Goal: Task Accomplishment & Management: Complete application form

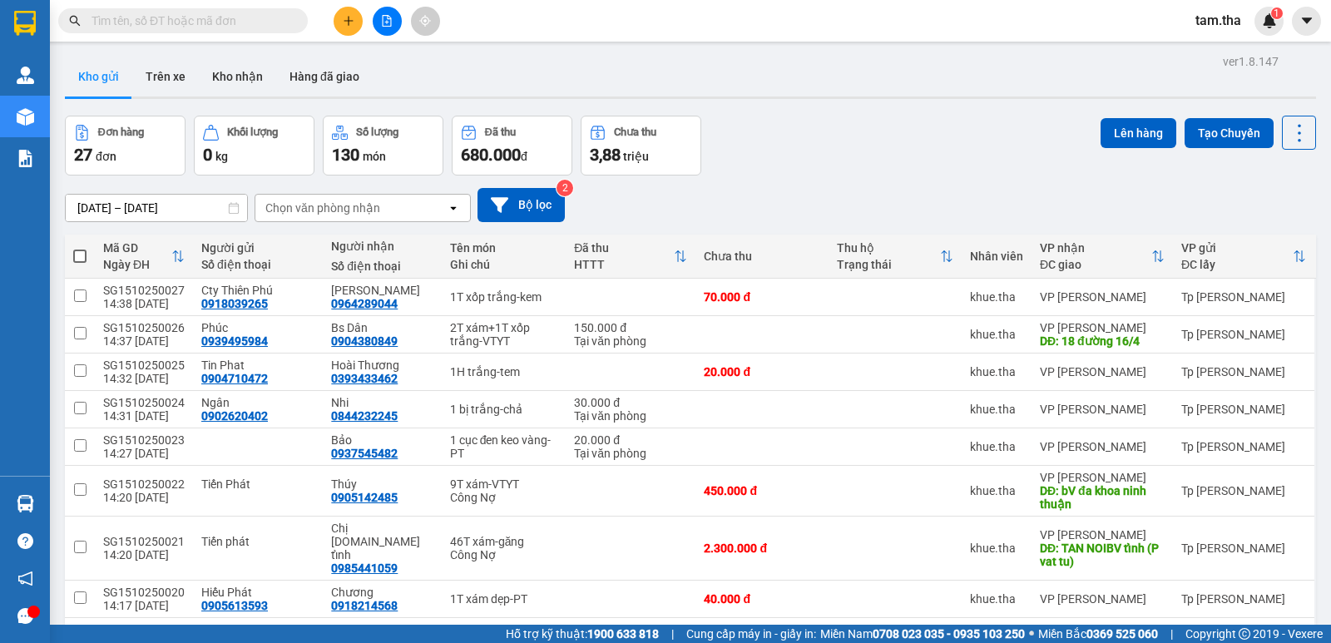
drag, startPoint x: 319, startPoint y: 44, endPoint x: 340, endPoint y: 27, distance: 27.8
click at [340, 27] on button at bounding box center [348, 21] width 29 height 29
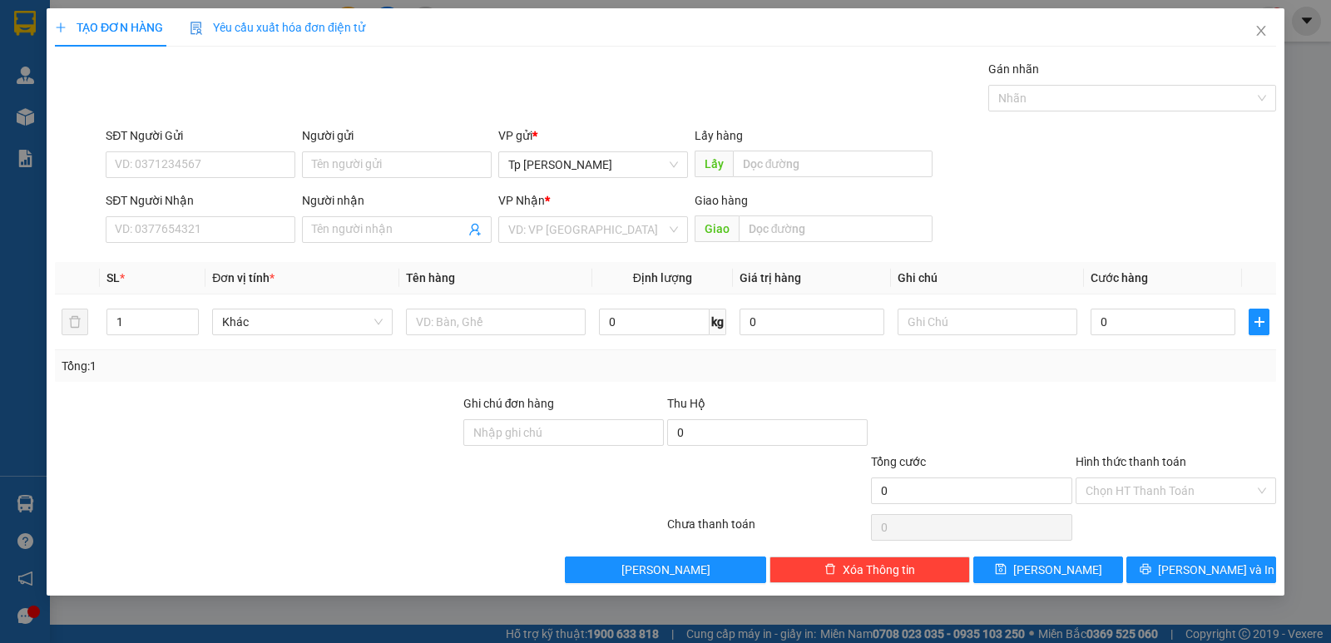
click at [212, 215] on div "SĐT Người Nhận" at bounding box center [201, 203] width 190 height 25
click at [210, 235] on input "SĐT Người Nhận" at bounding box center [201, 229] width 190 height 27
drag, startPoint x: 242, startPoint y: 259, endPoint x: 227, endPoint y: 221, distance: 40.3
click at [241, 259] on div "0358662777 - a dorPR.RăngSứ" at bounding box center [201, 263] width 170 height 18
type input "0358662777"
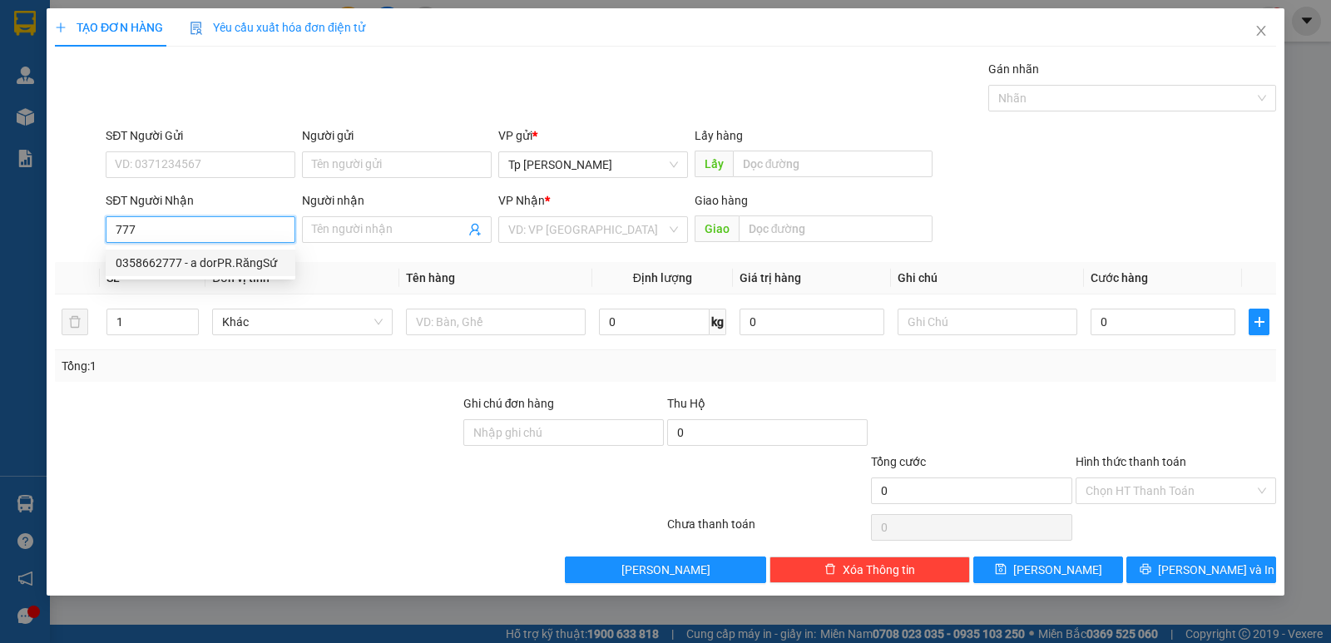
type input "a dorPR.RăngSứ"
type input "0358662777"
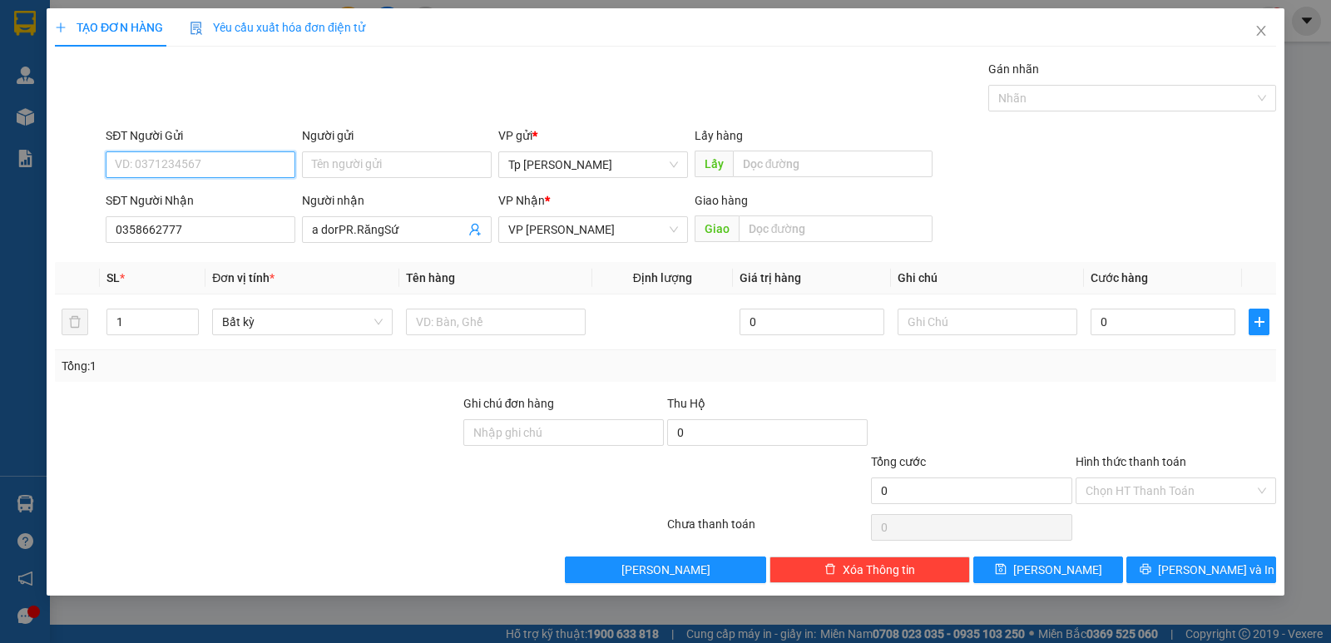
click at [213, 174] on input "SĐT Người Gửi" at bounding box center [201, 164] width 190 height 27
drag, startPoint x: 245, startPoint y: 200, endPoint x: 422, endPoint y: 317, distance: 212.4
click at [255, 202] on div "0835555445 - Cty VCad" at bounding box center [201, 198] width 170 height 18
type input "0835555445"
type input "Cty VCad"
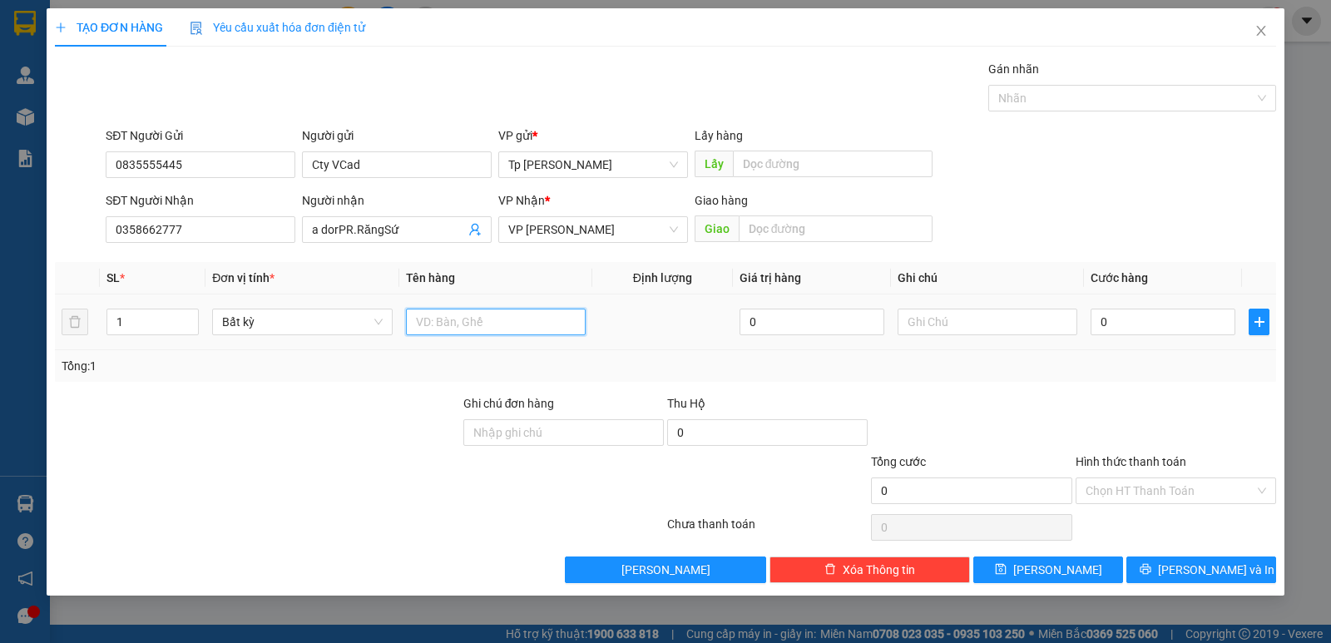
click at [433, 328] on input "text" at bounding box center [496, 322] width 180 height 27
type input "1H xám _ răng"
click at [1132, 329] on input "0" at bounding box center [1162, 322] width 145 height 27
type input "5"
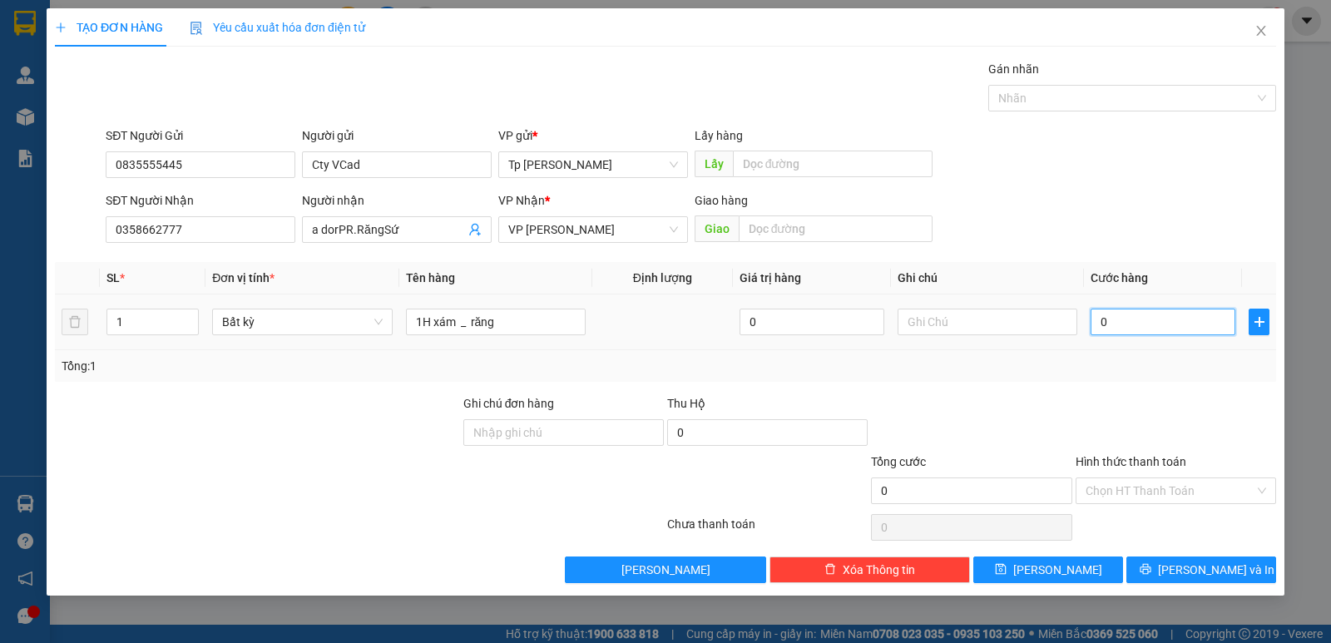
type input "5"
type input "50"
type input "50.000"
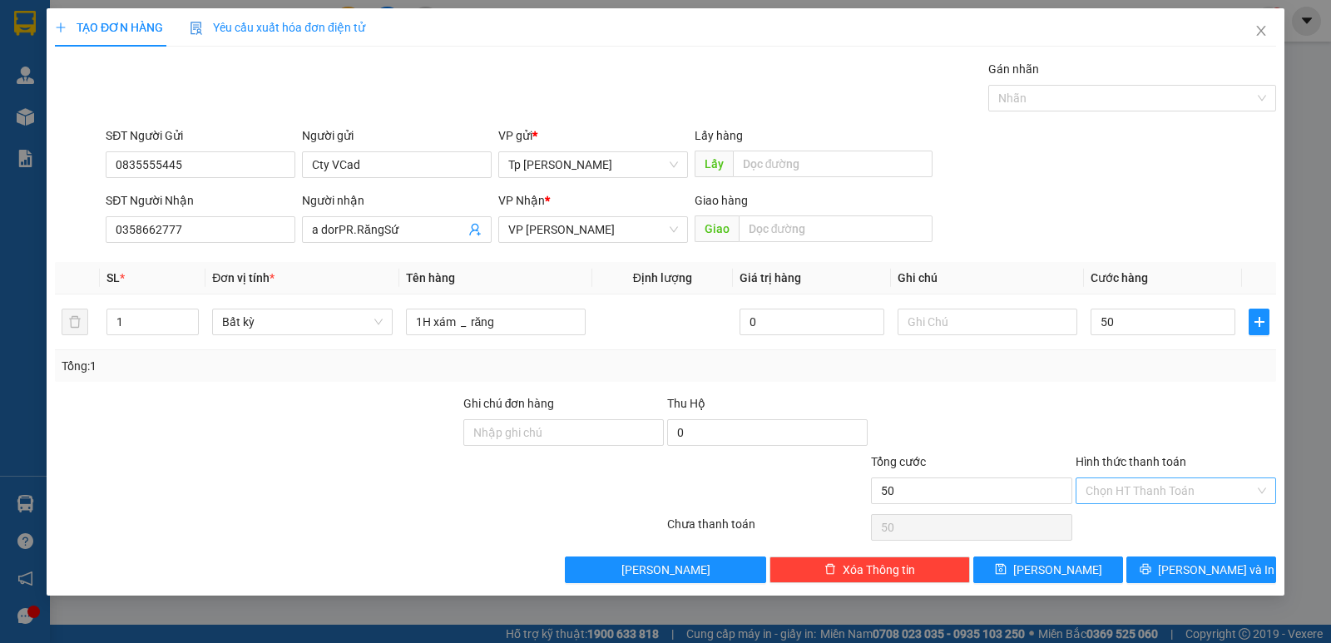
type input "50.000"
click at [1179, 481] on input "Hình thức thanh toán" at bounding box center [1169, 490] width 169 height 25
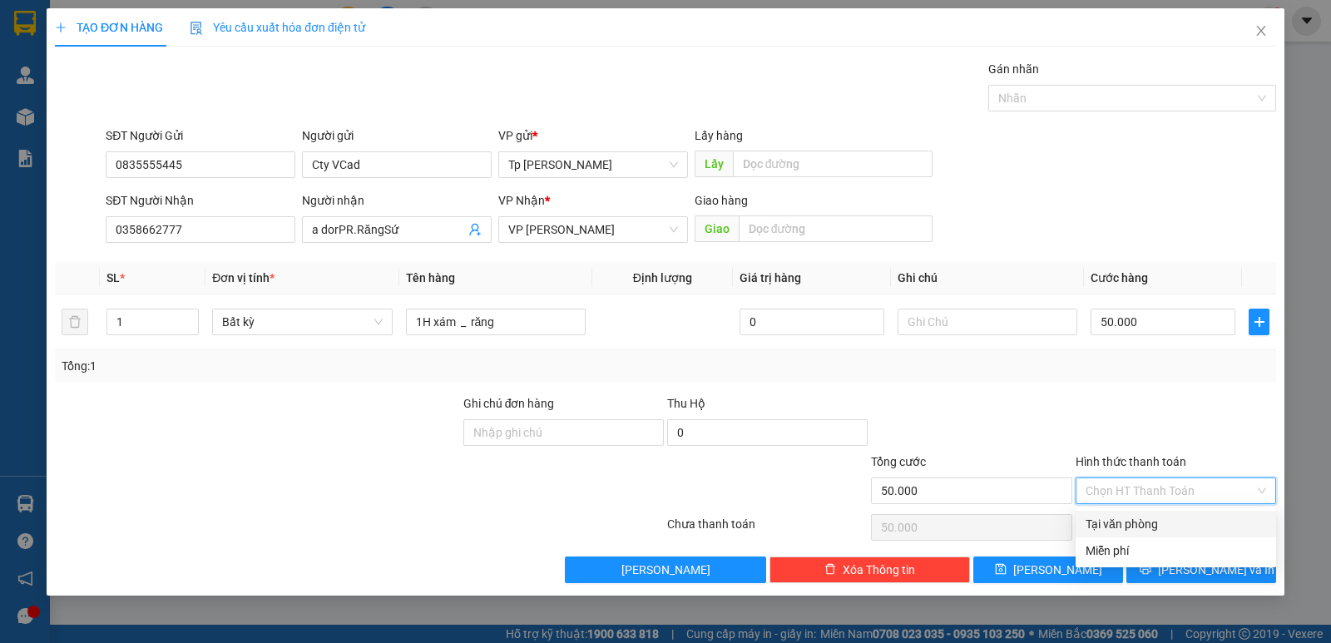
click at [1184, 523] on div "Tại văn phòng" at bounding box center [1175, 524] width 180 height 18
type input "0"
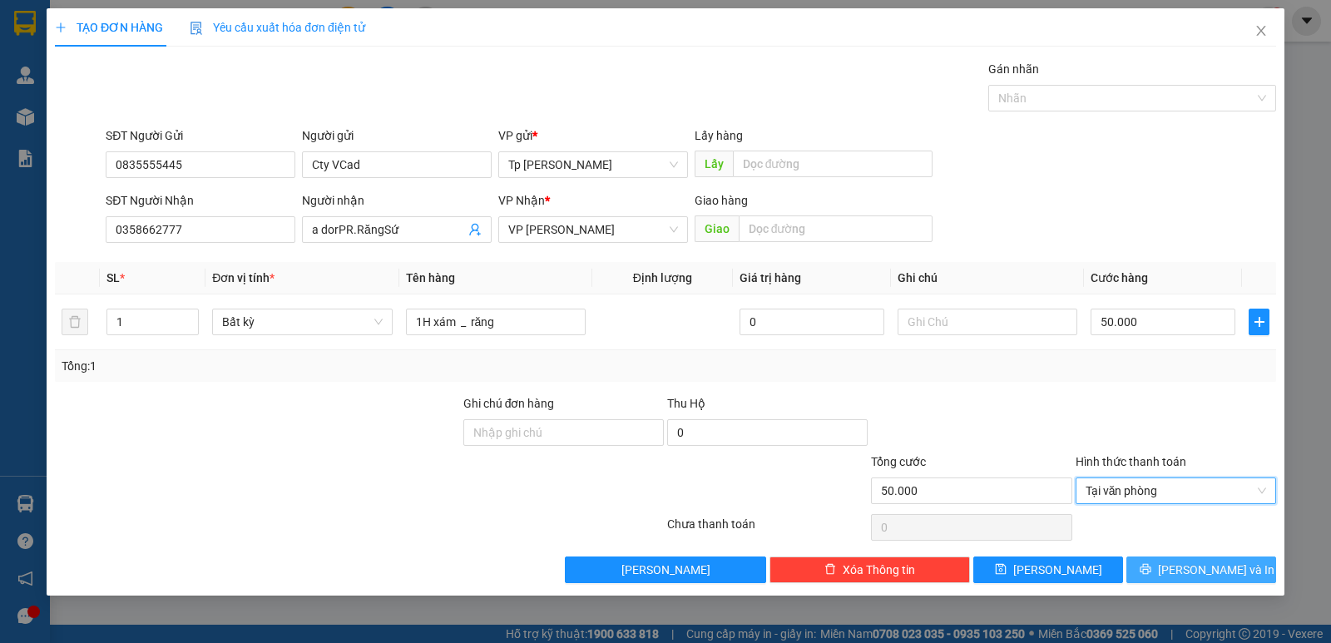
click at [1213, 579] on button "[PERSON_NAME] và In" at bounding box center [1201, 569] width 150 height 27
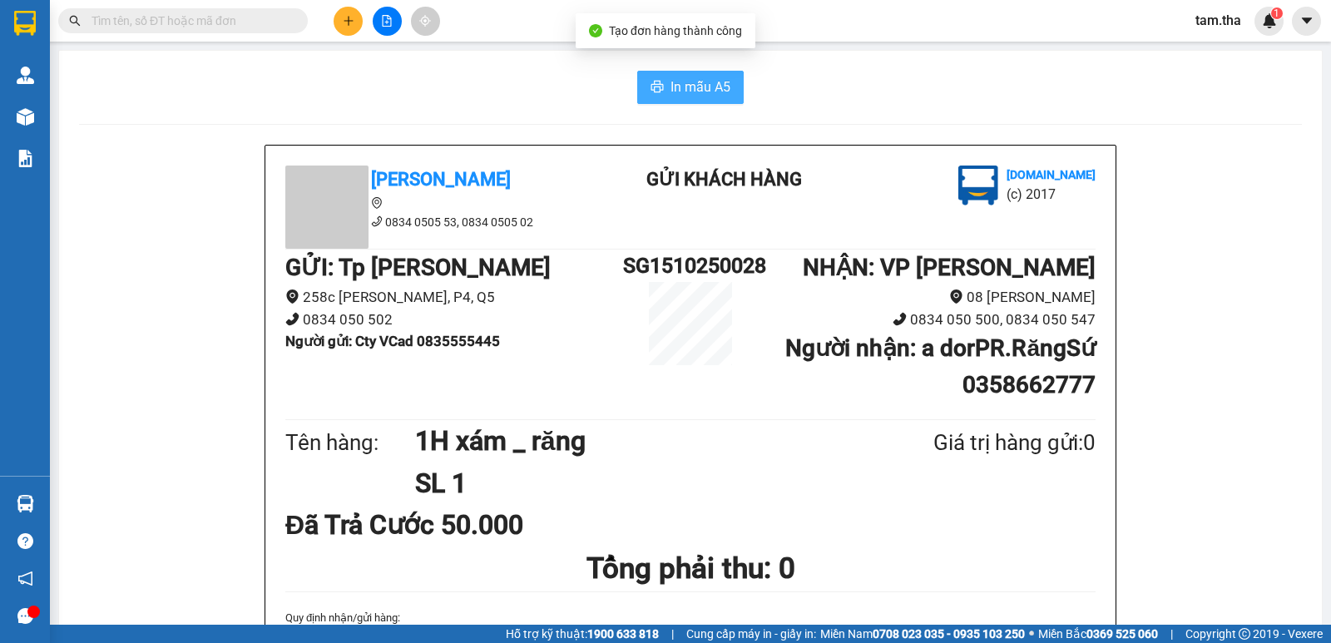
drag, startPoint x: 654, startPoint y: 99, endPoint x: 666, endPoint y: 106, distance: 14.5
click at [655, 100] on button "In mẫu A5" at bounding box center [690, 87] width 106 height 33
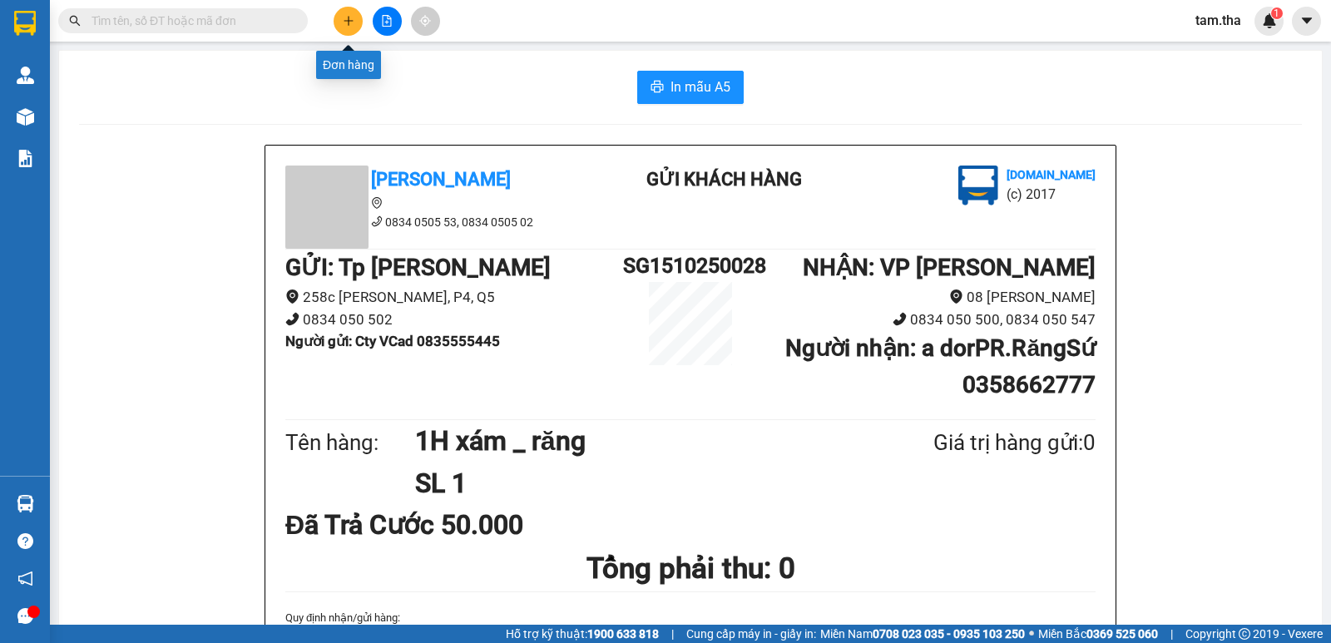
click at [348, 9] on button at bounding box center [348, 21] width 29 height 29
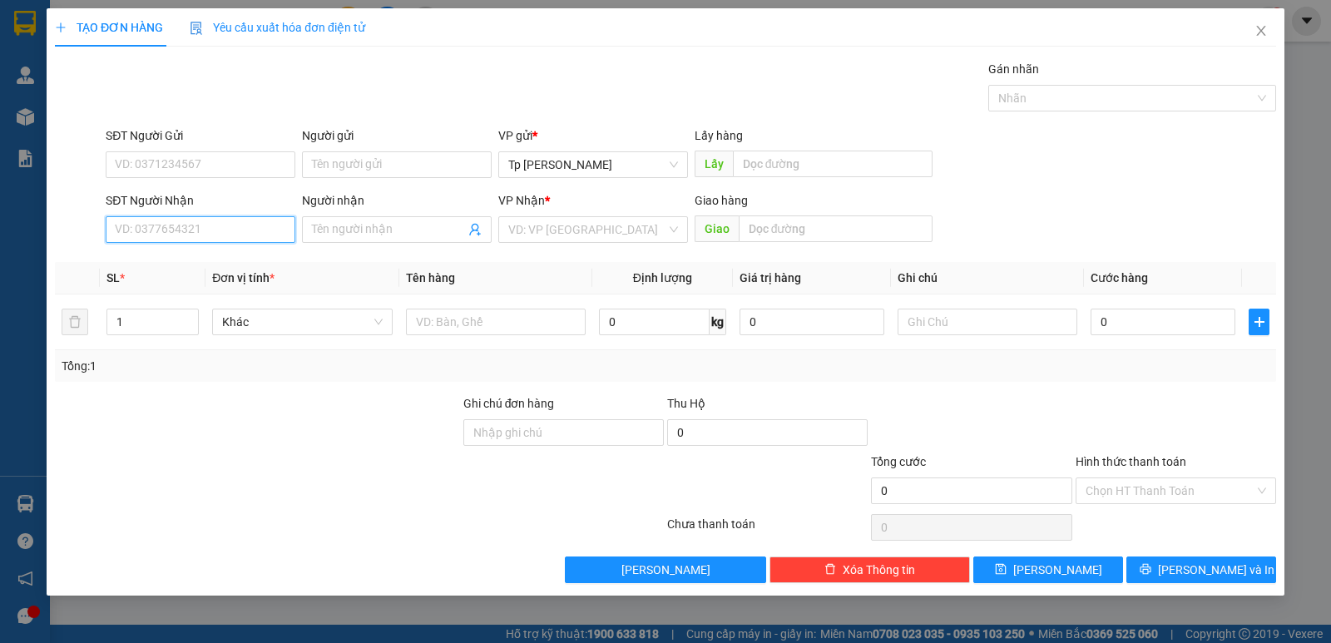
click at [181, 224] on input "SĐT Người Nhận" at bounding box center [201, 229] width 190 height 27
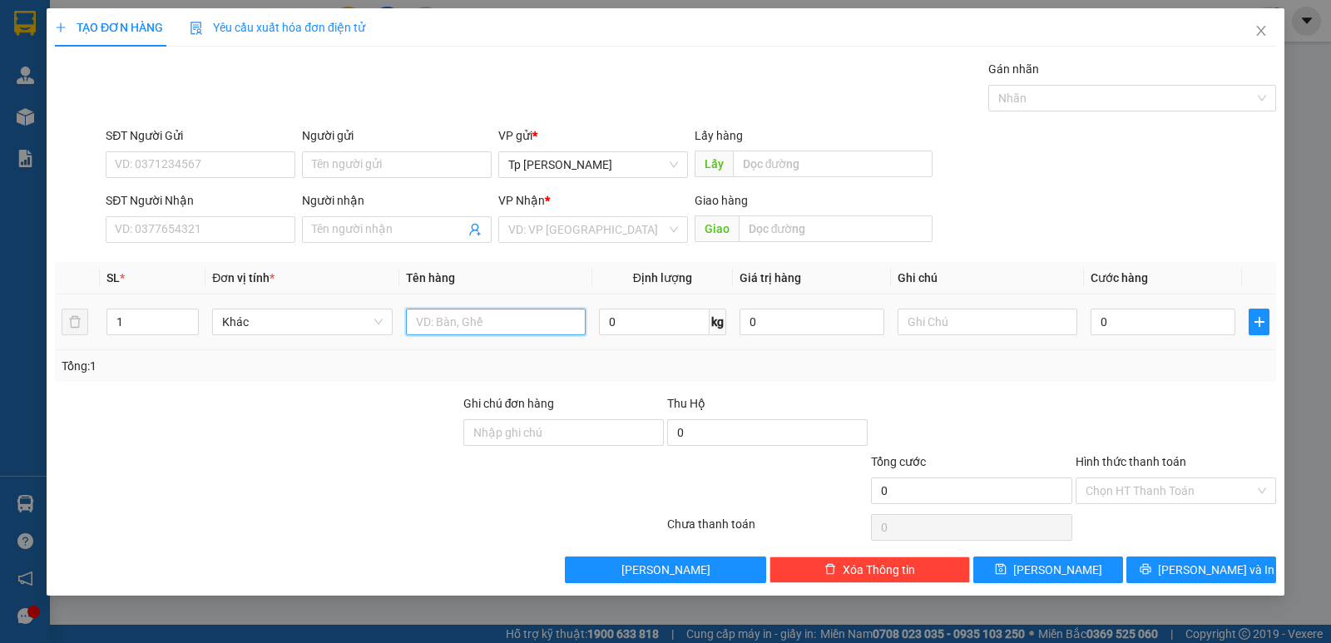
click at [472, 327] on input "text" at bounding box center [496, 322] width 180 height 27
type input "3 kiện = 11 cây xám_ bóng đèn"
click at [147, 330] on input "1" at bounding box center [152, 321] width 91 height 25
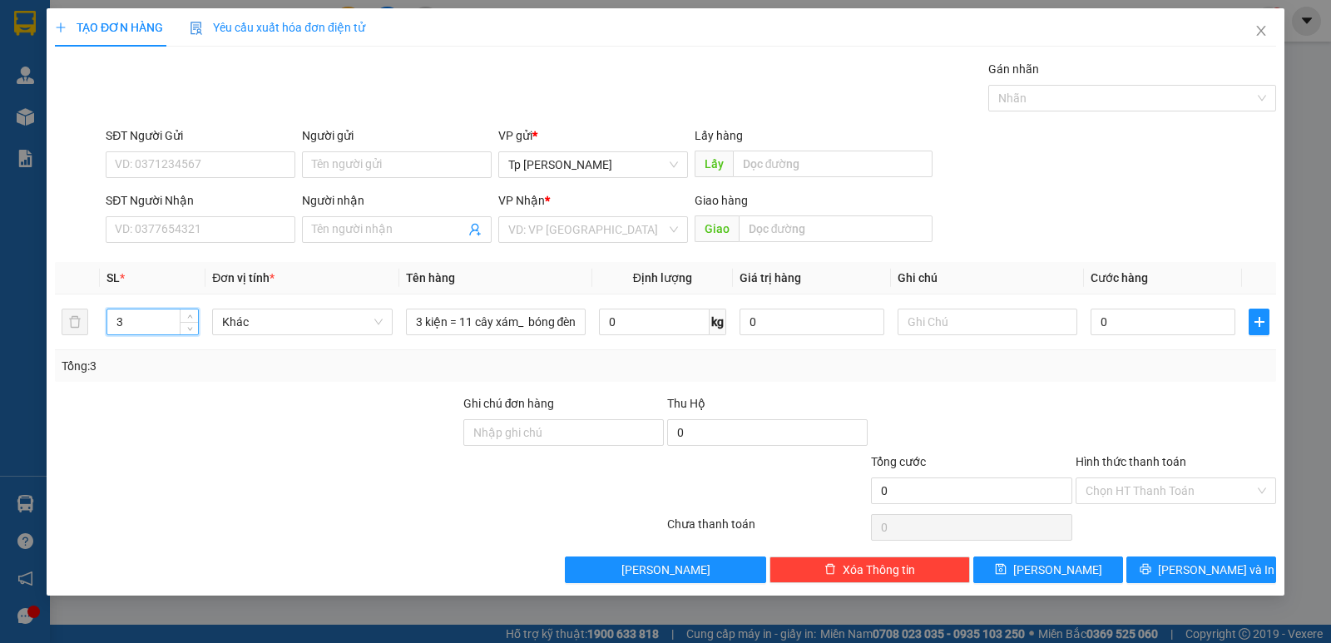
type input "3"
drag, startPoint x: 205, startPoint y: 215, endPoint x: 204, endPoint y: 224, distance: 9.3
click at [205, 215] on div "SĐT Người Nhận" at bounding box center [201, 203] width 190 height 25
drag, startPoint x: 201, startPoint y: 229, endPoint x: 211, endPoint y: 233, distance: 10.8
click at [203, 230] on input "SĐT Người Nhận" at bounding box center [201, 229] width 190 height 27
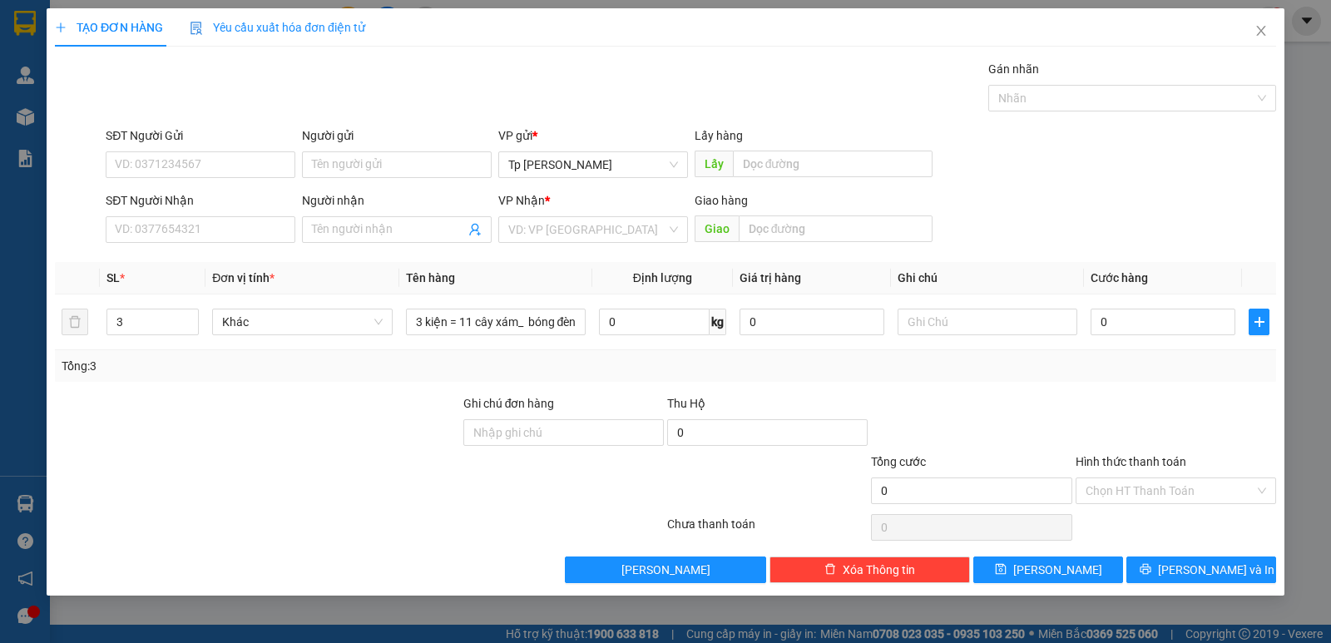
click at [338, 277] on th "Đơn vị tính *" at bounding box center [301, 278] width 193 height 32
click at [1127, 329] on input "0" at bounding box center [1162, 322] width 145 height 27
type input "5"
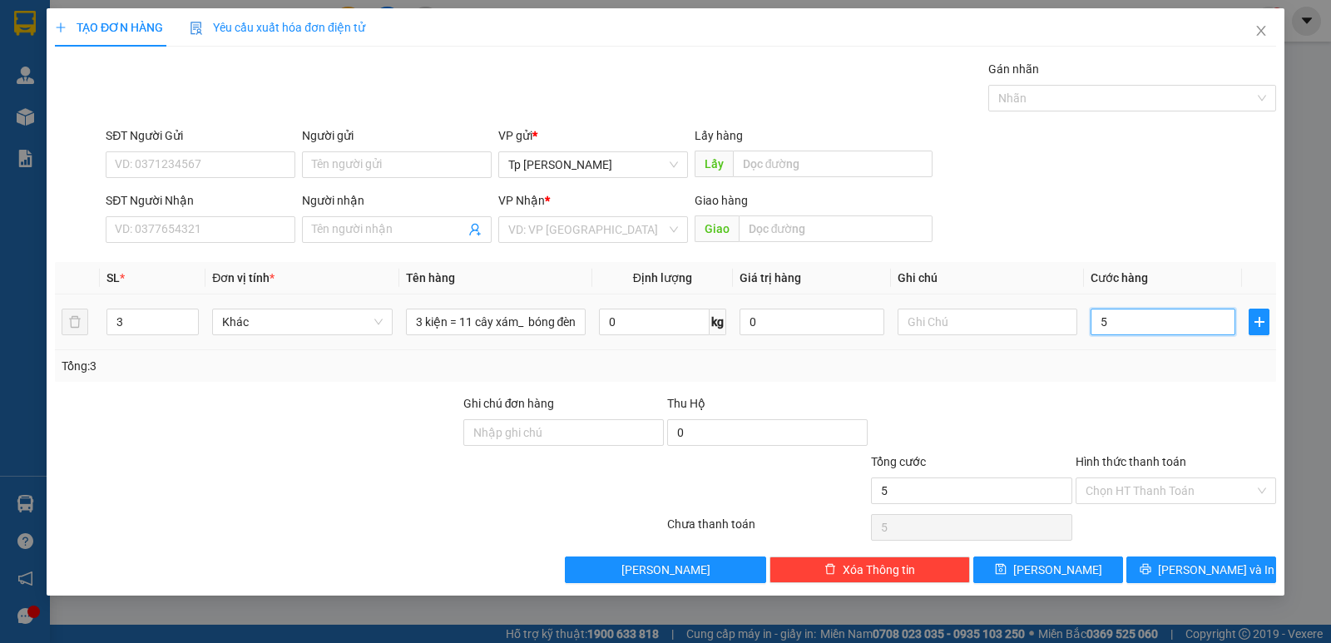
type input "57"
type input "570"
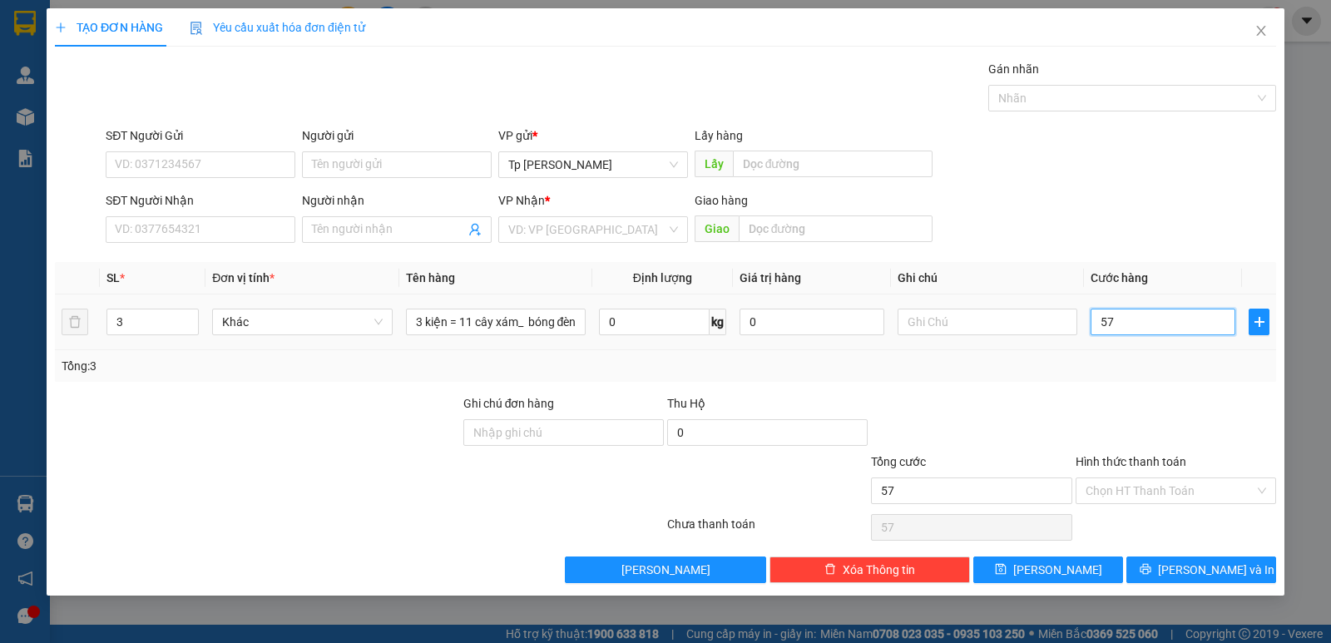
type input "570"
type input "570.000"
drag, startPoint x: 1233, startPoint y: 381, endPoint x: 1227, endPoint y: 392, distance: 12.7
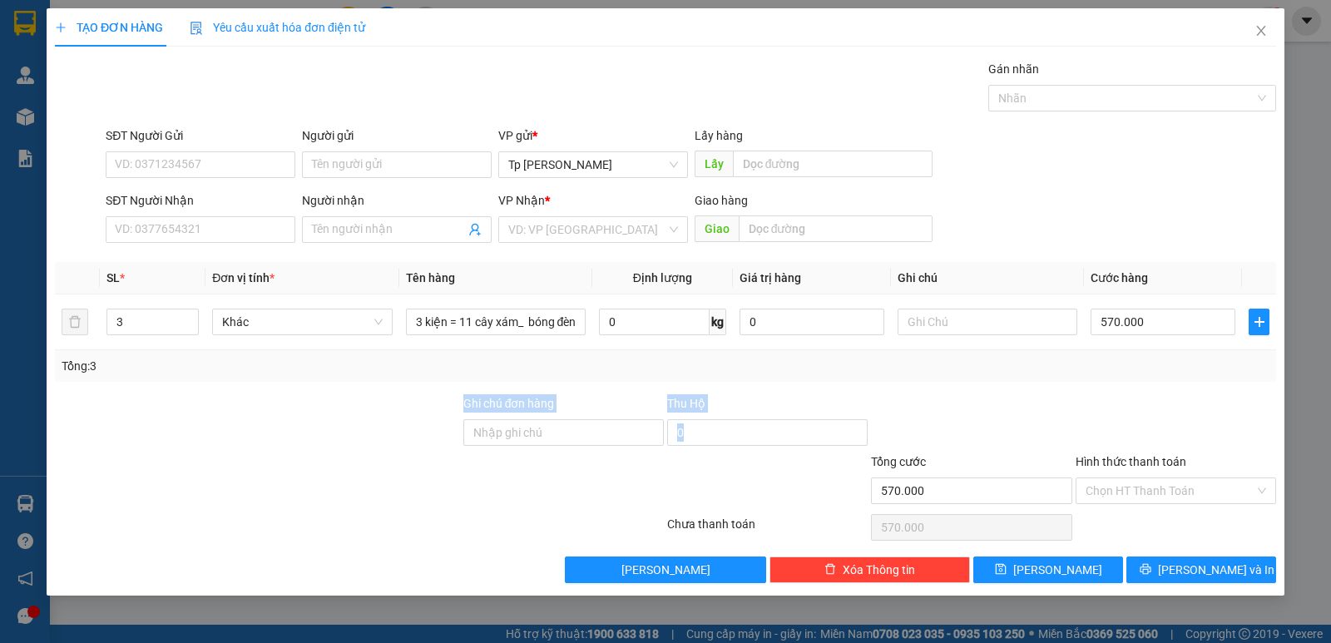
click at [1233, 383] on div "Transit Pickup Surcharge Ids Transit Deliver Surcharge Ids Transit Deliver Surc…" at bounding box center [665, 321] width 1221 height 523
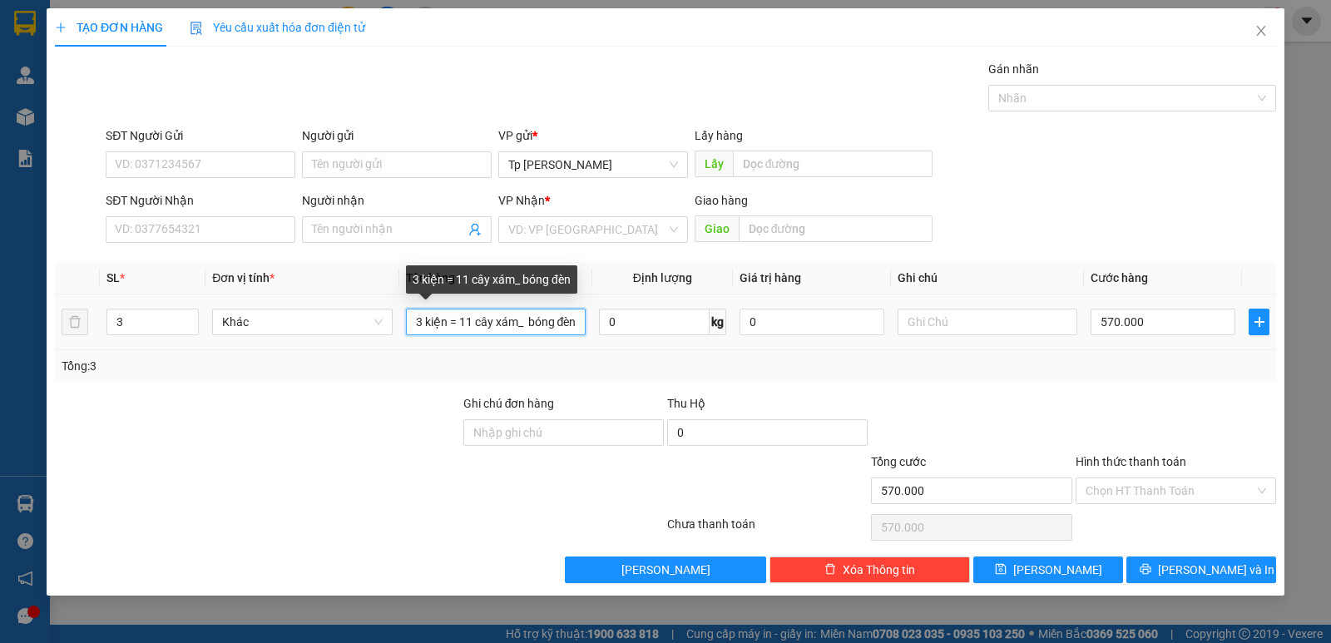
click at [445, 316] on input "3 kiện = 11 cây xám_ bóng đèn" at bounding box center [496, 322] width 180 height 27
click at [516, 313] on input "3 kiện = 11 cây xám_ bóng đèn" at bounding box center [496, 322] width 180 height 27
type input "3 kiện = 11 cây xám+1 H xám _ bóng đèn"
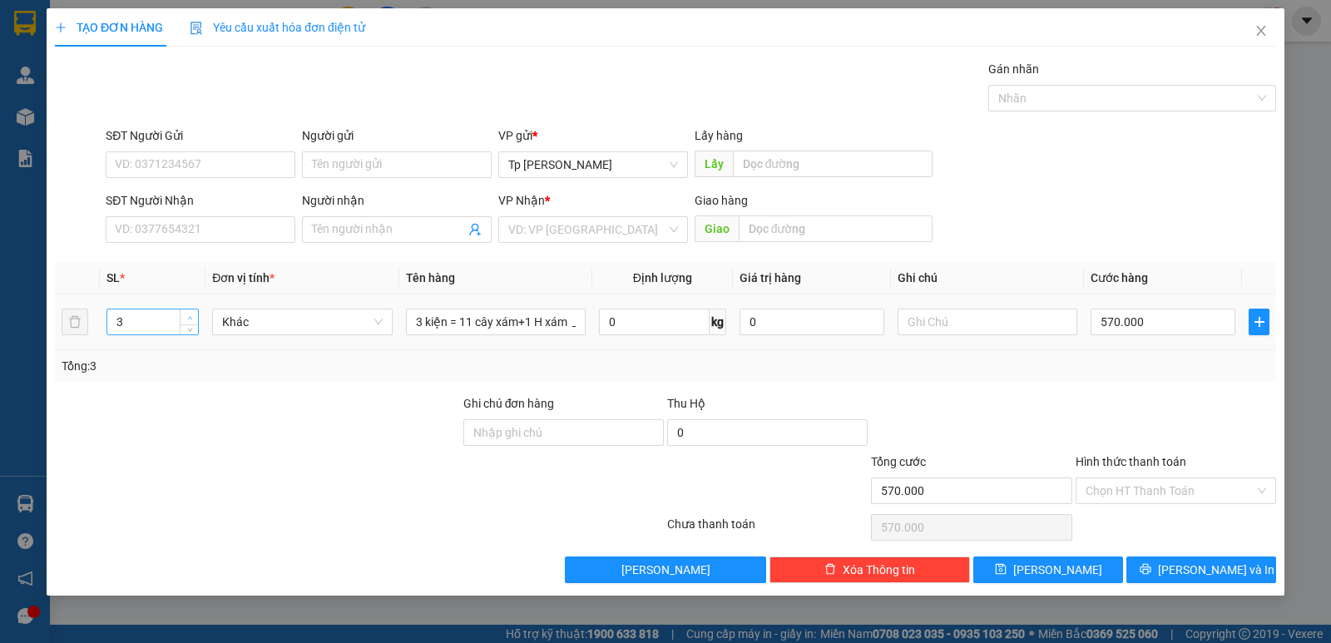
type input "4"
click at [190, 315] on icon "up" at bounding box center [190, 318] width 6 height 6
click at [1180, 330] on input "570.000" at bounding box center [1162, 322] width 145 height 27
type input "2"
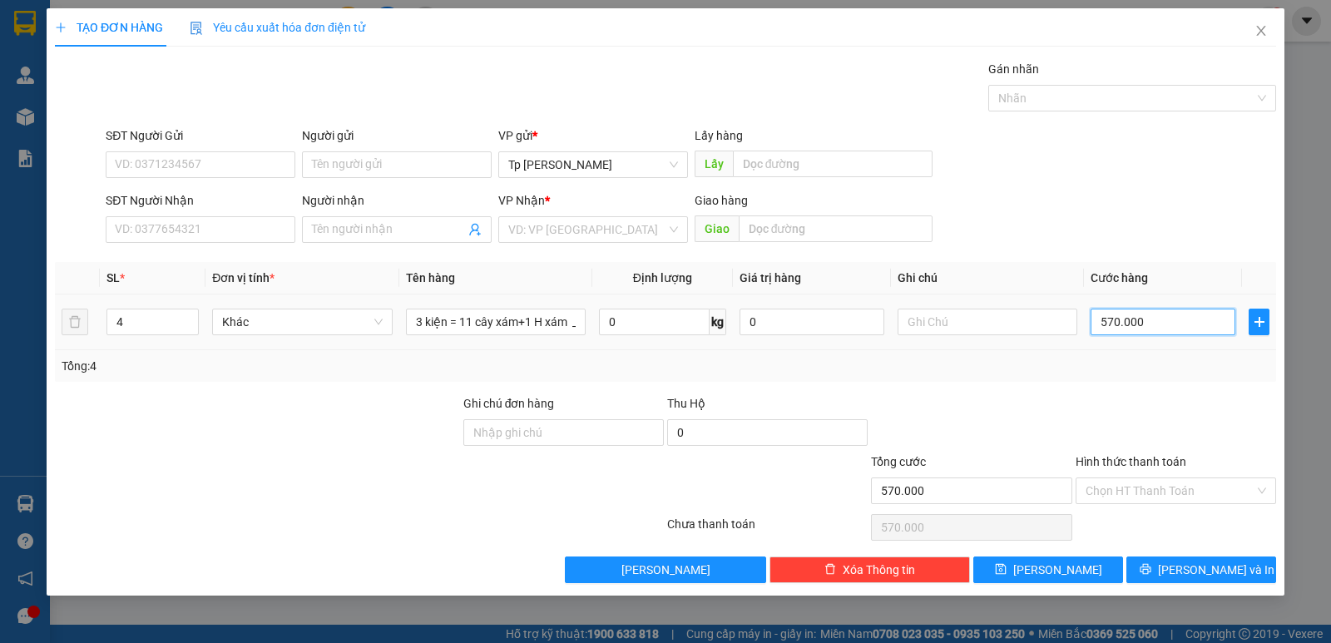
type input "2"
type input "20"
type input "200"
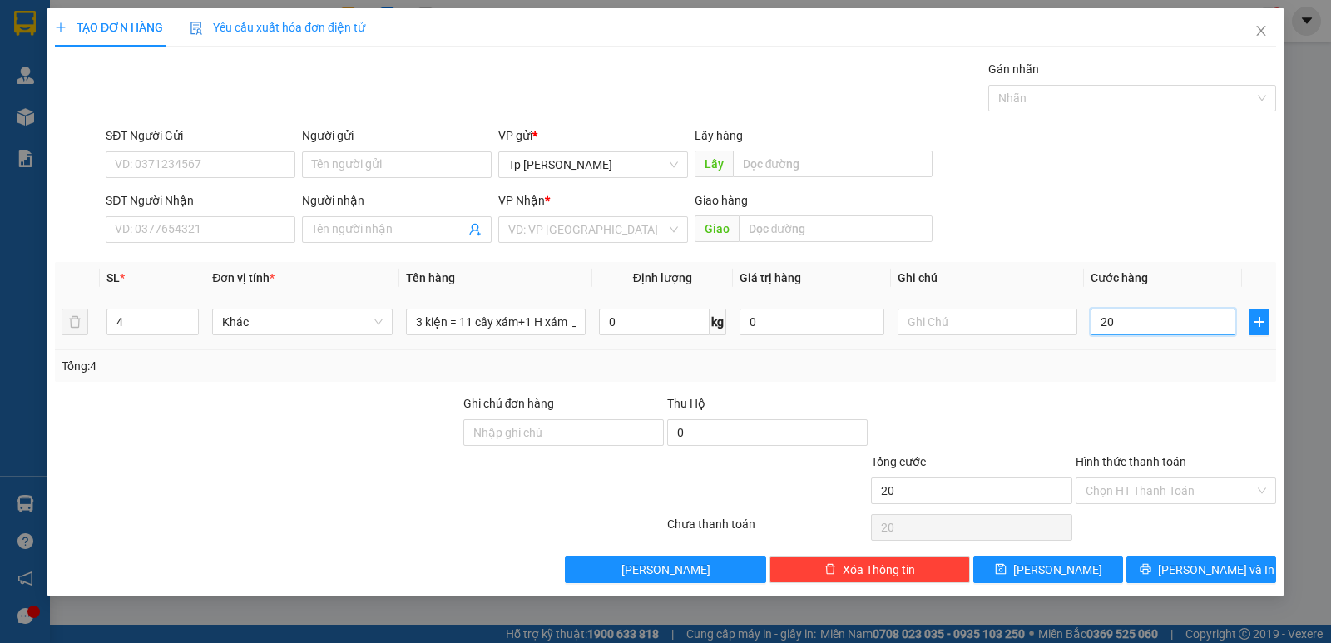
type input "200"
type input "200.000"
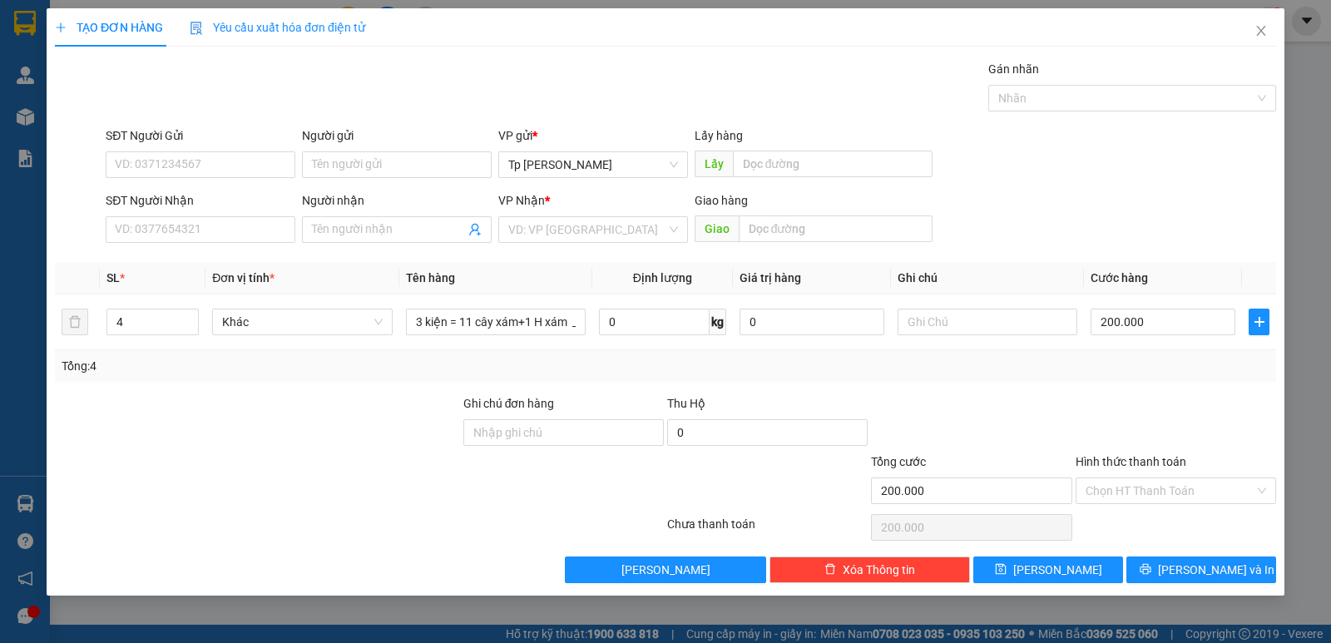
click at [1174, 362] on div "Tổng: 4" at bounding box center [666, 366] width 1208 height 18
drag, startPoint x: 200, startPoint y: 225, endPoint x: 343, endPoint y: 166, distance: 154.0
click at [225, 215] on div "SĐT Người Nhận VD: 0377654321" at bounding box center [201, 220] width 190 height 58
type input "0986776560"
drag, startPoint x: 200, startPoint y: 269, endPoint x: 245, endPoint y: 196, distance: 85.4
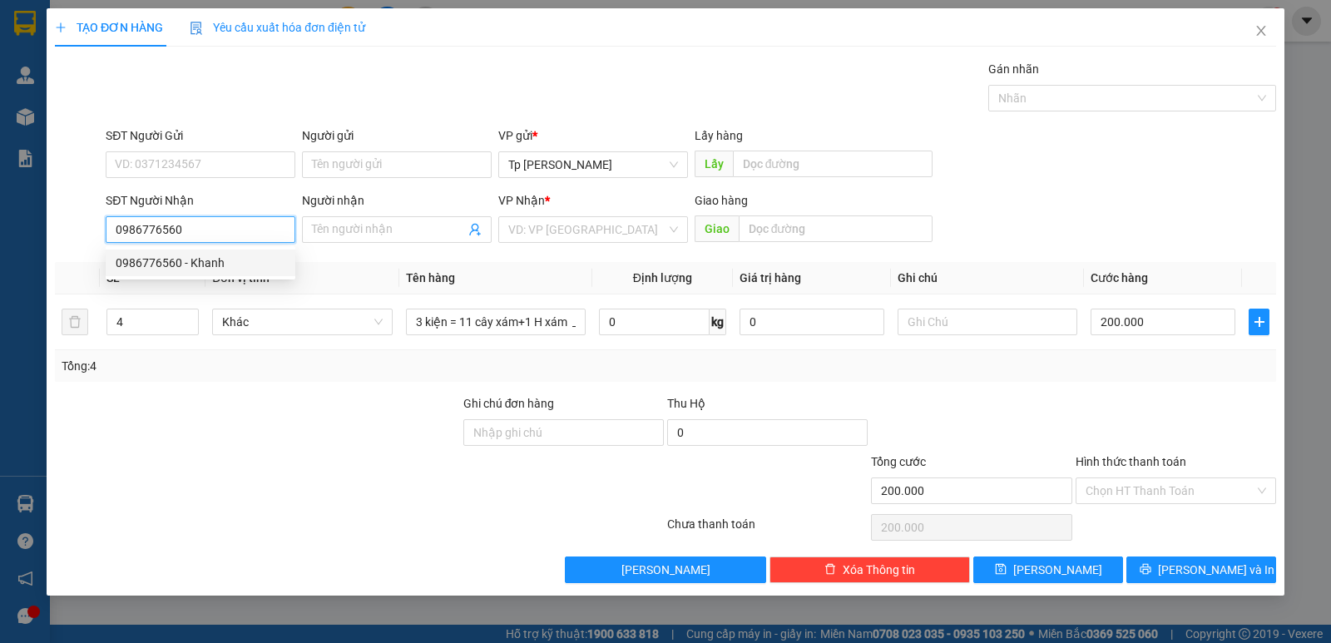
click at [202, 269] on div "0986776560 - Khanh" at bounding box center [201, 263] width 170 height 18
type input "Khanh"
type input "0986776560"
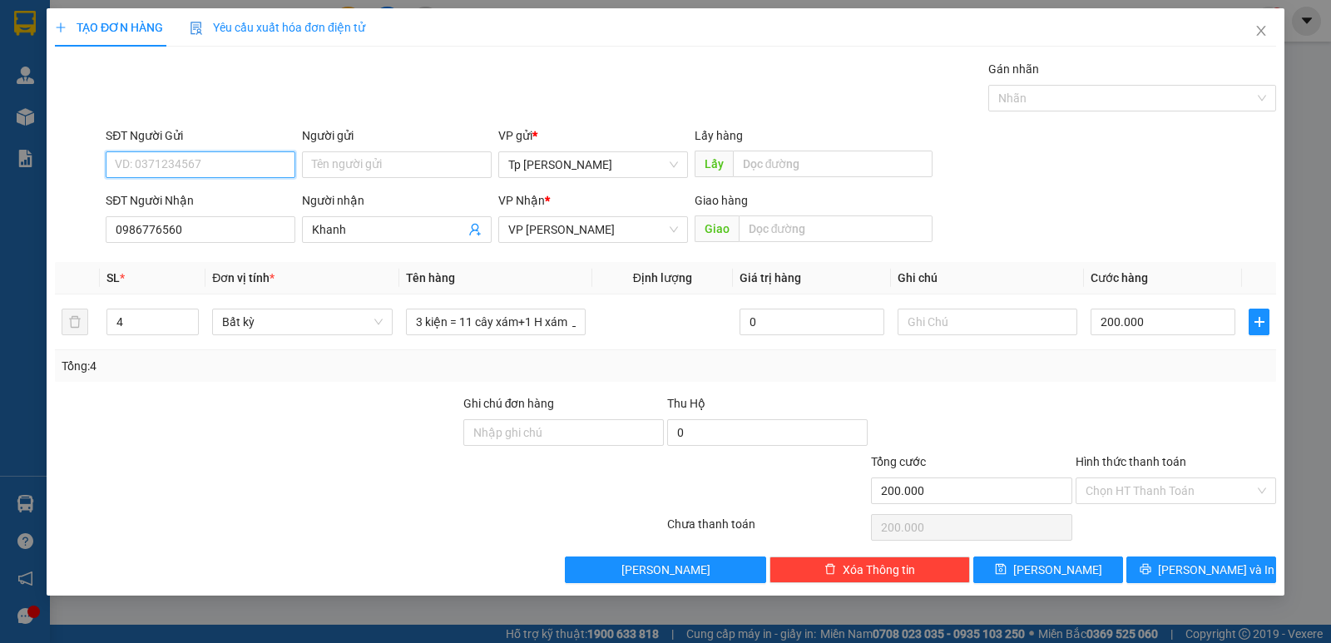
drag, startPoint x: 247, startPoint y: 174, endPoint x: 272, endPoint y: 180, distance: 25.8
click at [248, 173] on input "SĐT Người Gửi" at bounding box center [201, 164] width 190 height 27
click at [259, 225] on div "0939227793 - [PERSON_NAME]" at bounding box center [201, 224] width 170 height 18
type input "0939227793"
type input "thuận ngọc"
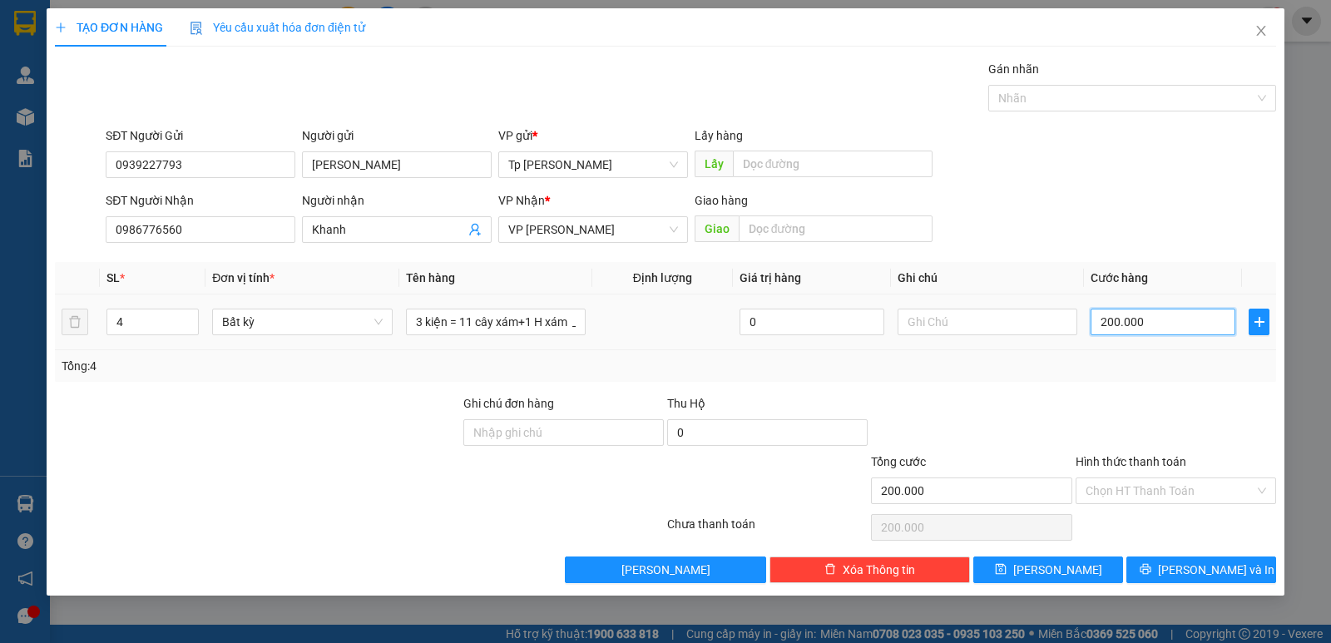
click at [1129, 329] on input "200.000" at bounding box center [1162, 322] width 145 height 27
click at [1103, 385] on div "Transit Pickup Surcharge Ids Transit Deliver Surcharge Ids Transit Deliver Surc…" at bounding box center [665, 321] width 1221 height 523
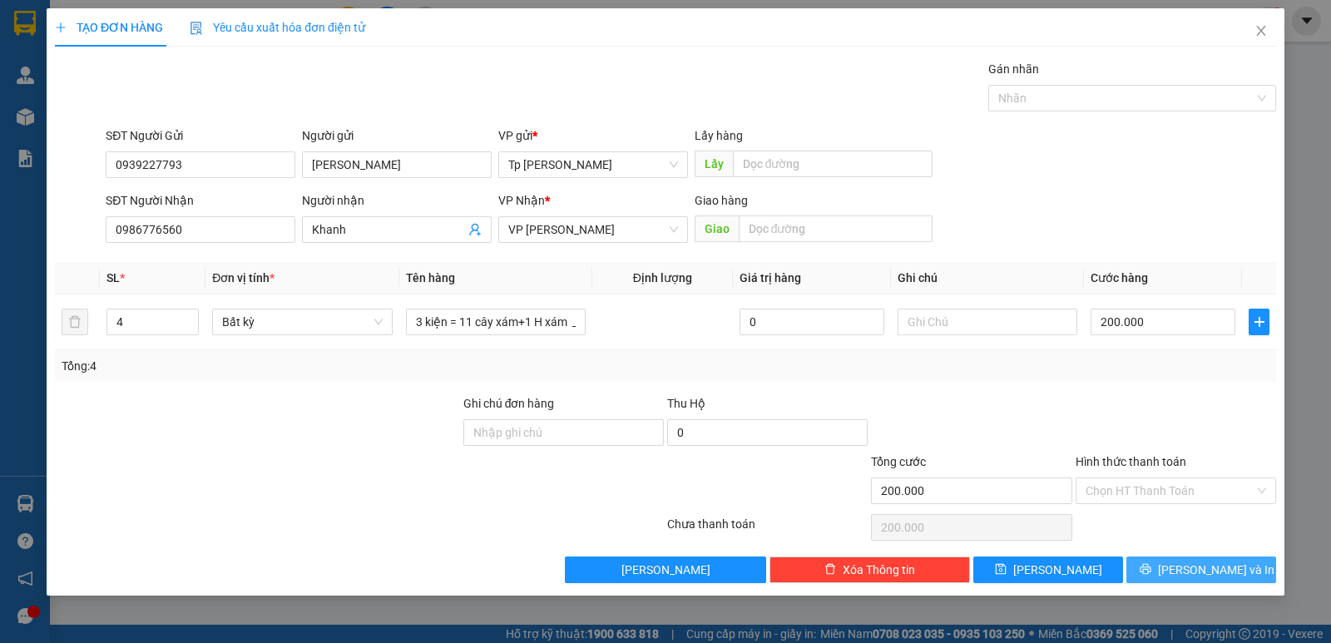
click at [1164, 566] on button "[PERSON_NAME] và In" at bounding box center [1201, 569] width 150 height 27
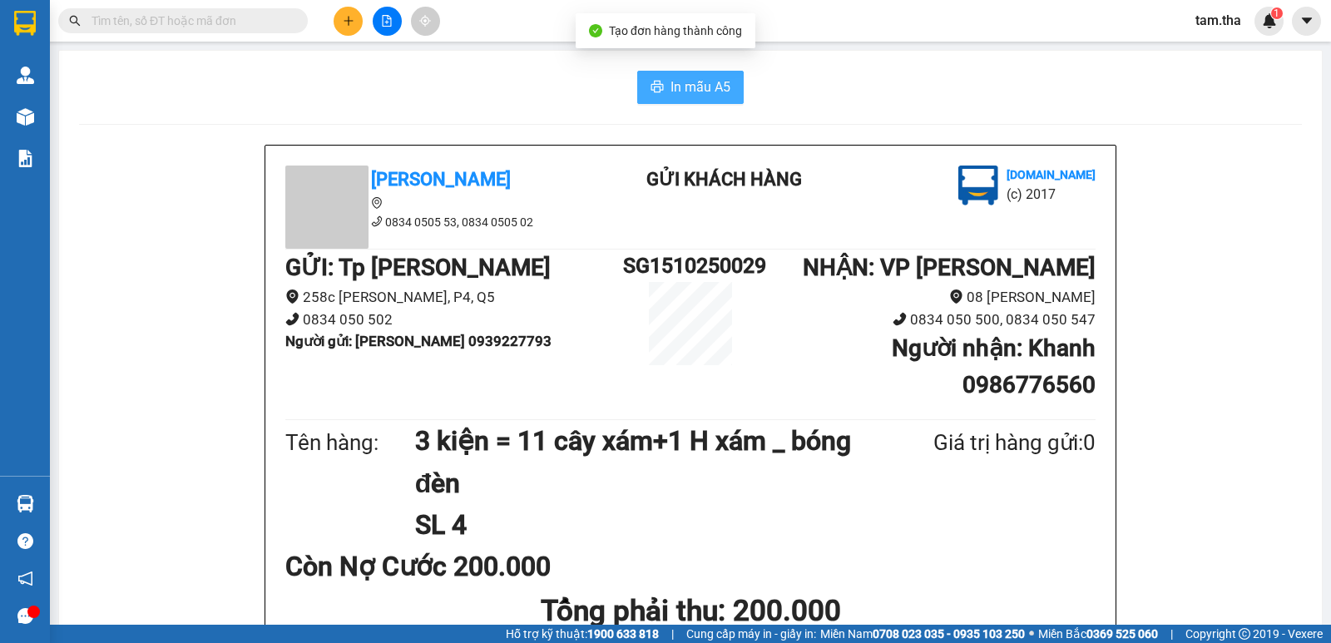
click at [680, 95] on span "In mẫu A5" at bounding box center [700, 87] width 60 height 21
click at [689, 95] on span "In mẫu A5" at bounding box center [700, 87] width 60 height 21
click at [344, 15] on icon "plus" at bounding box center [349, 21] width 12 height 12
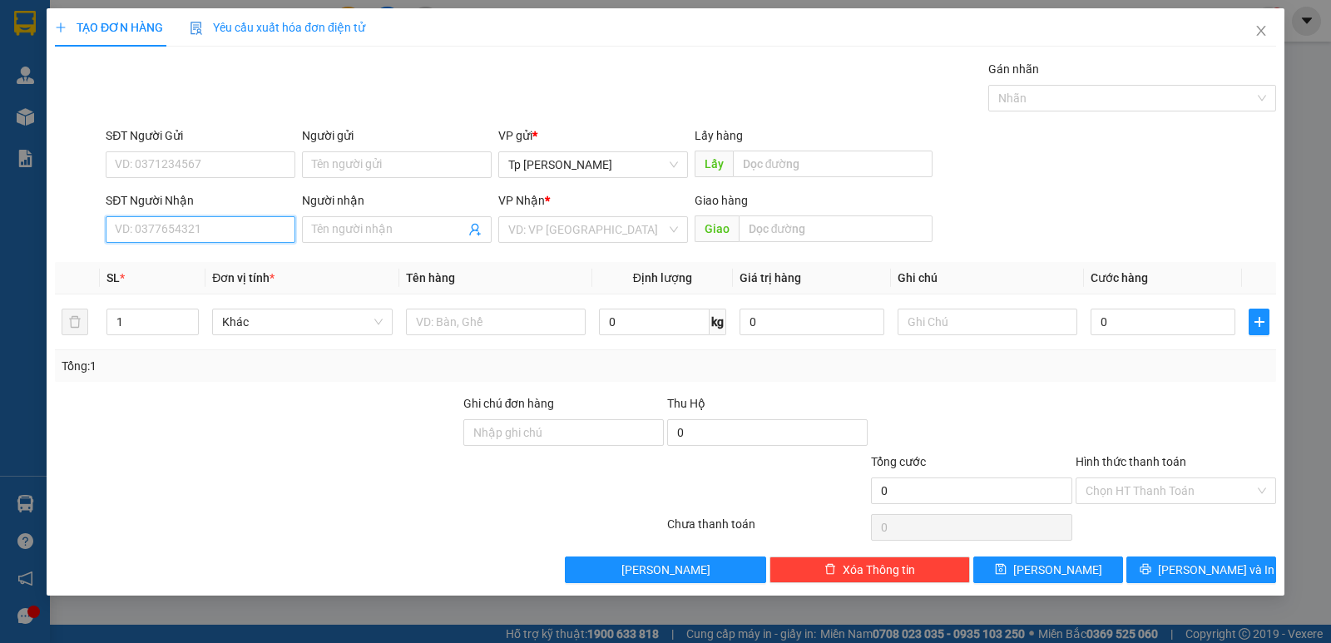
click at [206, 239] on input "SĐT Người Nhận" at bounding box center [201, 229] width 190 height 27
click at [202, 261] on div "0375585257 - Thảo BV sài gòn" at bounding box center [201, 263] width 170 height 18
type input "0375585257"
type input "Thảo BV sài gòn"
type input "Tan noi BV sài gòn -PhanRang"
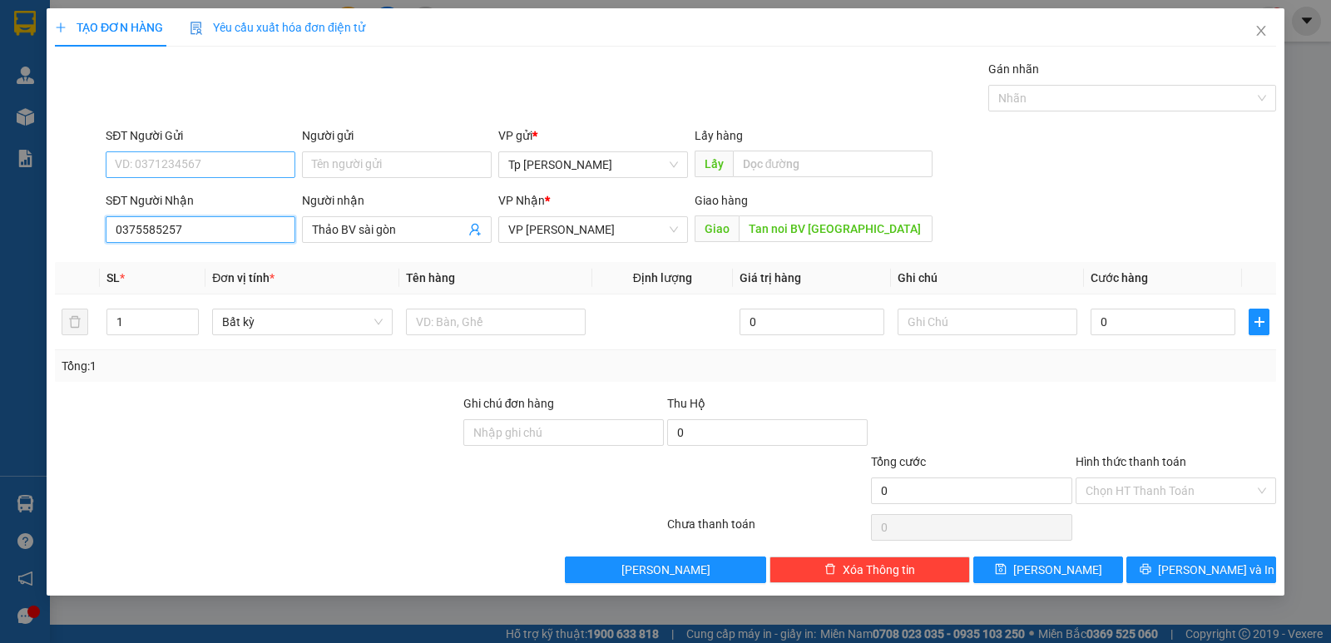
type input "0375585257"
click at [269, 173] on input "SĐT Người Gửi" at bounding box center [201, 164] width 190 height 27
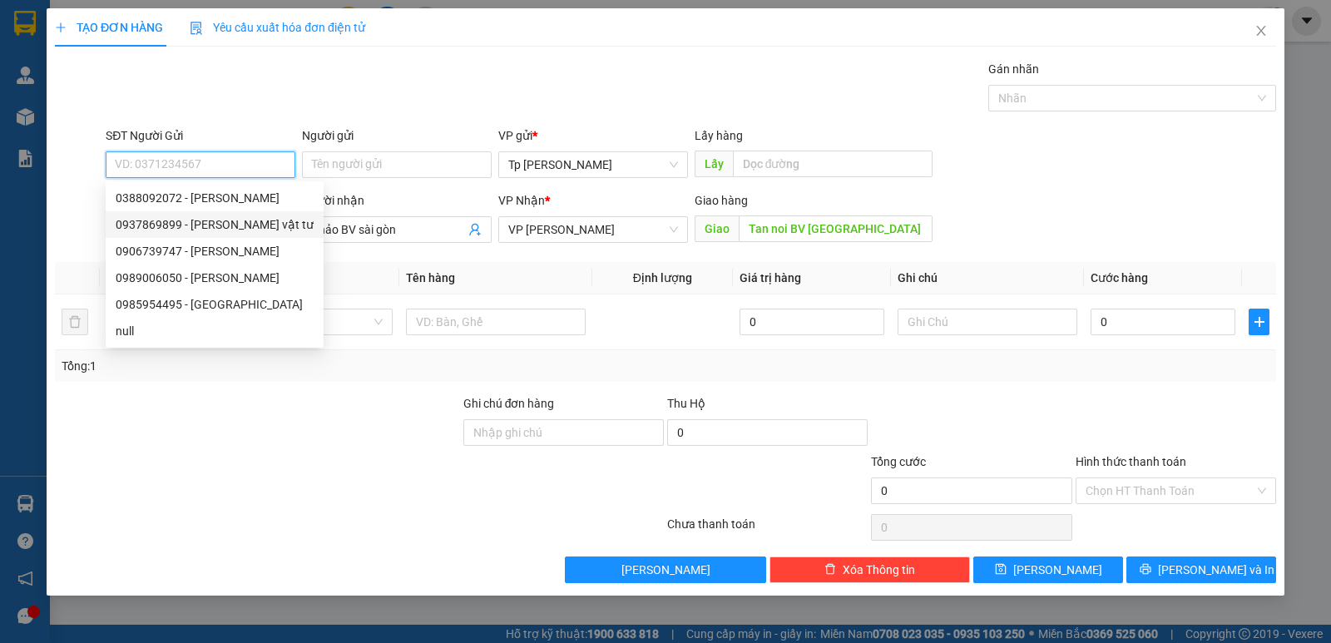
click at [255, 217] on div "0937869899 - [PERSON_NAME] vật tư" at bounding box center [215, 224] width 198 height 18
type input "0937869899"
type input "lê kha vật tư"
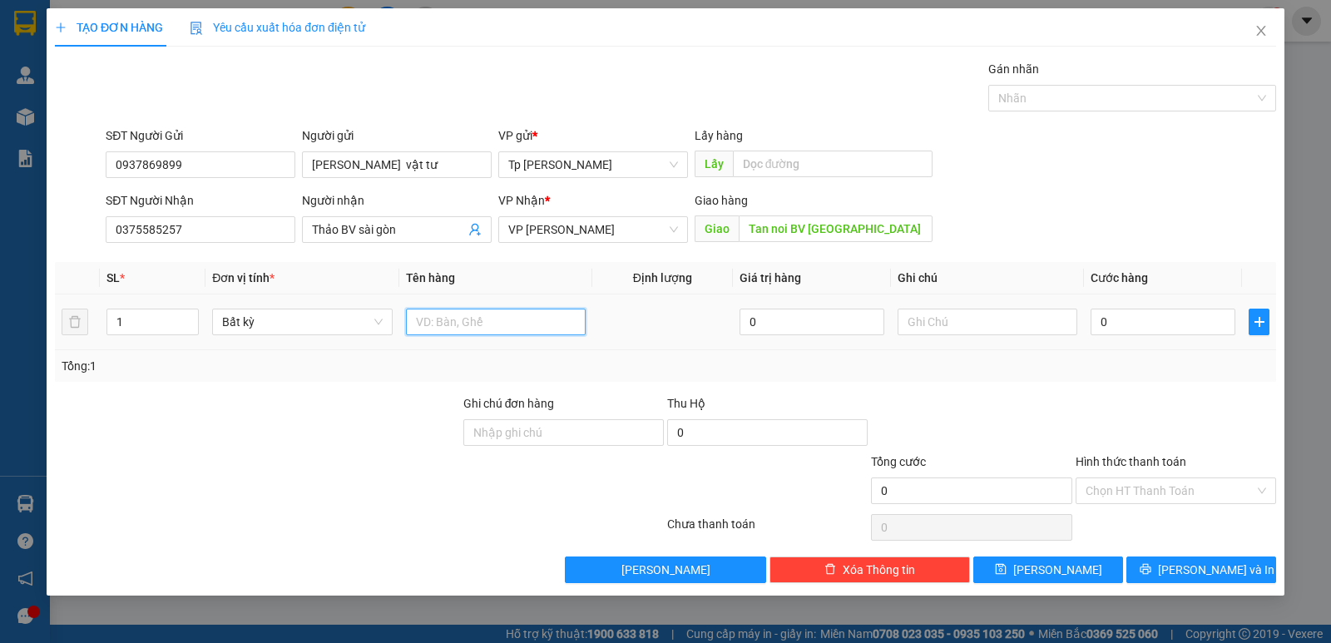
drag, startPoint x: 483, startPoint y: 315, endPoint x: 483, endPoint y: 304, distance: 11.6
click at [483, 312] on input "text" at bounding box center [496, 322] width 180 height 27
click at [467, 318] on input "1T xám -+ vT" at bounding box center [496, 322] width 180 height 27
type input "1T xám - vT"
click at [1091, 320] on td "0" at bounding box center [1163, 322] width 158 height 56
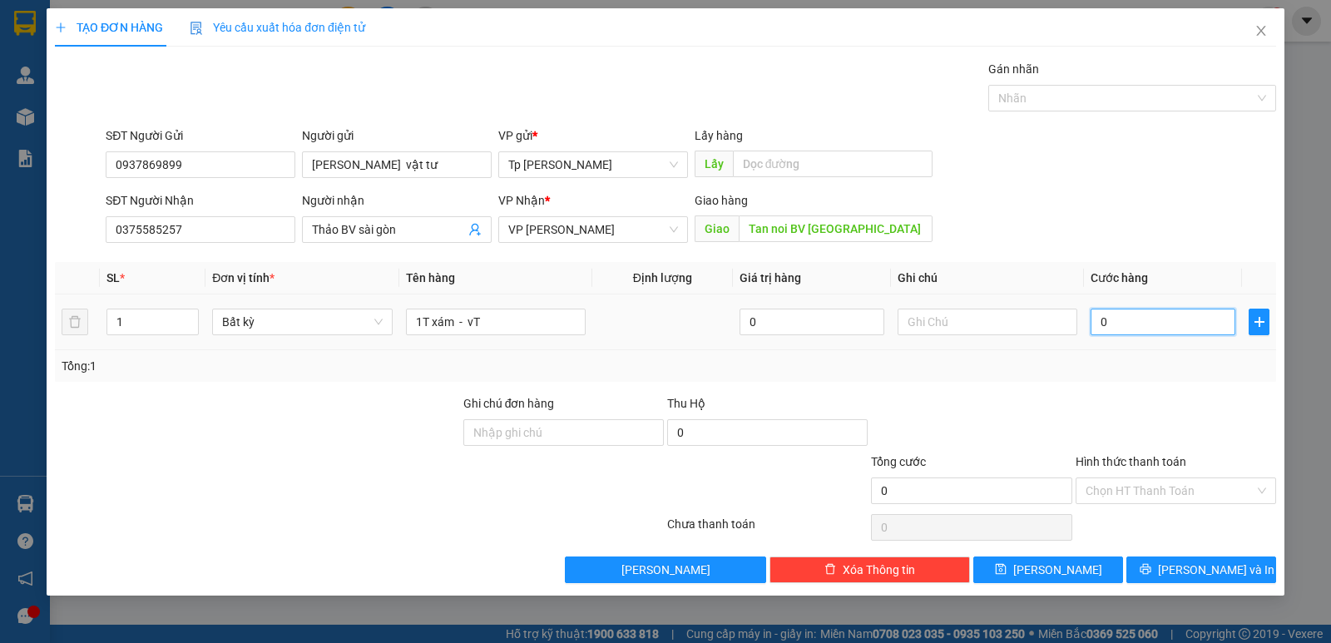
drag, startPoint x: 1096, startPoint y: 319, endPoint x: 1068, endPoint y: 301, distance: 33.2
click at [1096, 317] on input "0" at bounding box center [1162, 322] width 145 height 27
type input "54"
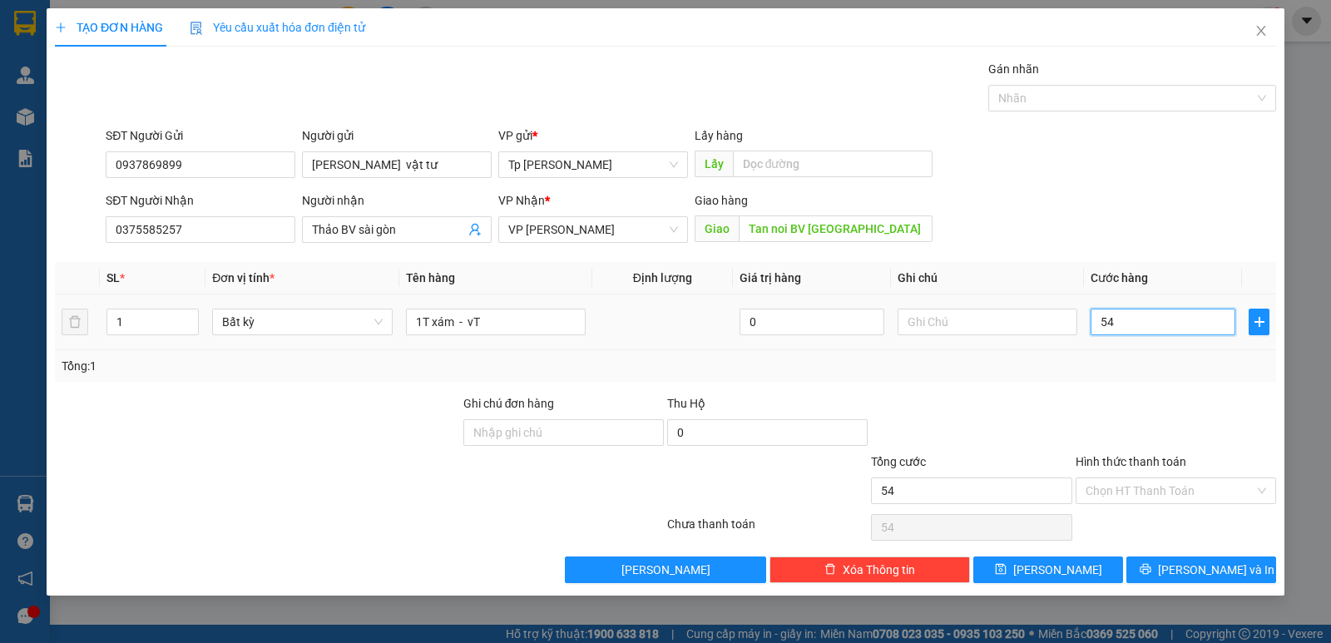
type input "540"
drag, startPoint x: 1181, startPoint y: 311, endPoint x: 1009, endPoint y: 289, distance: 173.5
click at [1010, 293] on table "SL * Đơn vị tính * Tên hàng Định lượng Giá trị hàng Ghi chú Cước hàng 1 Bất kỳ …" at bounding box center [665, 306] width 1221 height 88
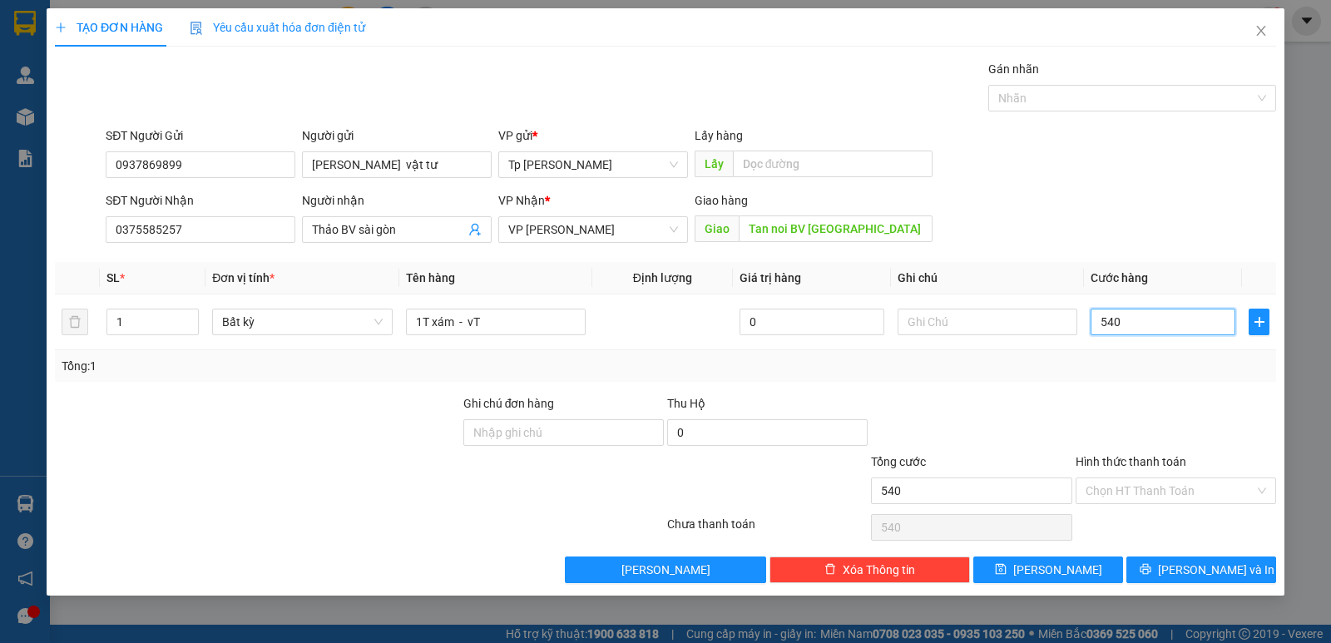
type input "5"
type input "50"
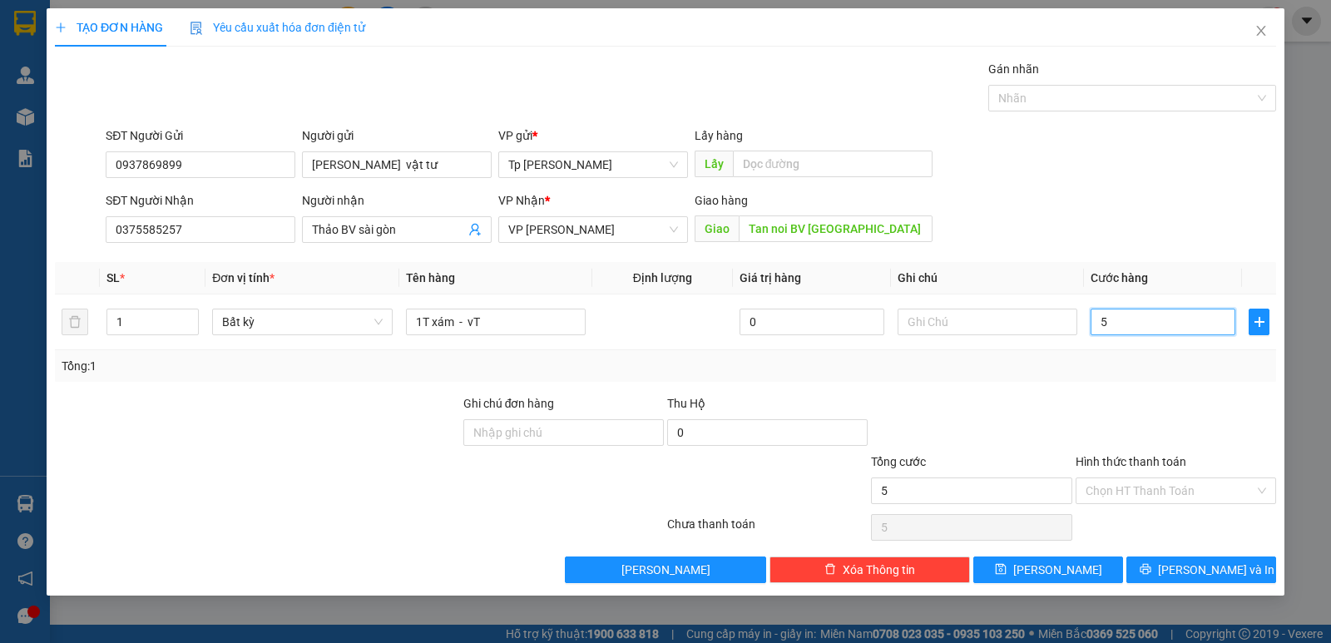
type input "50"
type input "50.000"
drag, startPoint x: 1145, startPoint y: 484, endPoint x: 1162, endPoint y: 495, distance: 19.8
click at [1148, 485] on input "Hình thức thanh toán" at bounding box center [1169, 490] width 169 height 25
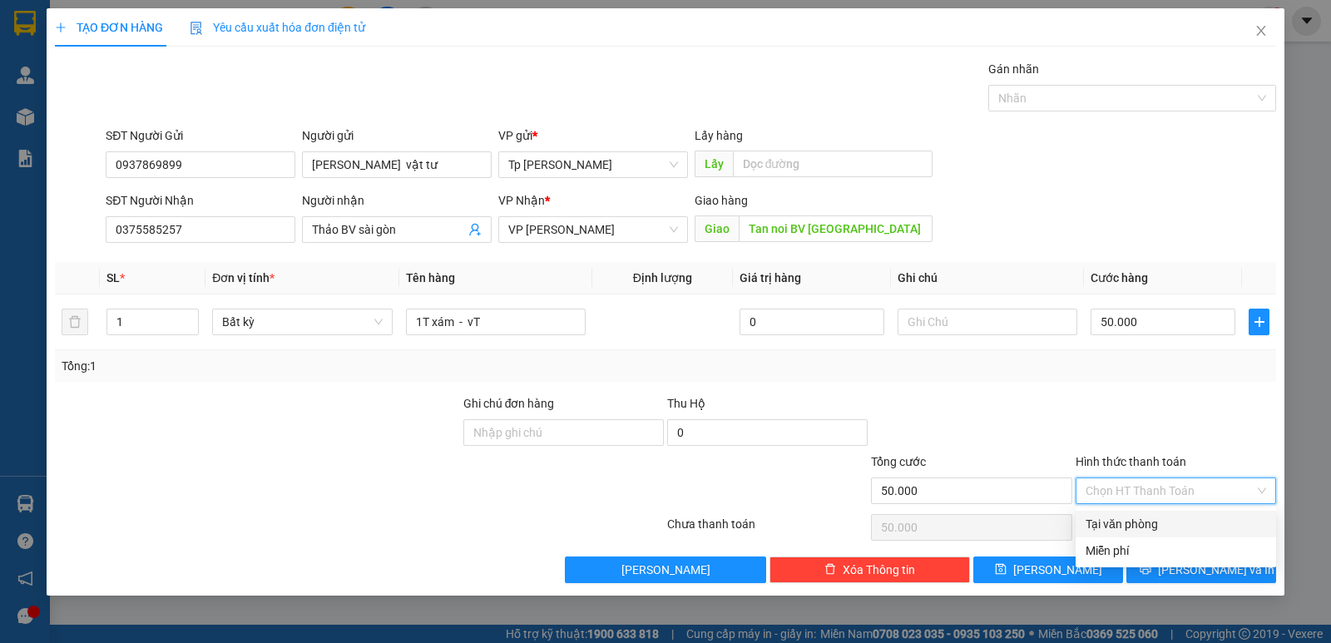
drag, startPoint x: 1176, startPoint y: 519, endPoint x: 1183, endPoint y: 539, distance: 21.0
click at [1177, 519] on div "Tại văn phòng" at bounding box center [1175, 524] width 180 height 18
type input "0"
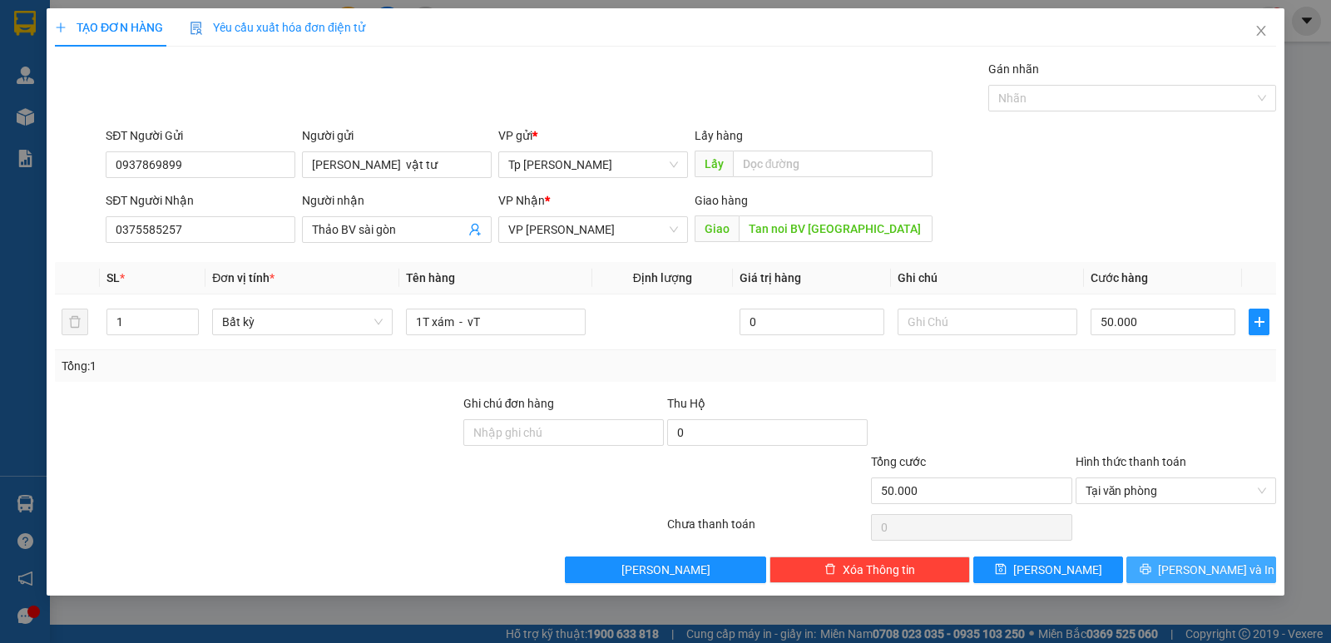
click at [1191, 572] on span "[PERSON_NAME] và In" at bounding box center [1216, 570] width 116 height 18
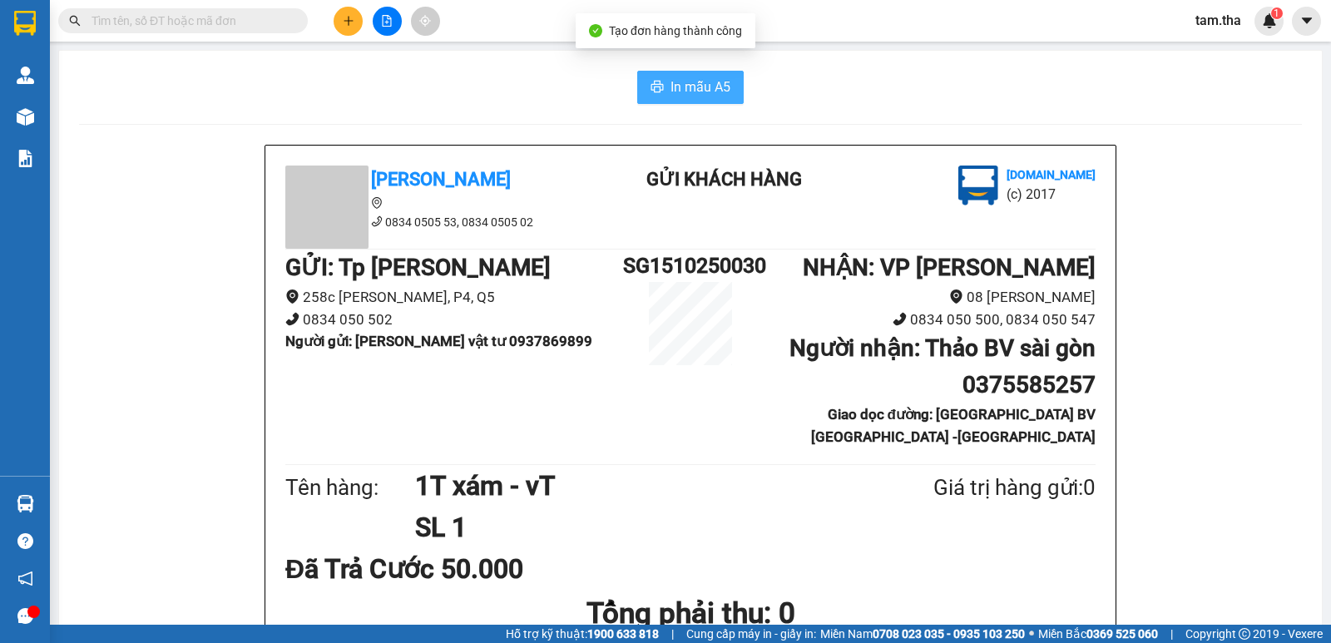
click at [699, 80] on span "In mẫu A5" at bounding box center [700, 87] width 60 height 21
click at [346, 12] on button at bounding box center [348, 21] width 29 height 29
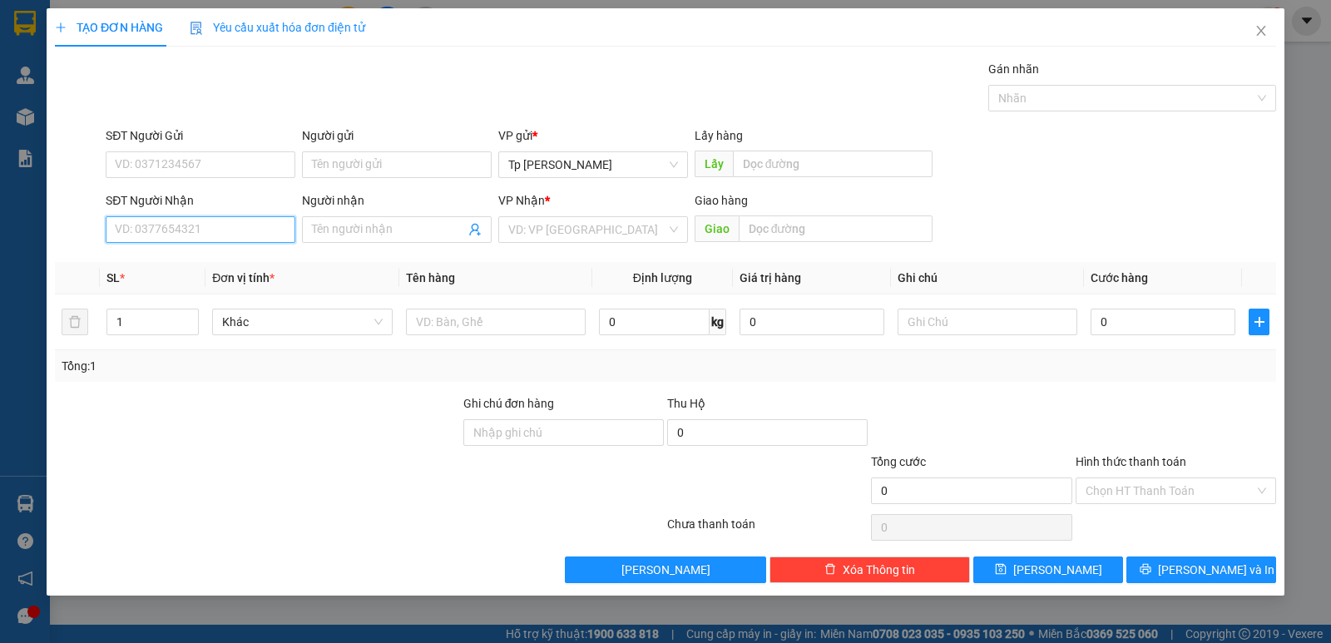
click at [161, 235] on input "SĐT Người Nhận" at bounding box center [201, 229] width 190 height 27
click at [205, 251] on div "0362808025 - phạm văn thật" at bounding box center [201, 263] width 190 height 27
type input "0362808025"
type input "phạm văn thật"
type input "VP phan thiết"
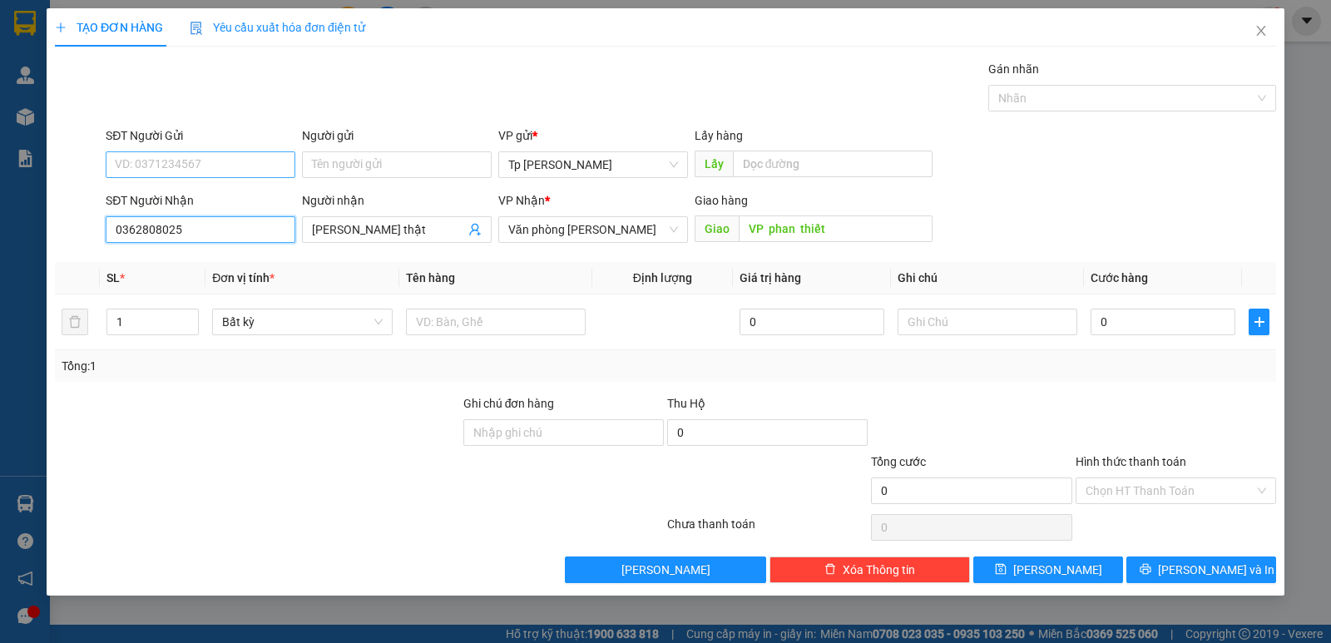
type input "0362808025"
click at [234, 170] on input "SĐT Người Gửi" at bounding box center [201, 164] width 190 height 27
drag, startPoint x: 236, startPoint y: 185, endPoint x: 387, endPoint y: 232, distance: 157.8
click at [235, 185] on div "0917399031 - Hùng Long" at bounding box center [201, 198] width 190 height 27
type input "0917399031"
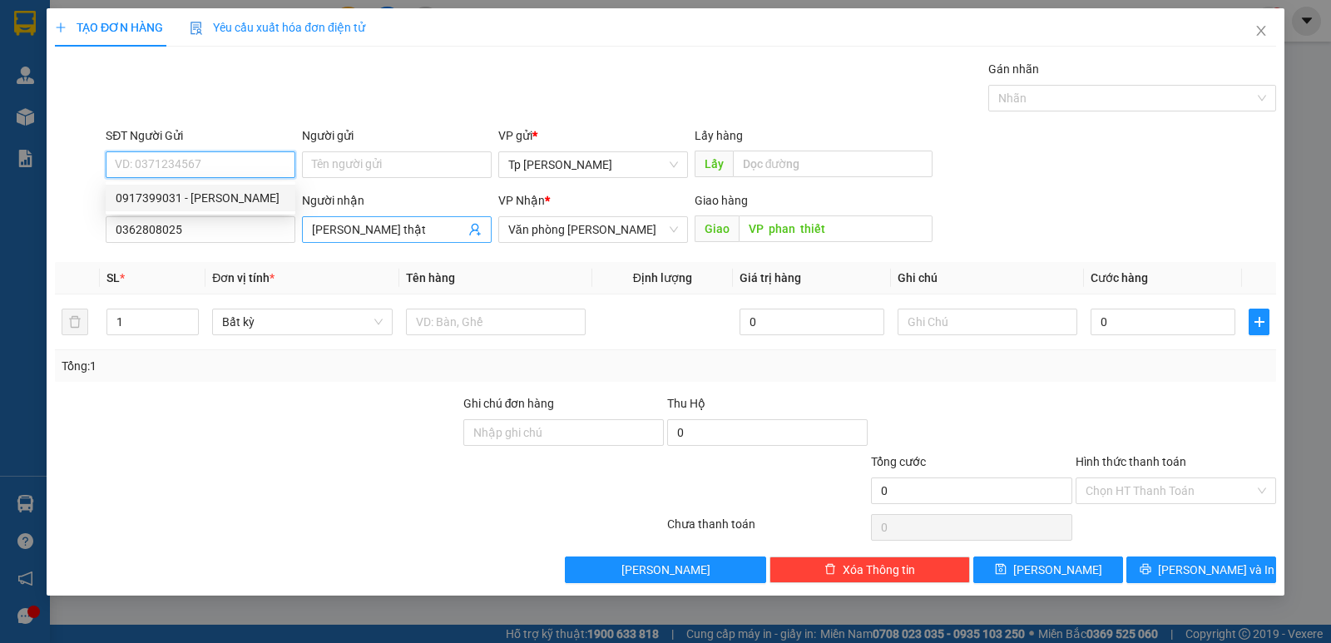
type input "Hùng Long"
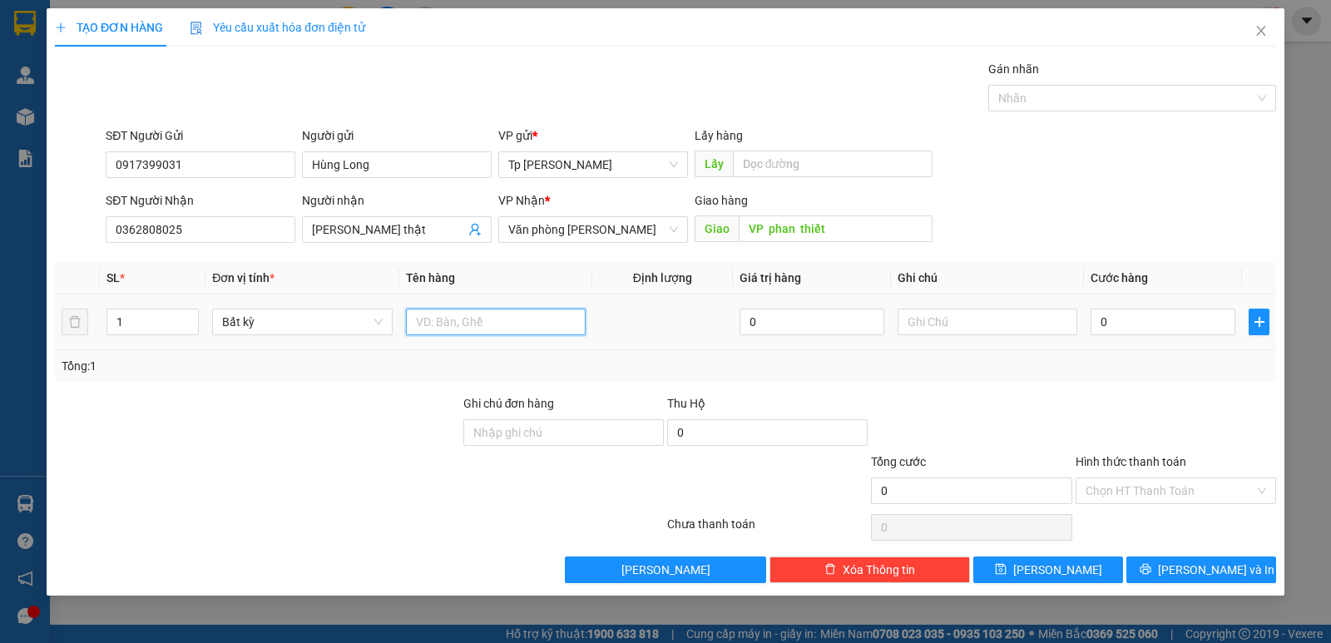
click at [450, 321] on input "text" at bounding box center [496, 322] width 180 height 27
type input "1 cục keo vàng _Q A"
drag, startPoint x: 1134, startPoint y: 351, endPoint x: 1153, endPoint y: 305, distance: 49.6
click at [1138, 334] on div "SL * Đơn vị tính * Tên hàng Định lượng Giá trị hàng Ghi chú Cước hàng 1 Bất kỳ …" at bounding box center [665, 322] width 1221 height 120
click at [1162, 312] on div "0" at bounding box center [1162, 321] width 145 height 33
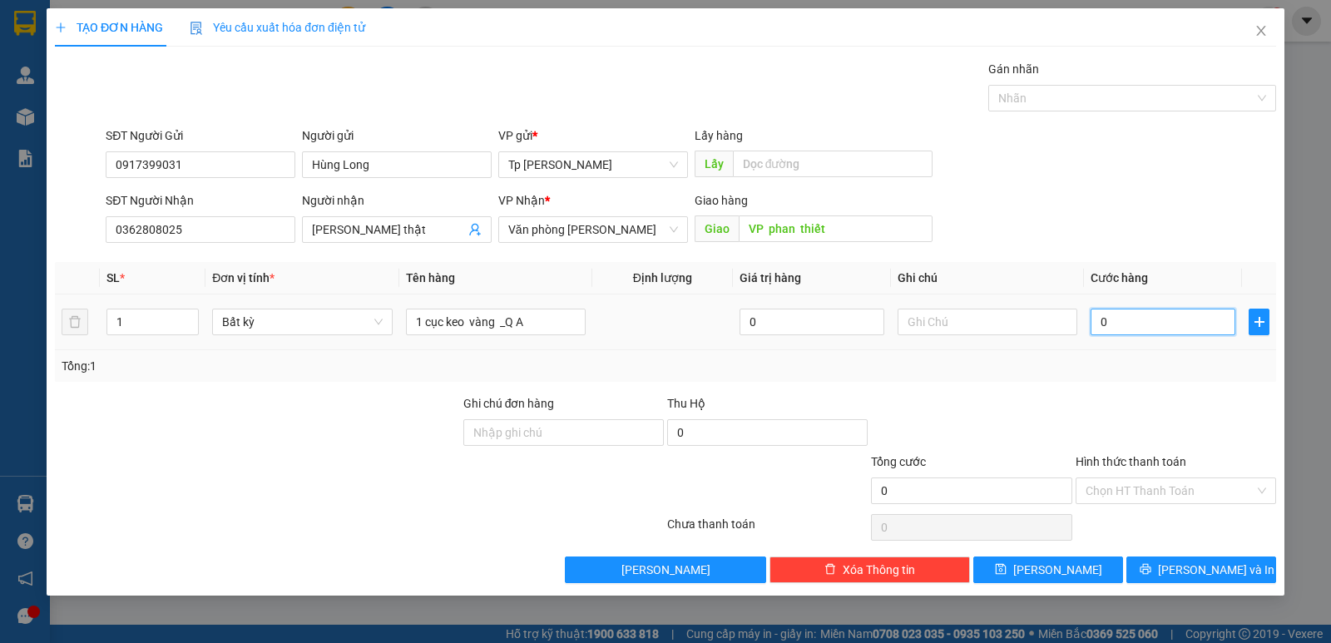
type input "3"
type input "30"
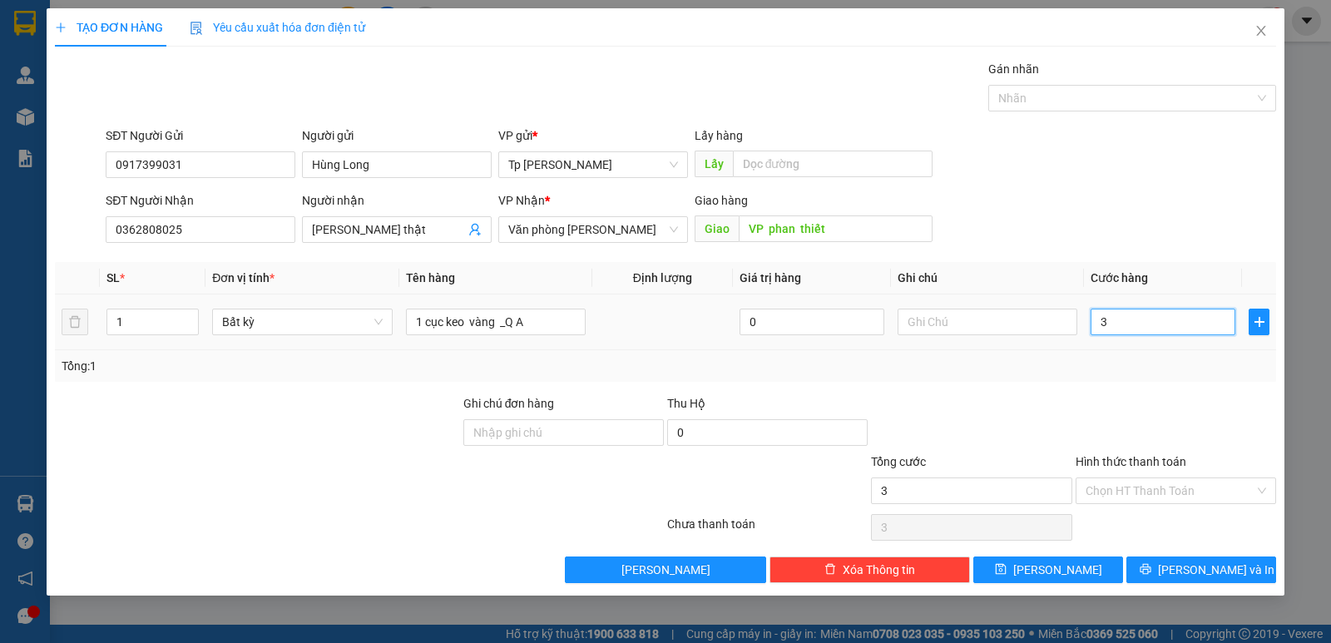
type input "30"
type input "30.000"
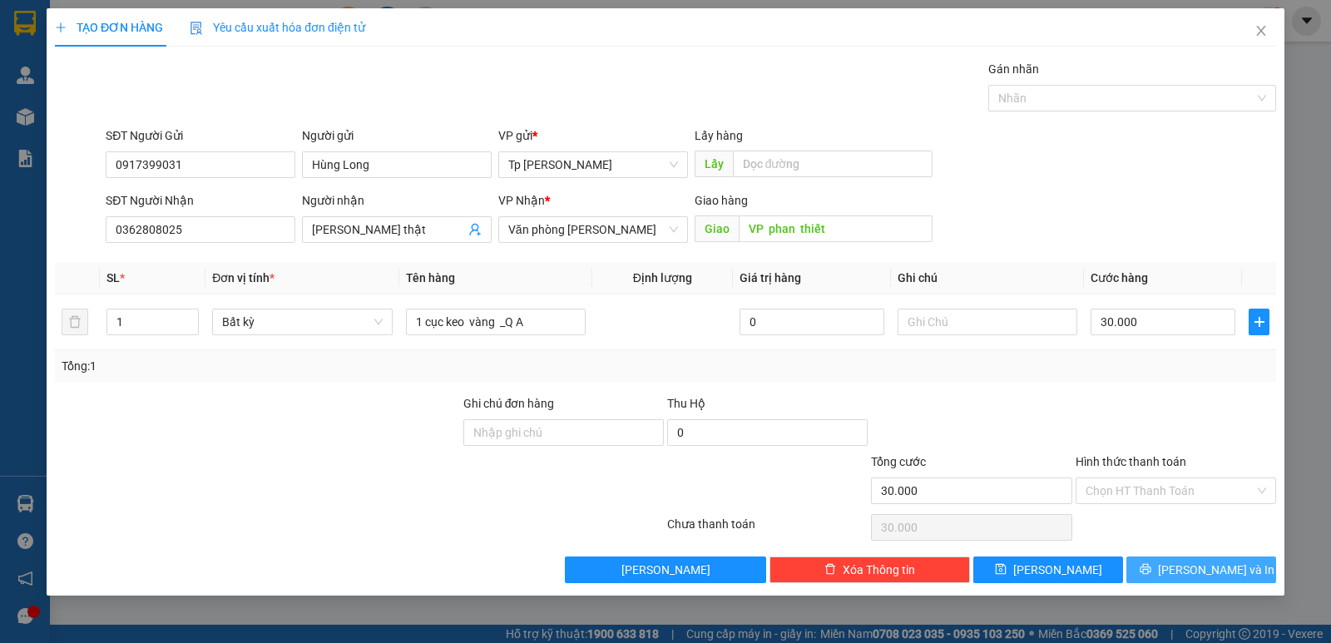
click at [1198, 562] on span "[PERSON_NAME] và In" at bounding box center [1216, 570] width 116 height 18
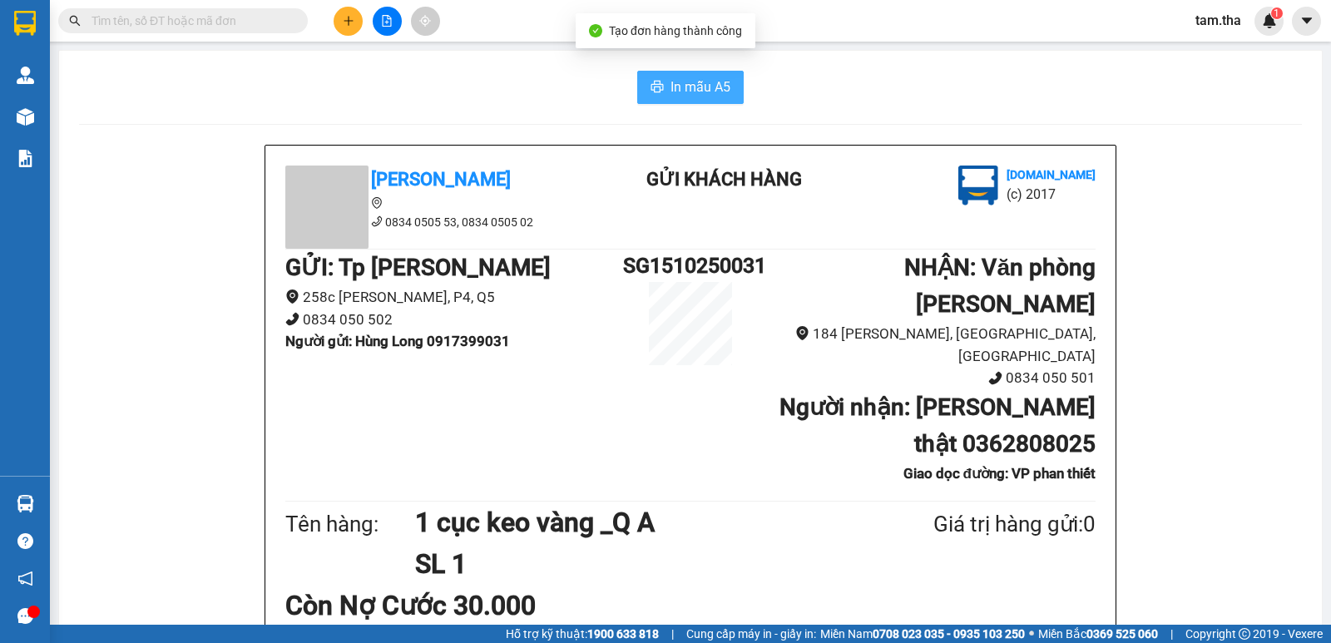
click at [687, 100] on button "In mẫu A5" at bounding box center [690, 87] width 106 height 33
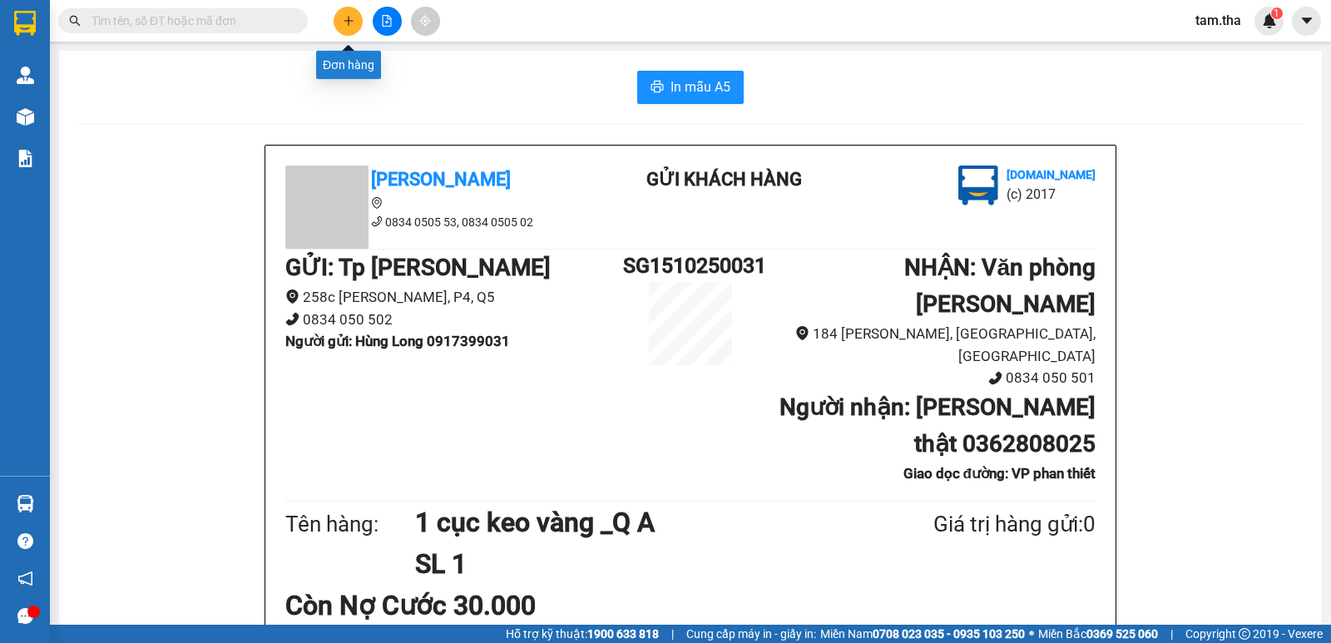
click at [353, 25] on icon "plus" at bounding box center [349, 21] width 12 height 12
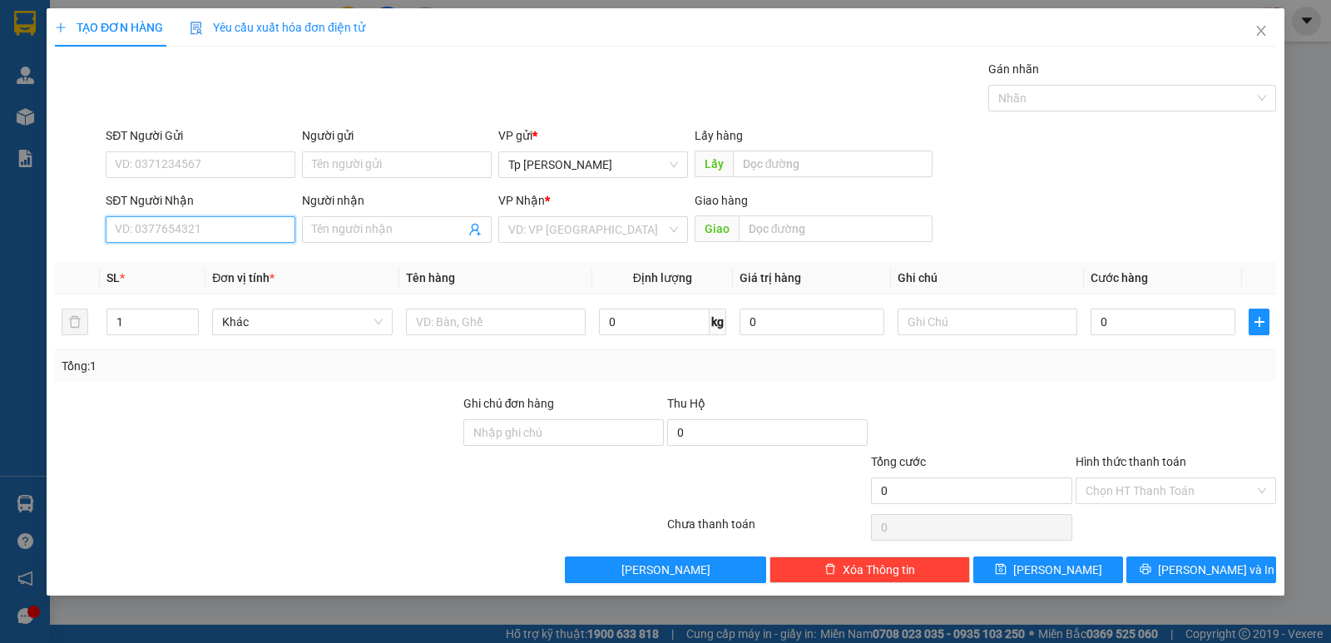
click at [217, 229] on input "SĐT Người Nhận" at bounding box center [201, 229] width 190 height 27
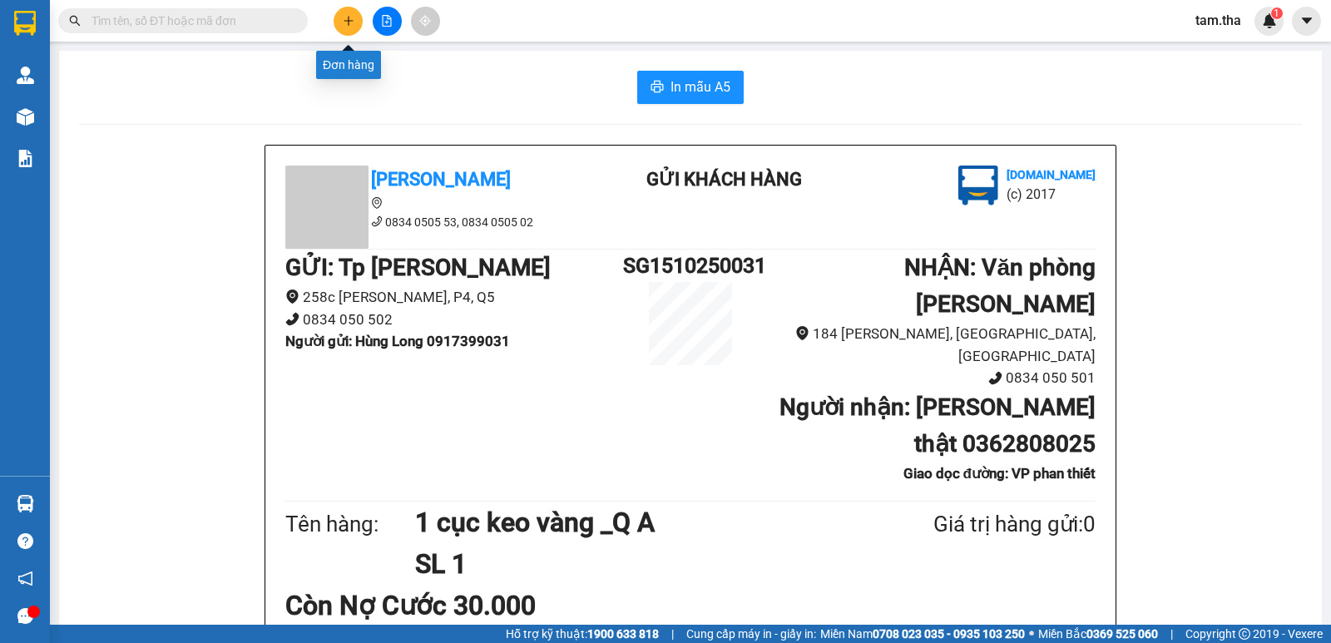
click at [349, 13] on button at bounding box center [348, 21] width 29 height 29
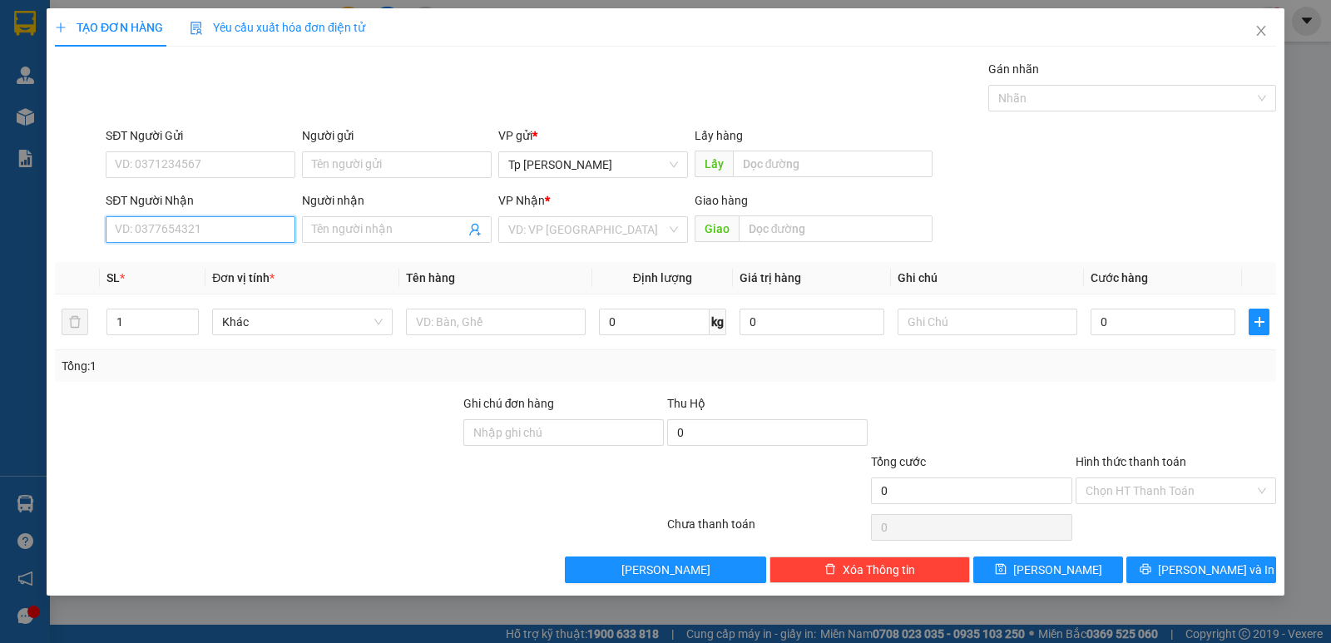
click at [216, 240] on input "SĐT Người Nhận" at bounding box center [201, 229] width 190 height 27
type input "0917717791"
click at [250, 254] on div "0917717791 - Chị Thu" at bounding box center [201, 263] width 170 height 18
type input "Chị Thu"
type input "PKĐK Thái Hòa"
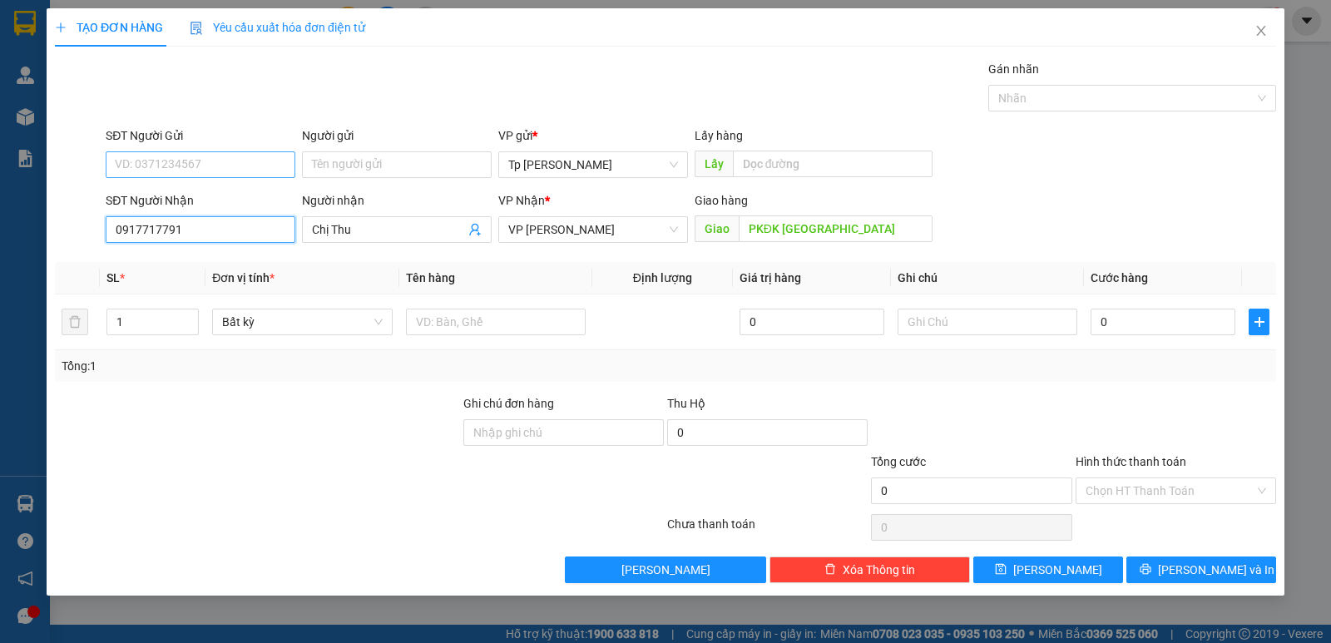
type input "0917717791"
click at [251, 174] on input "SĐT Người Gửi" at bounding box center [201, 164] width 190 height 27
click at [195, 200] on div "0931405976 - Trực" at bounding box center [201, 198] width 170 height 18
type input "0931405976"
type input "Trực"
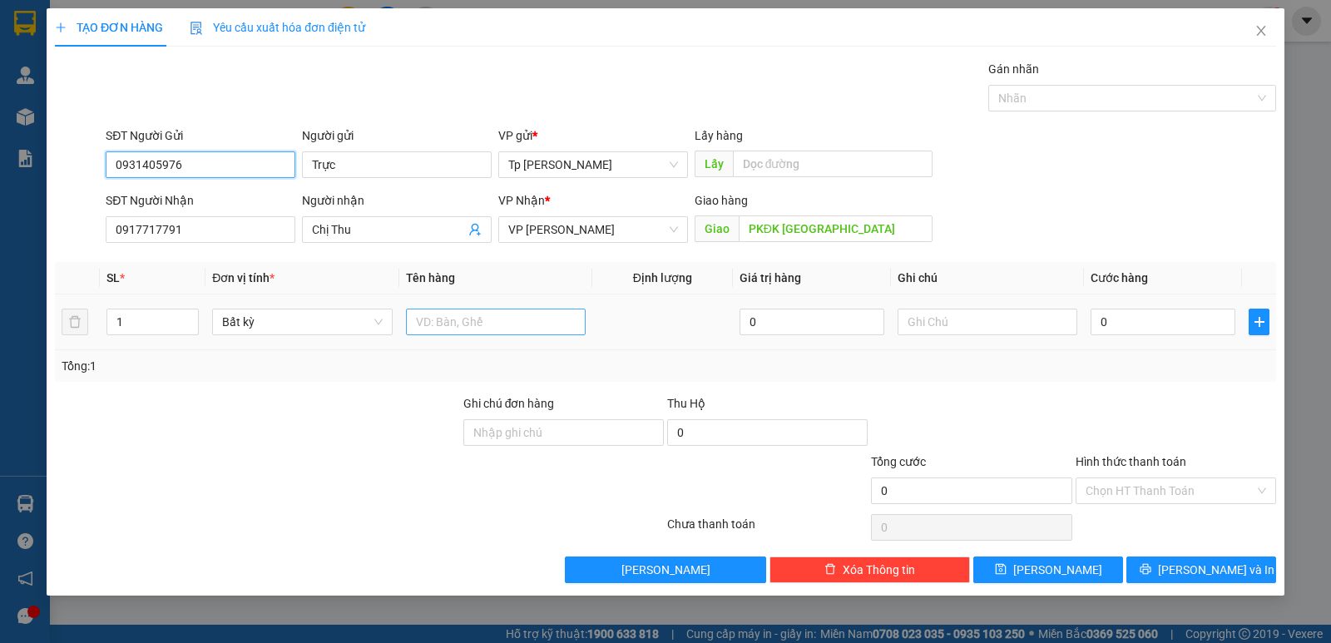
type input "0931405976"
click at [492, 311] on input "text" at bounding box center [496, 322] width 180 height 27
type input "1T xám _ VT"
click at [1159, 493] on input "Hình thức thanh toán" at bounding box center [1169, 490] width 169 height 25
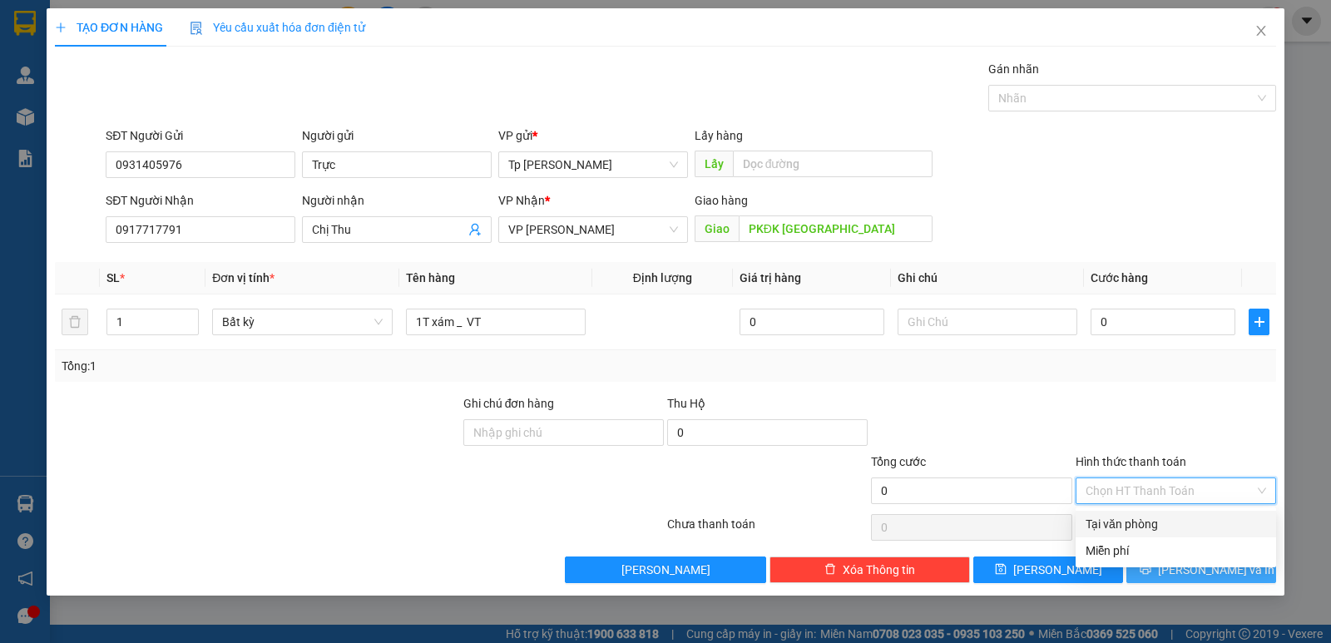
drag, startPoint x: 1165, startPoint y: 522, endPoint x: 1183, endPoint y: 566, distance: 46.6
click at [1165, 523] on div "Tại văn phòng" at bounding box center [1175, 524] width 180 height 18
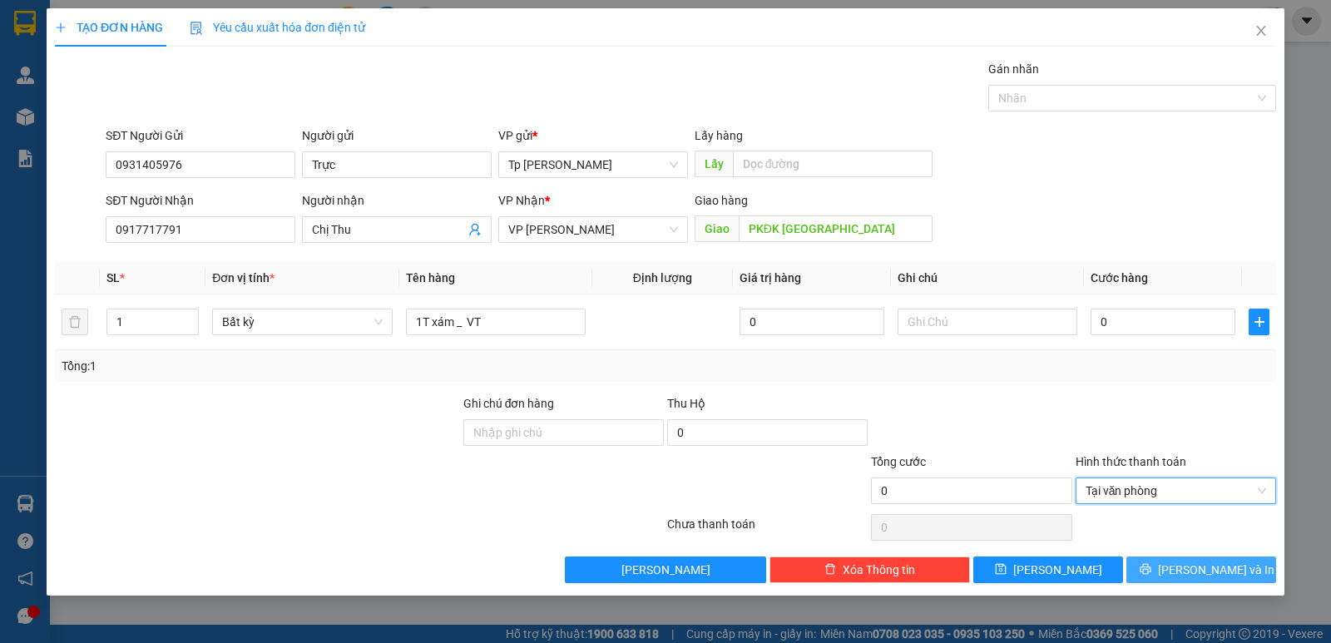
click at [1183, 566] on button "[PERSON_NAME] và In" at bounding box center [1201, 569] width 150 height 27
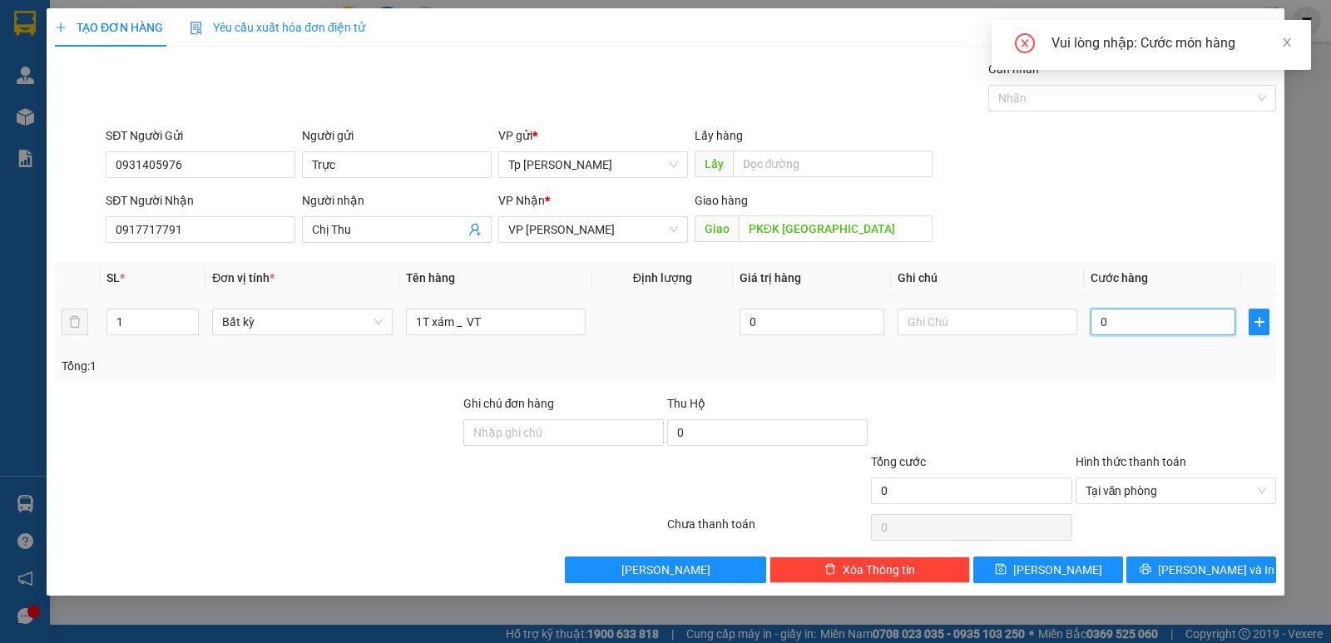
click at [1139, 323] on input "0" at bounding box center [1162, 322] width 145 height 27
type input "5"
type input "50"
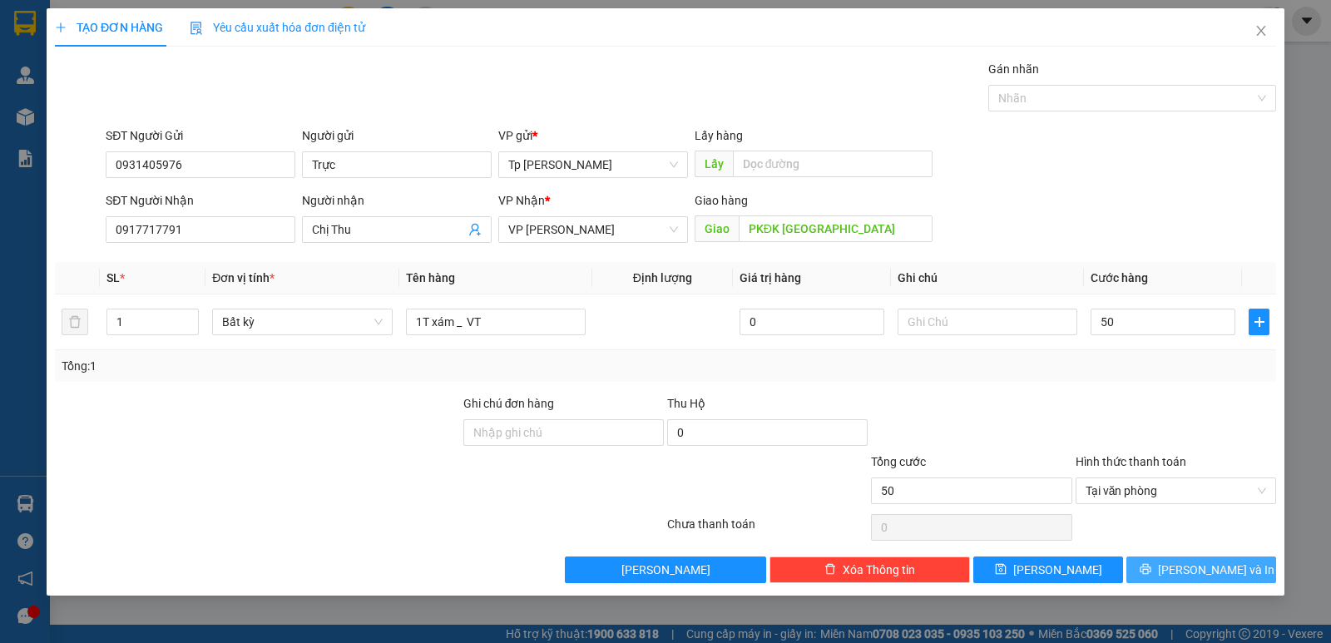
type input "50.000"
click at [1166, 565] on button "[PERSON_NAME] và In" at bounding box center [1201, 569] width 150 height 27
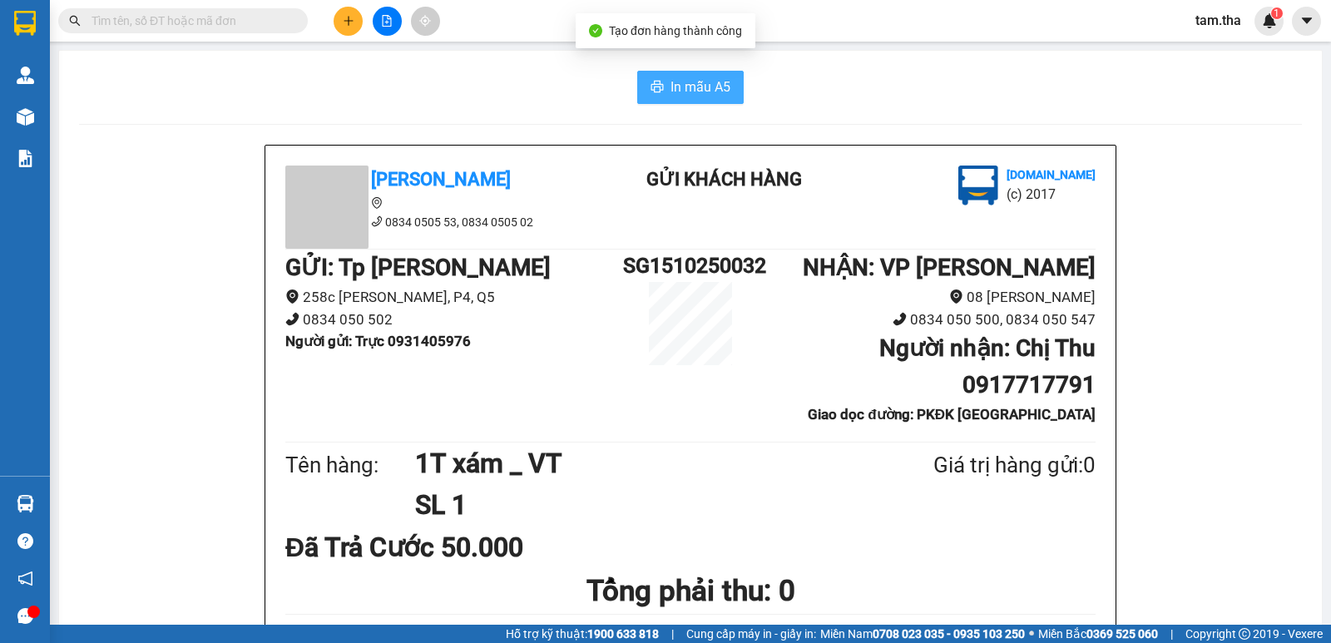
click at [675, 82] on span "In mẫu A5" at bounding box center [700, 87] width 60 height 21
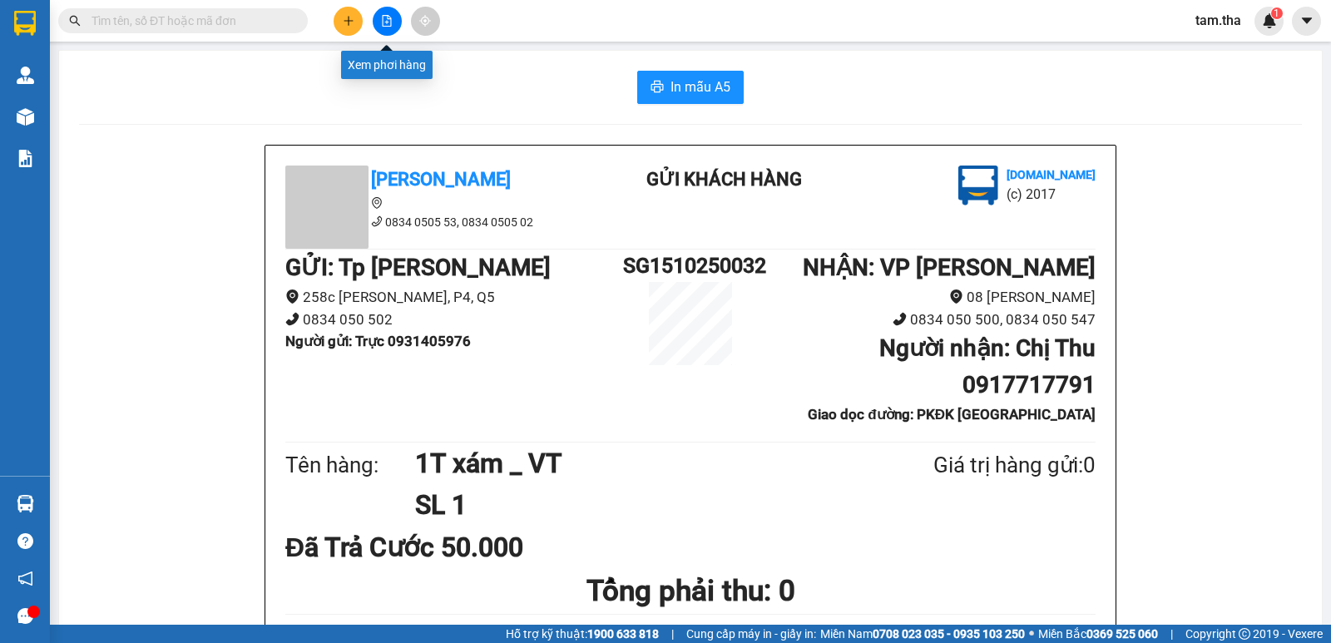
click at [343, 17] on icon "plus" at bounding box center [349, 21] width 12 height 12
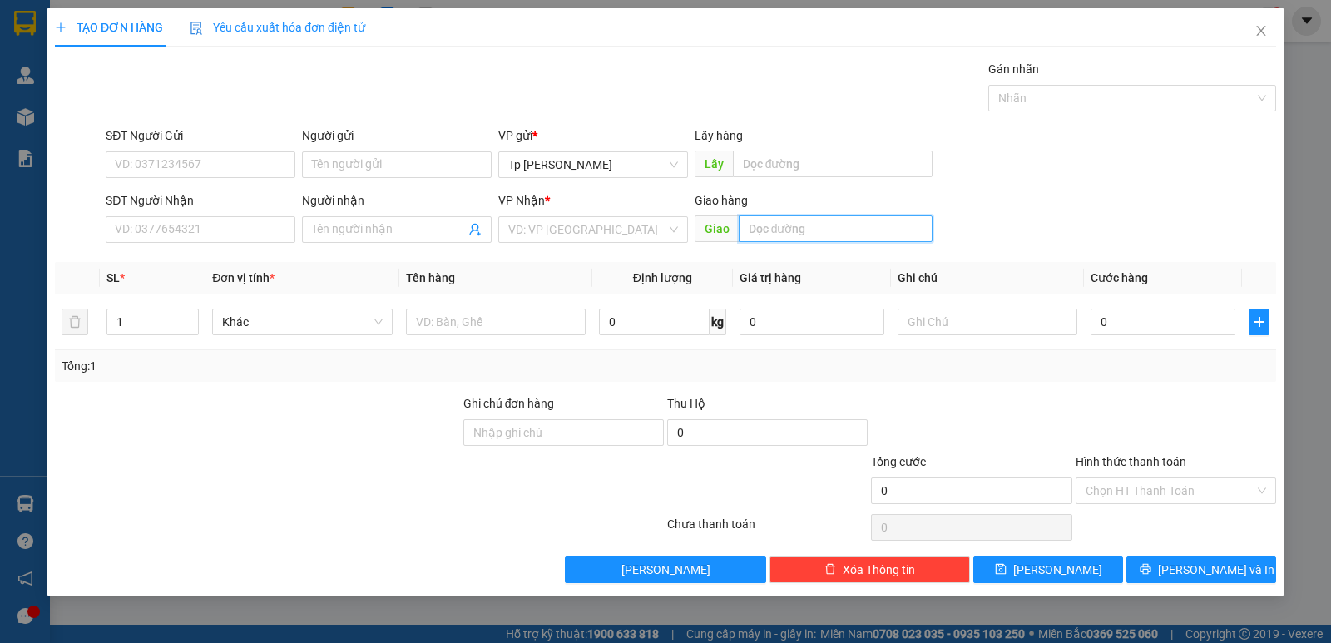
click at [776, 217] on input "text" at bounding box center [836, 228] width 195 height 27
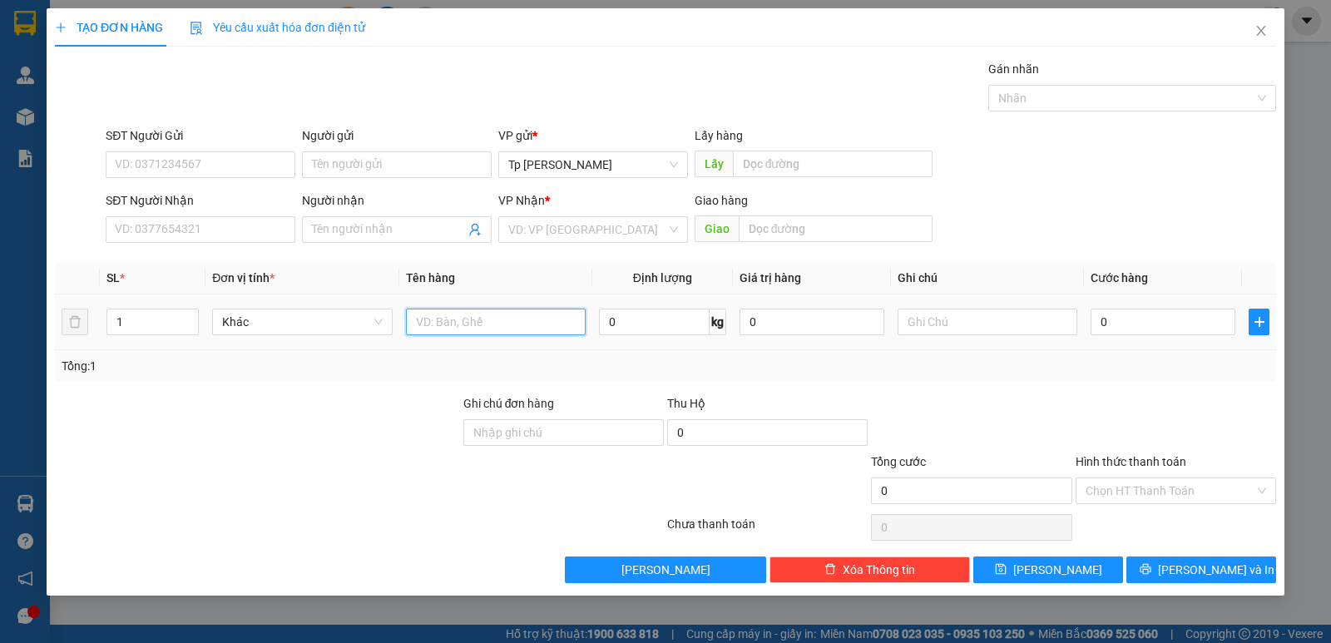
click at [502, 312] on input "text" at bounding box center [496, 322] width 180 height 27
type input "1"
type input "1 cái áo khoác để quên _ ( khách trưa T4 )"
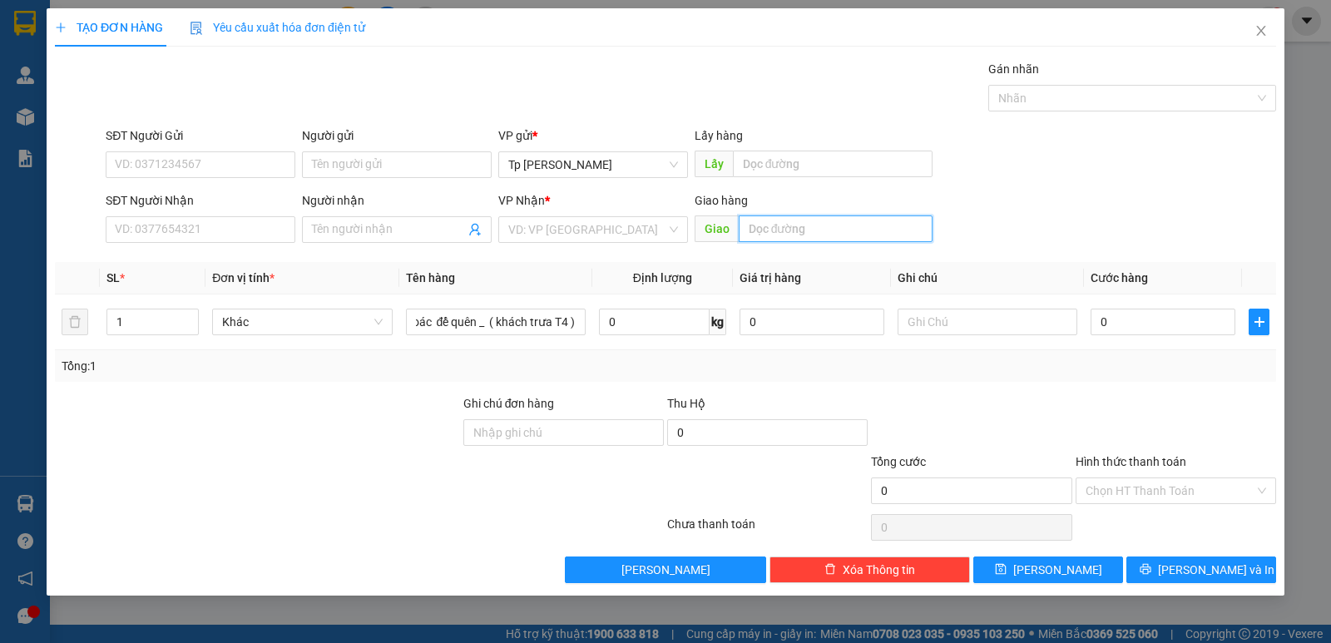
click at [854, 235] on input "text" at bounding box center [836, 228] width 195 height 27
type input "bỏ cX văn mười"
click at [1129, 499] on input "Hình thức thanh toán" at bounding box center [1169, 490] width 169 height 25
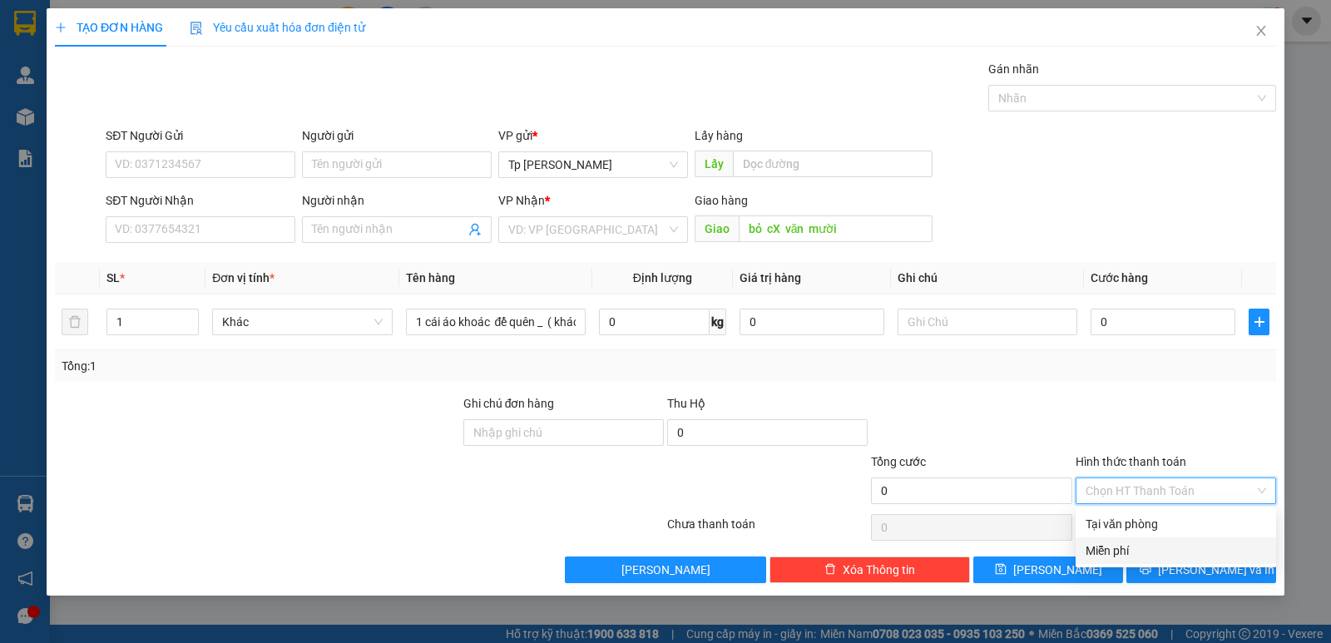
drag, startPoint x: 1148, startPoint y: 545, endPoint x: 1157, endPoint y: 552, distance: 11.8
click at [1151, 546] on div "Miễn phí" at bounding box center [1175, 550] width 180 height 18
click at [1183, 584] on div "TẠO ĐƠN HÀNG Yêu cầu xuất hóa đơn điện tử Transit Pickup Surcharge Ids Transit …" at bounding box center [666, 301] width 1238 height 587
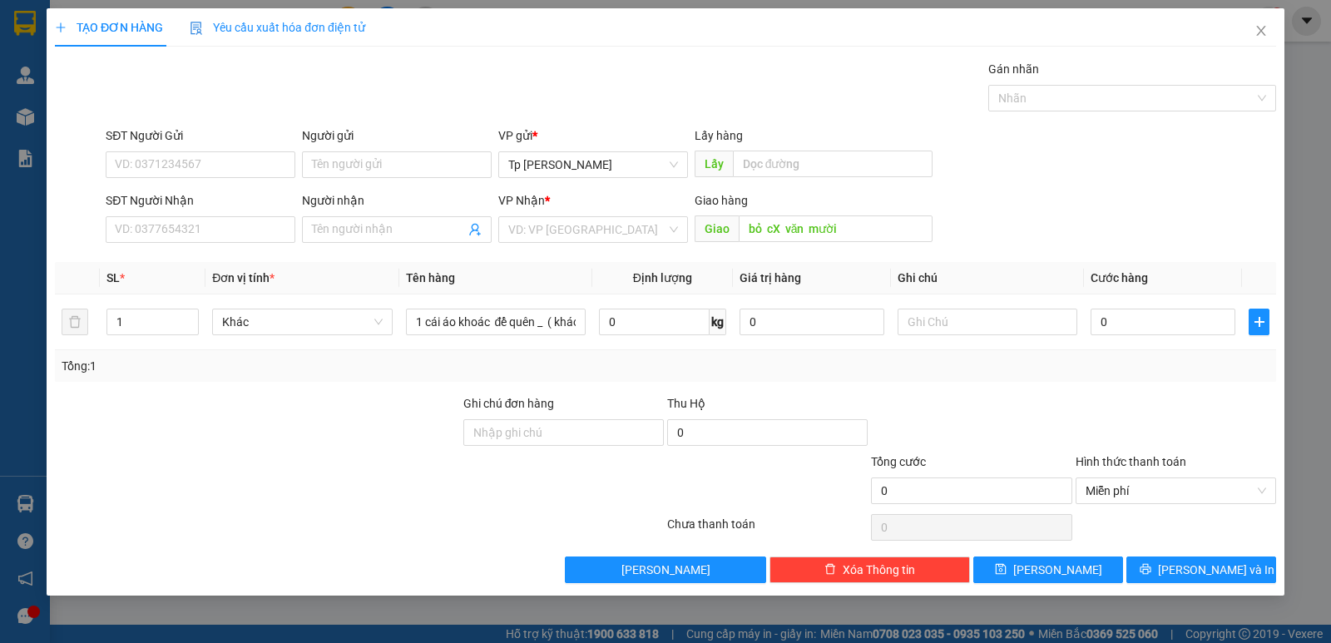
click at [1188, 553] on div "Transit Pickup Surcharge Ids Transit Deliver Surcharge Ids Transit Deliver Surc…" at bounding box center [665, 321] width 1221 height 523
click at [1200, 559] on button "[PERSON_NAME] và In" at bounding box center [1201, 569] width 150 height 27
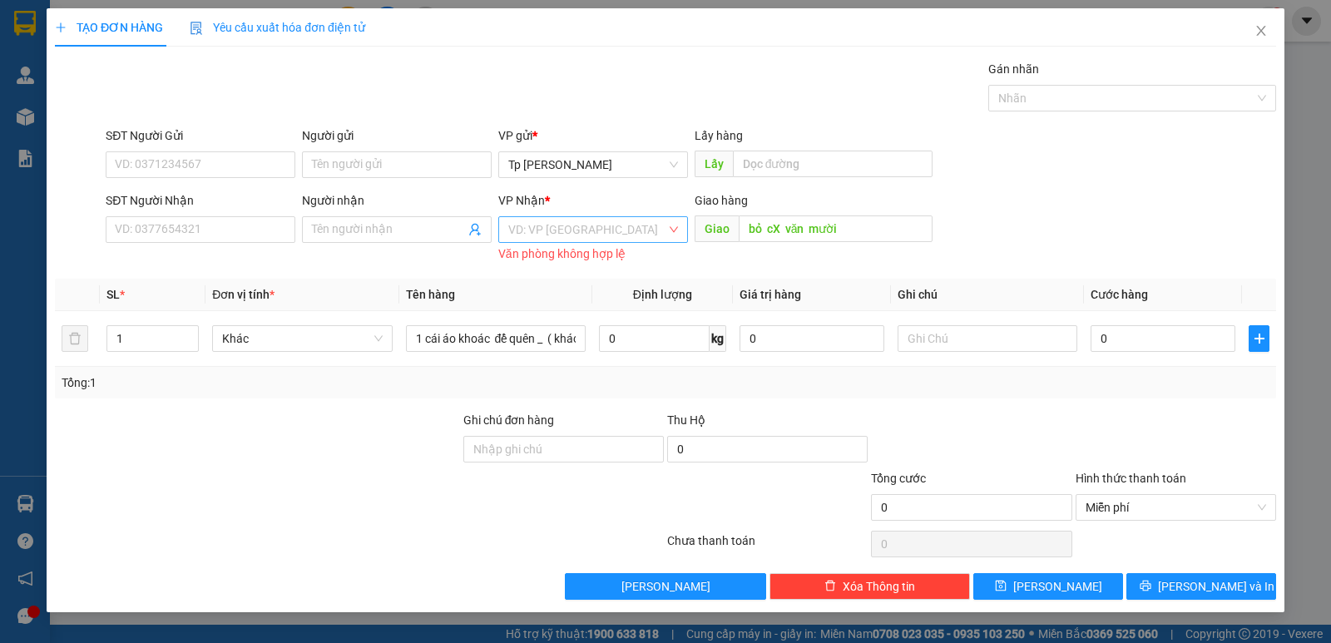
click at [590, 219] on input "search" at bounding box center [587, 229] width 158 height 25
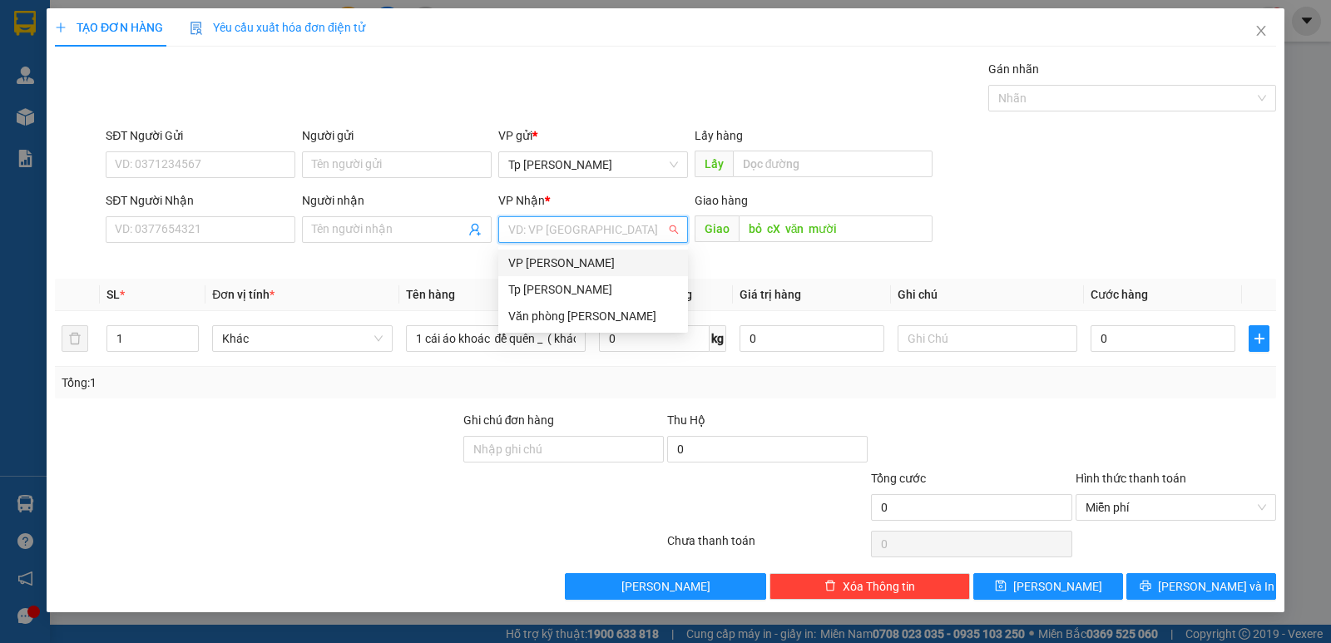
click at [595, 253] on div "VP [PERSON_NAME]" at bounding box center [593, 263] width 190 height 27
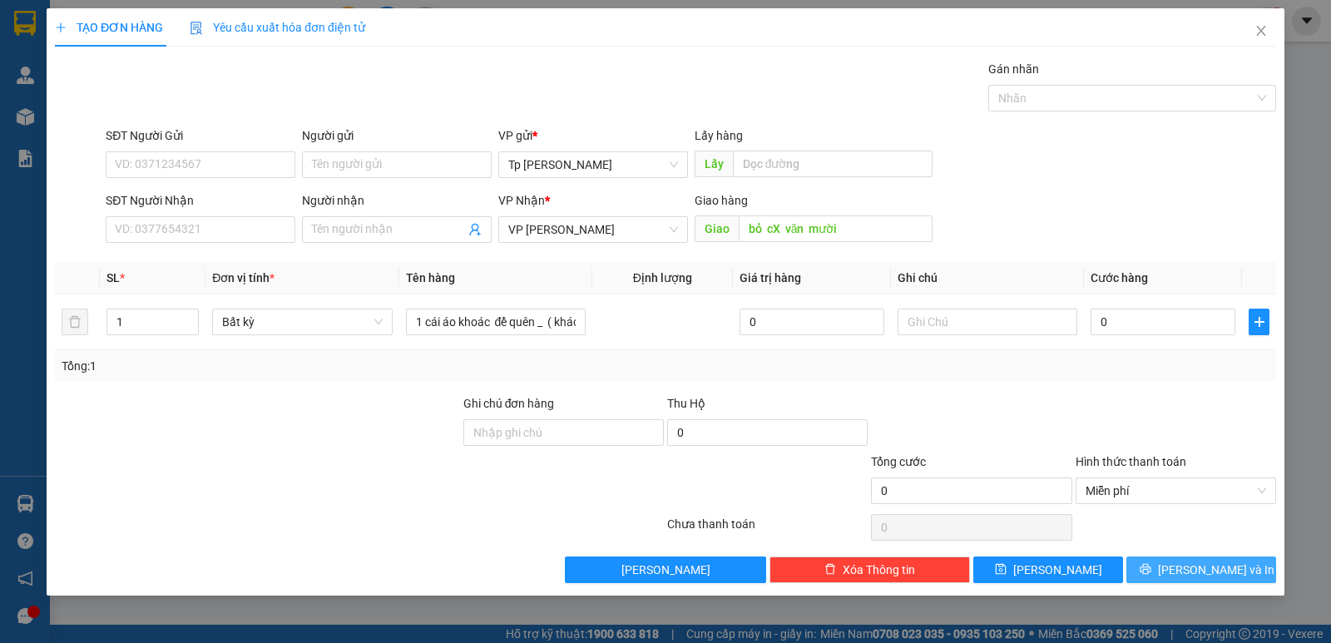
click at [1195, 575] on span "[PERSON_NAME] và In" at bounding box center [1216, 570] width 116 height 18
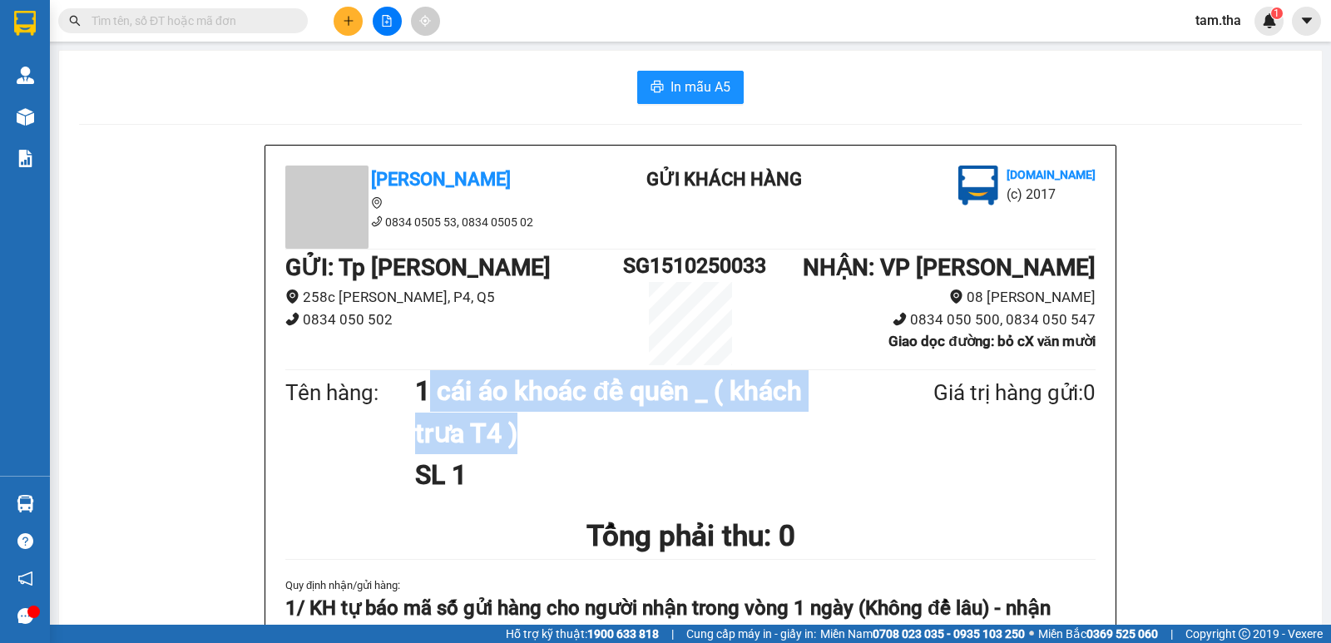
drag, startPoint x: 417, startPoint y: 401, endPoint x: 540, endPoint y: 450, distance: 132.5
click at [540, 452] on h1 "1 cái áo khoác để quên _ ( khách trưa T4 )" at bounding box center [633, 412] width 437 height 84
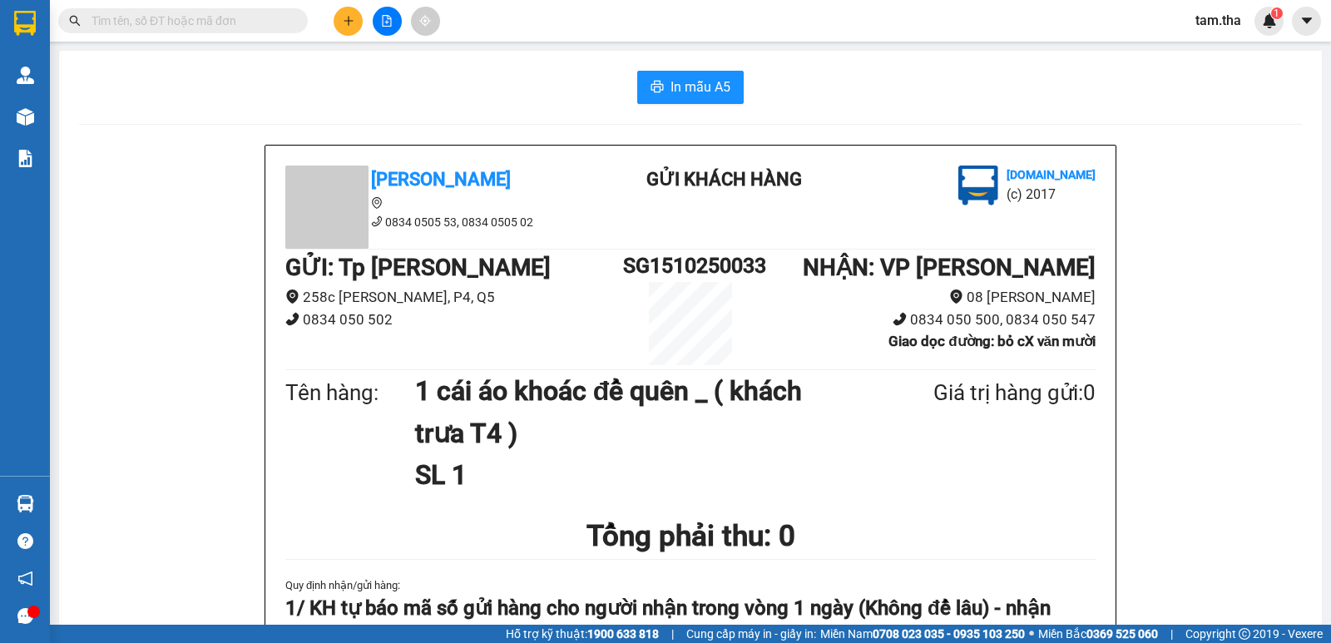
click at [480, 343] on div "GỬI : Tp Hồ Chí Minh 258c Lê Hồng Phong, P4, Q5 0834 050 502 SG1510250033 NHẬN…" at bounding box center [690, 308] width 810 height 116
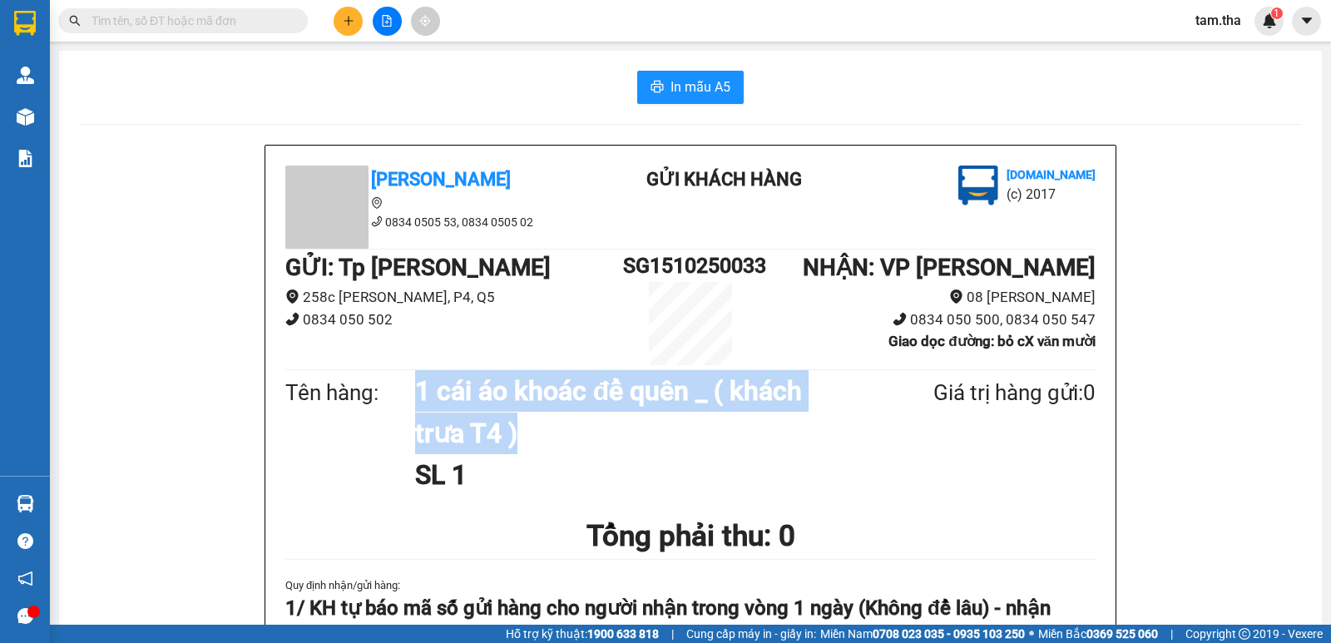
drag, startPoint x: 413, startPoint y: 384, endPoint x: 536, endPoint y: 432, distance: 131.9
click at [560, 448] on h1 "1 cái áo khoác để quên _ ( khách trưa T4 )" at bounding box center [633, 412] width 437 height 84
copy h1 "1 cái áo khoác để quên _ ( khách trưa T4 )"
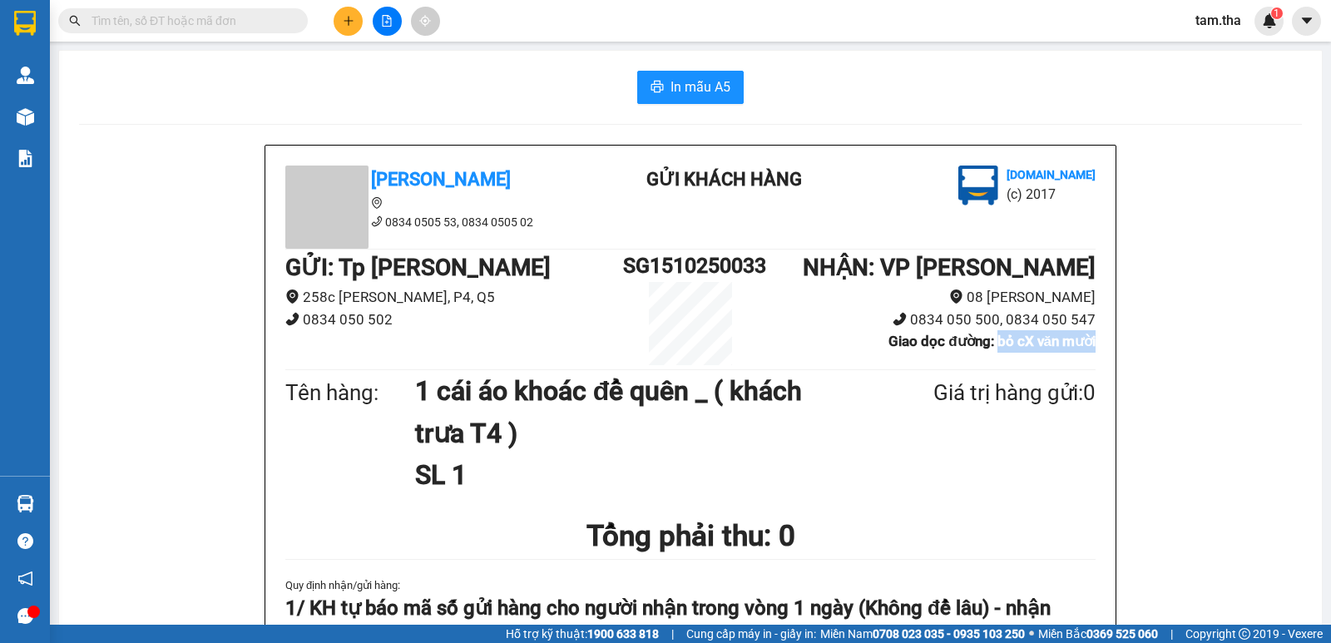
drag, startPoint x: 986, startPoint y: 341, endPoint x: 1095, endPoint y: 338, distance: 108.1
copy b "bỏ cX văn mười"
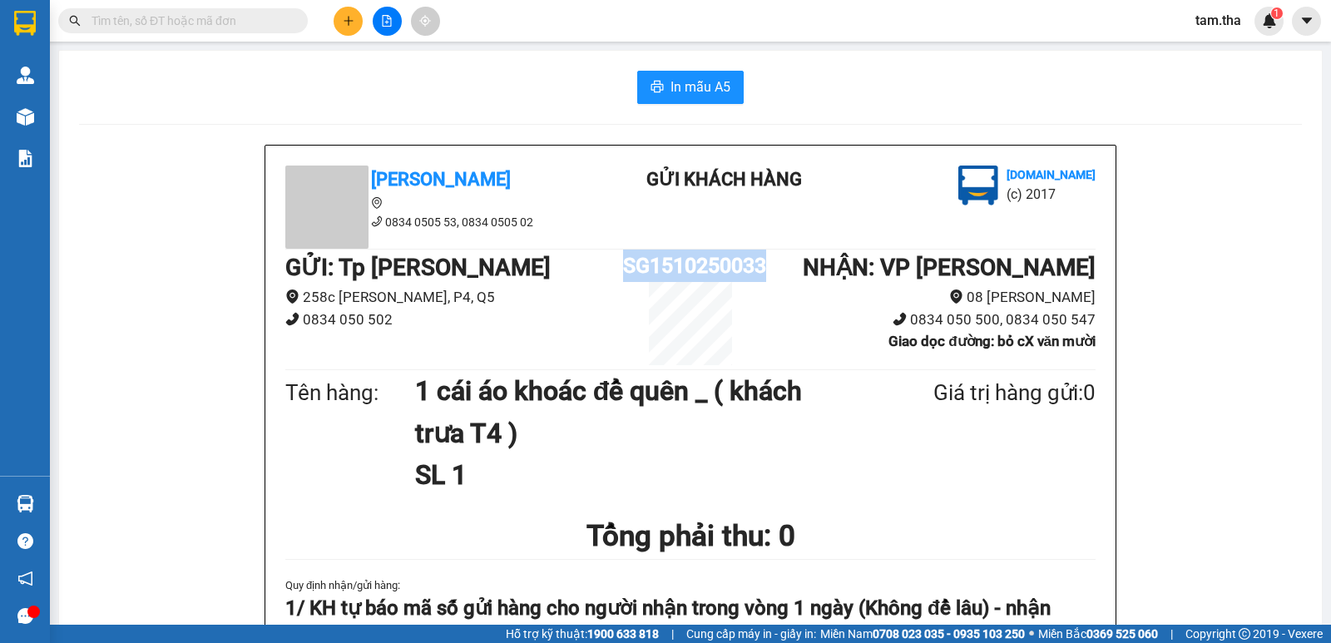
drag, startPoint x: 630, startPoint y: 266, endPoint x: 831, endPoint y: 271, distance: 201.3
click at [839, 273] on div "GỬI : Tp Hồ Chí Minh 258c Lê Hồng Phong, P4, Q5 0834 050 502 SG1510250033 NHẬN…" at bounding box center [690, 308] width 810 height 116
copy div "SG1510250033"
click at [346, 15] on icon "plus" at bounding box center [349, 21] width 12 height 12
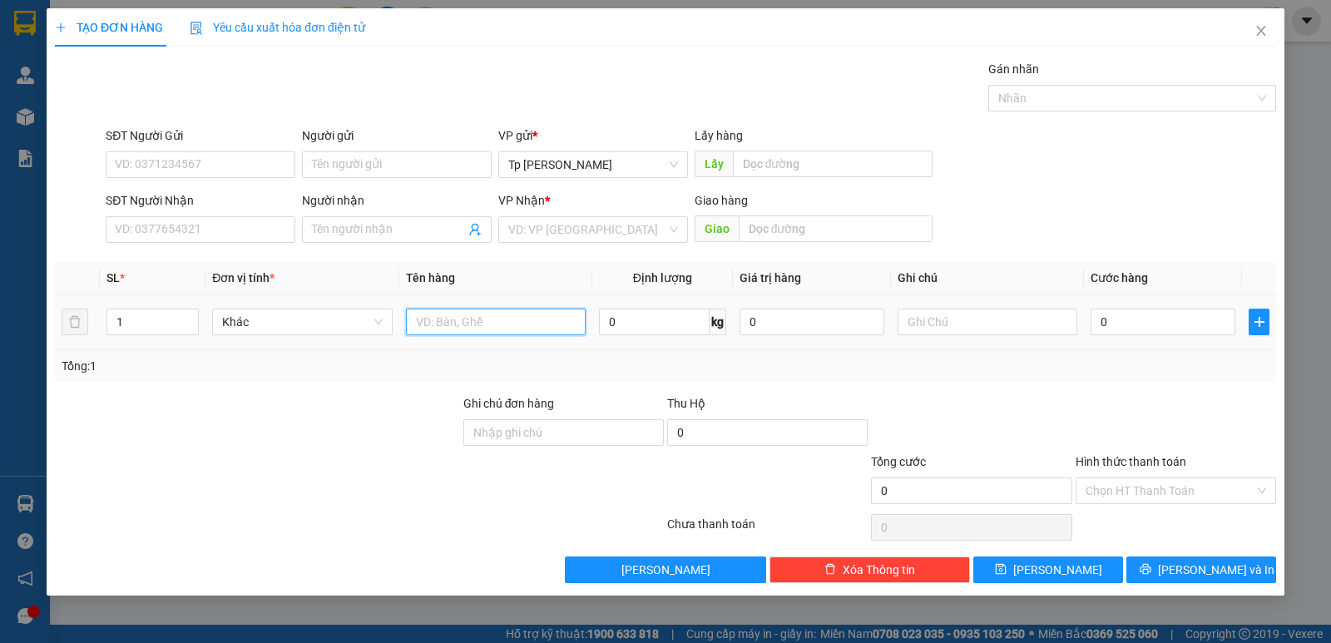
click at [446, 323] on input "text" at bounding box center [496, 322] width 180 height 27
type input "1T xốp vàng +1 bao trắng _ chà bông + đồ lạnh"
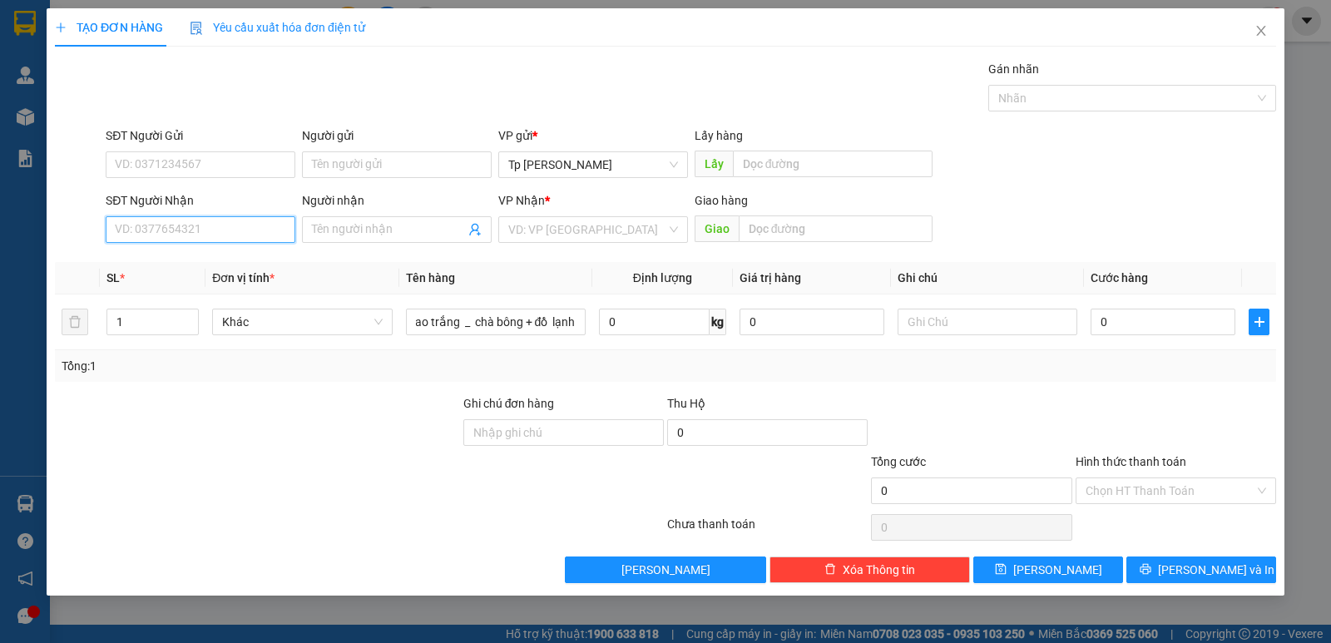
click at [165, 225] on input "SĐT Người Nhận" at bounding box center [201, 229] width 190 height 27
type input "2"
click at [190, 315] on icon "up" at bounding box center [190, 318] width 6 height 6
click at [145, 240] on input "SĐT Người Nhận" at bounding box center [201, 229] width 190 height 27
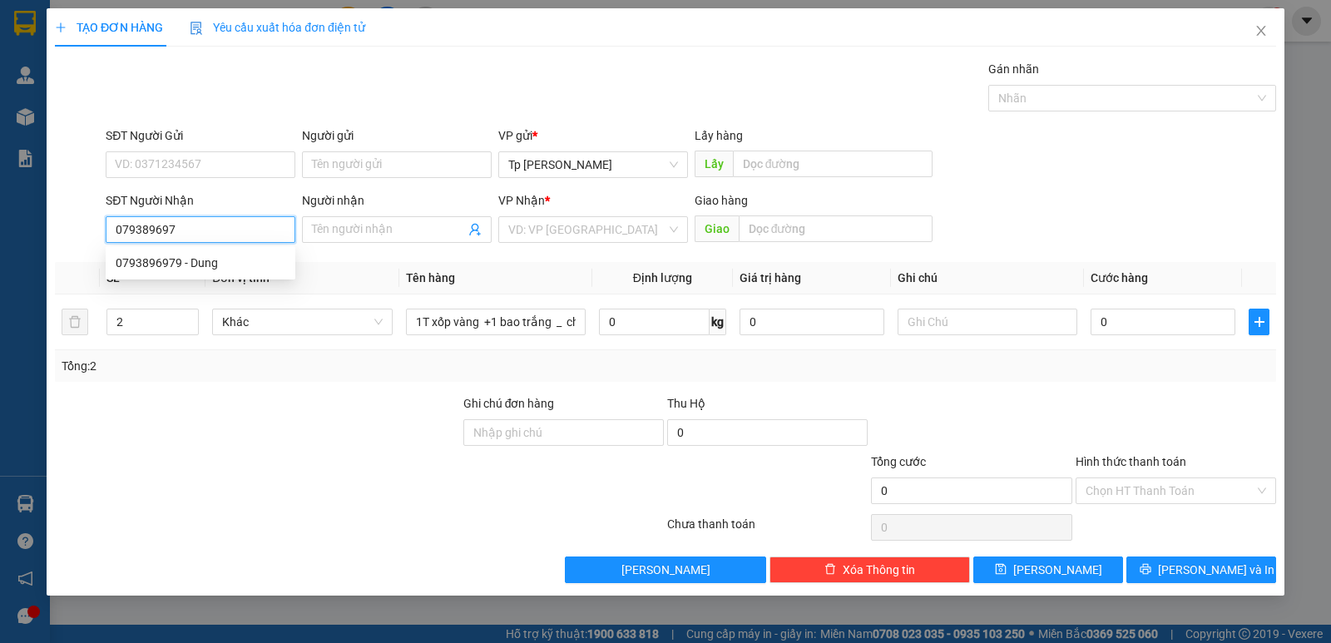
type input "0793896979"
click at [206, 272] on div "0793896979 - Dung" at bounding box center [201, 263] width 190 height 27
type input "Dung"
type input "0793896979"
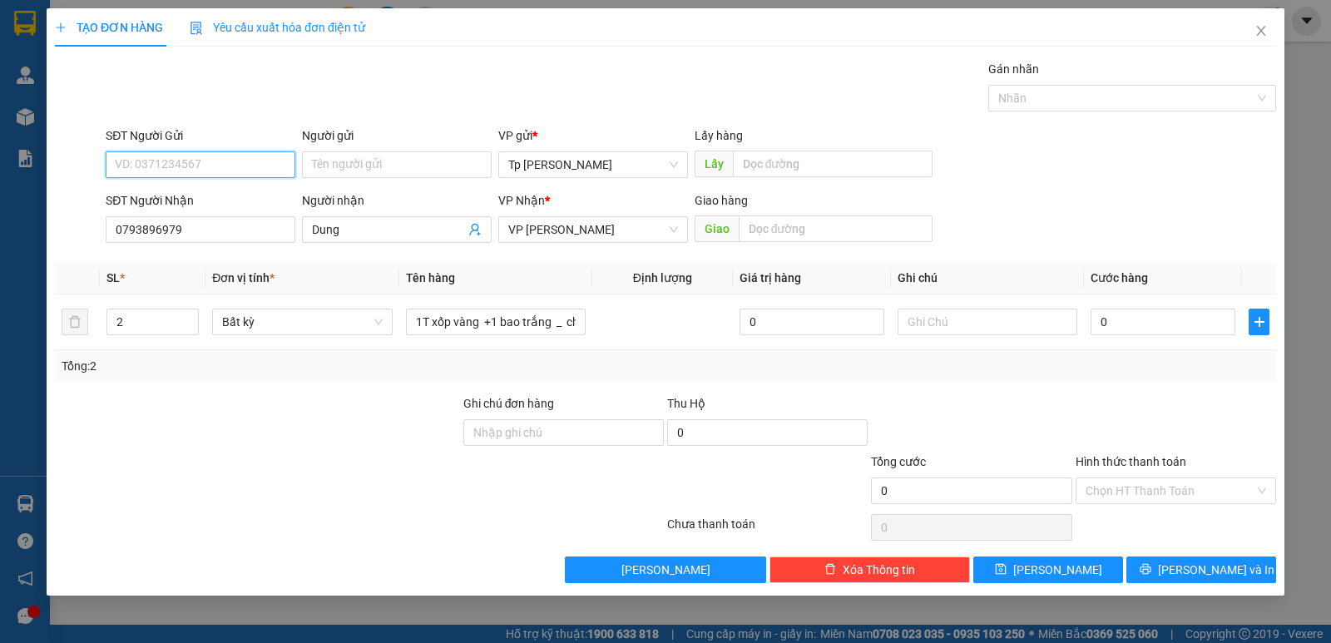
click at [242, 176] on input "SĐT Người Gửi" at bounding box center [201, 164] width 190 height 27
click at [212, 203] on div "0973383737 - Linh" at bounding box center [201, 198] width 170 height 18
type input "0973383737"
type input "Linh"
type input "9"
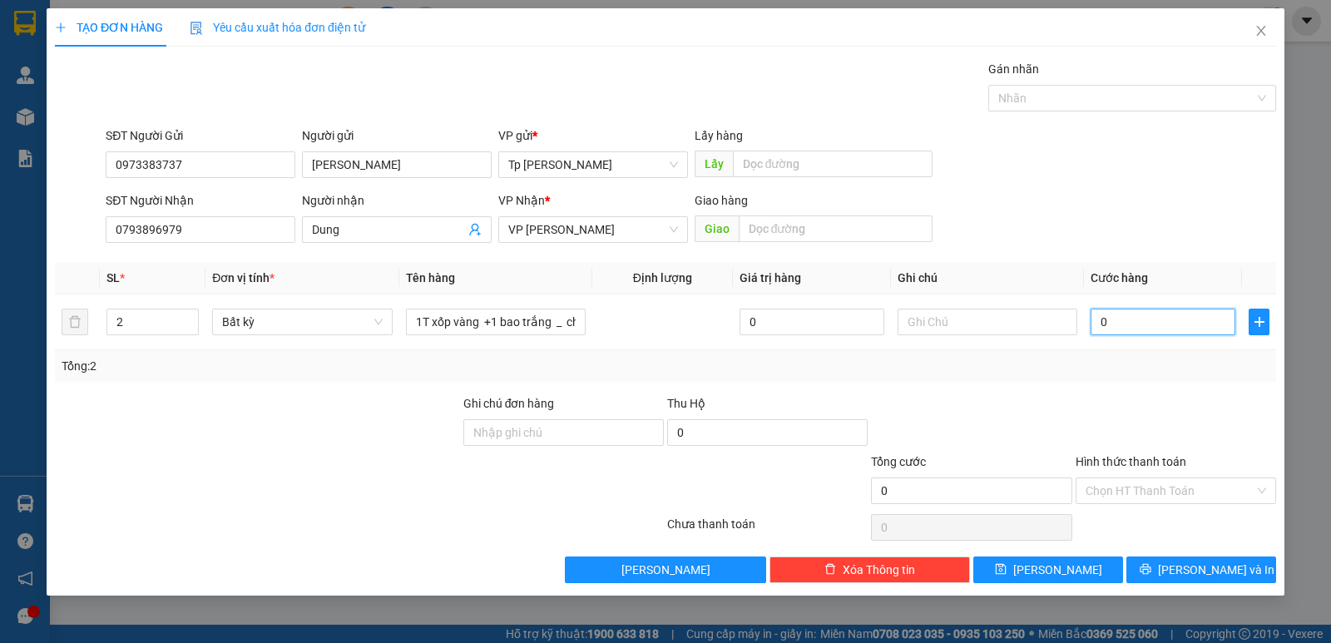
type input "9"
type input "90"
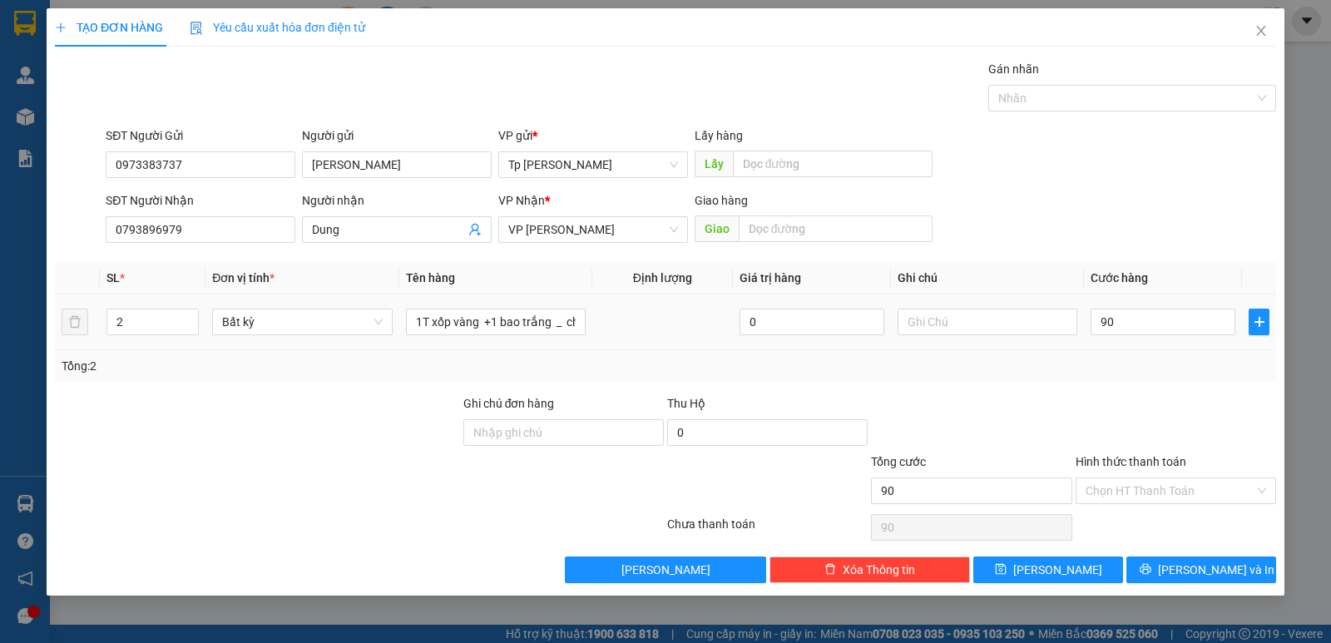
type input "90.000"
click at [1129, 369] on div "Tổng: 2" at bounding box center [666, 366] width 1208 height 18
click at [1182, 566] on button "[PERSON_NAME] và In" at bounding box center [1201, 569] width 150 height 27
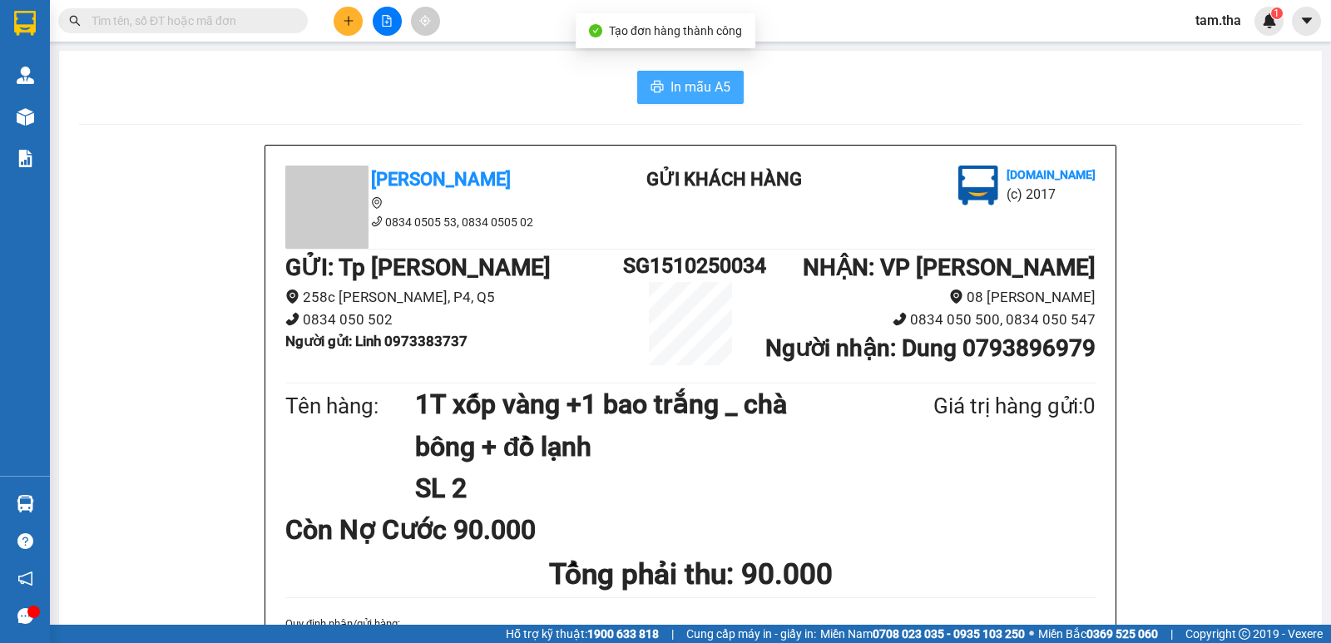
click at [701, 82] on span "In mẫu A5" at bounding box center [700, 87] width 60 height 21
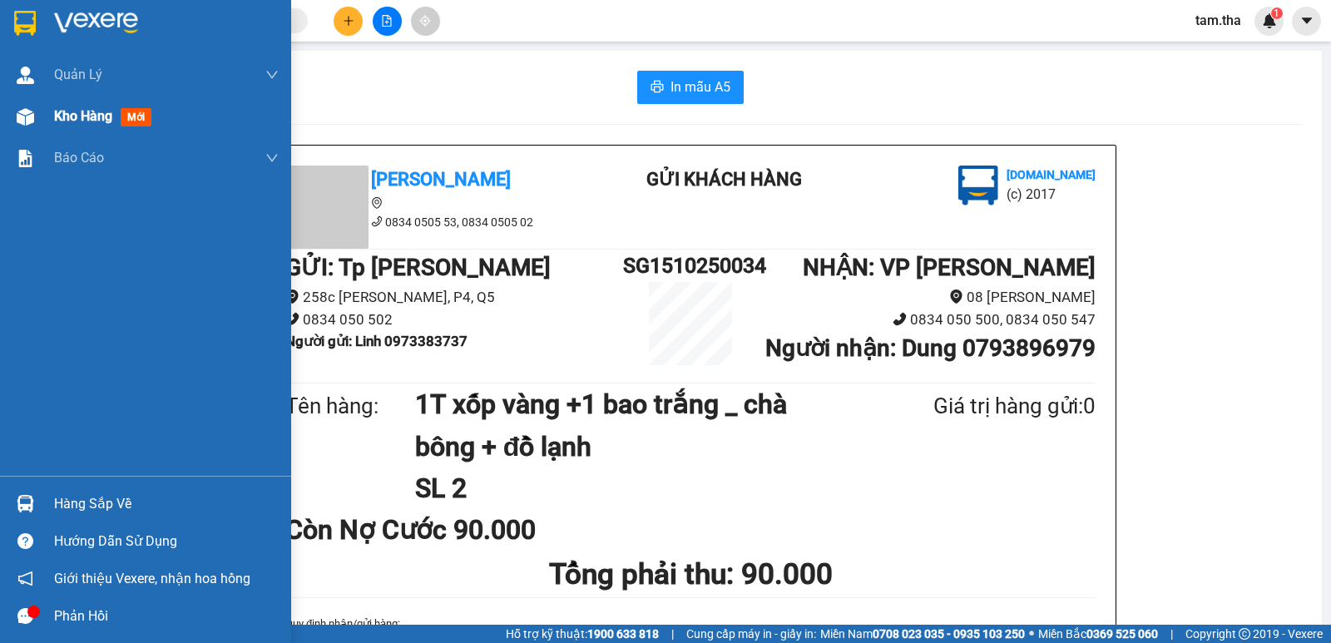
click at [54, 122] on span "Kho hàng" at bounding box center [83, 116] width 58 height 16
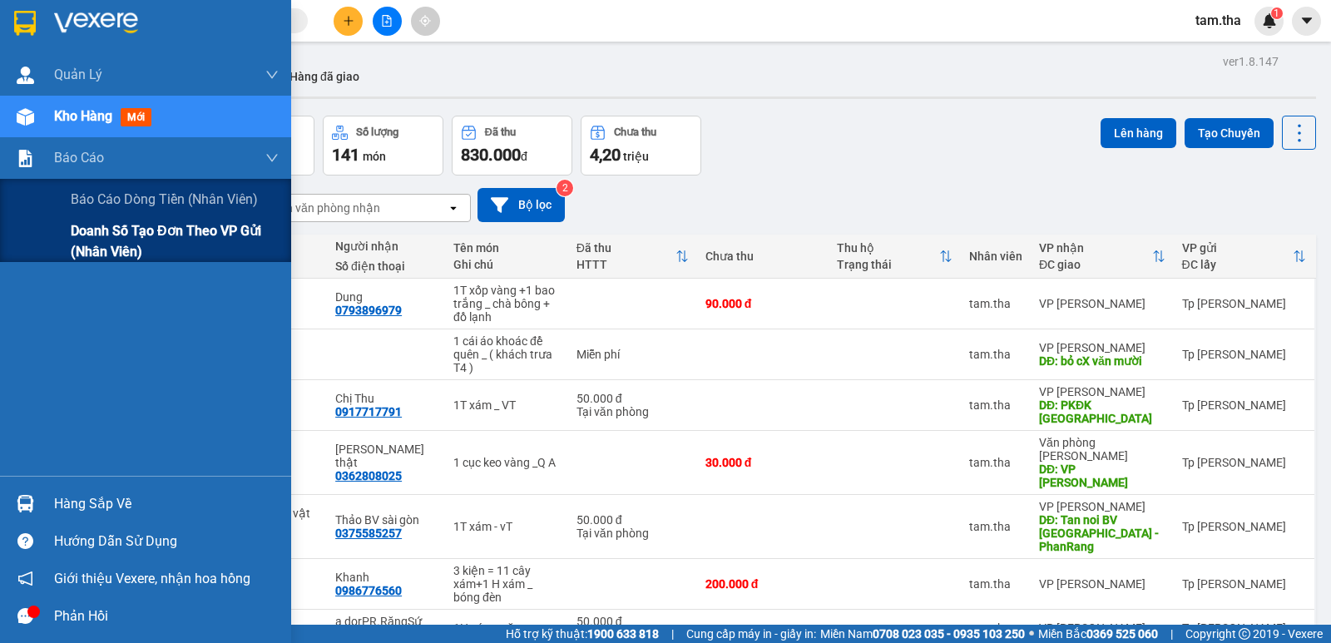
click at [101, 255] on span "Doanh số tạo đơn theo VP gửi (nhân viên)" at bounding box center [175, 241] width 208 height 42
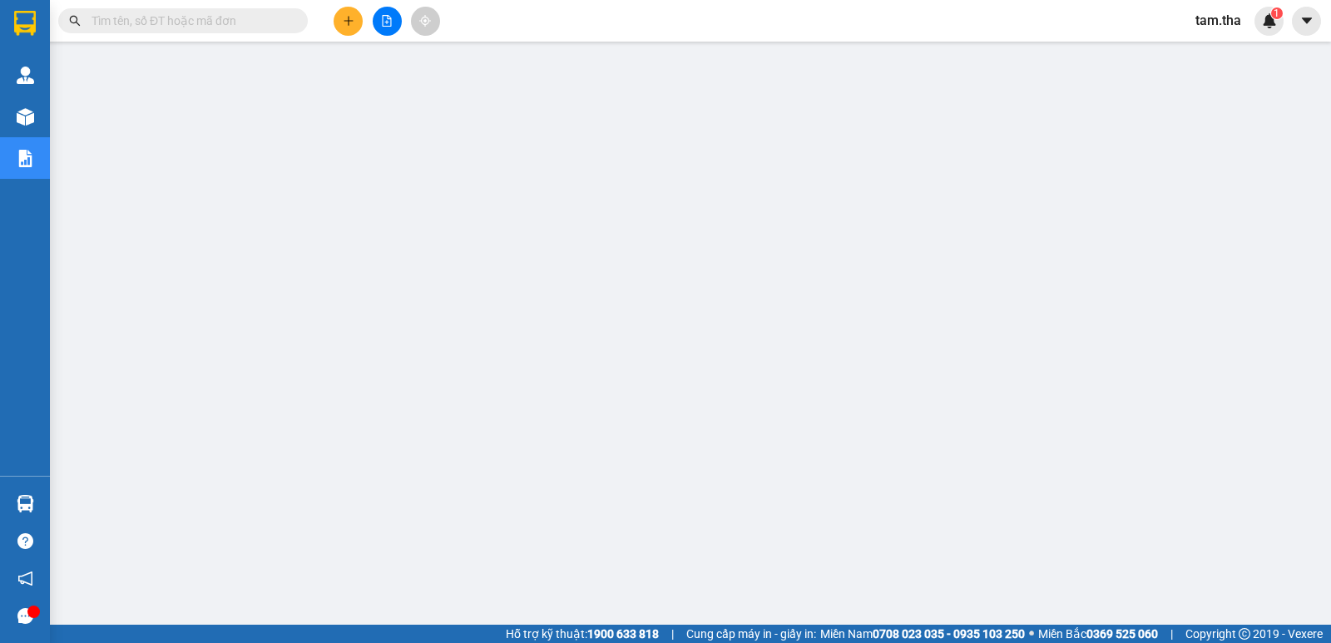
click at [351, 17] on icon "plus" at bounding box center [349, 21] width 12 height 12
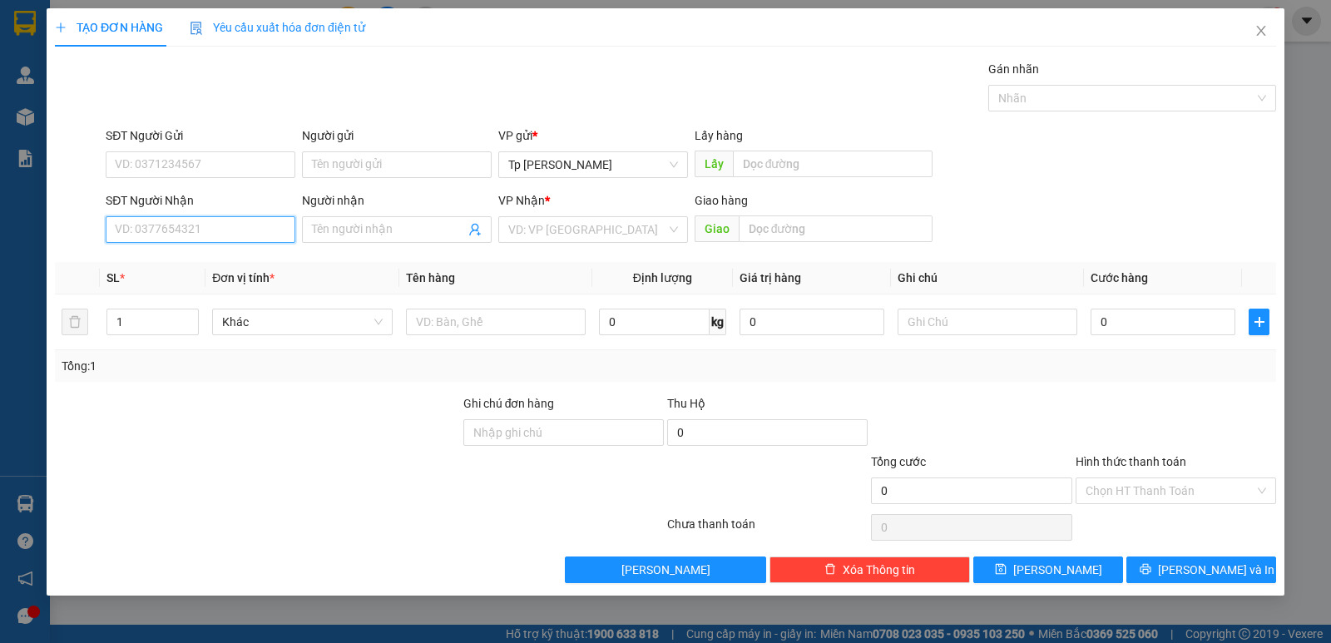
drag, startPoint x: 215, startPoint y: 230, endPoint x: 259, endPoint y: 200, distance: 54.0
click at [219, 228] on input "SĐT Người Nhận" at bounding box center [201, 229] width 190 height 27
type input "0937545482"
click at [178, 268] on div "0937545482 - Bảo" at bounding box center [201, 263] width 170 height 18
type input "Bảo"
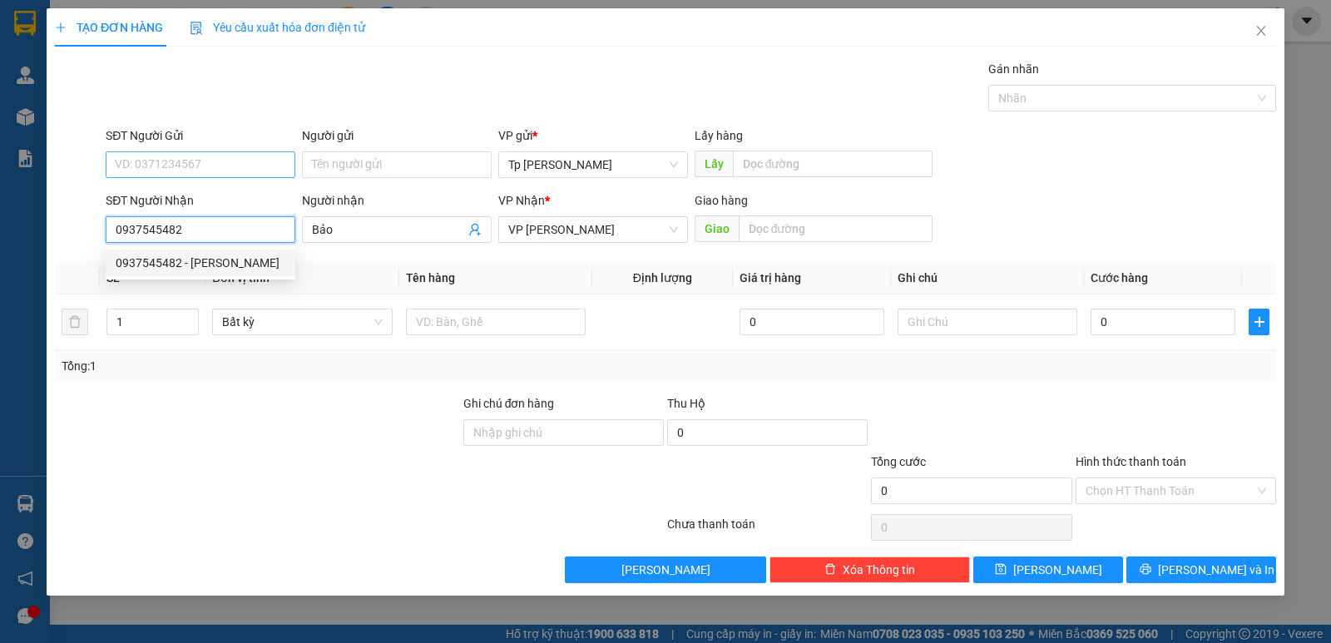
type input "0937545482"
click at [235, 161] on input "SĐT Người Gửi" at bounding box center [201, 164] width 190 height 27
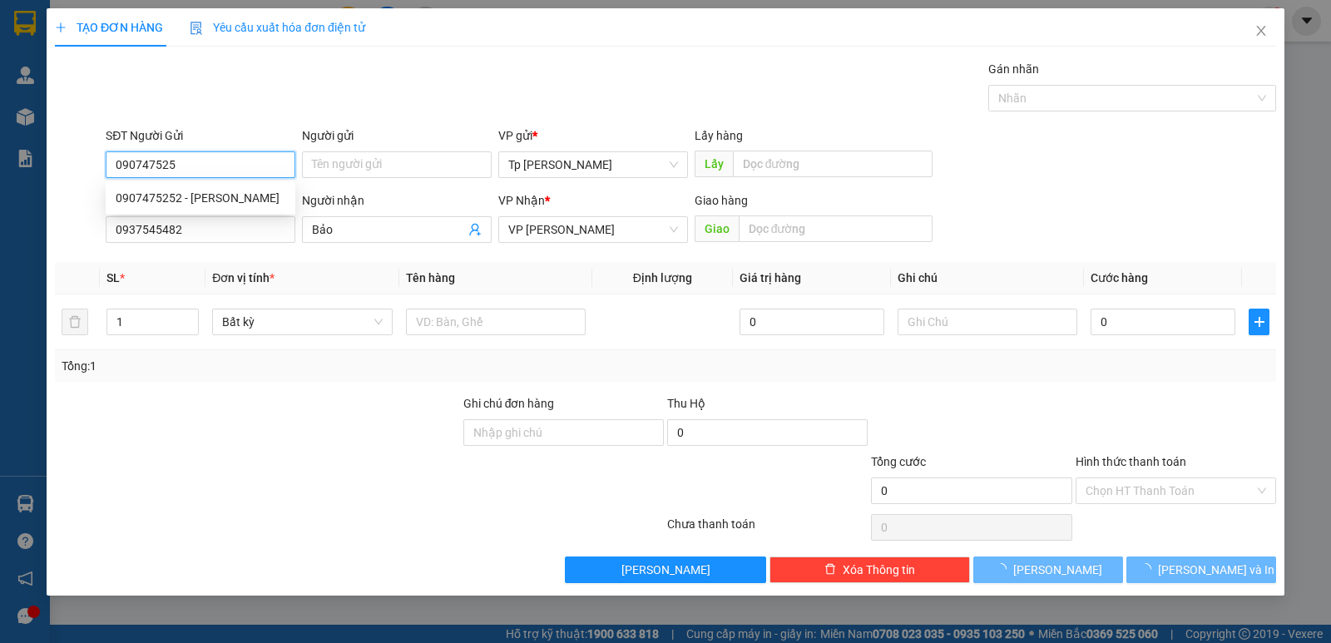
type input "0907475252"
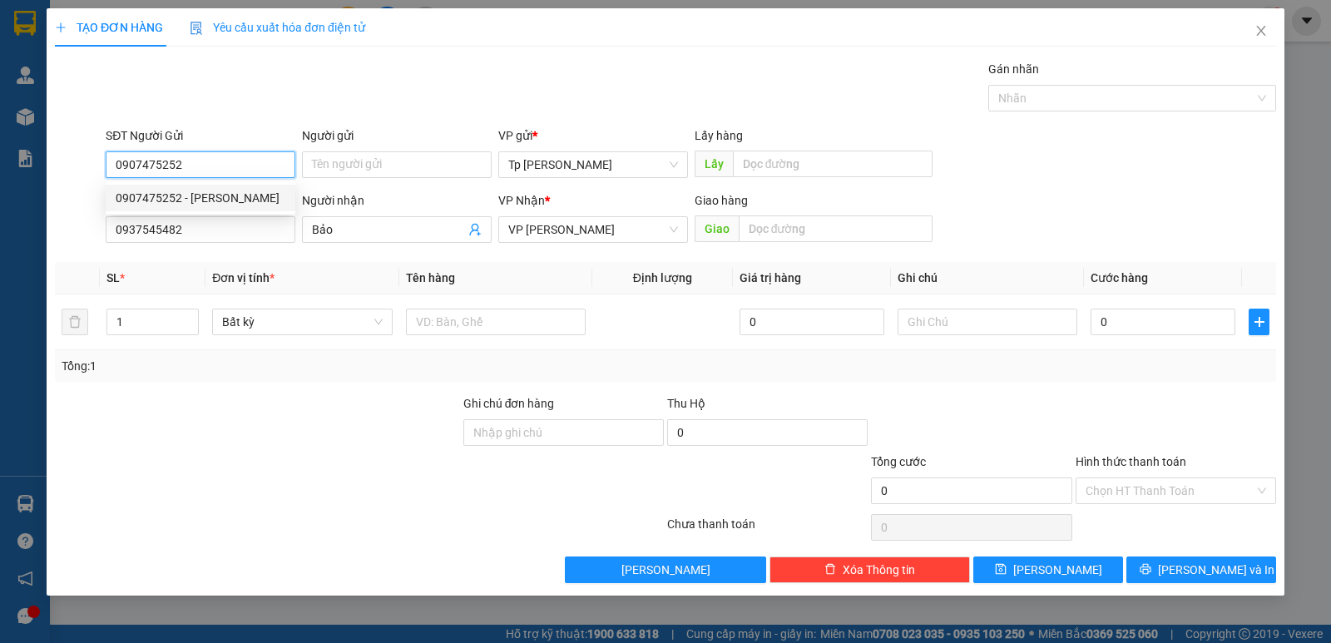
drag, startPoint x: 235, startPoint y: 200, endPoint x: 460, endPoint y: 274, distance: 237.2
click at [244, 201] on div "0907475252 - [PERSON_NAME]" at bounding box center [201, 198] width 170 height 18
type input "Hoàng"
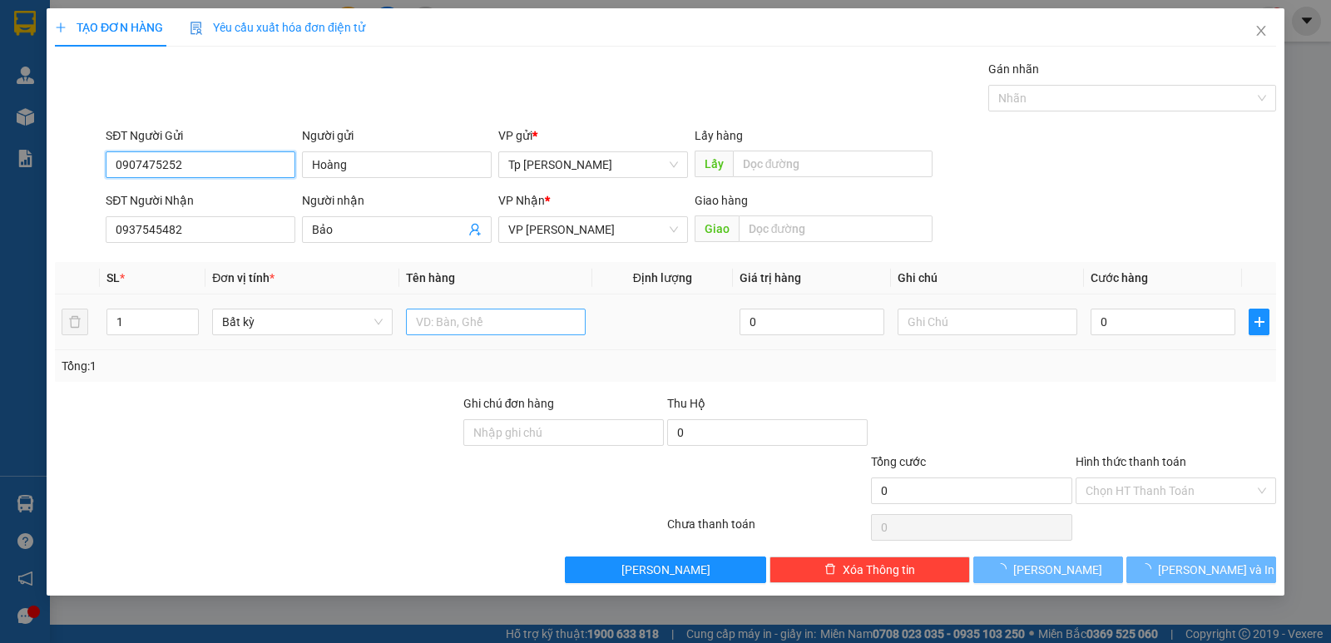
type input "0907475252"
drag, startPoint x: 511, startPoint y: 320, endPoint x: 507, endPoint y: 305, distance: 15.5
click at [508, 310] on input "text" at bounding box center [496, 322] width 180 height 27
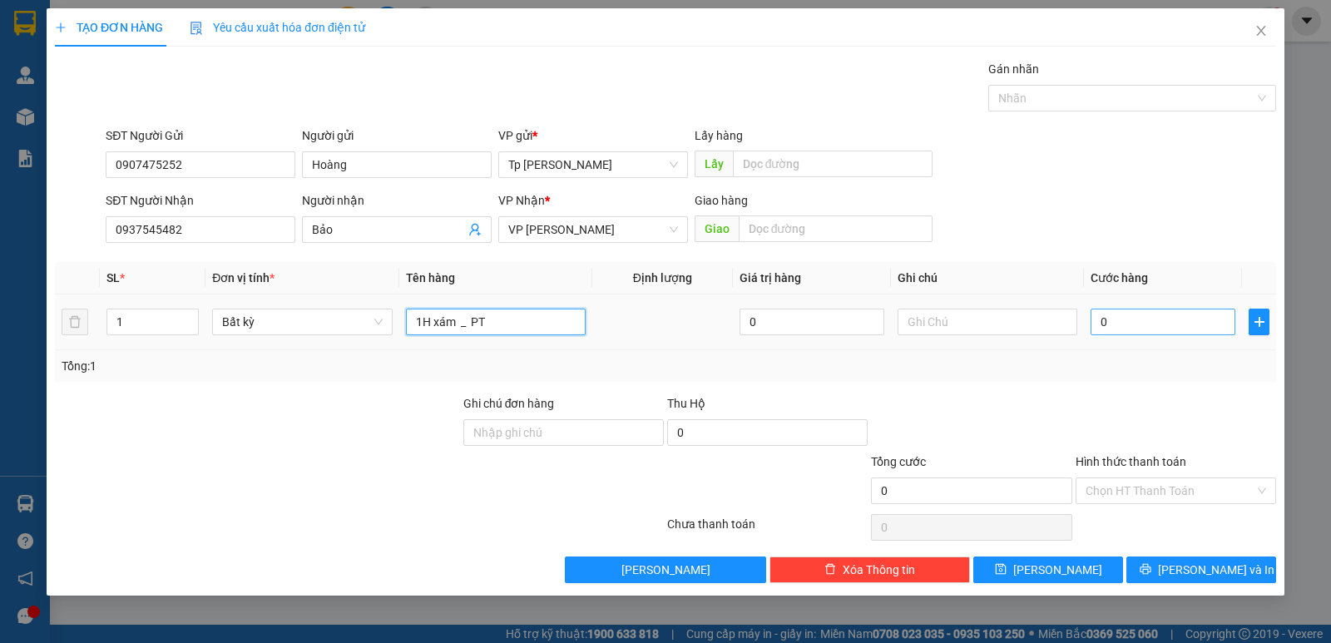
type input "1H xám _ PT"
type input "3"
type input "30"
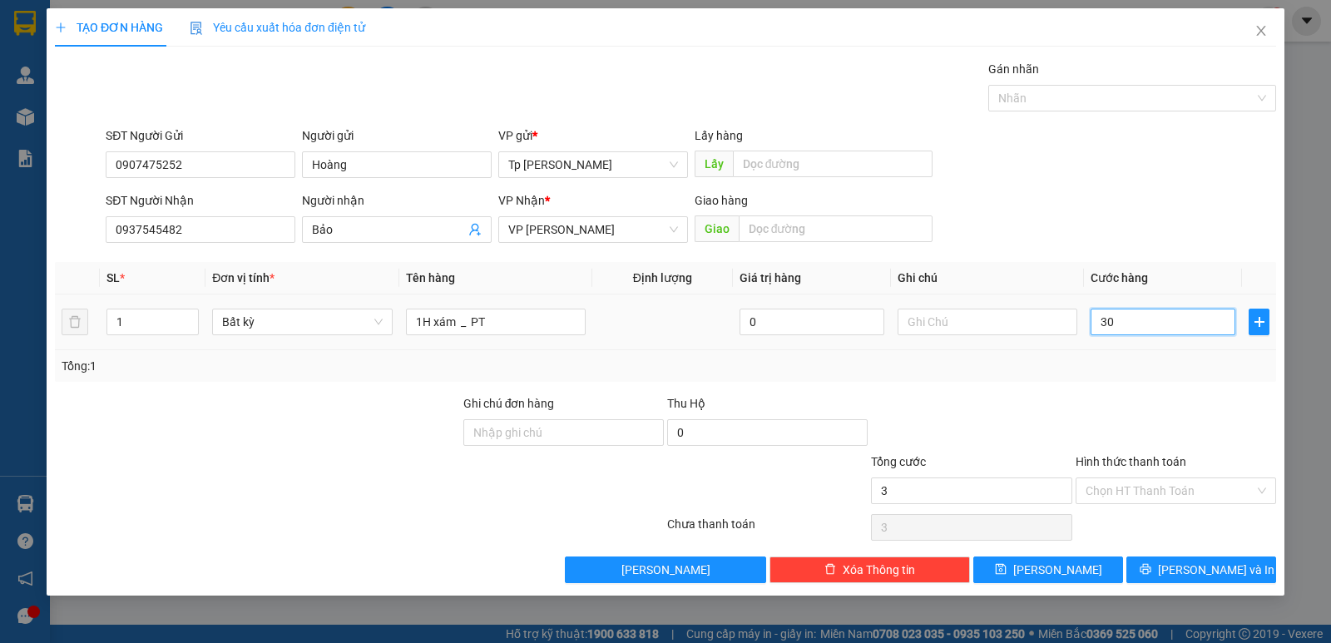
type input "30"
type input "30.000"
drag, startPoint x: 1163, startPoint y: 348, endPoint x: 1146, endPoint y: 370, distance: 27.3
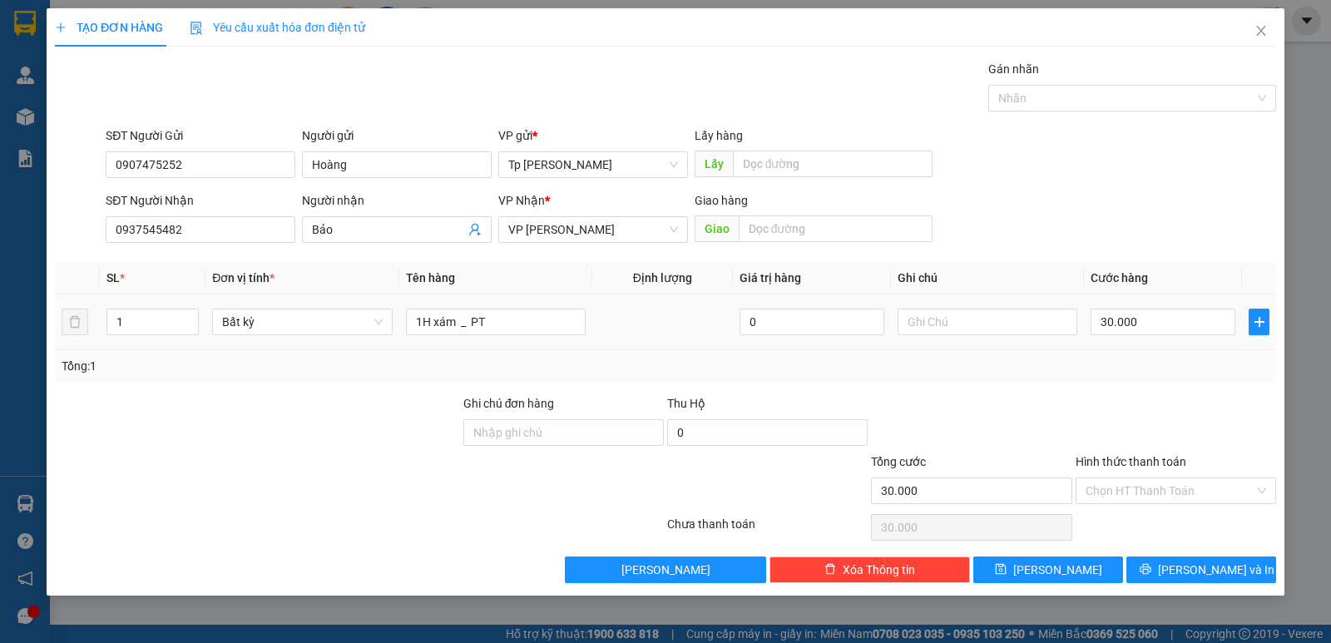
click at [1164, 349] on td "30.000" at bounding box center [1163, 322] width 158 height 56
click at [1142, 486] on input "Hình thức thanh toán" at bounding box center [1169, 490] width 169 height 25
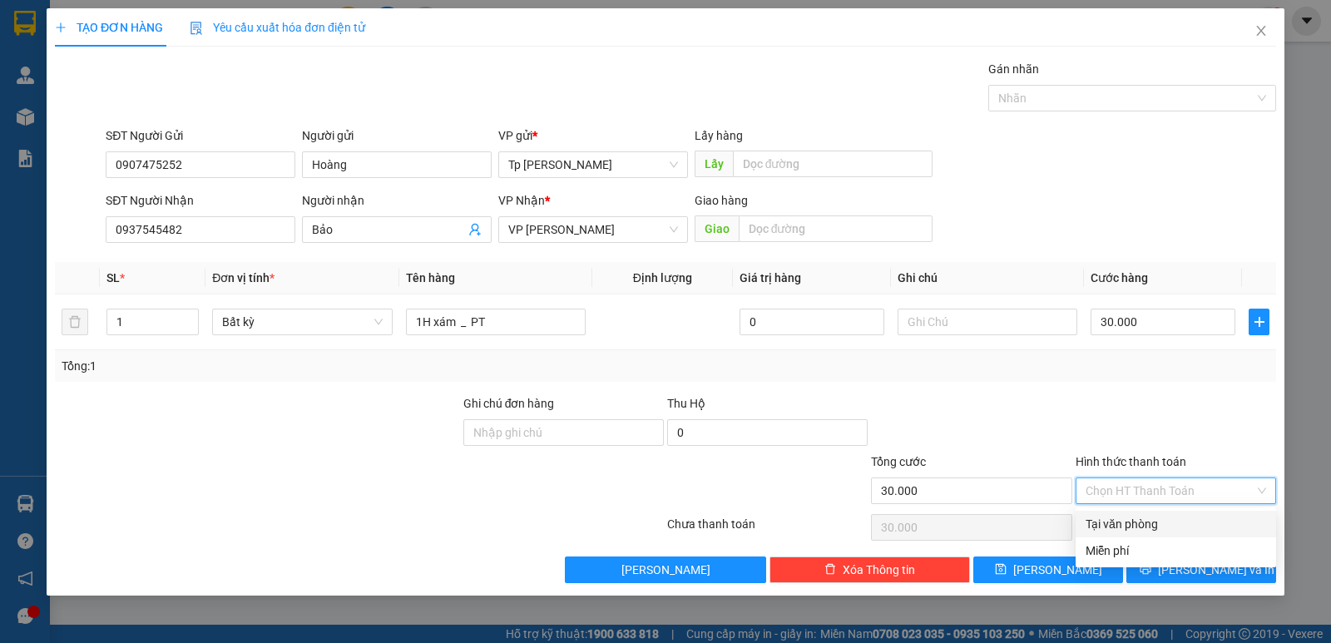
click at [1149, 521] on div "Tại văn phòng" at bounding box center [1175, 524] width 180 height 18
type input "0"
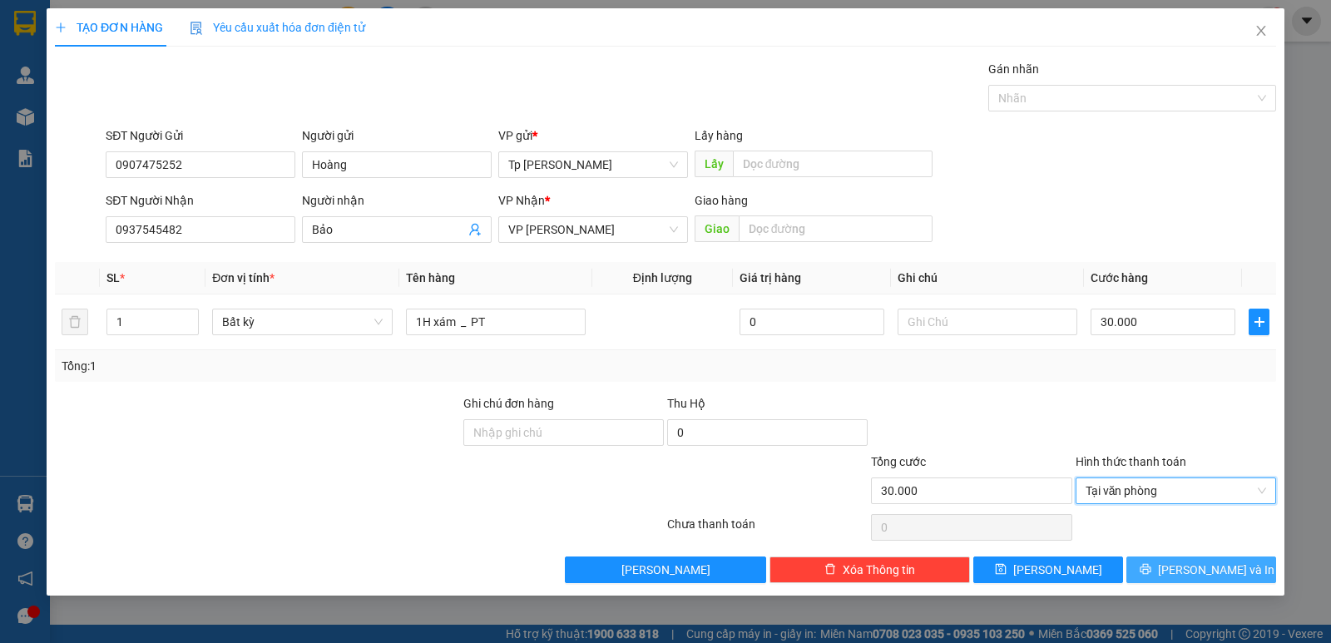
click at [1164, 566] on button "[PERSON_NAME] và In" at bounding box center [1201, 569] width 150 height 27
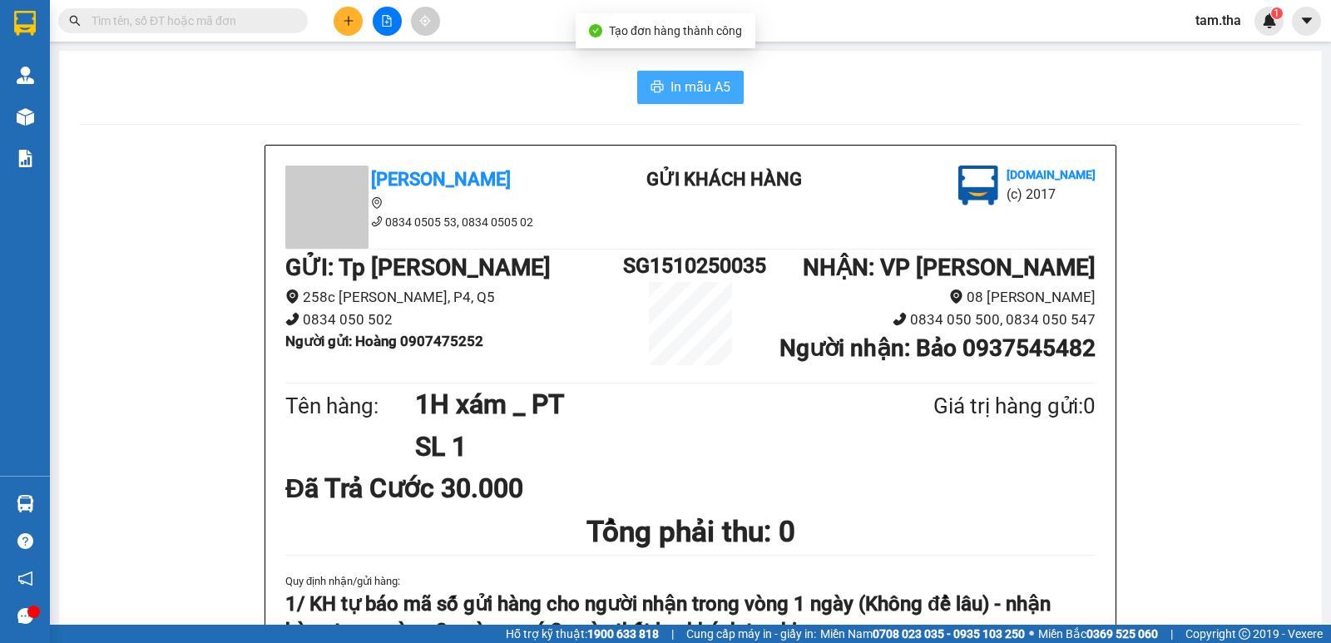
click at [674, 83] on span "In mẫu A5" at bounding box center [700, 87] width 60 height 21
click at [350, 30] on button at bounding box center [348, 21] width 29 height 29
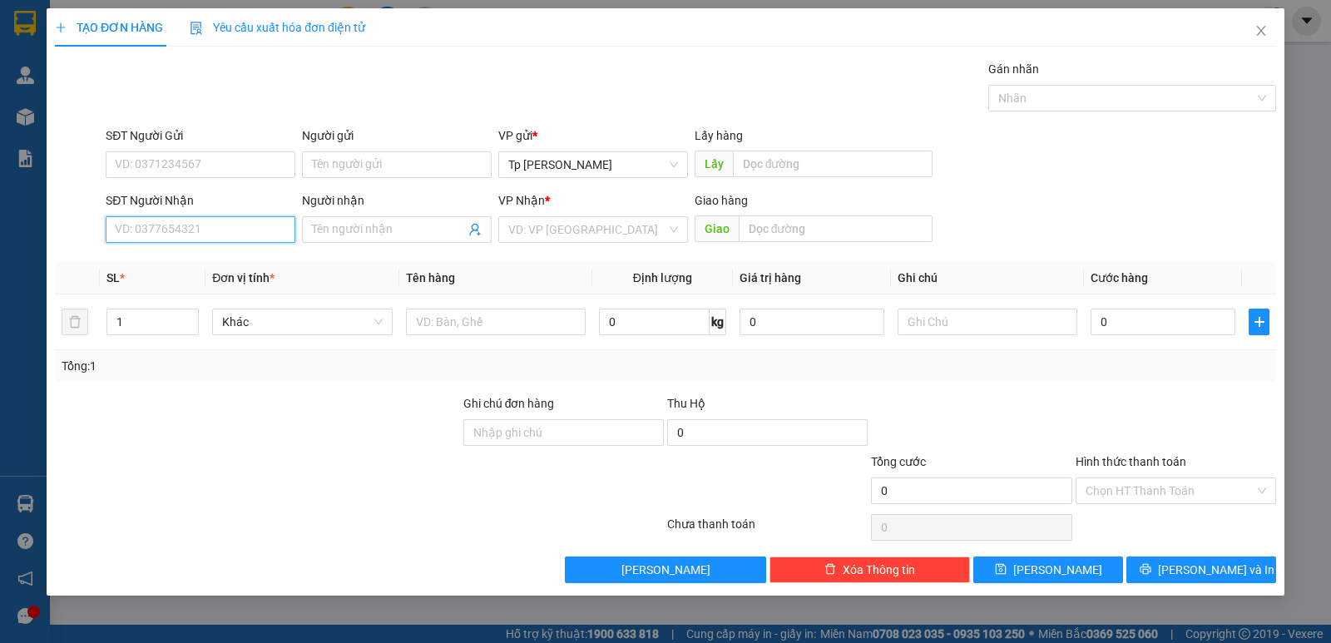
click at [220, 225] on input "SĐT Người Nhận" at bounding box center [201, 229] width 190 height 27
type input "0918616111"
click at [212, 263] on div "0918616111 - quảng cáo Phước Chi" at bounding box center [209, 263] width 186 height 18
type input "quảng cáo Phước Chi"
type input "0918616111"
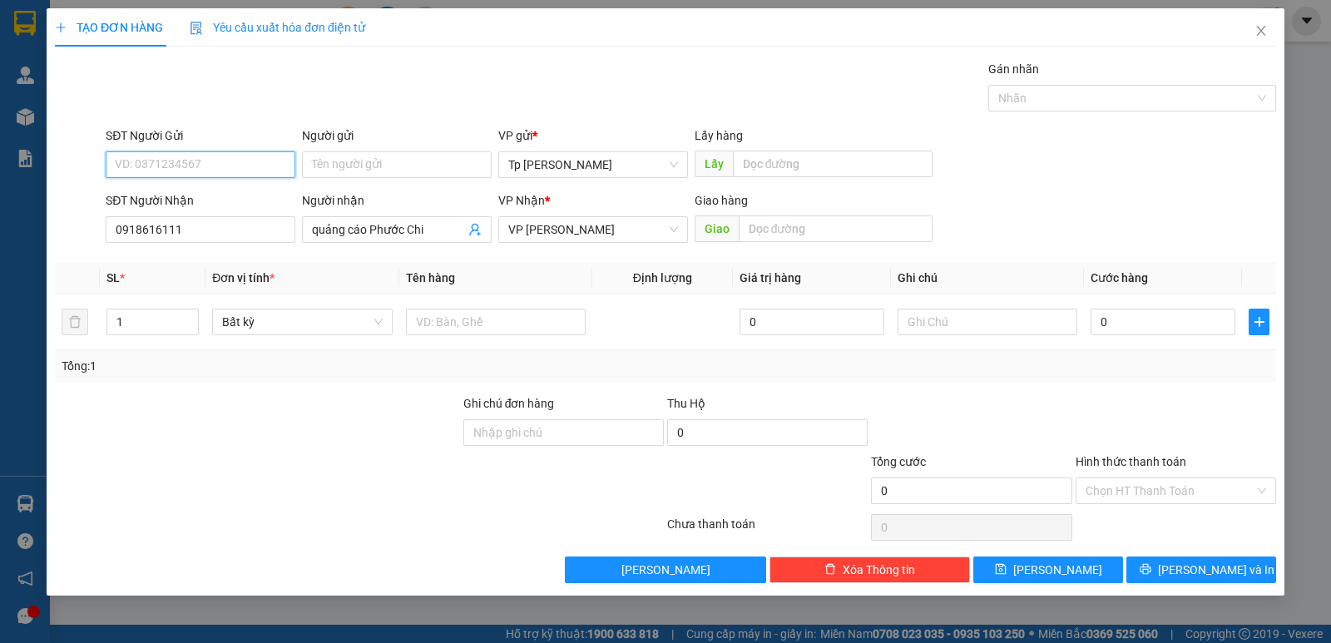
click at [212, 170] on input "SĐT Người Gửi" at bounding box center [201, 164] width 190 height 27
type input "0938328177"
click at [163, 199] on div "0938328177 - Thương" at bounding box center [201, 198] width 170 height 18
type input "Thương"
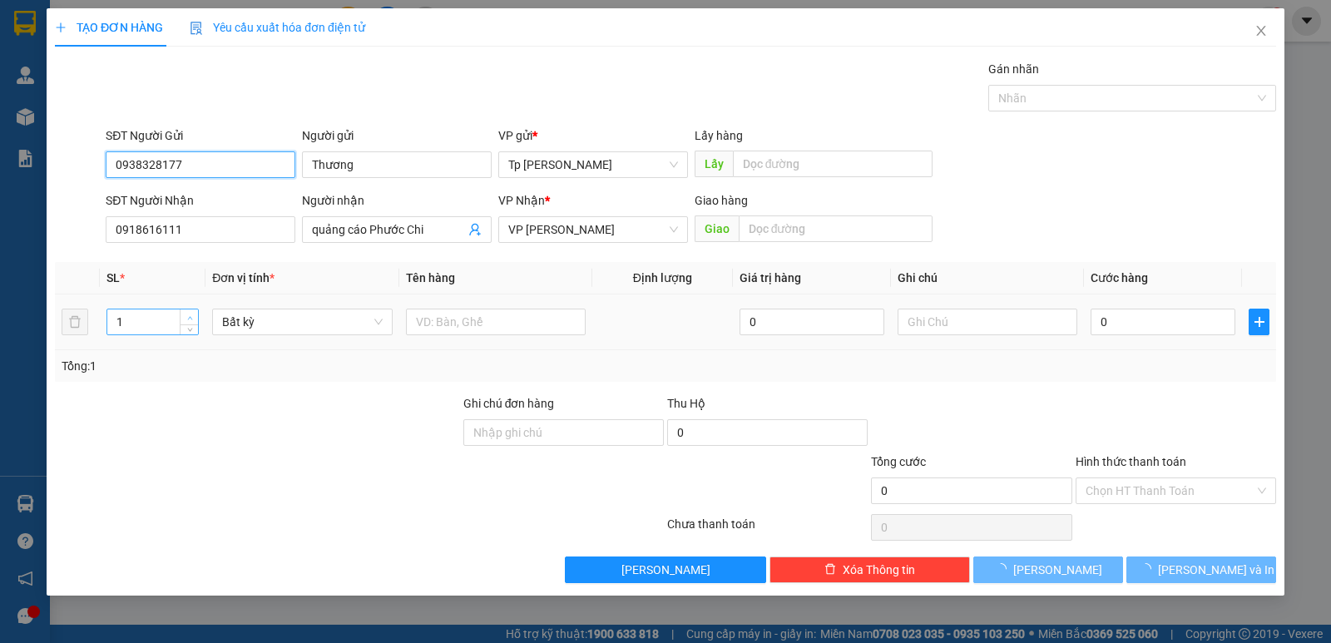
type input "0938328177"
type input "2"
click at [190, 314] on span "up" at bounding box center [190, 318] width 10 height 10
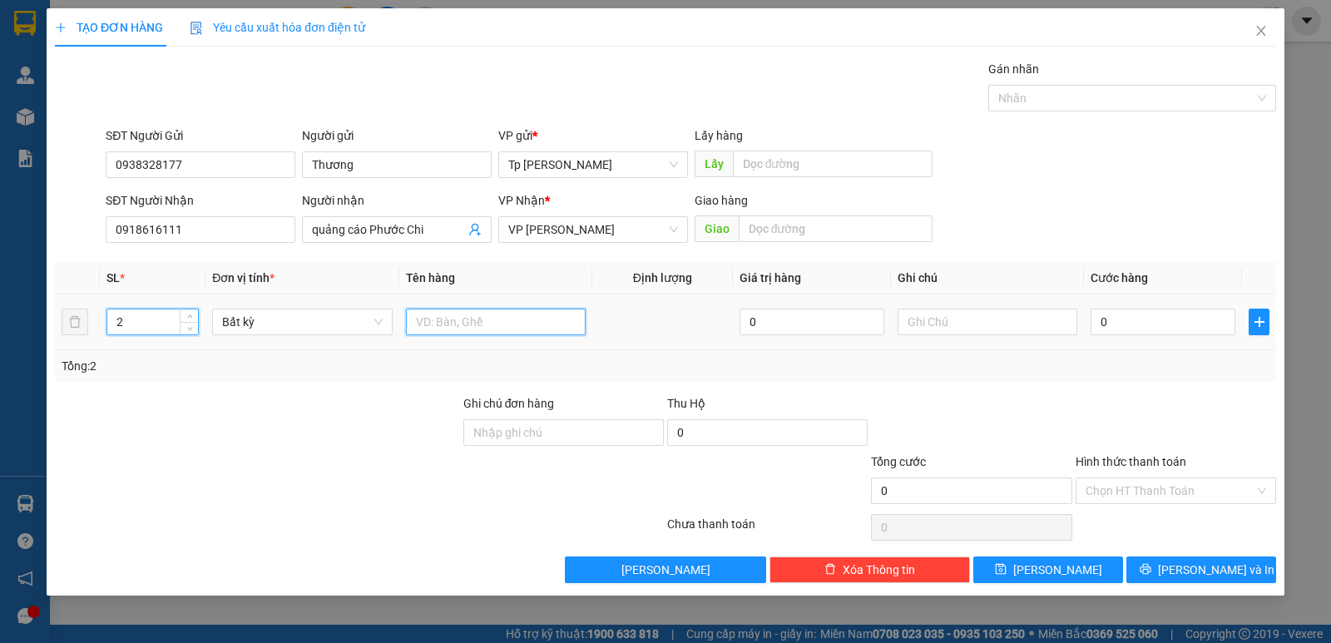
click at [472, 315] on input "text" at bounding box center [496, 322] width 180 height 27
type input "2T xám dẹp _ đnè lép + khung nhôm"
click at [1218, 317] on input "0" at bounding box center [1162, 322] width 145 height 27
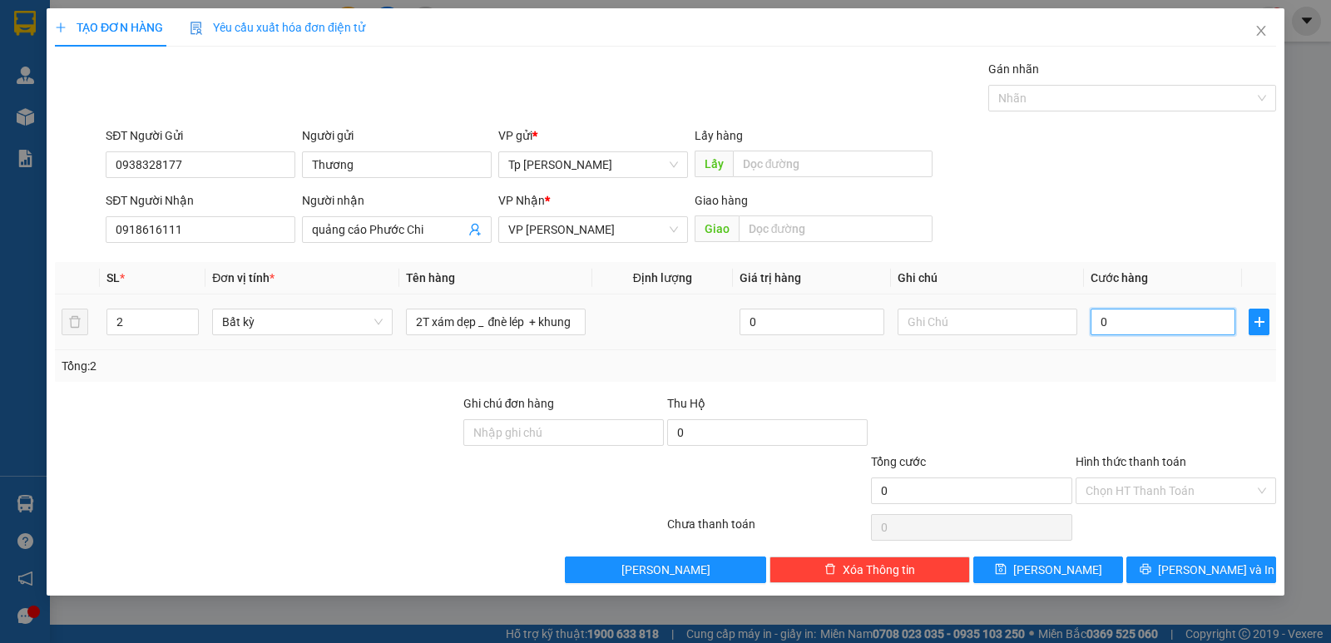
type input "6"
type input "60"
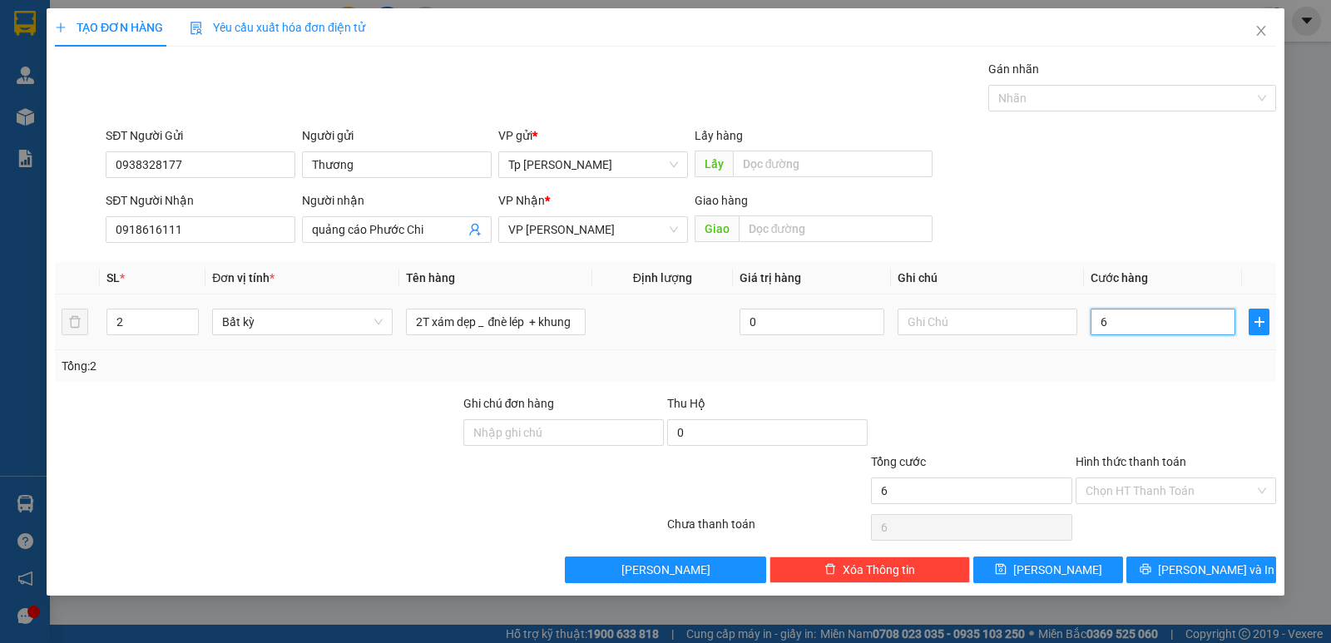
type input "60"
type input "60.000"
drag, startPoint x: 1203, startPoint y: 367, endPoint x: 1132, endPoint y: 592, distance: 236.5
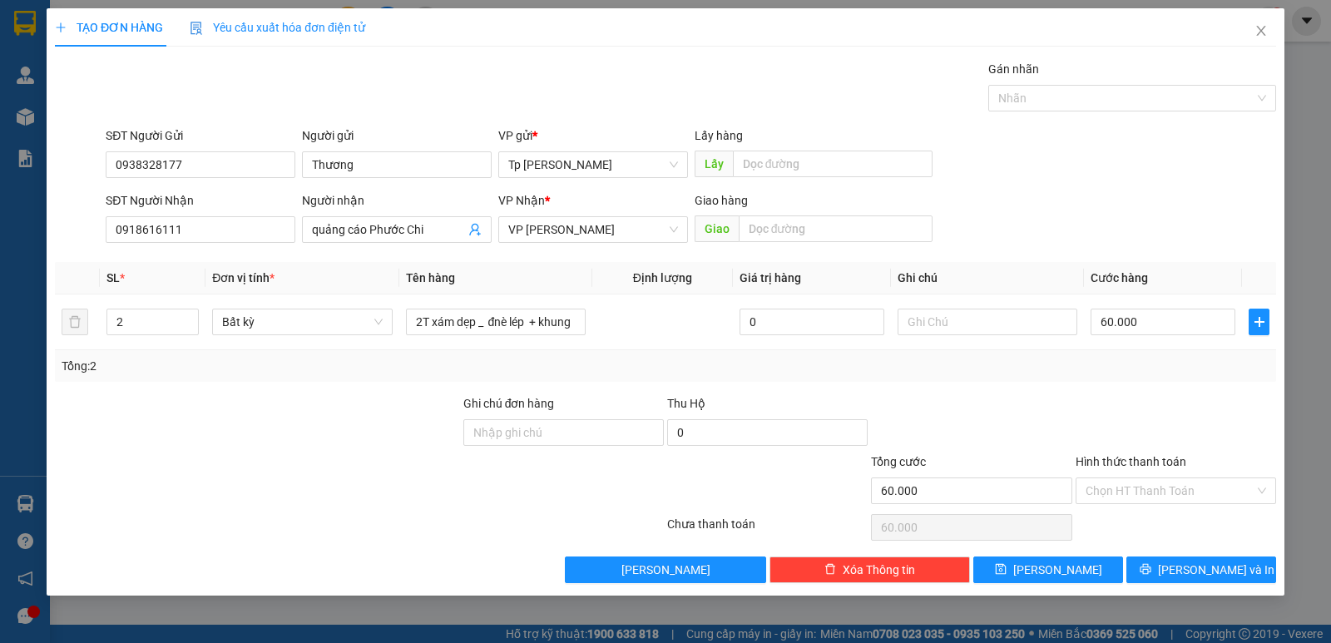
click at [1203, 370] on div "Tổng: 2" at bounding box center [666, 366] width 1208 height 18
click at [1156, 579] on button "[PERSON_NAME] và In" at bounding box center [1201, 569] width 150 height 27
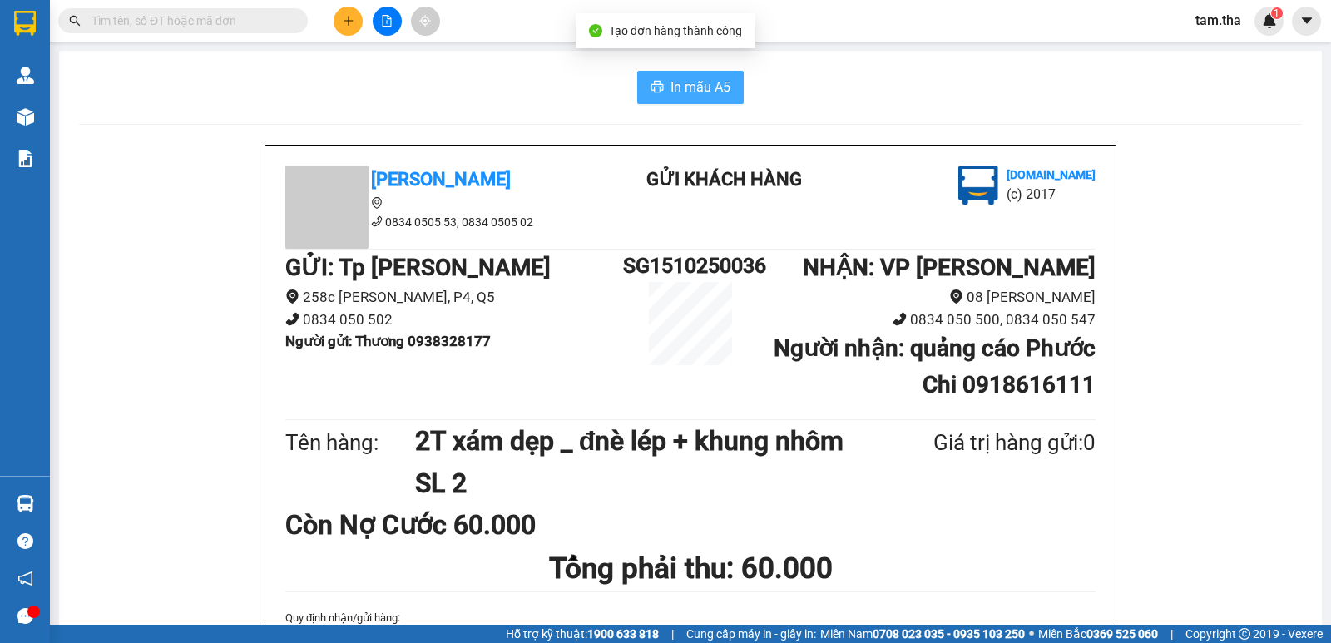
click at [655, 88] on icon "printer" at bounding box center [656, 86] width 13 height 13
click at [682, 82] on span "In mẫu A5" at bounding box center [700, 87] width 60 height 21
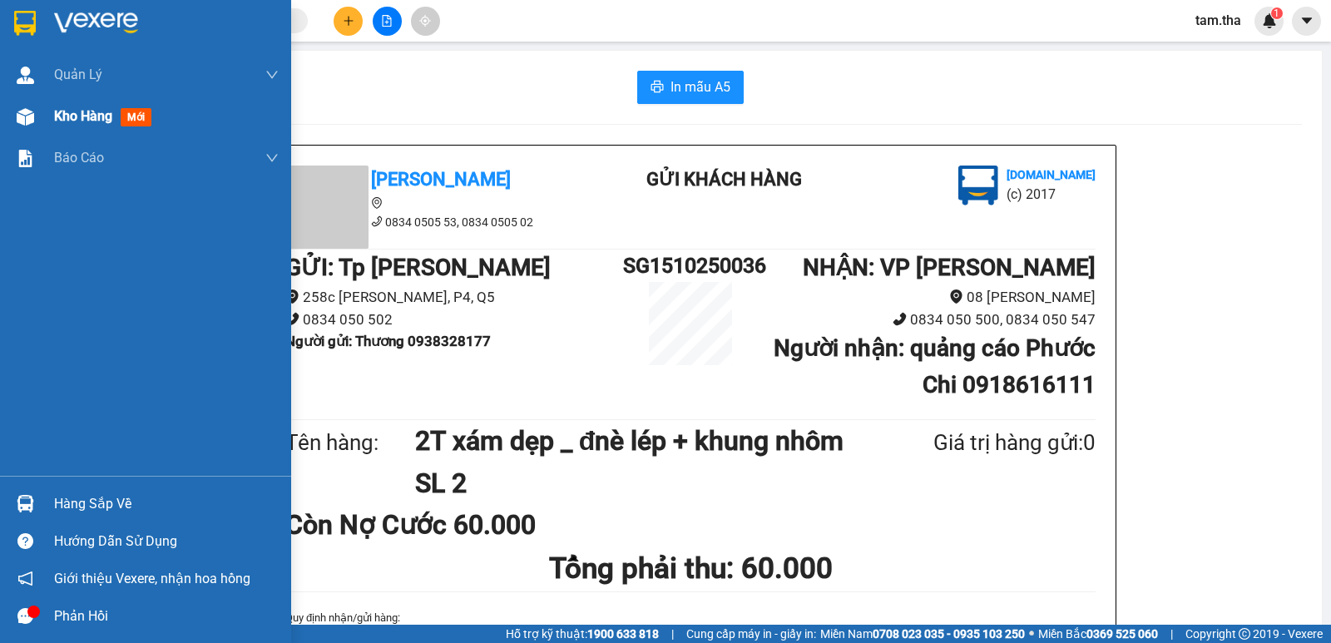
click at [6, 126] on div "Kho hàng mới" at bounding box center [145, 117] width 291 height 42
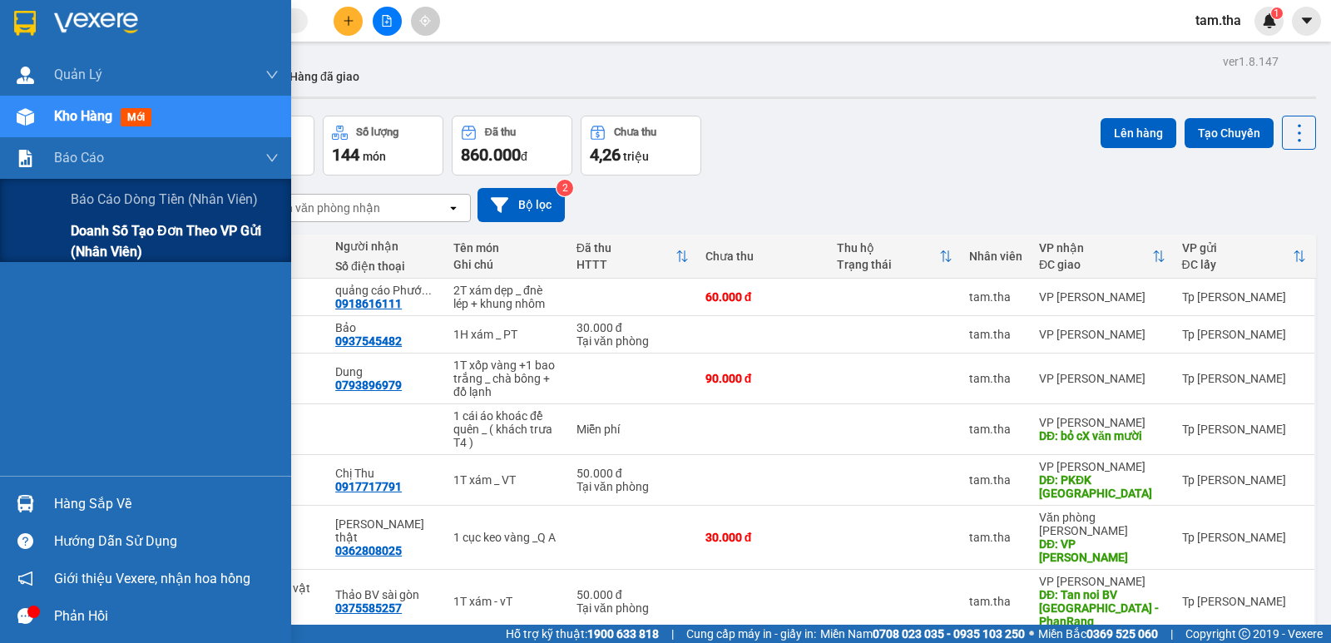
click at [106, 224] on span "Doanh số tạo đơn theo VP gửi (nhân viên)" at bounding box center [175, 241] width 208 height 42
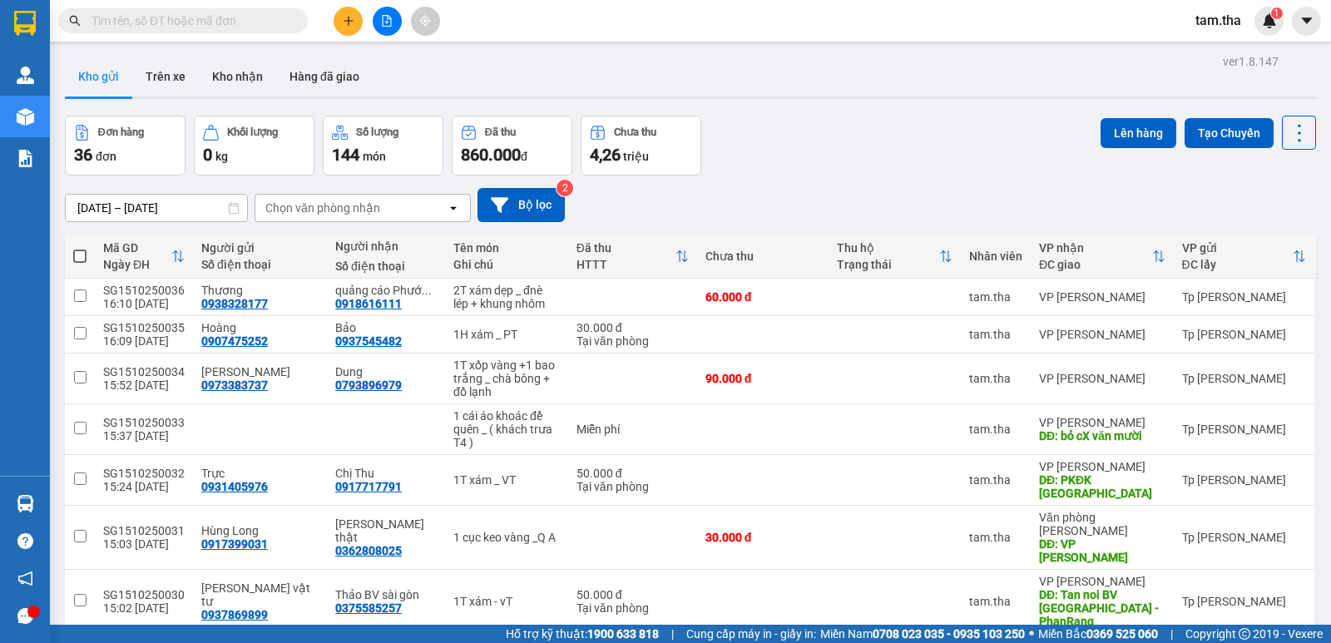
click at [337, 25] on button at bounding box center [348, 21] width 29 height 29
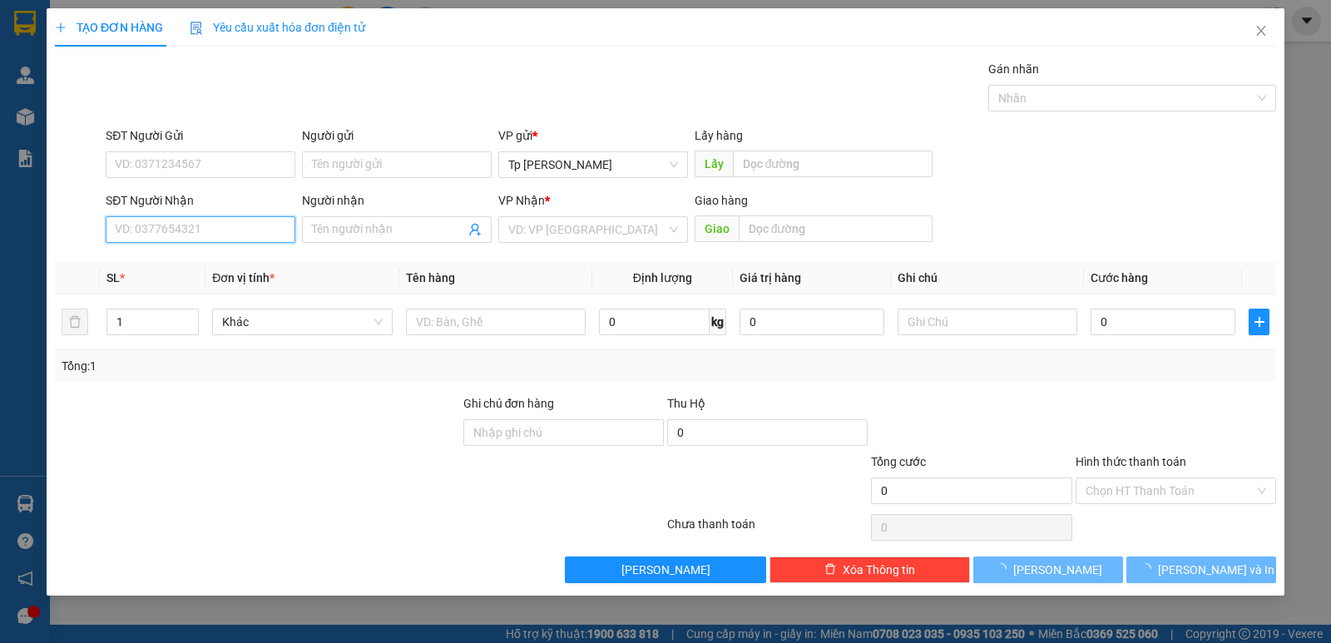
click at [242, 233] on input "SĐT Người Nhận" at bounding box center [201, 229] width 190 height 27
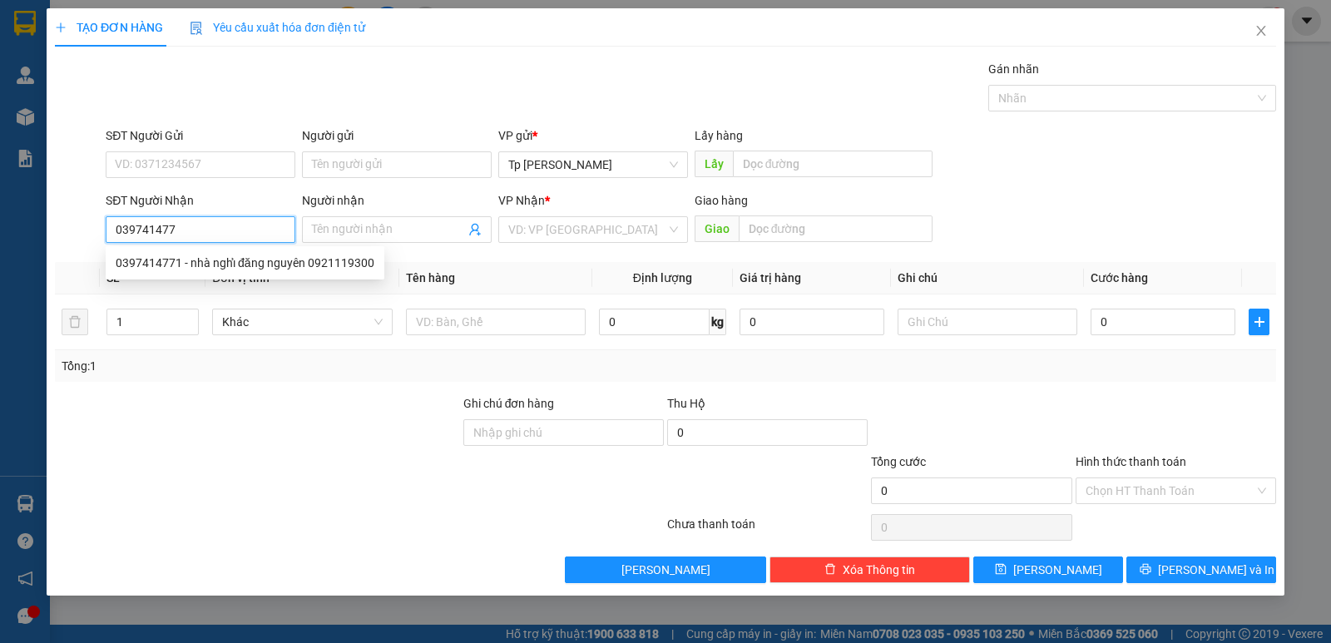
type input "0397414771"
drag, startPoint x: 238, startPoint y: 273, endPoint x: 250, endPoint y: 203, distance: 70.8
click at [237, 273] on div "0397414771 - nhà nghỉ đăng nguyên 0921119300" at bounding box center [245, 263] width 279 height 27
type input "nhà nghỉ đăng nguyên 0921119300"
type input "quán thẻ 1"
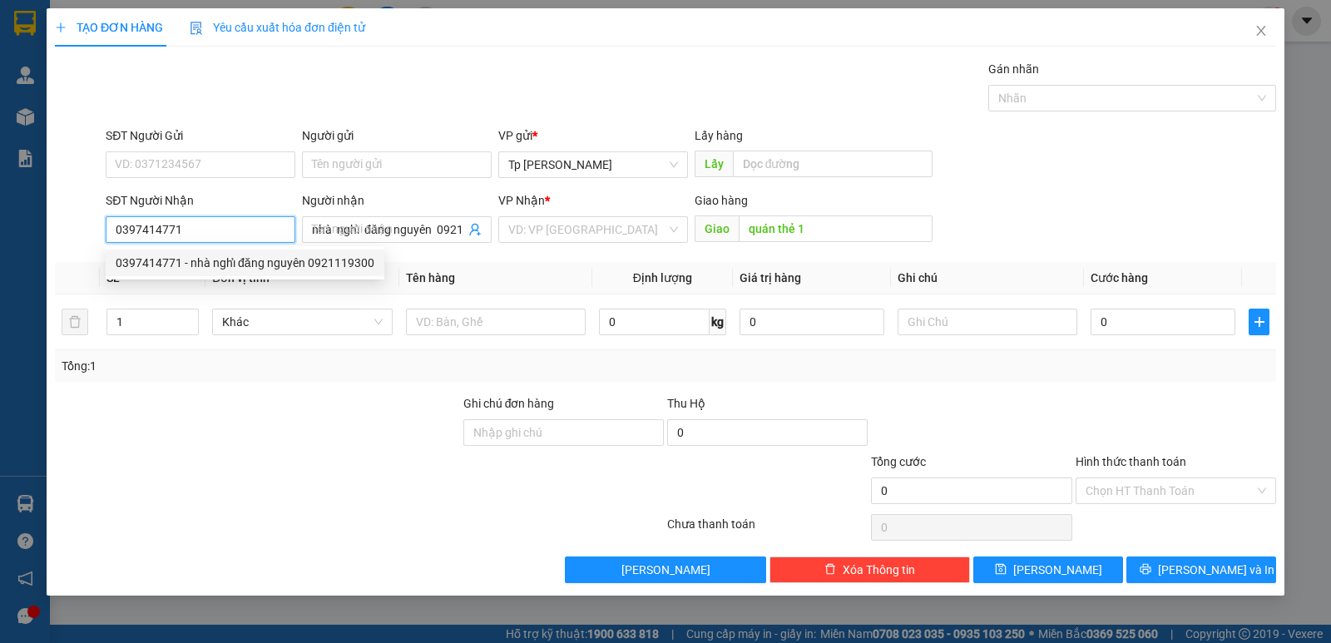
type input "0397414771"
click at [239, 167] on input "SĐT Người Gửi" at bounding box center [201, 164] width 190 height 27
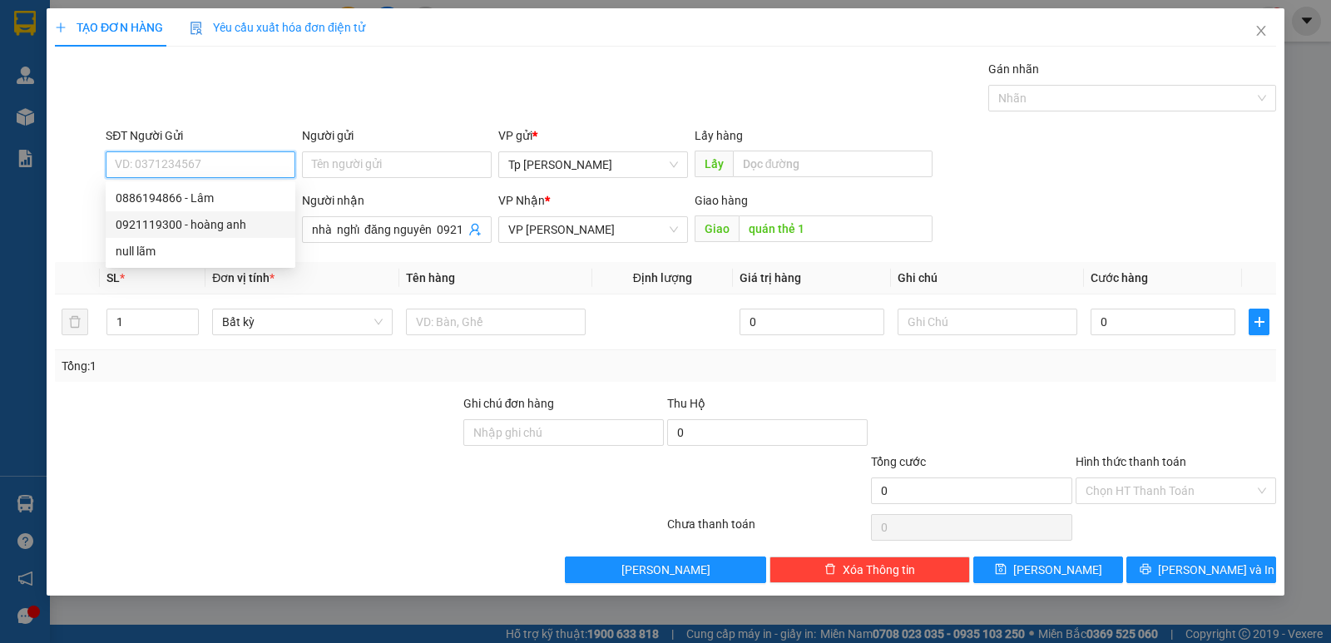
click at [210, 217] on div "0921119300 - hoàng anh" at bounding box center [201, 224] width 170 height 18
type input "0921119300"
type input "hoàng anh"
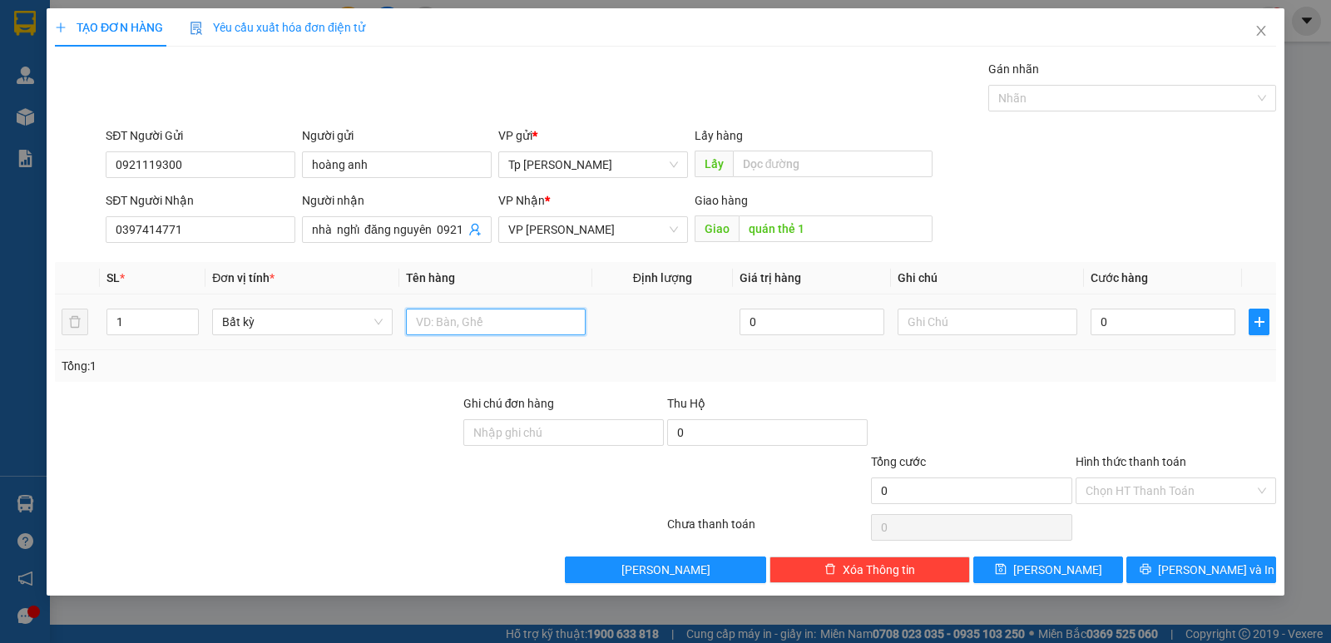
click at [475, 334] on input "text" at bounding box center [496, 322] width 180 height 27
type input "1T xốp vàng _ hải sản"
type input "5"
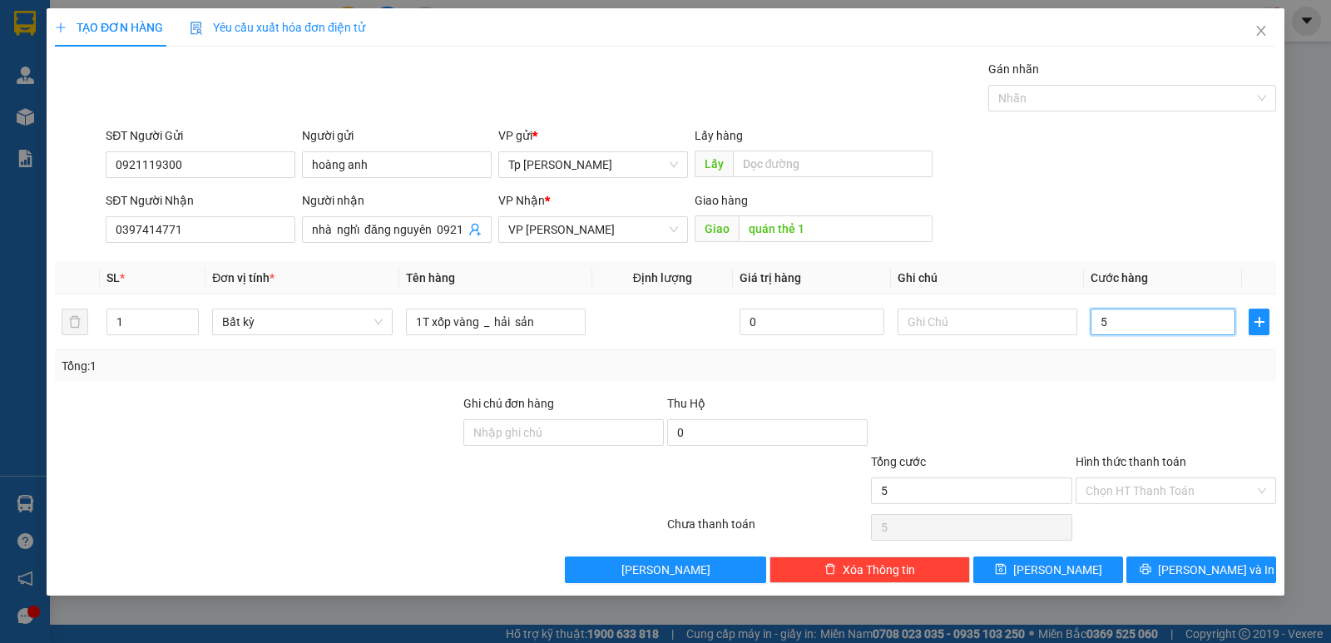
type input "50"
type input "50.000"
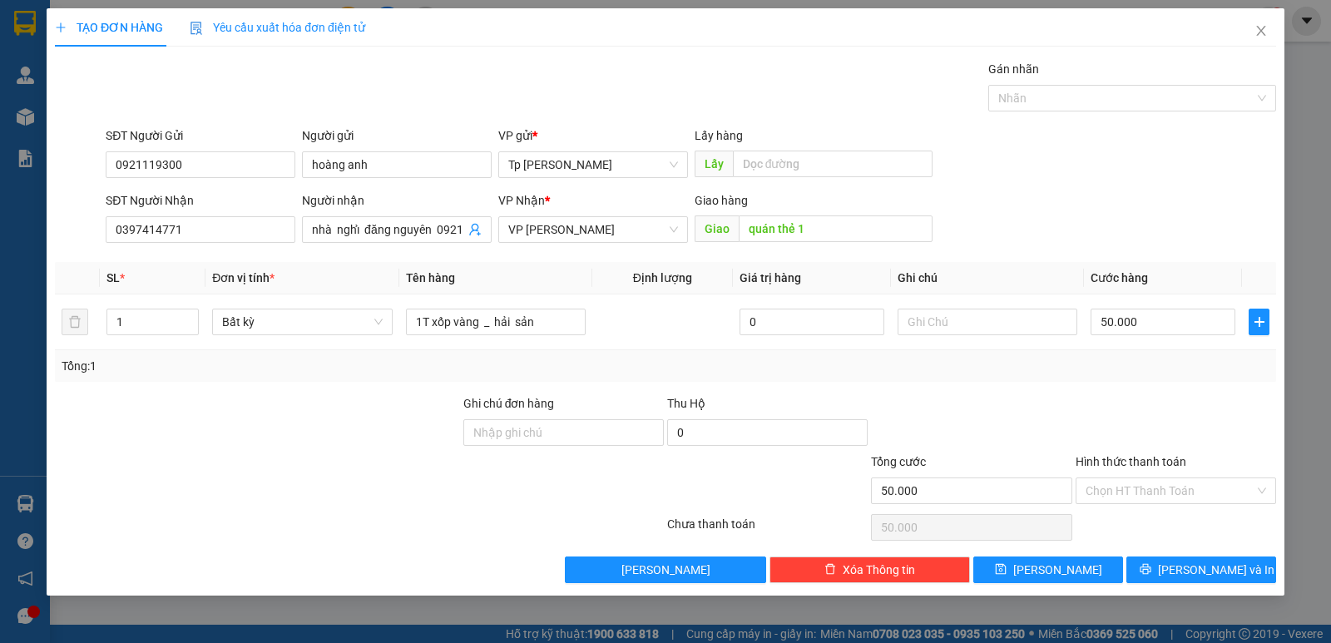
drag, startPoint x: 998, startPoint y: 390, endPoint x: 1002, endPoint y: 402, distance: 12.4
click at [1006, 390] on div "Transit Pickup Surcharge Ids Transit Deliver Surcharge Ids Transit Deliver Surc…" at bounding box center [665, 321] width 1221 height 523
click at [1134, 500] on input "Hình thức thanh toán" at bounding box center [1169, 490] width 169 height 25
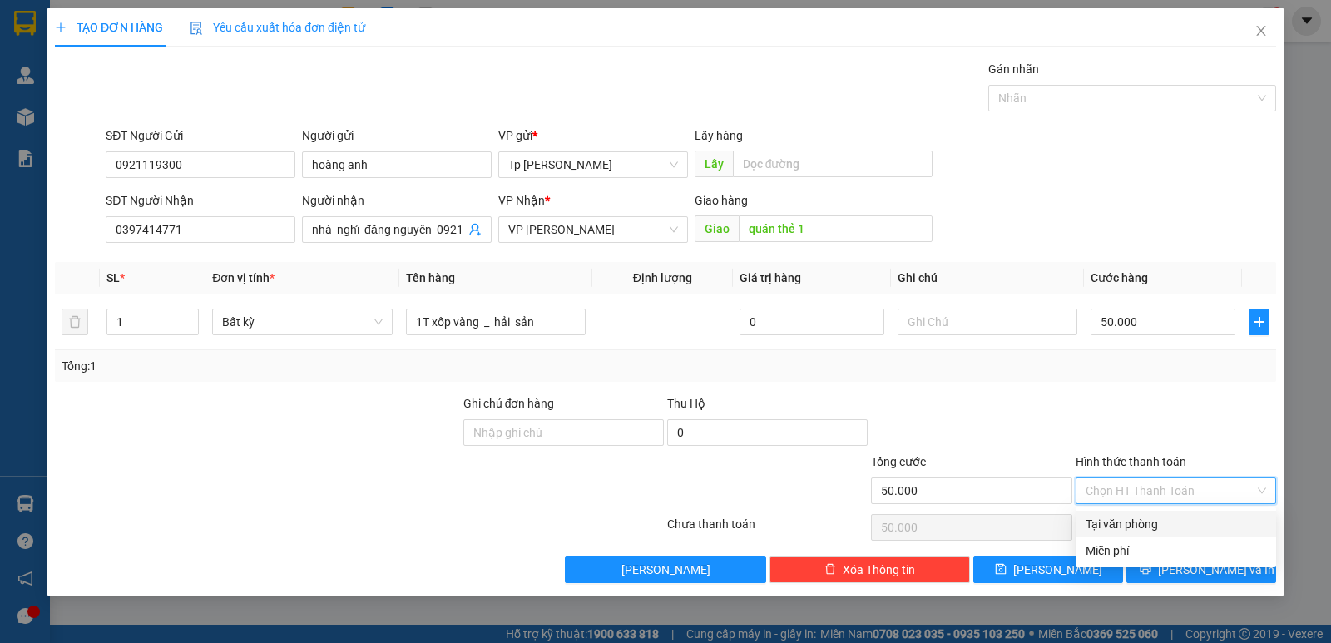
click at [1138, 518] on div "Tại văn phòng" at bounding box center [1175, 524] width 180 height 18
type input "0"
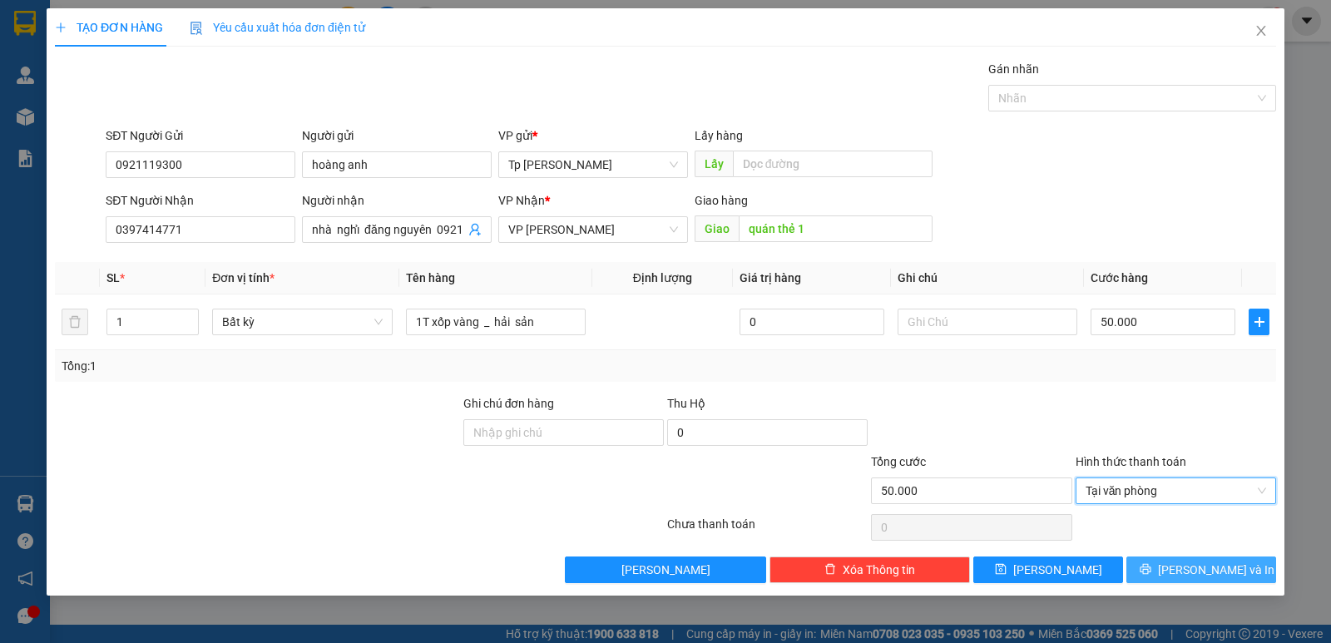
click at [1163, 574] on button "[PERSON_NAME] và In" at bounding box center [1201, 569] width 150 height 27
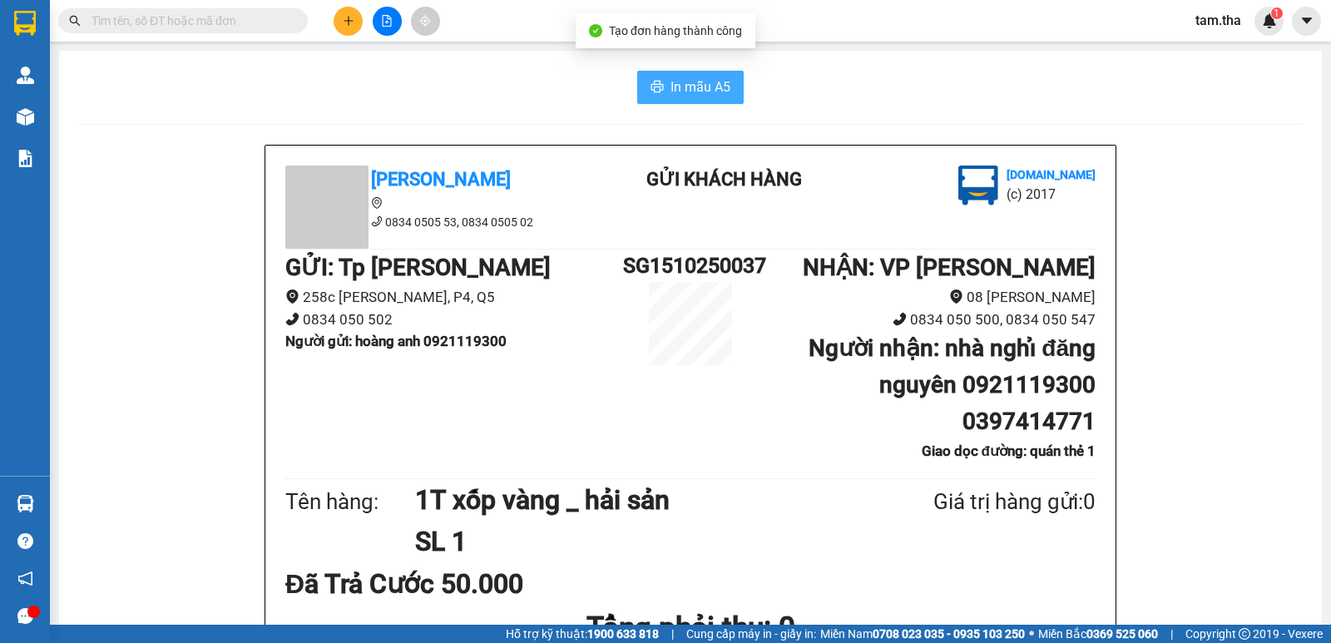
click at [674, 92] on span "In mẫu A5" at bounding box center [700, 87] width 60 height 21
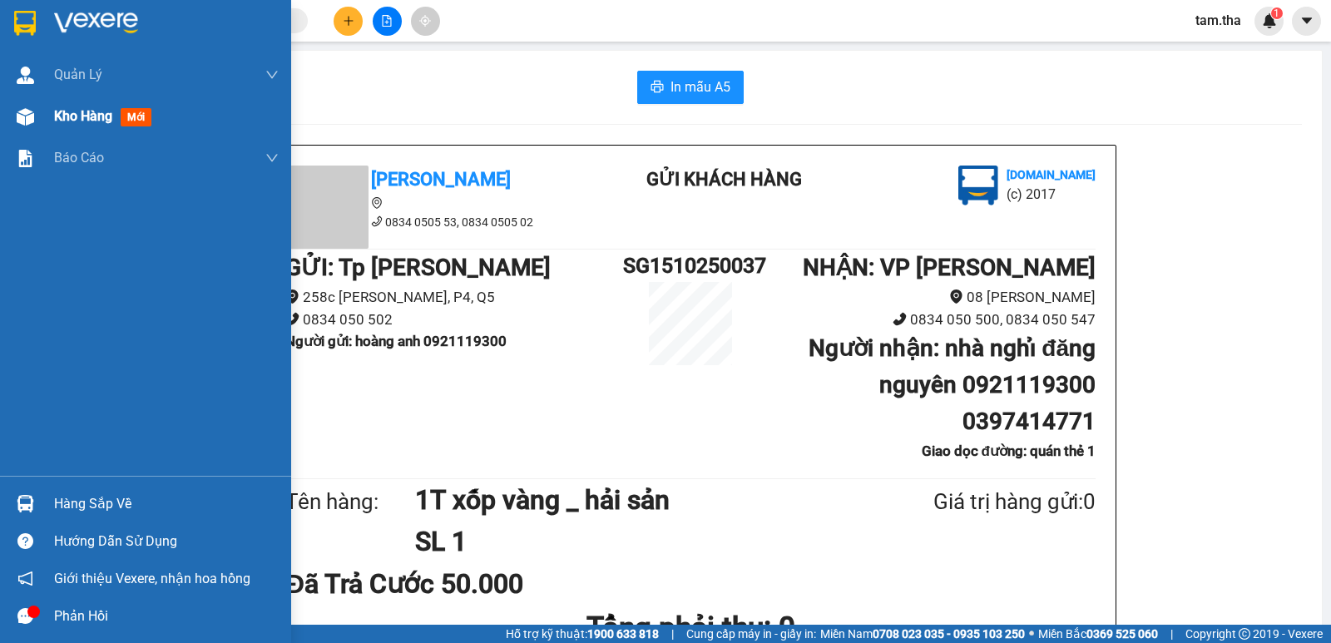
click at [15, 124] on div at bounding box center [25, 116] width 29 height 29
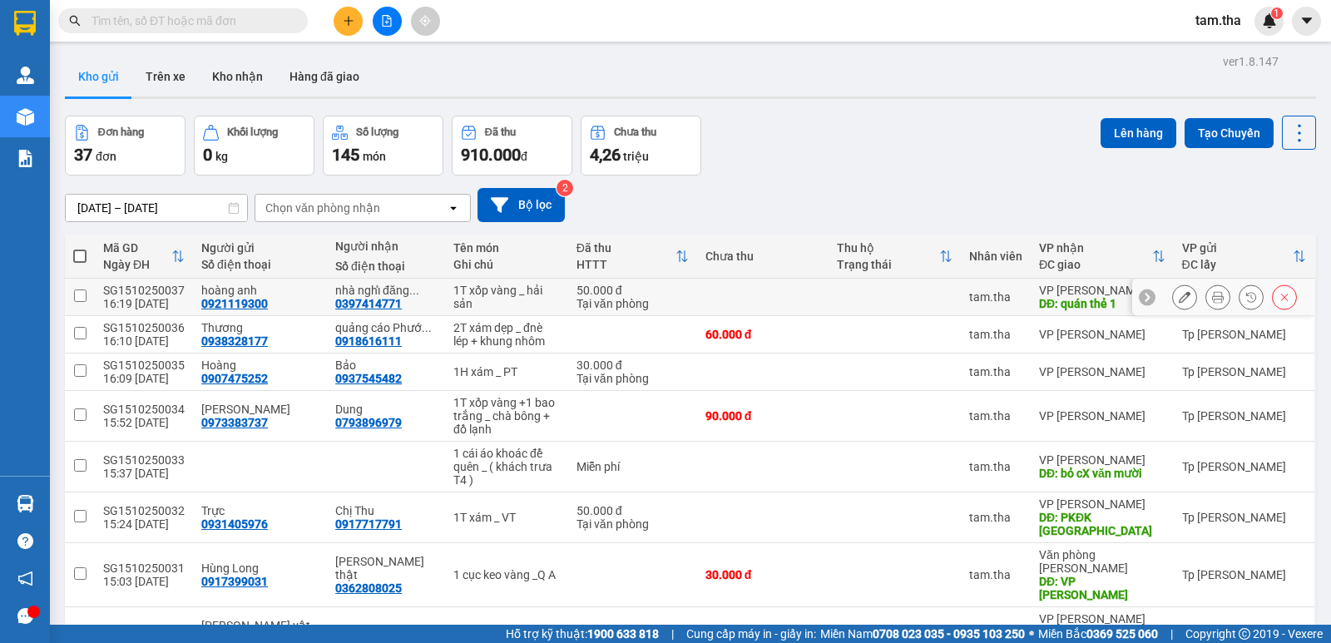
click at [1179, 299] on icon at bounding box center [1185, 297] width 12 height 12
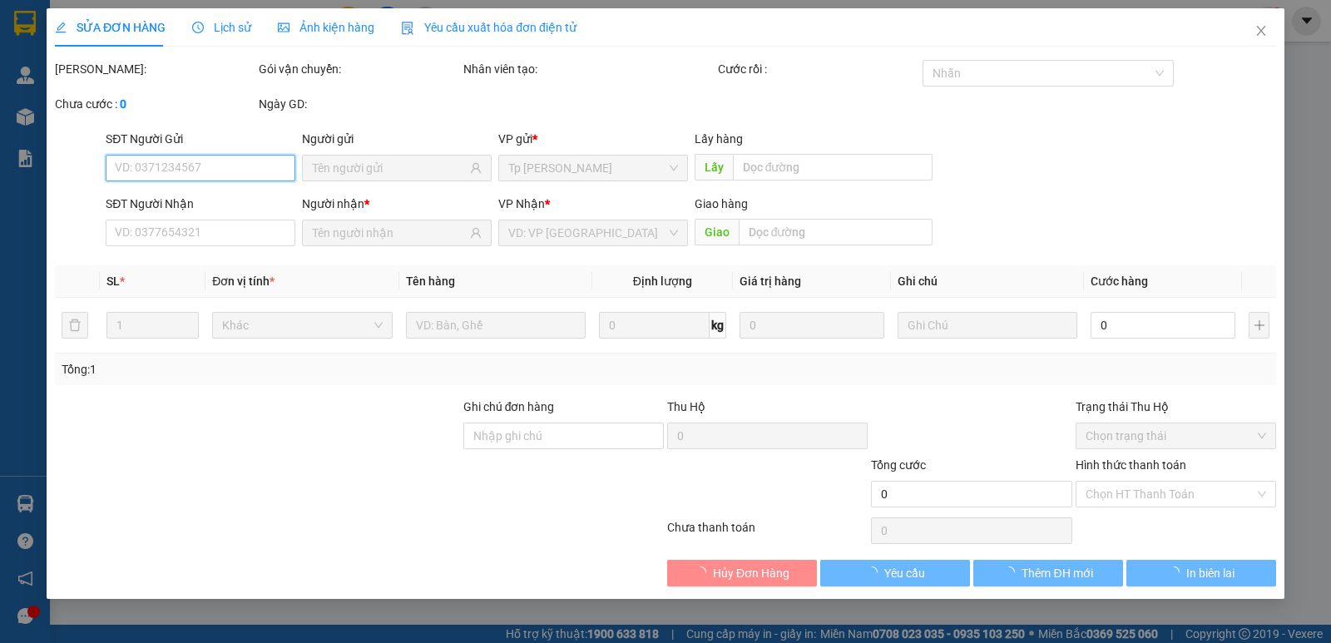
type input "0921119300"
type input "0397414771"
type input "quán thẻ 1"
type input "50.000"
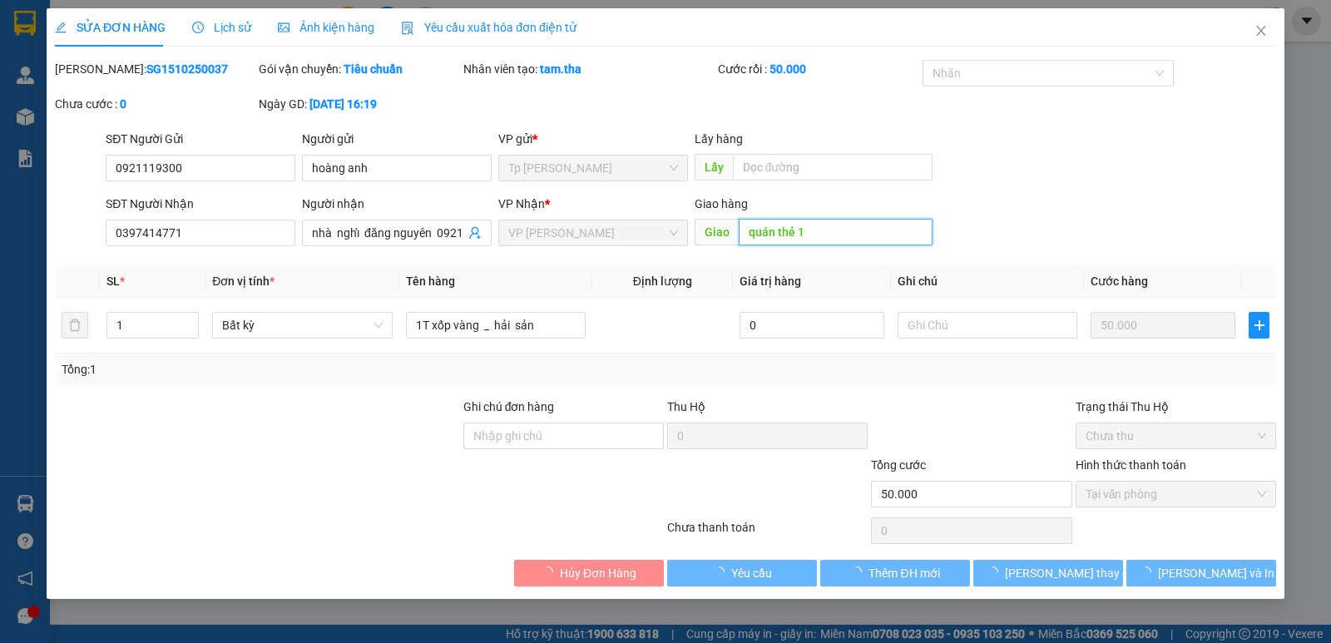
click at [857, 235] on input "quán thẻ 1" at bounding box center [836, 232] width 195 height 27
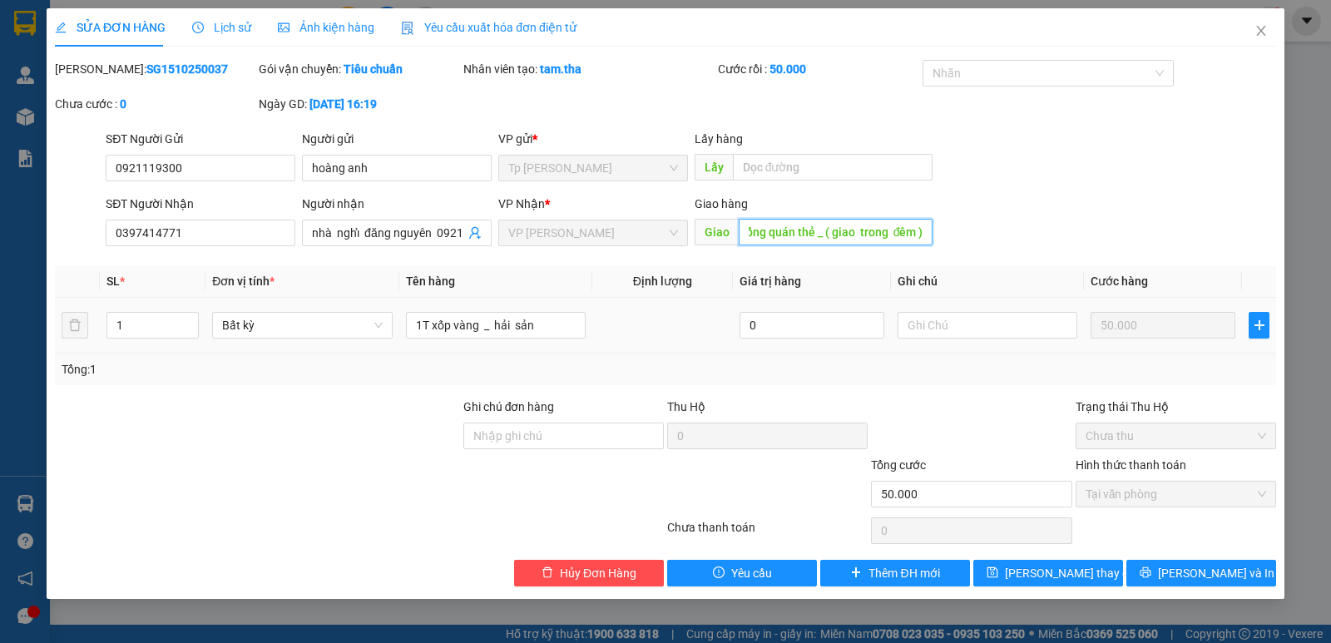
scroll to position [0, 25]
type input "cổng quán thẻ _ ( giao trong đêm )"
click at [1044, 581] on span "Lưu thay đổi" at bounding box center [1071, 573] width 133 height 18
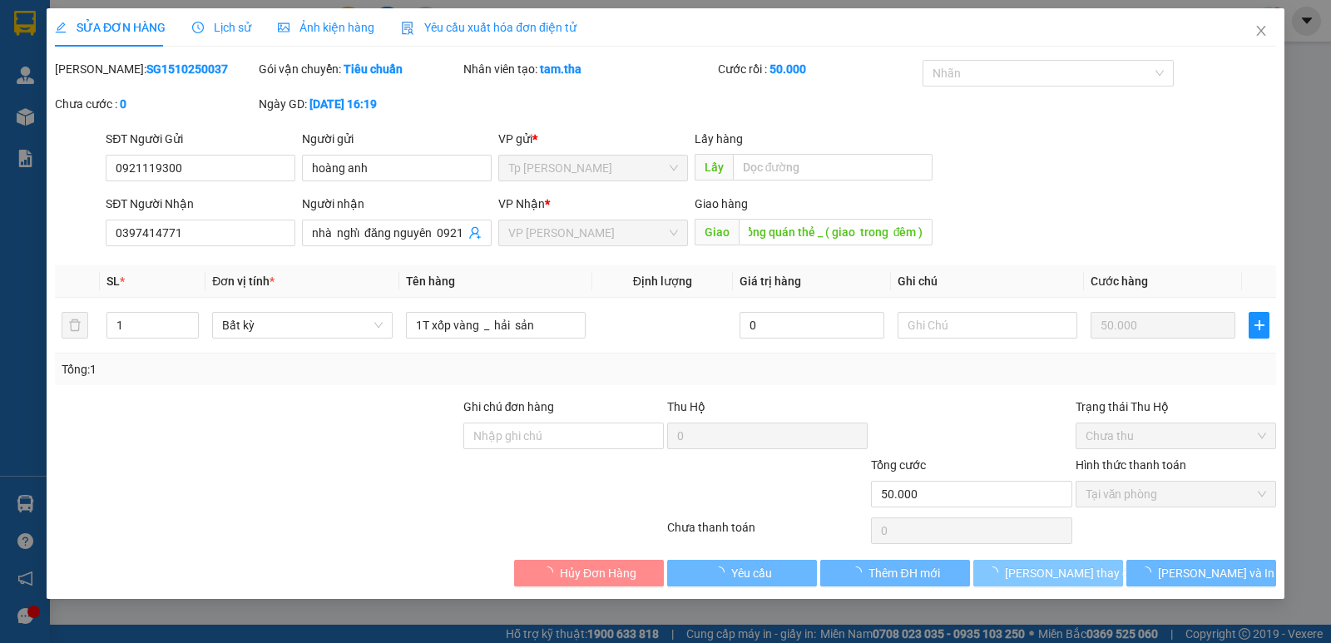
scroll to position [0, 0]
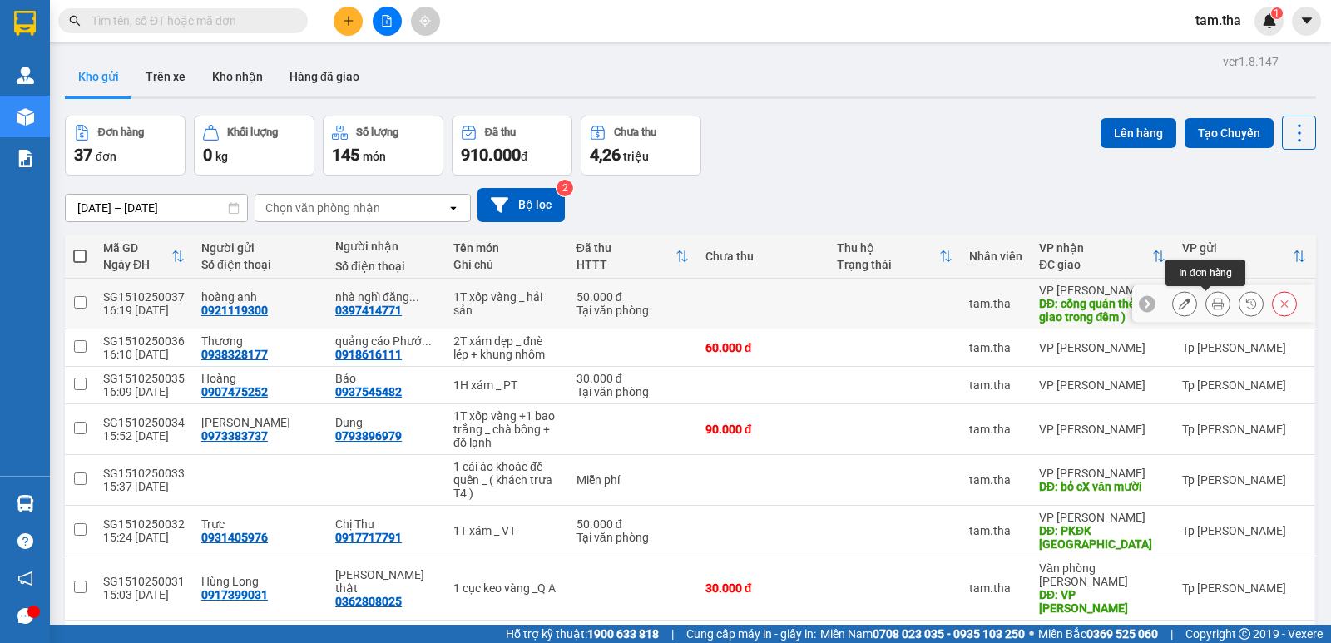
click at [1206, 296] on button at bounding box center [1217, 303] width 23 height 29
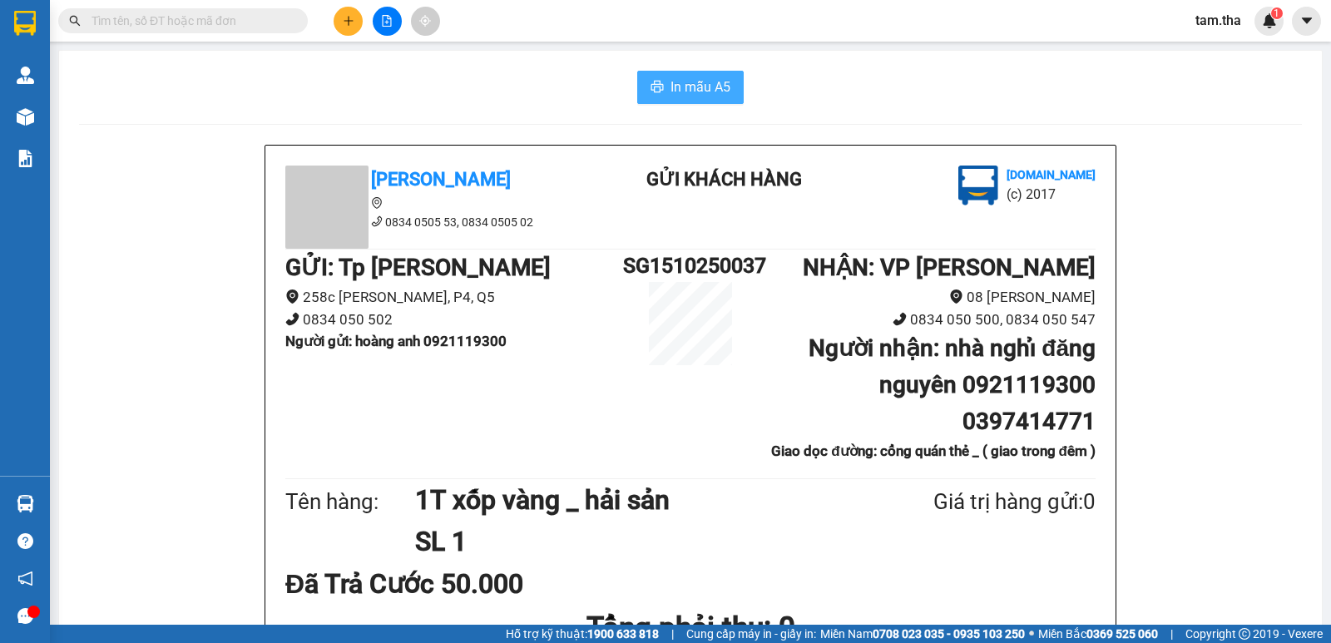
click at [653, 84] on icon "printer" at bounding box center [656, 86] width 13 height 13
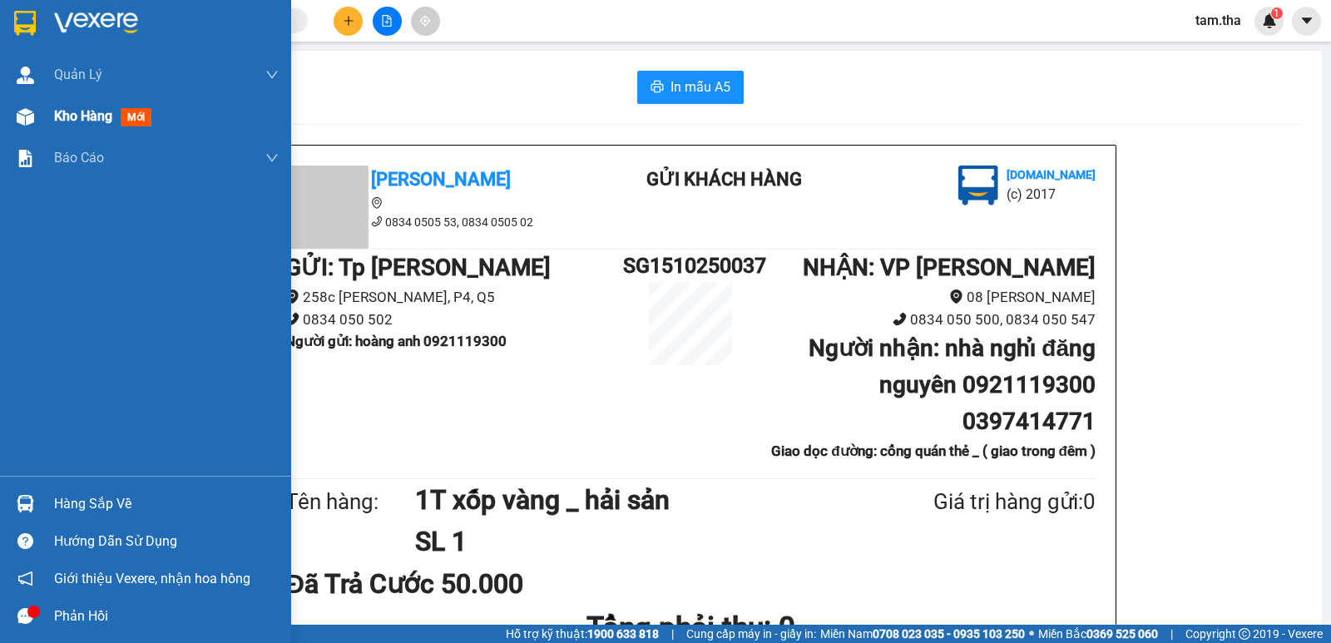
click at [67, 124] on span "Kho hàng" at bounding box center [83, 116] width 58 height 16
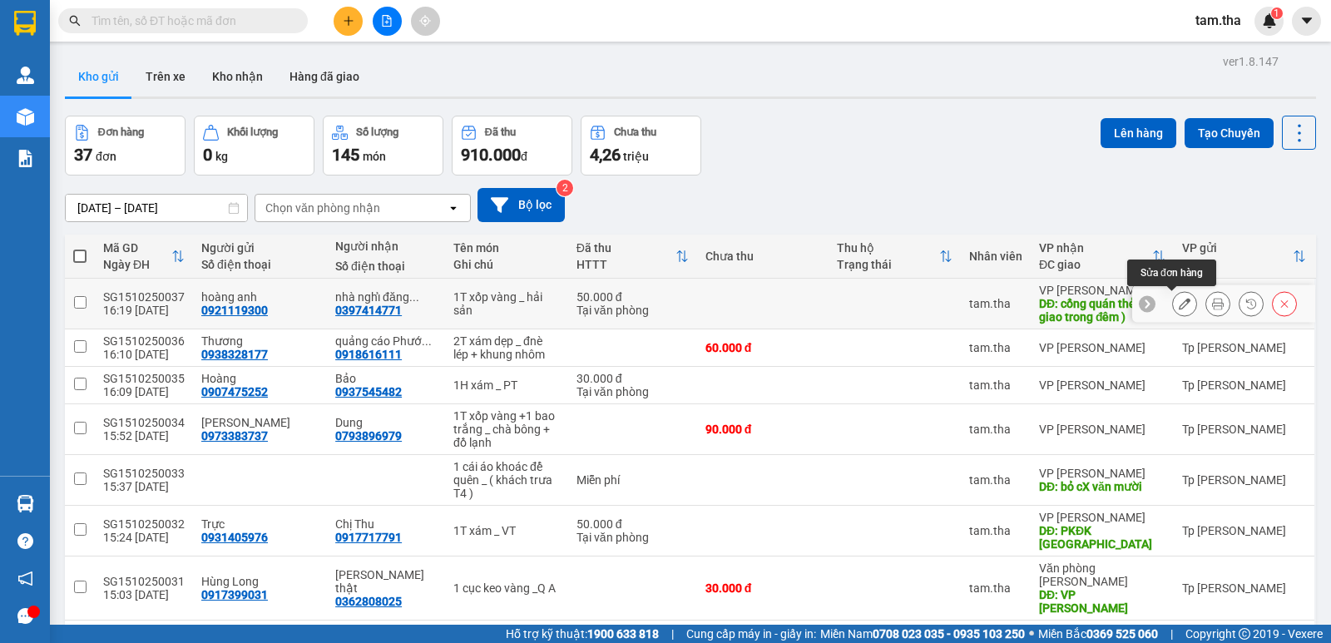
click at [1173, 310] on button at bounding box center [1184, 303] width 23 height 29
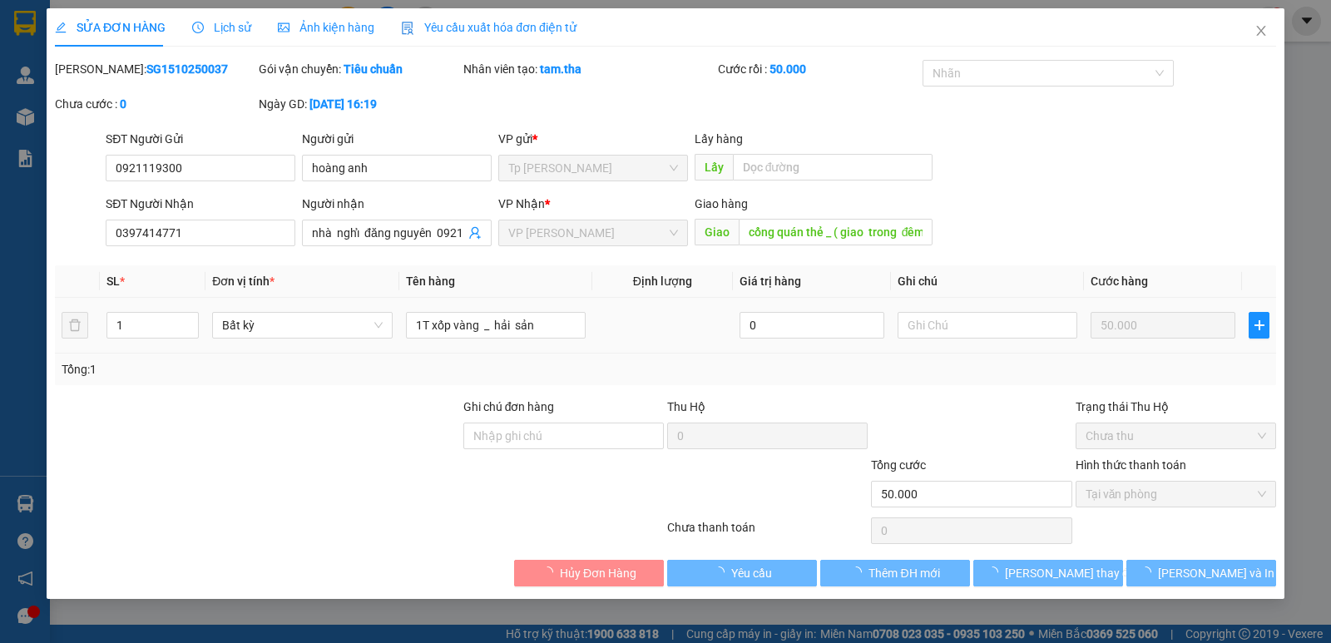
type input "0921119300"
type input "0397414771"
type input "cổng quán thẻ _ ( giao trong đêm )"
type input "50.000"
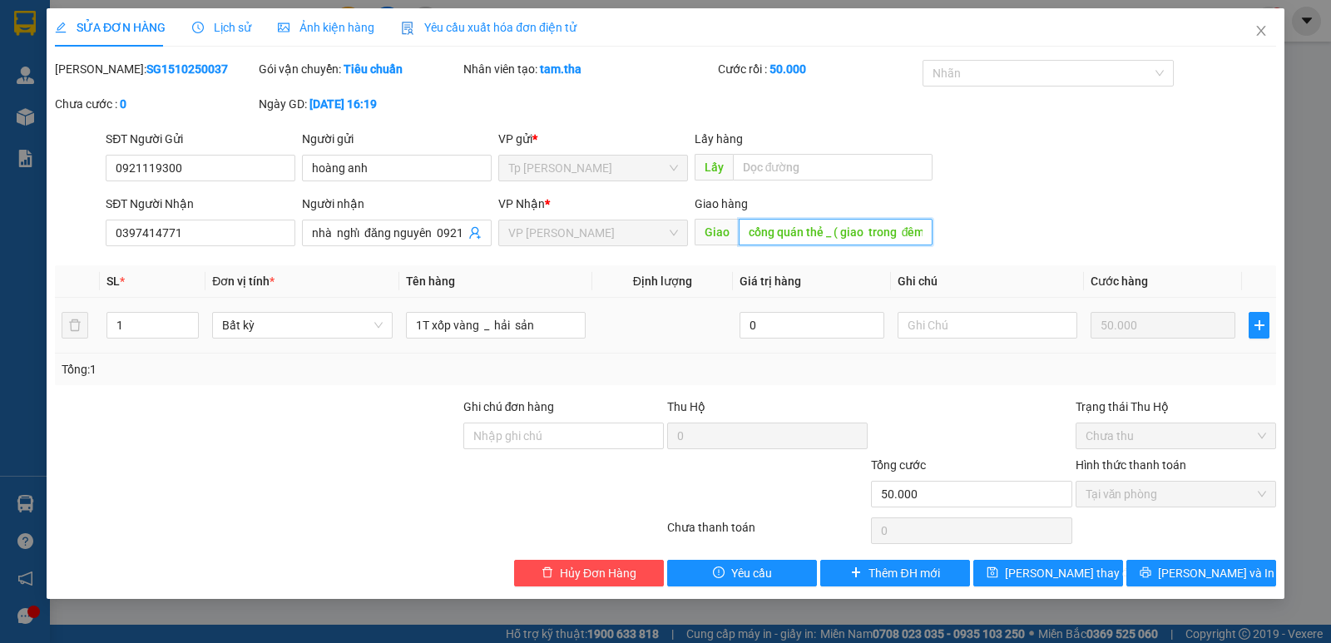
click at [867, 238] on input "cổng quán thẻ _ ( giao trong đêm )" at bounding box center [836, 232] width 195 height 27
click at [873, 232] on input "cổng quán thẻ _ ( giao trong đêm )" at bounding box center [836, 232] width 195 height 27
type input "cổng quán thẻ _ ( giao trong đêm ) nhận 3H khuya"
click at [1033, 579] on span "Lưu thay đổi" at bounding box center [1071, 573] width 133 height 18
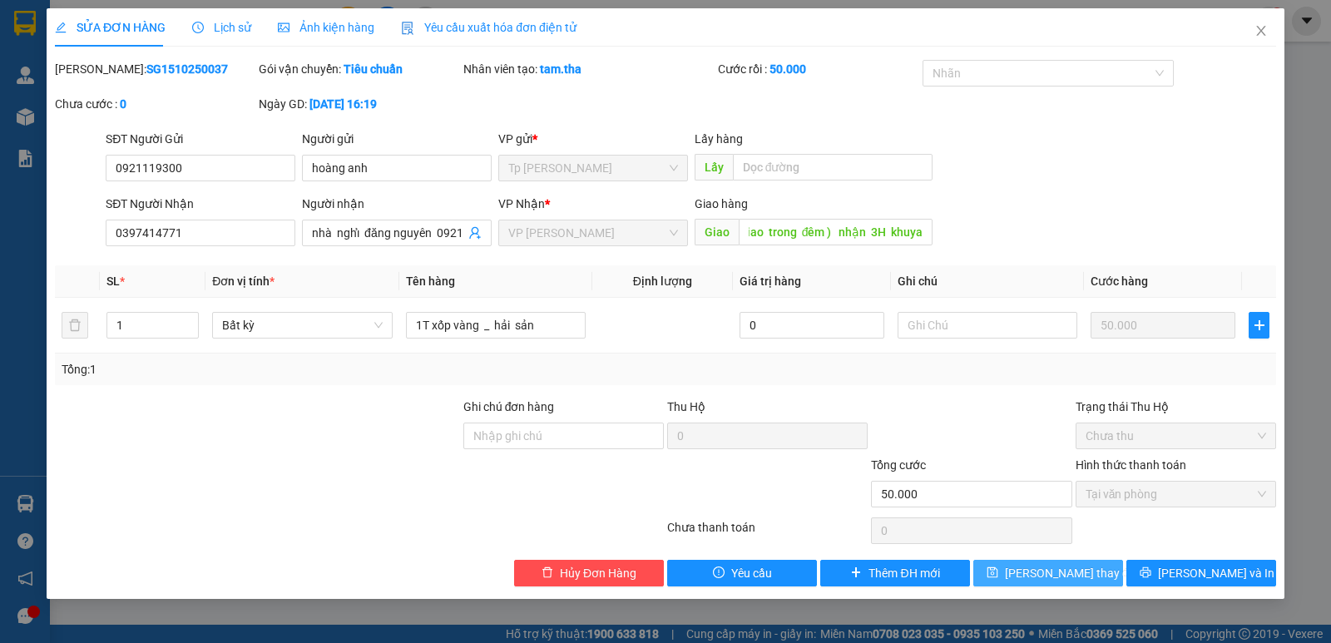
scroll to position [0, 0]
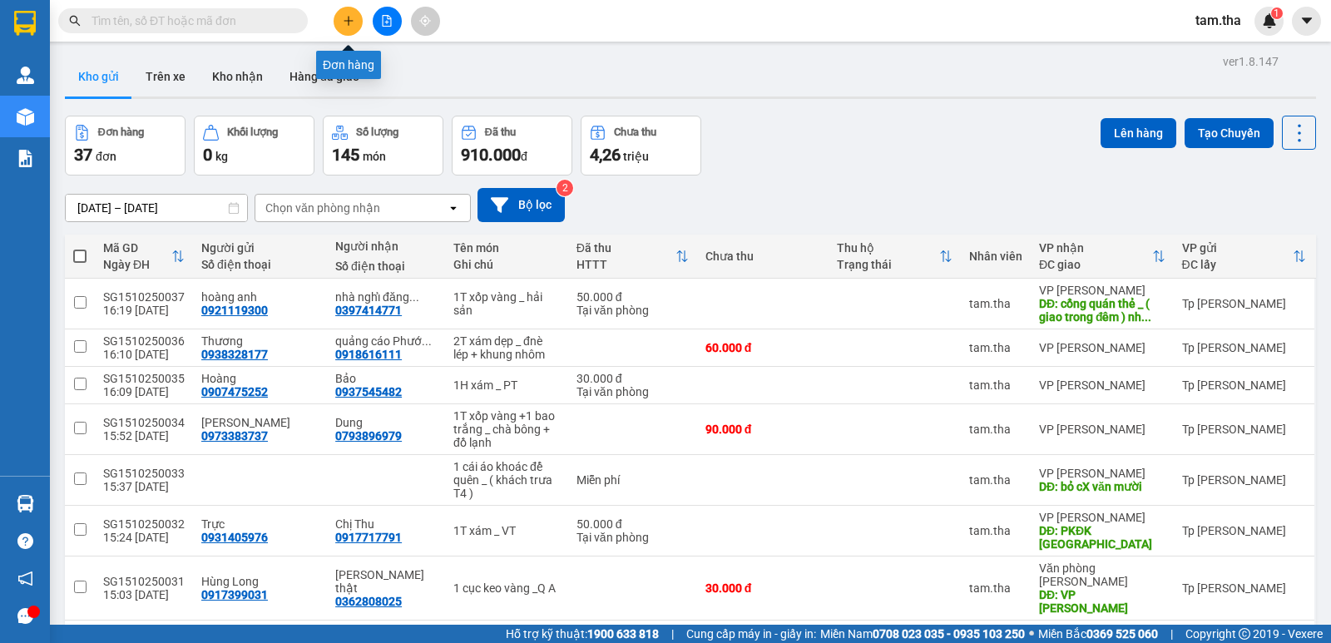
click at [342, 14] on button at bounding box center [348, 21] width 29 height 29
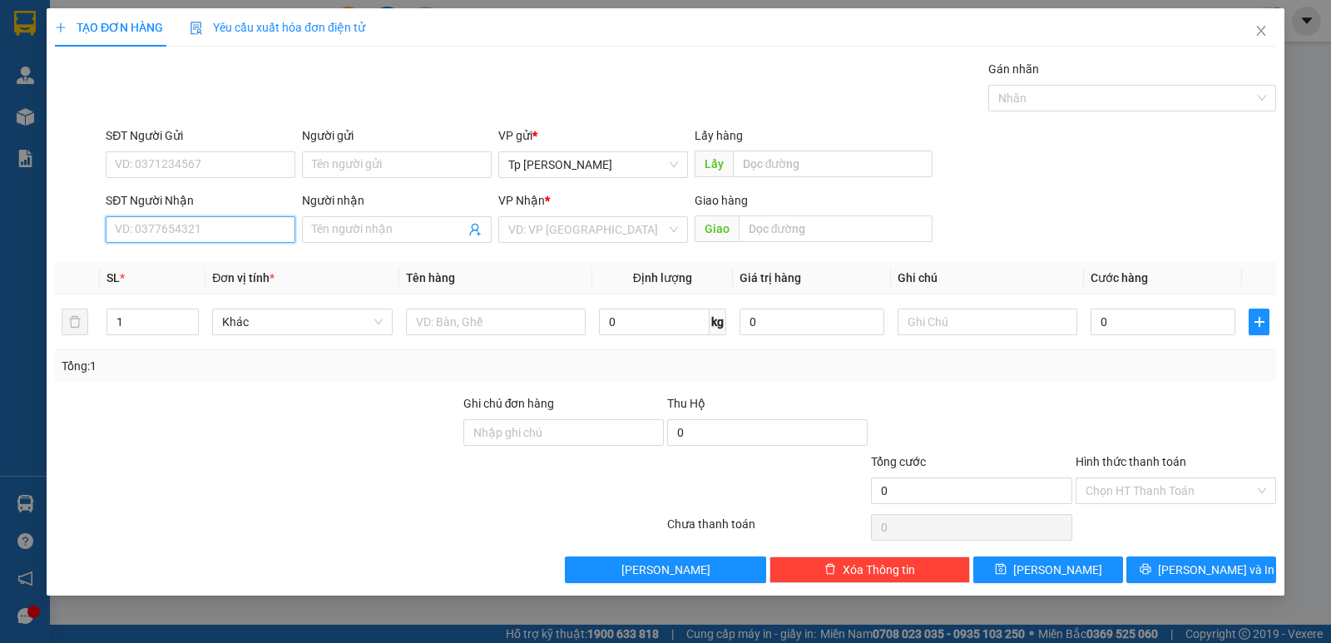
click at [245, 229] on input "SĐT Người Nhận" at bounding box center [201, 229] width 190 height 27
type input "0918925528"
click at [111, 264] on div "0918925528 - Khương" at bounding box center [201, 263] width 190 height 27
type input "Khương"
type input "bv tỉnh"
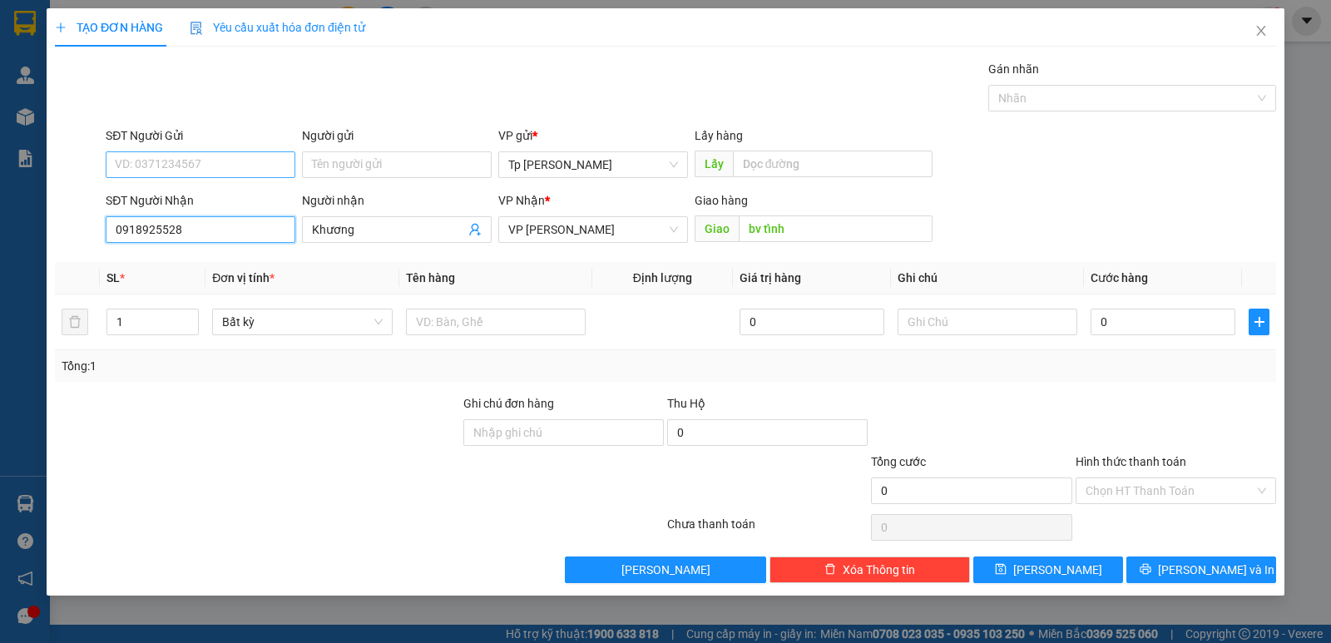
type input "0918925528"
drag, startPoint x: 213, startPoint y: 168, endPoint x: 258, endPoint y: 136, distance: 55.4
click at [215, 162] on input "SĐT Người Gửi" at bounding box center [201, 164] width 190 height 27
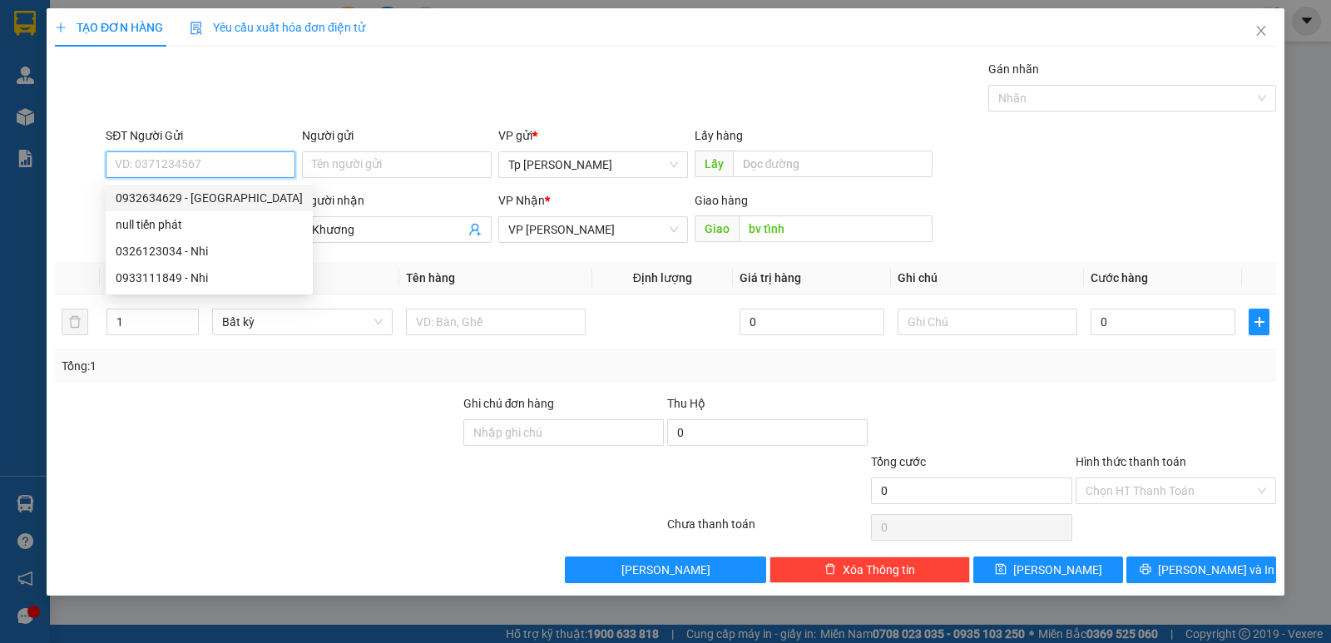
drag, startPoint x: 225, startPoint y: 197, endPoint x: 432, endPoint y: 254, distance: 214.7
click at [231, 200] on div "0932634629 - [GEOGRAPHIC_DATA]" at bounding box center [209, 198] width 187 height 18
type input "0932634629"
type input "xuân kỳ"
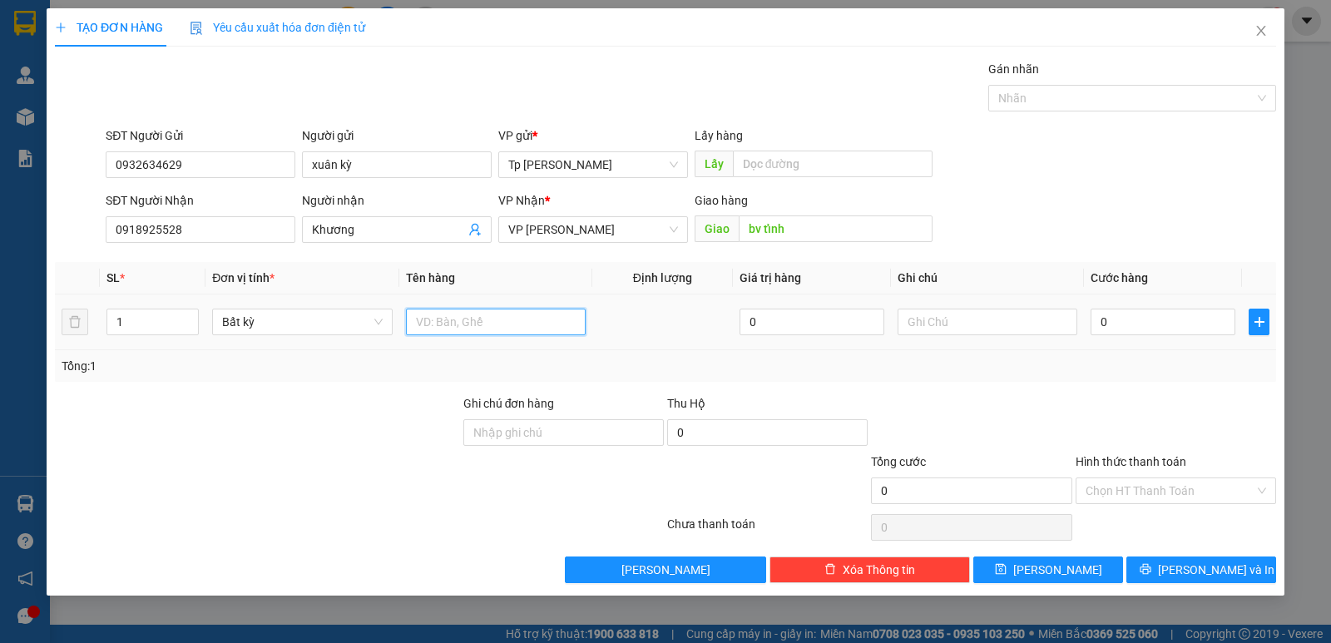
drag, startPoint x: 518, startPoint y: 325, endPoint x: 567, endPoint y: 324, distance: 49.1
click at [530, 324] on input "text" at bounding box center [496, 322] width 180 height 27
type input "1 cục trắng - VT"
click at [1109, 329] on input "0" at bounding box center [1162, 322] width 145 height 27
type input "5"
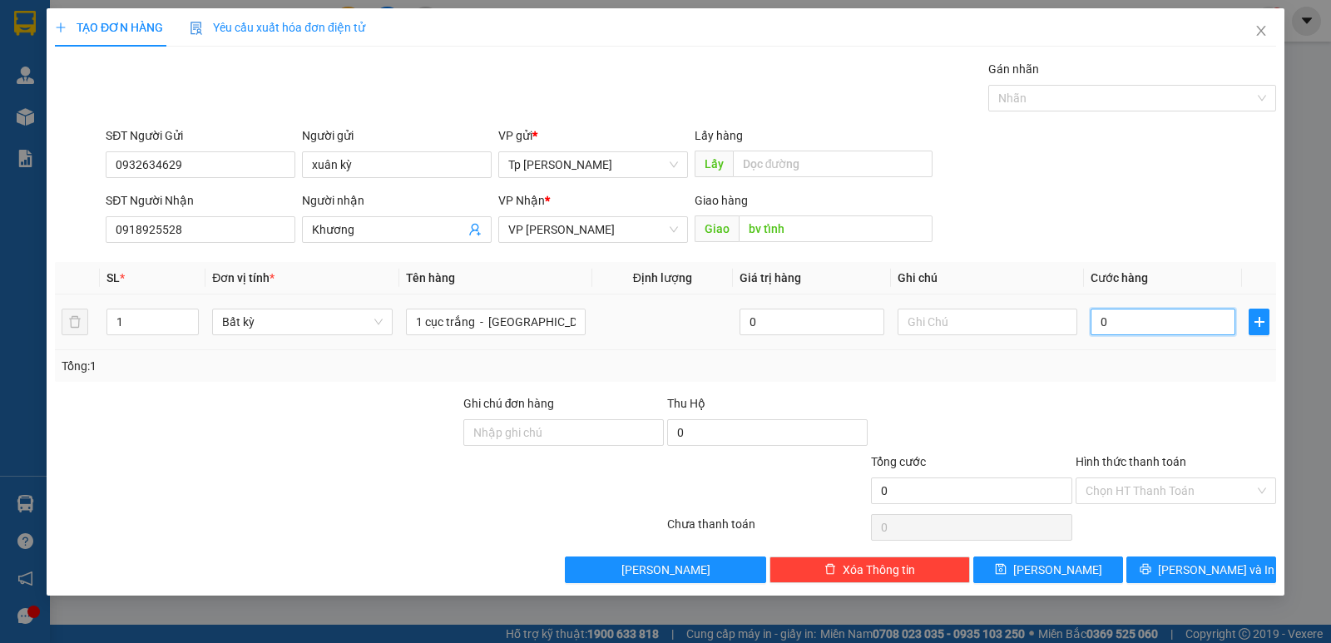
type input "5"
type input "50"
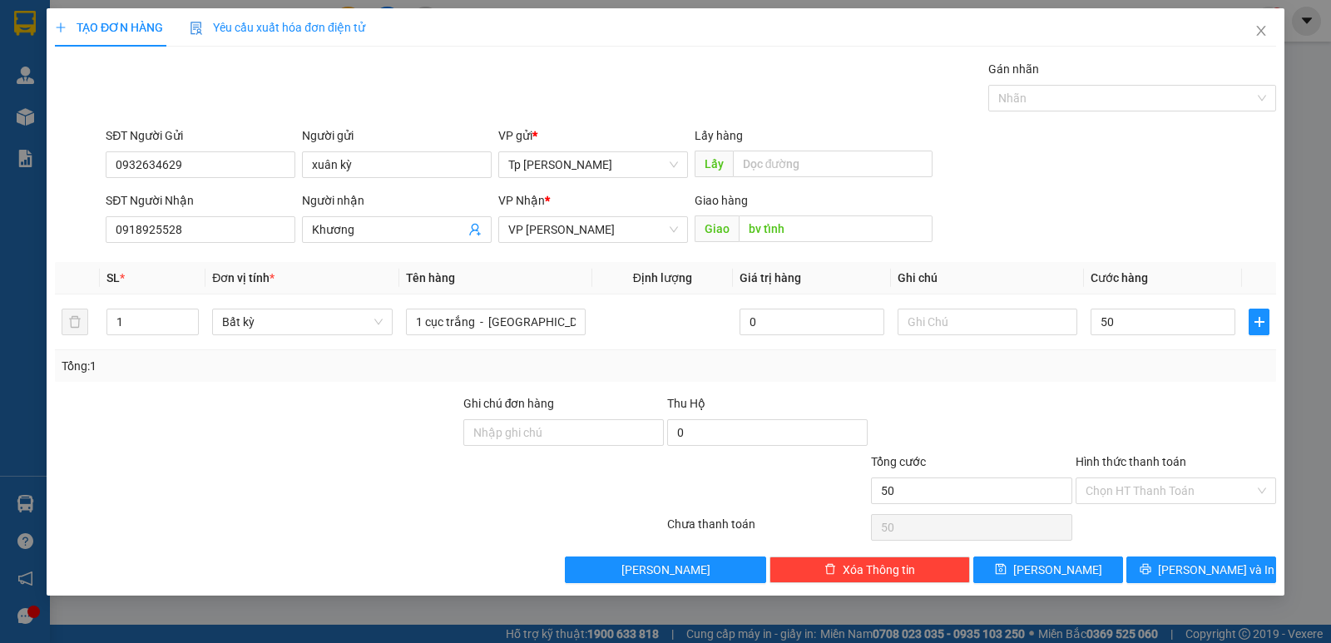
click at [1181, 432] on div at bounding box center [1176, 423] width 204 height 58
type input "50.000"
click at [1179, 482] on input "Hình thức thanh toán" at bounding box center [1169, 490] width 169 height 25
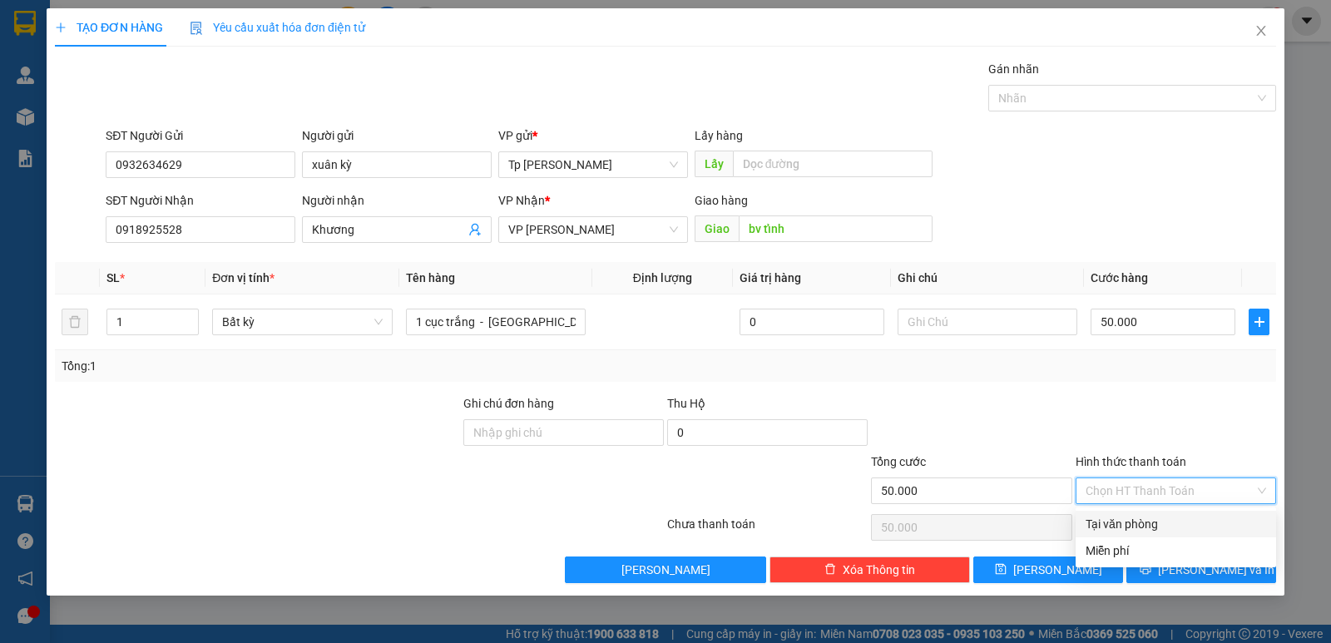
click at [1194, 523] on div "Tại văn phòng" at bounding box center [1175, 524] width 180 height 18
type input "0"
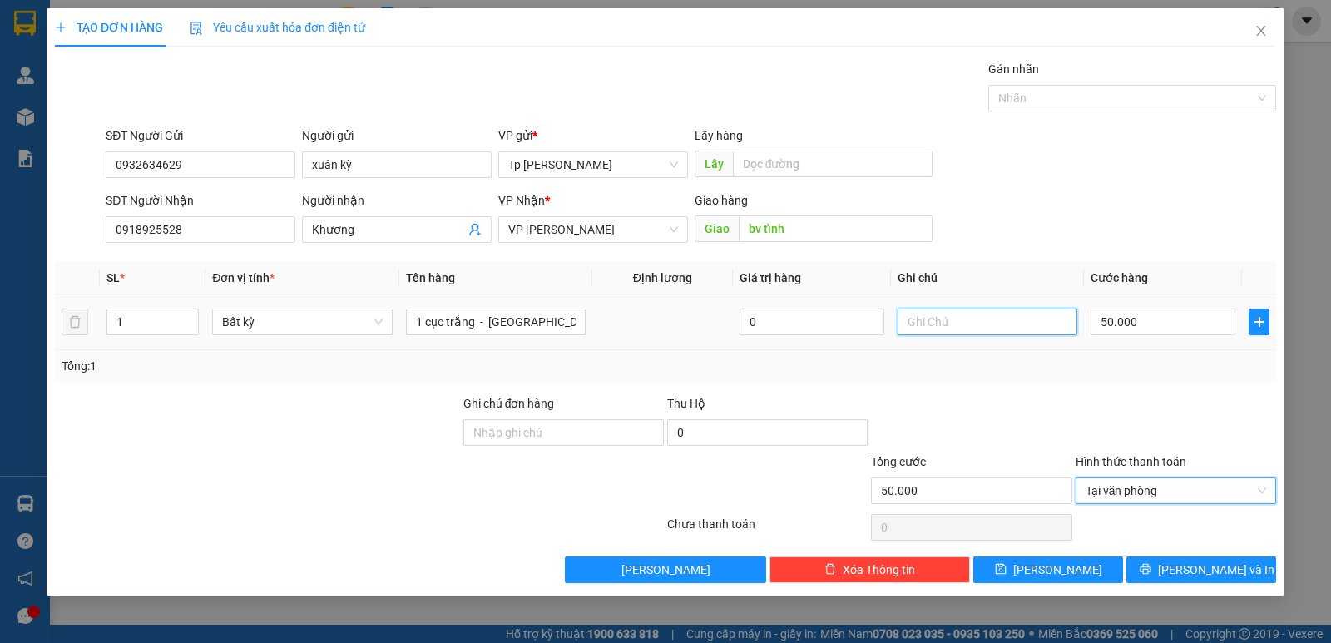
click at [978, 321] on input "text" at bounding box center [987, 322] width 180 height 27
type input "CK VCB"
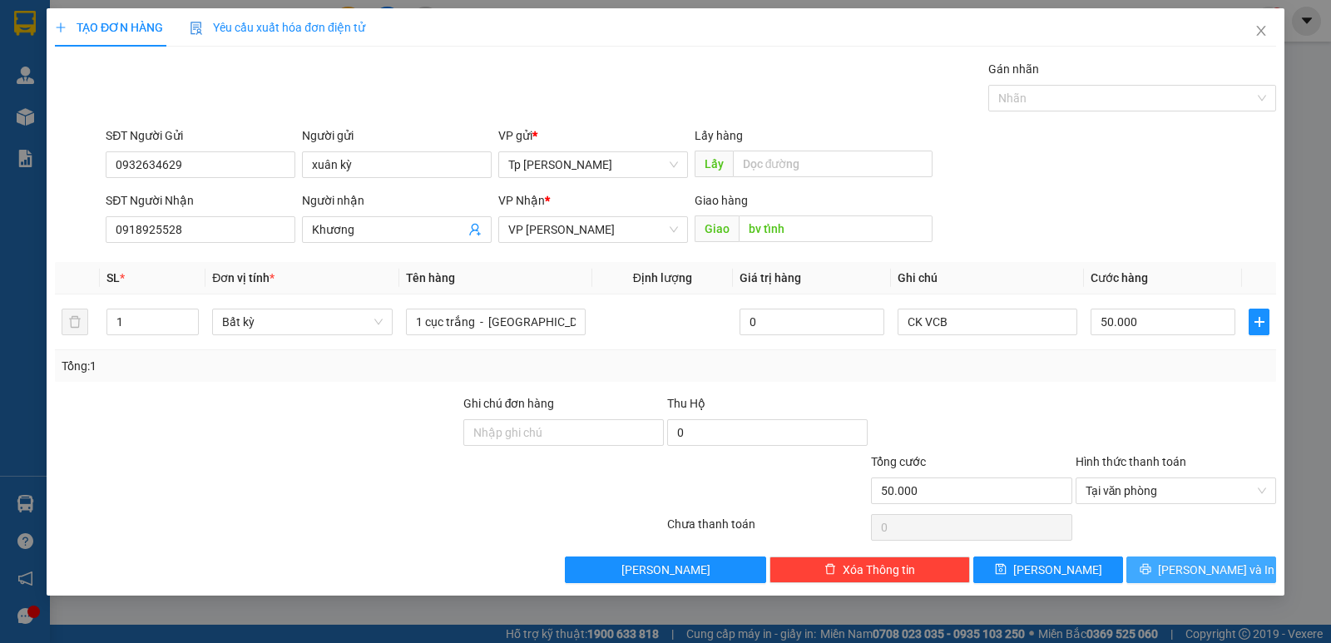
click at [1148, 573] on button "[PERSON_NAME] và In" at bounding box center [1201, 569] width 150 height 27
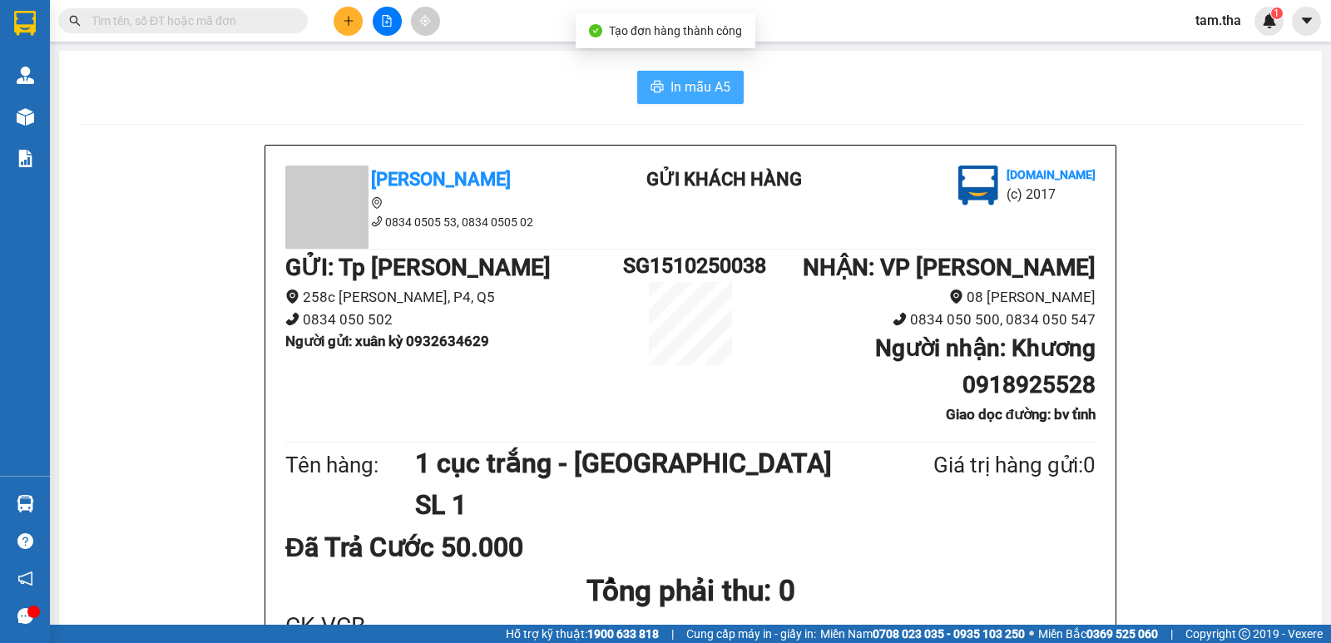
click at [695, 95] on span "In mẫu A5" at bounding box center [700, 87] width 60 height 21
click at [338, 19] on button at bounding box center [348, 21] width 29 height 29
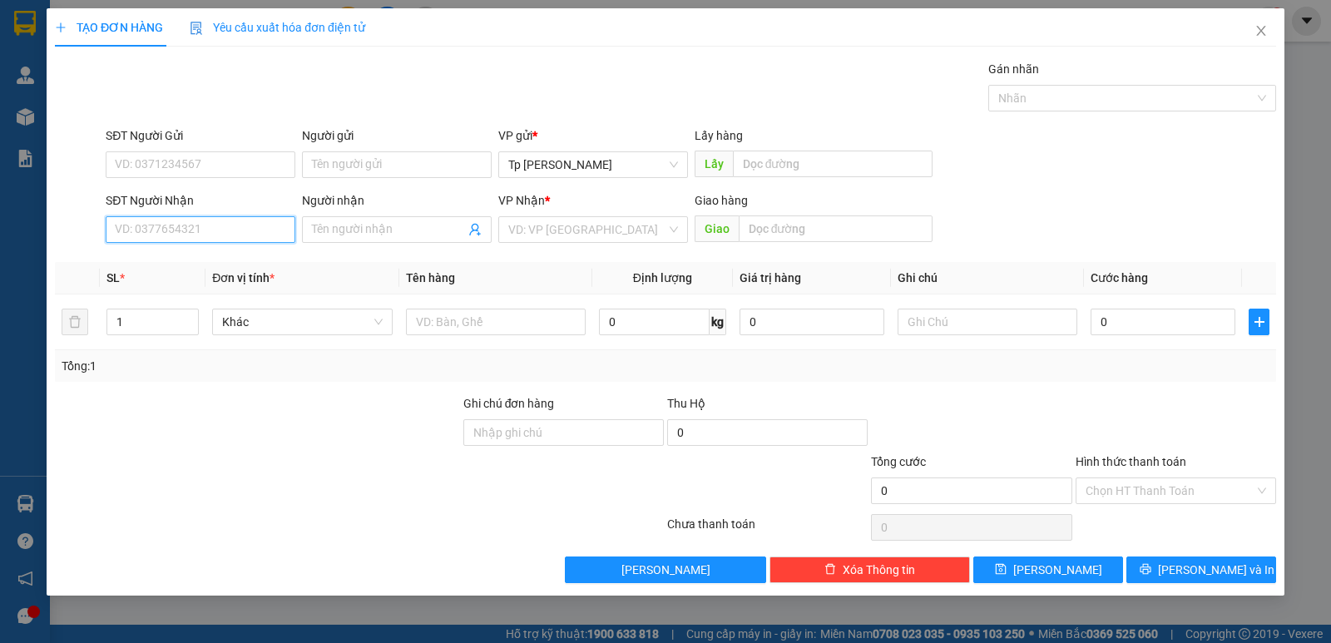
click at [181, 229] on input "SĐT Người Nhận" at bounding box center [201, 229] width 190 height 27
drag, startPoint x: 211, startPoint y: 259, endPoint x: 276, endPoint y: 275, distance: 67.0
click at [225, 259] on div "0778967396 - Quang Phú" at bounding box center [209, 263] width 187 height 18
type input "0778967396"
type input "Quang Phú"
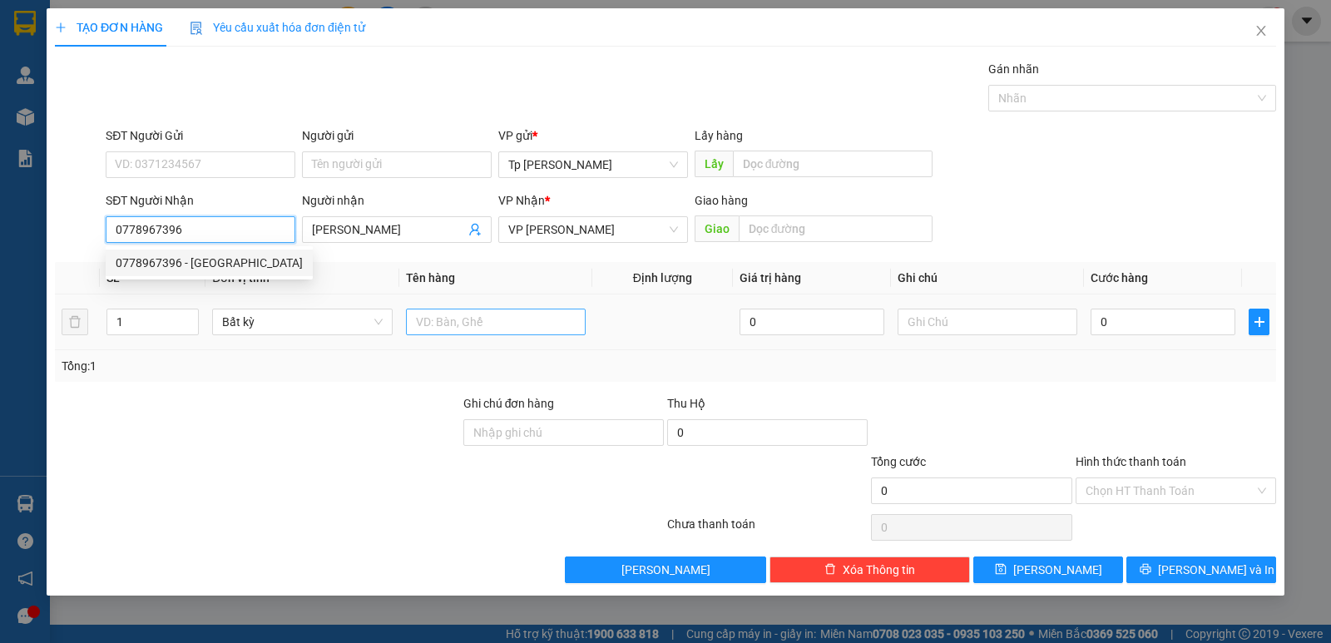
type input "0778967396"
click at [428, 321] on input "text" at bounding box center [496, 322] width 180 height 27
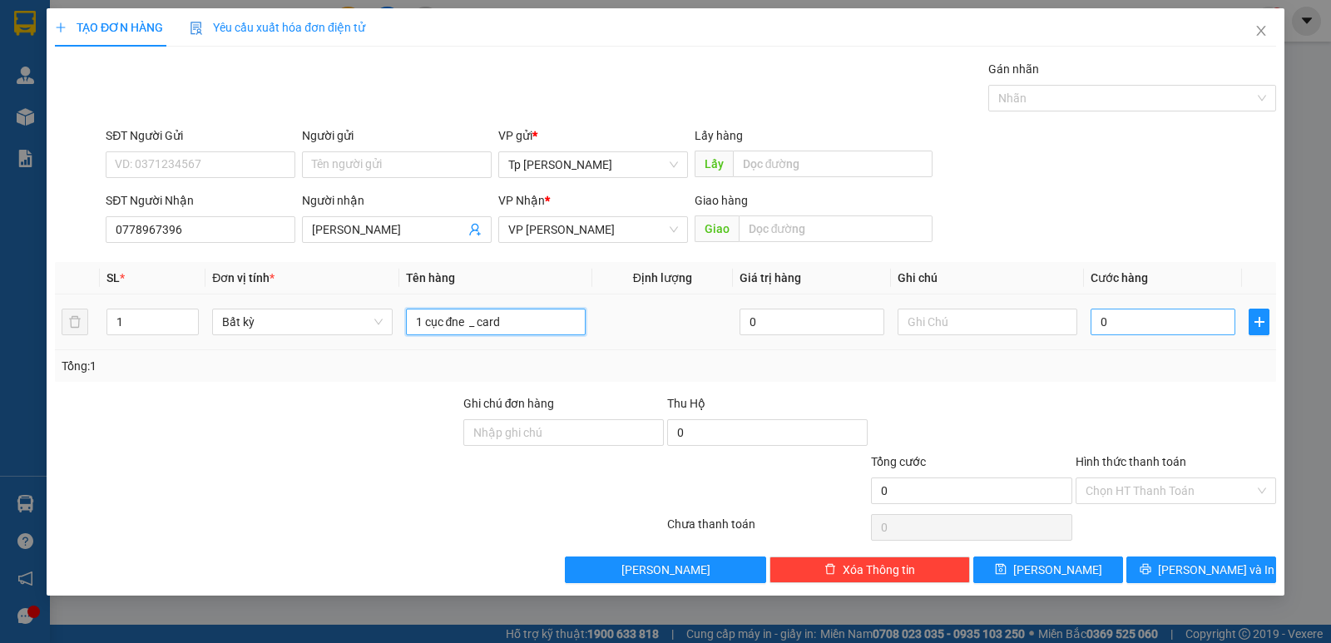
type input "1 cục đne _ card"
click at [1125, 322] on input "0" at bounding box center [1162, 322] width 145 height 27
type input "3"
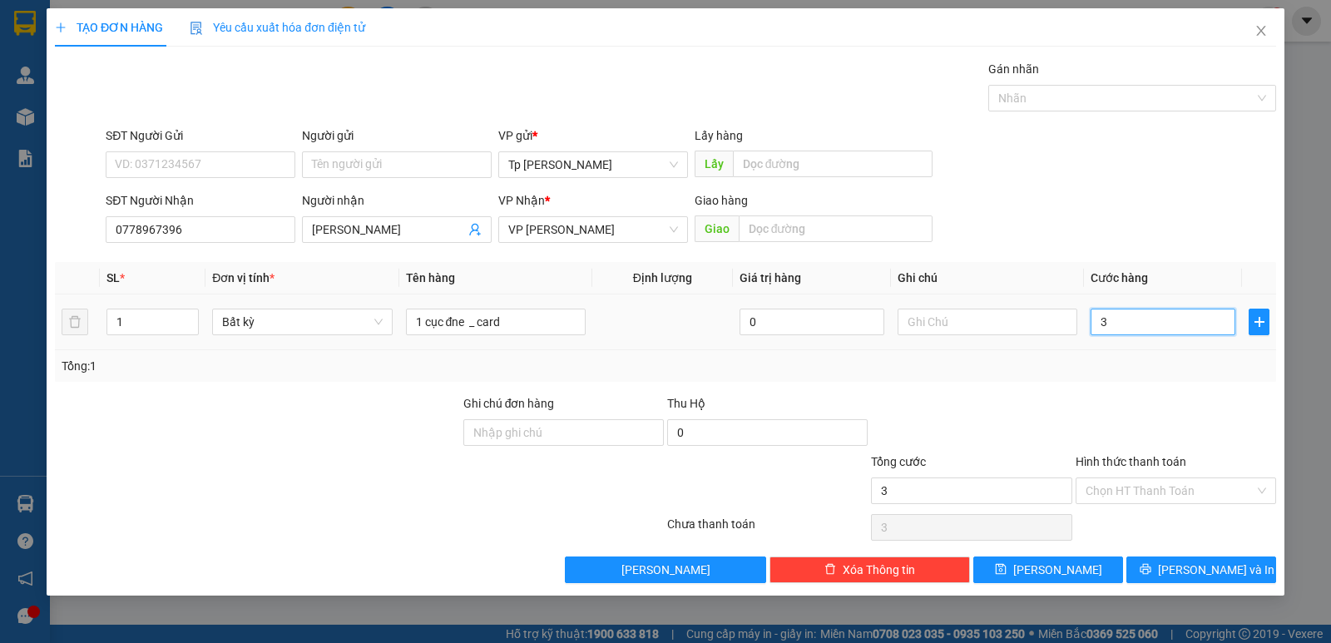
type input "30"
type input "30.000"
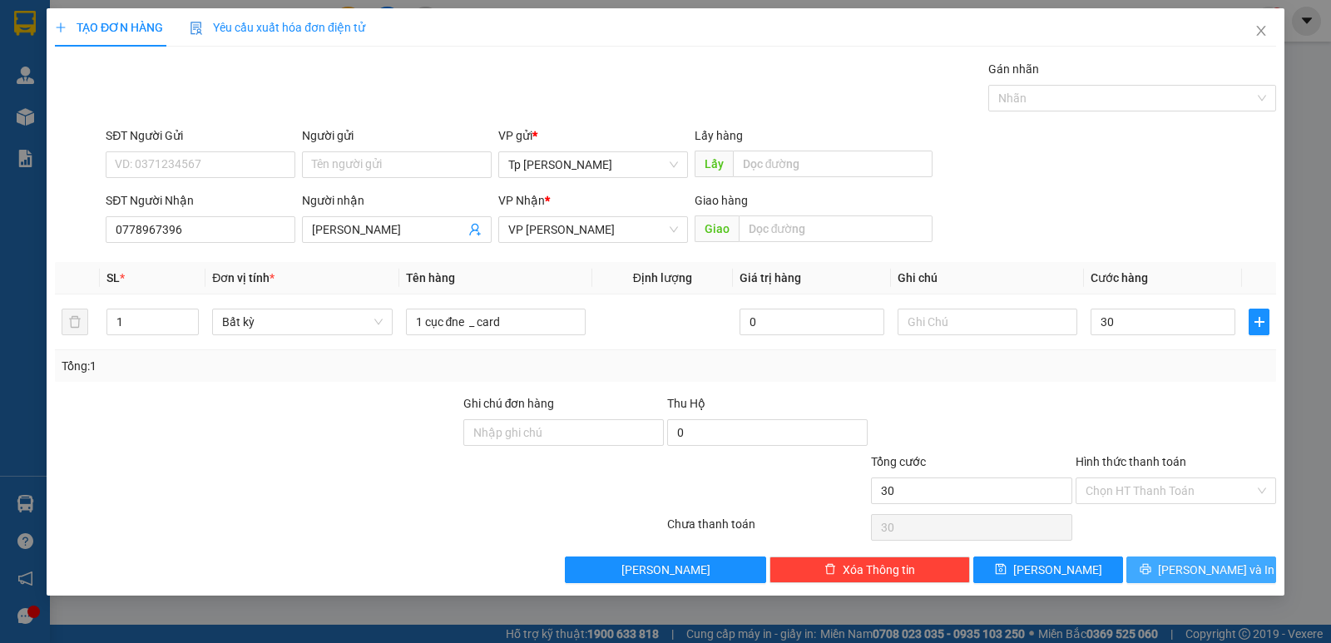
type input "30.000"
drag, startPoint x: 1174, startPoint y: 562, endPoint x: 1159, endPoint y: 559, distance: 16.1
click at [1172, 561] on button "[PERSON_NAME] và In" at bounding box center [1201, 569] width 150 height 27
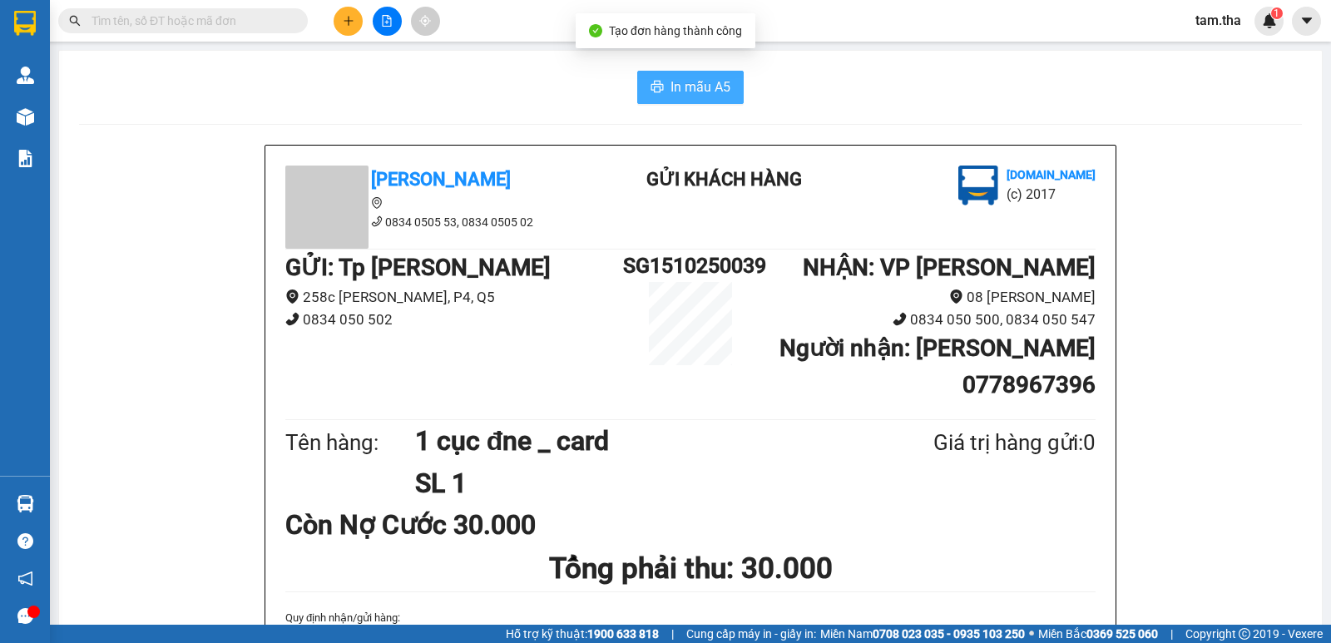
click at [670, 97] on span "In mẫu A5" at bounding box center [700, 87] width 60 height 21
click at [338, 9] on div at bounding box center [386, 21] width 125 height 29
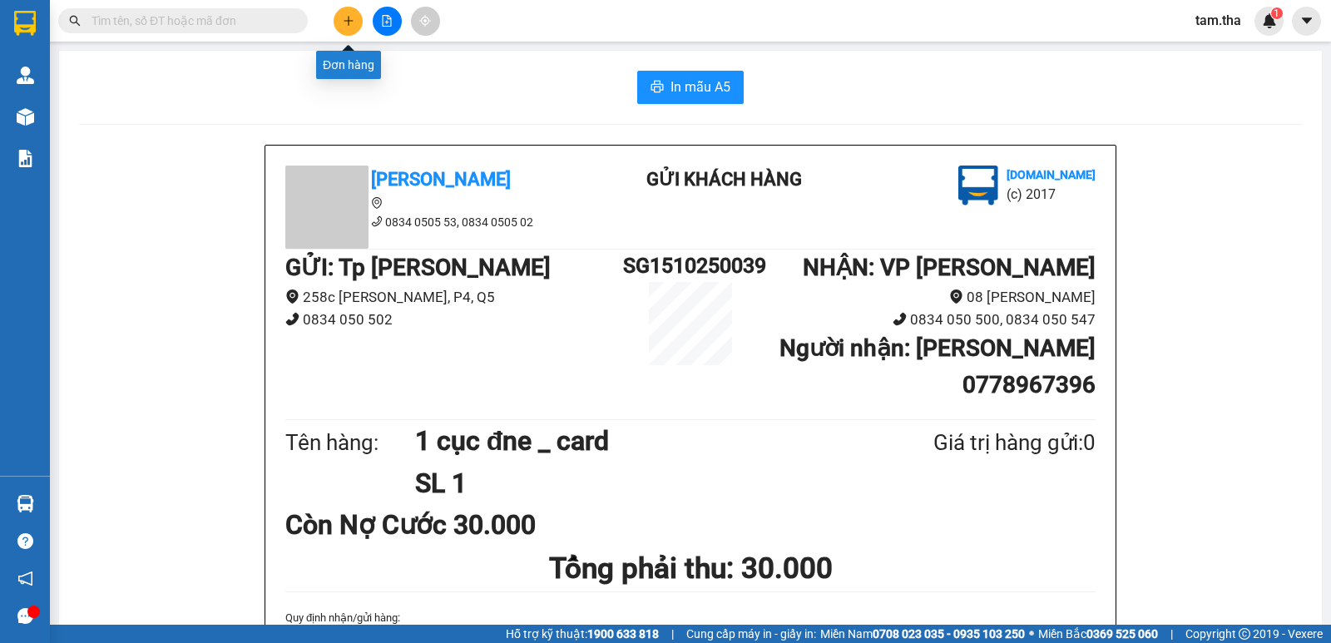
click at [347, 12] on button at bounding box center [348, 21] width 29 height 29
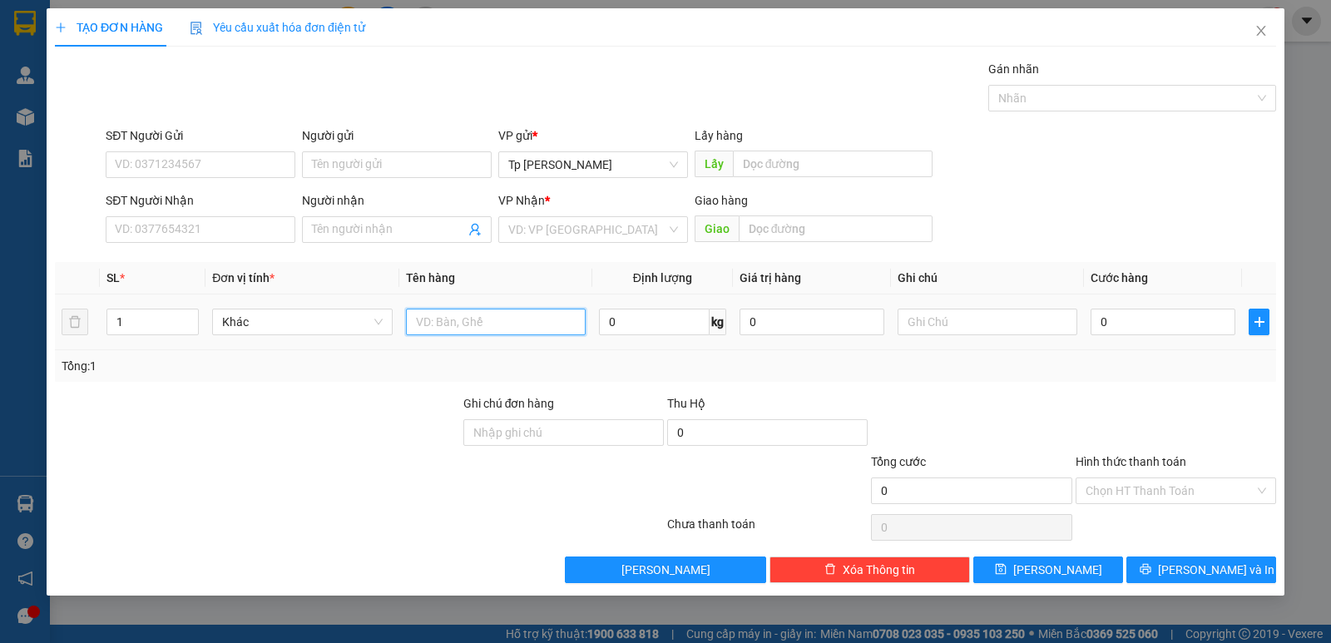
click at [476, 326] on input "text" at bounding box center [496, 322] width 180 height 27
type input "1T xốp trắng _ grad giao"
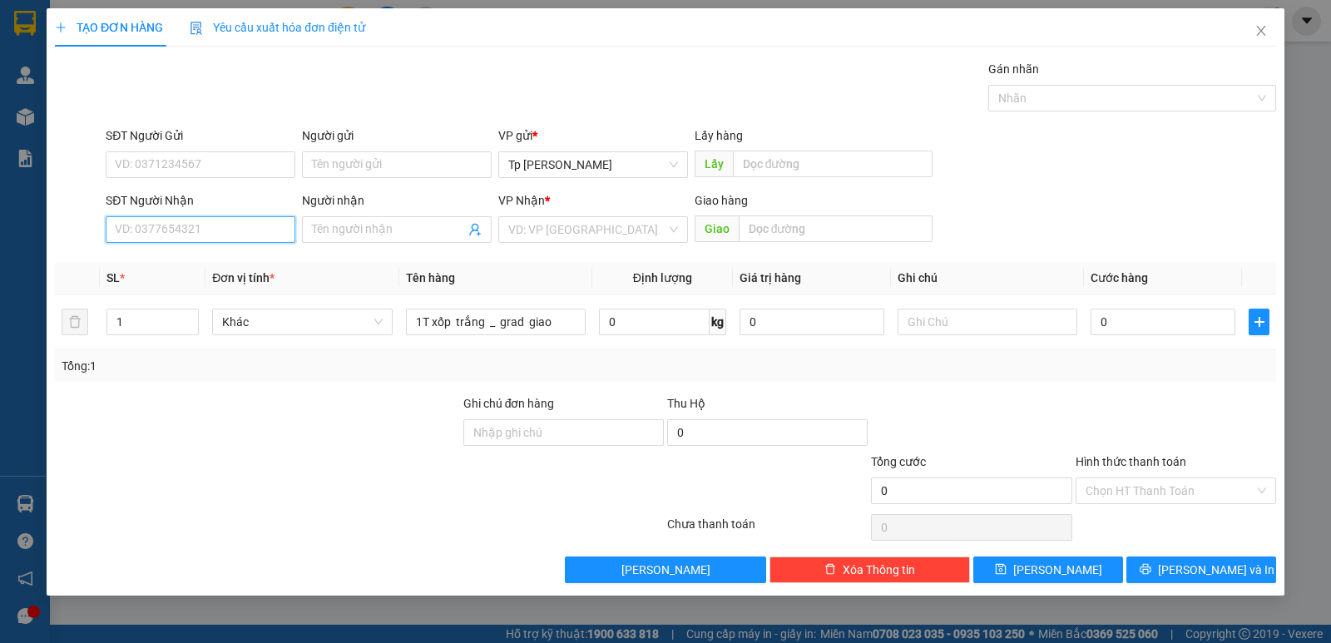
drag, startPoint x: 237, startPoint y: 233, endPoint x: 594, endPoint y: 274, distance: 359.1
click at [239, 233] on input "SĐT Người Nhận" at bounding box center [201, 229] width 190 height 27
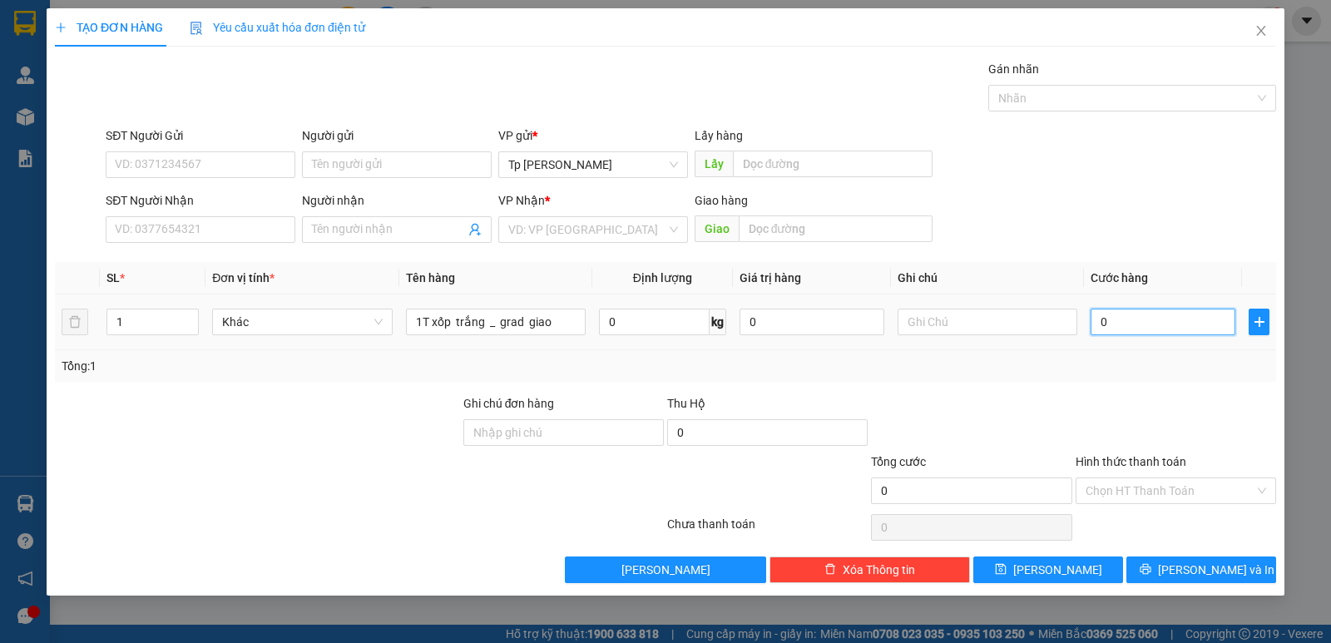
click at [1120, 334] on input "0" at bounding box center [1162, 322] width 145 height 27
type input "5"
type input "50"
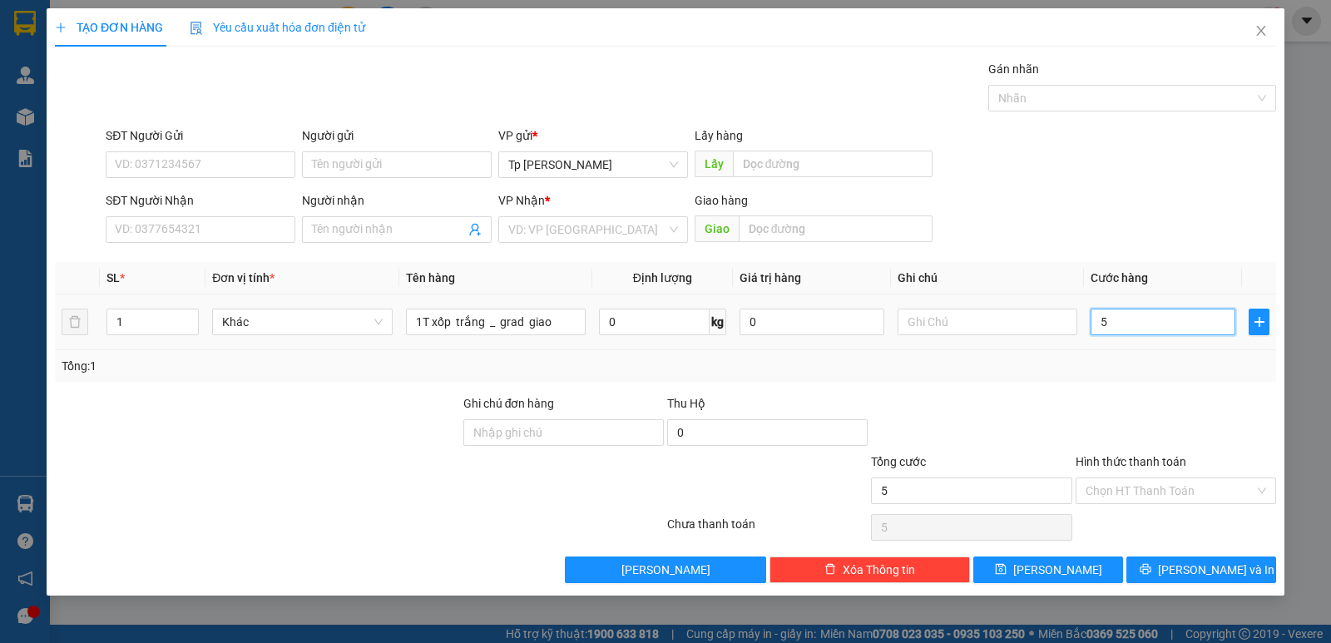
type input "50"
type input "50.000"
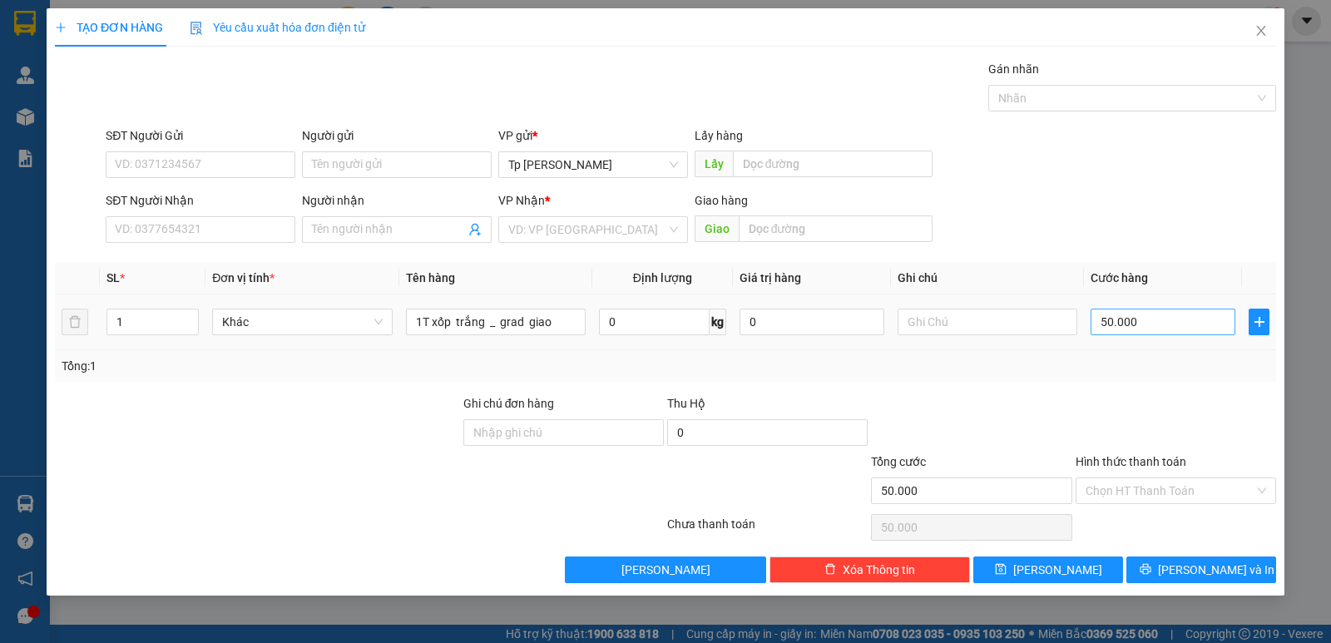
drag, startPoint x: 1128, startPoint y: 337, endPoint x: 1132, endPoint y: 324, distance: 13.9
click at [1132, 324] on div "50.000" at bounding box center [1162, 321] width 145 height 33
click at [1132, 324] on input "50.000" at bounding box center [1162, 322] width 145 height 27
type input "6"
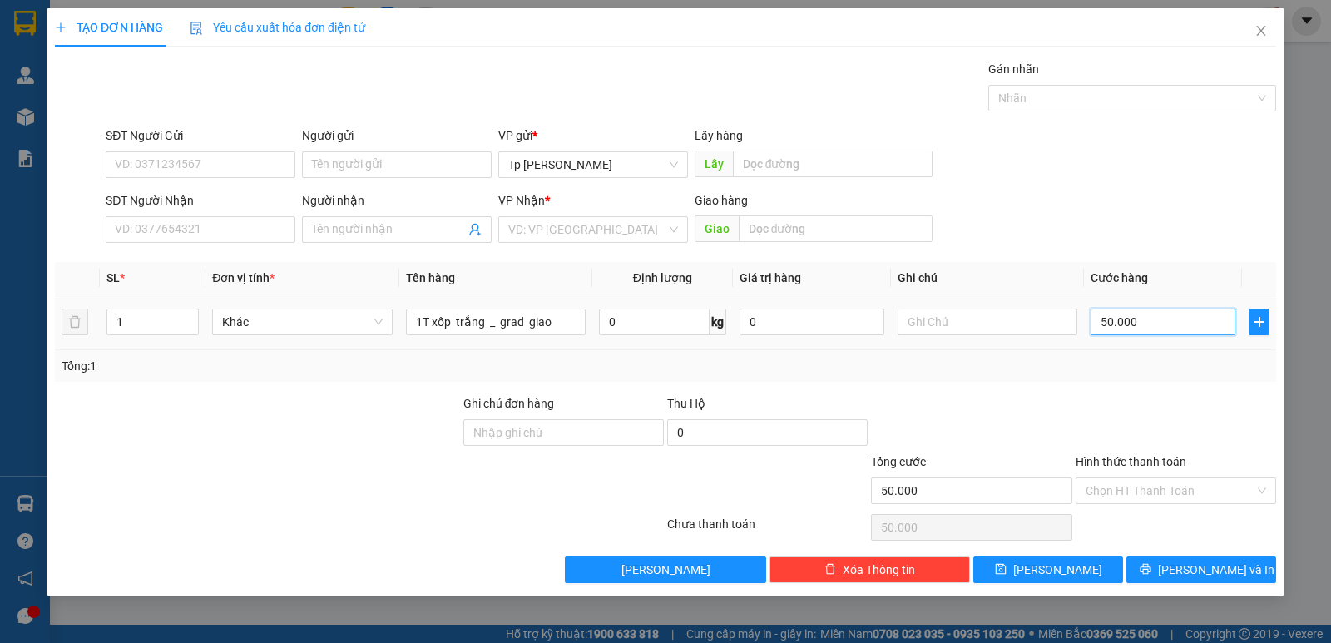
type input "6"
type input "60"
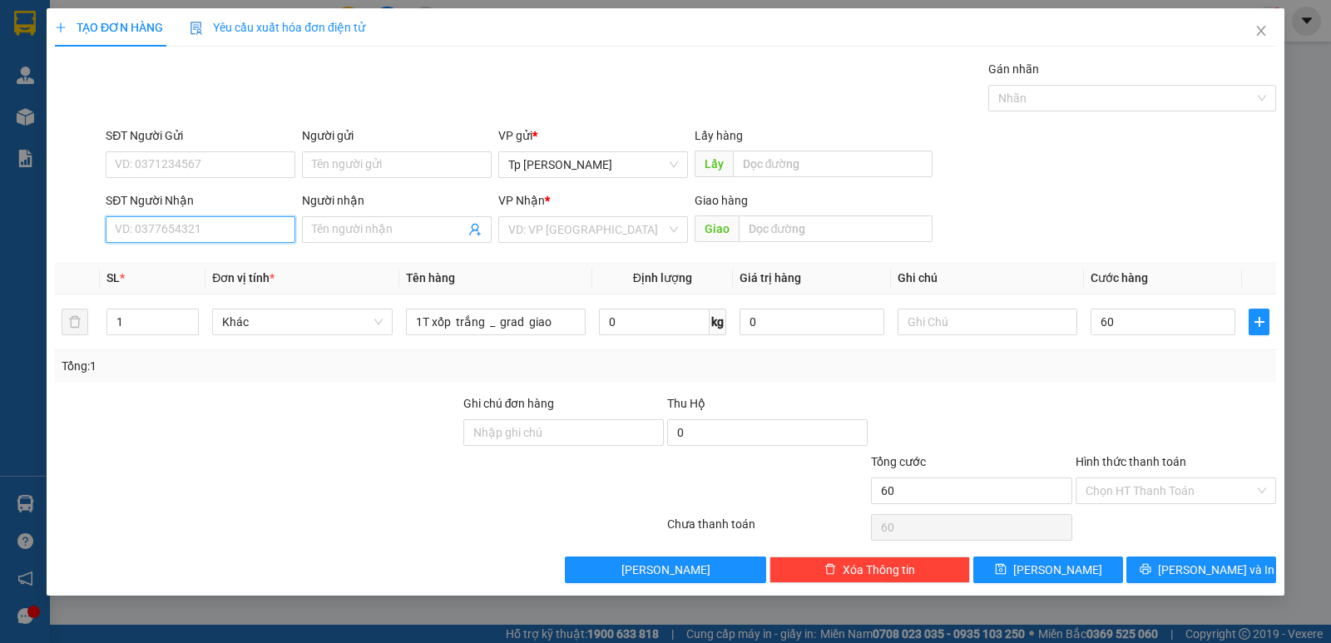
type input "60.000"
click at [207, 234] on input "SĐT Người Nhận" at bounding box center [201, 229] width 190 height 27
type input "9"
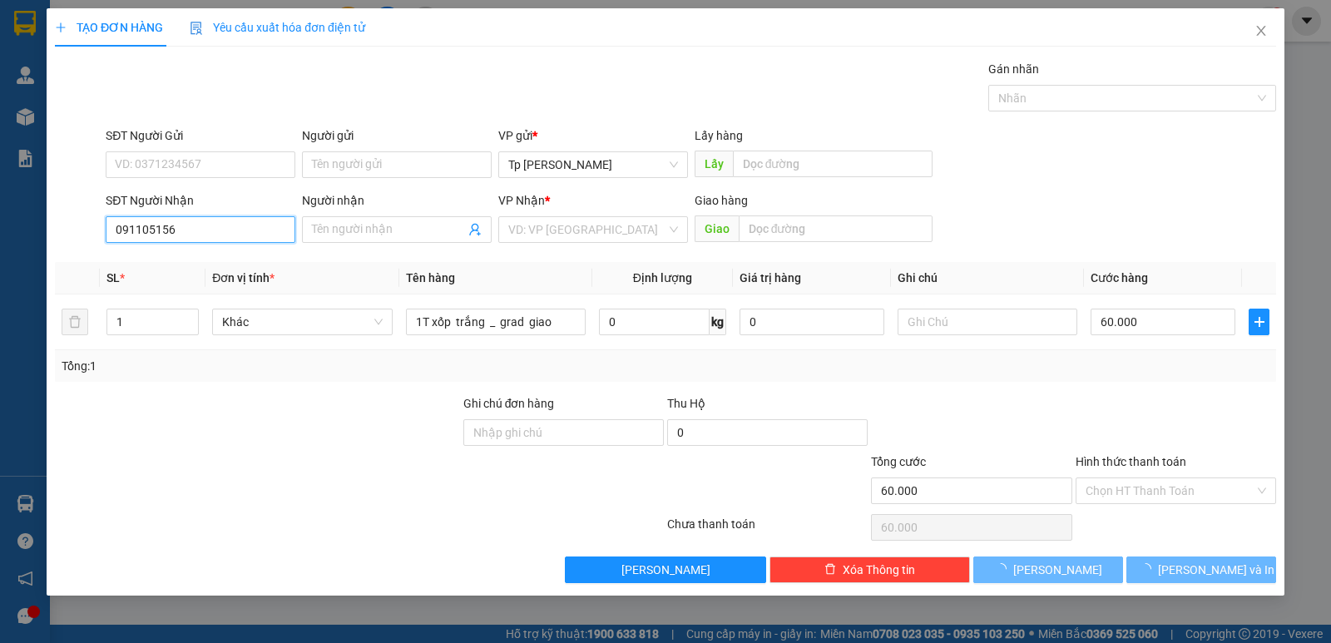
type input "0911051561"
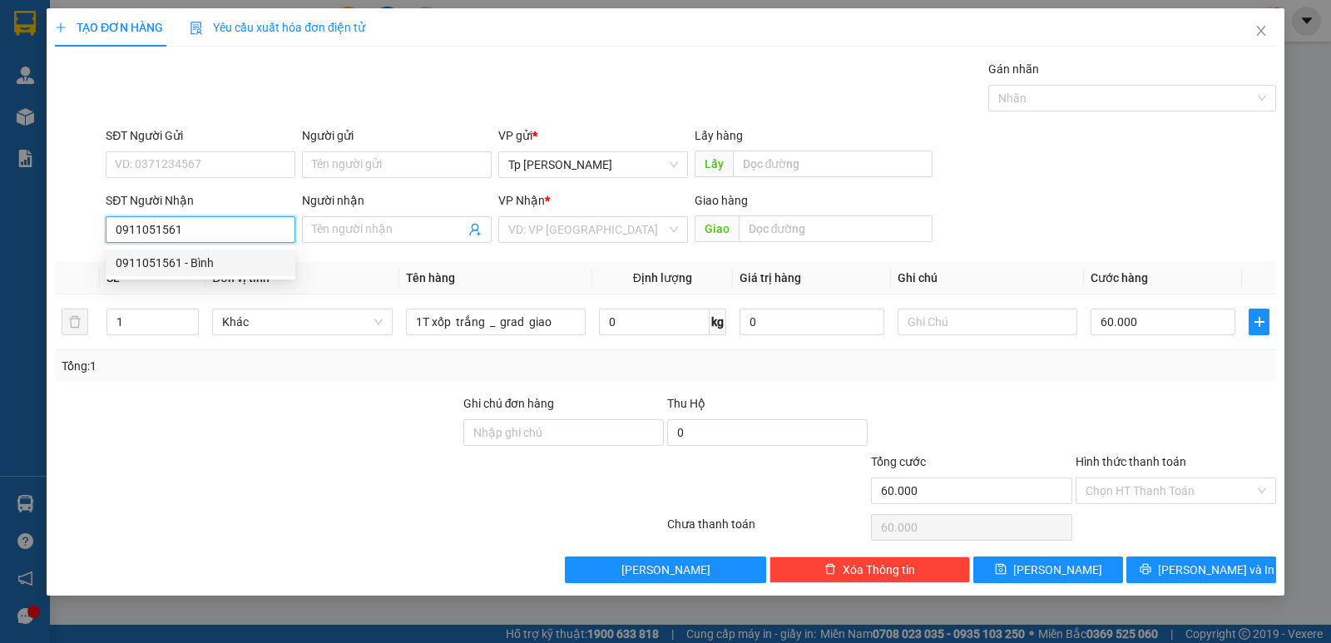
click at [210, 259] on div "0911051561 - Bình" at bounding box center [201, 263] width 170 height 18
type input "Bình"
type input "Khu công nghiệp thành hải"
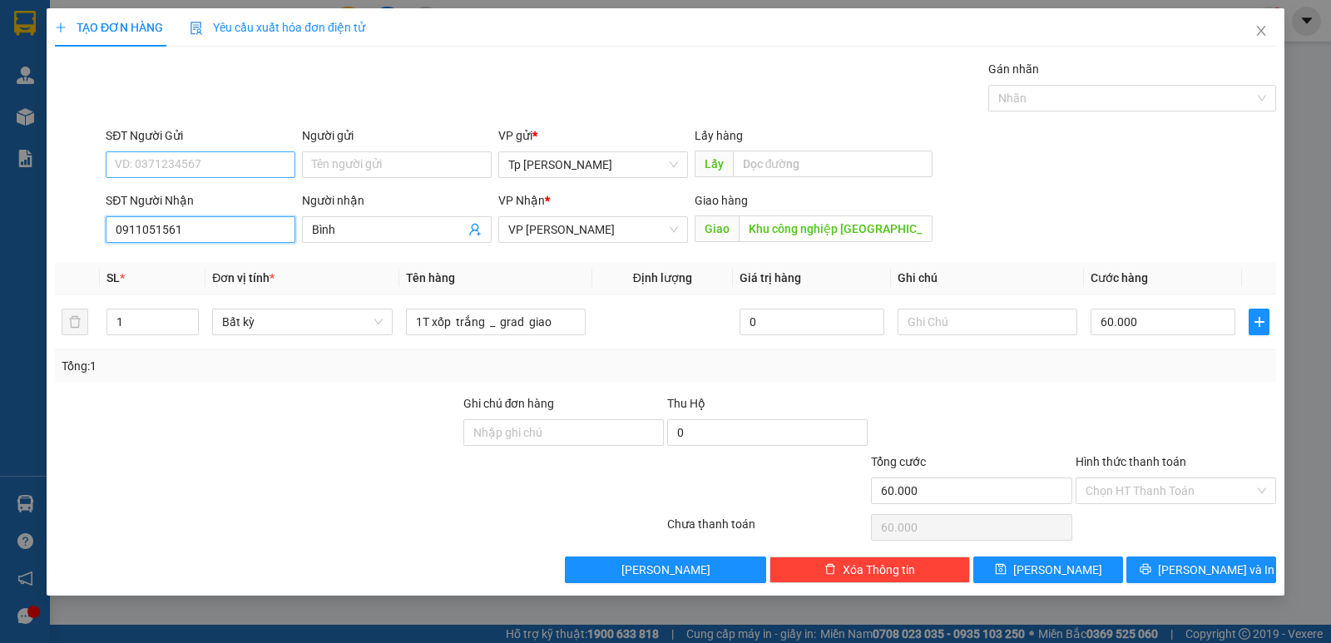
type input "0911051561"
click at [230, 172] on input "SĐT Người Gửi" at bounding box center [201, 164] width 190 height 27
type input "0783232559"
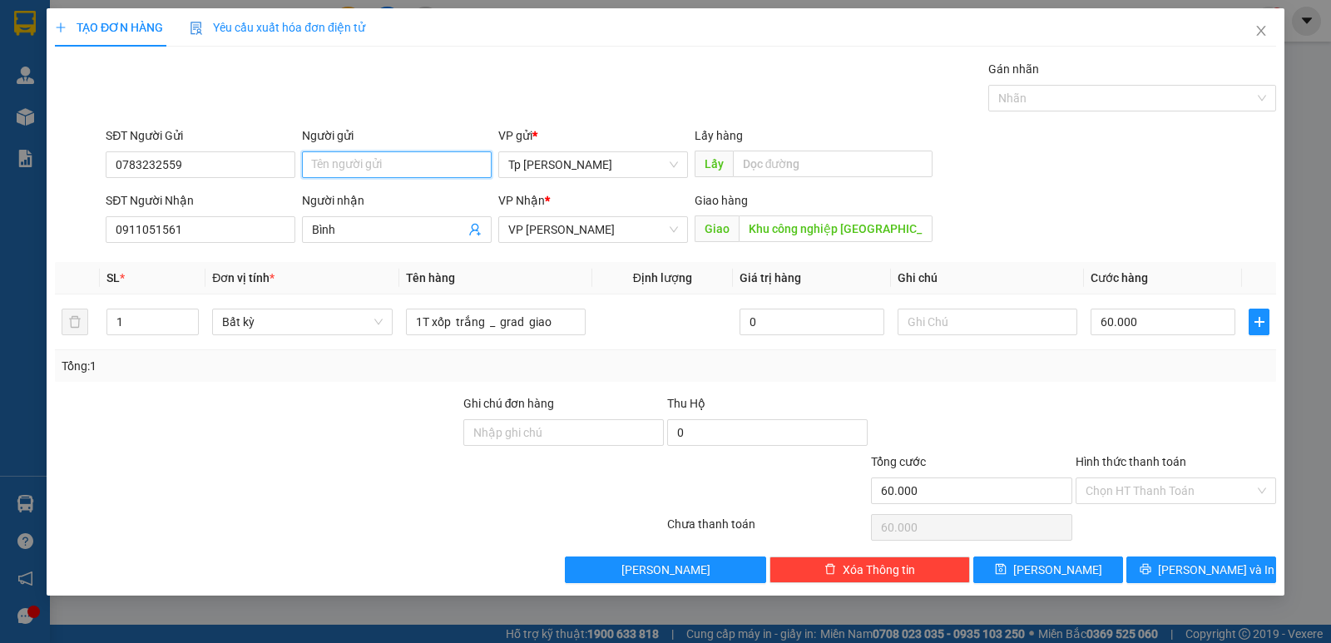
click at [435, 171] on input "Người gửi" at bounding box center [397, 164] width 190 height 27
type input "a huy"
drag, startPoint x: 624, startPoint y: 357, endPoint x: 742, endPoint y: 312, distance: 126.4
click at [625, 357] on div "Tổng: 1" at bounding box center [666, 366] width 1208 height 18
click at [958, 218] on div "SĐT Người Nhận 0911051561 Người nhận Bình VP Nhận * VP Phan Rang Giao hàng Giao…" at bounding box center [690, 220] width 1177 height 58
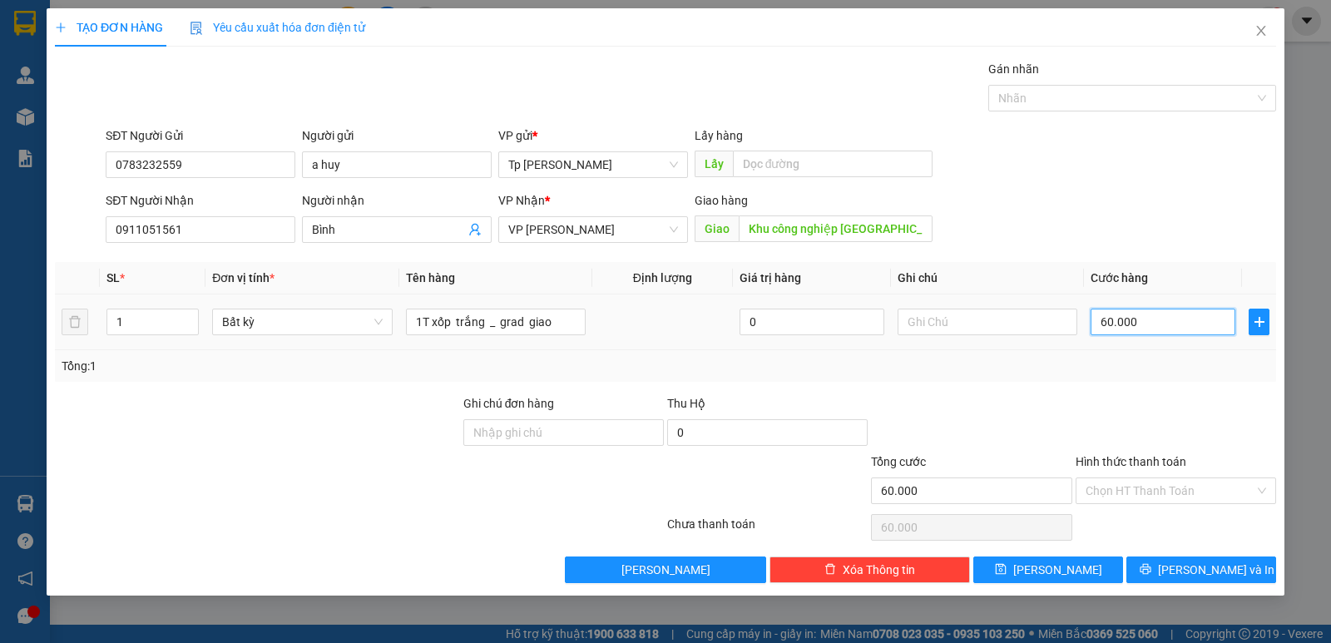
click at [1203, 321] on input "60.000" at bounding box center [1162, 322] width 145 height 27
click at [846, 223] on input "Khu công nghiệp thành hải" at bounding box center [836, 228] width 195 height 27
type input "nhận tại nhà xe"
click at [1161, 318] on input "60.000" at bounding box center [1162, 322] width 145 height 27
click at [1198, 264] on th "Cước hàng" at bounding box center [1163, 278] width 158 height 32
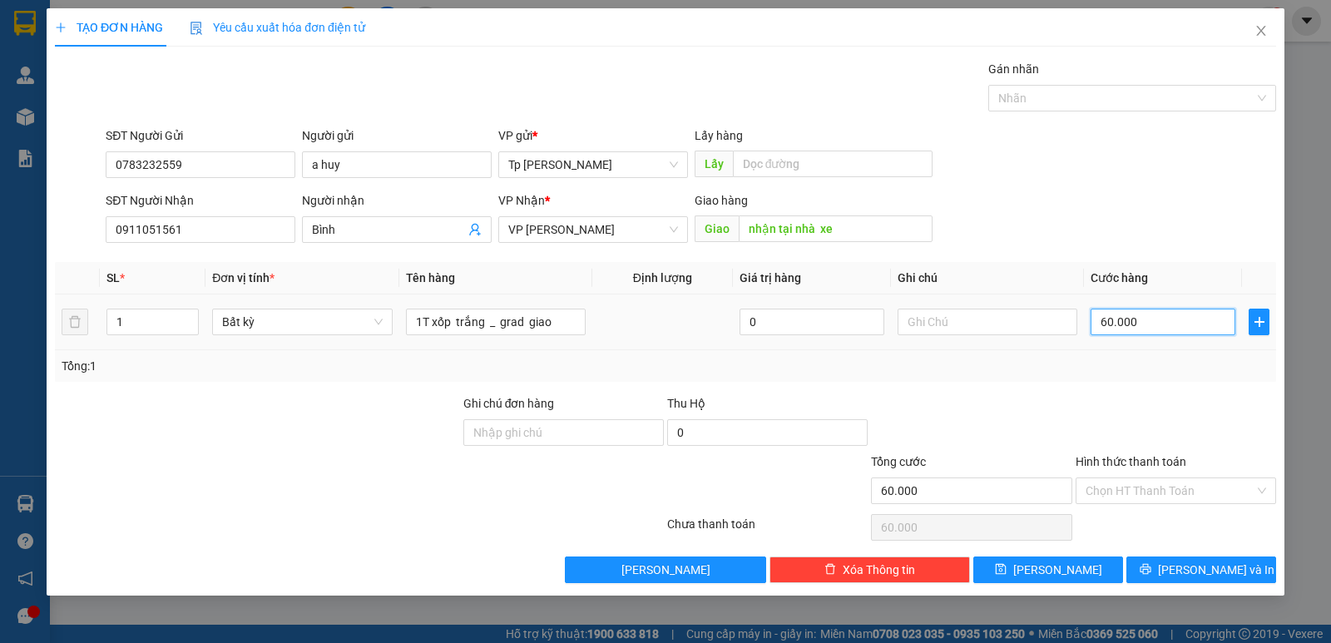
click at [1164, 322] on input "60.000" at bounding box center [1162, 322] width 145 height 27
type input "8"
type input "80"
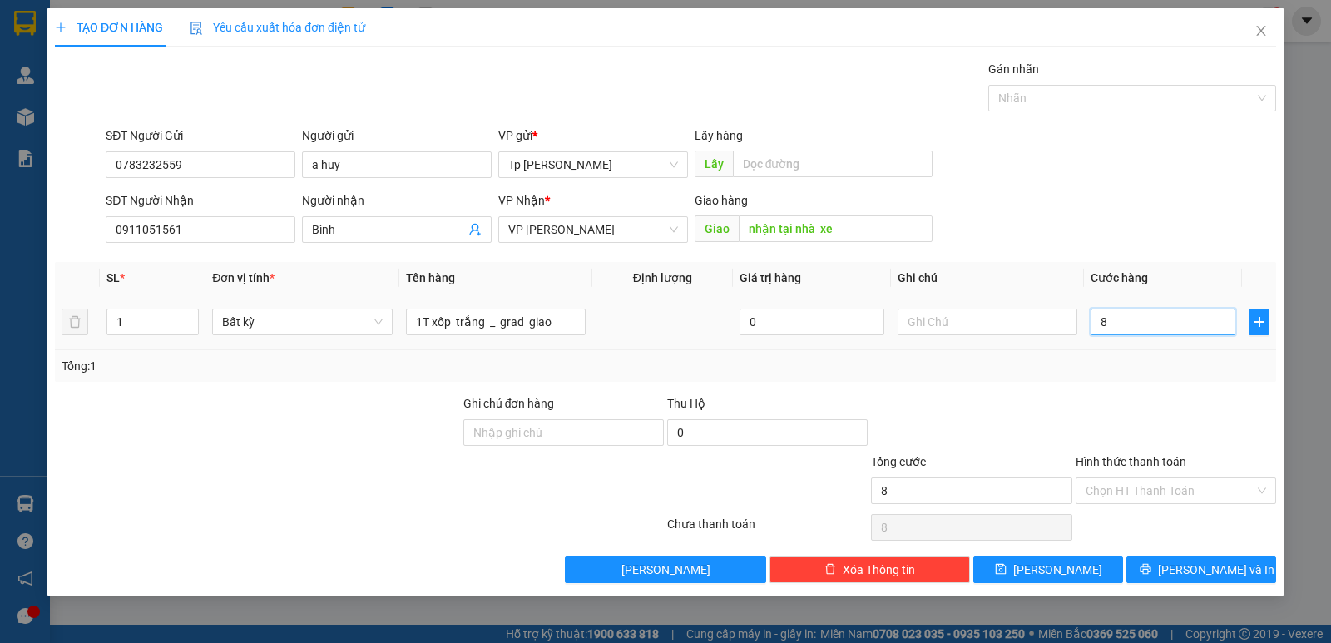
type input "80"
type input "80.000"
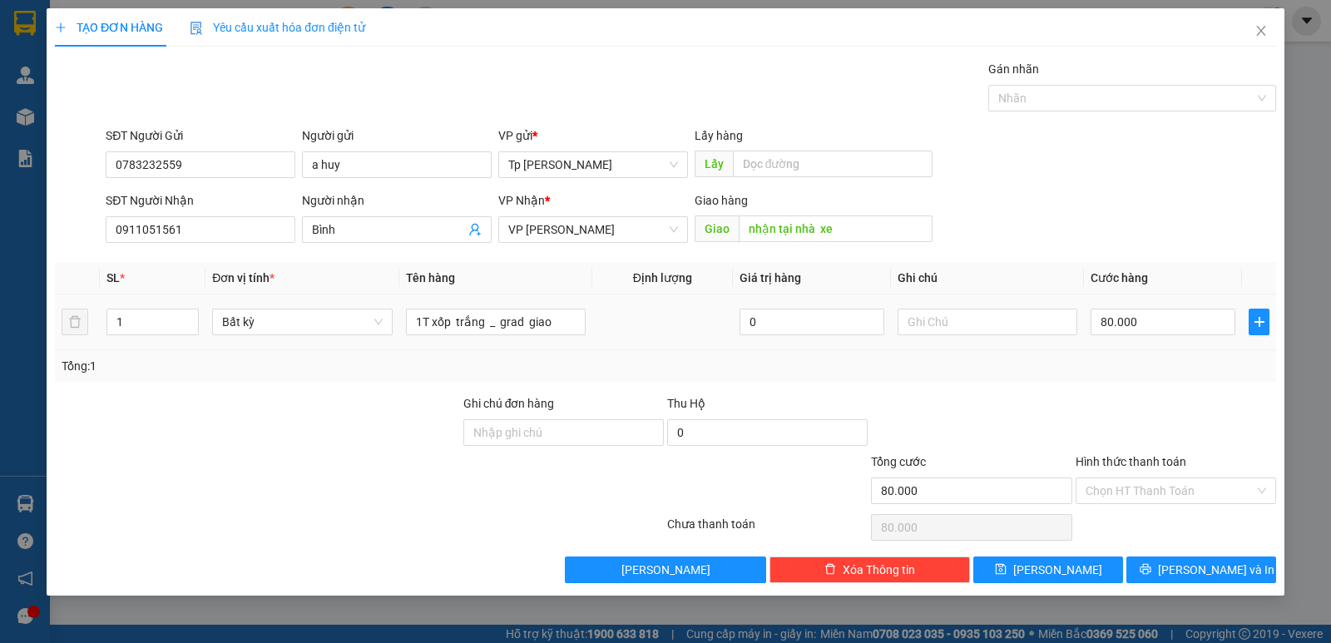
drag, startPoint x: 1134, startPoint y: 369, endPoint x: 1128, endPoint y: 412, distance: 42.8
click at [1135, 377] on div "Tổng: 1" at bounding box center [665, 366] width 1221 height 32
click at [1189, 570] on span "[PERSON_NAME] và In" at bounding box center [1216, 570] width 116 height 18
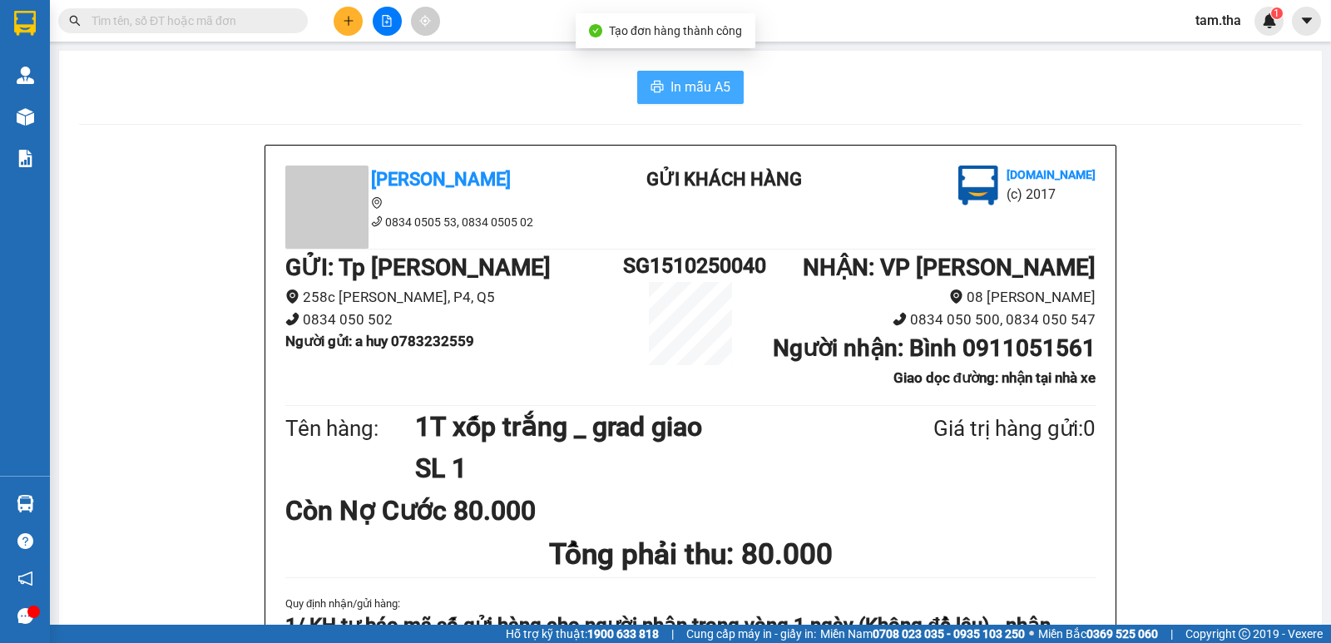
click at [679, 82] on span "In mẫu A5" at bounding box center [700, 87] width 60 height 21
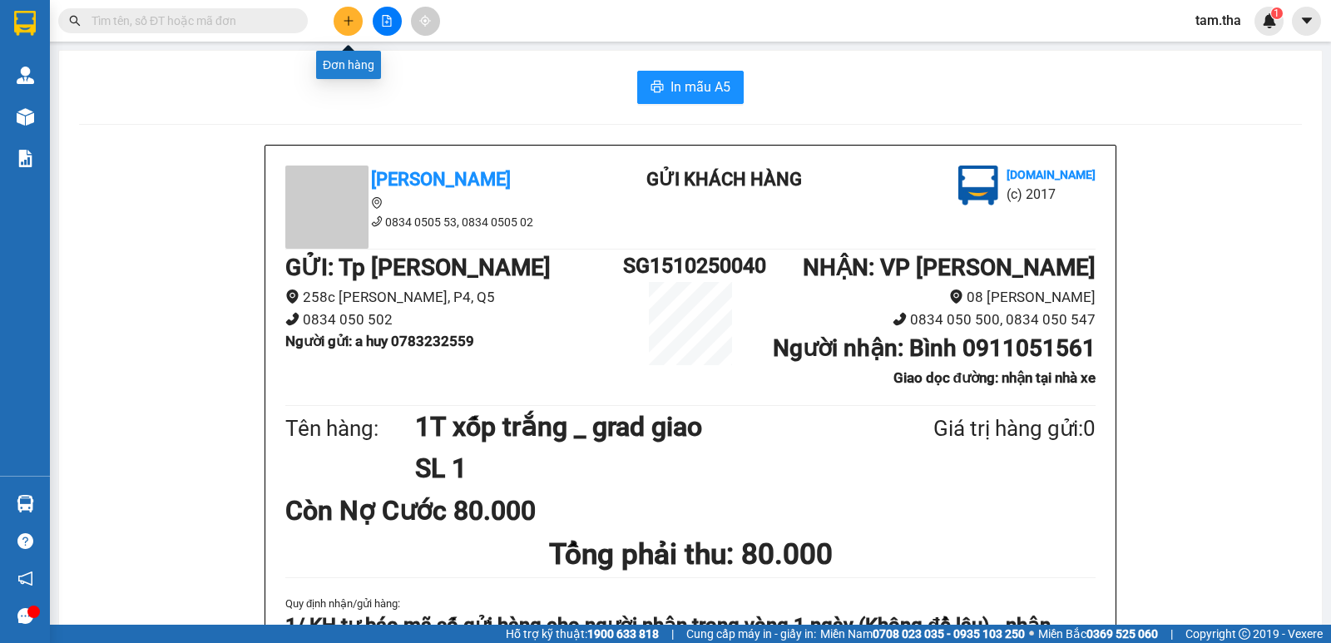
click at [348, 19] on icon "plus" at bounding box center [348, 20] width 1 height 9
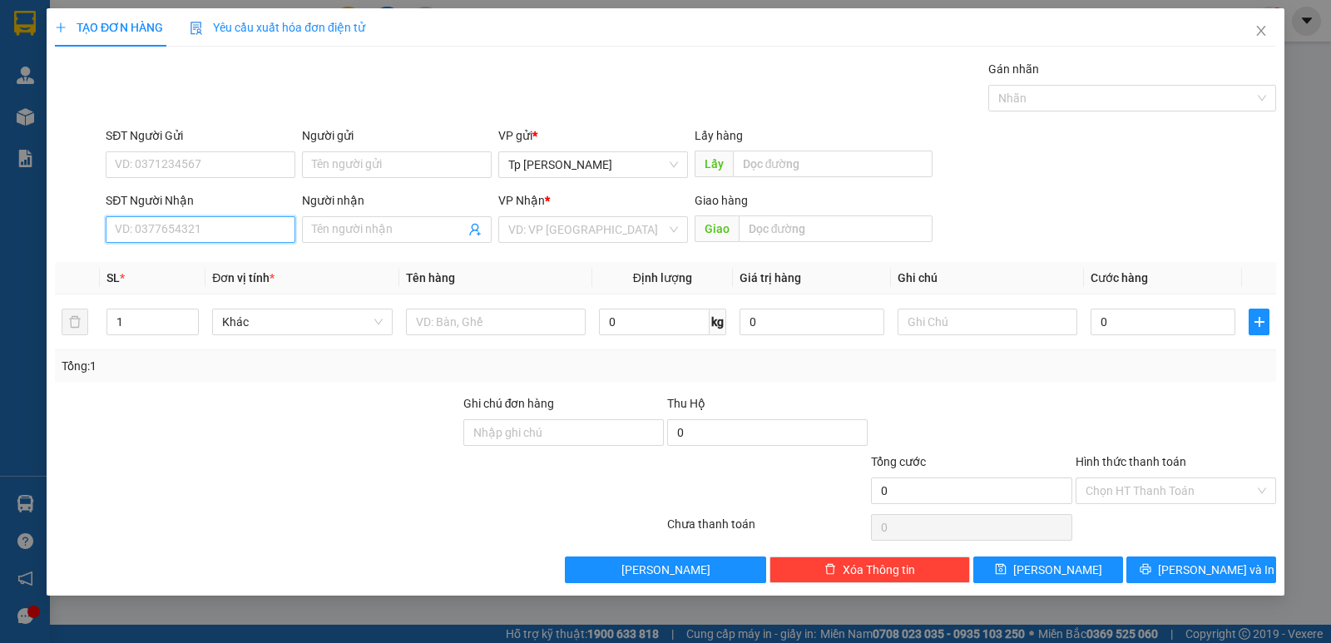
click at [175, 235] on input "SĐT Người Nhận" at bounding box center [201, 229] width 190 height 27
click at [267, 150] on div "SĐT Người Gửi" at bounding box center [201, 138] width 190 height 25
click at [258, 156] on input "SĐT Người Gửi" at bounding box center [201, 164] width 190 height 27
click at [234, 218] on input "SĐT Người Nhận" at bounding box center [201, 229] width 190 height 27
type input "0914427346"
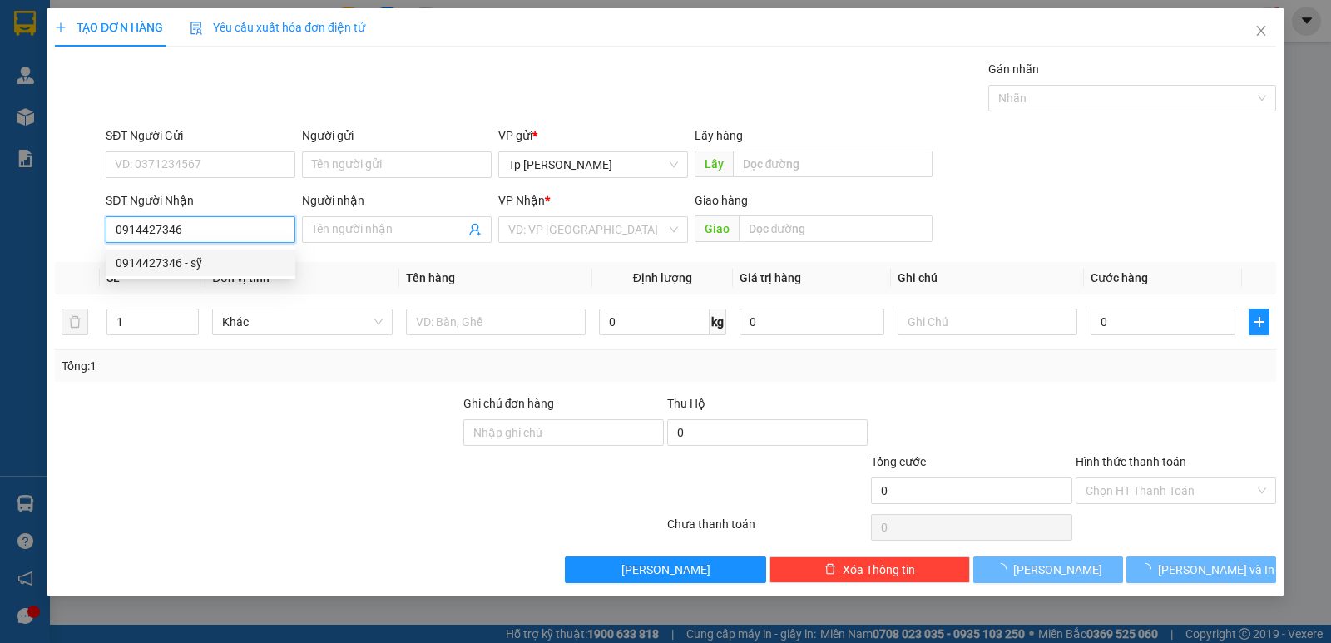
click at [244, 259] on div "0914427346 - sỹ" at bounding box center [201, 263] width 170 height 18
type input "sỹ"
type input "0914427346"
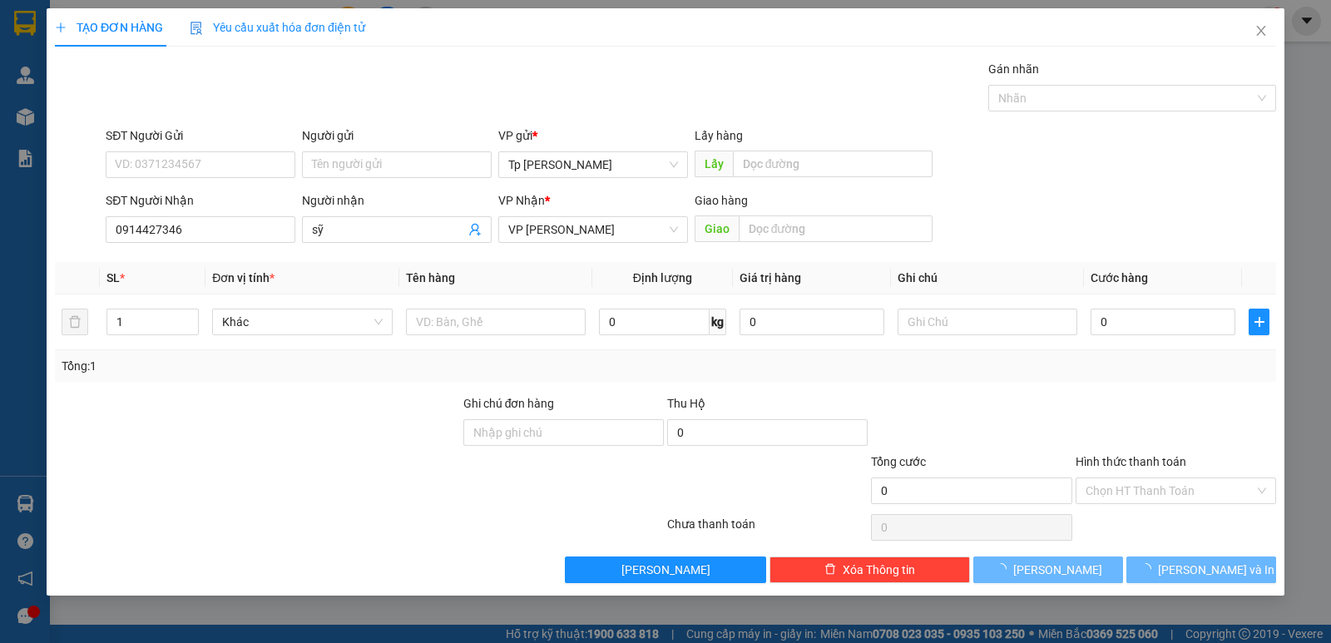
click at [274, 141] on div "SĐT Người Gửi" at bounding box center [201, 135] width 190 height 18
click at [274, 151] on input "SĐT Người Gửi" at bounding box center [201, 164] width 190 height 27
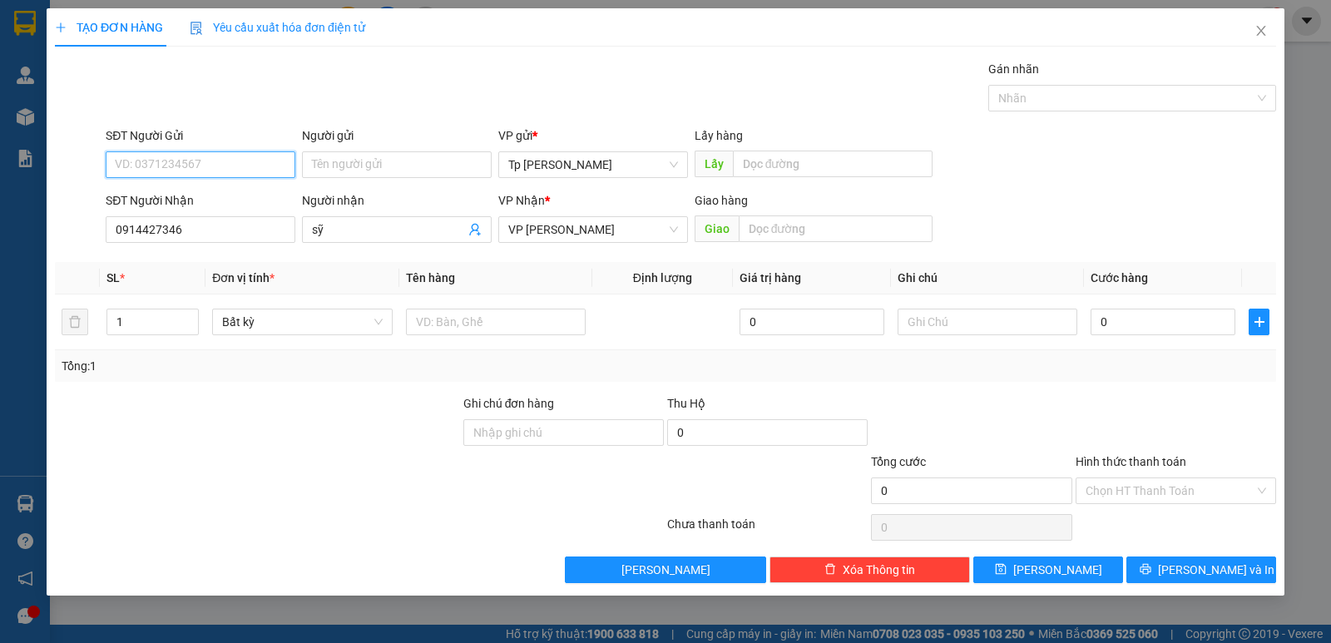
click at [250, 159] on input "SĐT Người Gửi" at bounding box center [201, 164] width 190 height 27
drag, startPoint x: 170, startPoint y: 202, endPoint x: 344, endPoint y: 225, distance: 176.2
click at [170, 202] on div "0786205868 - vy" at bounding box center [201, 198] width 170 height 18
type input "0786205868"
type input "vy"
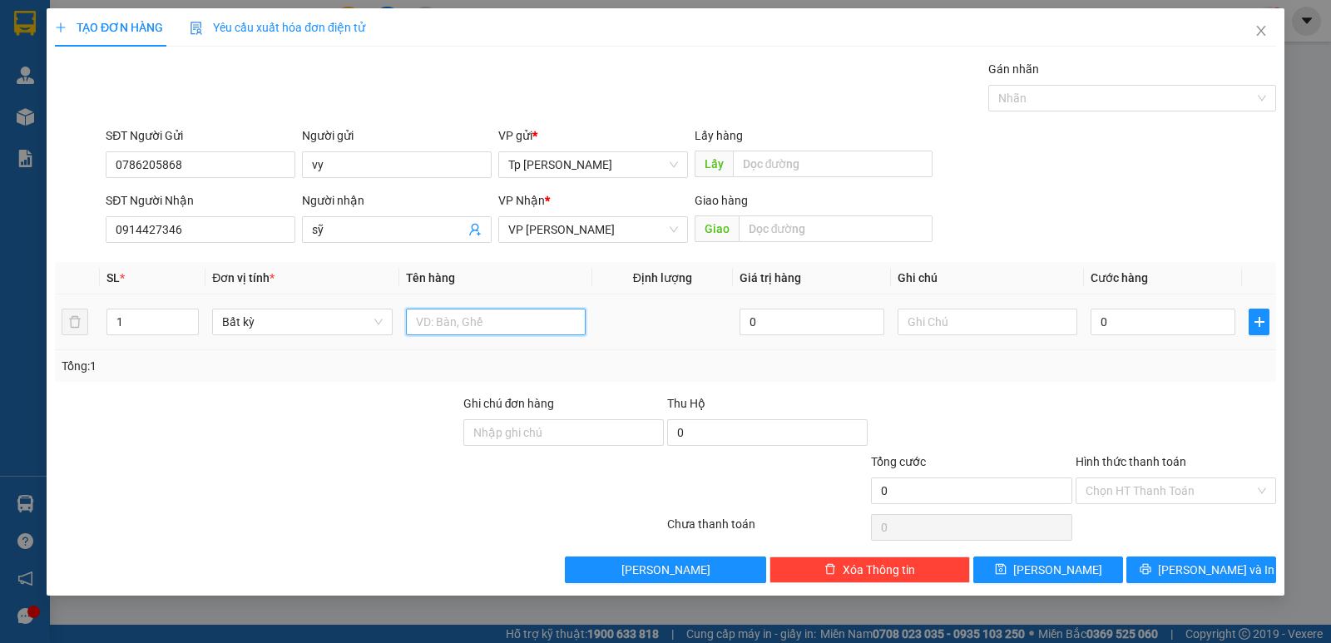
drag, startPoint x: 440, startPoint y: 326, endPoint x: 644, endPoint y: 299, distance: 205.6
click at [445, 326] on input "text" at bounding box center [496, 322] width 180 height 27
drag, startPoint x: 524, startPoint y: 324, endPoint x: 543, endPoint y: 322, distance: 19.3
click at [543, 322] on input "1T xám keo vàng _ 50" at bounding box center [496, 322] width 180 height 27
type input "1T xám keo vàng _ vé số"
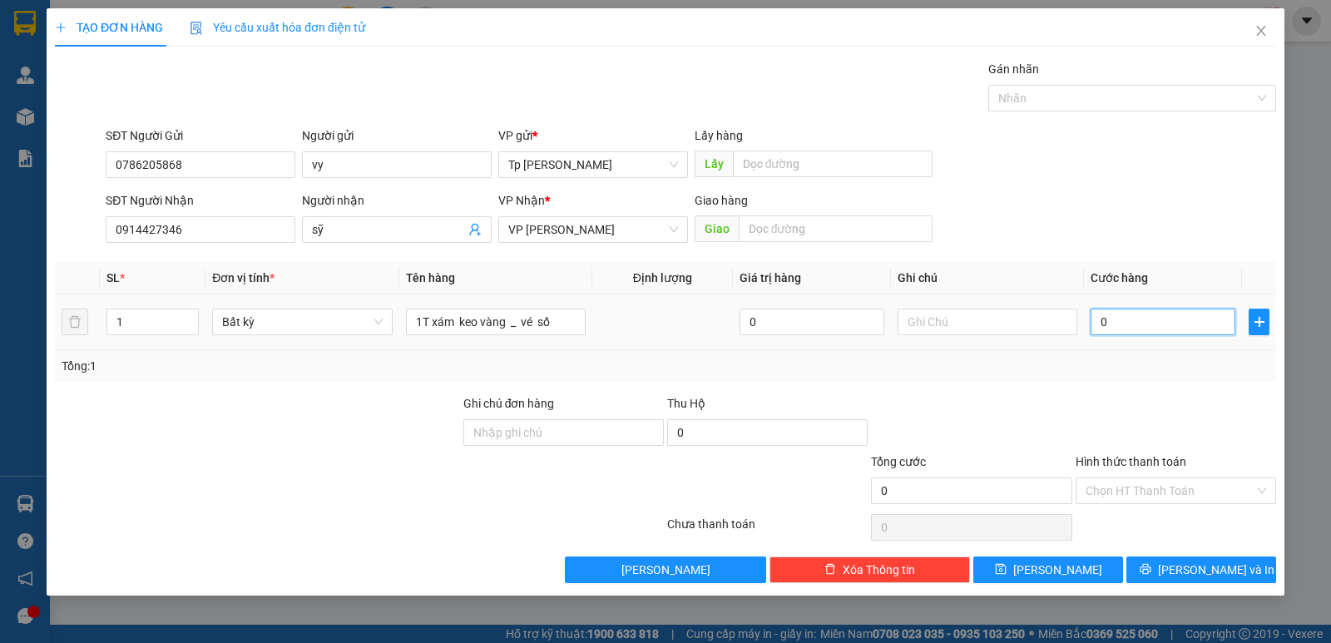
click at [1153, 310] on input "0" at bounding box center [1162, 322] width 145 height 27
type input "5"
type input "50"
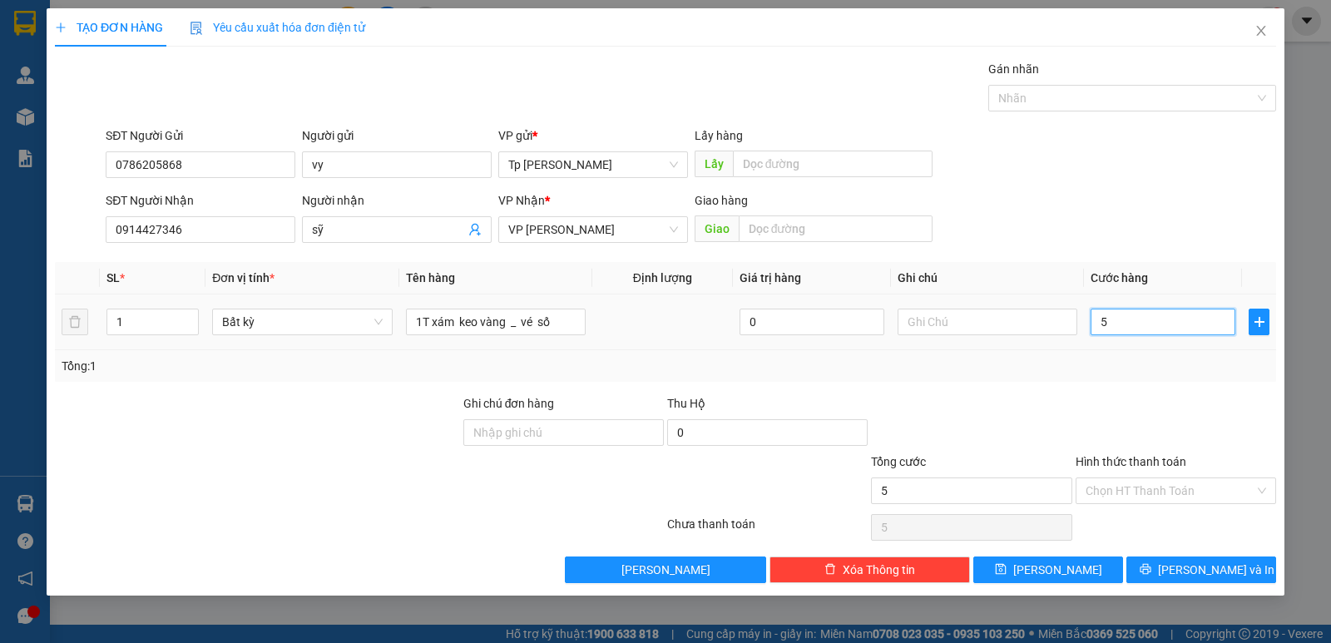
type input "50"
type input "50.000"
click at [1155, 442] on div at bounding box center [1176, 423] width 204 height 58
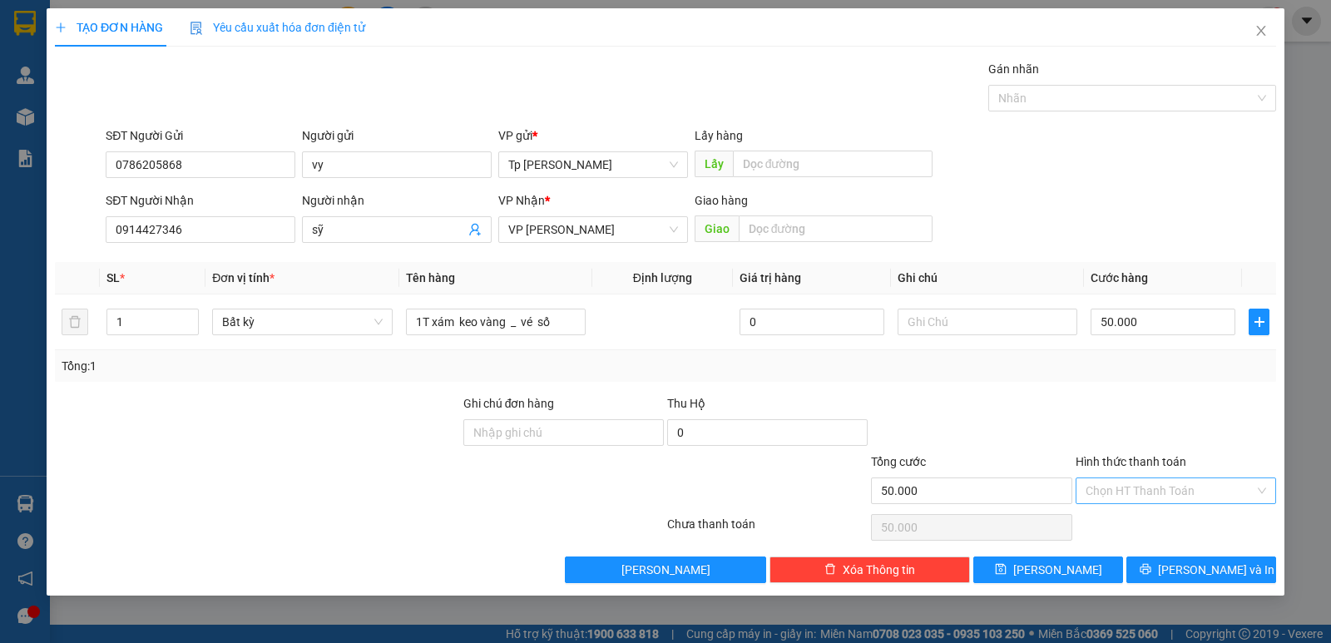
click at [1179, 499] on input "Hình thức thanh toán" at bounding box center [1169, 490] width 169 height 25
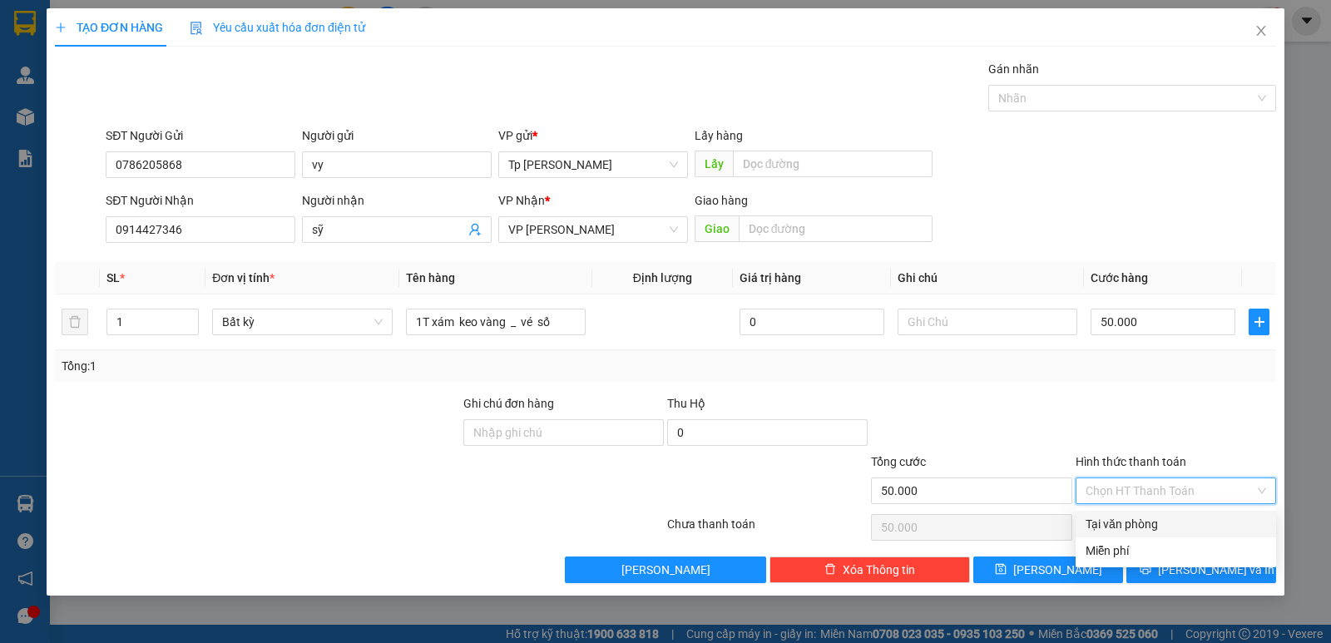
click at [1175, 516] on div "Tại văn phòng" at bounding box center [1175, 524] width 180 height 18
type input "0"
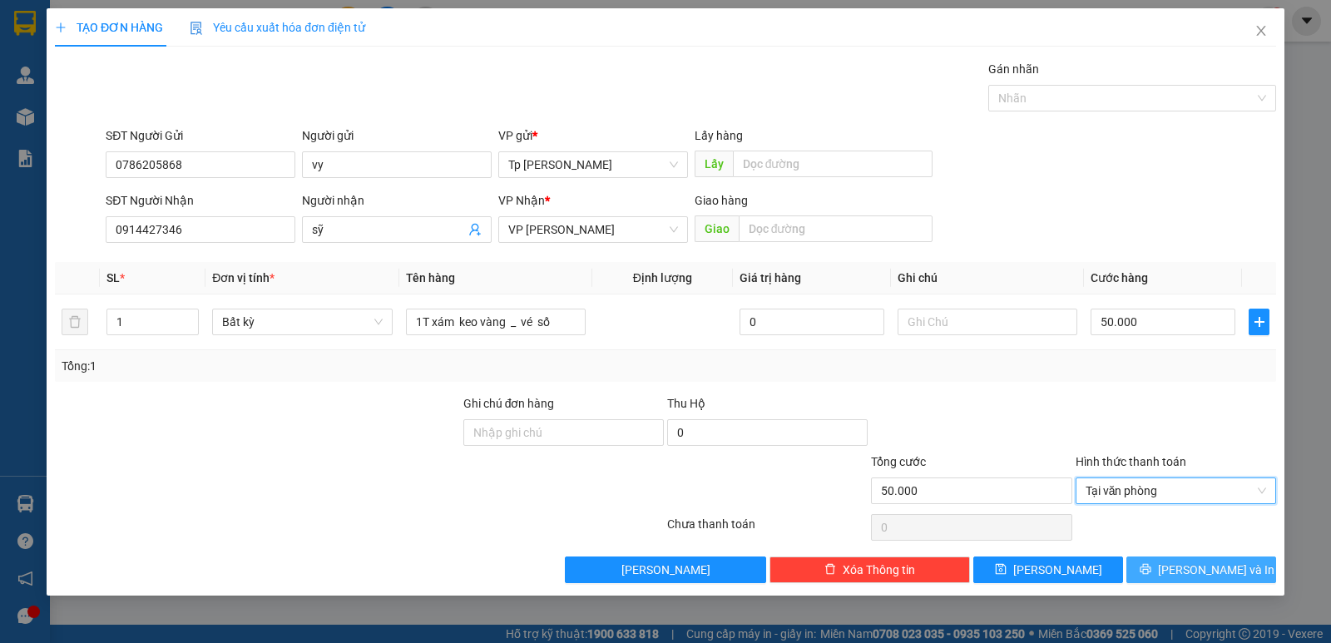
click at [1187, 564] on span "[PERSON_NAME] và In" at bounding box center [1216, 570] width 116 height 18
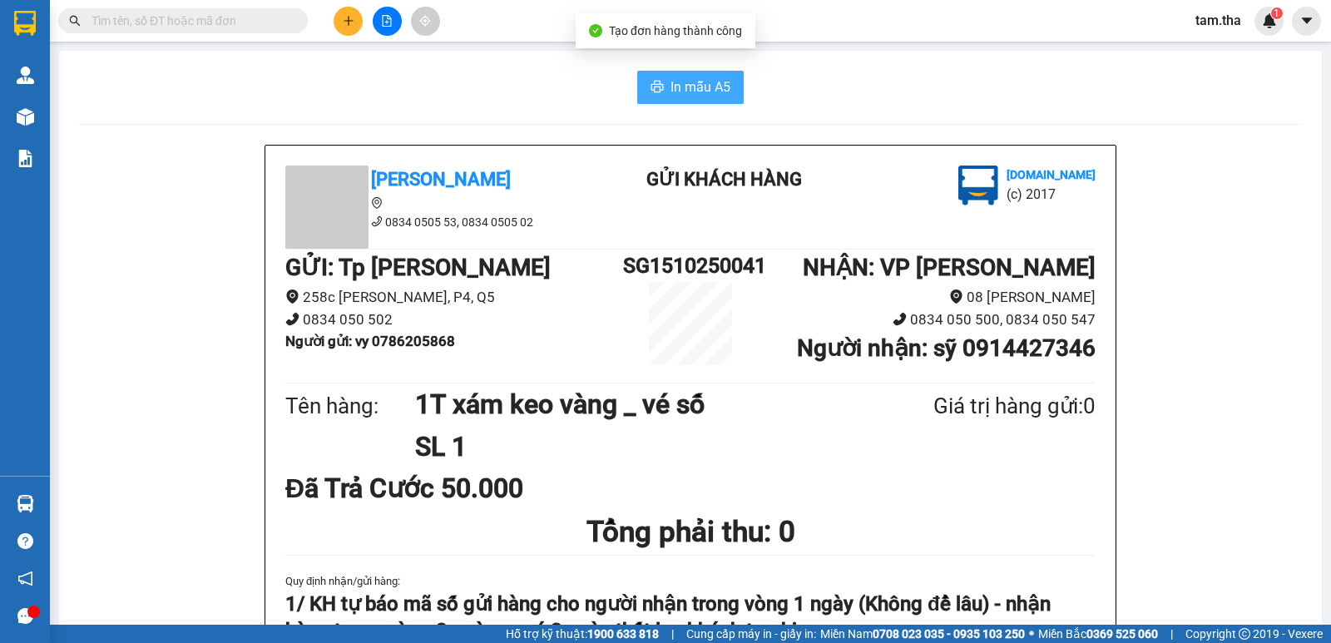
click at [719, 82] on span "In mẫu A5" at bounding box center [700, 87] width 60 height 21
click at [338, 22] on button at bounding box center [348, 21] width 29 height 29
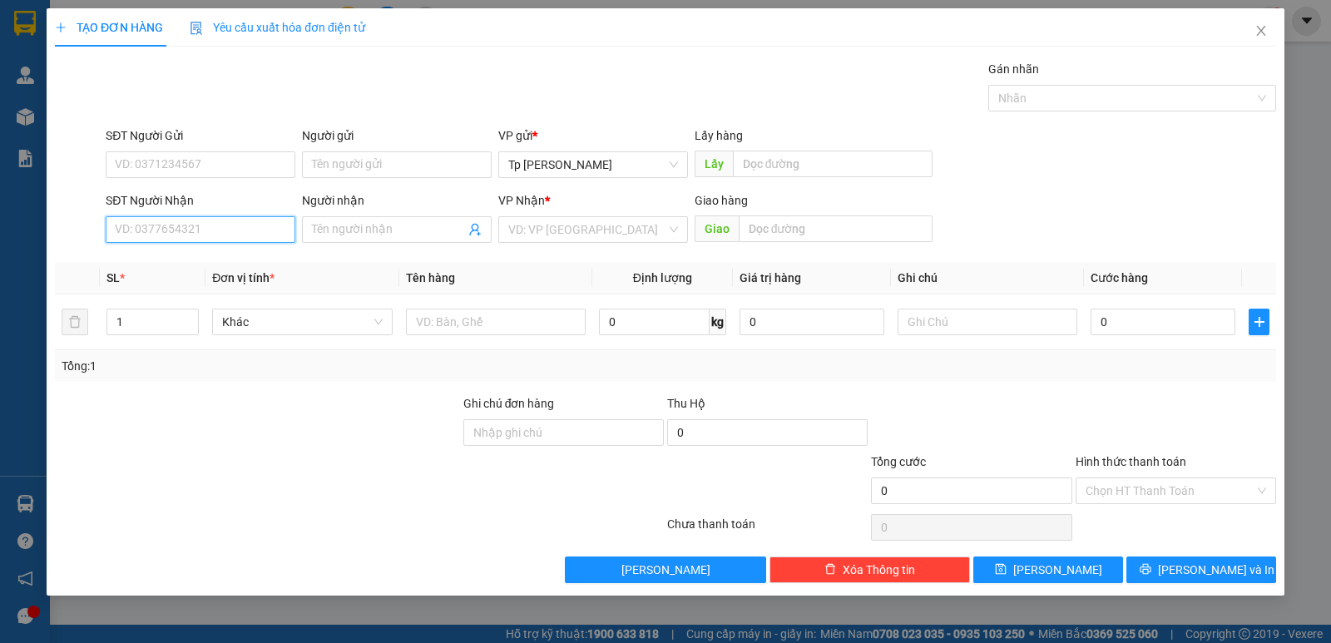
click at [205, 232] on input "SĐT Người Nhận" at bounding box center [201, 229] width 190 height 27
click at [246, 271] on div "0818936363 - Tín" at bounding box center [201, 263] width 170 height 18
type input "0818936363"
type input "Tín"
type input "0818936363"
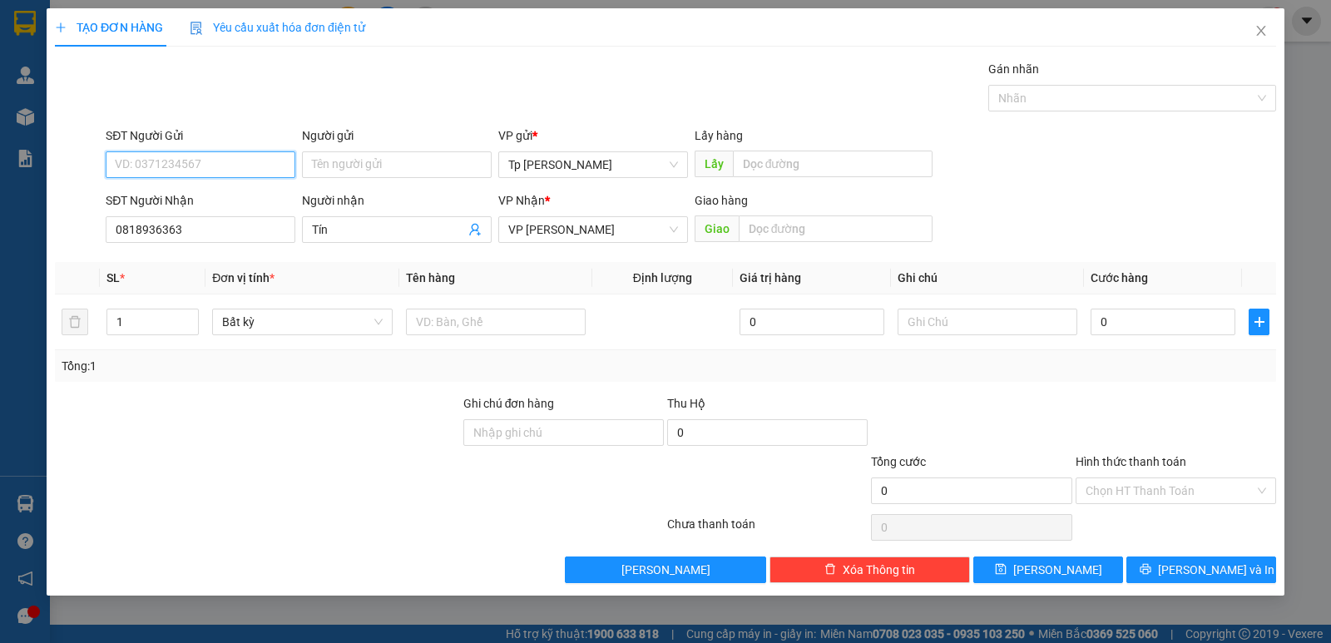
click at [244, 169] on input "SĐT Người Gửi" at bounding box center [201, 164] width 190 height 27
drag, startPoint x: 265, startPoint y: 195, endPoint x: 497, endPoint y: 289, distance: 249.3
click at [265, 197] on div "0945471518 - Doanh" at bounding box center [201, 198] width 170 height 18
type input "0945471518"
type input "Doanh"
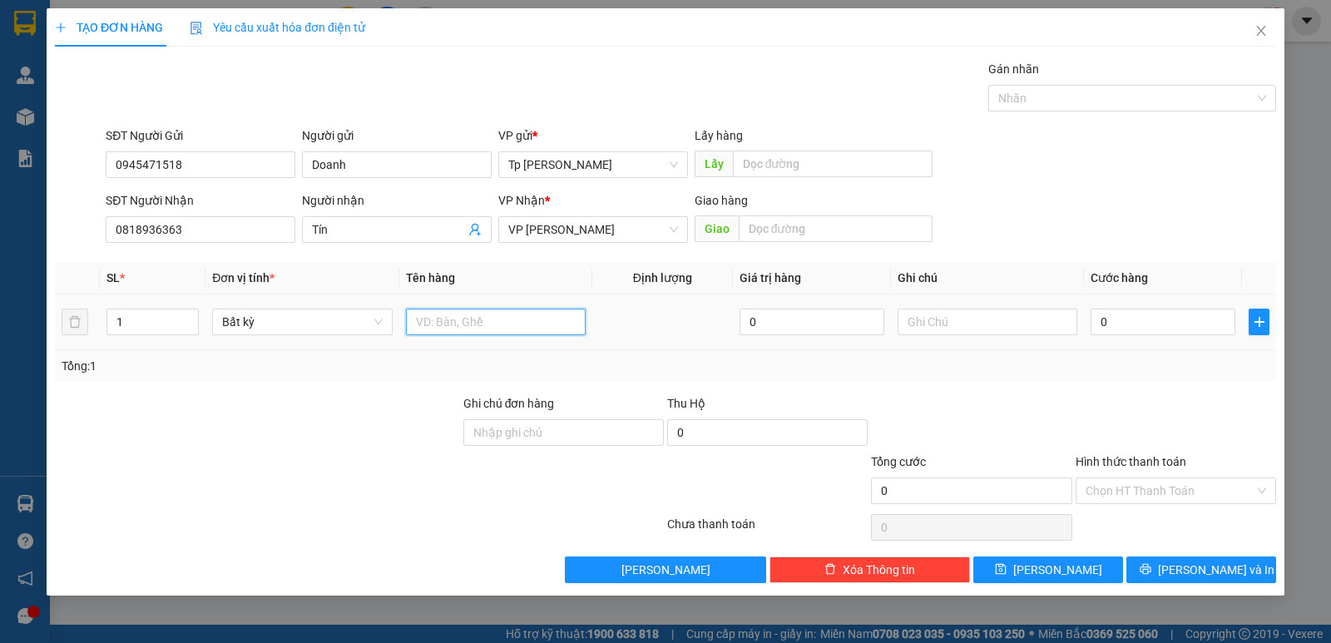
drag, startPoint x: 514, startPoint y: 309, endPoint x: 510, endPoint y: 302, distance: 8.6
click at [510, 309] on input "text" at bounding box center [496, 322] width 180 height 27
type input "1"
type input "2T xám bọc nilon _ thuốc tây"
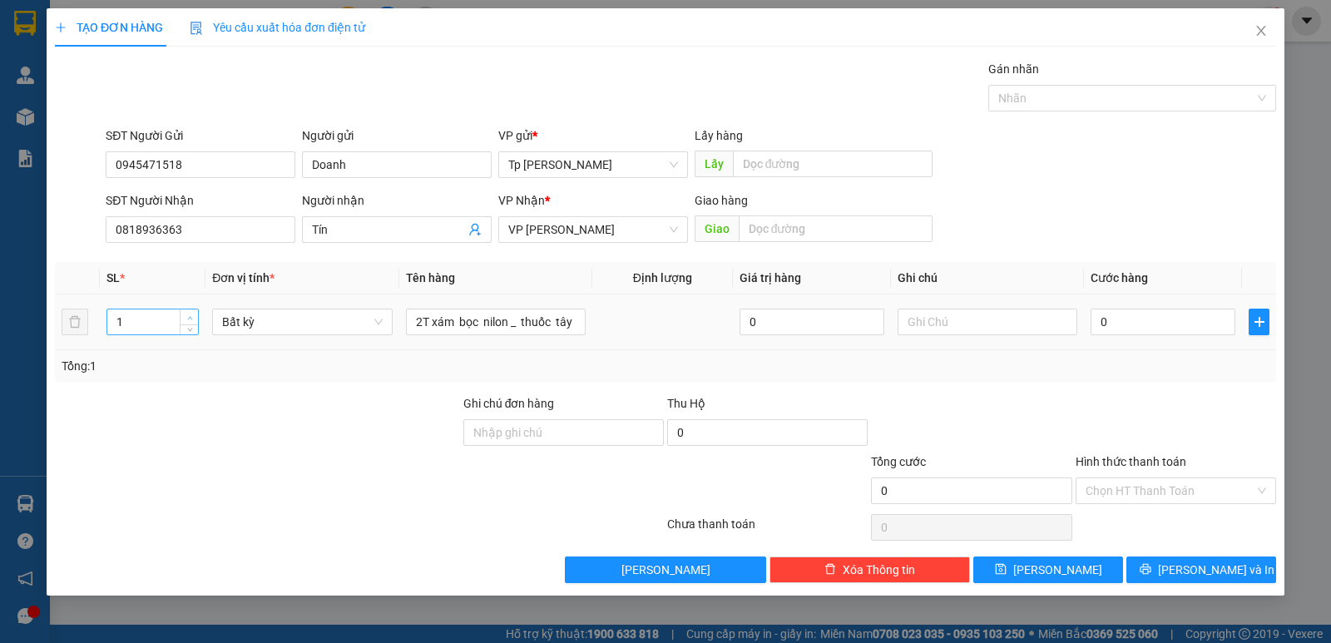
type input "2"
click at [188, 313] on span "up" at bounding box center [190, 318] width 10 height 10
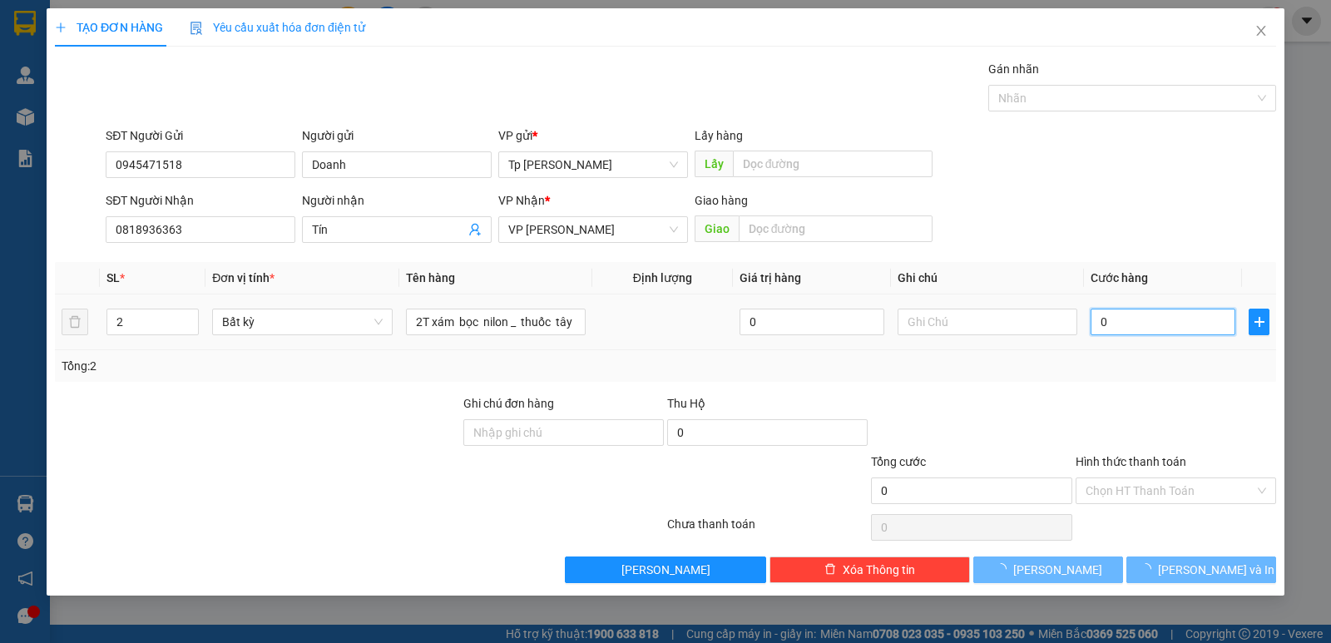
click at [1188, 318] on input "0" at bounding box center [1162, 322] width 145 height 27
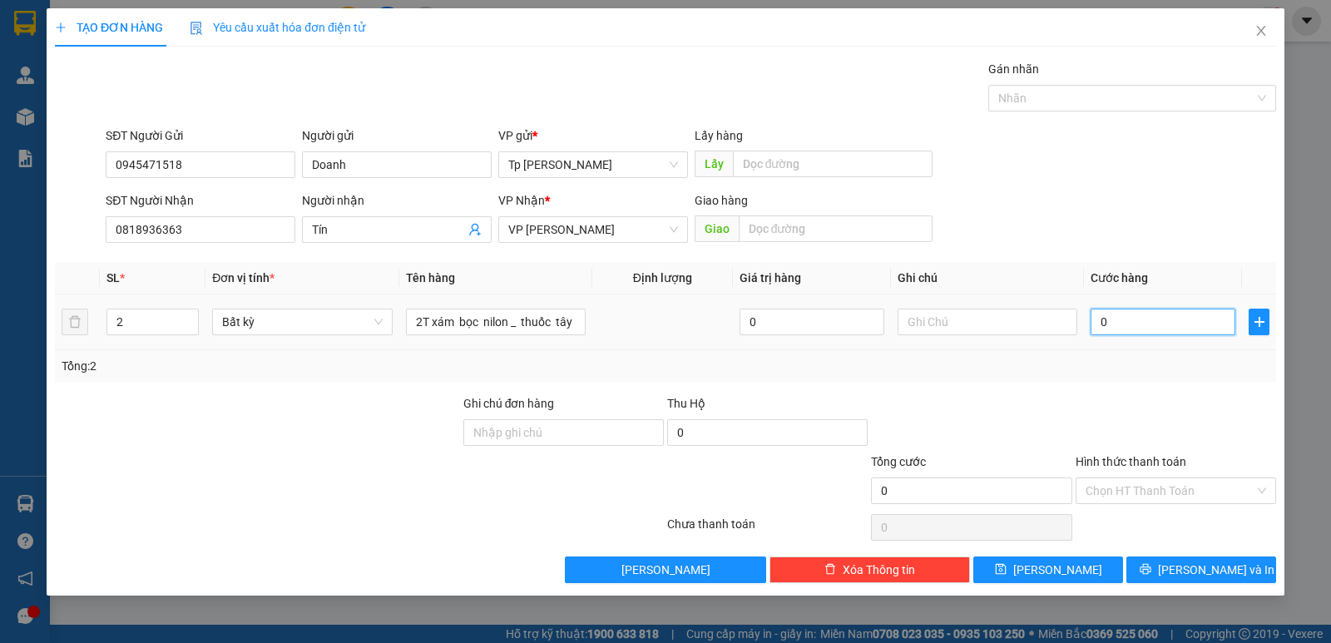
type input "1"
type input "11"
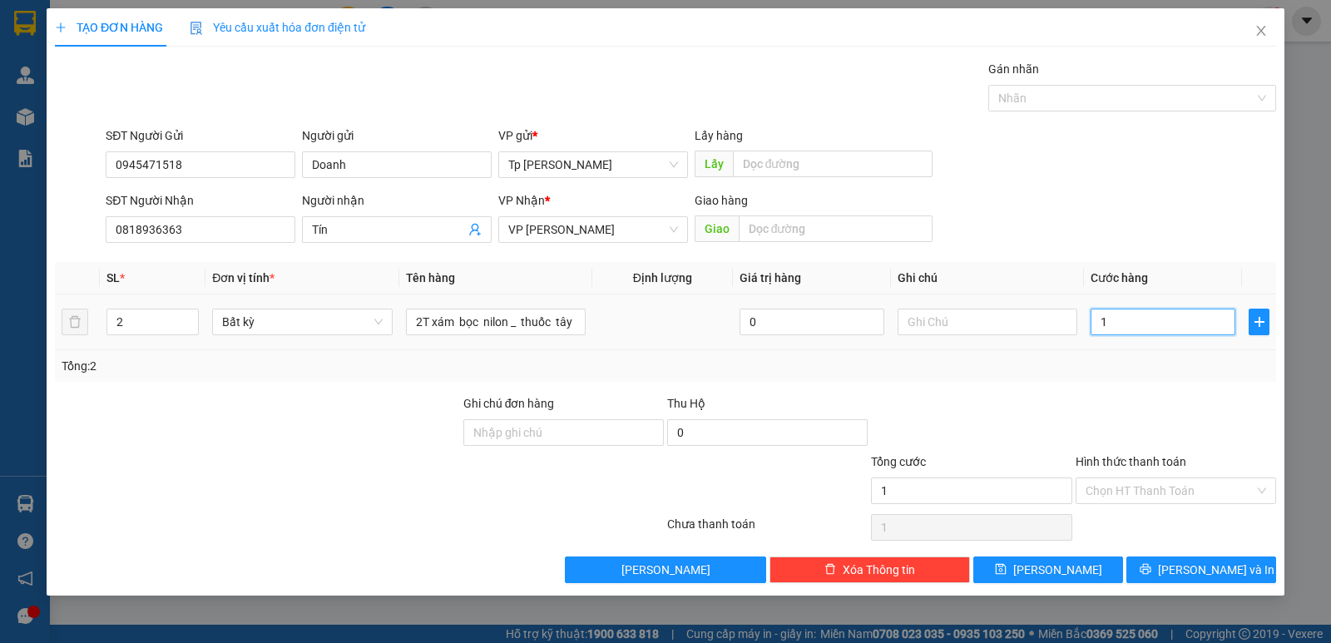
type input "11"
type input "110"
type input "110.000"
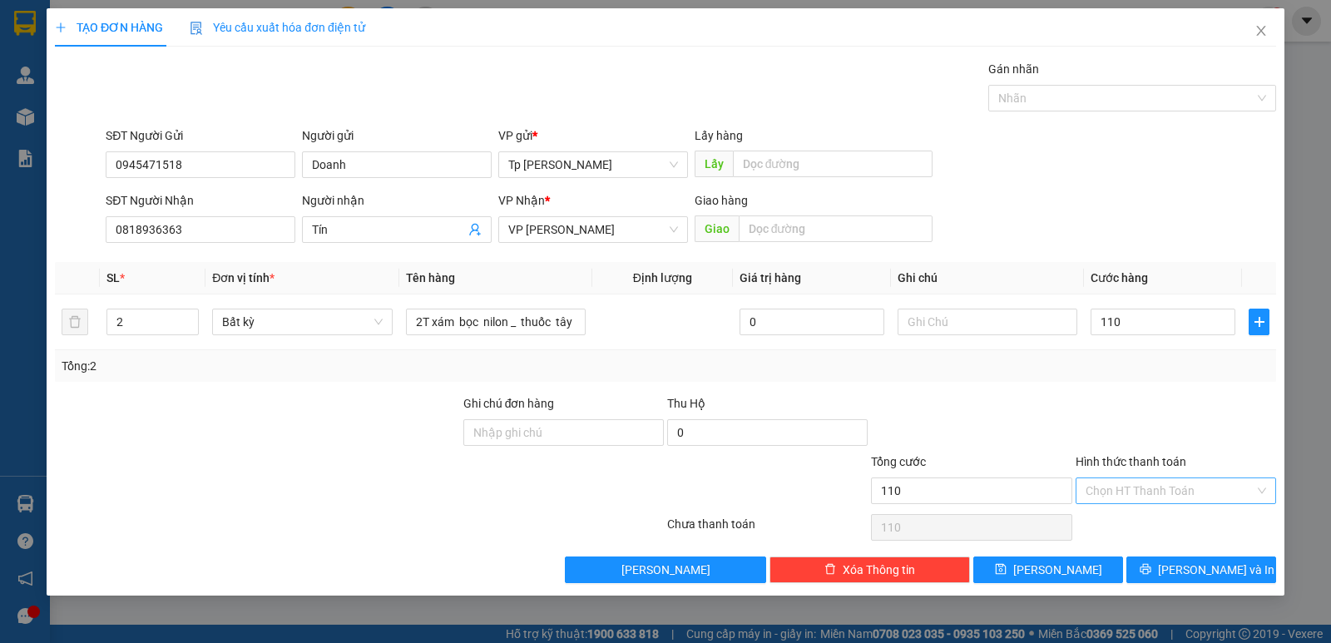
type input "110.000"
click at [1150, 492] on input "Hình thức thanh toán" at bounding box center [1169, 490] width 169 height 25
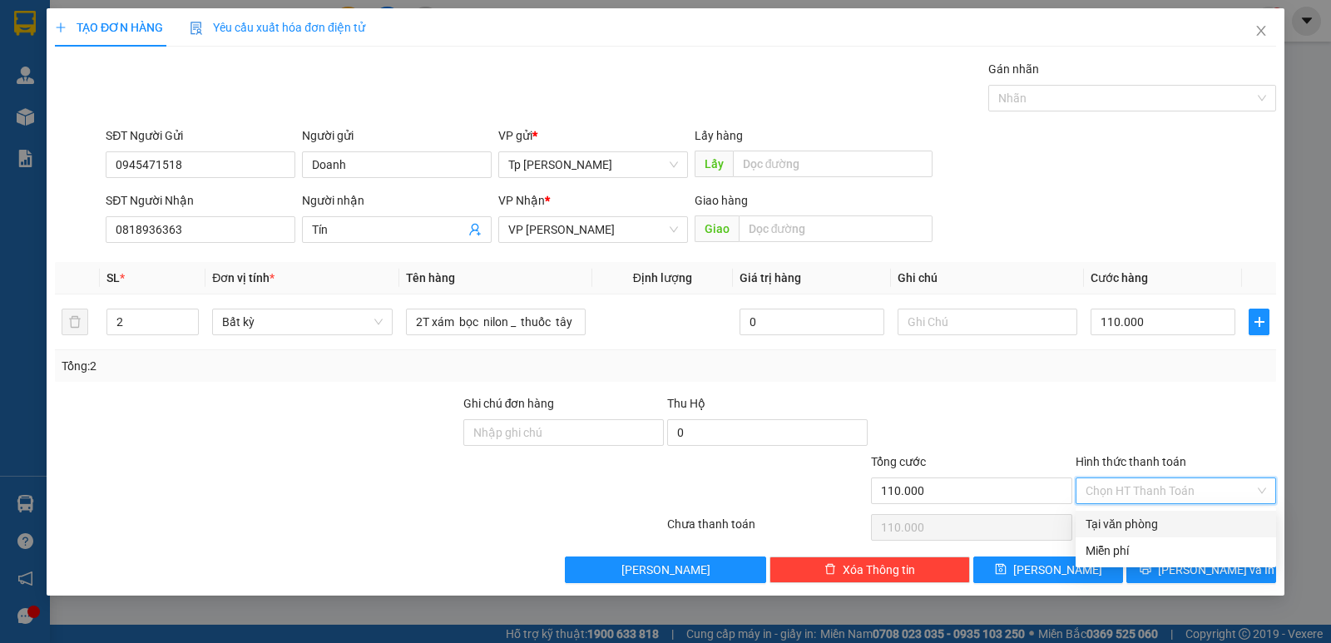
click at [1151, 534] on div "Tại văn phòng" at bounding box center [1175, 524] width 200 height 27
type input "0"
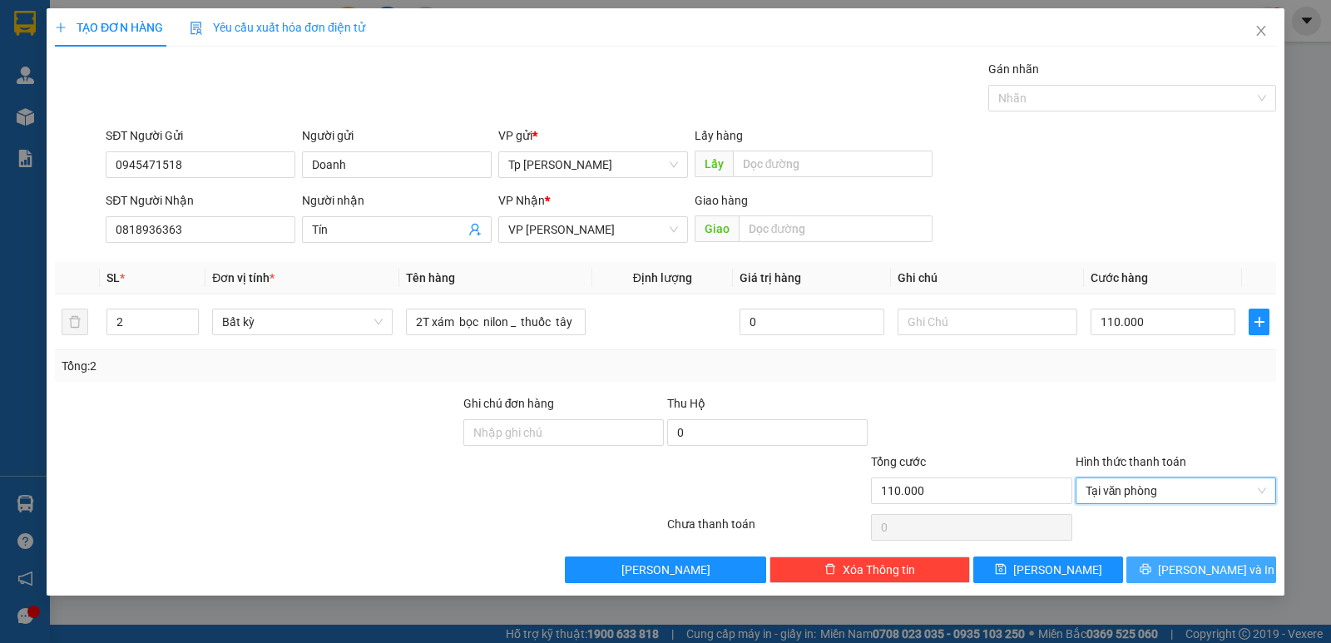
click at [1189, 561] on span "[PERSON_NAME] và In" at bounding box center [1216, 570] width 116 height 18
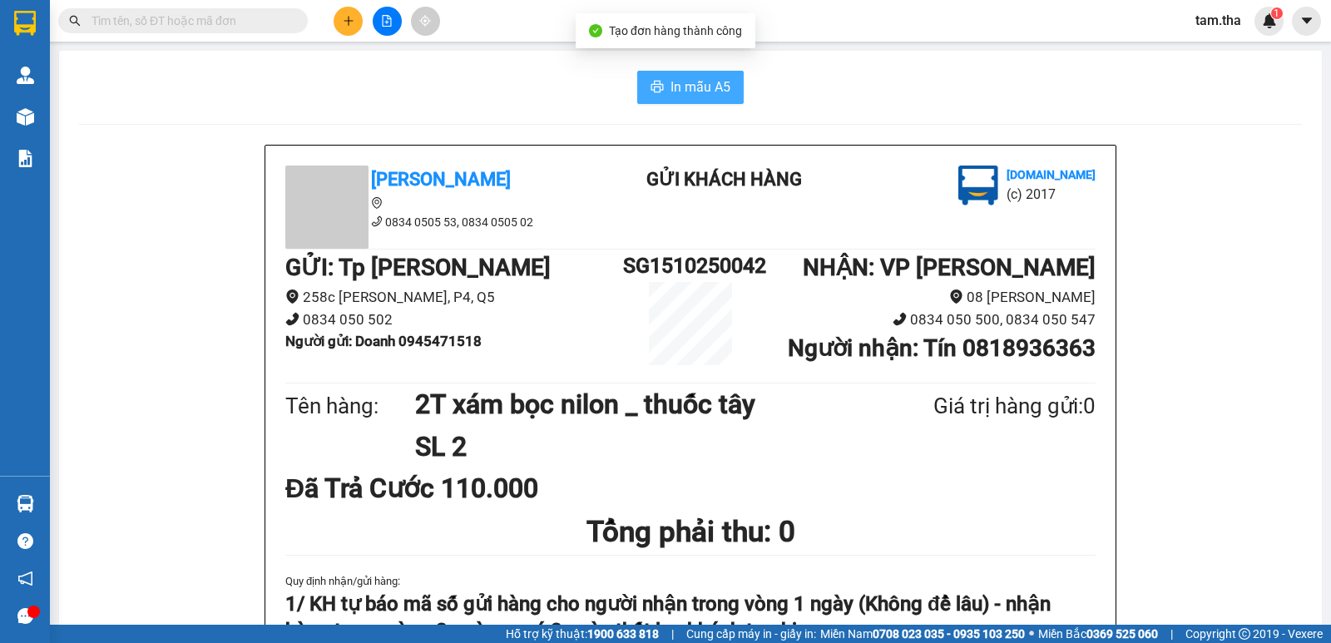
click at [704, 84] on span "In mẫu A5" at bounding box center [700, 87] width 60 height 21
click at [679, 79] on span "In mẫu A5" at bounding box center [700, 87] width 60 height 21
click at [349, 14] on button at bounding box center [348, 21] width 29 height 29
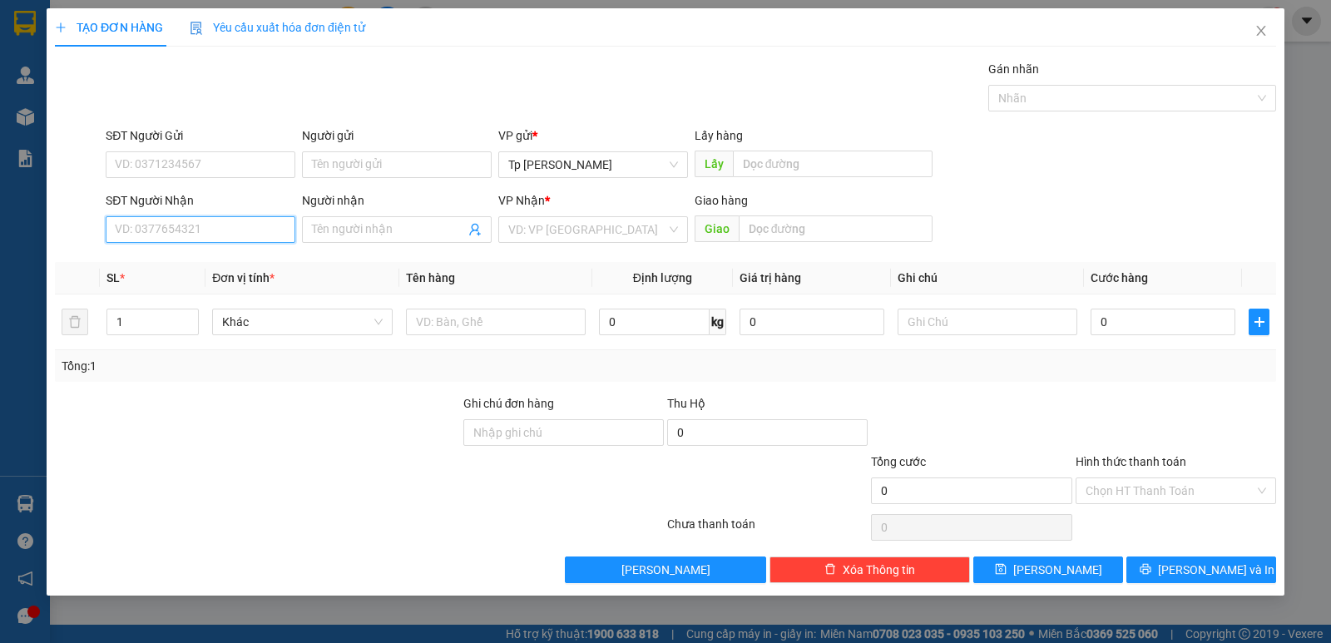
click at [201, 222] on input "SĐT Người Nhận" at bounding box center [201, 229] width 190 height 27
drag, startPoint x: 240, startPoint y: 270, endPoint x: 250, endPoint y: 250, distance: 22.0
click at [245, 261] on div "0373885632 - Huân" at bounding box center [201, 263] width 170 height 18
type input "0373885632"
type input "Huân"
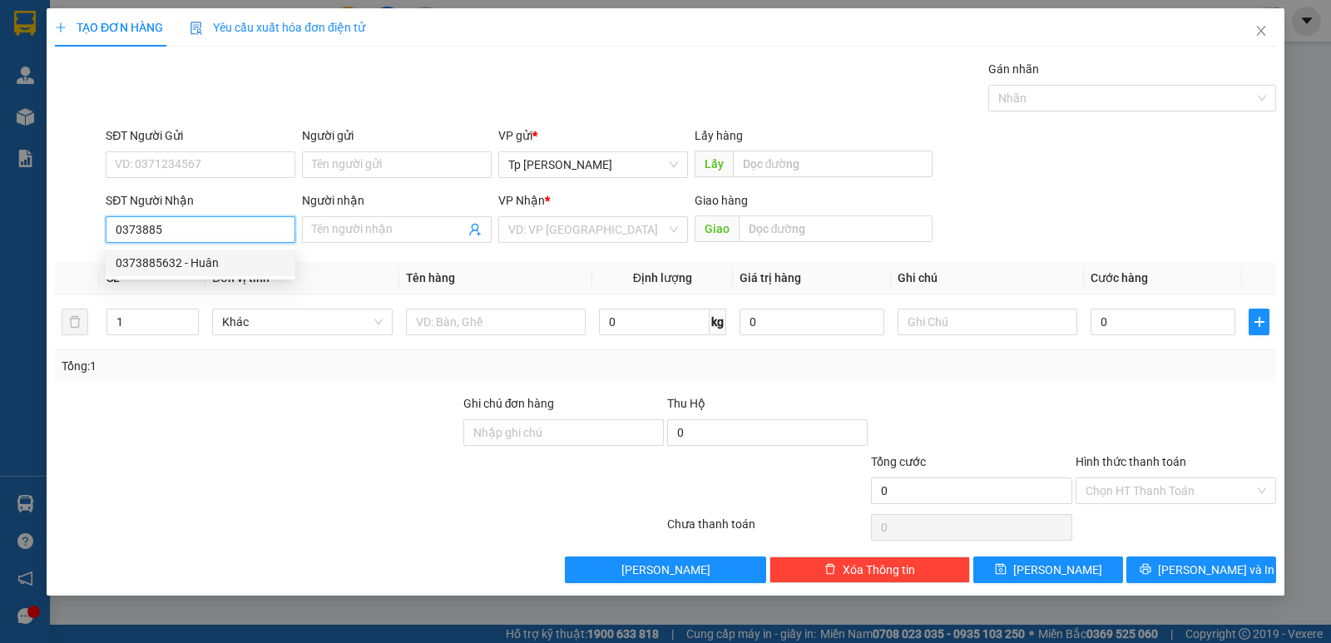
type input "Tan Noi: 83 đông hồ khu k1"
type input "0373885632"
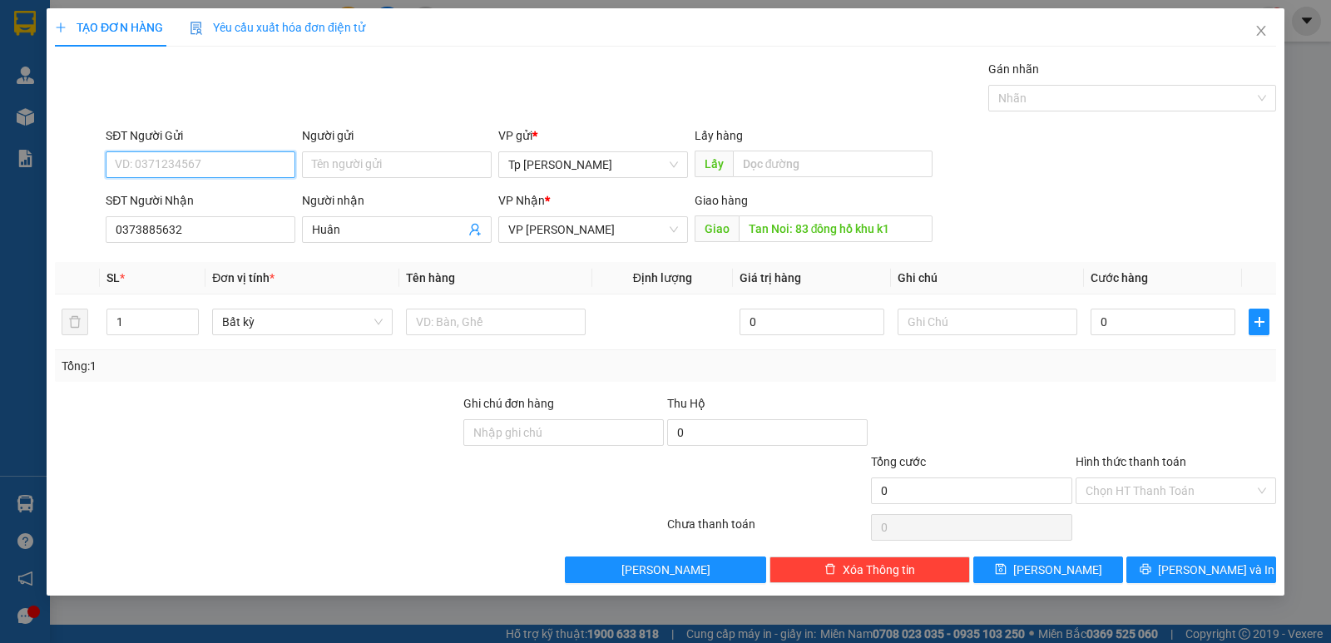
click at [222, 160] on input "SĐT Người Gửi" at bounding box center [201, 164] width 190 height 27
drag, startPoint x: 216, startPoint y: 181, endPoint x: 233, endPoint y: 191, distance: 19.4
click at [220, 183] on div "02839505586 02839505586 - ViMix SG null" at bounding box center [201, 211] width 190 height 60
click at [233, 191] on div "SĐT Người Nhận" at bounding box center [201, 200] width 190 height 18
click at [233, 216] on input "0373885632" at bounding box center [201, 229] width 190 height 27
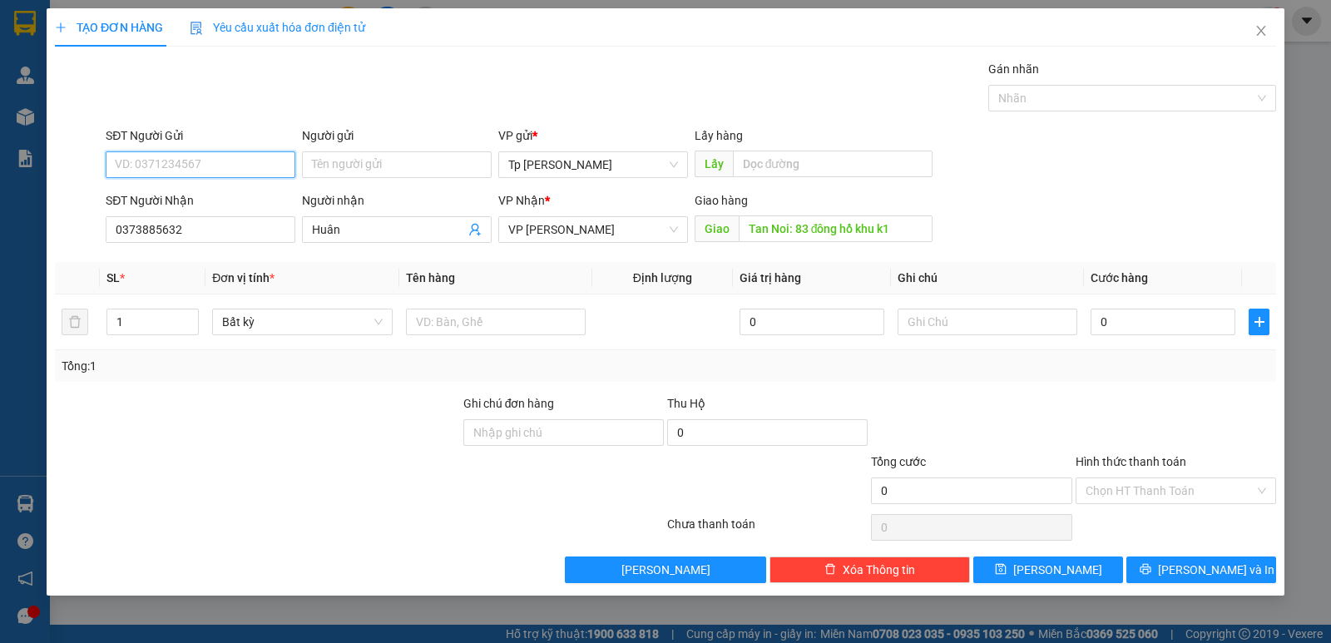
drag, startPoint x: 275, startPoint y: 162, endPoint x: 263, endPoint y: 199, distance: 38.7
click at [274, 163] on input "SĐT Người Gửi" at bounding box center [201, 164] width 190 height 27
drag, startPoint x: 243, startPoint y: 195, endPoint x: 422, endPoint y: 304, distance: 209.8
click at [249, 196] on div "02839505586 - ViMix SG" at bounding box center [201, 198] width 170 height 18
type input "02839505586"
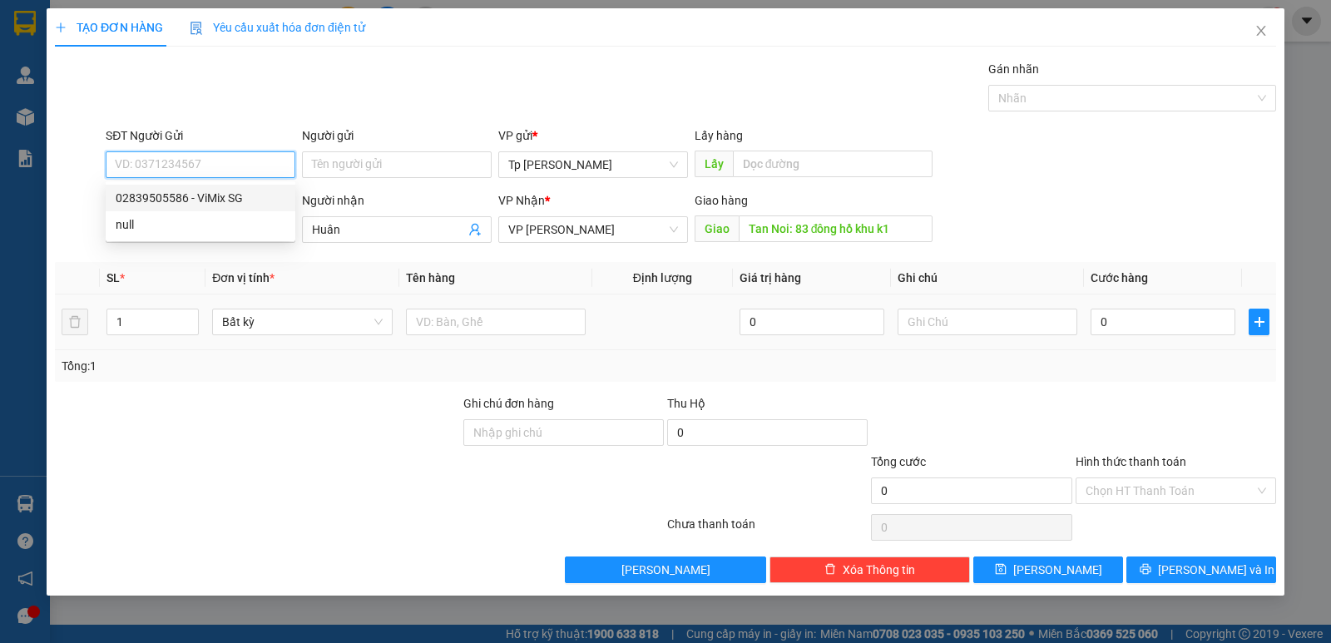
type input "ViMix SG"
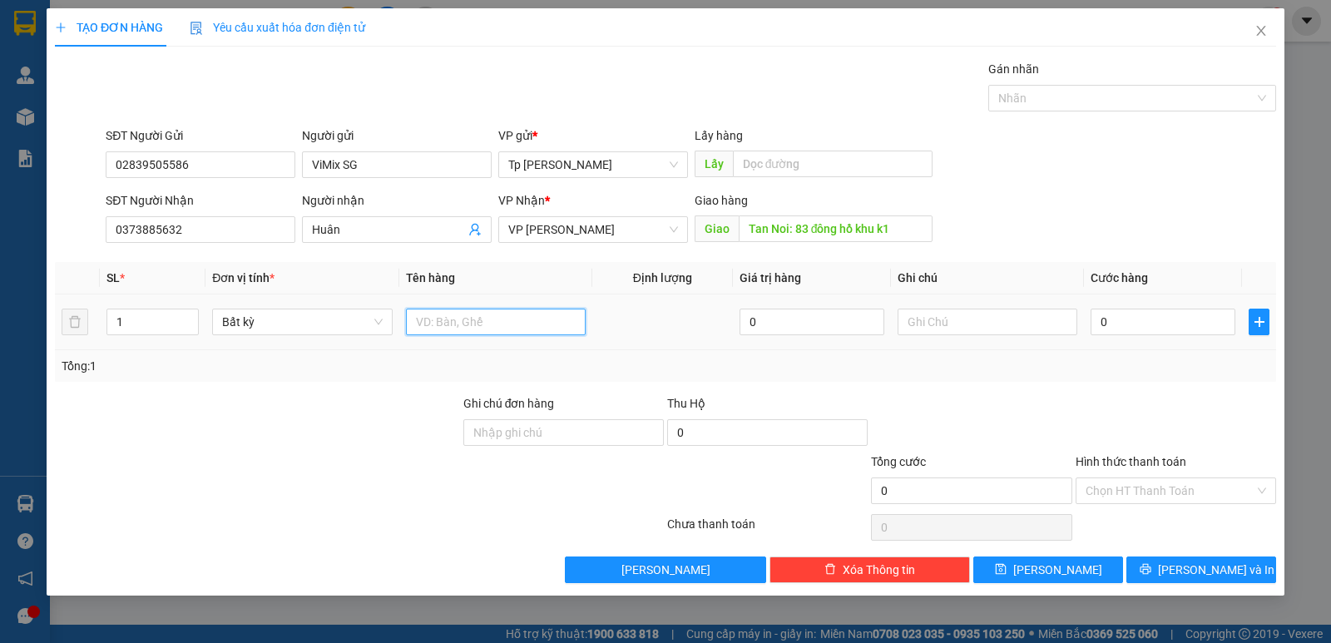
drag, startPoint x: 449, startPoint y: 322, endPoint x: 435, endPoint y: 325, distance: 14.5
click at [435, 325] on input "text" at bounding box center [496, 322] width 180 height 27
type input "1T xốp trắng cá hồi"
type input "87"
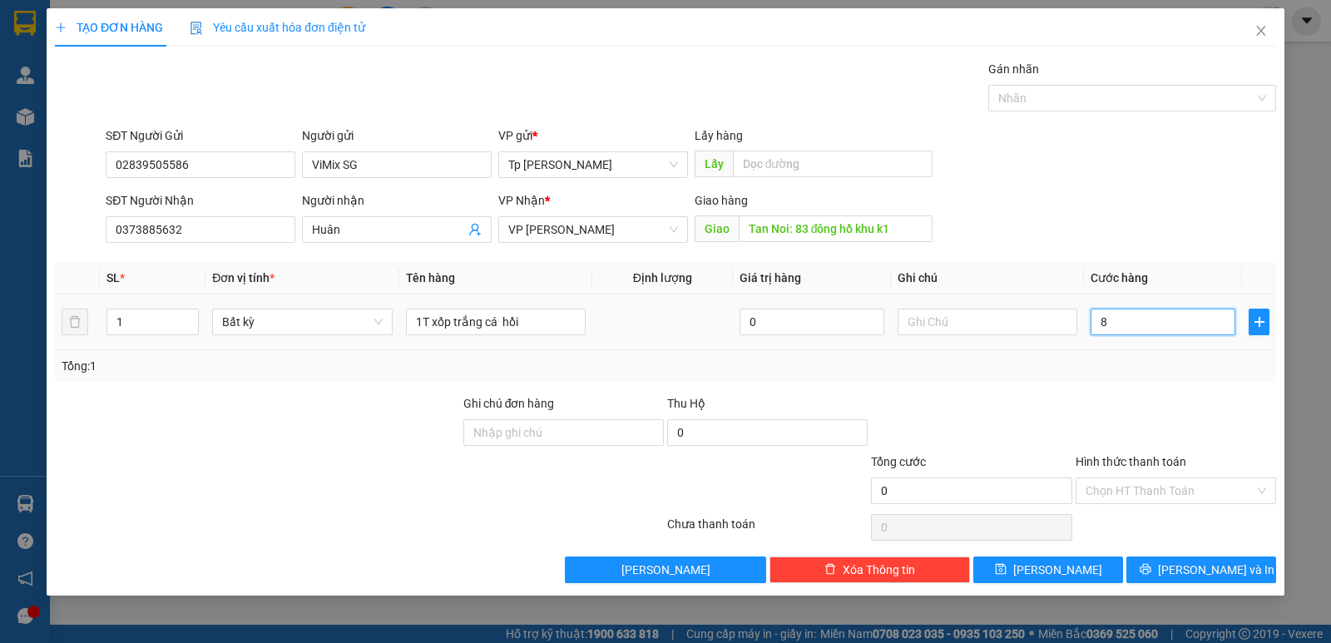
type input "87"
type input "870"
type input "870.000"
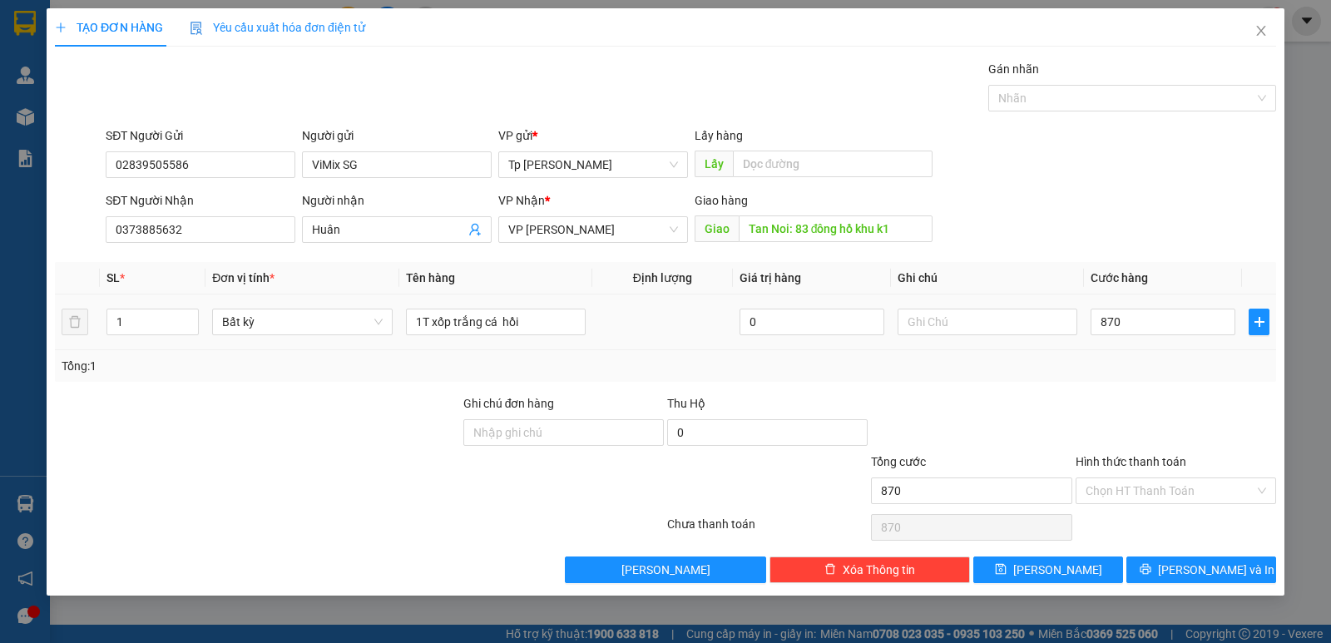
type input "870.000"
drag, startPoint x: 1045, startPoint y: 335, endPoint x: 1055, endPoint y: 335, distance: 10.0
click at [1050, 335] on tr "1 Bất kỳ 1T xốp trắng cá hồi 0 870.000" at bounding box center [665, 322] width 1221 height 56
click at [1160, 321] on input "870.000" at bounding box center [1162, 322] width 145 height 27
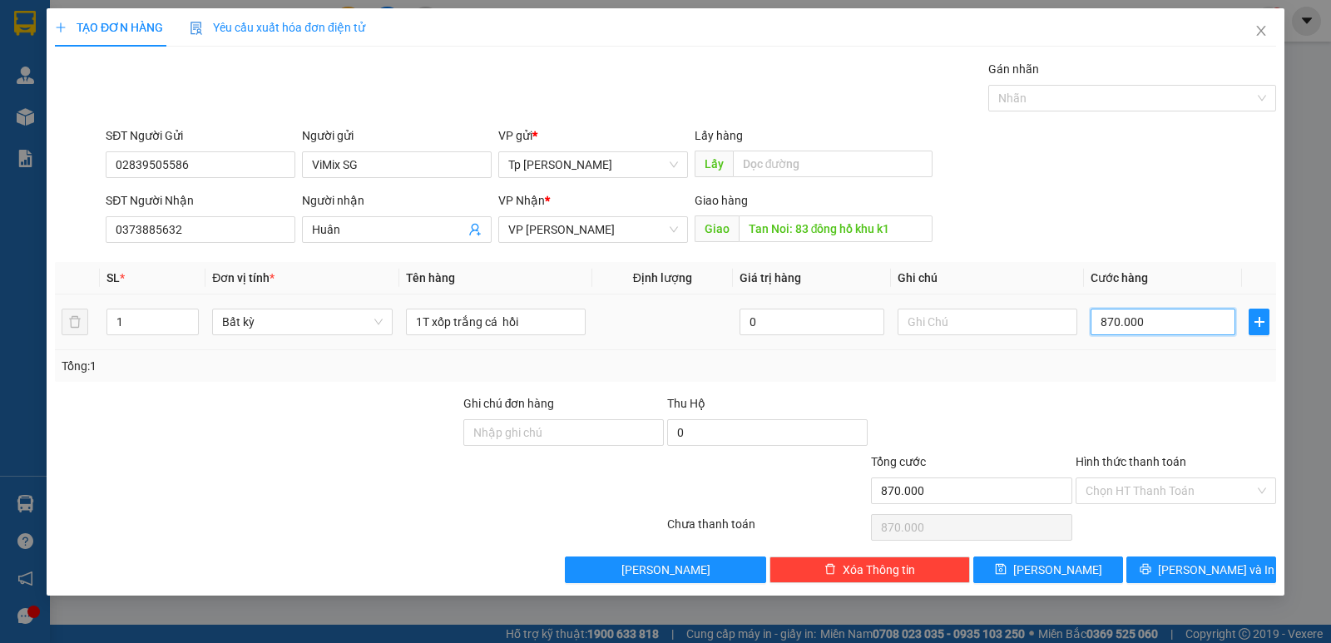
type input "8"
type input "80"
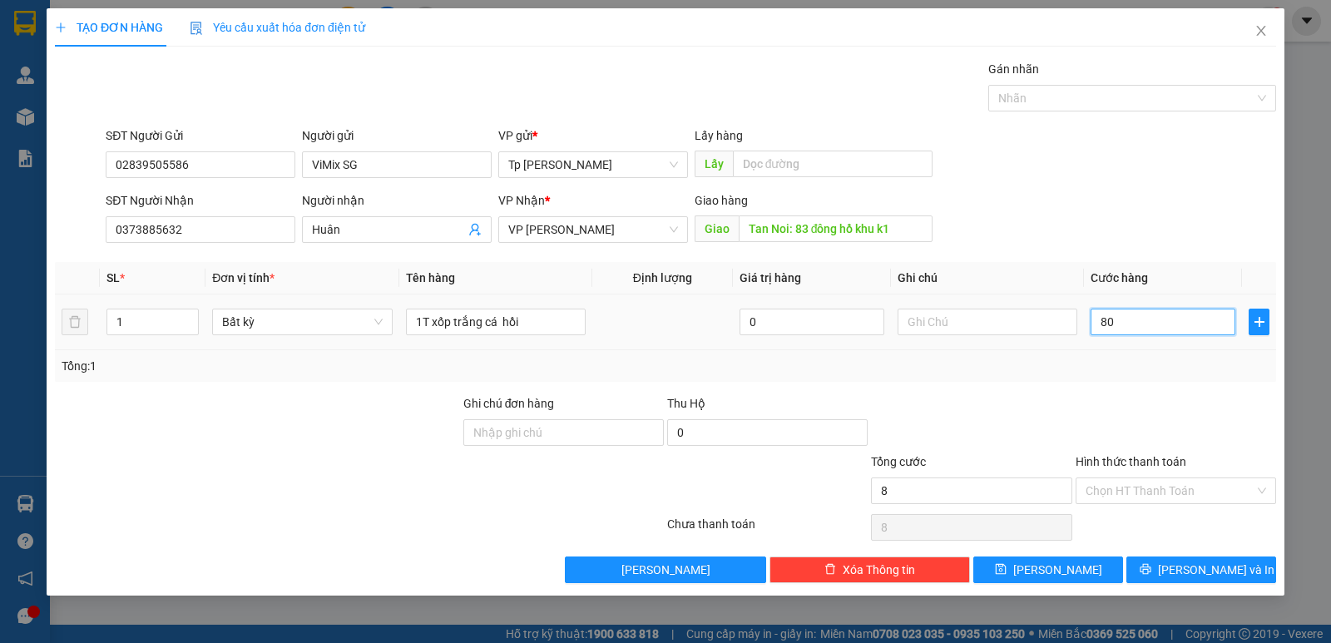
type input "80"
type input "80.000"
click at [1170, 475] on div "Hình thức thanh toán" at bounding box center [1175, 464] width 200 height 25
click at [1168, 478] on input "Hình thức thanh toán" at bounding box center [1169, 490] width 169 height 25
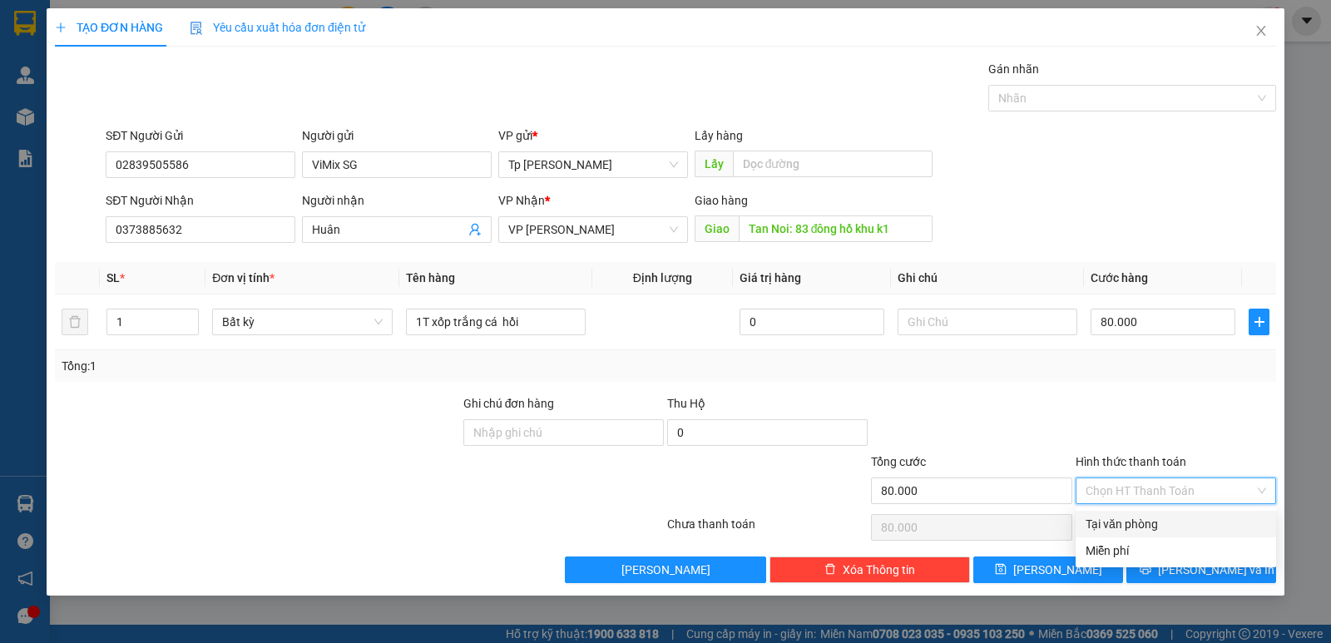
drag, startPoint x: 1158, startPoint y: 521, endPoint x: 1183, endPoint y: 538, distance: 30.5
click at [1169, 528] on div "Tại văn phòng" at bounding box center [1175, 524] width 180 height 18
type input "0"
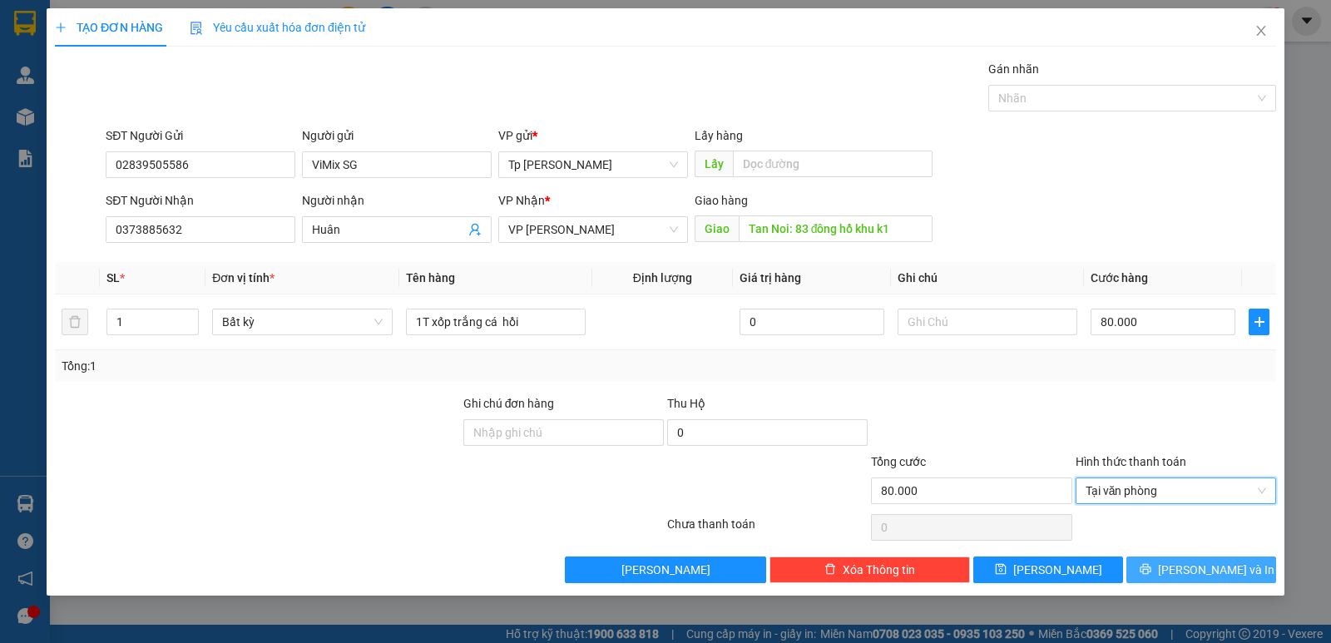
drag, startPoint x: 1204, startPoint y: 562, endPoint x: 1189, endPoint y: 556, distance: 16.1
click at [1201, 562] on span "[PERSON_NAME] và In" at bounding box center [1216, 570] width 116 height 18
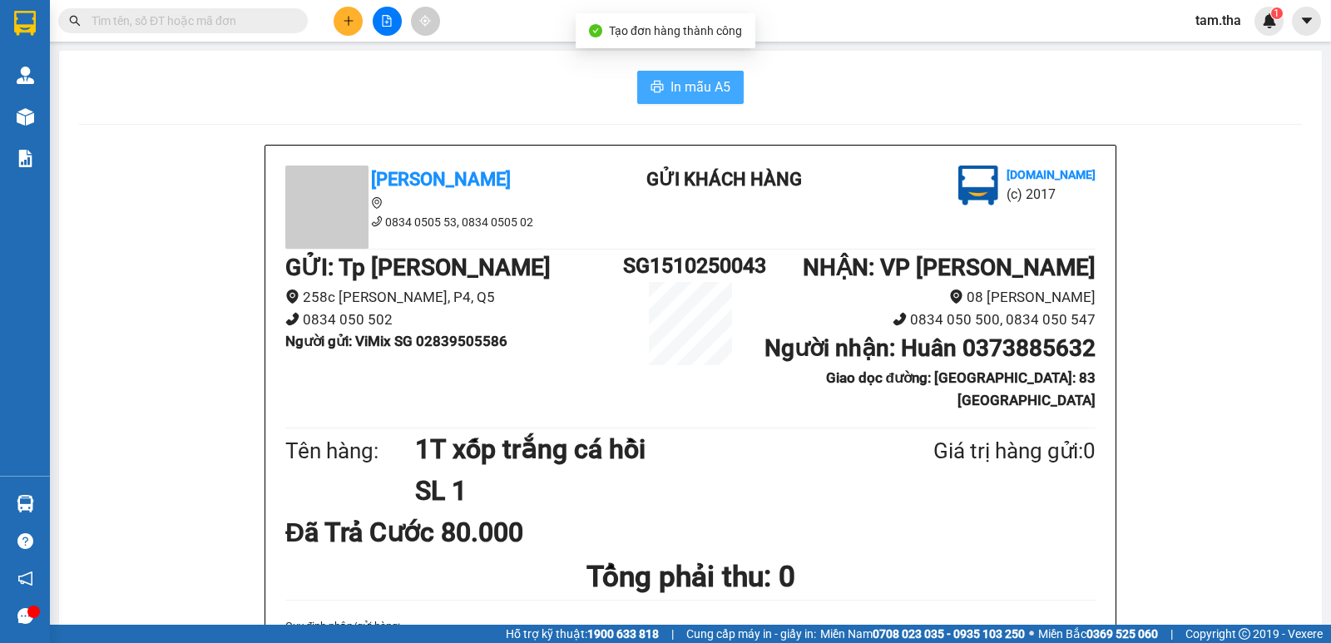
click at [646, 80] on button "In mẫu A5" at bounding box center [690, 87] width 106 height 33
click at [336, 23] on button at bounding box center [348, 21] width 29 height 29
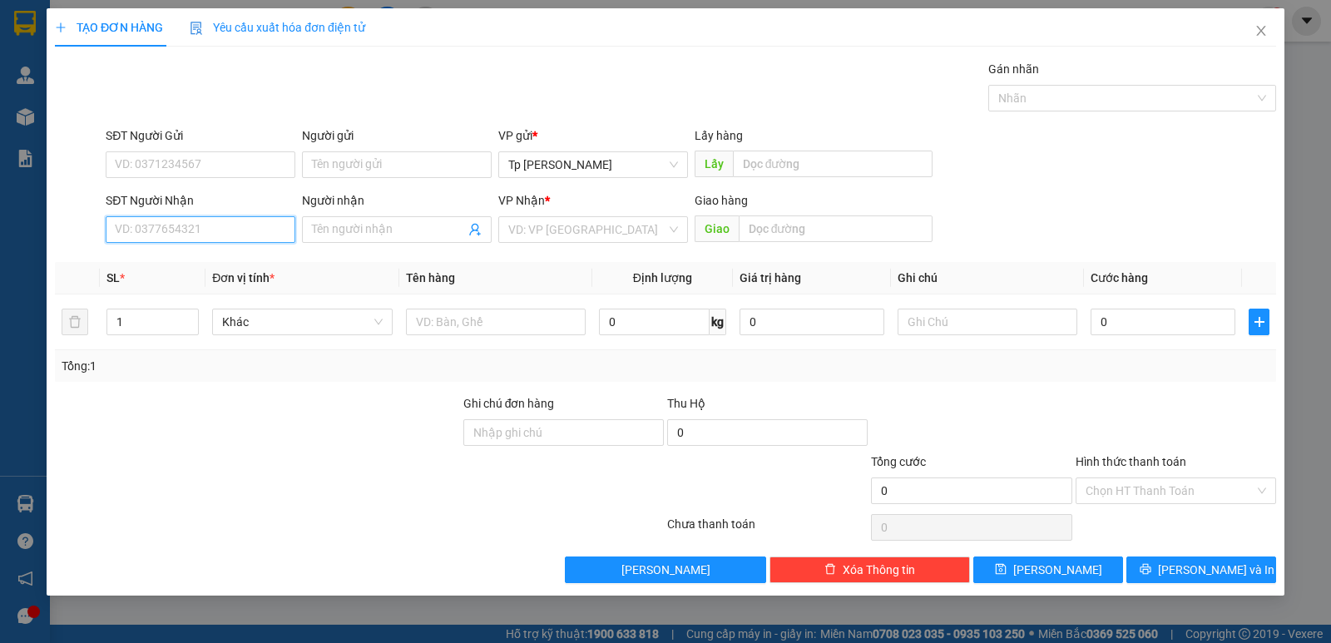
click at [203, 237] on input "SĐT Người Nhận" at bounding box center [201, 229] width 190 height 27
drag, startPoint x: 195, startPoint y: 238, endPoint x: 61, endPoint y: 238, distance: 133.9
click at [61, 238] on div "SĐT Người Nhận 093363979 093363979 Người nhận Tên người nhận VP Nhận * VD: VP S…" at bounding box center [665, 220] width 1224 height 58
type input "0933638979"
click at [241, 256] on div "0933638979 - Long(Binh ).dat viet" at bounding box center [204, 263] width 177 height 18
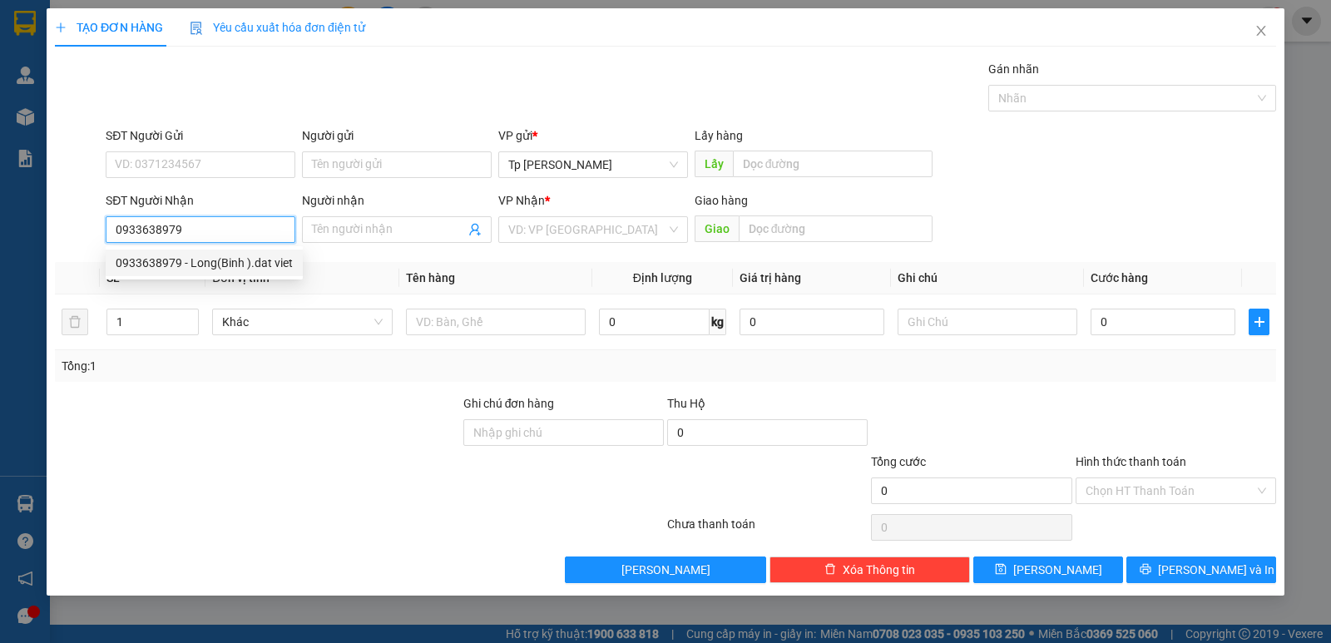
type input "Long(Binh ).dat viet"
type input "0933638979"
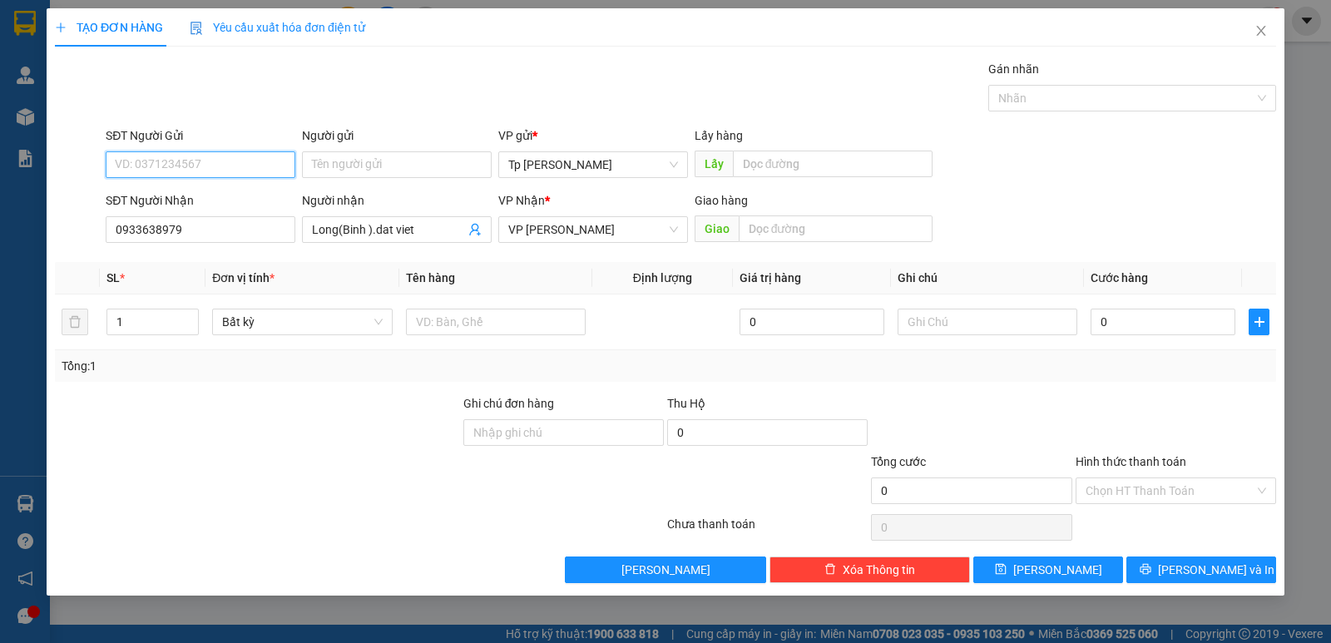
click at [244, 168] on input "SĐT Người Gửi" at bounding box center [201, 164] width 190 height 27
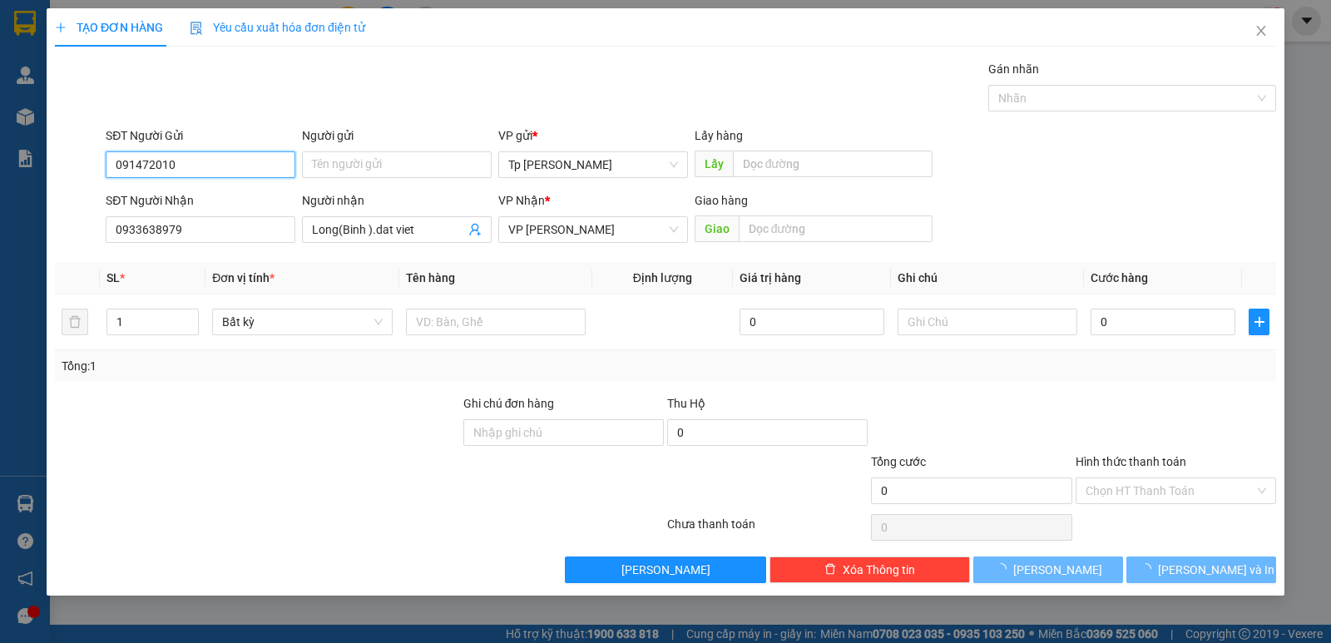
type input "0914720107"
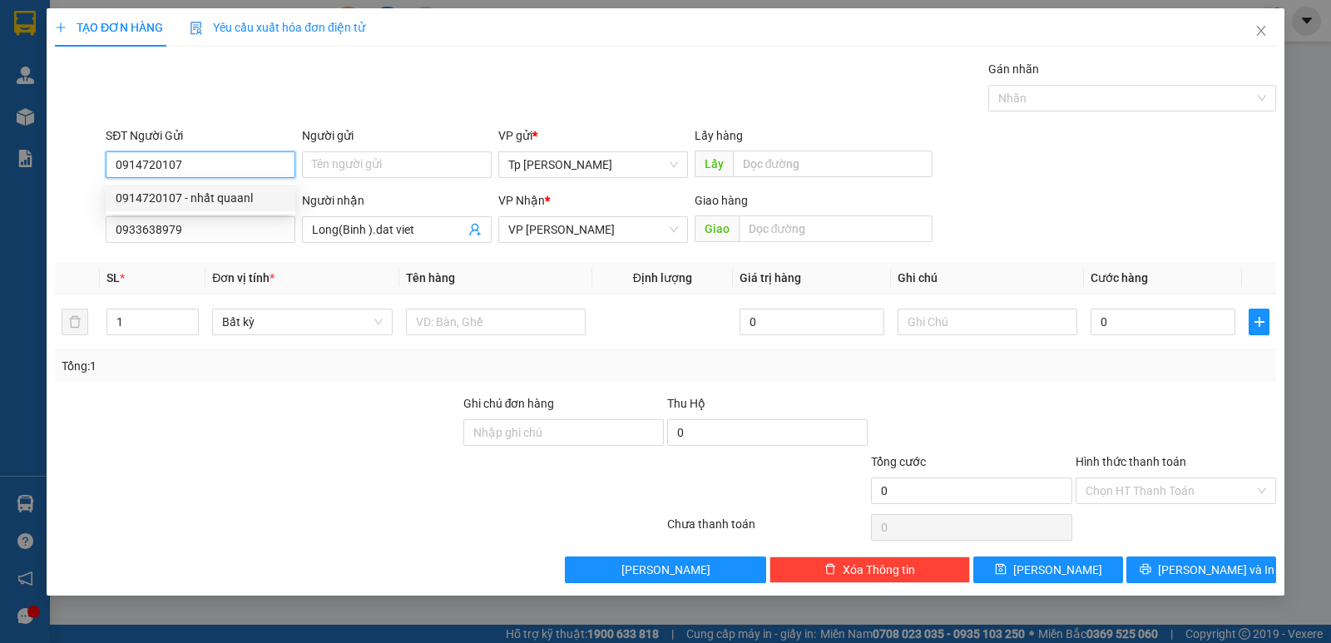
click at [221, 203] on div "0914720107 - nhất quaanl" at bounding box center [201, 198] width 170 height 18
type input "nhất quaanl"
type input "0914720107"
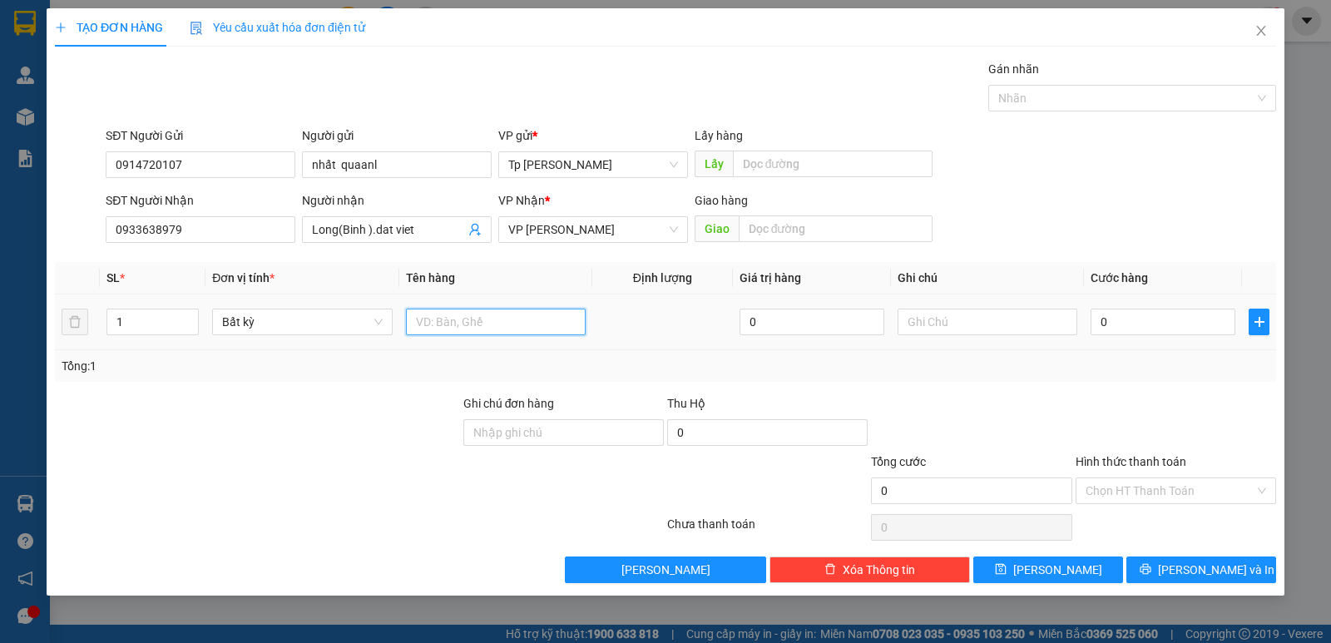
click at [489, 314] on input "text" at bounding box center [496, 322] width 180 height 27
type input "1T xám bọc nilon _ LK + mực in"
click at [1179, 334] on input "0" at bounding box center [1162, 322] width 145 height 27
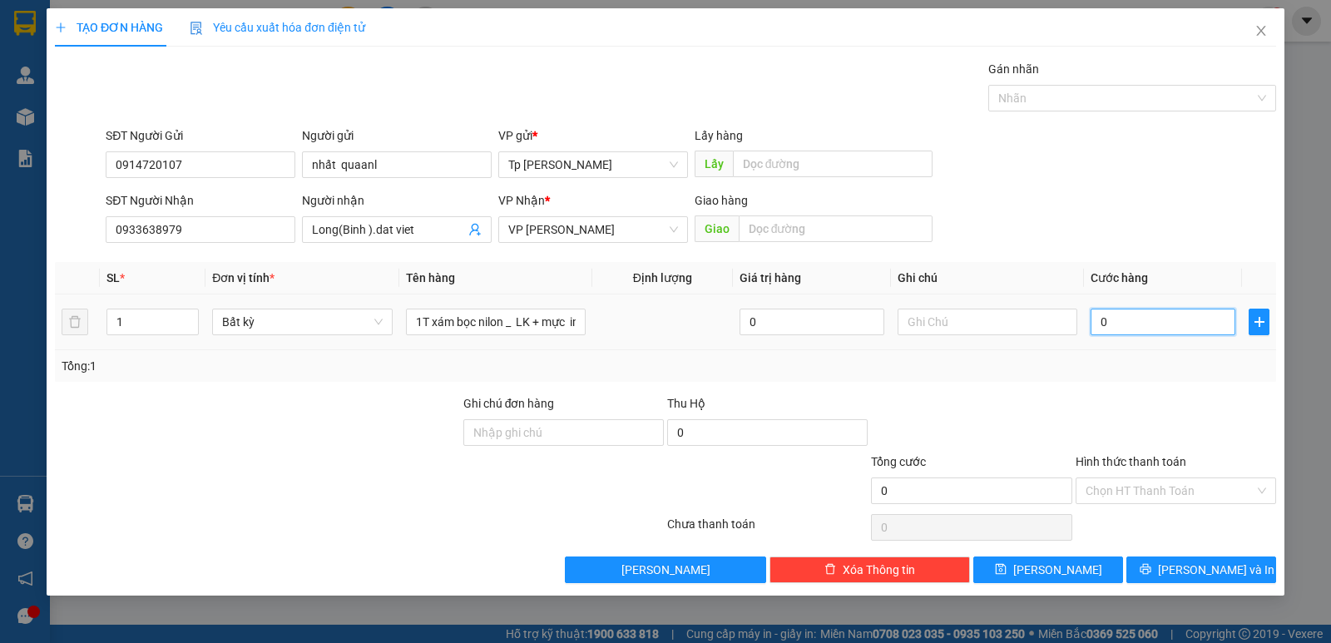
type input "4"
type input "40"
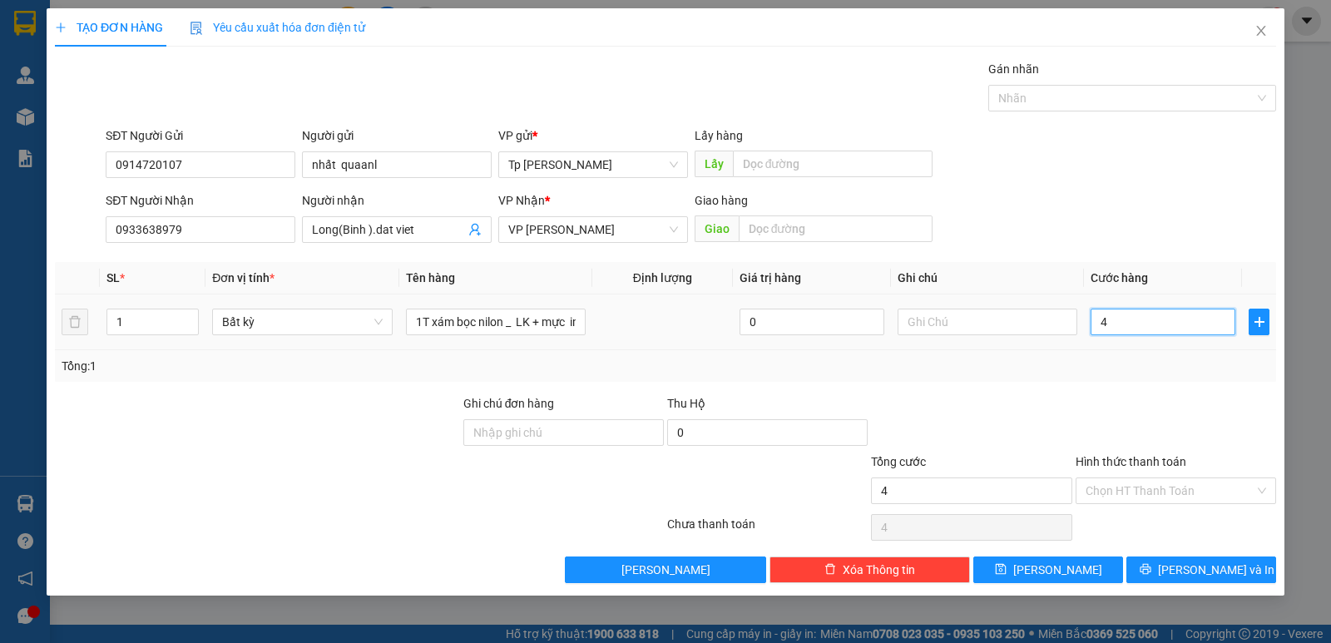
type input "40"
type input "40.000"
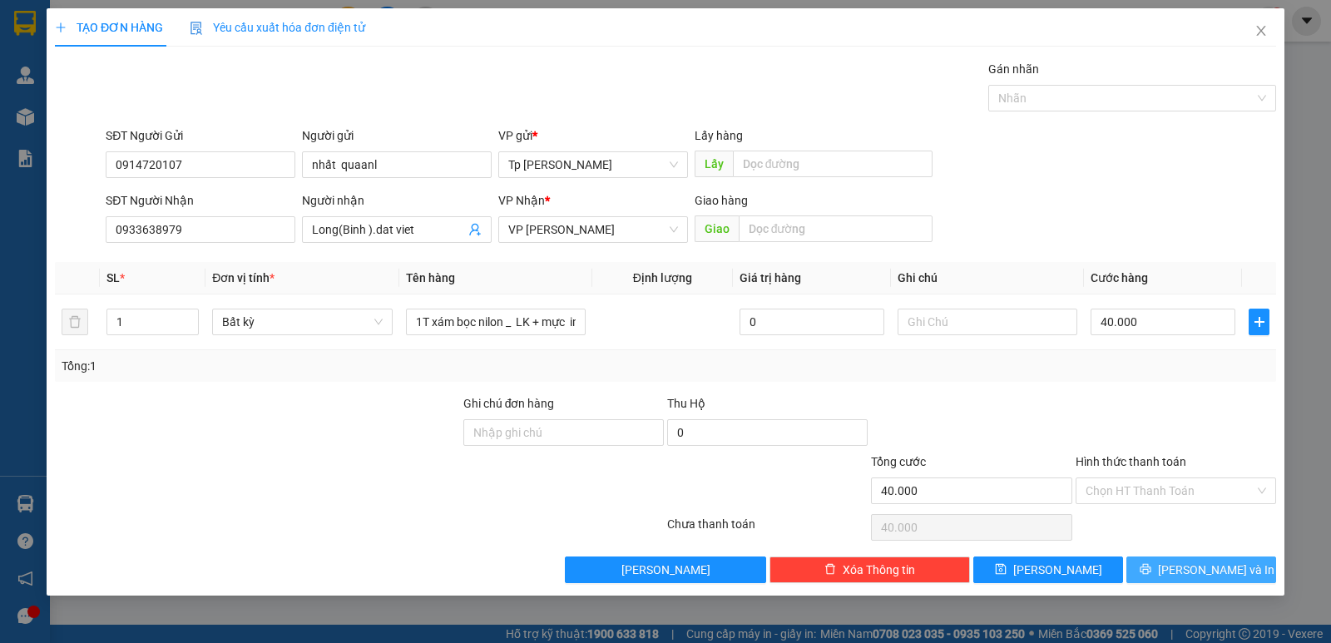
click at [1151, 568] on icon "printer" at bounding box center [1145, 569] width 12 height 12
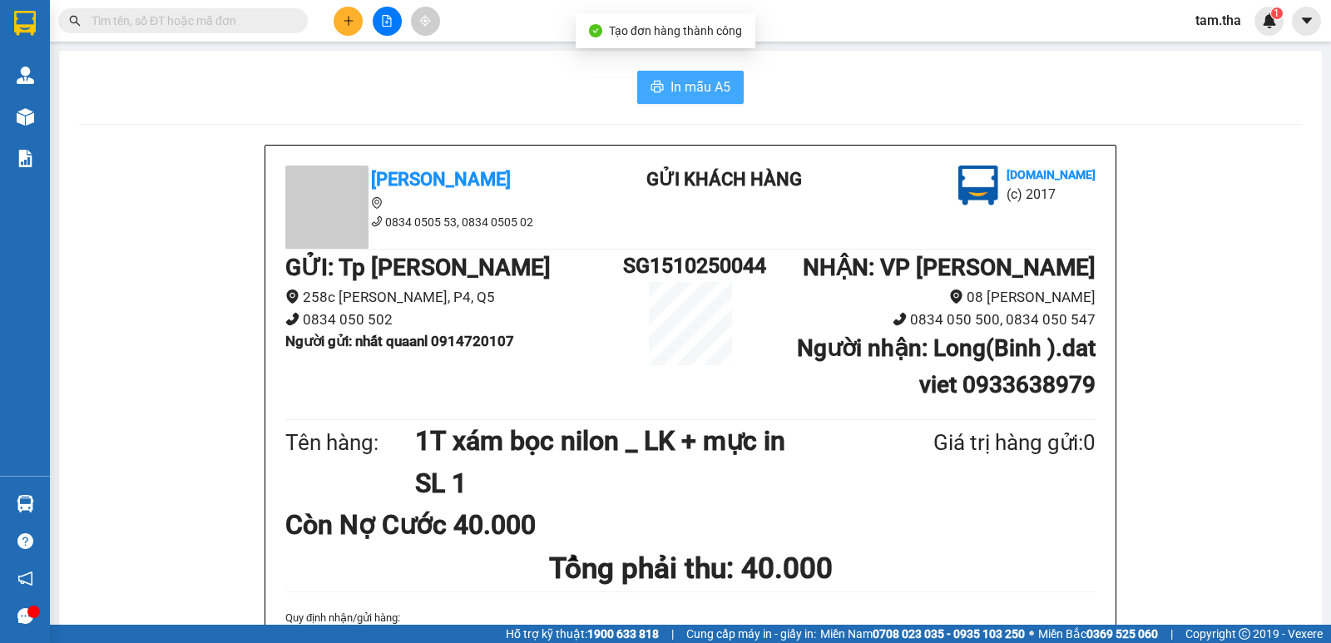
click at [694, 90] on span "In mẫu A5" at bounding box center [700, 87] width 60 height 21
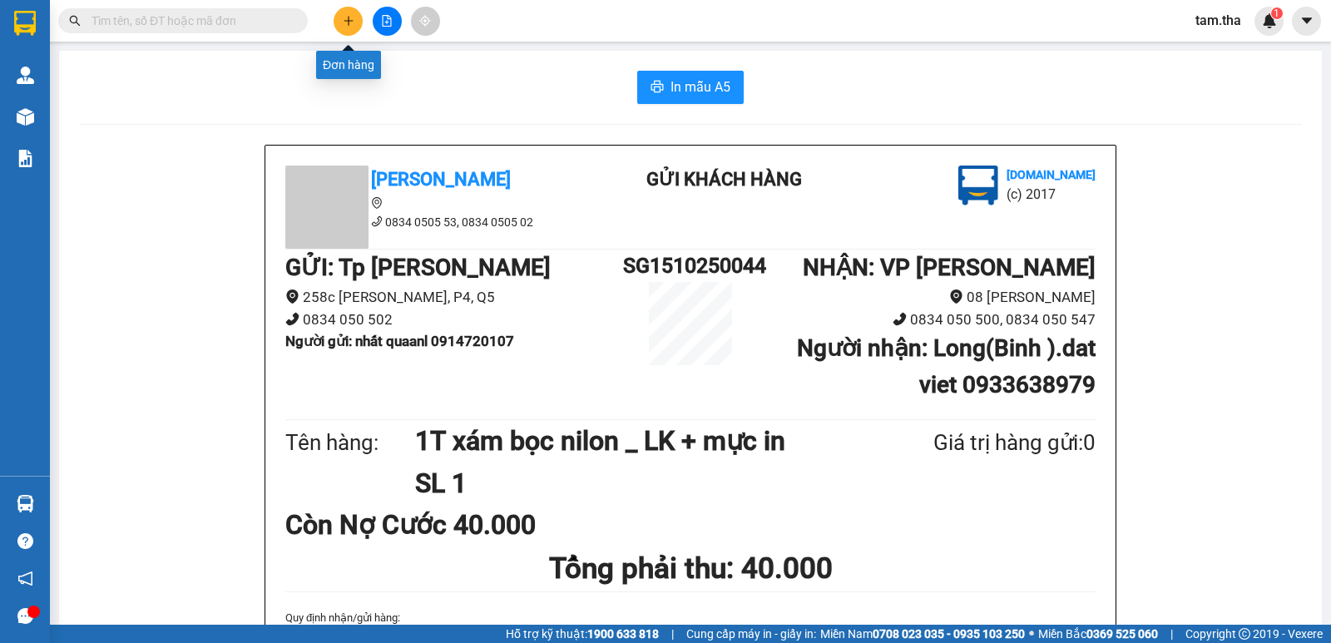
click at [340, 27] on button at bounding box center [348, 21] width 29 height 29
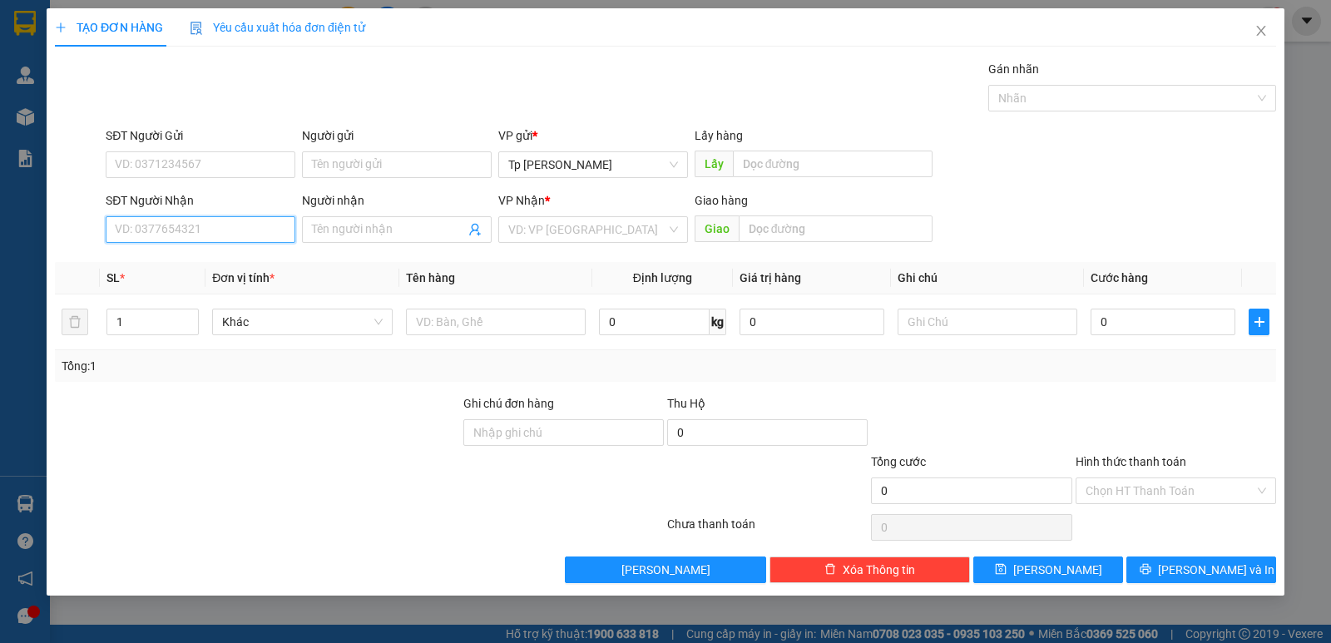
click at [204, 236] on input "SĐT Người Nhận" at bounding box center [201, 229] width 190 height 27
click at [227, 264] on div "0971088907 - CTY ANH QUÂN" at bounding box center [201, 263] width 170 height 18
type input "0971088907"
type input "CTY ANH QUÂN"
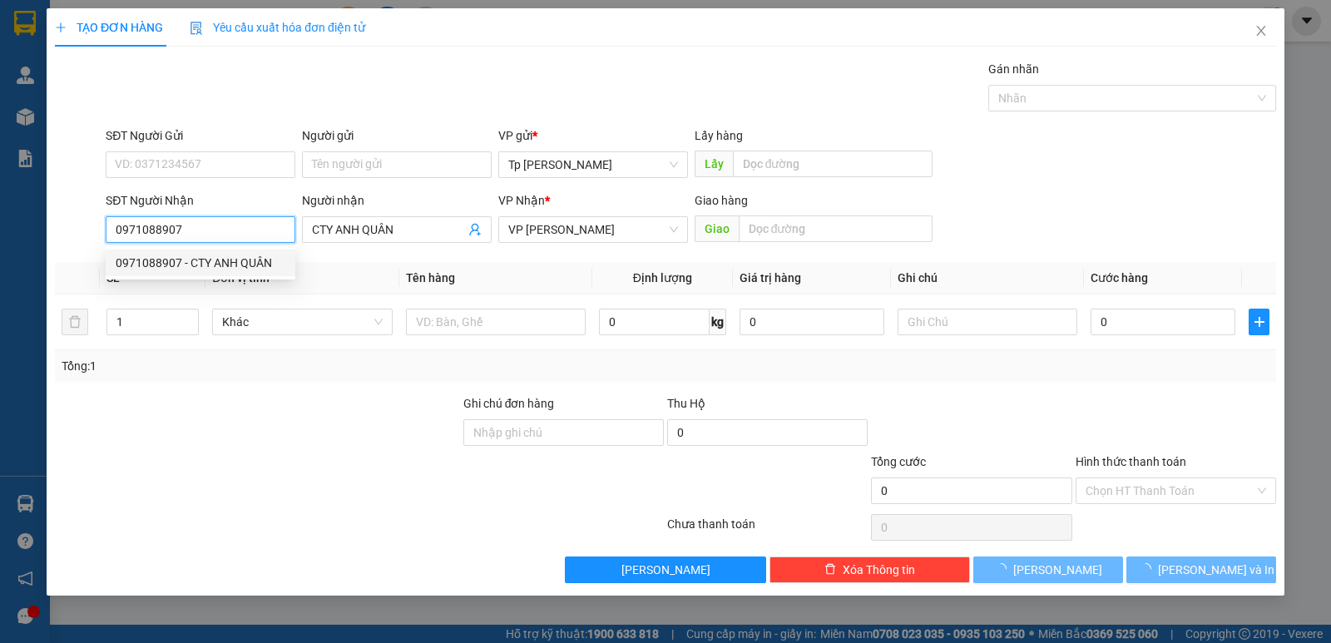
type input "0971088907"
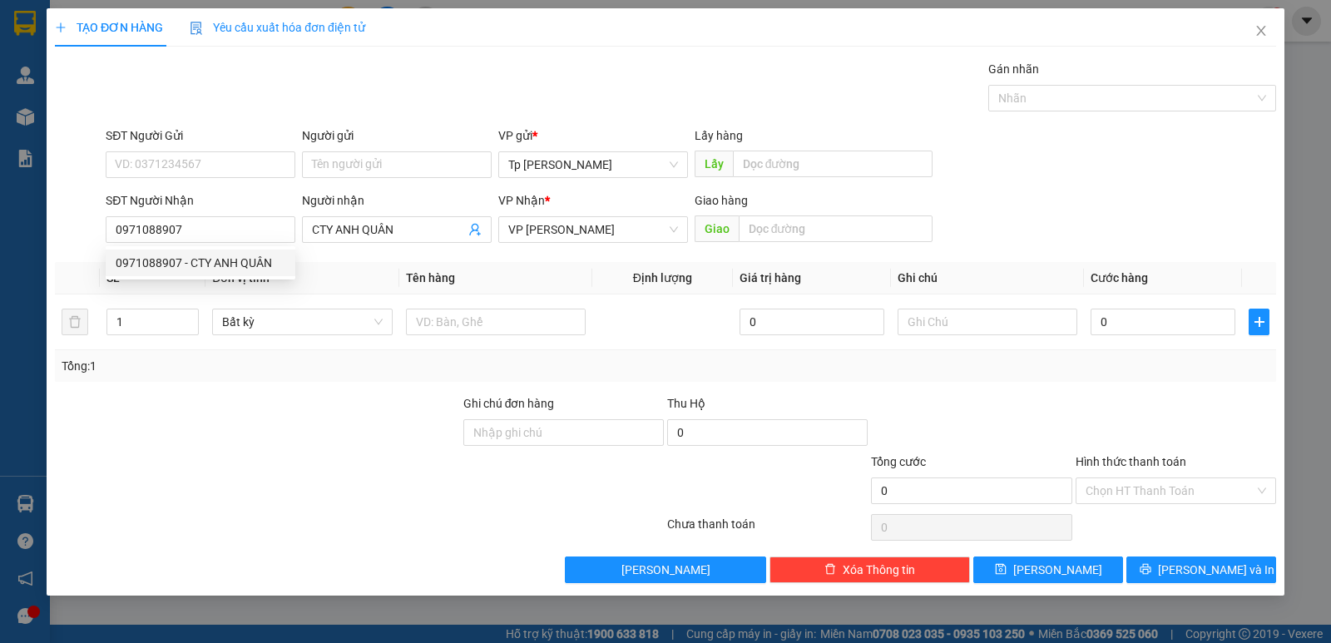
click at [242, 178] on div "SĐT Người Gửi VD: 0371234567" at bounding box center [201, 155] width 190 height 58
click at [241, 165] on input "SĐT Người Gửi" at bounding box center [201, 164] width 190 height 27
type input "0914079333"
click at [385, 169] on input "Người gửi" at bounding box center [397, 164] width 190 height 27
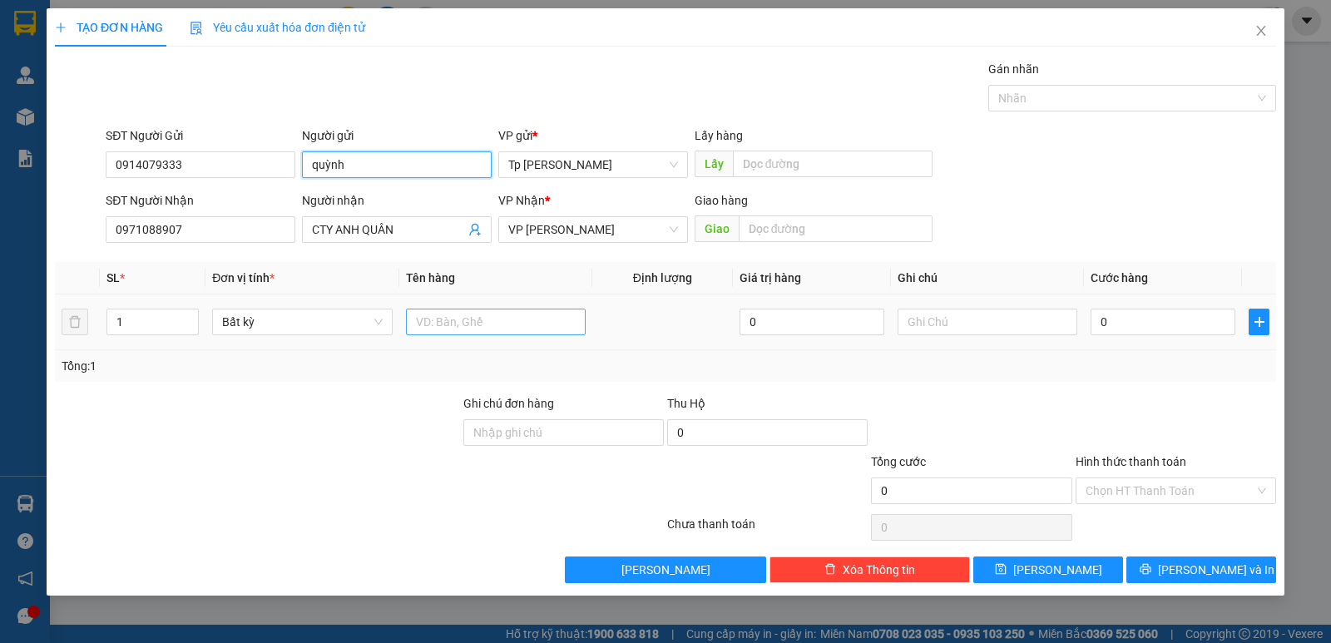
type input "quỳnh"
click at [563, 321] on input "text" at bounding box center [496, 322] width 180 height 27
type input "1T xám _ LK"
click at [1226, 320] on input "0" at bounding box center [1162, 322] width 145 height 27
type input "4"
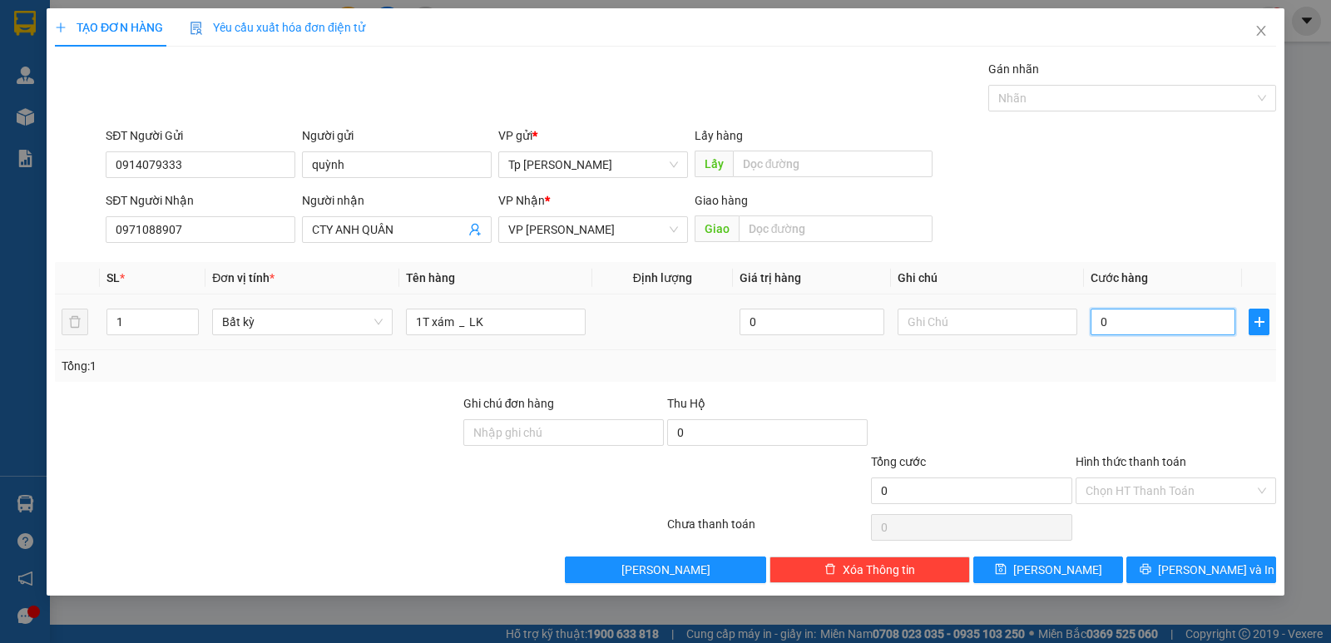
type input "4"
type input "40"
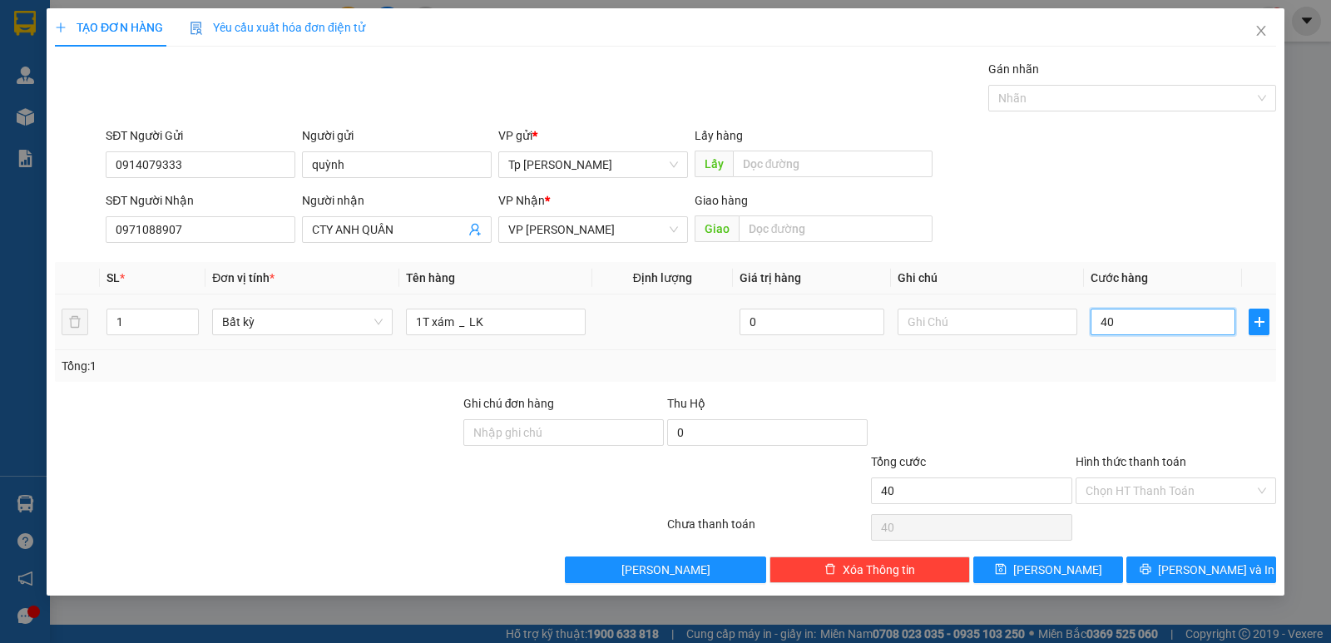
drag, startPoint x: 1188, startPoint y: 326, endPoint x: 1117, endPoint y: 330, distance: 70.8
click at [1117, 330] on input "40" at bounding box center [1162, 322] width 145 height 27
type input "4"
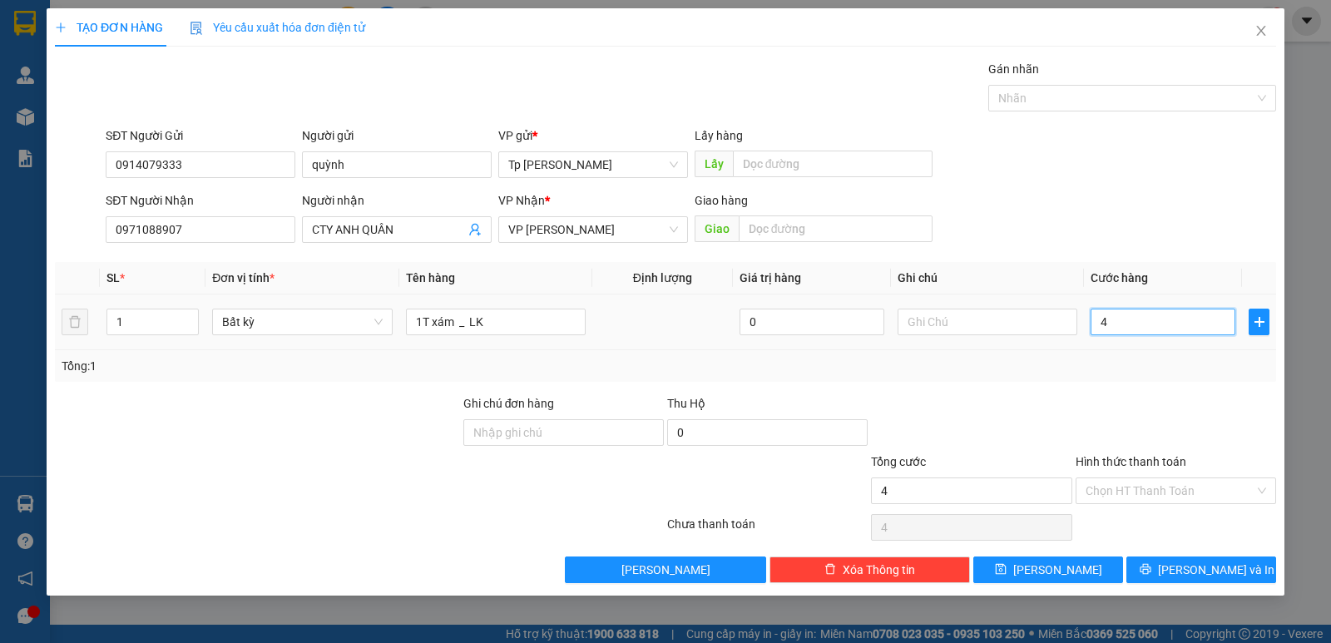
type input "0"
type input "03"
type input "3"
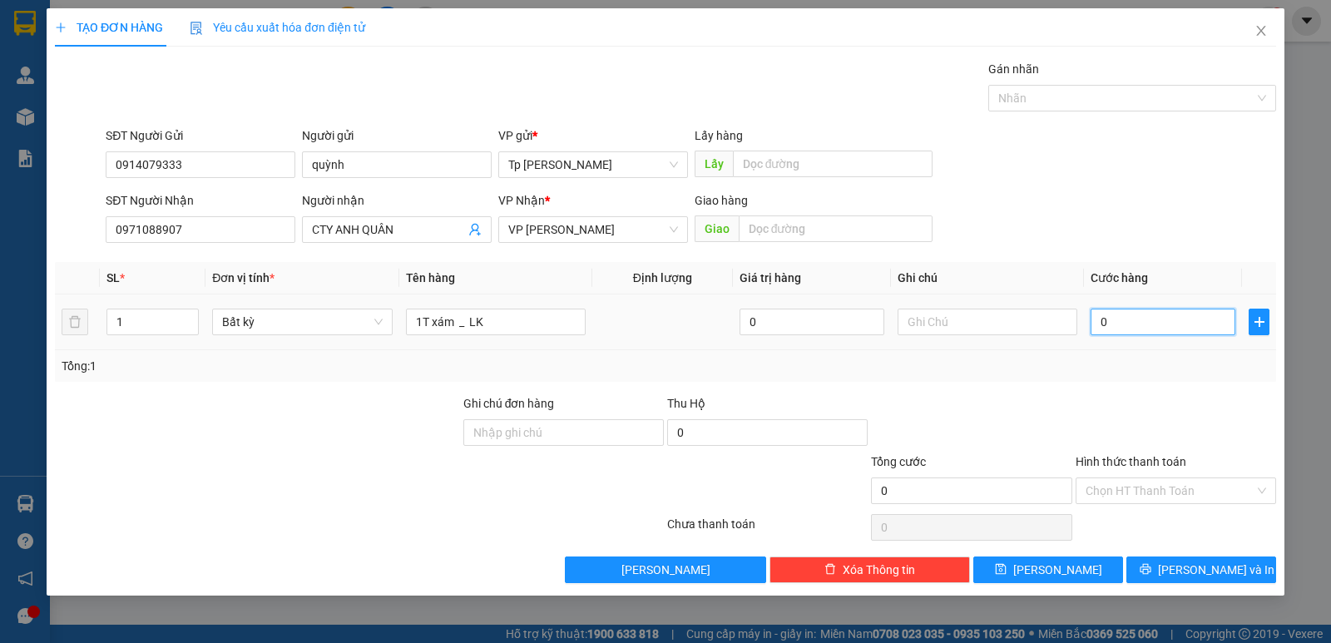
type input "3"
type input "030"
type input "30"
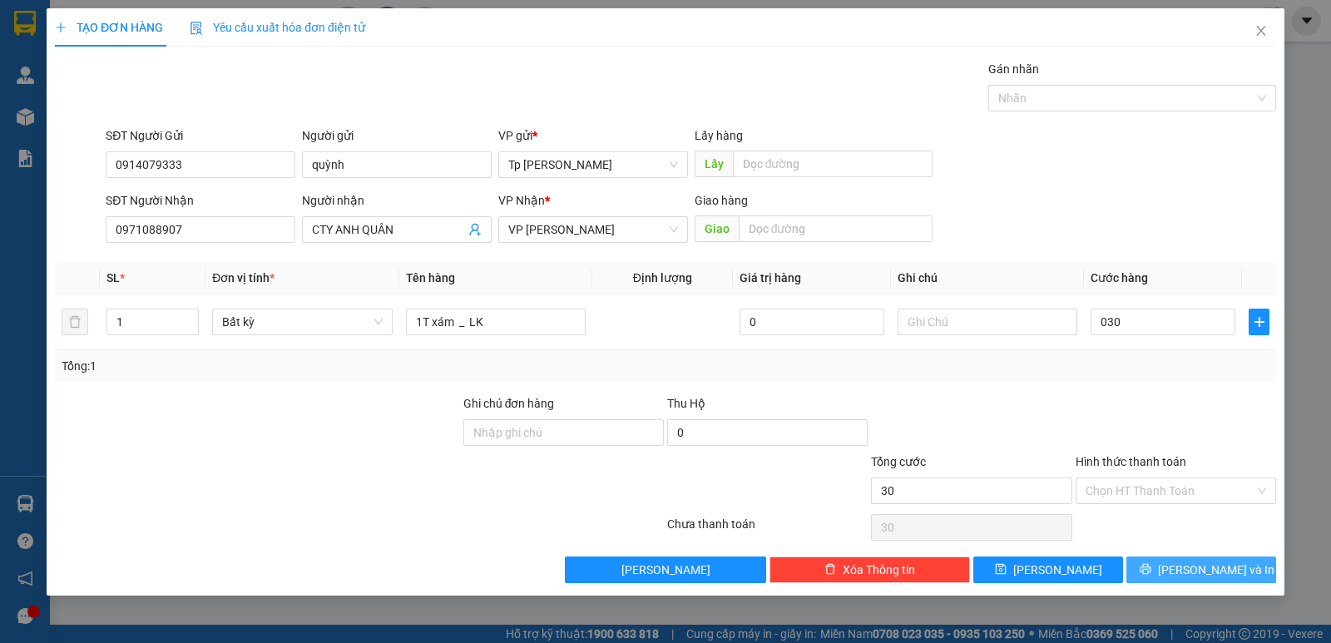
type input "30.000"
click at [1164, 566] on button "[PERSON_NAME] và In" at bounding box center [1201, 569] width 150 height 27
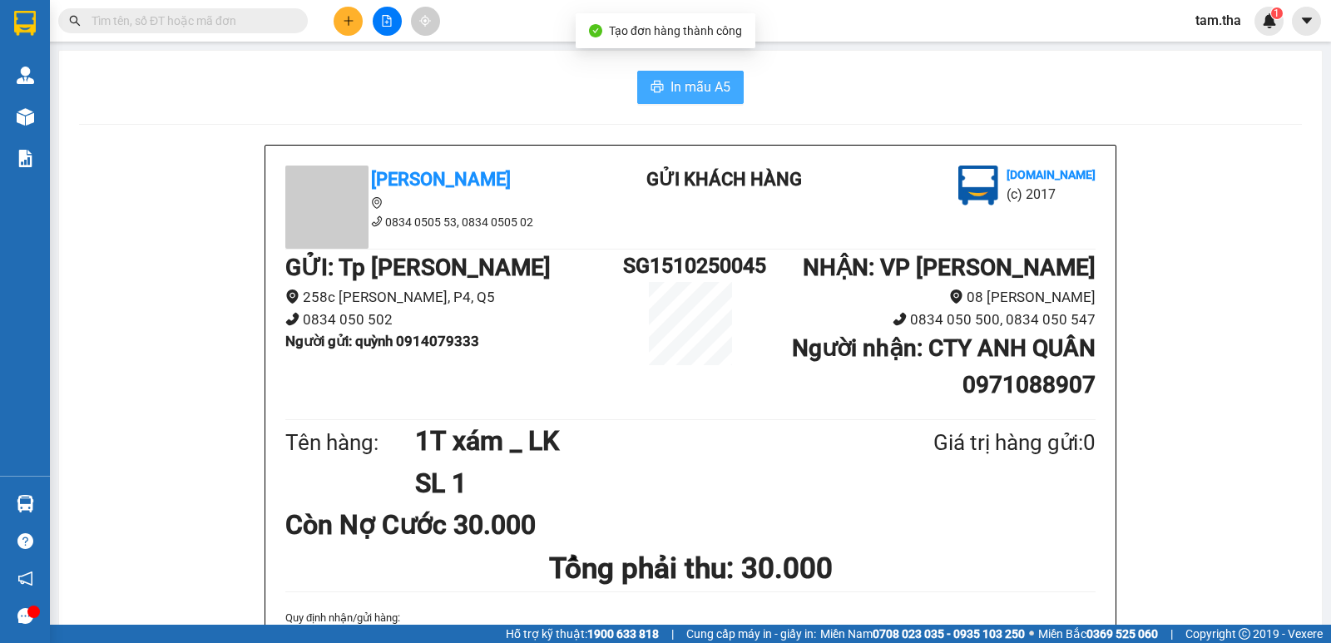
click at [686, 101] on button "In mẫu A5" at bounding box center [690, 87] width 106 height 33
click at [334, 21] on button at bounding box center [348, 21] width 29 height 29
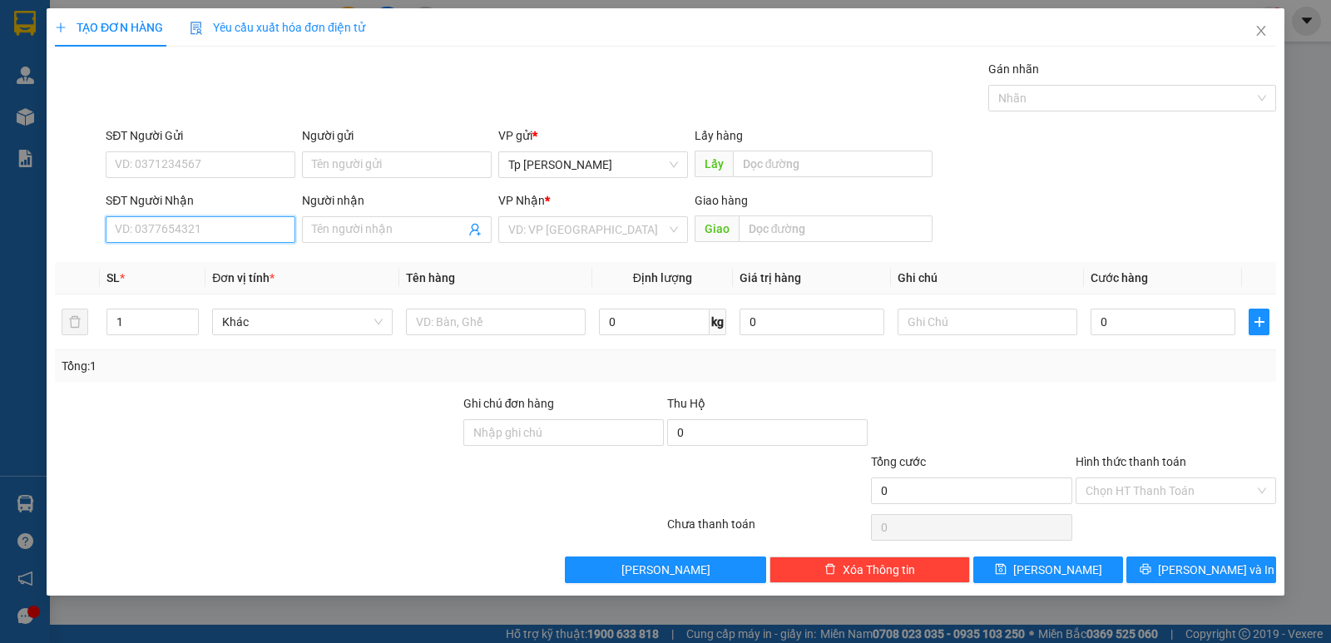
click at [259, 238] on input "SĐT Người Nhận" at bounding box center [201, 229] width 190 height 27
drag, startPoint x: 228, startPoint y: 256, endPoint x: 296, endPoint y: 167, distance: 112.1
click at [226, 255] on div "0908198698 - Phương Phúc Tâm" at bounding box center [201, 263] width 170 height 18
type input "0908198698"
type input "Phương Phúc Tâm"
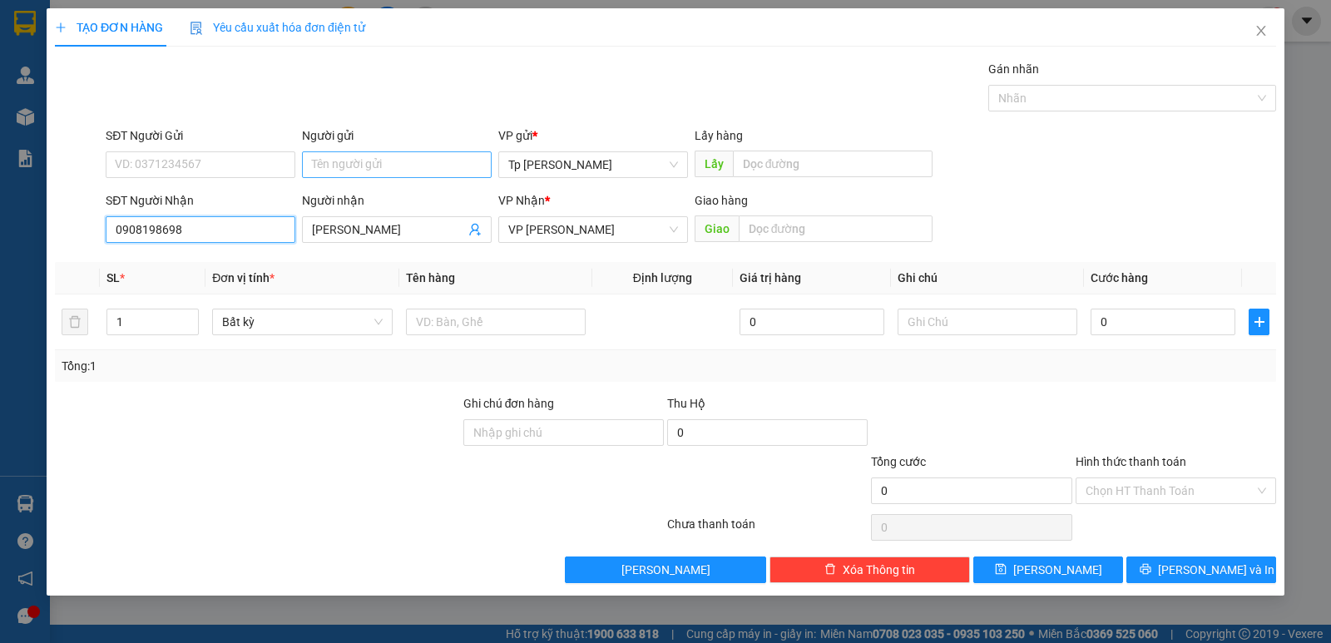
type input "0908198698"
click at [312, 170] on input "Người gửi" at bounding box center [397, 164] width 190 height 27
type input "quang phát"
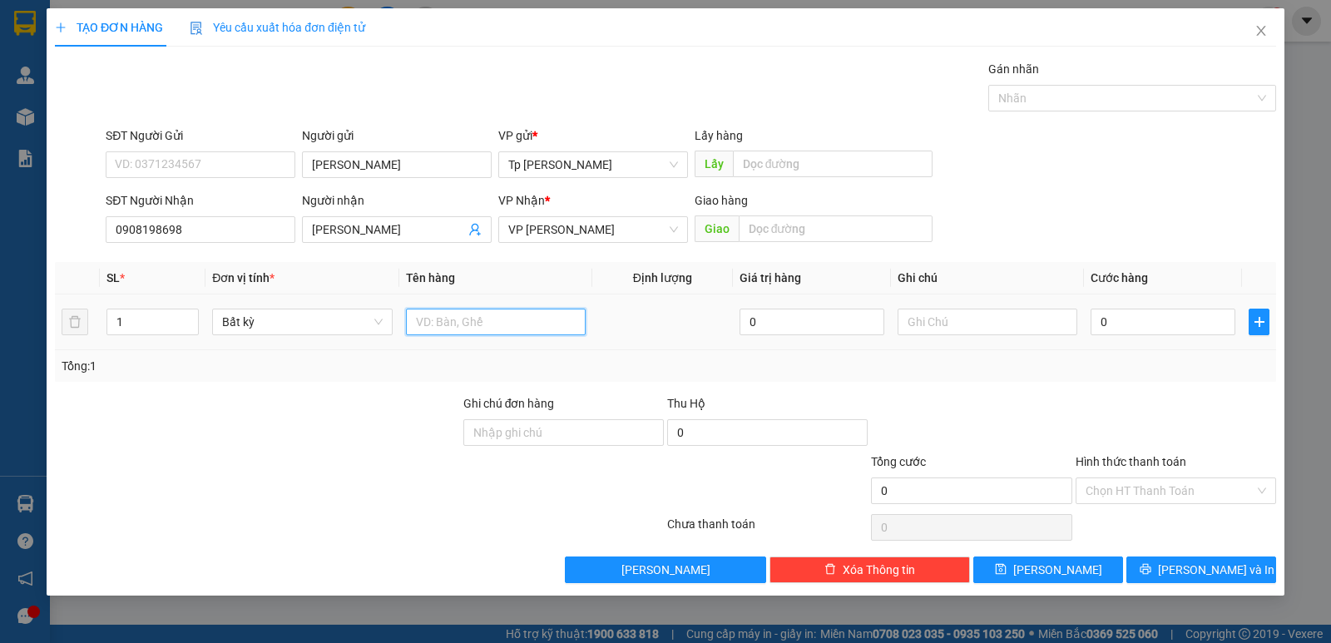
click at [560, 326] on input "text" at bounding box center [496, 322] width 180 height 27
type input "1T xám dẹp _ LK"
click at [1123, 323] on input "0" at bounding box center [1162, 322] width 145 height 27
drag, startPoint x: 1123, startPoint y: 405, endPoint x: 1134, endPoint y: 430, distance: 27.2
click at [1134, 430] on div at bounding box center [1176, 423] width 204 height 58
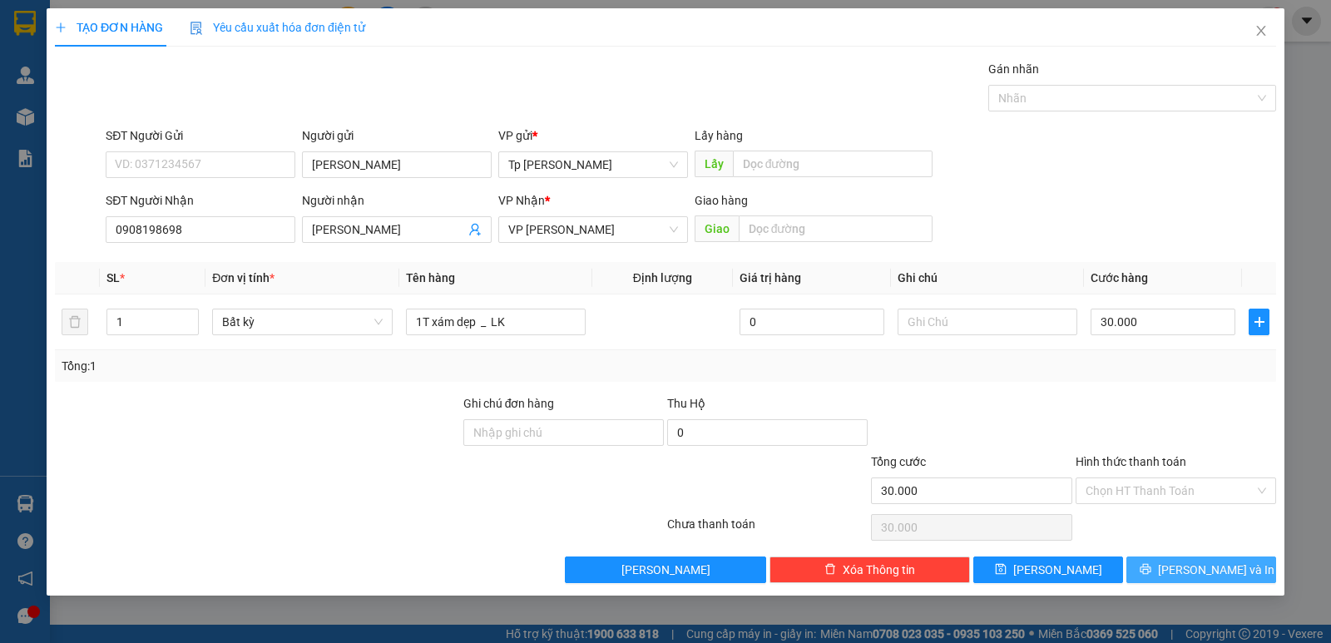
click at [1168, 564] on button "[PERSON_NAME] và In" at bounding box center [1201, 569] width 150 height 27
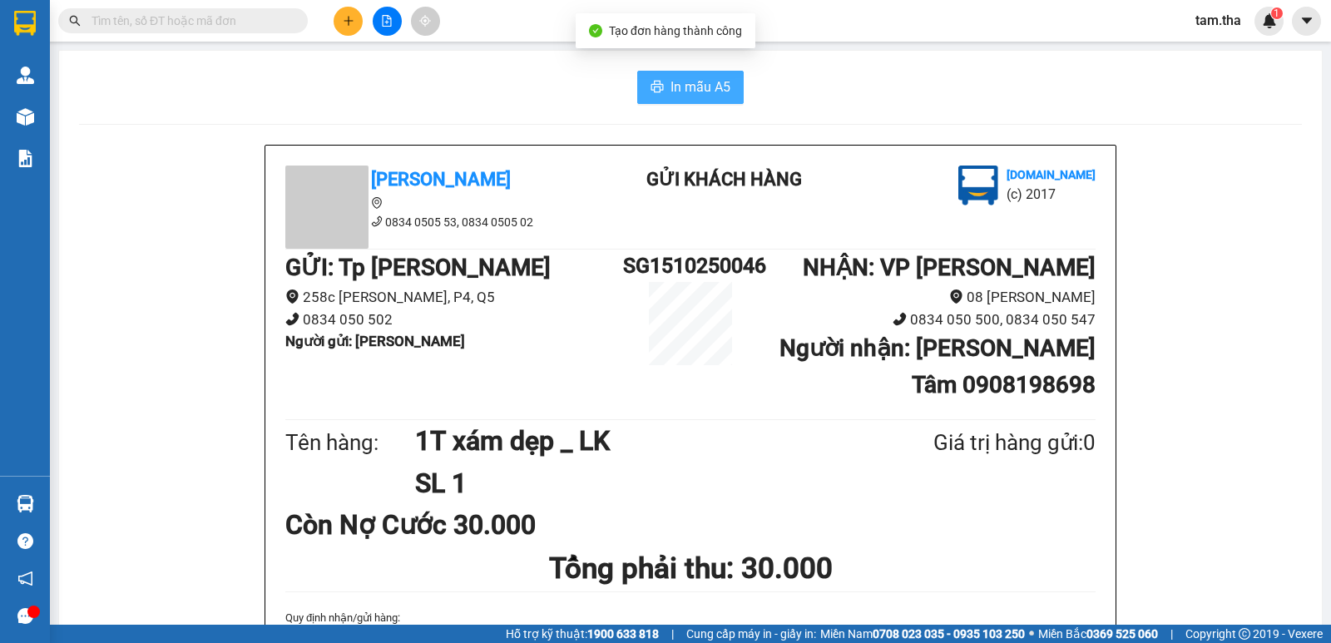
click at [687, 81] on span "In mẫu A5" at bounding box center [700, 87] width 60 height 21
click at [348, 22] on icon "plus" at bounding box center [349, 21] width 12 height 12
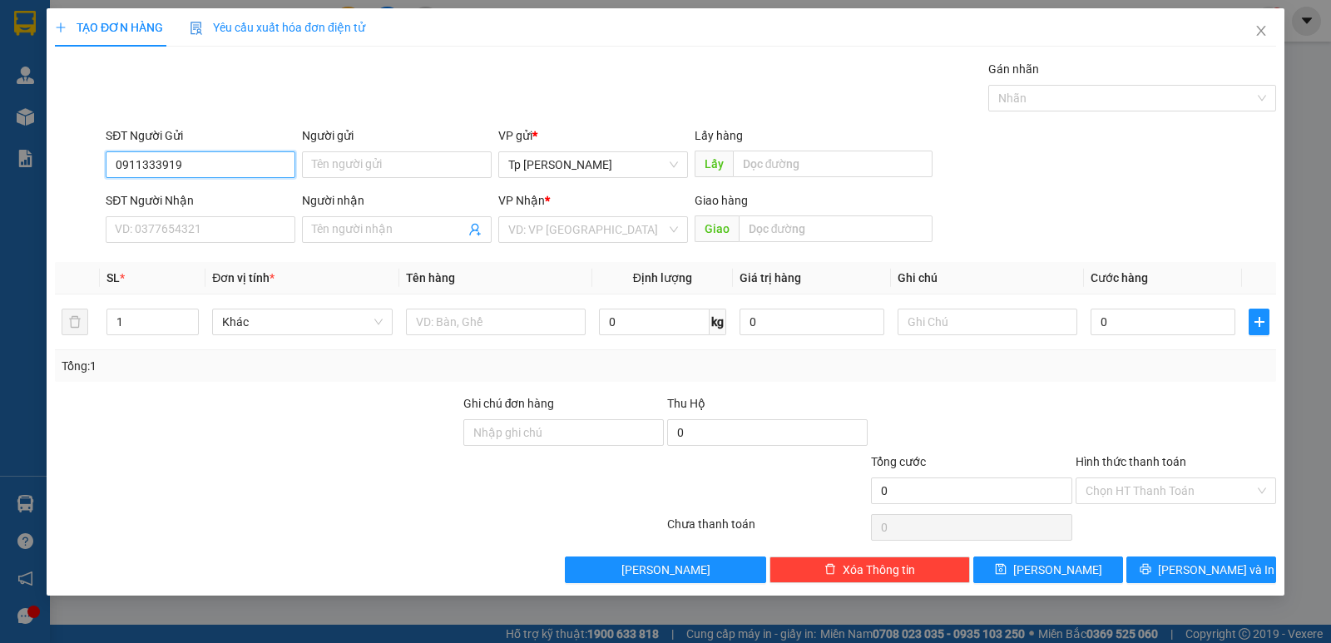
drag, startPoint x: 214, startPoint y: 165, endPoint x: 126, endPoint y: 166, distance: 87.3
click at [87, 167] on div "SĐT Người Gửi 0911333919 0911333919 Người gửi Tên người gửi VP gửi * Tp Hồ Chí …" at bounding box center [665, 155] width 1224 height 58
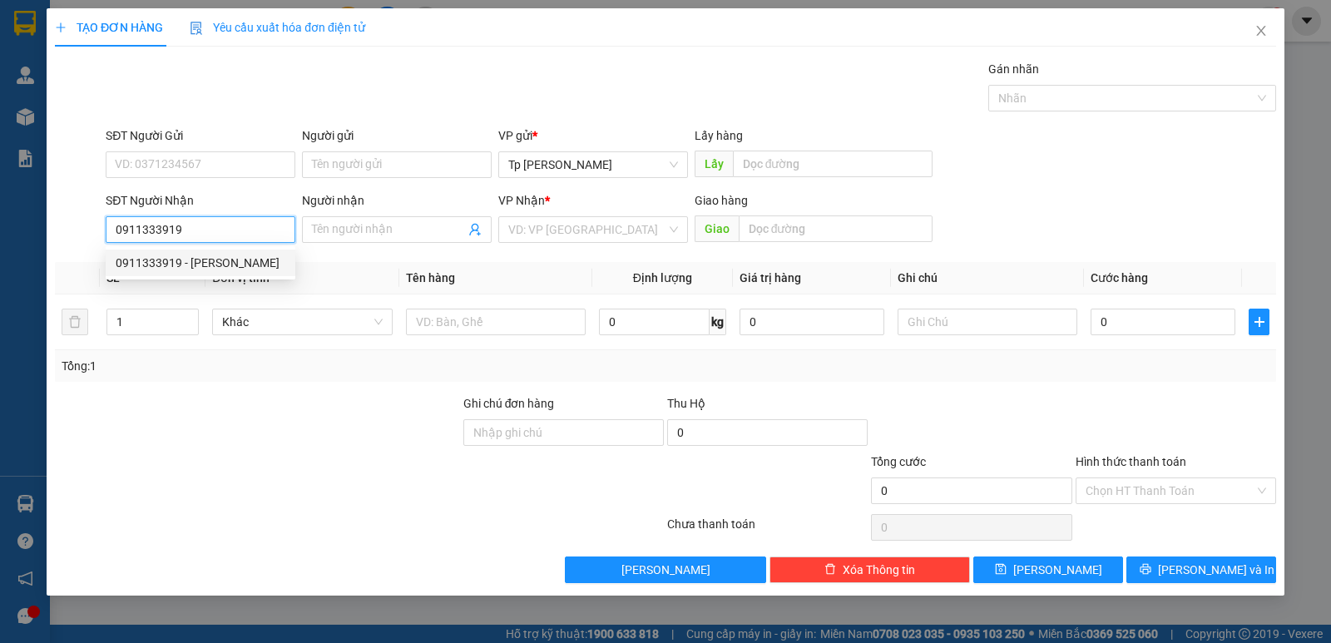
drag, startPoint x: 234, startPoint y: 269, endPoint x: 233, endPoint y: 250, distance: 19.1
click at [233, 264] on div "0911333919 - Công Thành" at bounding box center [201, 263] width 170 height 18
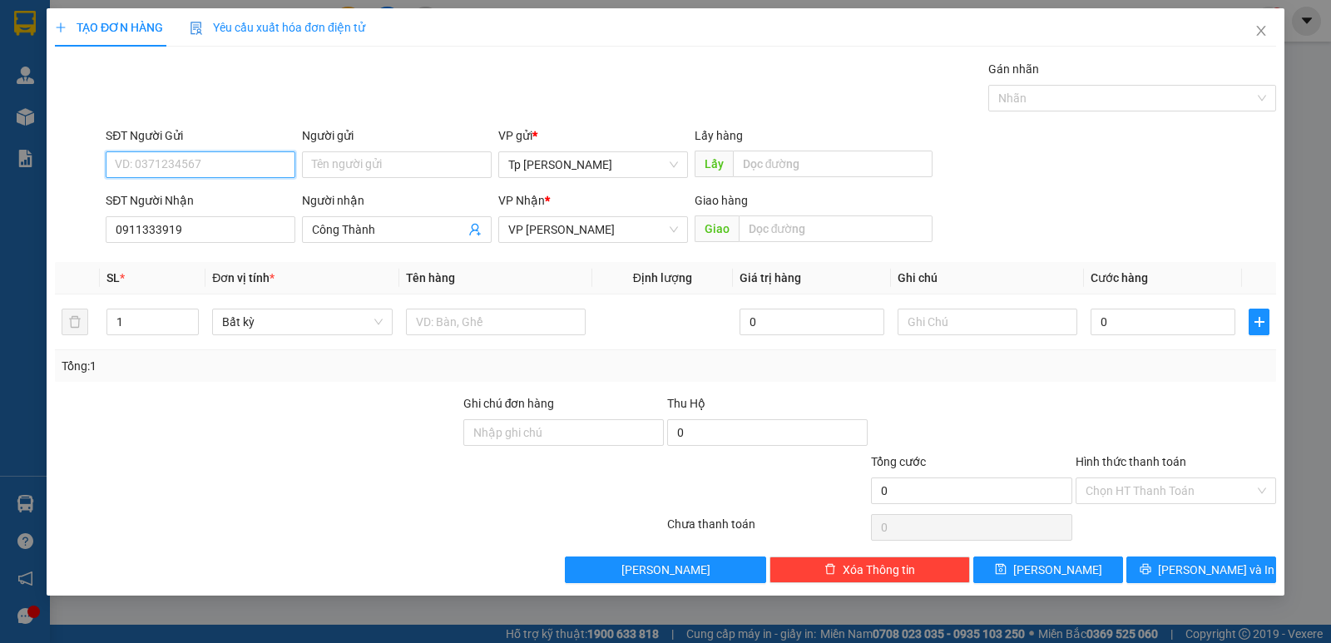
click at [220, 173] on input "SĐT Người Gửi" at bounding box center [201, 164] width 190 height 27
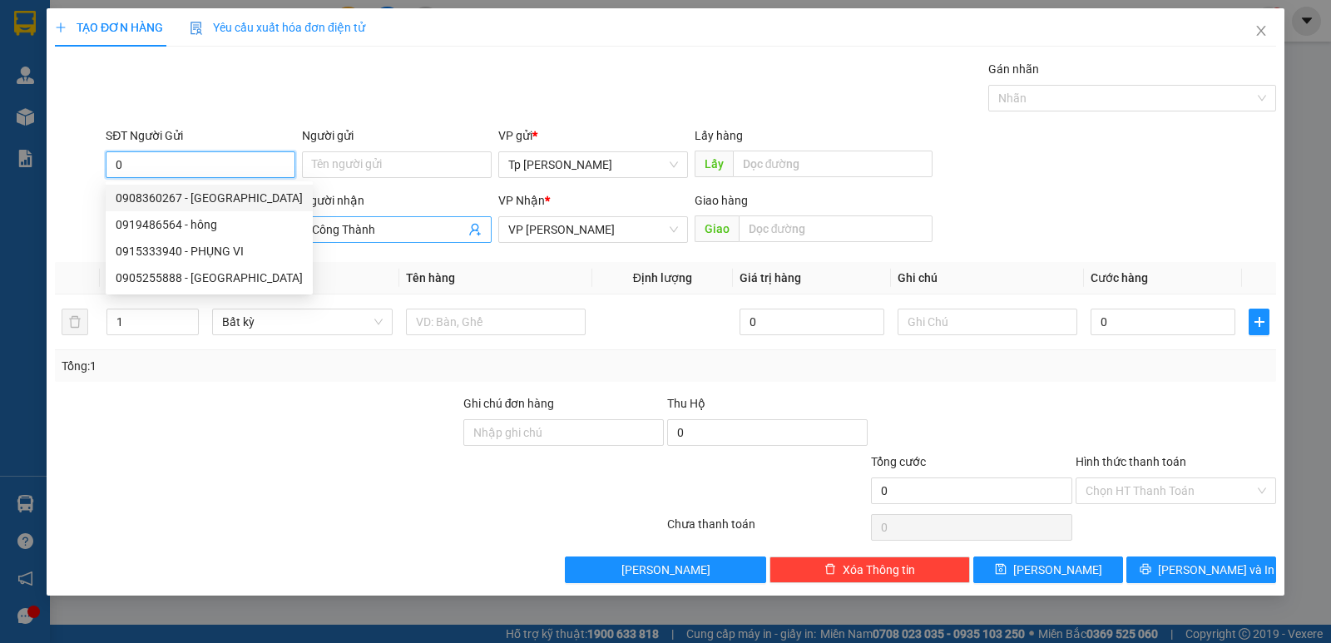
drag, startPoint x: 222, startPoint y: 201, endPoint x: 411, endPoint y: 232, distance: 191.3
click at [239, 200] on div "0908360267 - Ngoi Sao Sang" at bounding box center [209, 198] width 187 height 18
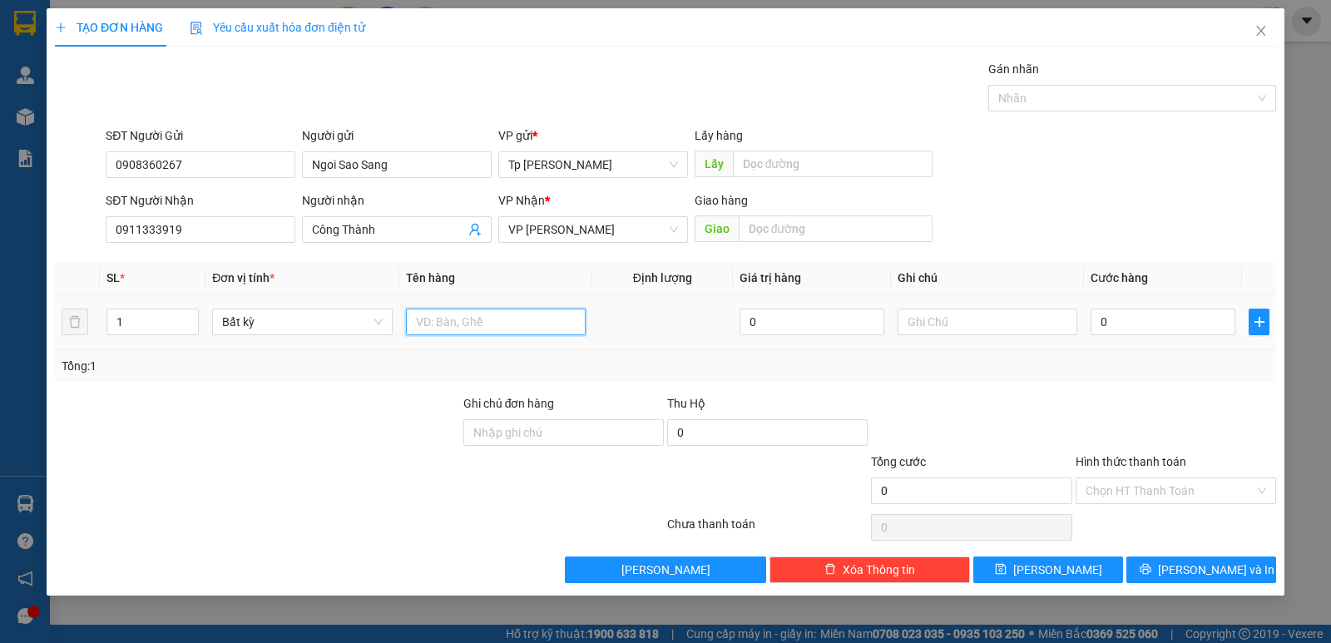
click at [458, 329] on input "text" at bounding box center [496, 322] width 180 height 27
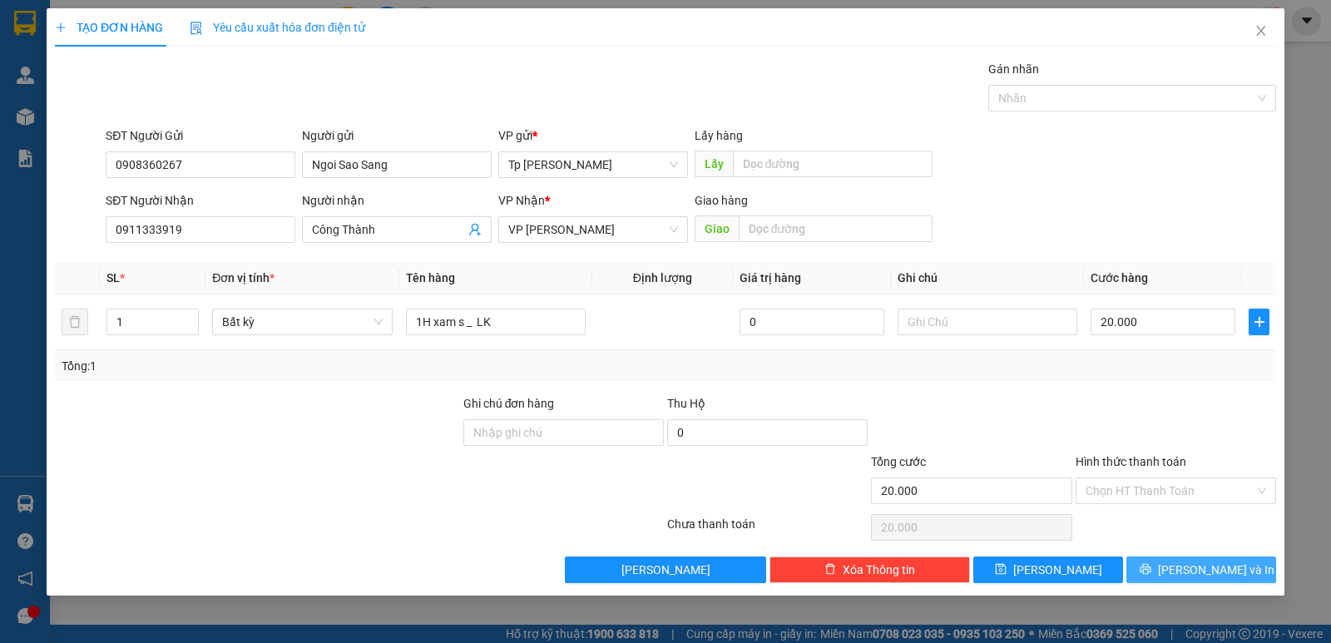
click at [1182, 565] on button "[PERSON_NAME] và In" at bounding box center [1201, 569] width 150 height 27
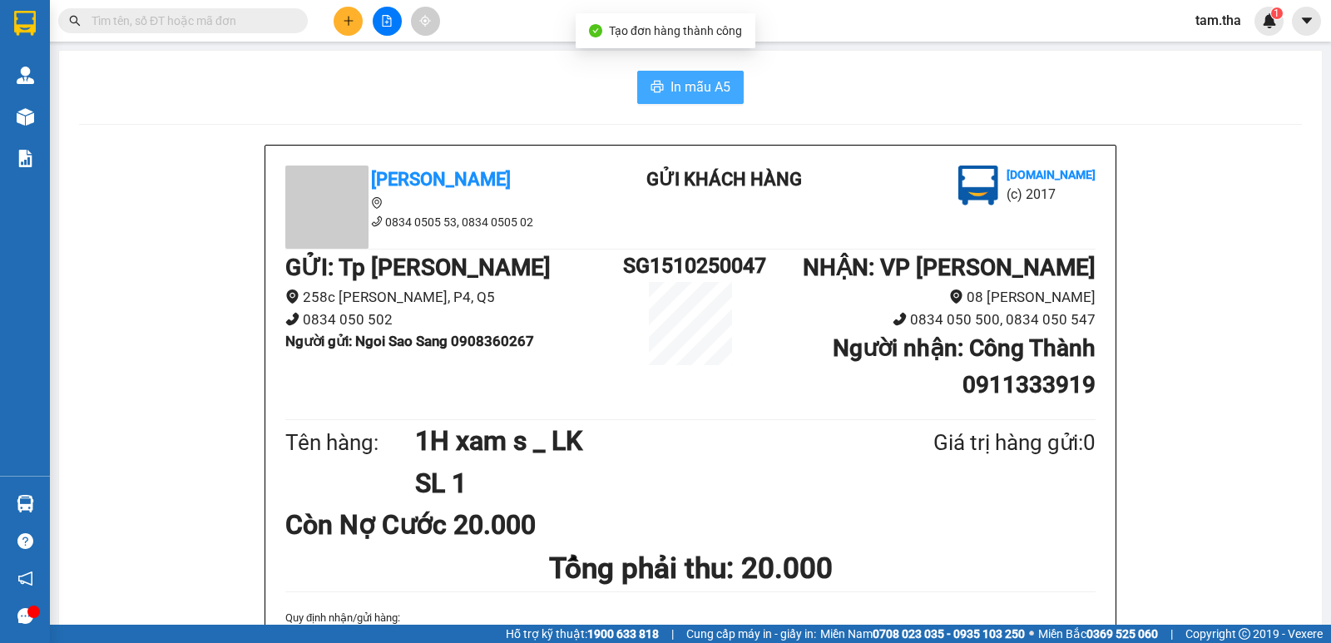
click at [692, 76] on button "In mẫu A5" at bounding box center [690, 87] width 106 height 33
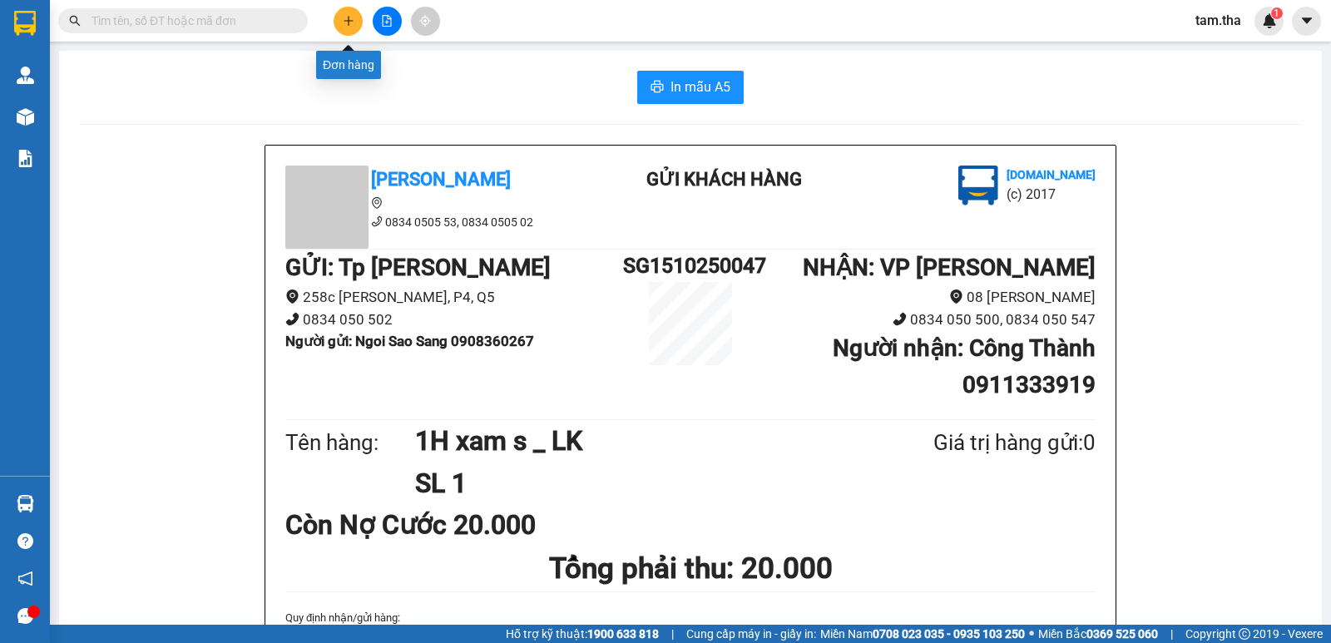
click at [357, 31] on button at bounding box center [348, 21] width 29 height 29
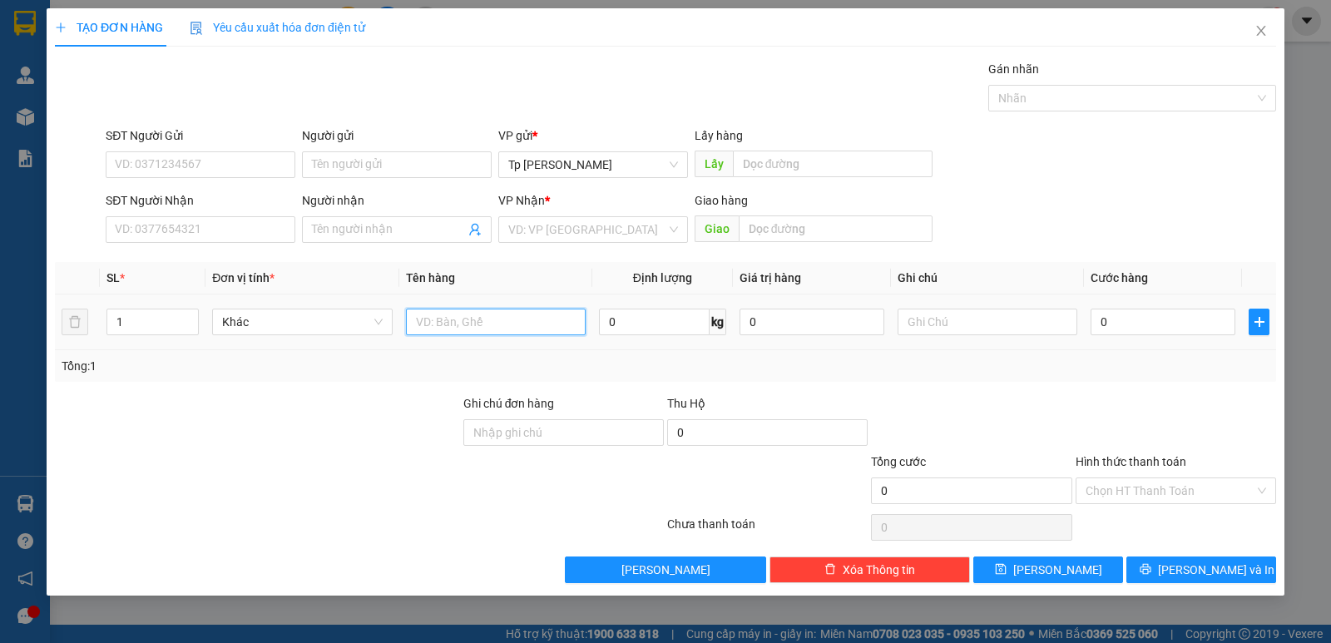
click at [466, 314] on input "text" at bounding box center [496, 322] width 180 height 27
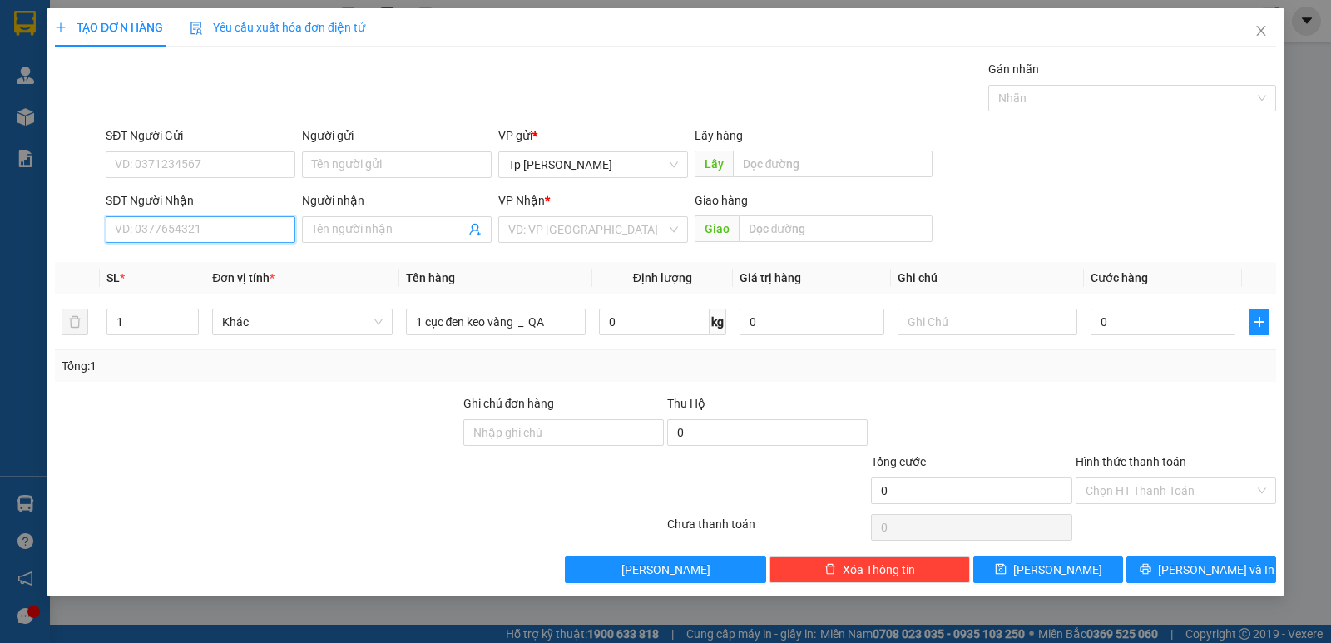
click at [205, 230] on input "SĐT Người Nhận" at bounding box center [201, 229] width 190 height 27
click at [218, 271] on div "0327789902 - Khang" at bounding box center [201, 263] width 170 height 18
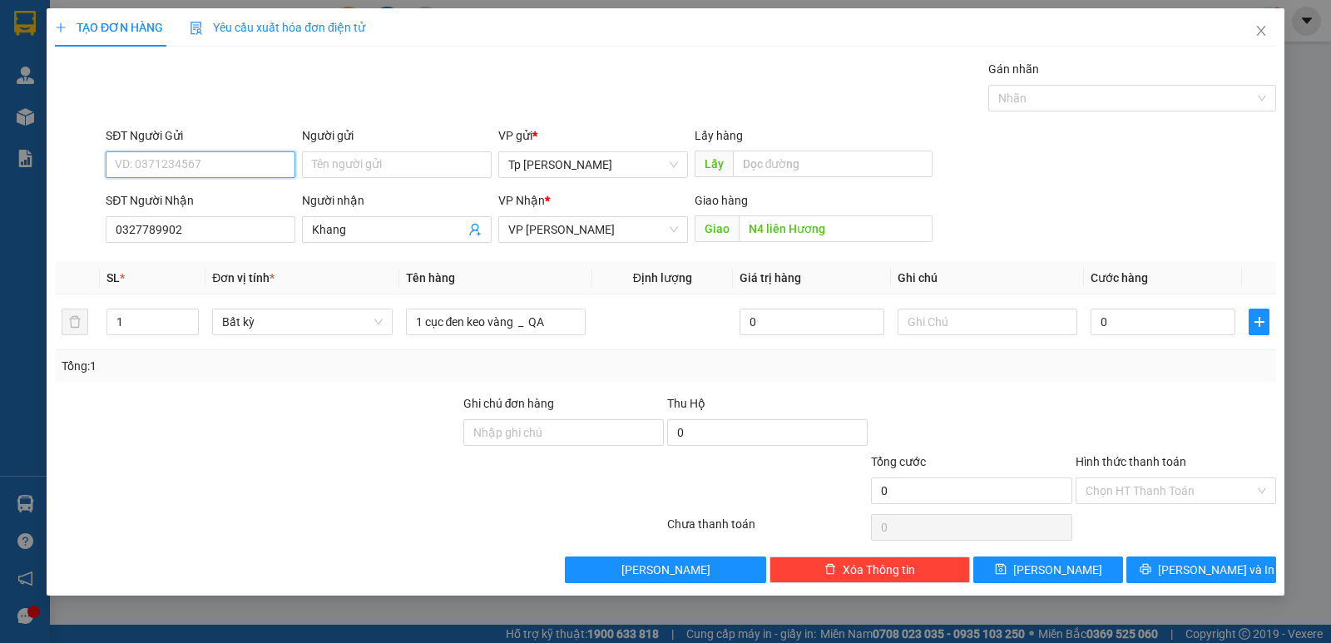
click at [203, 168] on input "SĐT Người Gửi" at bounding box center [201, 164] width 190 height 27
drag, startPoint x: 206, startPoint y: 201, endPoint x: 645, endPoint y: 316, distance: 453.9
click at [229, 209] on div "0394243554 - Tú" at bounding box center [201, 198] width 190 height 27
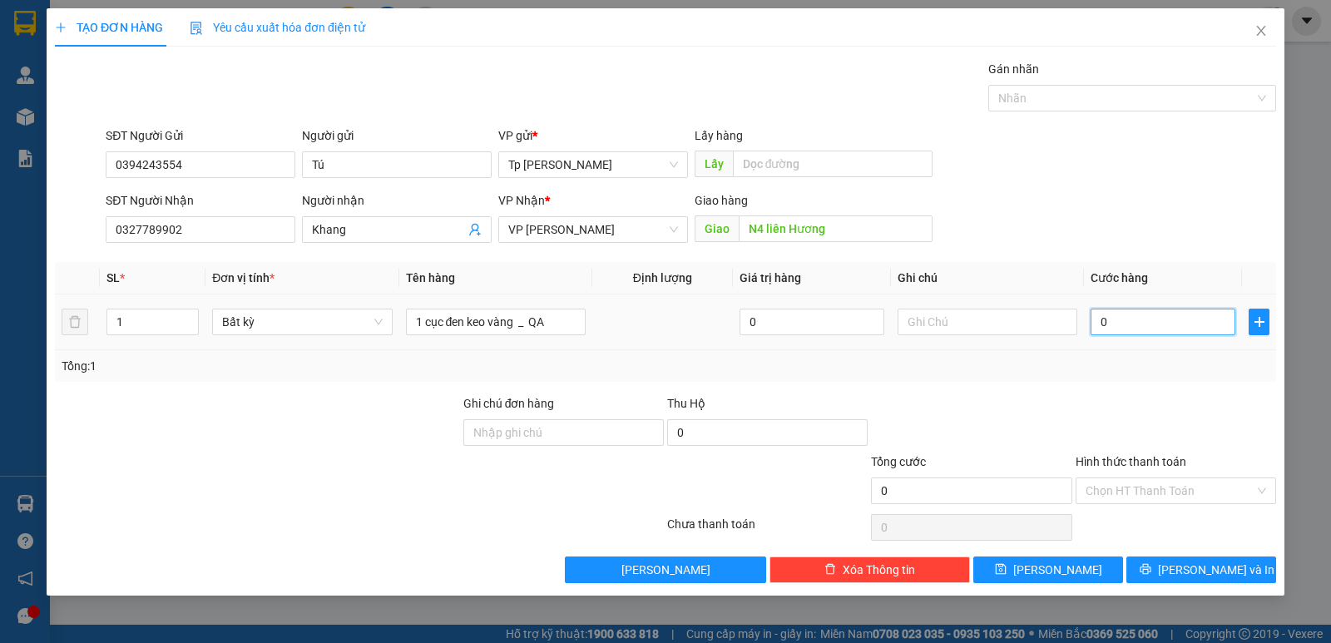
click at [1114, 324] on input "0" at bounding box center [1162, 322] width 145 height 27
drag, startPoint x: 1221, startPoint y: 432, endPoint x: 1201, endPoint y: 444, distance: 23.5
click at [1217, 432] on div at bounding box center [1176, 423] width 204 height 58
click at [1143, 483] on input "Hình thức thanh toán" at bounding box center [1169, 490] width 169 height 25
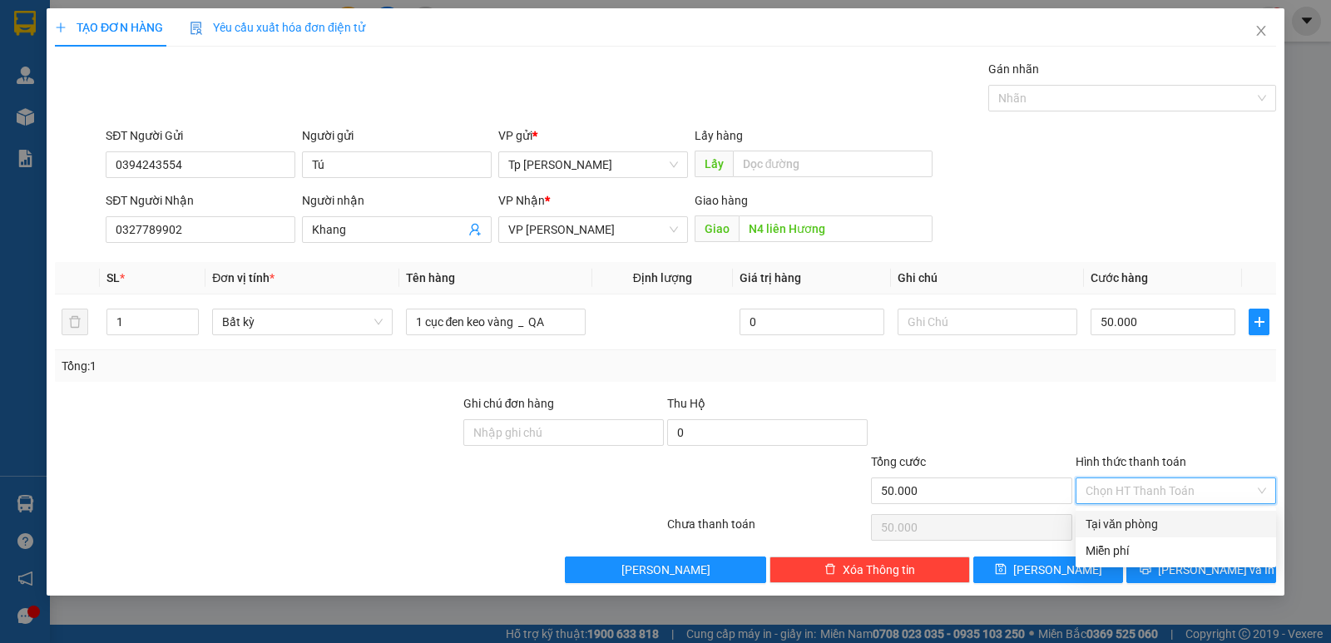
click at [1148, 521] on div "Tại văn phòng" at bounding box center [1175, 524] width 180 height 18
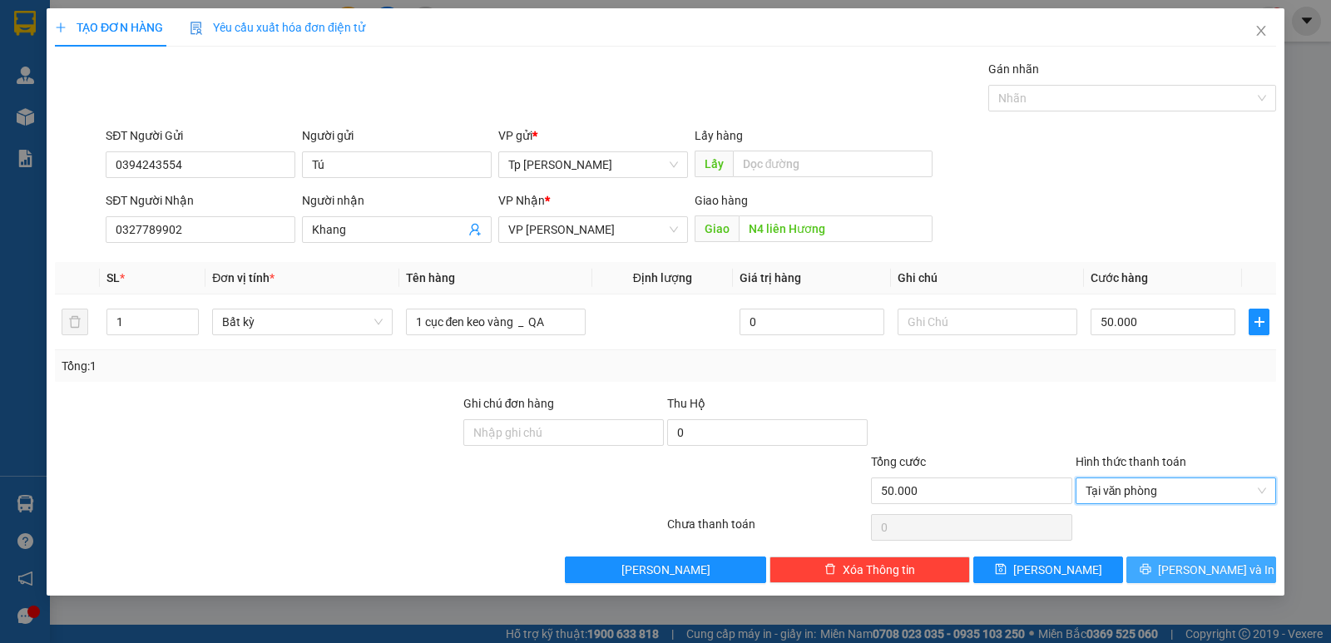
click at [1192, 557] on button "[PERSON_NAME] và In" at bounding box center [1201, 569] width 150 height 27
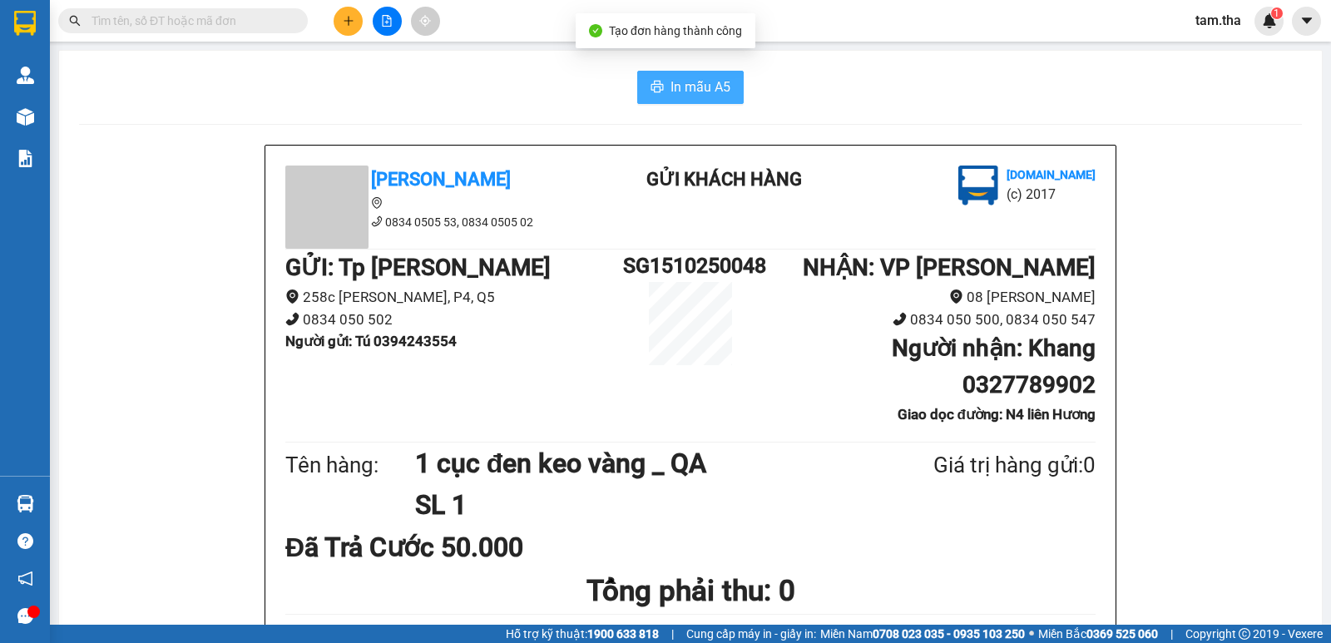
click at [724, 94] on span "In mẫu A5" at bounding box center [700, 87] width 60 height 21
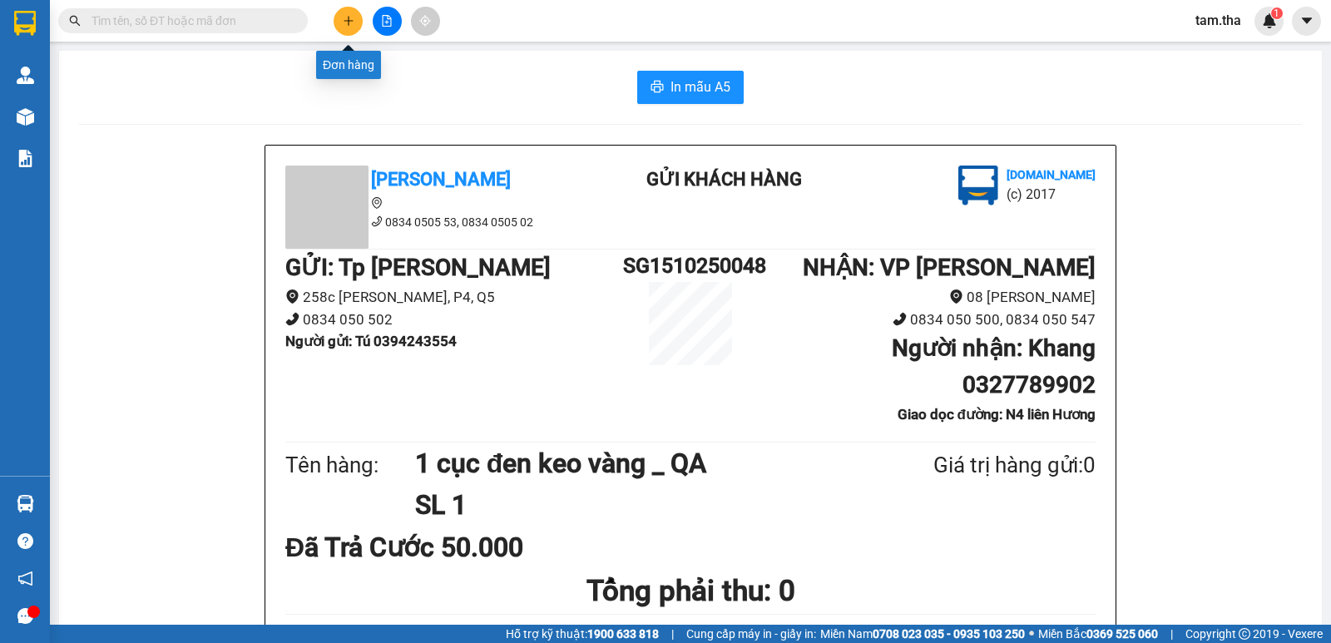
click at [339, 21] on button at bounding box center [348, 21] width 29 height 29
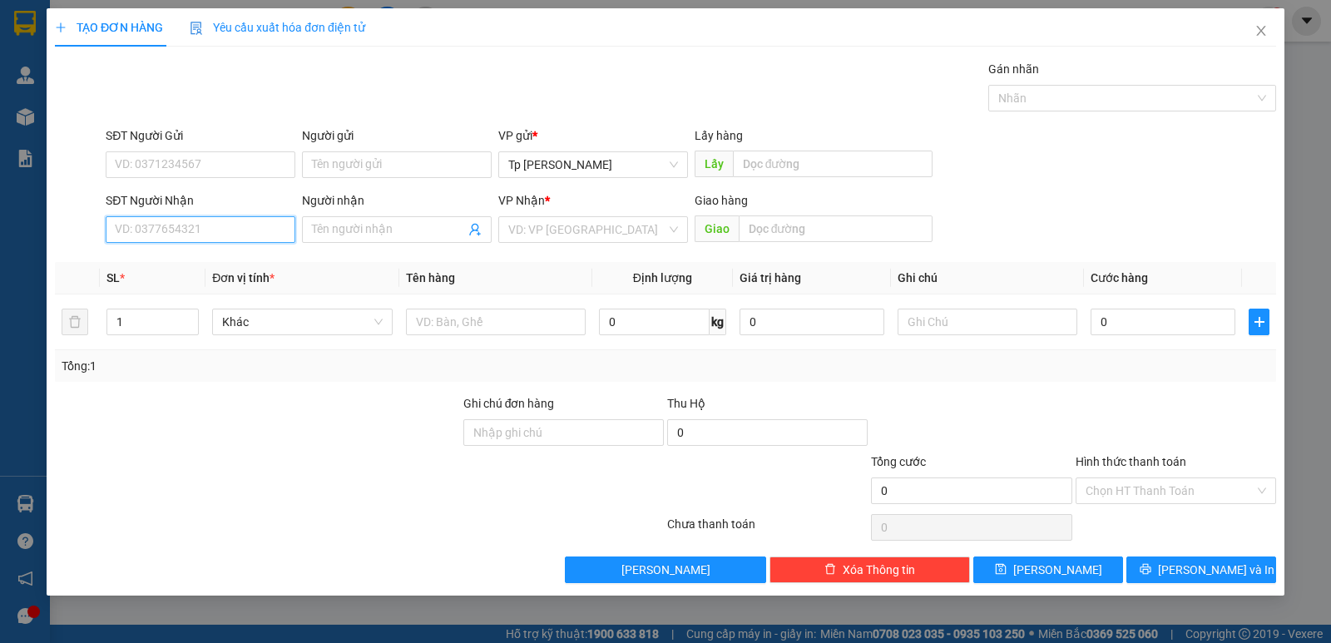
click at [206, 240] on input "SĐT Người Nhận" at bounding box center [201, 229] width 190 height 27
drag, startPoint x: 210, startPoint y: 265, endPoint x: 210, endPoint y: 245, distance: 20.0
click at [209, 259] on div "0948754623 - Công Thành" at bounding box center [201, 263] width 170 height 18
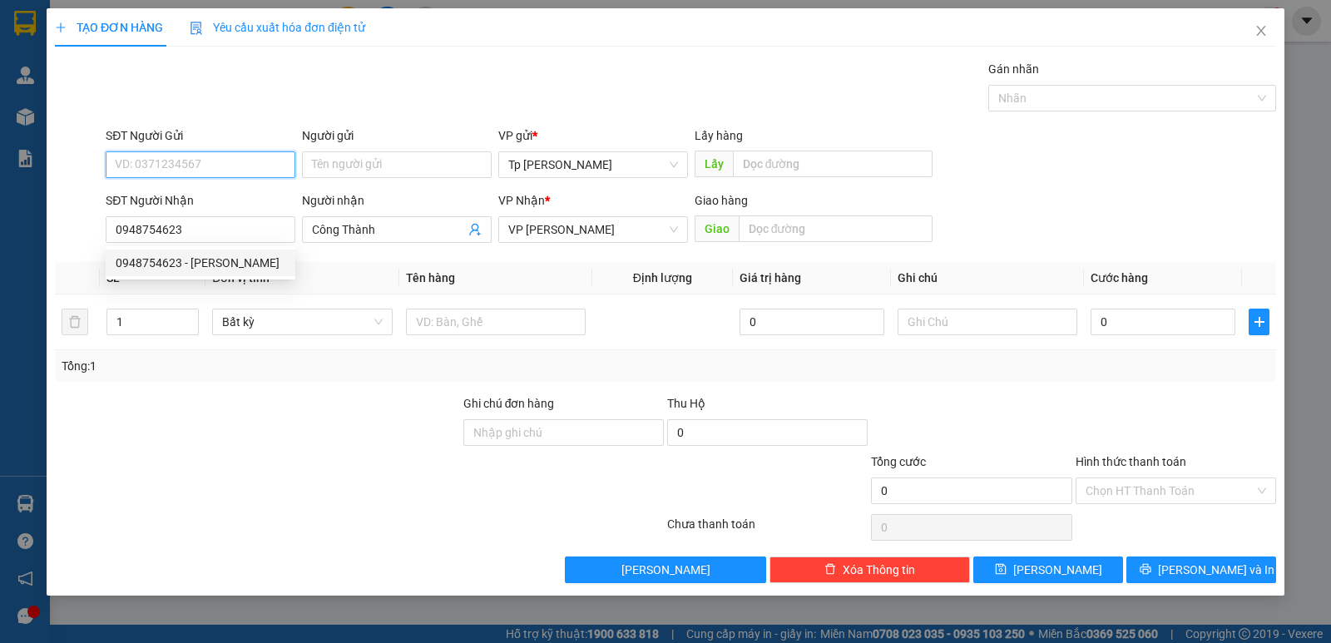
drag, startPoint x: 204, startPoint y: 166, endPoint x: 222, endPoint y: 161, distance: 19.0
click at [215, 163] on input "SĐT Người Gửi" at bounding box center [201, 164] width 190 height 27
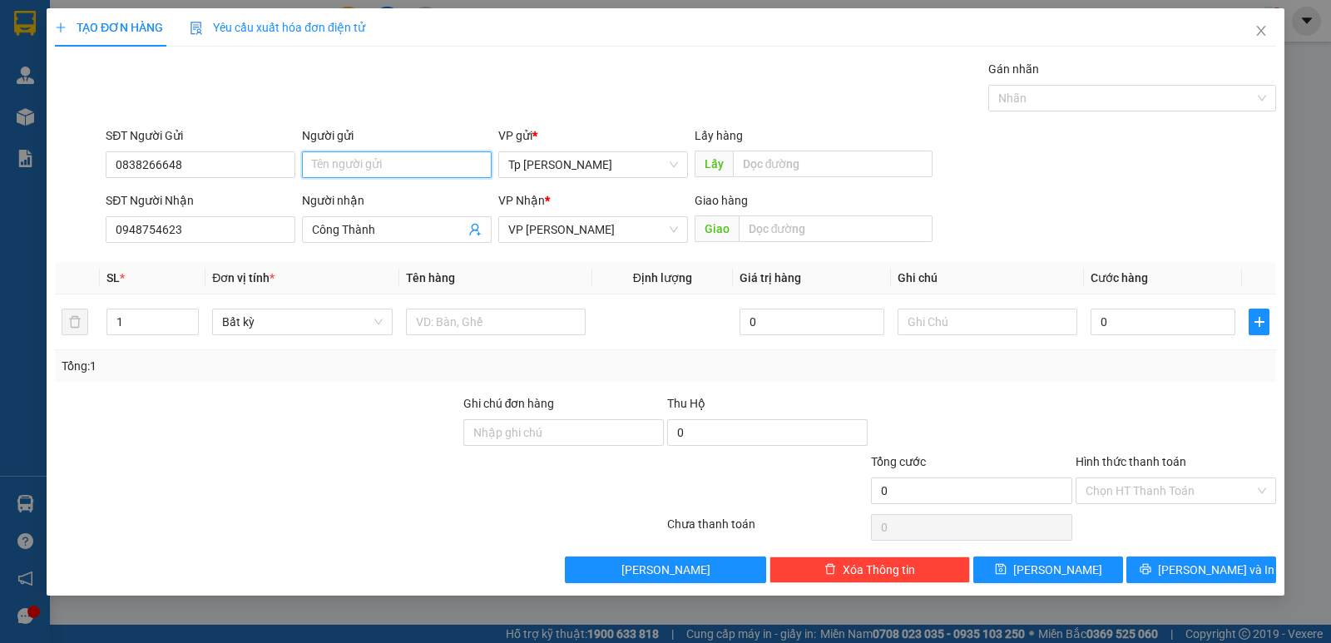
click at [331, 170] on input "Người gửi" at bounding box center [397, 164] width 190 height 27
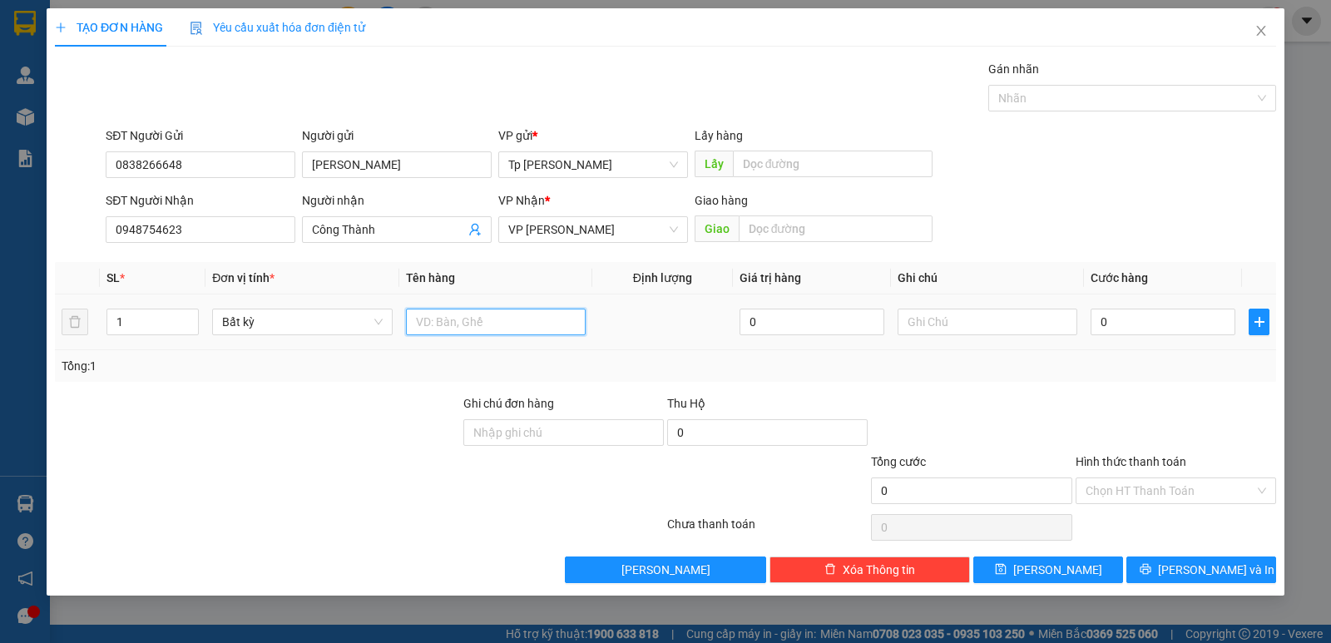
click at [565, 314] on input "text" at bounding box center [496, 322] width 180 height 27
click at [1167, 335] on div "0" at bounding box center [1162, 321] width 145 height 33
click at [1095, 417] on div at bounding box center [1176, 423] width 204 height 58
drag, startPoint x: 1180, startPoint y: 563, endPoint x: 787, endPoint y: 318, distance: 463.6
click at [1151, 564] on icon "printer" at bounding box center [1145, 569] width 12 height 12
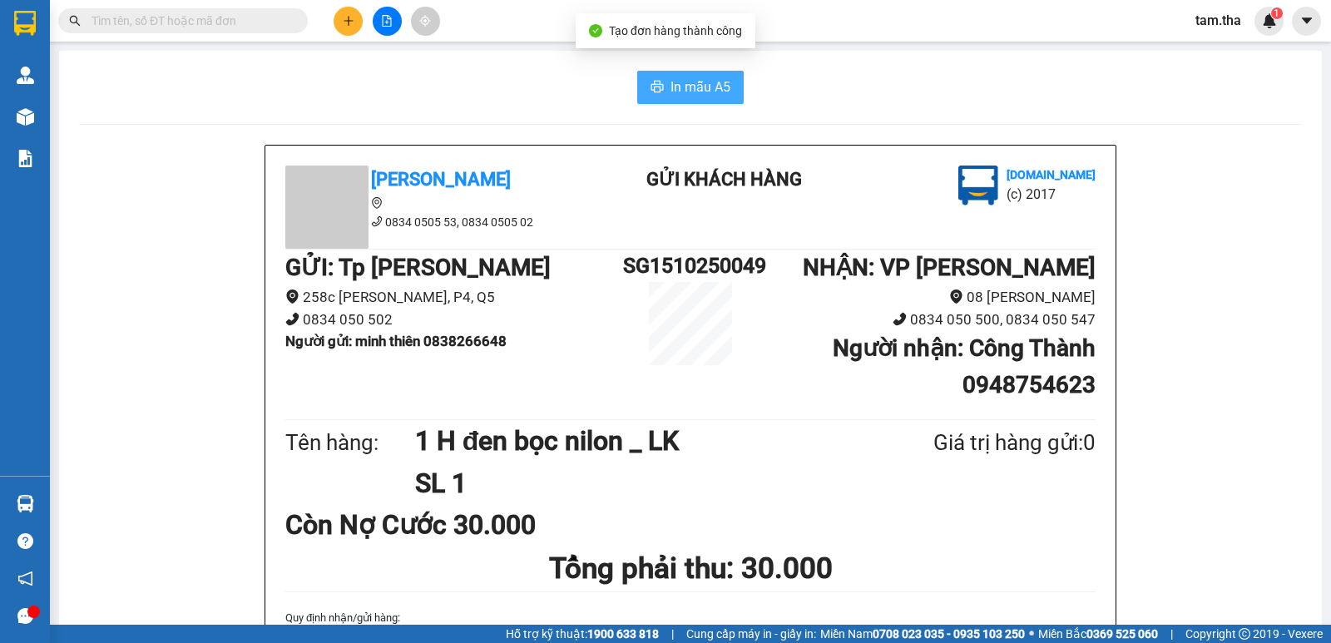
click at [650, 93] on icon "printer" at bounding box center [656, 86] width 13 height 13
click at [348, 13] on button at bounding box center [348, 21] width 29 height 29
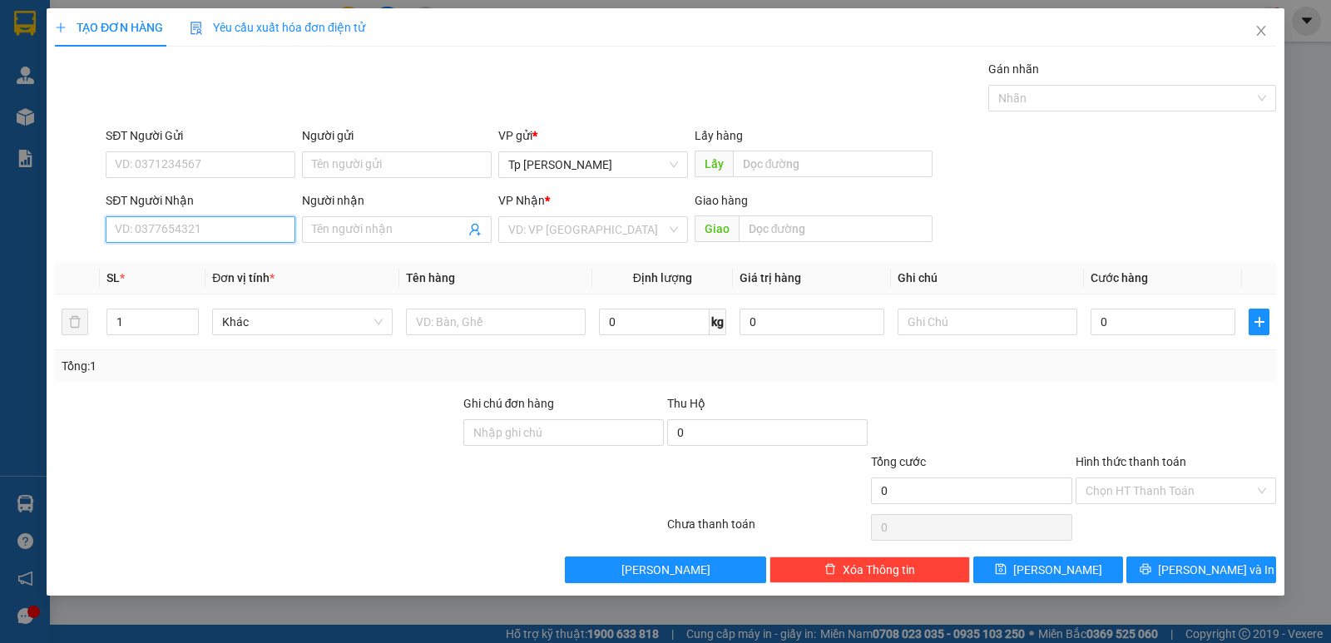
click at [198, 231] on input "SĐT Người Nhận" at bounding box center [201, 229] width 190 height 27
click at [214, 274] on div "0977182344 - Nụ võ" at bounding box center [201, 263] width 190 height 27
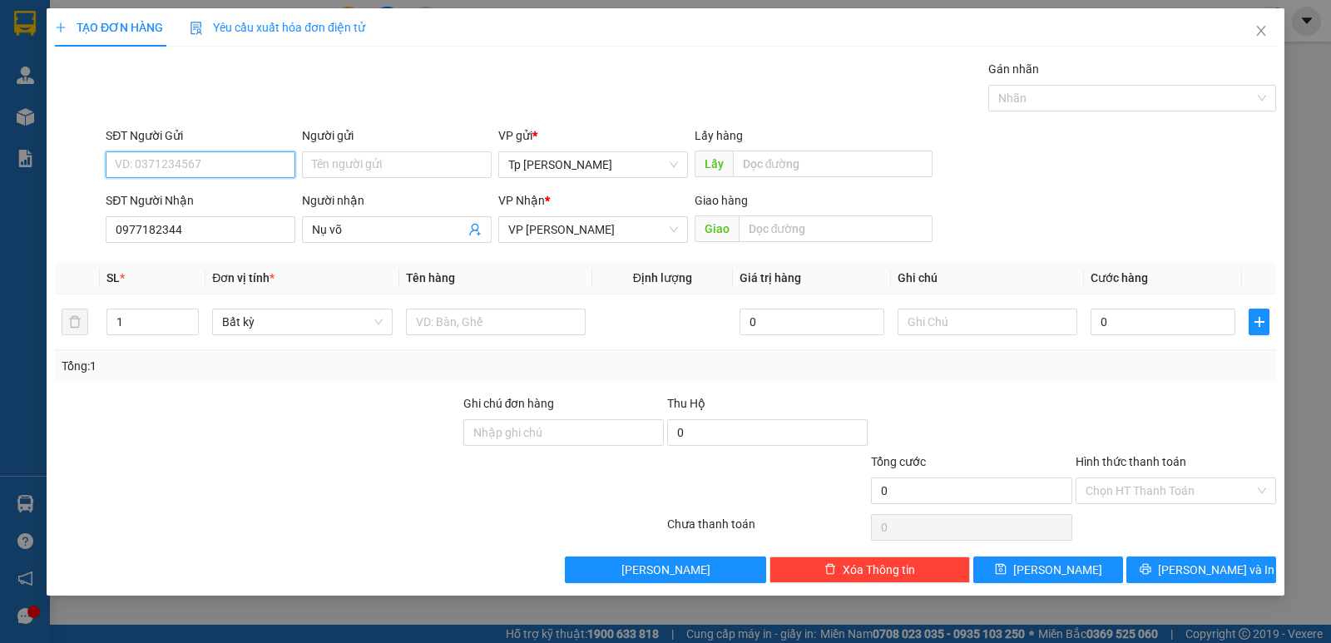
click at [279, 155] on input "SĐT Người Gửi" at bounding box center [201, 164] width 190 height 27
click at [219, 189] on div "0934072686 - Táo Đỏ" at bounding box center [201, 198] width 170 height 18
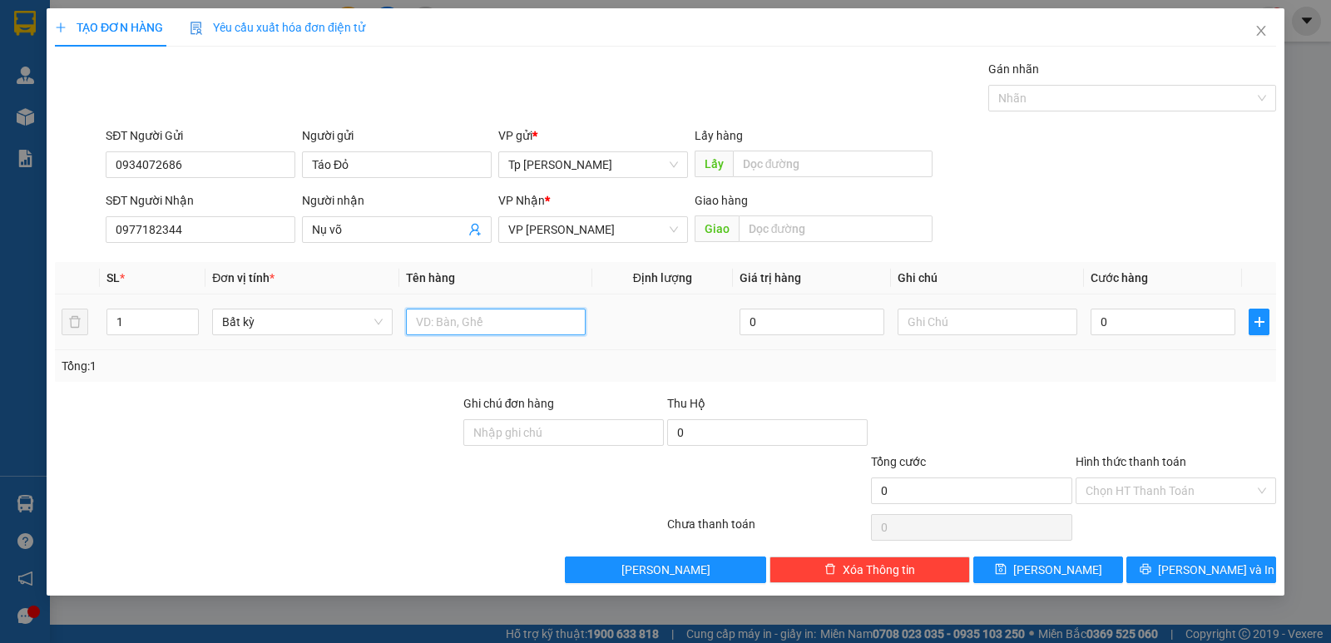
click at [465, 311] on input "text" at bounding box center [496, 322] width 180 height 27
drag, startPoint x: 1154, startPoint y: 348, endPoint x: 1155, endPoint y: 373, distance: 25.8
click at [1154, 355] on div "SL * Đơn vị tính * Tên hàng Định lượng Giá trị hàng Ghi chú Cước hàng 1 Bất kỳ …" at bounding box center [665, 322] width 1221 height 120
click at [1216, 597] on div "TẠO ĐƠN HÀNG Yêu cầu xuất hóa đơn điện tử Transit Pickup Surcharge Ids Transit …" at bounding box center [665, 321] width 1331 height 643
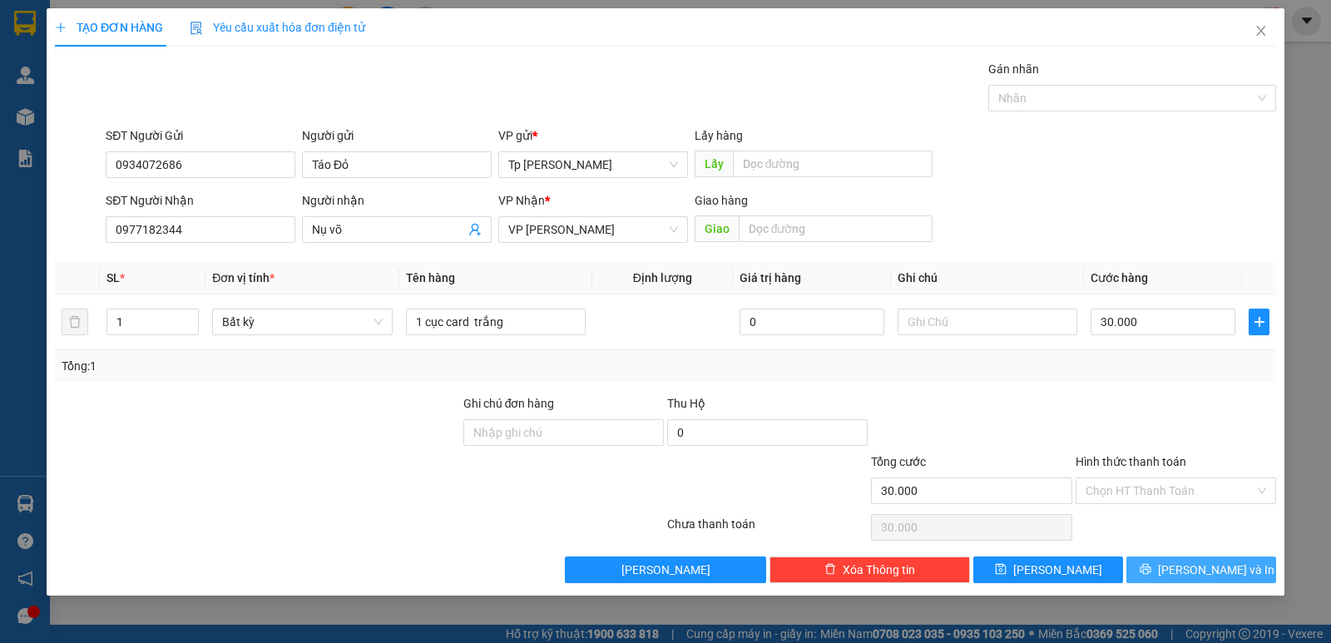
drag, startPoint x: 1219, startPoint y: 584, endPoint x: 1218, endPoint y: 576, distance: 8.5
click at [1219, 581] on div "TẠO ĐƠN HÀNG Yêu cầu xuất hóa đơn điện tử Transit Pickup Surcharge Ids Transit …" at bounding box center [666, 301] width 1238 height 587
click at [1218, 574] on span "[PERSON_NAME] và In" at bounding box center [1216, 570] width 116 height 18
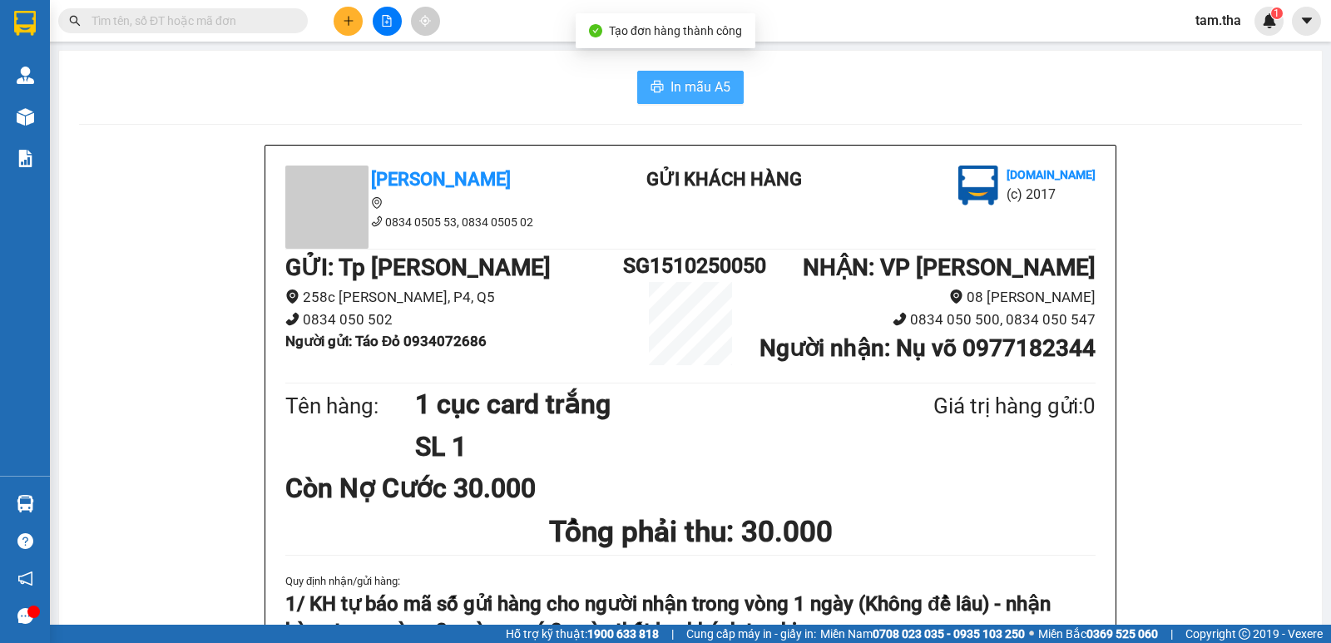
click at [670, 94] on span "In mẫu A5" at bounding box center [700, 87] width 60 height 21
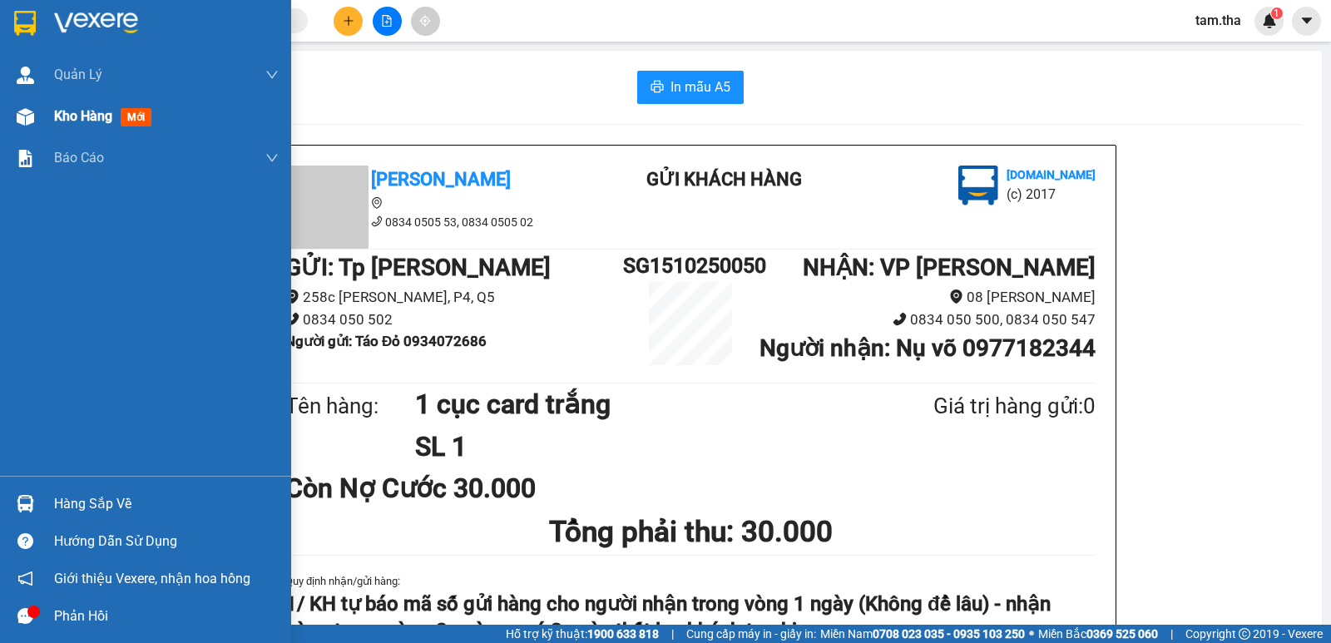
drag, startPoint x: 0, startPoint y: 117, endPoint x: 17, endPoint y: 117, distance: 16.6
click at [2, 117] on div "Kho hàng mới" at bounding box center [145, 117] width 291 height 42
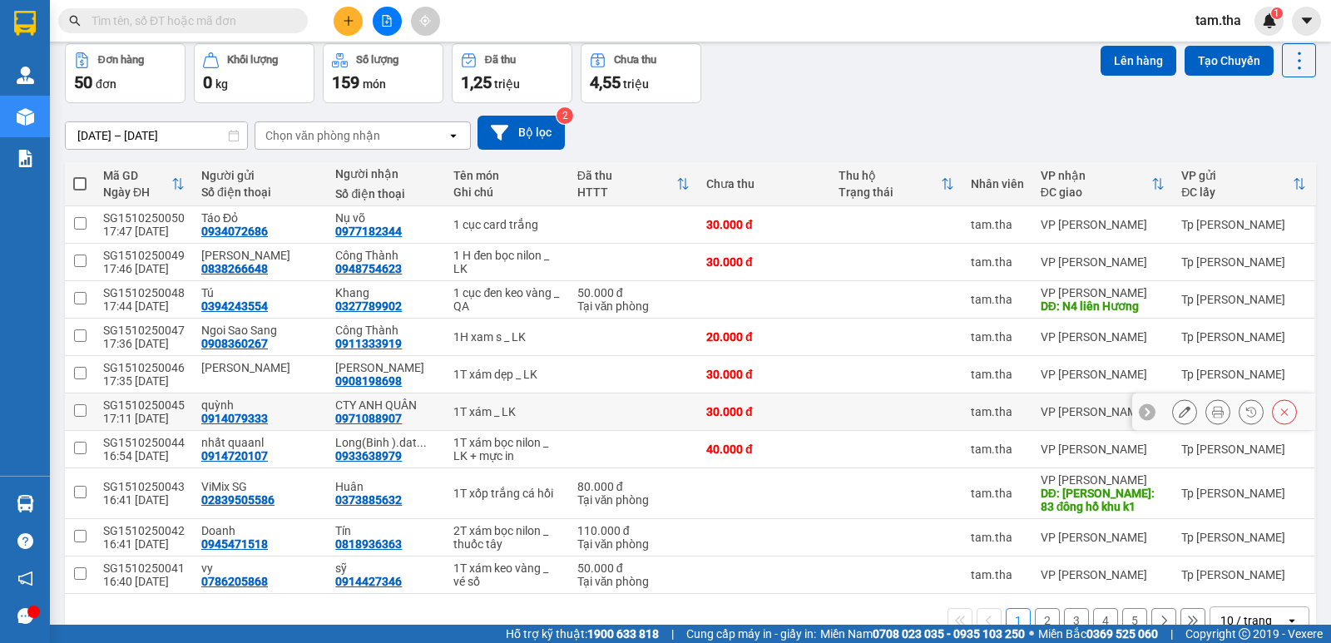
scroll to position [110, 0]
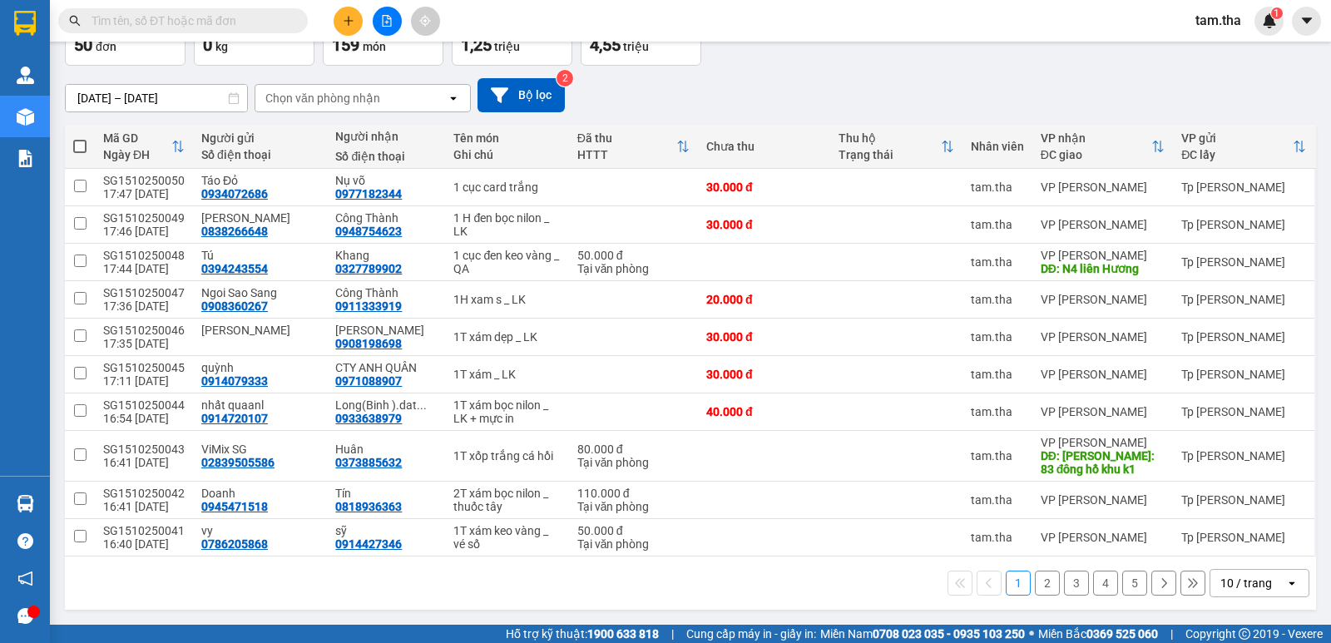
click at [1222, 590] on div "10 / trang" at bounding box center [1246, 583] width 52 height 17
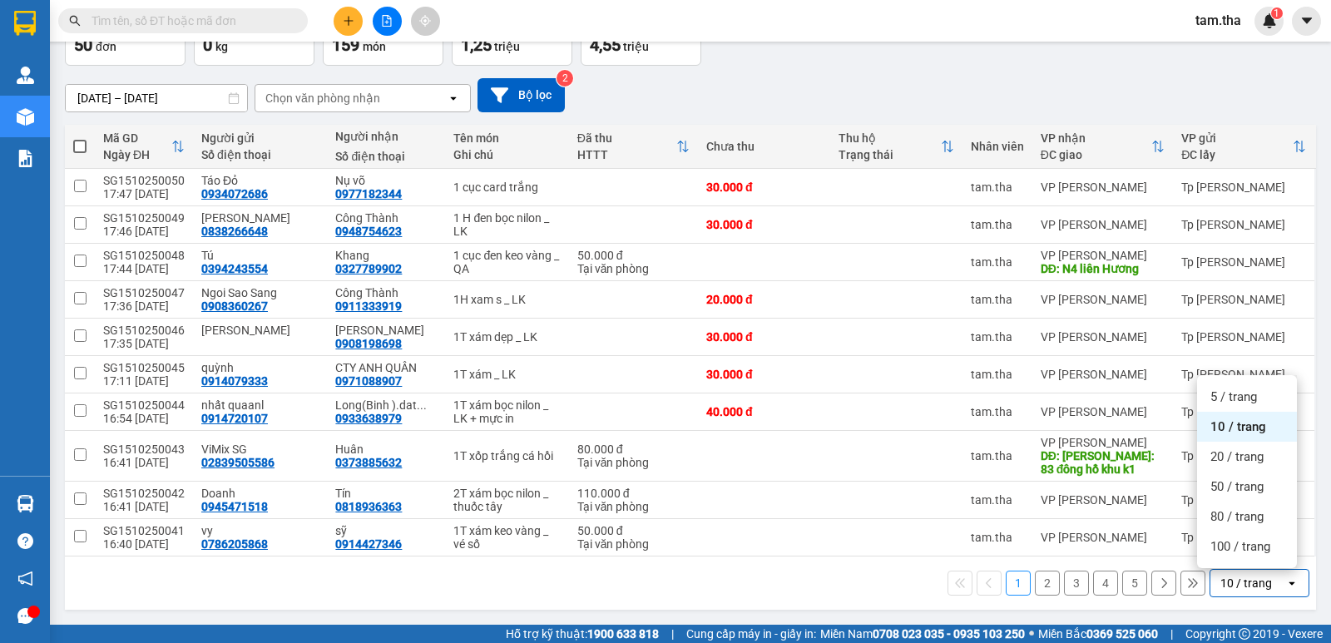
click at [1223, 558] on div "100 / trang" at bounding box center [1247, 546] width 100 height 30
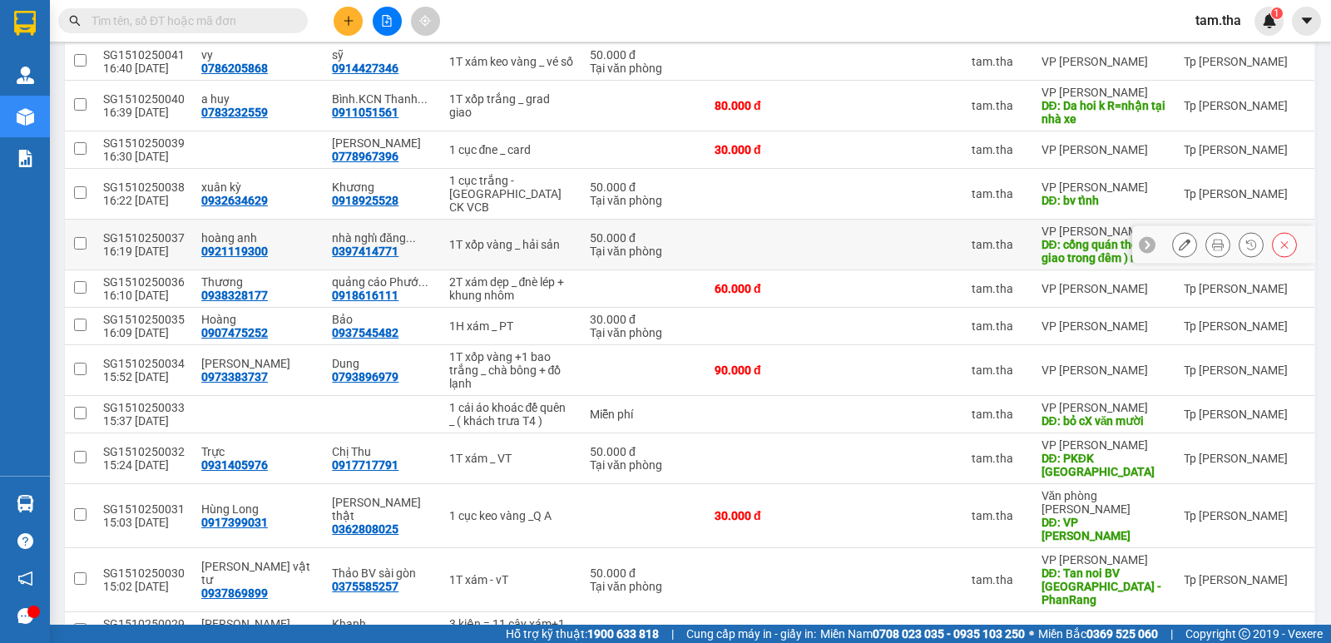
scroll to position [665, 0]
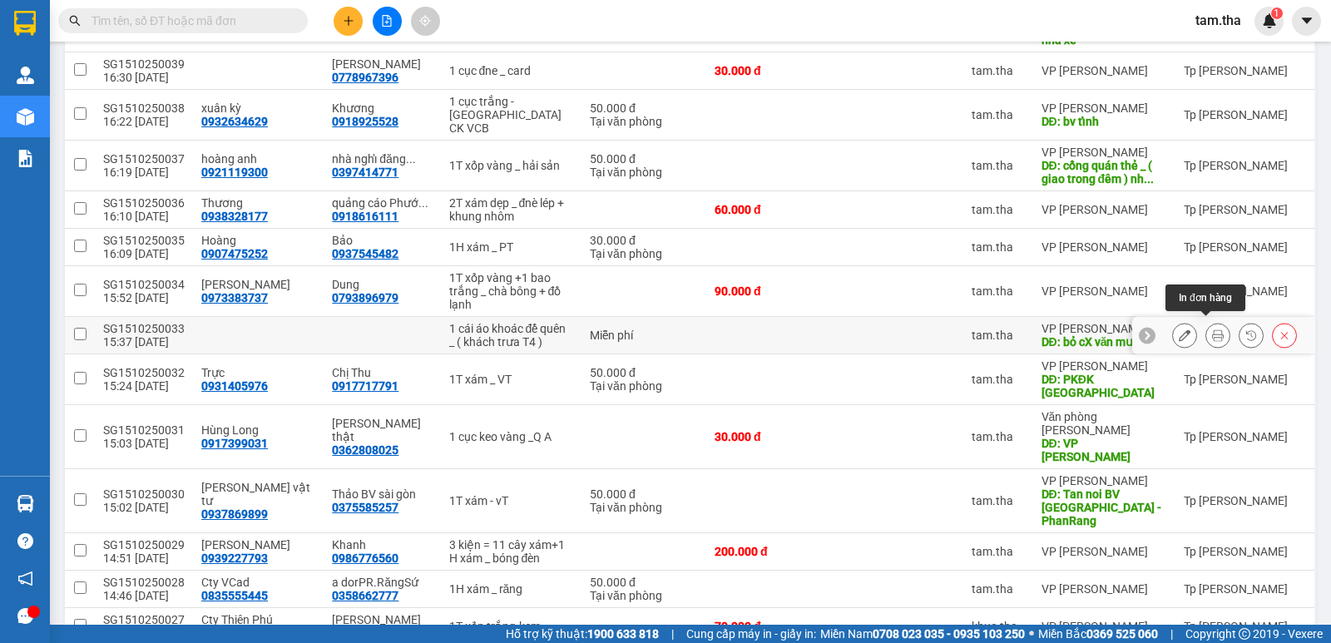
click at [1212, 334] on icon at bounding box center [1218, 335] width 12 height 12
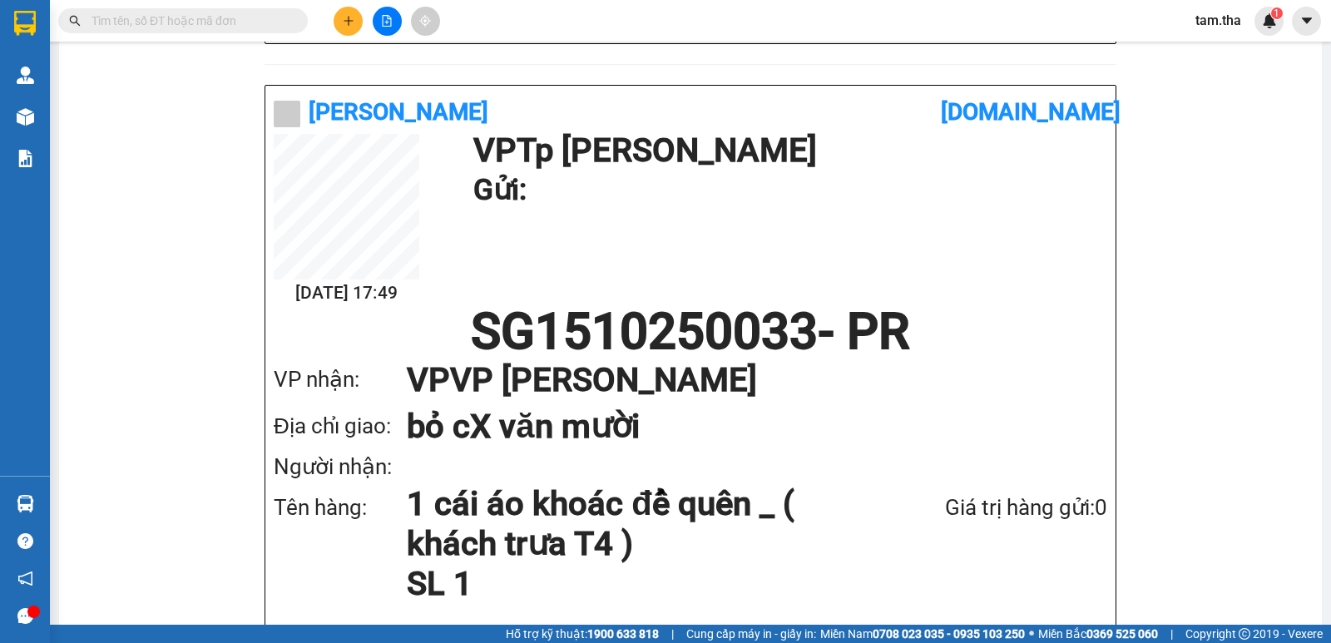
scroll to position [39, 0]
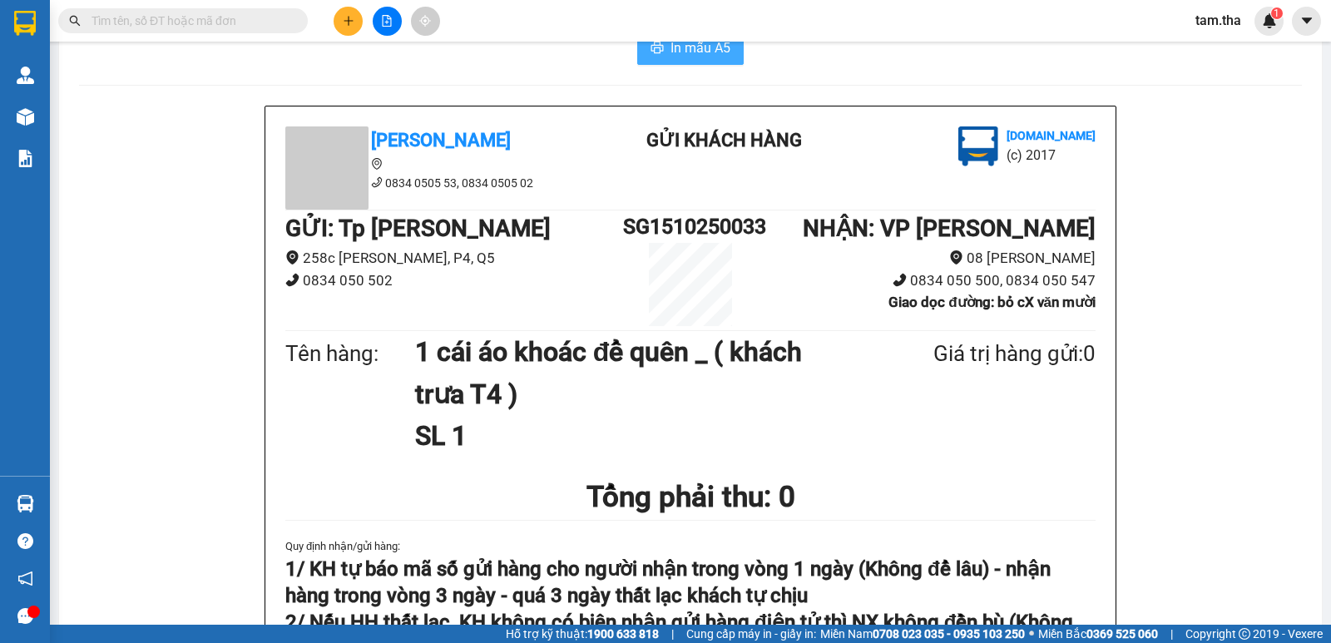
click at [650, 62] on button "In mẫu A5" at bounding box center [690, 48] width 106 height 33
click at [50, 117] on main "In mẫu A5 Tân Hoàng Anh 0834 0505 53, 0834 0505 02 Gửi khách hàng Vexere.com (c…" at bounding box center [665, 312] width 1331 height 625
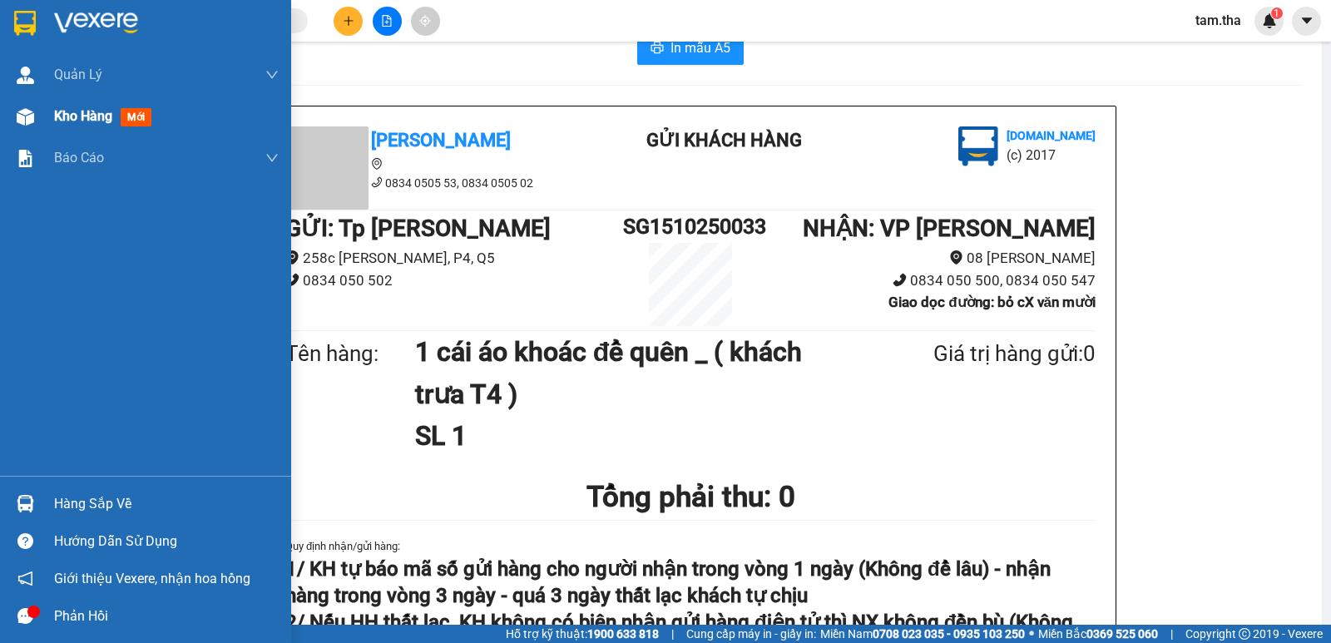
click at [34, 122] on div at bounding box center [25, 116] width 29 height 29
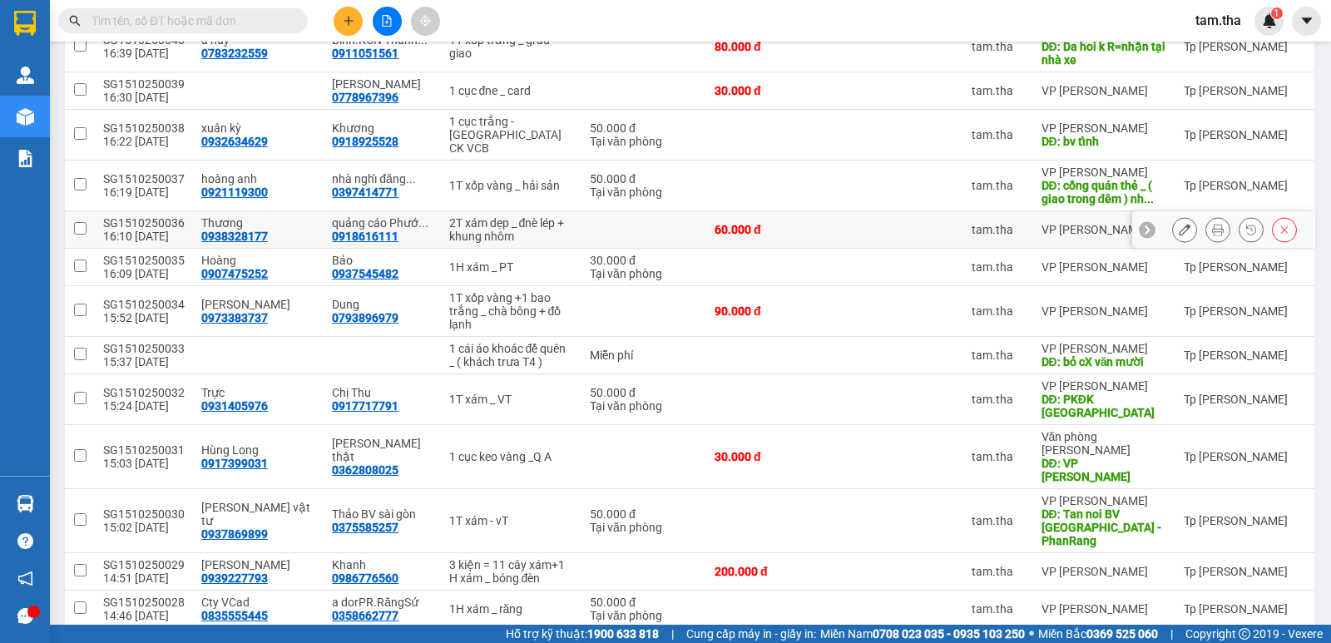
scroll to position [596, 0]
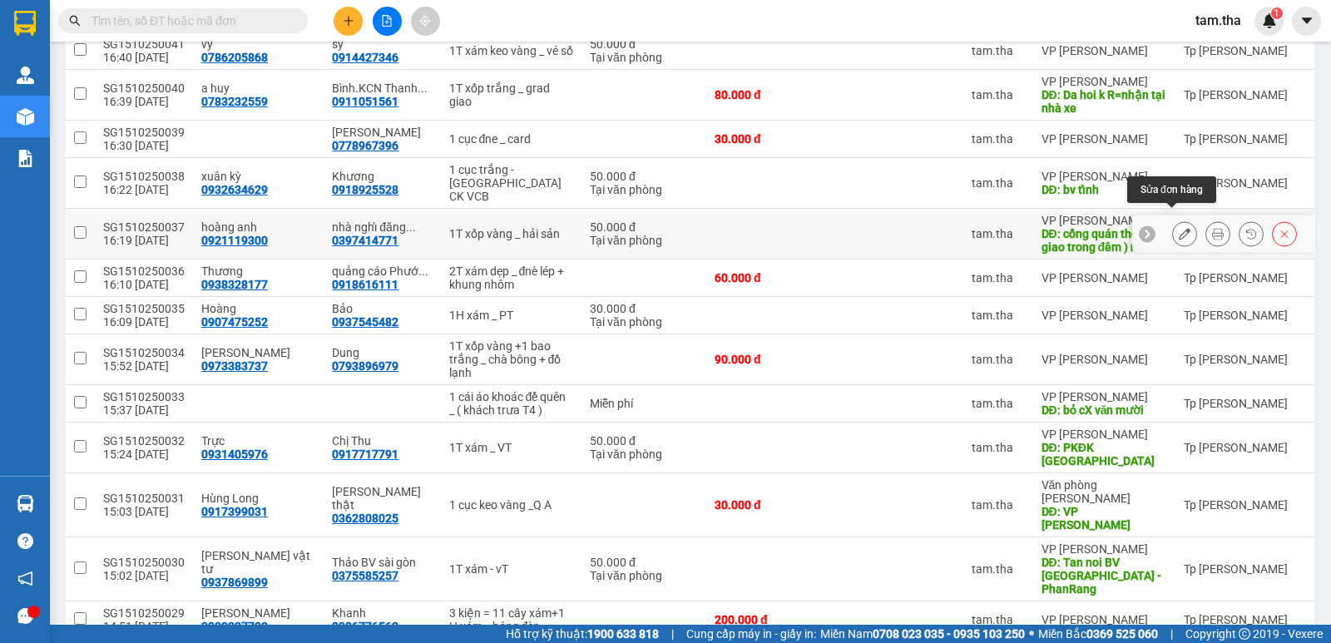
click at [1179, 228] on icon at bounding box center [1185, 234] width 12 height 12
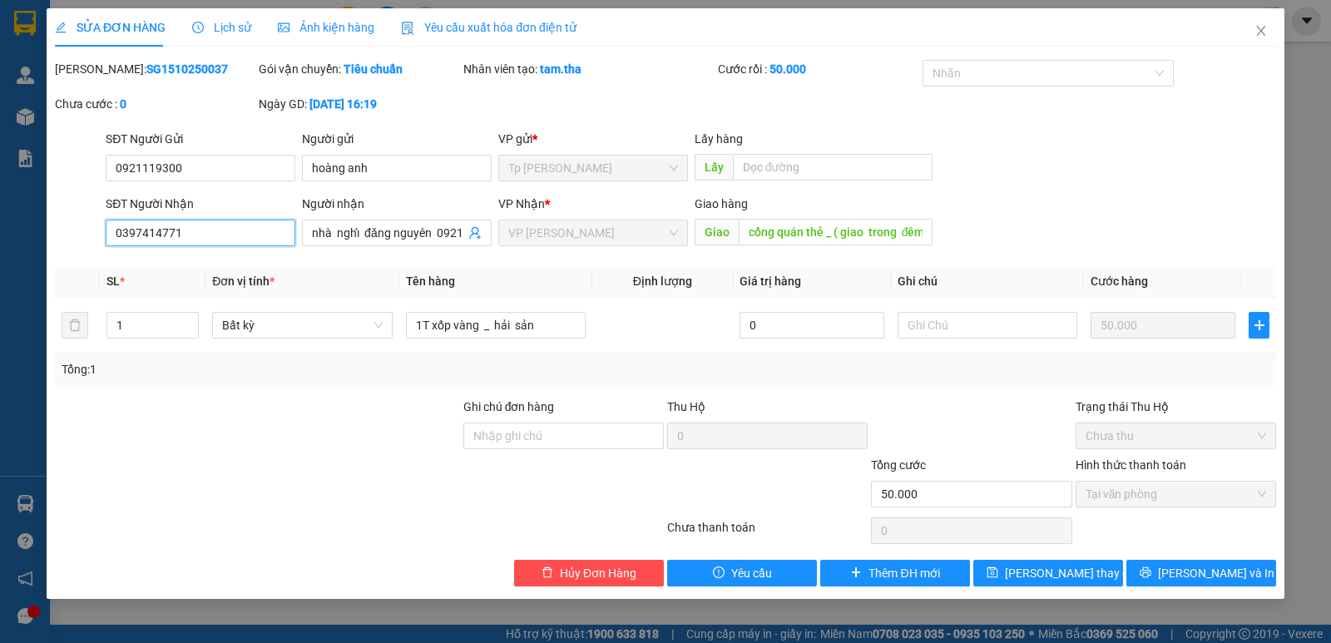
drag, startPoint x: 235, startPoint y: 225, endPoint x: 62, endPoint y: 286, distance: 184.4
click at [62, 286] on div "Total Paid Fee 50.000 Total UnPaid Fee 0 Cash Collection Total Fee Mã ĐH: SG151…" at bounding box center [665, 323] width 1221 height 526
click at [781, 226] on input "cổng quán thẻ _ ( giao trong đêm ) nhận 3H khuya" at bounding box center [836, 232] width 195 height 27
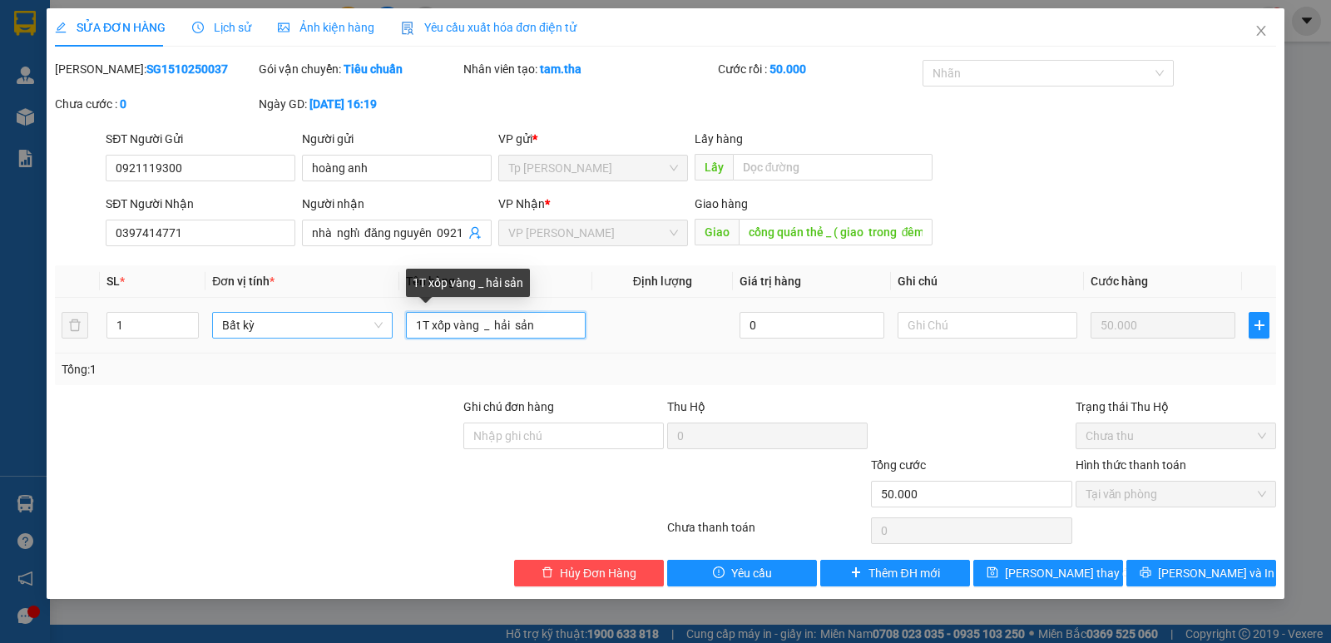
drag, startPoint x: 527, startPoint y: 334, endPoint x: 356, endPoint y: 329, distance: 171.4
click at [352, 333] on tr "1 Bất kỳ 1T xốp vàng _ hải sản 0 50.000" at bounding box center [665, 326] width 1221 height 56
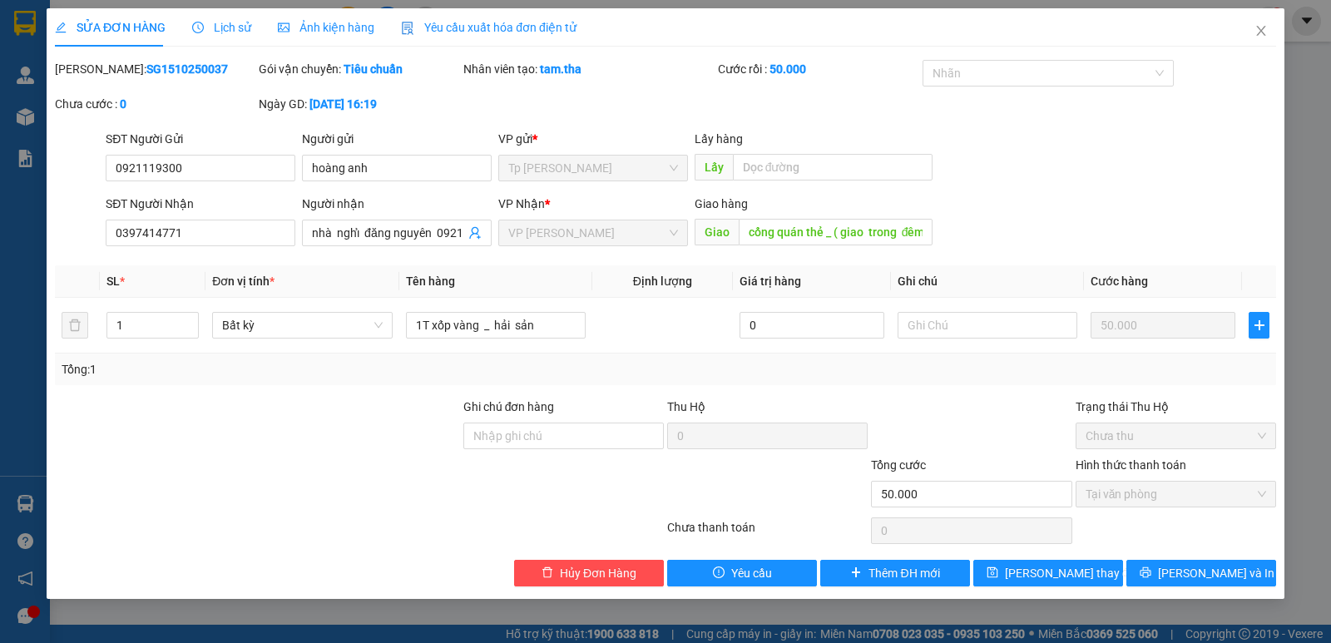
click at [151, 68] on b "SG1510250037" at bounding box center [187, 68] width 82 height 13
copy b "SG1510250037"
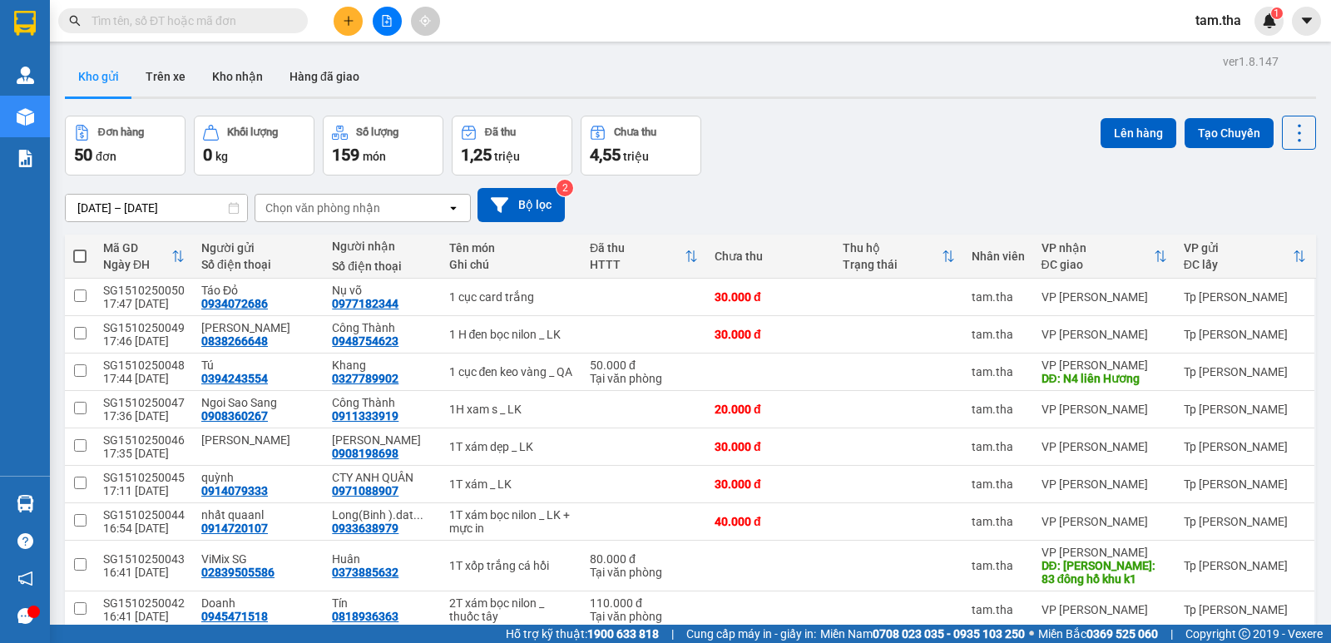
click at [352, 195] on div "Chọn văn phòng nhận" at bounding box center [350, 208] width 191 height 27
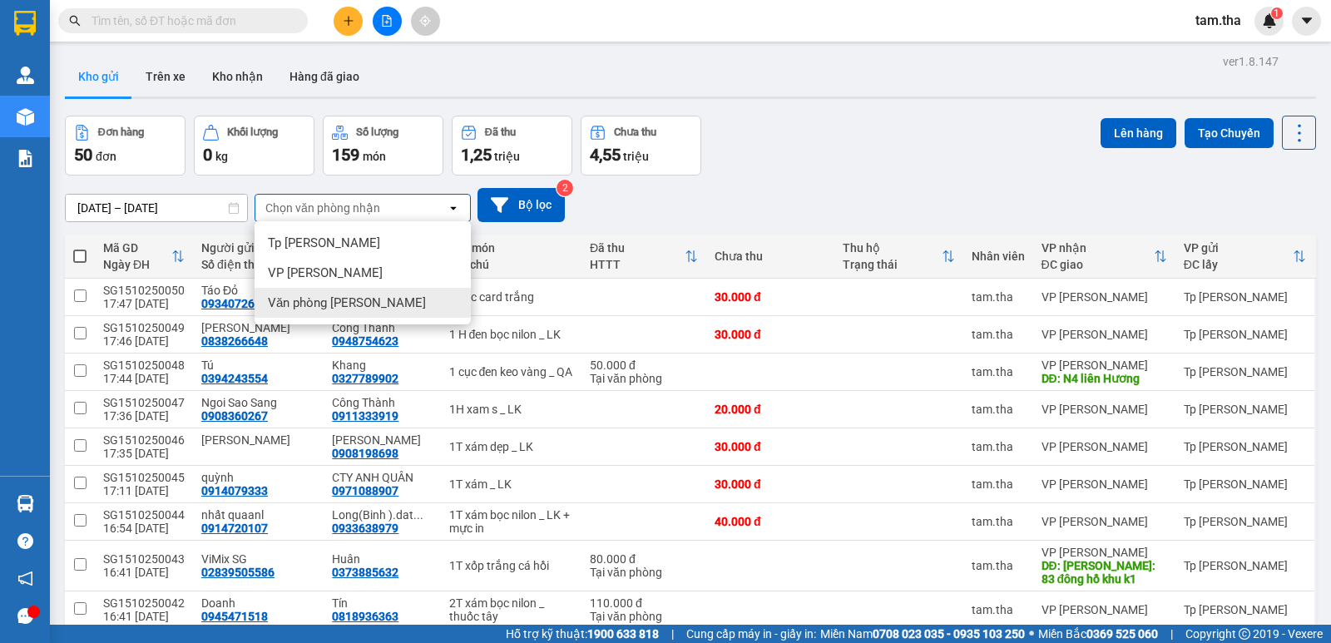
click at [373, 289] on div "Văn phòng [PERSON_NAME]" at bounding box center [362, 303] width 216 height 30
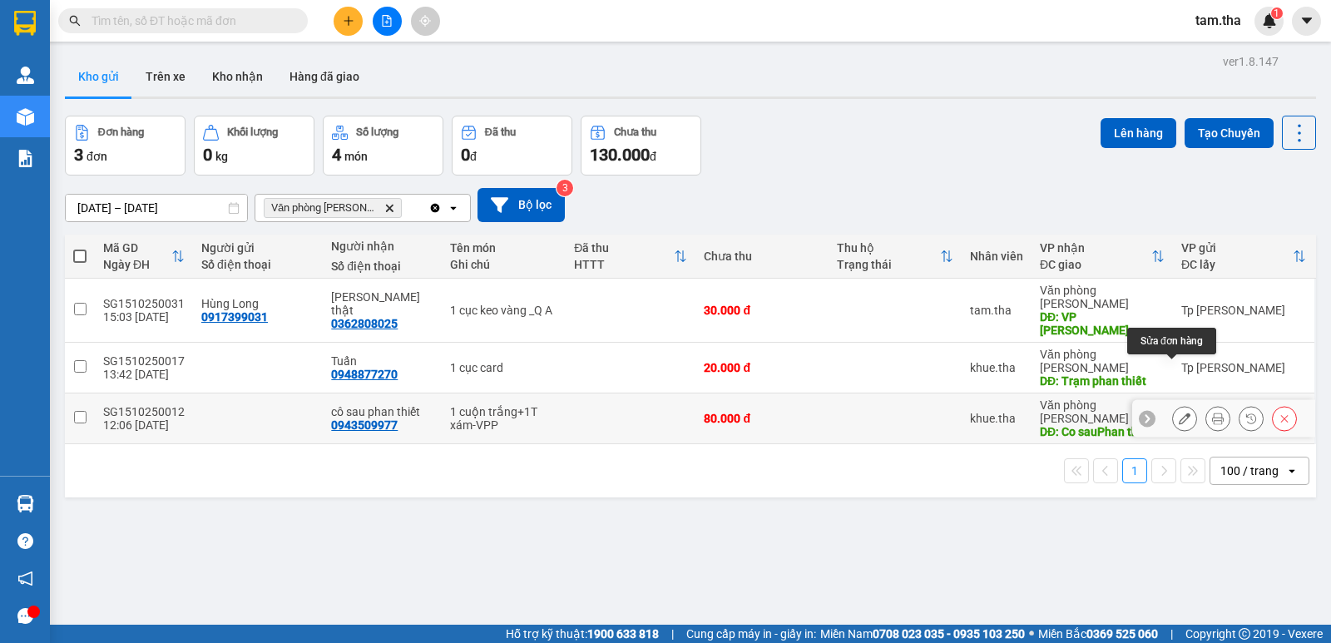
click at [1180, 404] on button at bounding box center [1184, 418] width 23 height 29
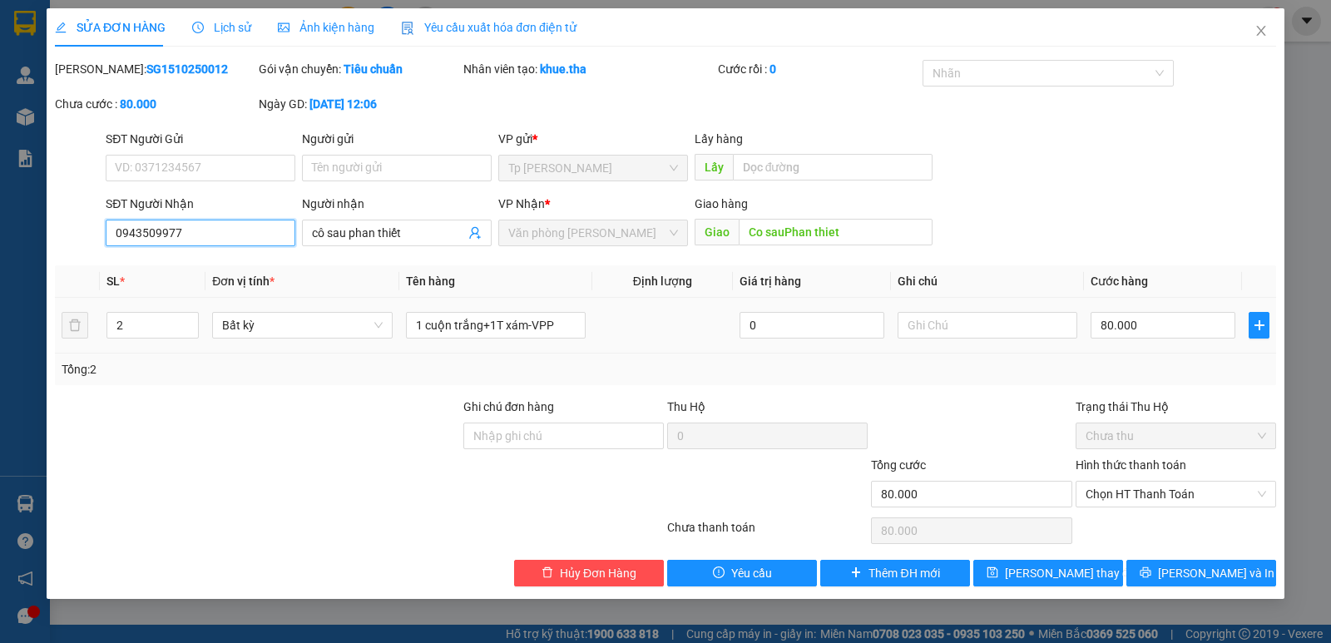
click at [45, 235] on div "SỬA ĐƠN HÀNG Lịch sử Ảnh kiện hàng Yêu cầu xuất hóa đơn điện tử Total Paid Fee …" at bounding box center [665, 321] width 1331 height 643
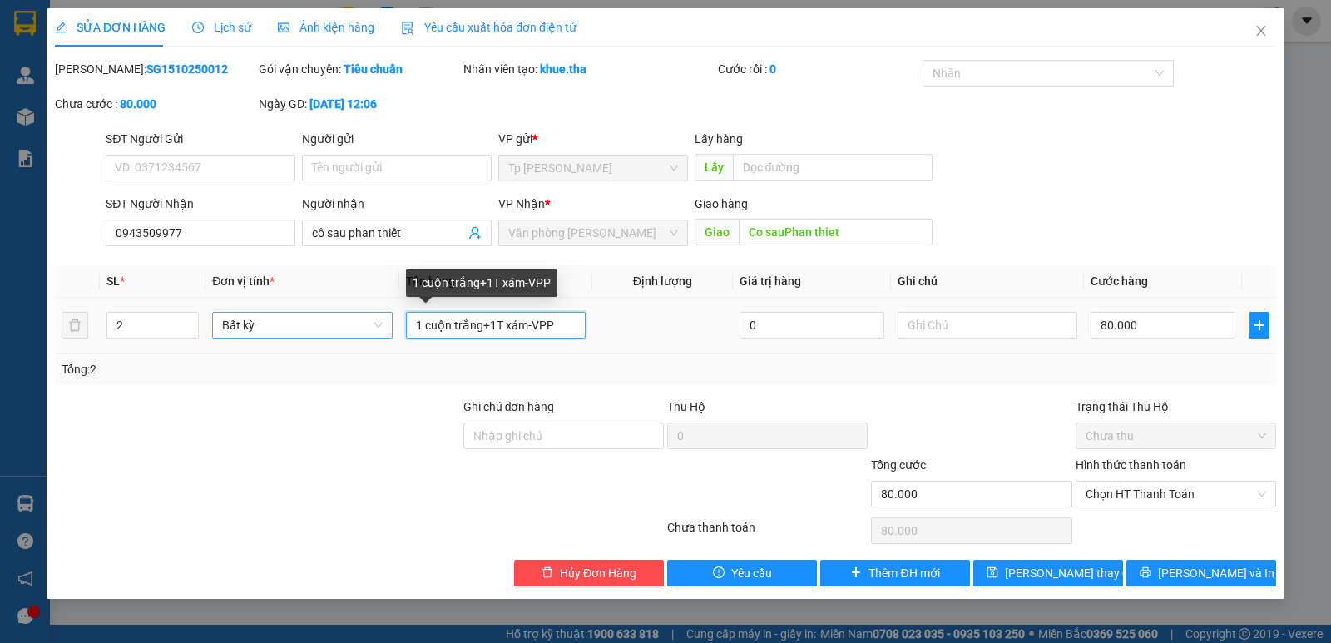
drag, startPoint x: 550, startPoint y: 322, endPoint x: 358, endPoint y: 324, distance: 192.1
click at [304, 326] on tr "2 Bất kỳ 1 cuộn trắng+1T xám-VPP 0 80.000" at bounding box center [665, 326] width 1221 height 56
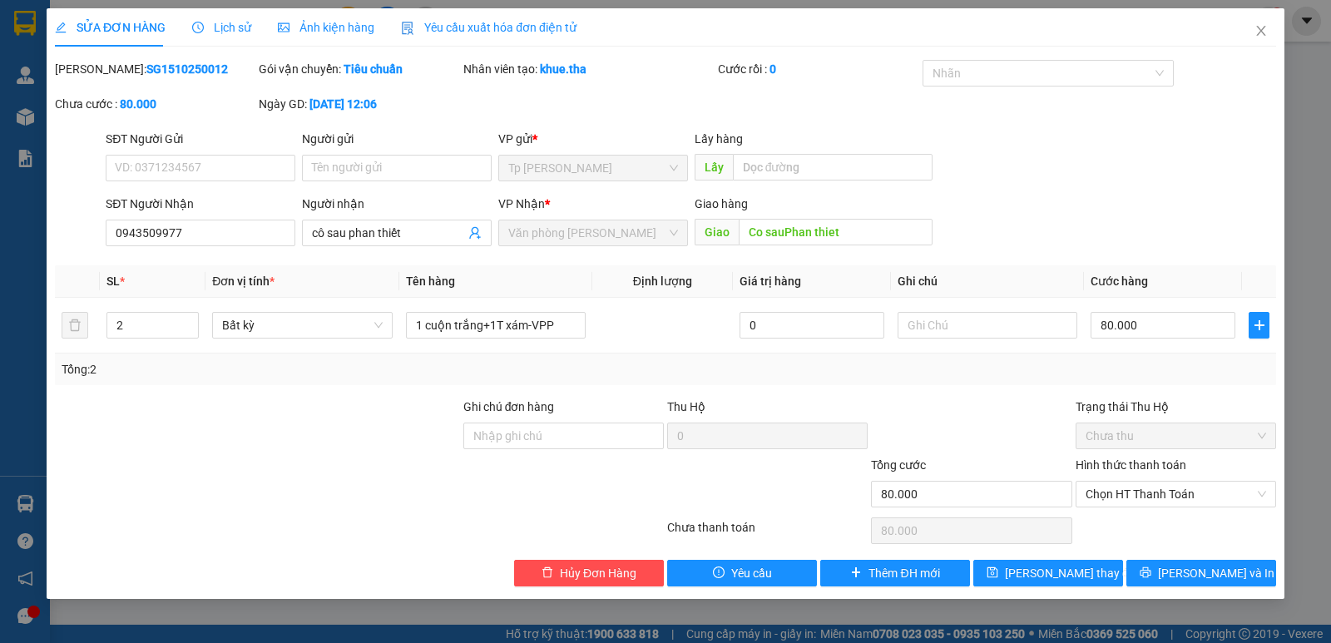
click at [153, 63] on b "SG1510250012" at bounding box center [187, 68] width 82 height 13
copy b "SG1510250012"
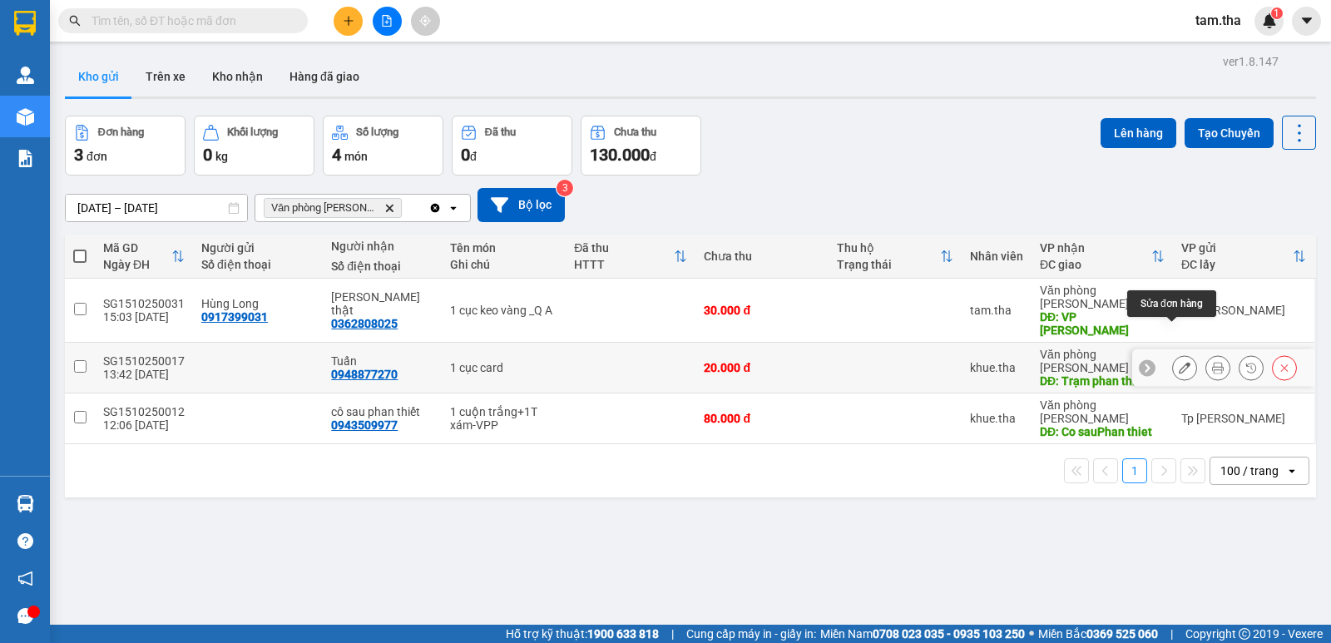
click at [1179, 362] on icon at bounding box center [1185, 368] width 12 height 12
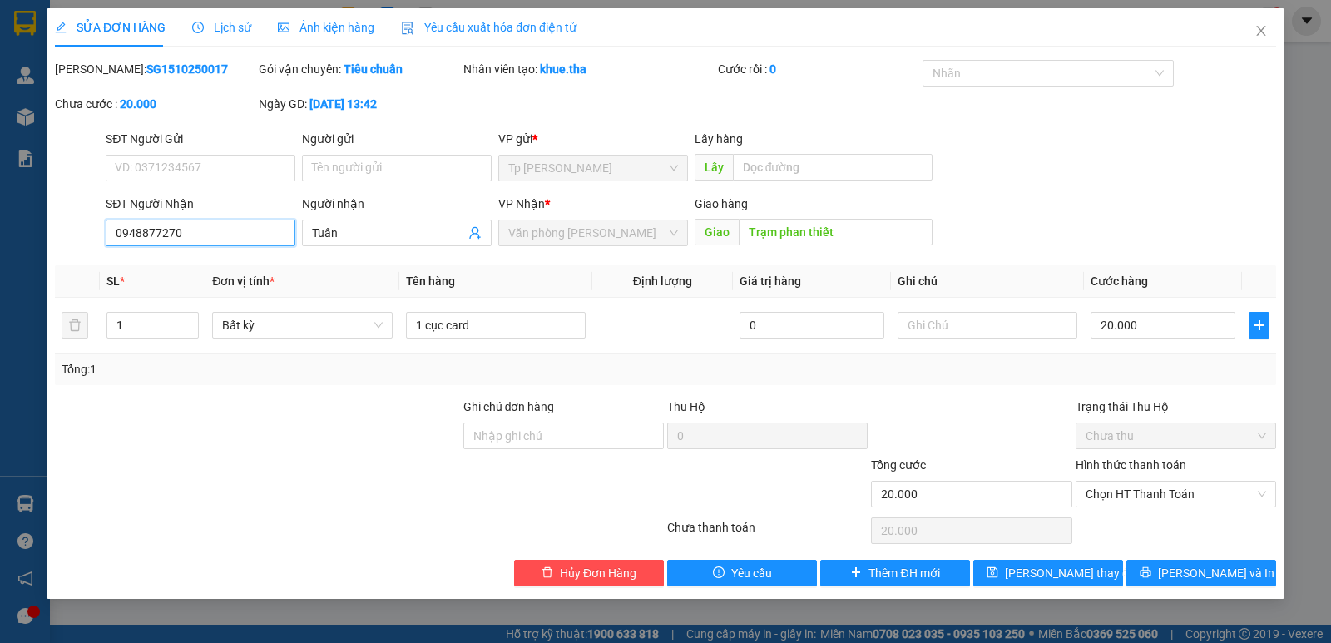
drag, startPoint x: 246, startPoint y: 234, endPoint x: 121, endPoint y: 230, distance: 125.6
click at [79, 232] on div "SĐT Người Nhận 0948877270 0948877270 Người nhận Tuấn VP Nhận * Văn phòng Phan T…" at bounding box center [665, 224] width 1224 height 58
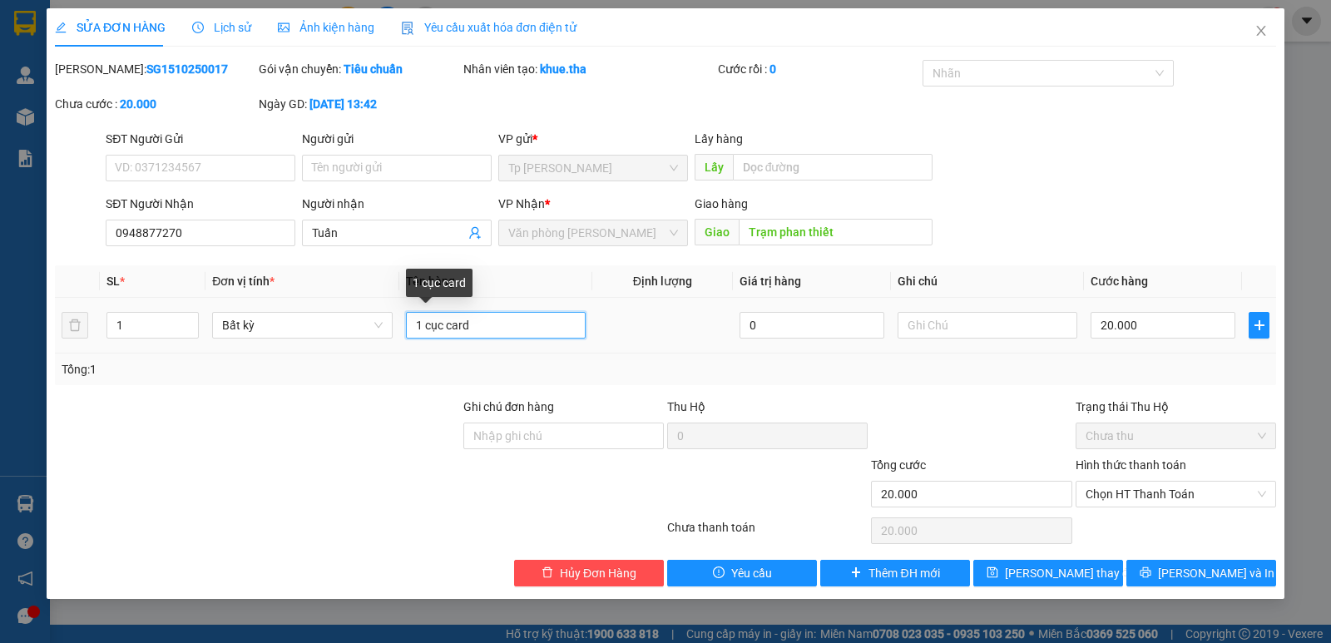
drag, startPoint x: 502, startPoint y: 336, endPoint x: 408, endPoint y: 332, distance: 93.2
click at [408, 332] on input "1 cục card" at bounding box center [496, 325] width 180 height 27
click at [154, 69] on b "SG1510250017" at bounding box center [187, 68] width 82 height 13
drag, startPoint x: 154, startPoint y: 69, endPoint x: 163, endPoint y: 71, distance: 9.3
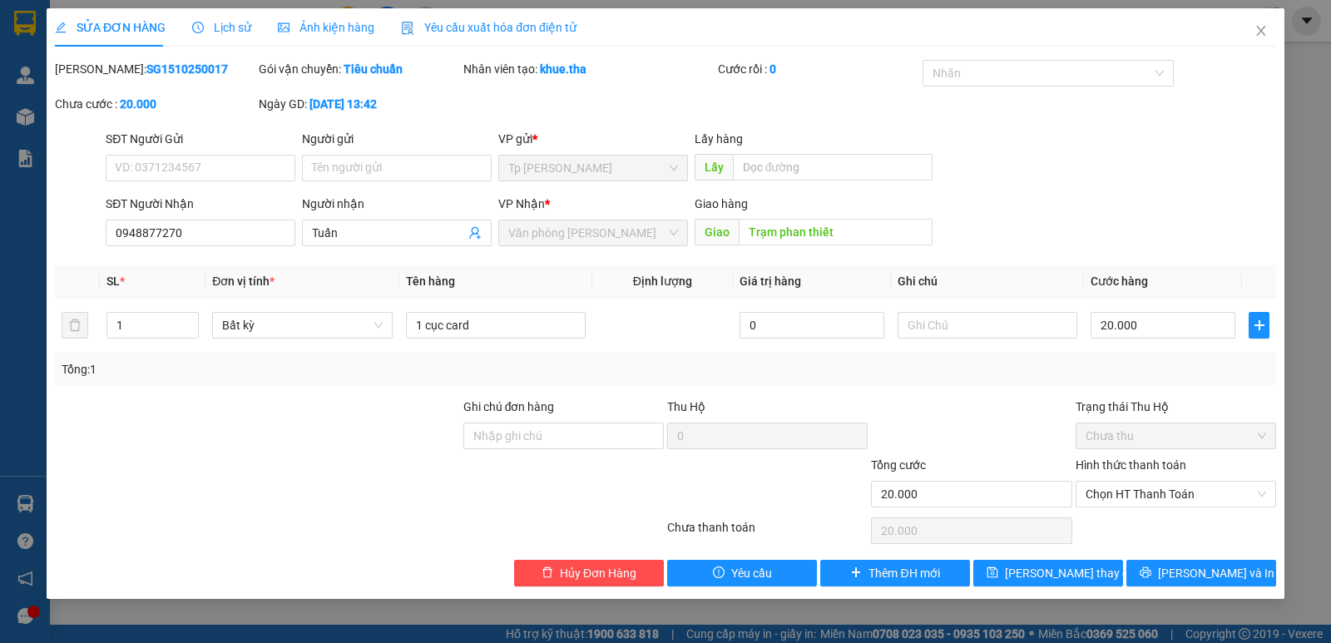
drag, startPoint x: 163, startPoint y: 71, endPoint x: 180, endPoint y: 79, distance: 19.3
click at [180, 79] on div "Mã ĐH: SG1510250017" at bounding box center [155, 77] width 204 height 35
click at [161, 74] on b "SG1510250017" at bounding box center [187, 68] width 82 height 13
drag, startPoint x: 161, startPoint y: 74, endPoint x: 177, endPoint y: 90, distance: 22.3
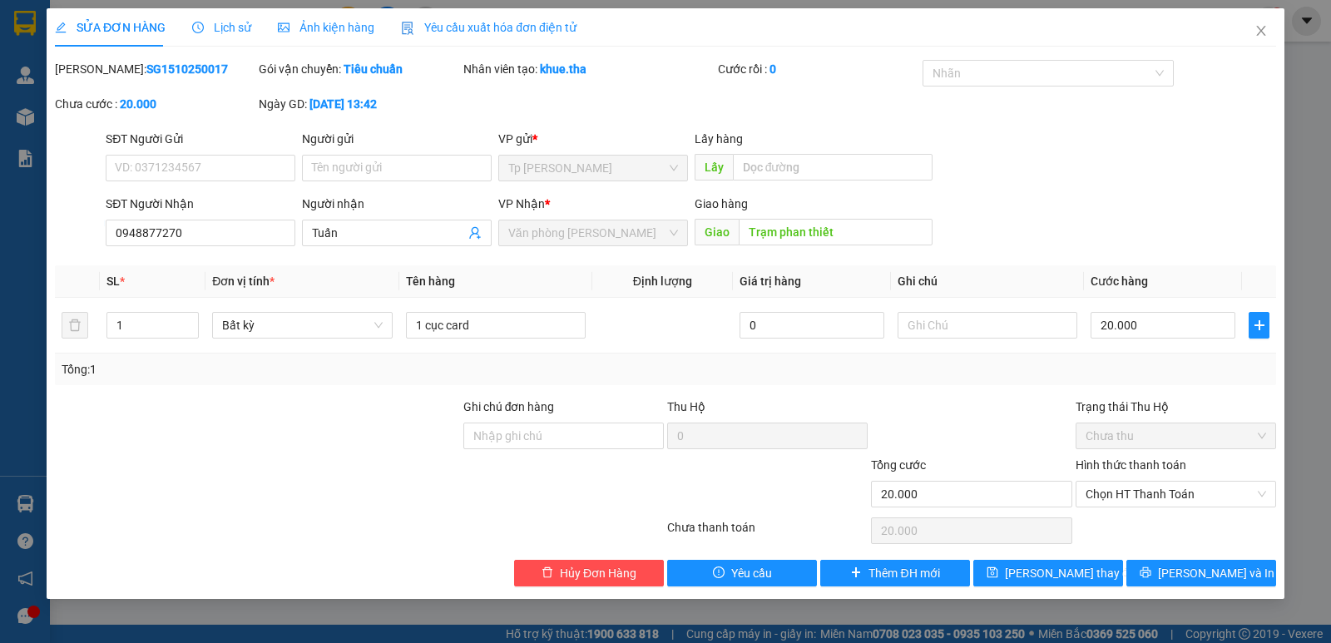
copy b "SG1510250017"
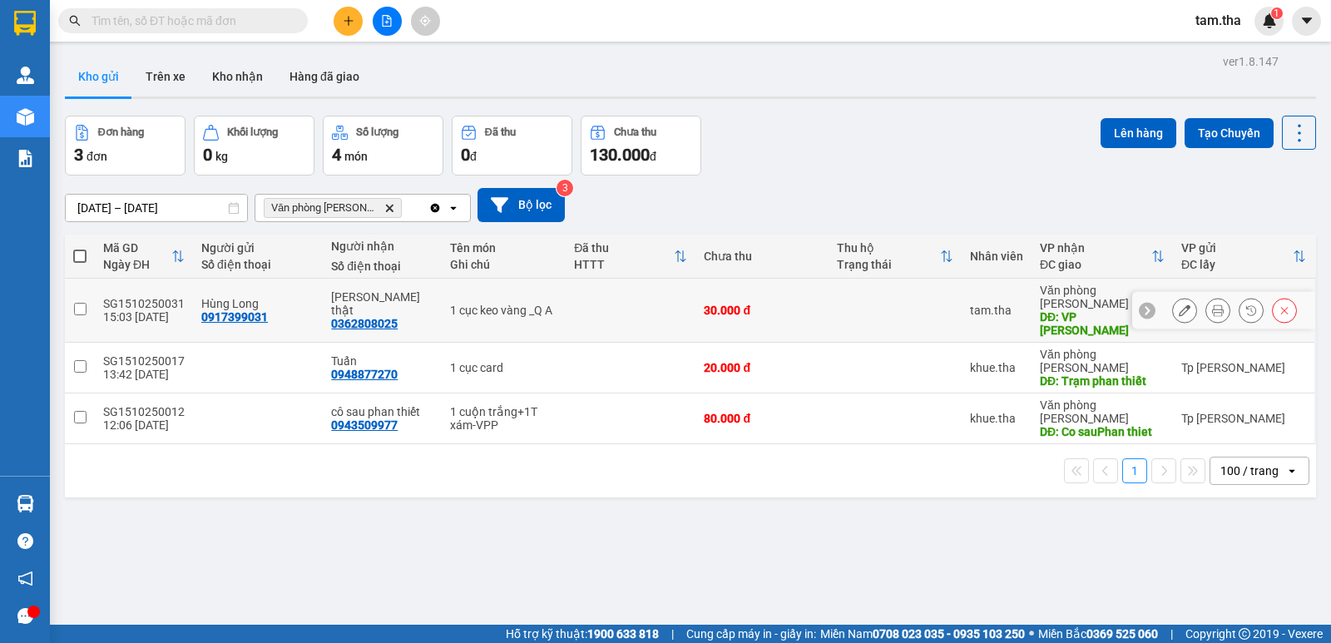
click at [1179, 304] on icon at bounding box center [1185, 310] width 12 height 12
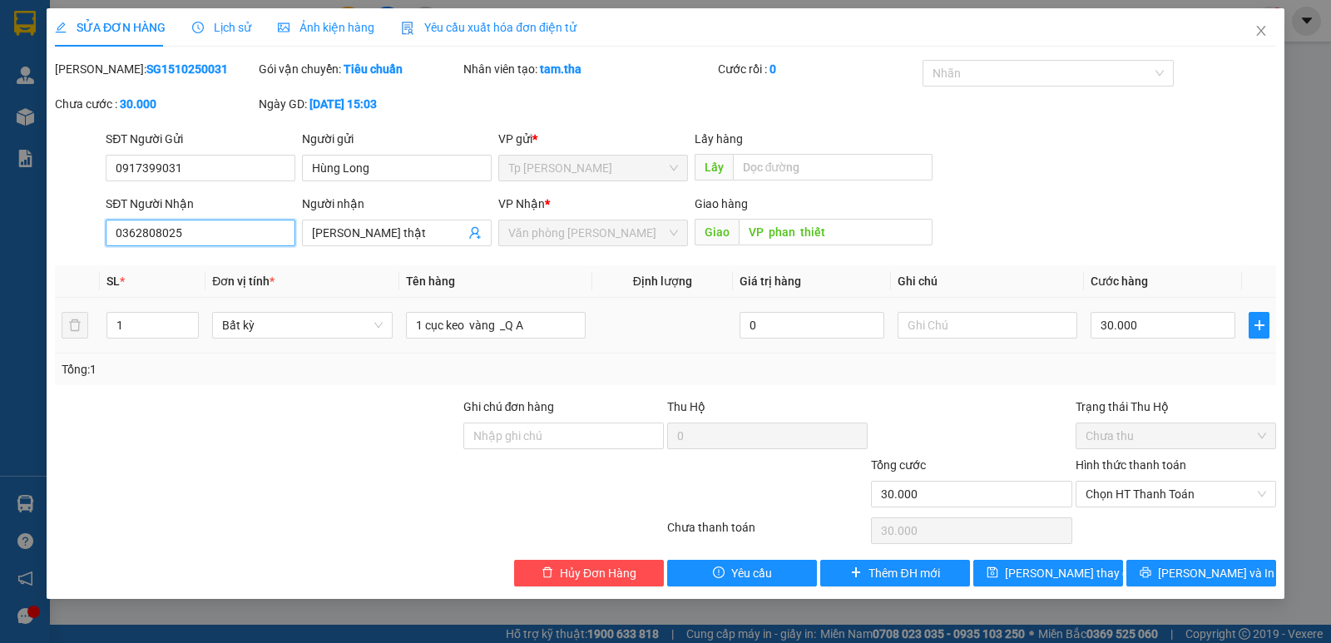
drag, startPoint x: 262, startPoint y: 230, endPoint x: 17, endPoint y: 226, distance: 245.4
click at [12, 227] on div "SỬA ĐƠN HÀNG Lịch sử Ảnh kiện hàng Yêu cầu xuất hóa đơn điện tử Total Paid Fee …" at bounding box center [665, 321] width 1331 height 643
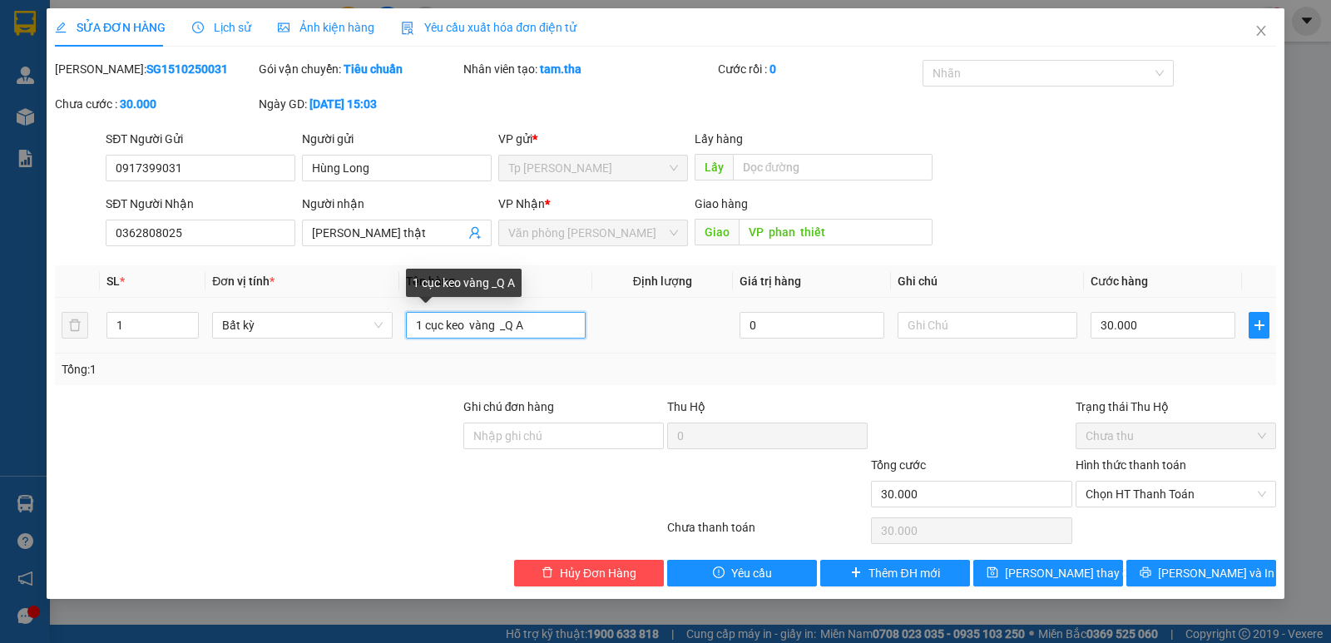
drag, startPoint x: 556, startPoint y: 321, endPoint x: 428, endPoint y: 317, distance: 127.3
click at [397, 322] on tr "1 Bất kỳ 1 cục keo vàng _Q A 0 30.000" at bounding box center [665, 326] width 1221 height 56
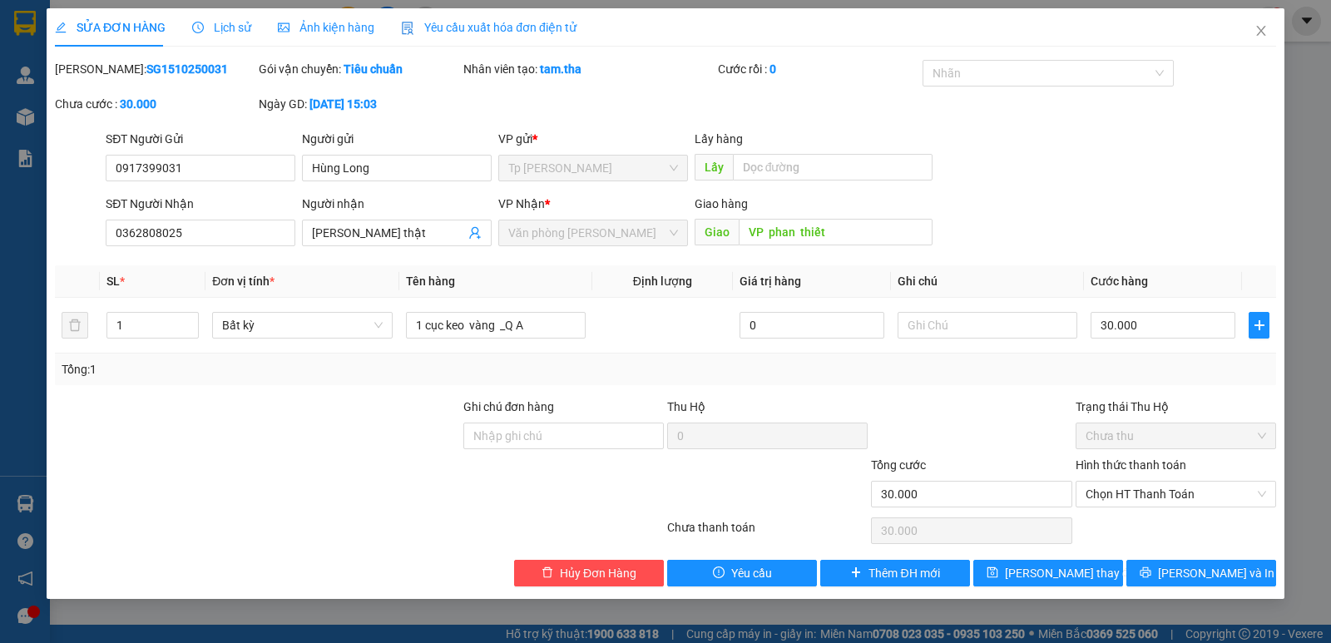
click at [147, 78] on div "Mã ĐH: SG1510250031" at bounding box center [155, 77] width 204 height 35
click at [146, 70] on b "SG1510250031" at bounding box center [187, 68] width 82 height 13
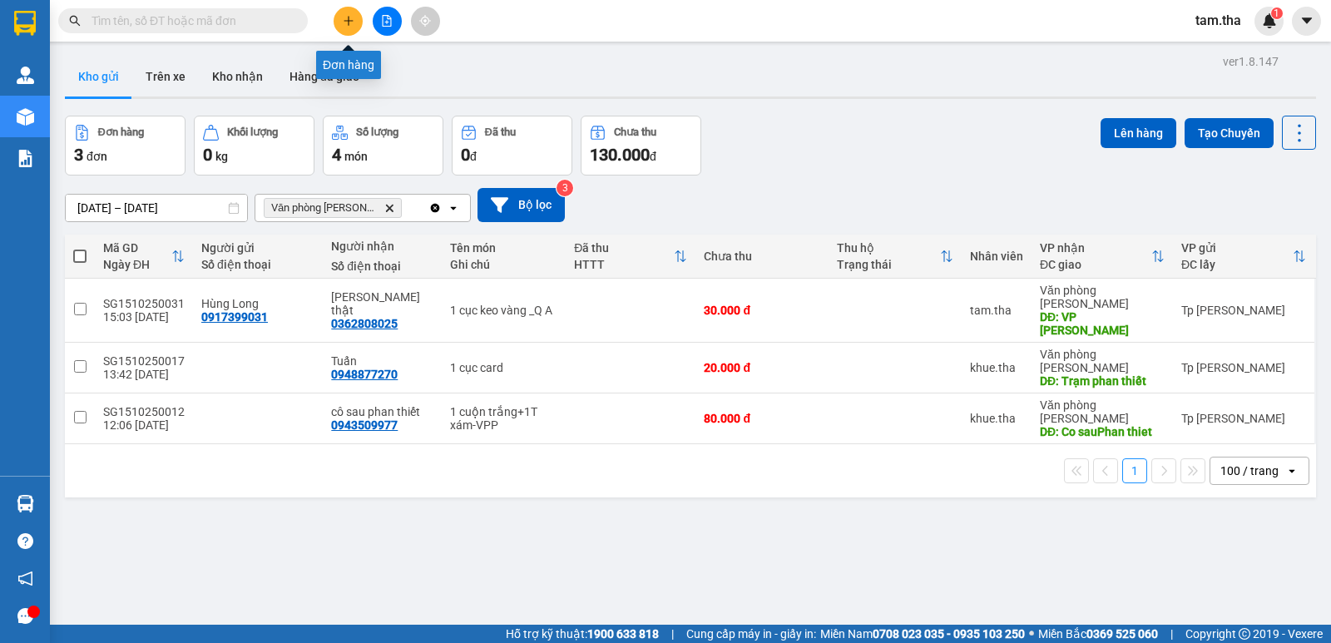
click at [353, 26] on icon "plus" at bounding box center [349, 21] width 12 height 12
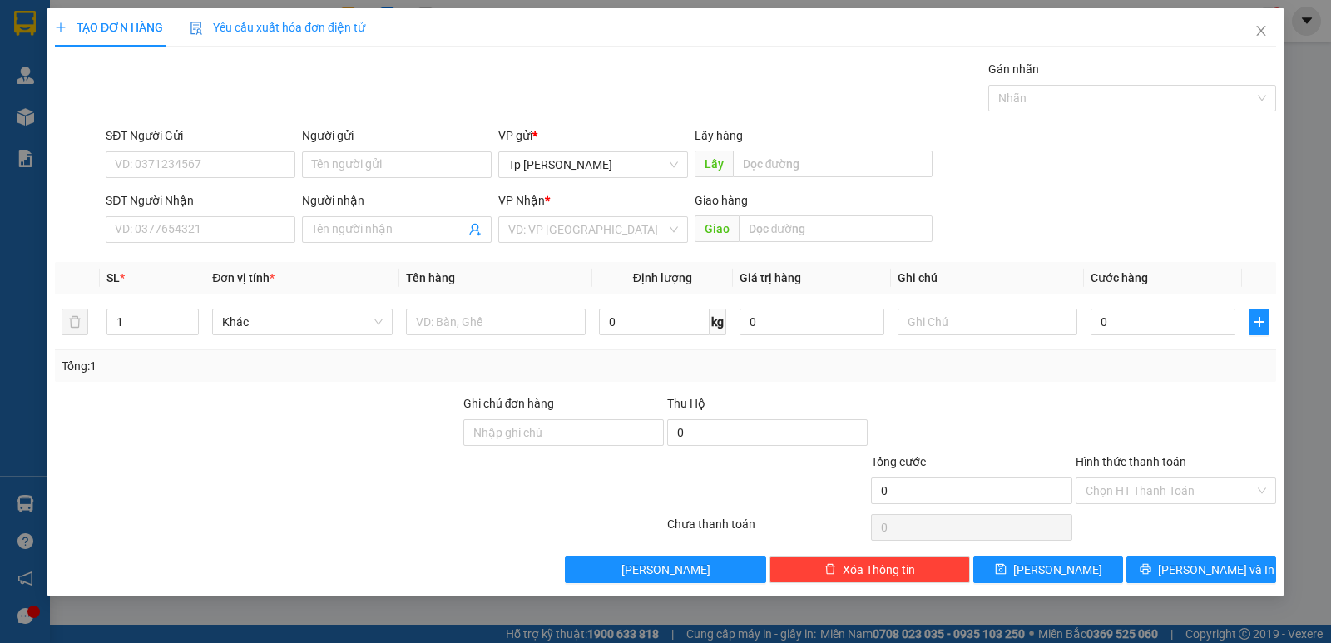
click at [233, 244] on div "SĐT Người Nhận VD: 0377654321" at bounding box center [201, 220] width 190 height 58
click at [230, 226] on input "SĐT Người Nhận" at bounding box center [201, 229] width 190 height 27
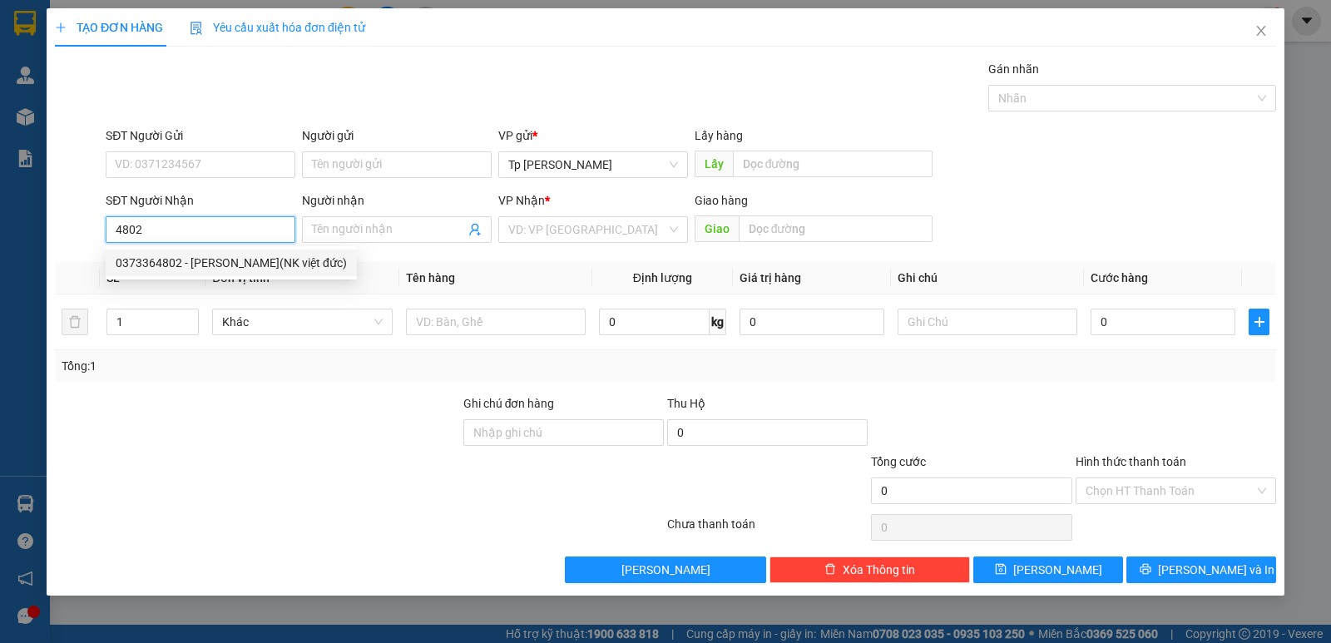
drag, startPoint x: 197, startPoint y: 264, endPoint x: 283, endPoint y: 283, distance: 87.8
click at [205, 265] on div "0373364802 - bùi tấn đạt(NK việt đức)" at bounding box center [231, 263] width 231 height 18
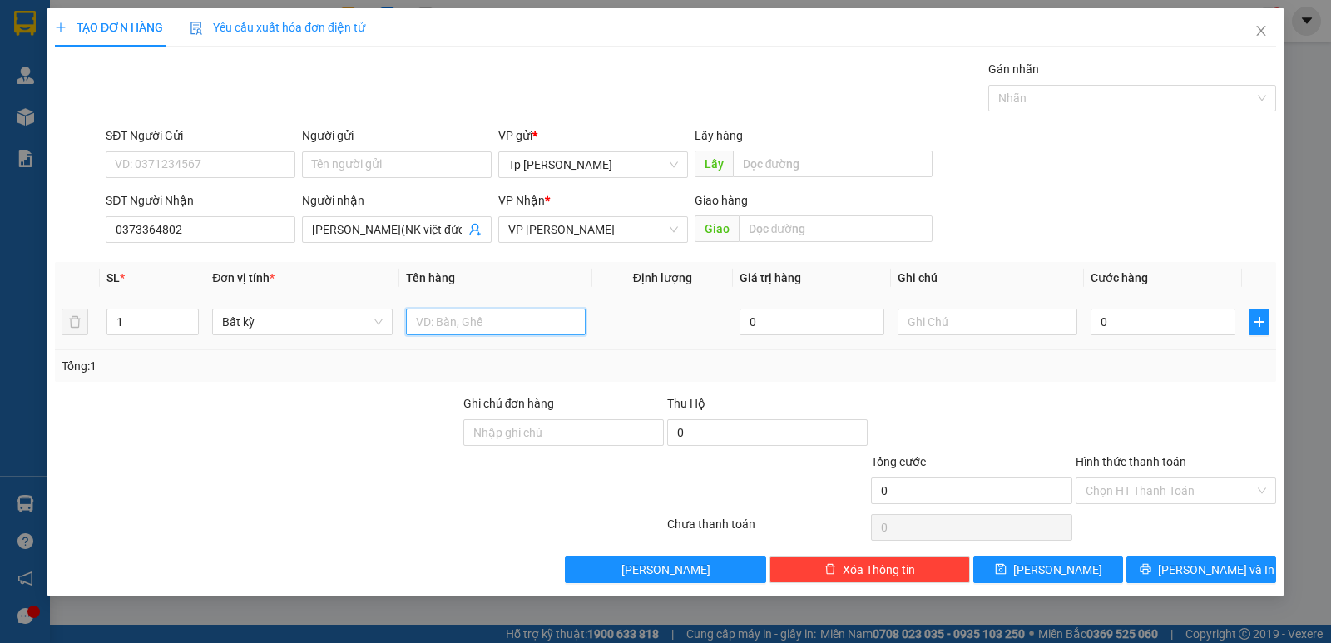
click at [422, 334] on input "text" at bounding box center [496, 322] width 180 height 27
click at [956, 334] on input "text" at bounding box center [987, 322] width 180 height 27
click at [1117, 327] on input "0" at bounding box center [1162, 322] width 145 height 27
click at [1139, 483] on input "Hình thức thanh toán" at bounding box center [1169, 490] width 169 height 25
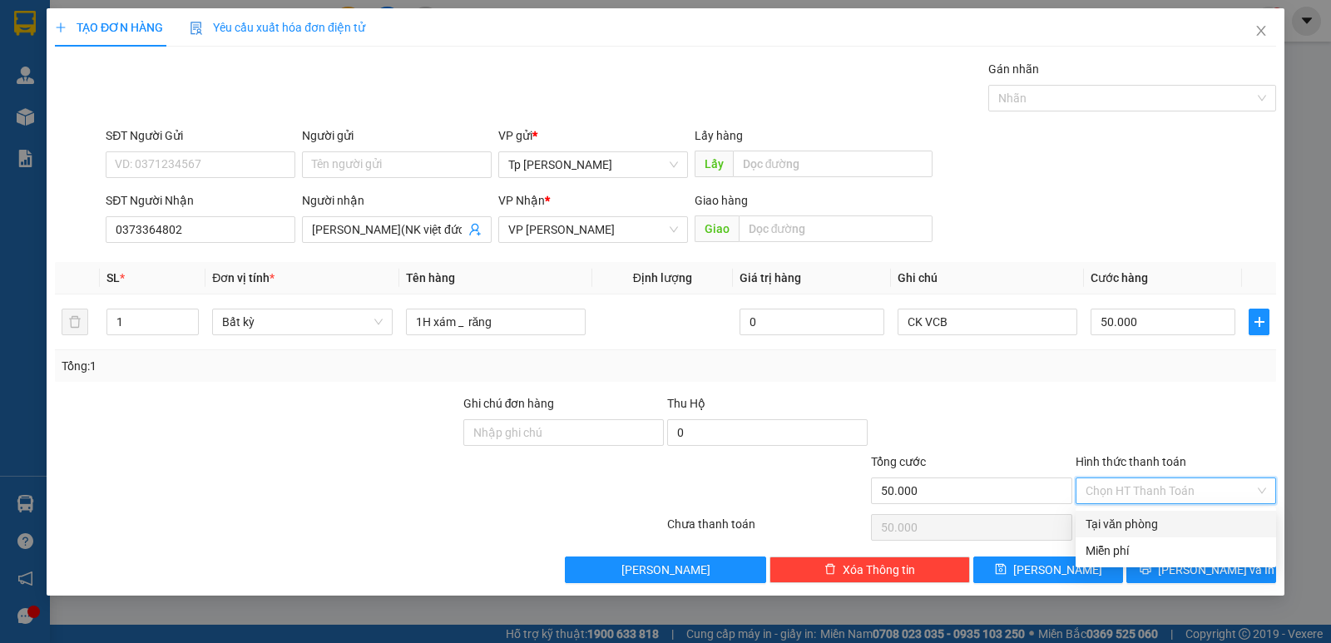
click at [1147, 516] on div "Tại văn phòng" at bounding box center [1175, 524] width 180 height 18
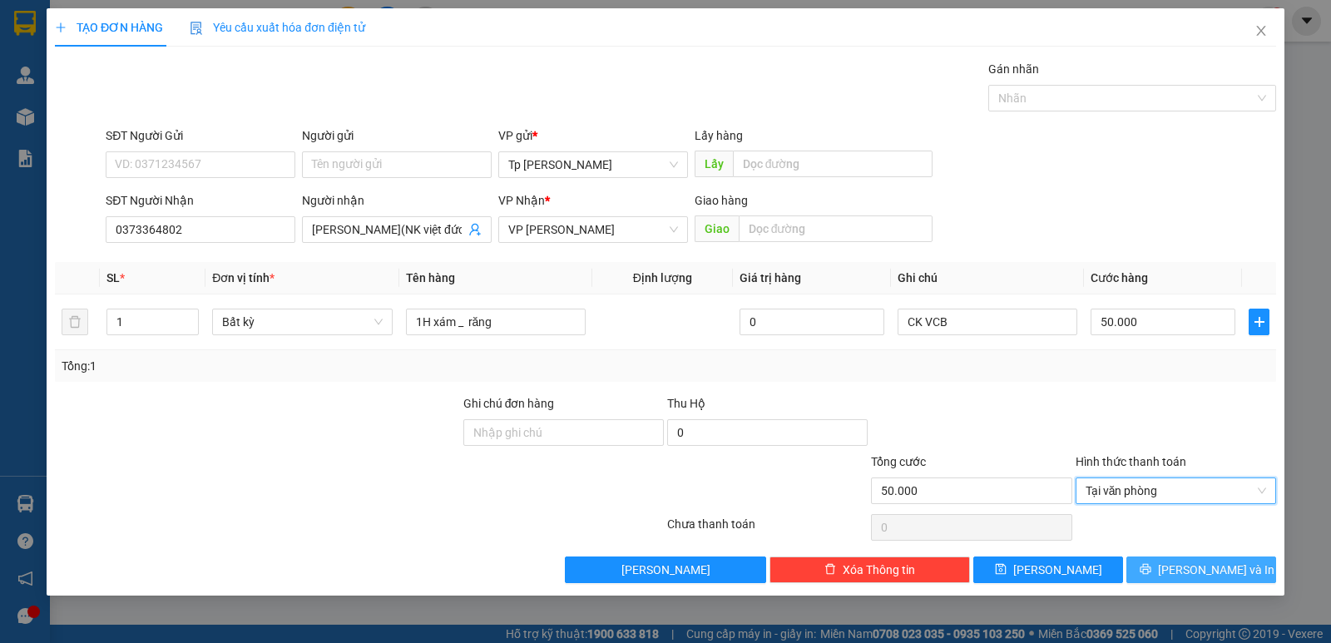
click at [1168, 561] on button "[PERSON_NAME] và In" at bounding box center [1201, 569] width 150 height 27
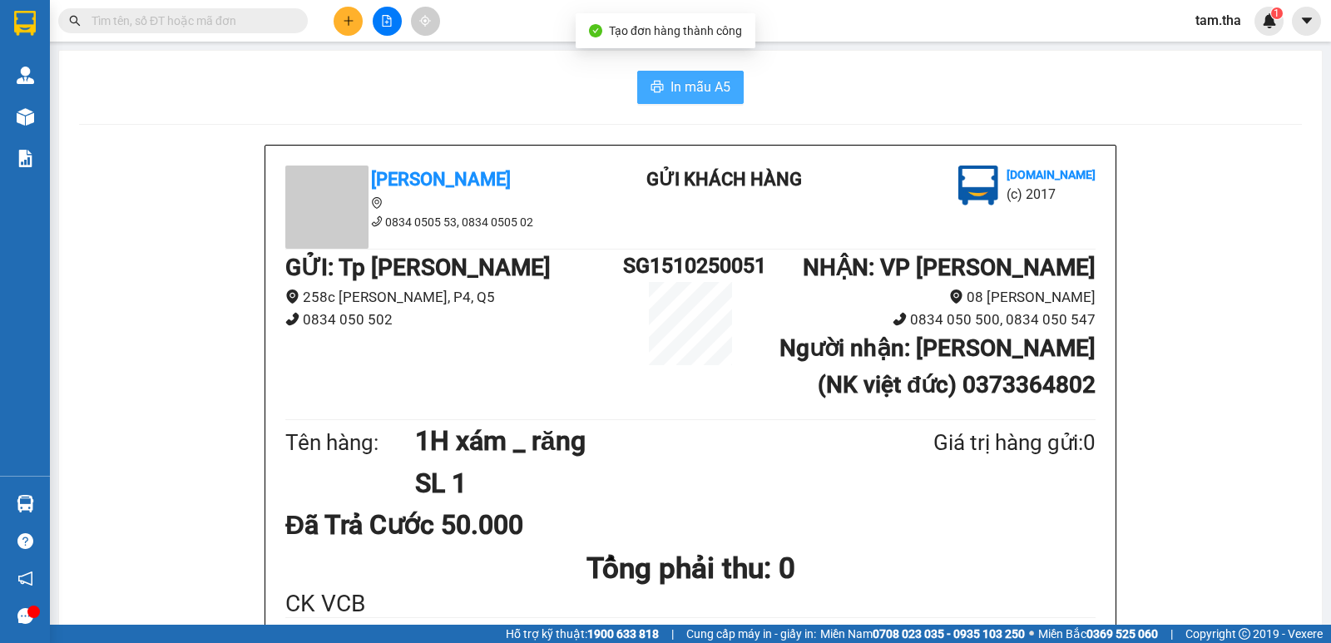
click at [720, 96] on span "In mẫu A5" at bounding box center [700, 87] width 60 height 21
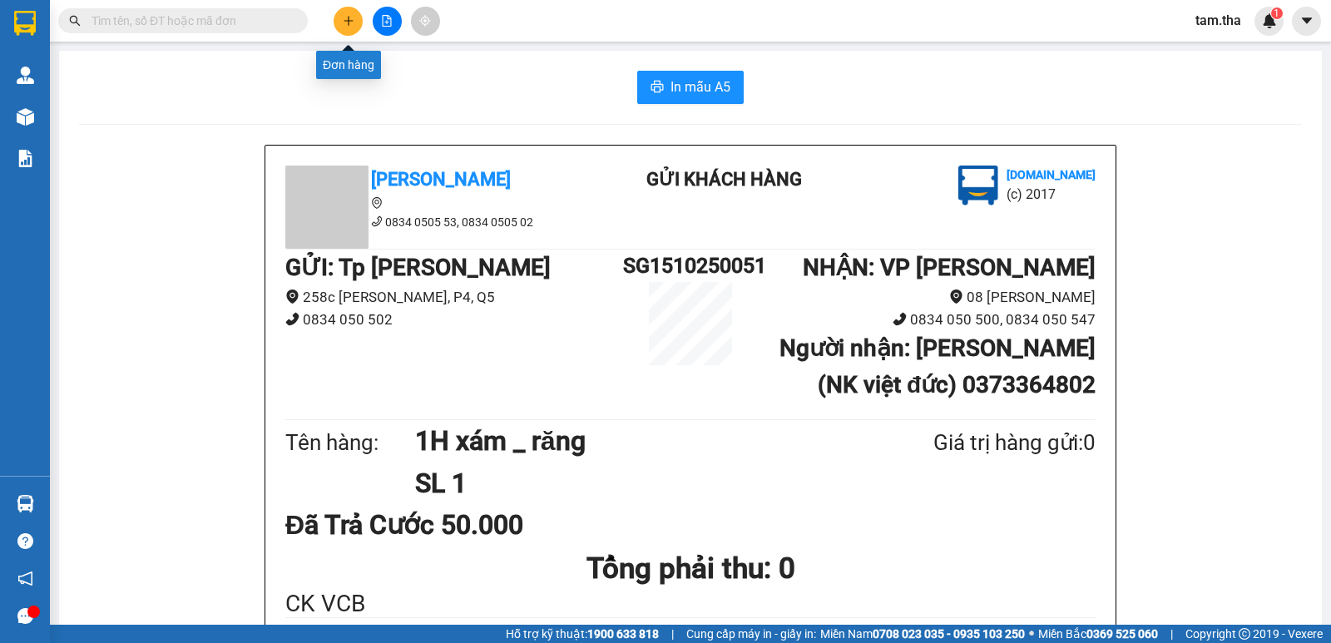
click at [354, 14] on button at bounding box center [348, 21] width 29 height 29
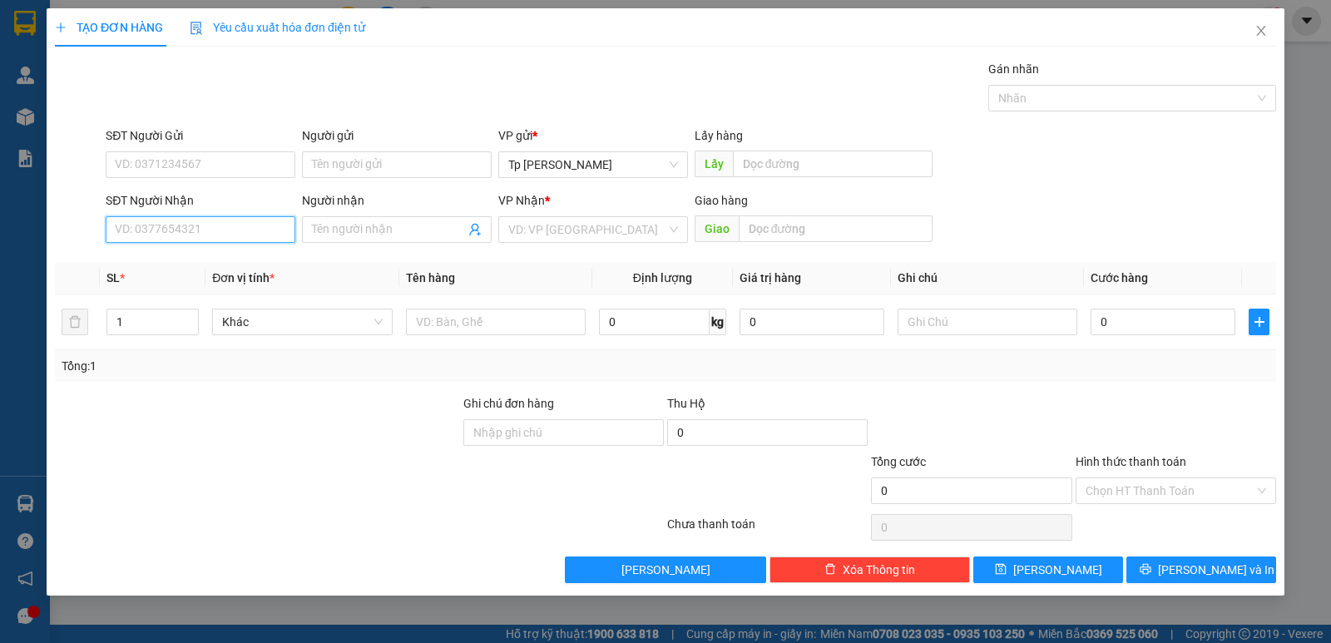
click at [254, 238] on input "SĐT Người Nhận" at bounding box center [201, 229] width 190 height 27
click at [255, 263] on div "0971088907 - CTY ANH QUÂN" at bounding box center [201, 263] width 170 height 18
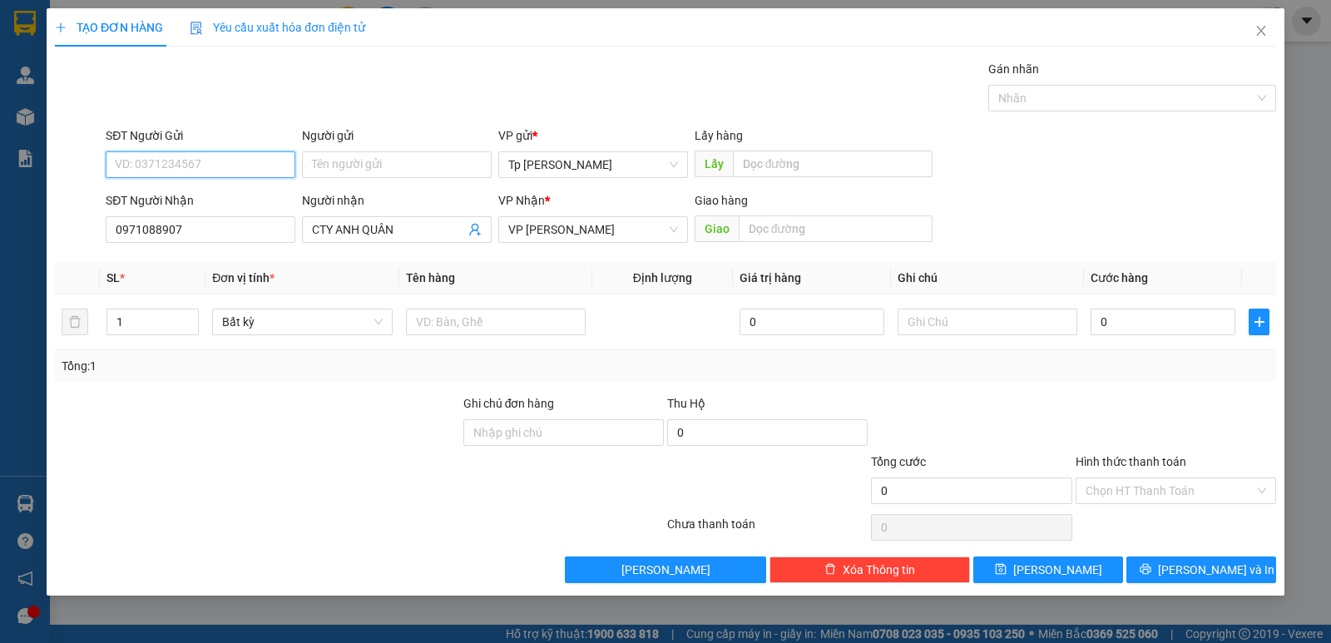
click at [262, 167] on input "SĐT Người Gửi" at bounding box center [201, 164] width 190 height 27
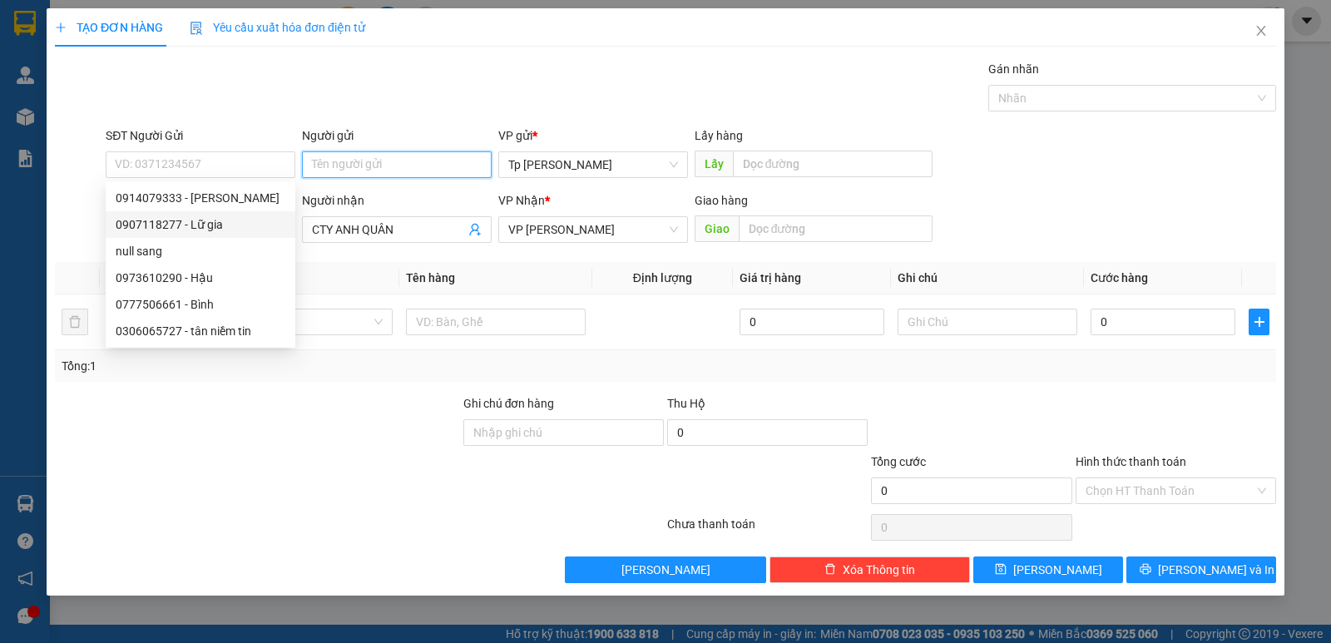
click at [405, 158] on input "Người gửi" at bounding box center [397, 164] width 190 height 27
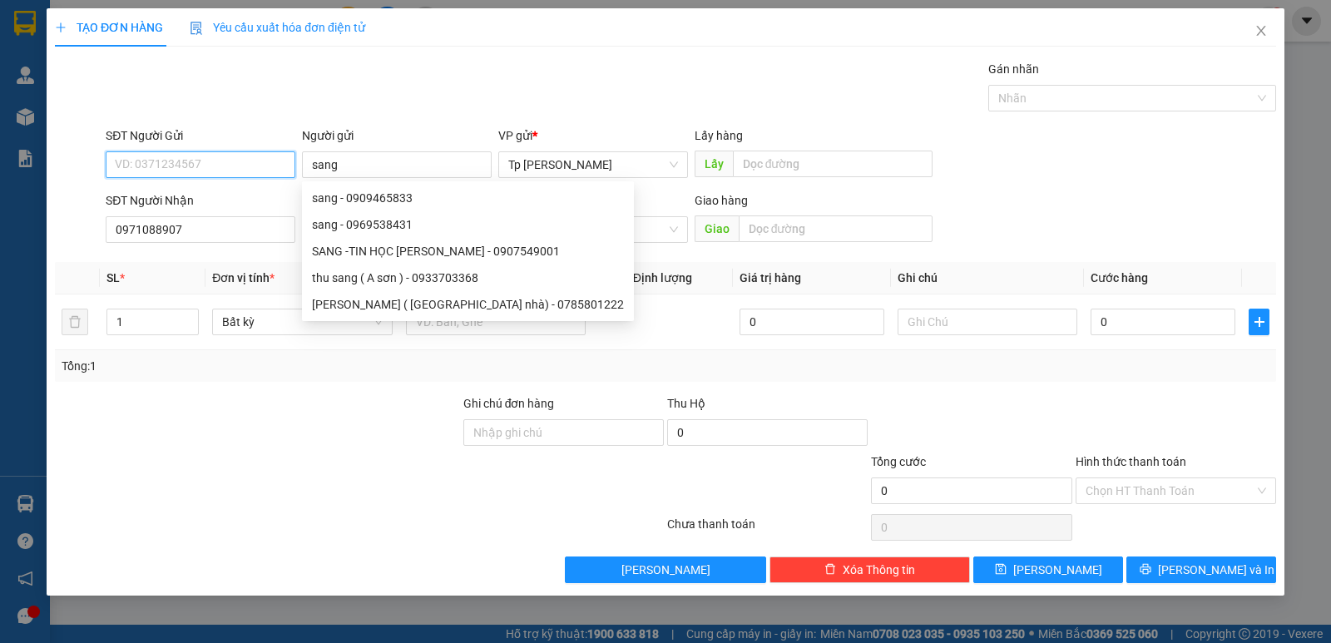
click at [197, 158] on input "SĐT Người Gửi" at bounding box center [201, 164] width 190 height 27
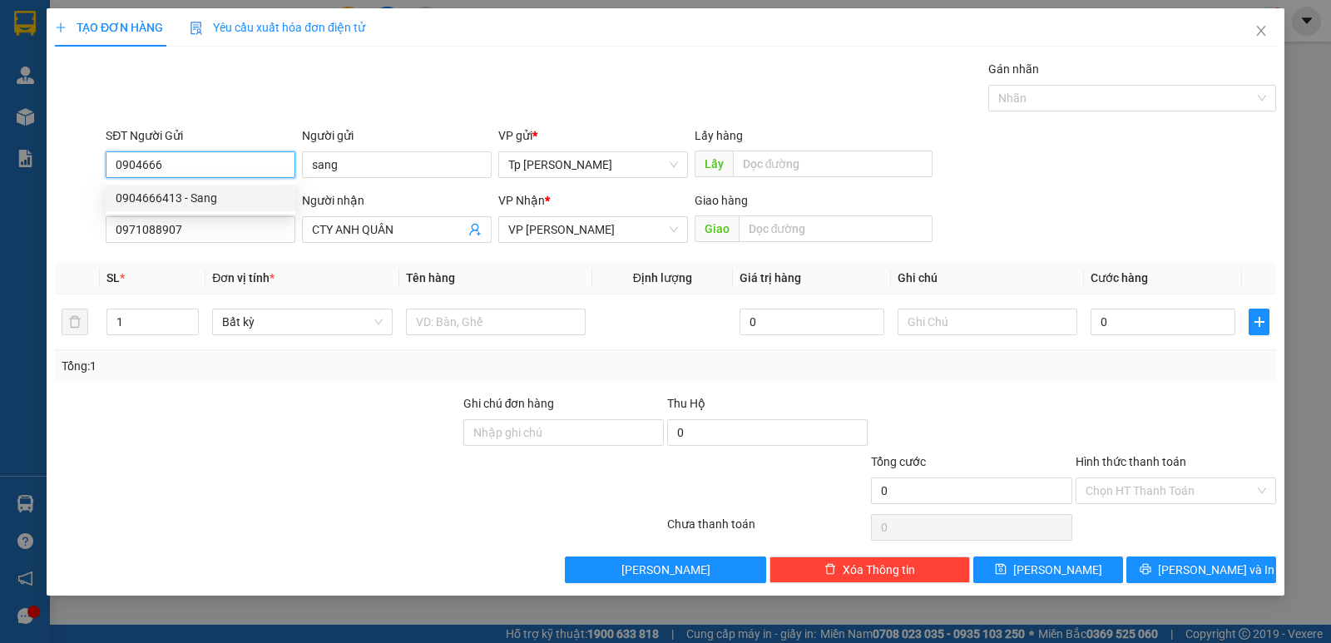
drag, startPoint x: 209, startPoint y: 200, endPoint x: 497, endPoint y: 323, distance: 313.7
click at [210, 200] on div "0904666413 - Sang" at bounding box center [201, 198] width 170 height 18
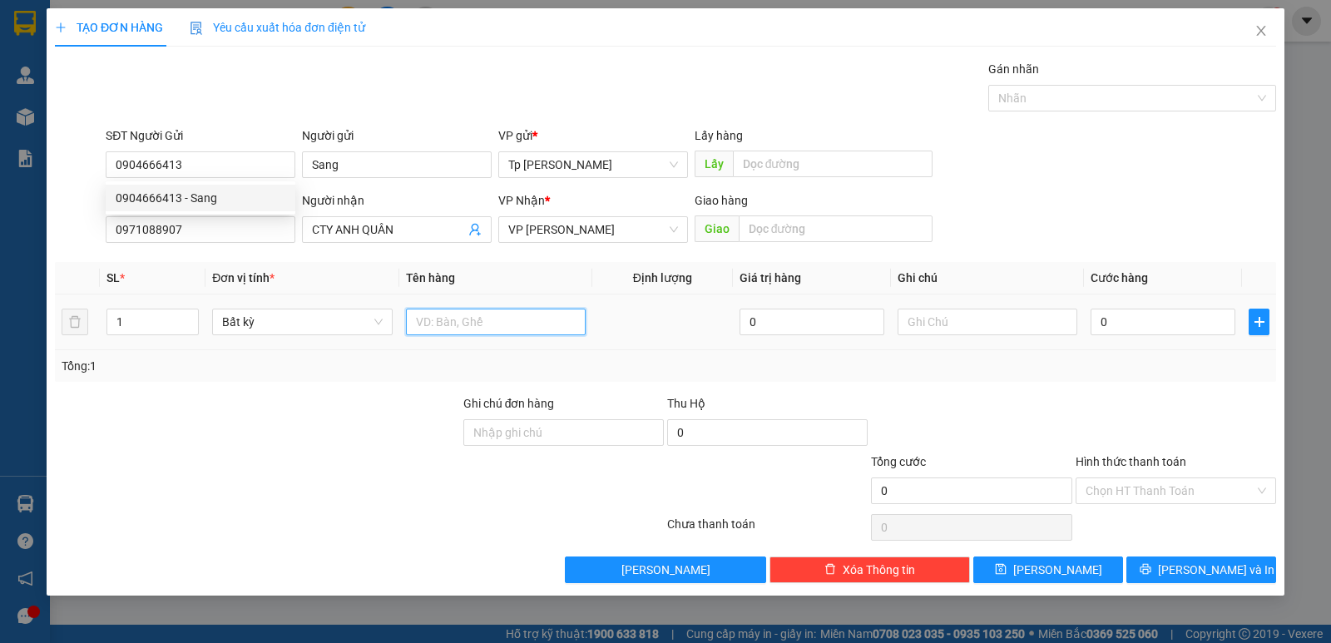
click at [497, 323] on input "text" at bounding box center [496, 322] width 180 height 27
click at [1146, 318] on input "0" at bounding box center [1162, 322] width 145 height 27
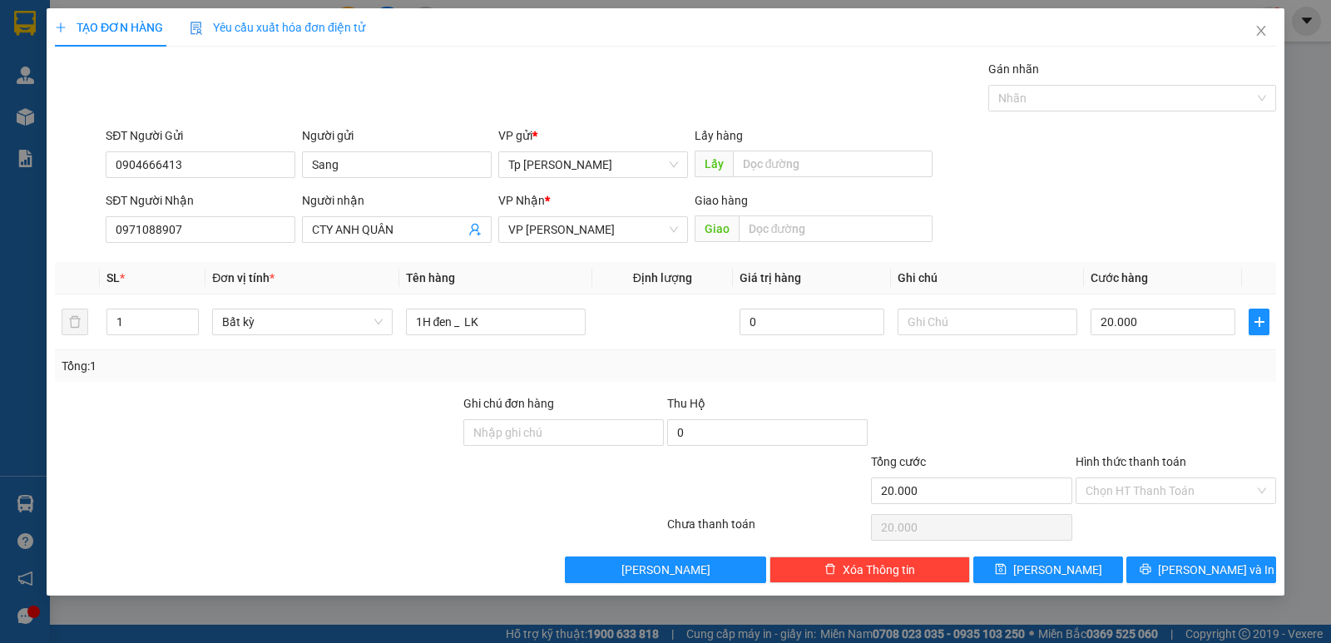
drag, startPoint x: 1186, startPoint y: 437, endPoint x: 1179, endPoint y: 519, distance: 82.7
click at [1183, 483] on form "Ghi chú đơn hàng Thu Hộ 0 Tổng cước 20.000 Hình thức thanh toán Chọn HT Thanh T…" at bounding box center [665, 452] width 1221 height 116
click at [1206, 583] on div "TẠO ĐƠN HÀNG Yêu cầu xuất hóa đơn điện tử Transit Pickup Surcharge Ids Transit …" at bounding box center [666, 301] width 1238 height 587
click at [1194, 569] on span "[PERSON_NAME] và In" at bounding box center [1216, 570] width 116 height 18
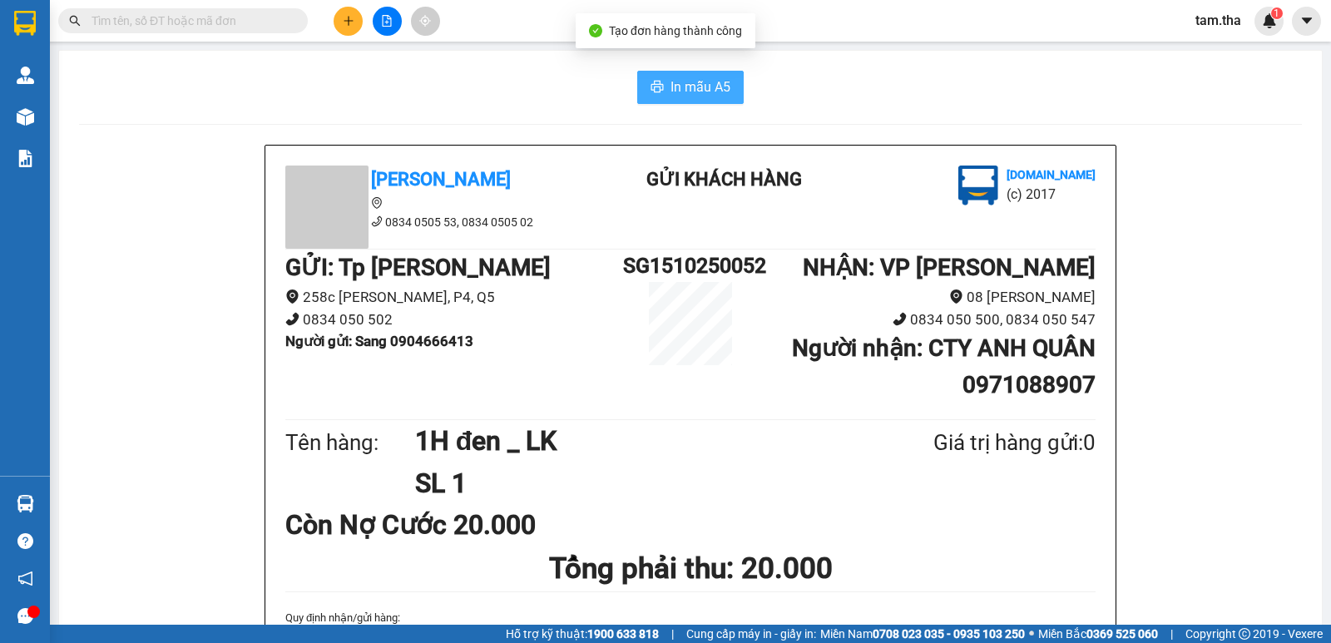
click at [729, 100] on button "In mẫu A5" at bounding box center [690, 87] width 106 height 33
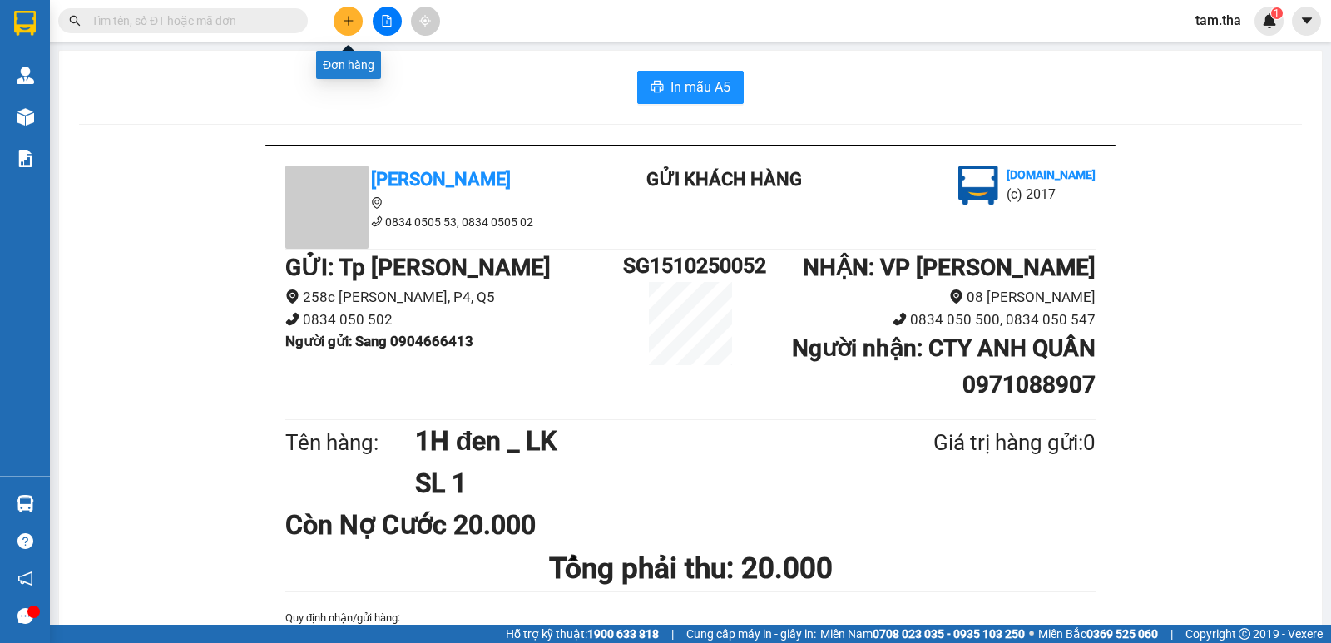
click at [349, 11] on button at bounding box center [348, 21] width 29 height 29
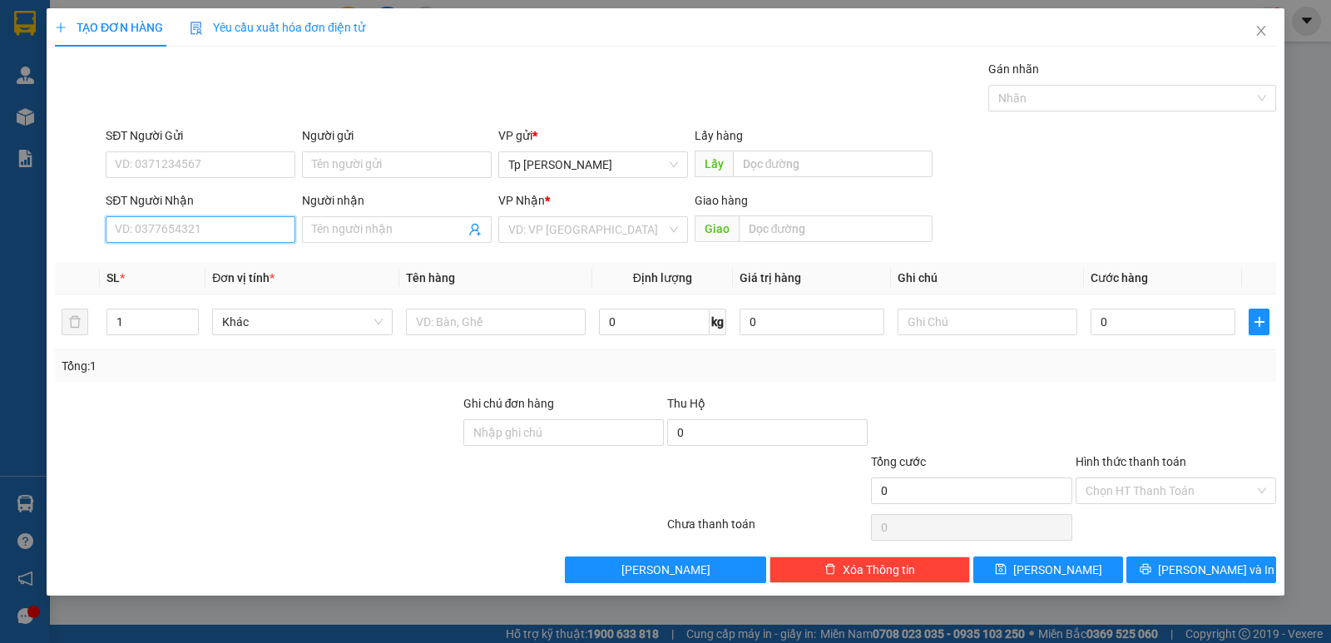
click at [243, 236] on input "SĐT Người Nhận" at bounding box center [201, 229] width 190 height 27
click at [220, 270] on div "0918165168 - Suong." at bounding box center [201, 263] width 170 height 18
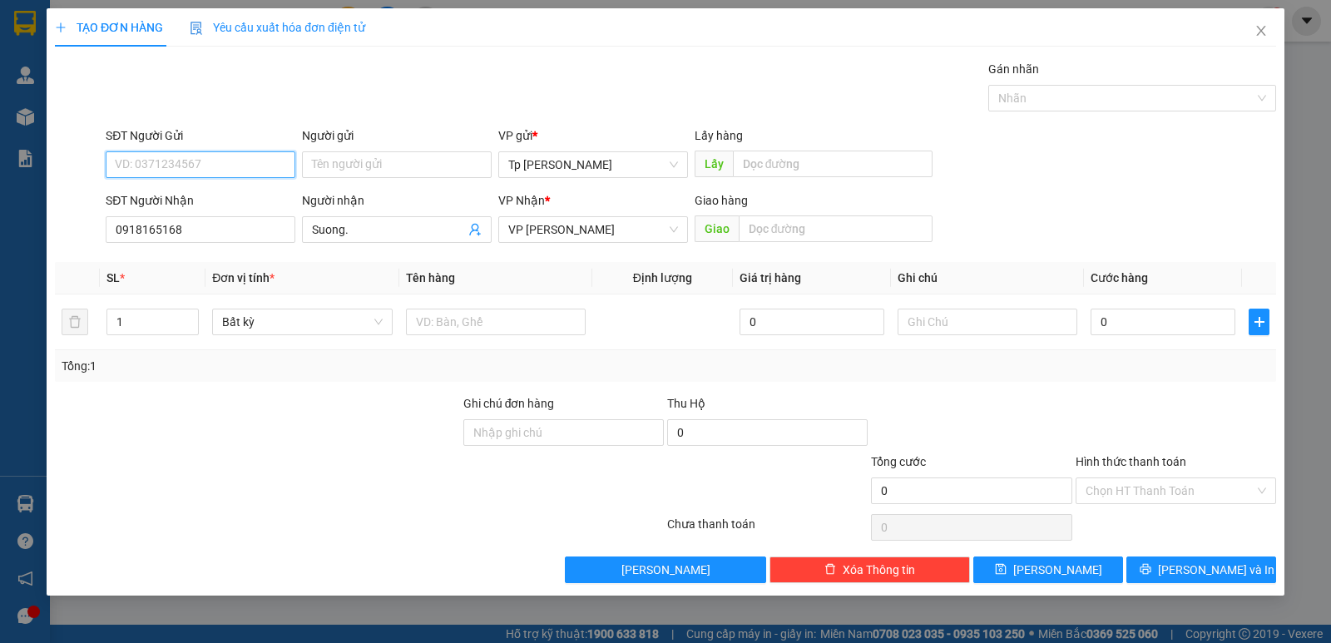
click at [213, 165] on input "SĐT Người Gửi" at bounding box center [201, 164] width 190 height 27
click at [377, 151] on div "Người gửi" at bounding box center [397, 138] width 190 height 25
click at [365, 160] on input "Người gửi" at bounding box center [397, 164] width 190 height 27
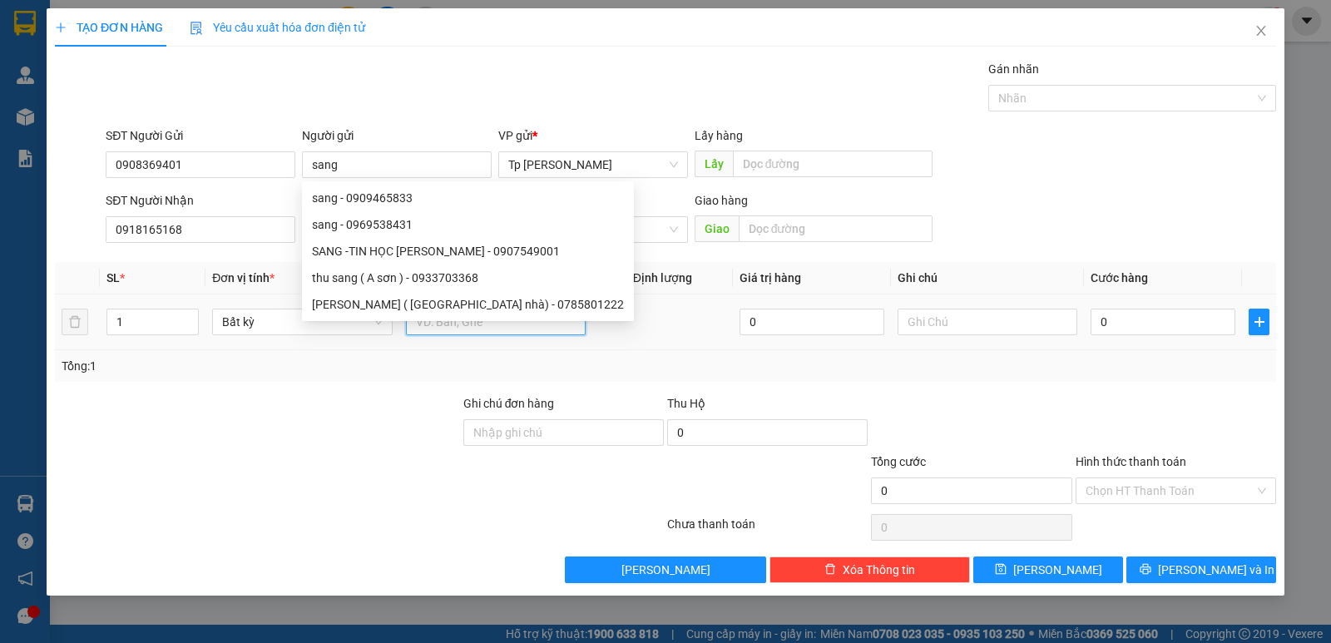
click at [561, 329] on input "text" at bounding box center [496, 322] width 180 height 27
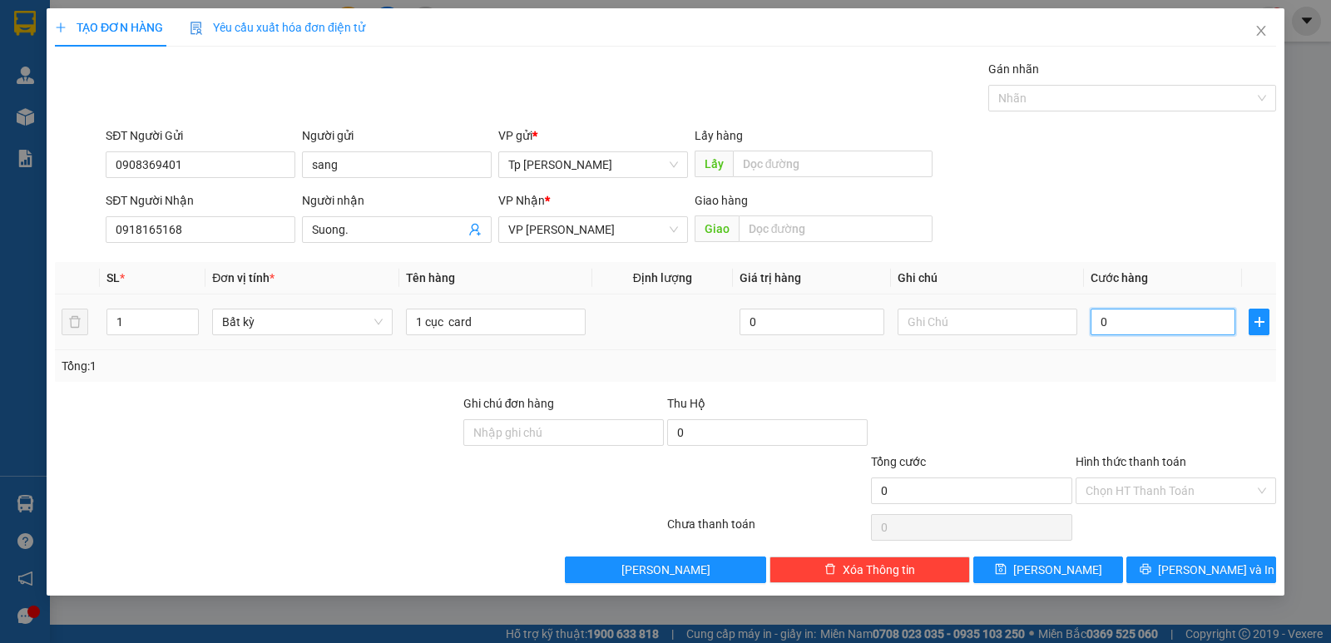
click at [1112, 319] on input "0" at bounding box center [1162, 322] width 145 height 27
drag, startPoint x: 448, startPoint y: 327, endPoint x: 510, endPoint y: 325, distance: 61.6
click at [510, 325] on input "1 cục card" at bounding box center [496, 322] width 180 height 27
click at [1120, 325] on input "0" at bounding box center [1162, 322] width 145 height 27
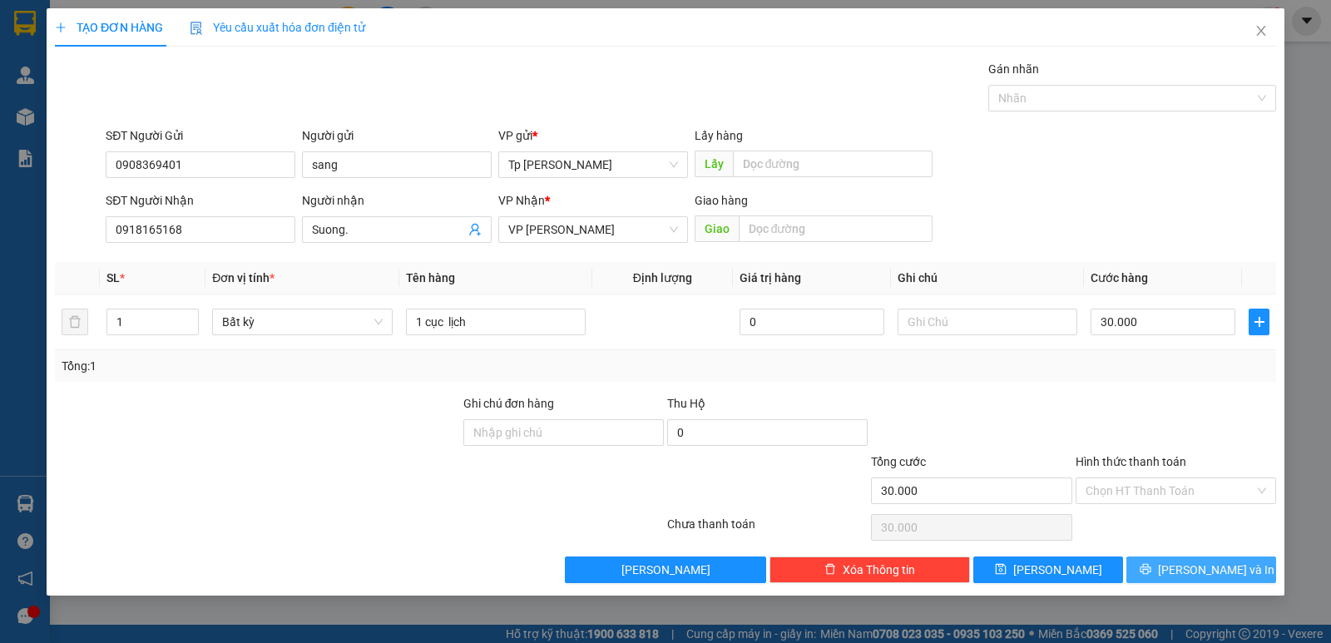
click at [1215, 563] on span "[PERSON_NAME] và In" at bounding box center [1216, 570] width 116 height 18
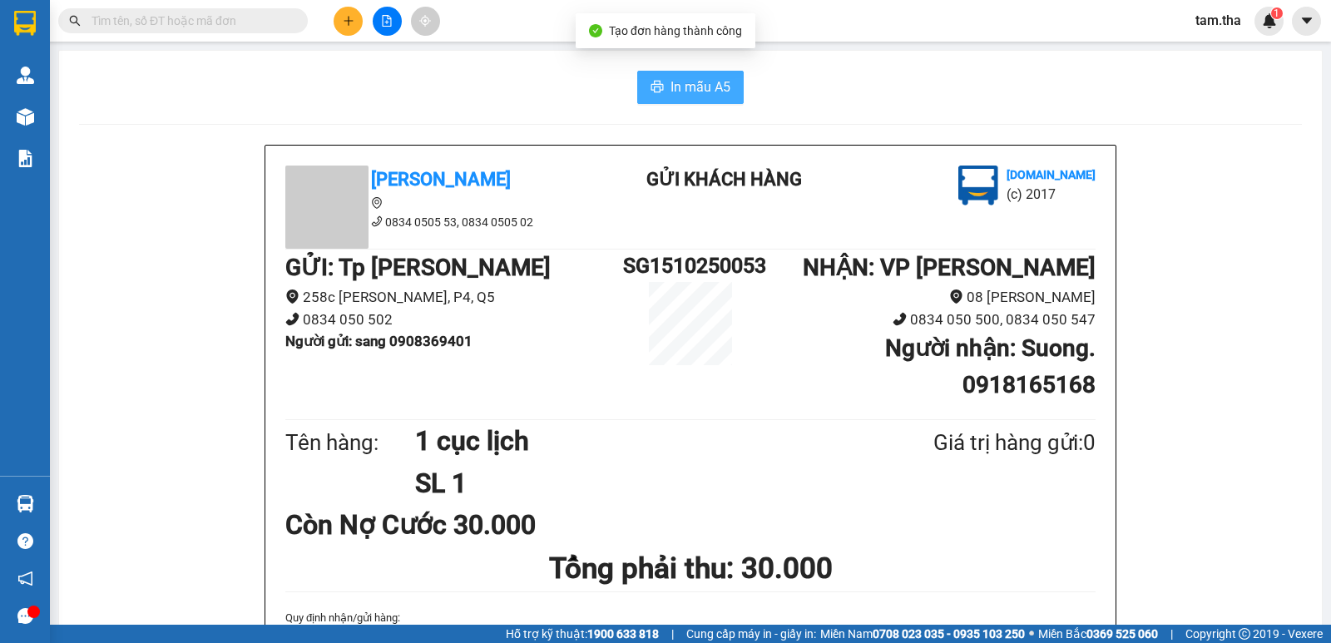
click at [652, 72] on button "In mẫu A5" at bounding box center [690, 87] width 106 height 33
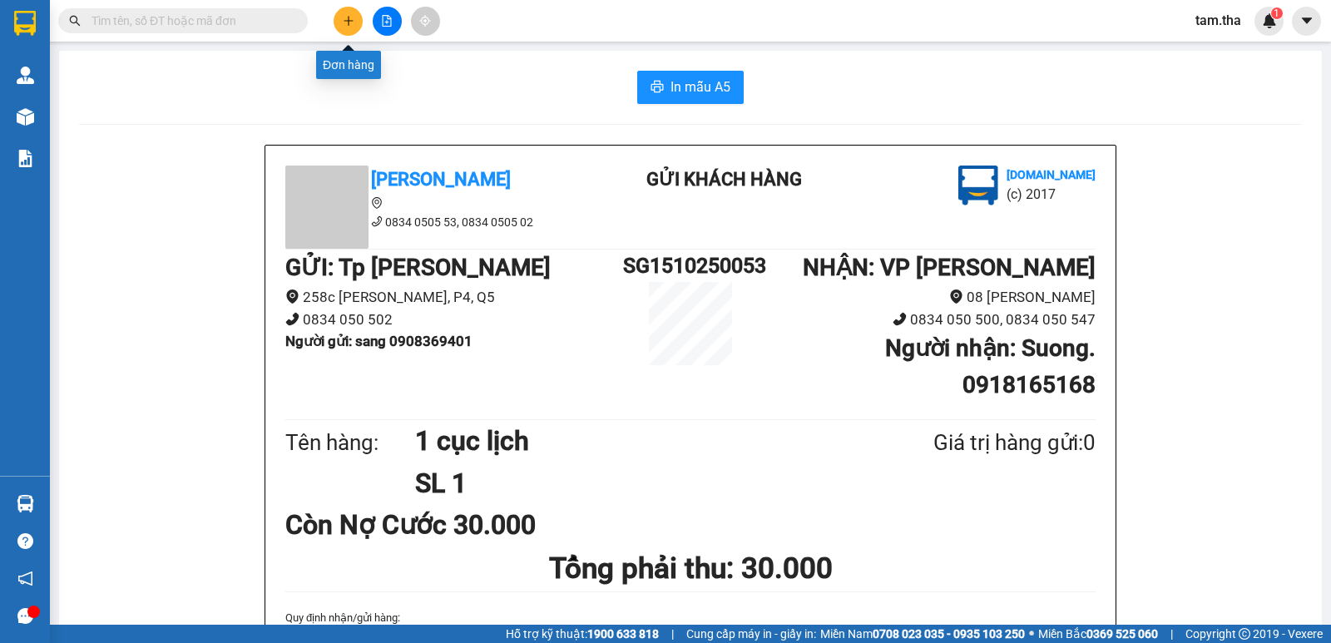
click at [341, 13] on button at bounding box center [348, 21] width 29 height 29
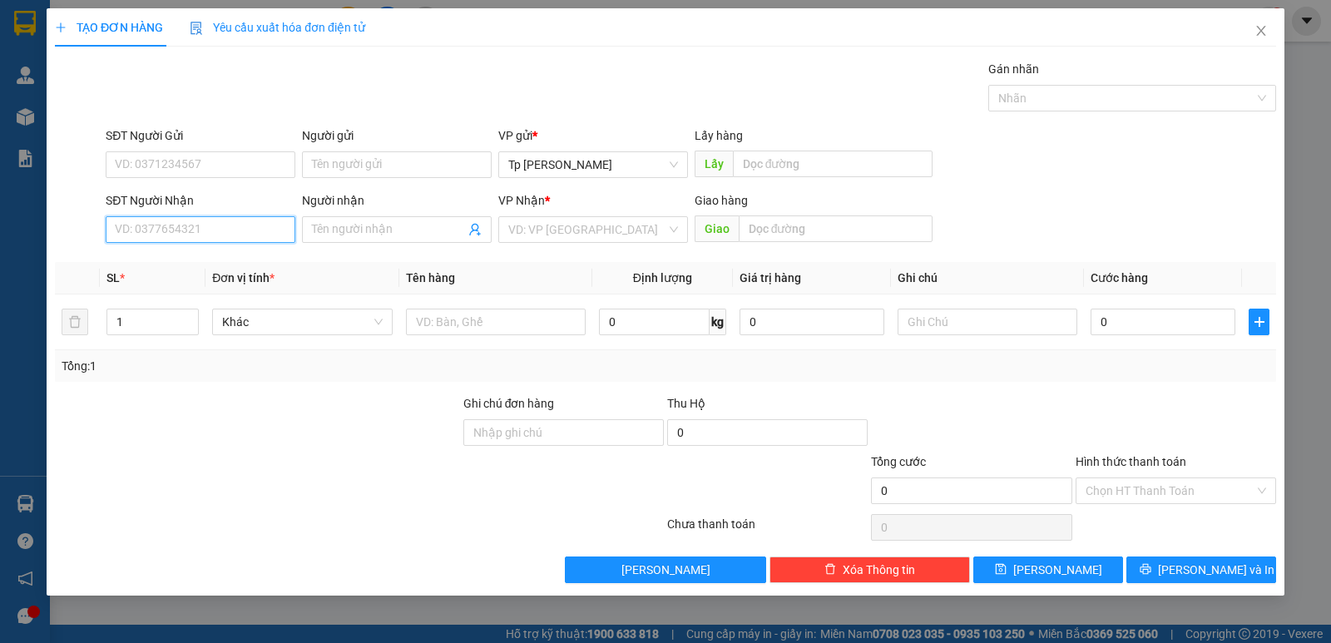
drag, startPoint x: 231, startPoint y: 217, endPoint x: 264, endPoint y: 204, distance: 35.8
click at [230, 217] on input "SĐT Người Nhận" at bounding box center [201, 229] width 190 height 27
click at [237, 262] on div "0908773137 - Triết" at bounding box center [221, 263] width 211 height 18
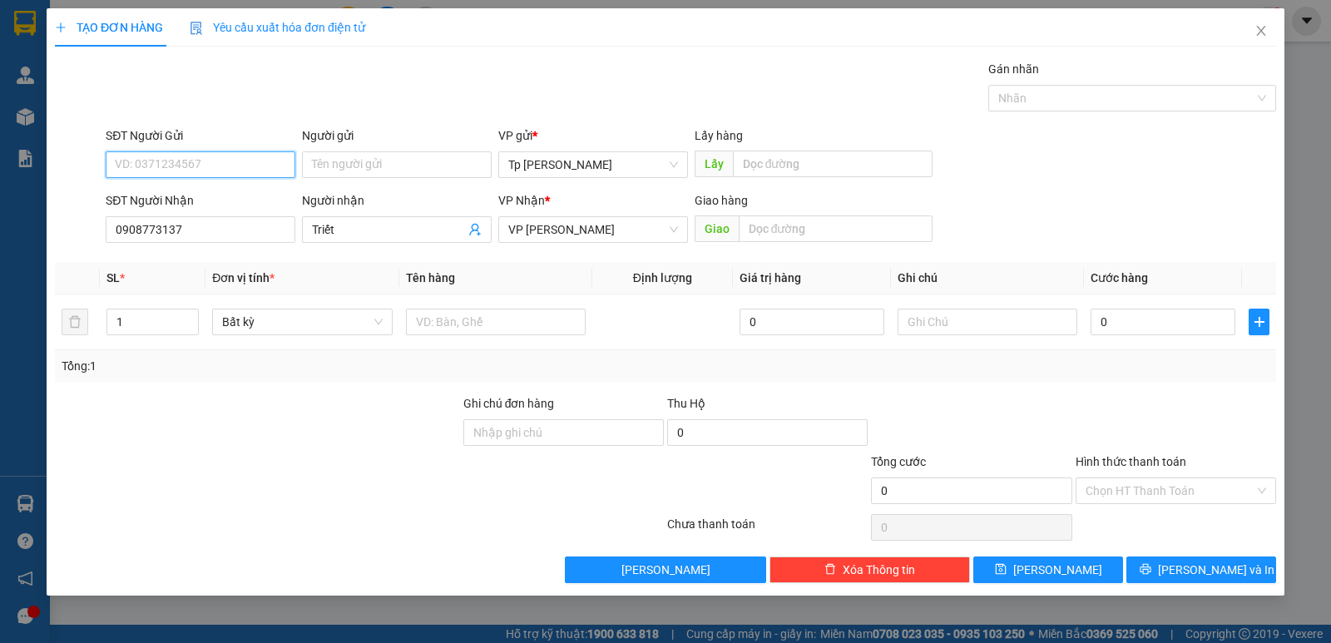
click at [245, 166] on input "SĐT Người Gửi" at bounding box center [201, 164] width 190 height 27
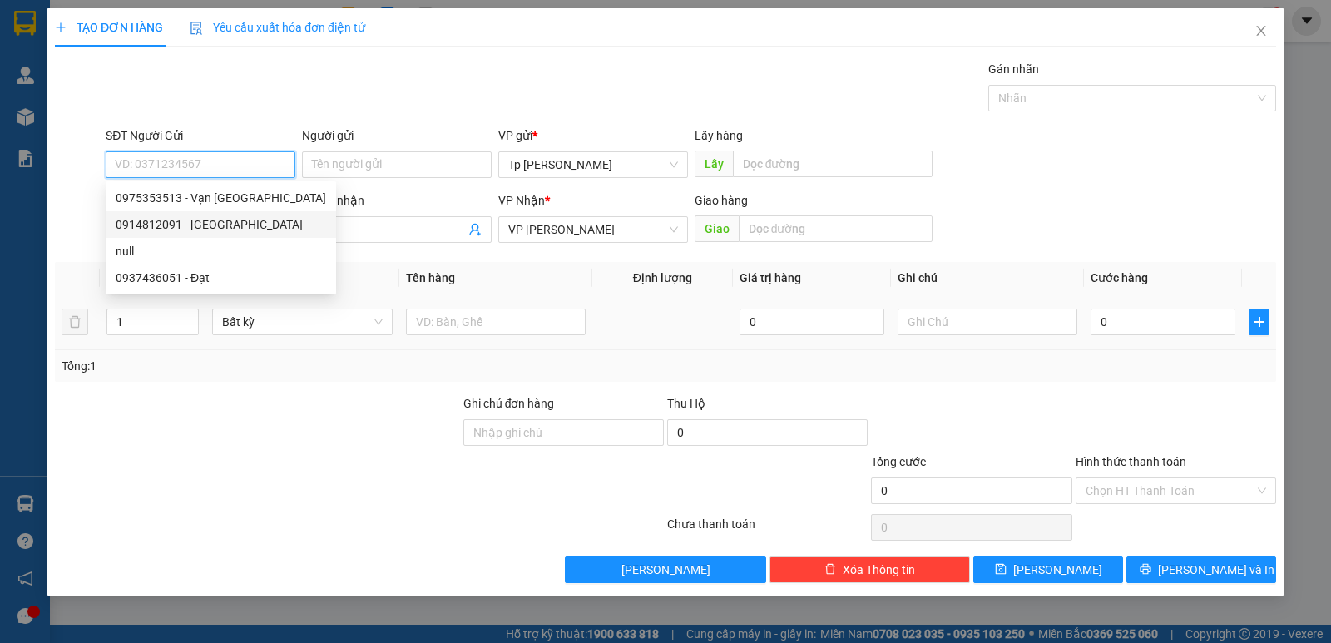
drag, startPoint x: 227, startPoint y: 230, endPoint x: 595, endPoint y: 343, distance: 385.7
click at [227, 230] on div "0914812091 - phú lâm" at bounding box center [221, 224] width 210 height 18
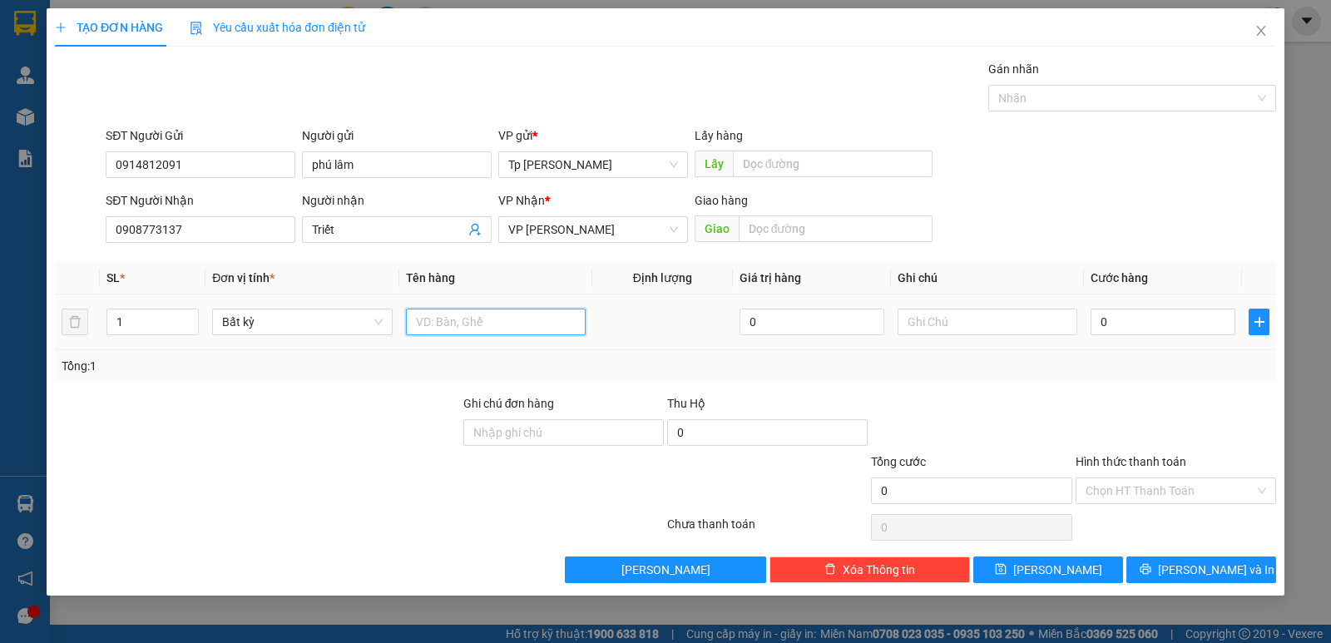
click at [562, 319] on input "text" at bounding box center [496, 322] width 180 height 27
click at [1130, 309] on input "0" at bounding box center [1162, 322] width 145 height 27
drag, startPoint x: 1144, startPoint y: 317, endPoint x: 981, endPoint y: 319, distance: 163.0
click at [981, 319] on tr "1 Bất kỳ 1 đen dẹp _ màn hình 0 30" at bounding box center [665, 322] width 1221 height 56
click at [1065, 374] on div "Tổng: 1" at bounding box center [666, 366] width 1208 height 18
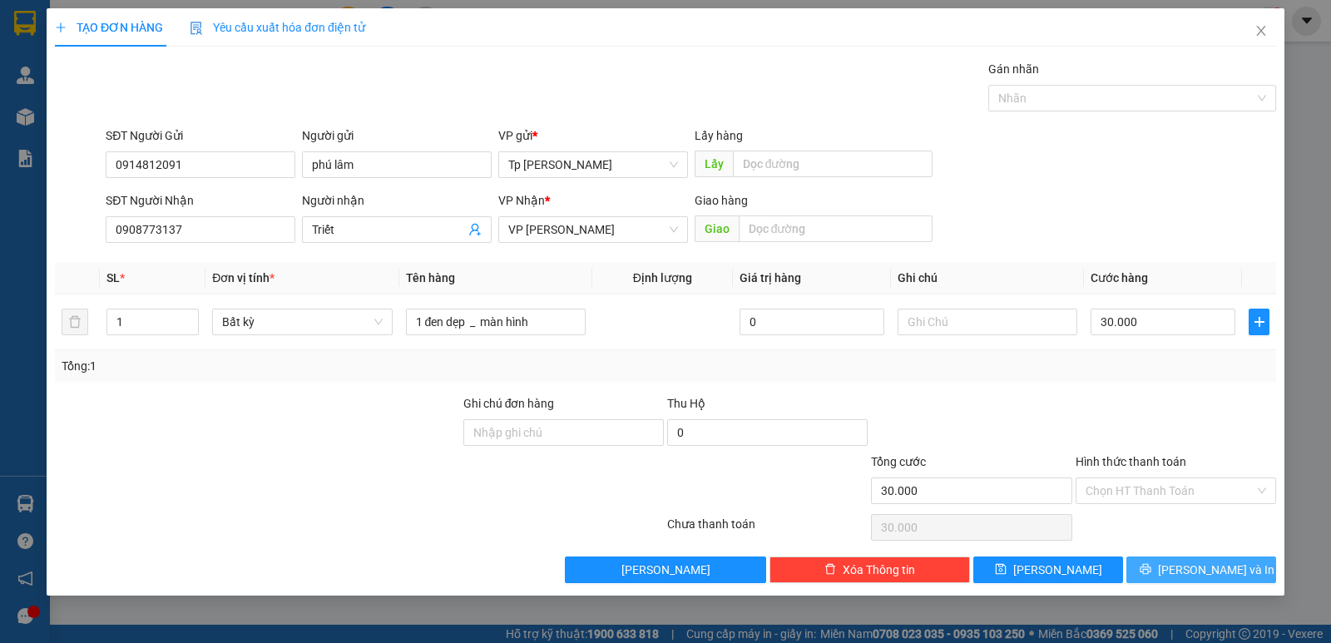
click at [1192, 572] on span "[PERSON_NAME] và In" at bounding box center [1216, 570] width 116 height 18
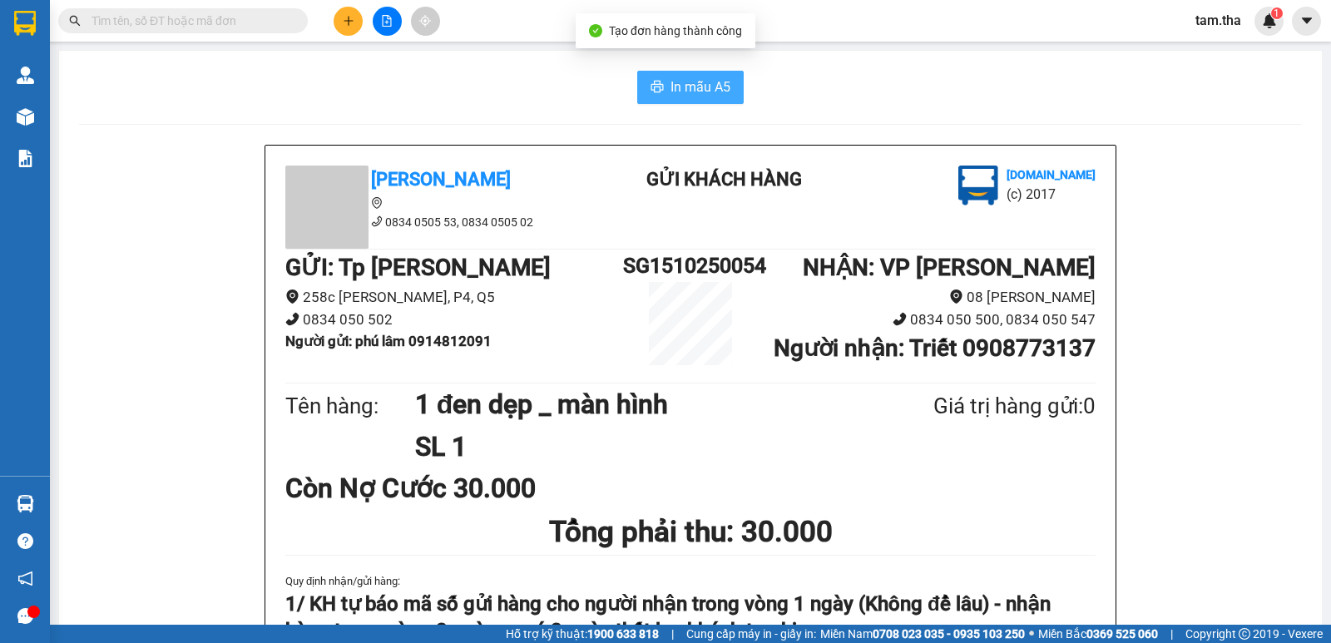
click at [678, 97] on span "In mẫu A5" at bounding box center [700, 87] width 60 height 21
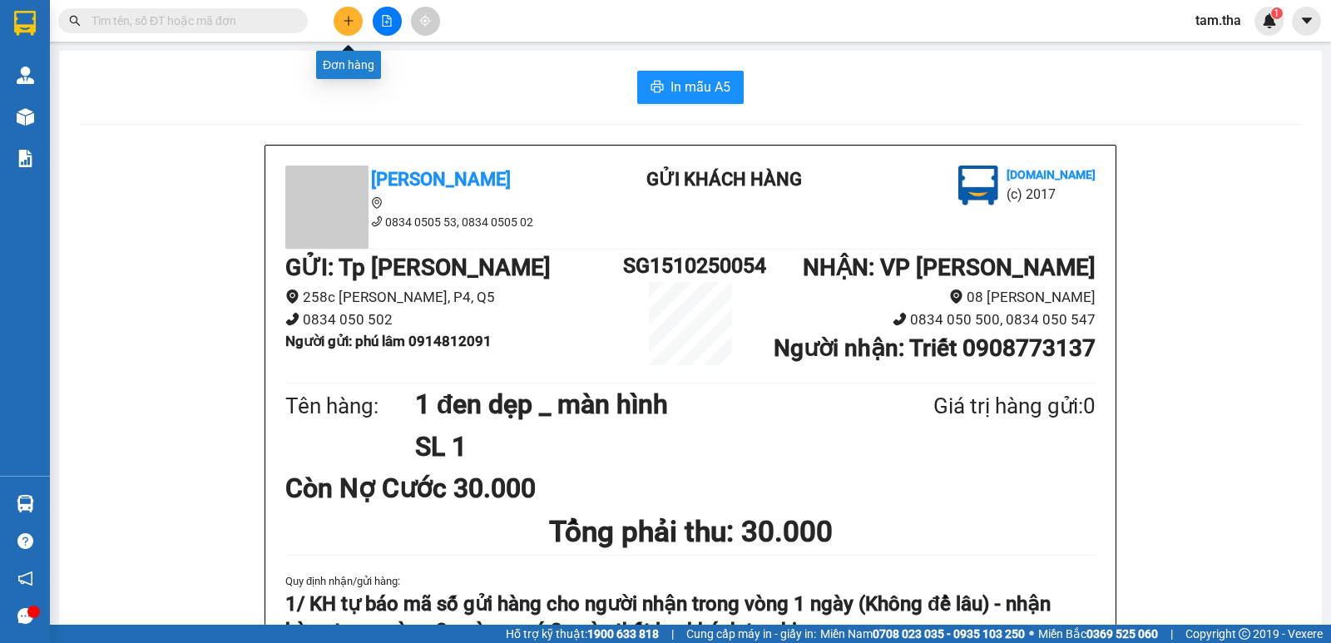
click at [339, 17] on button at bounding box center [348, 21] width 29 height 29
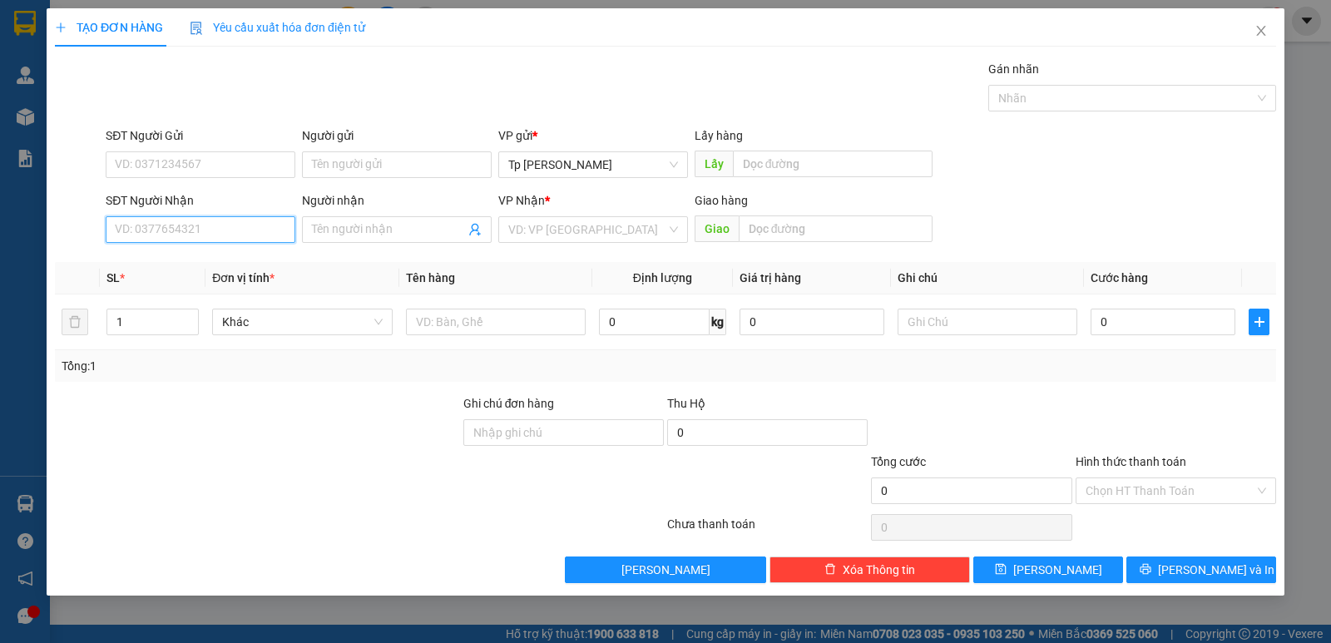
drag, startPoint x: 215, startPoint y: 239, endPoint x: 205, endPoint y: 240, distance: 10.1
click at [205, 240] on input "SĐT Người Nhận" at bounding box center [201, 229] width 190 height 27
click at [201, 270] on div "0901235712 - CS NGUYEN" at bounding box center [201, 263] width 170 height 18
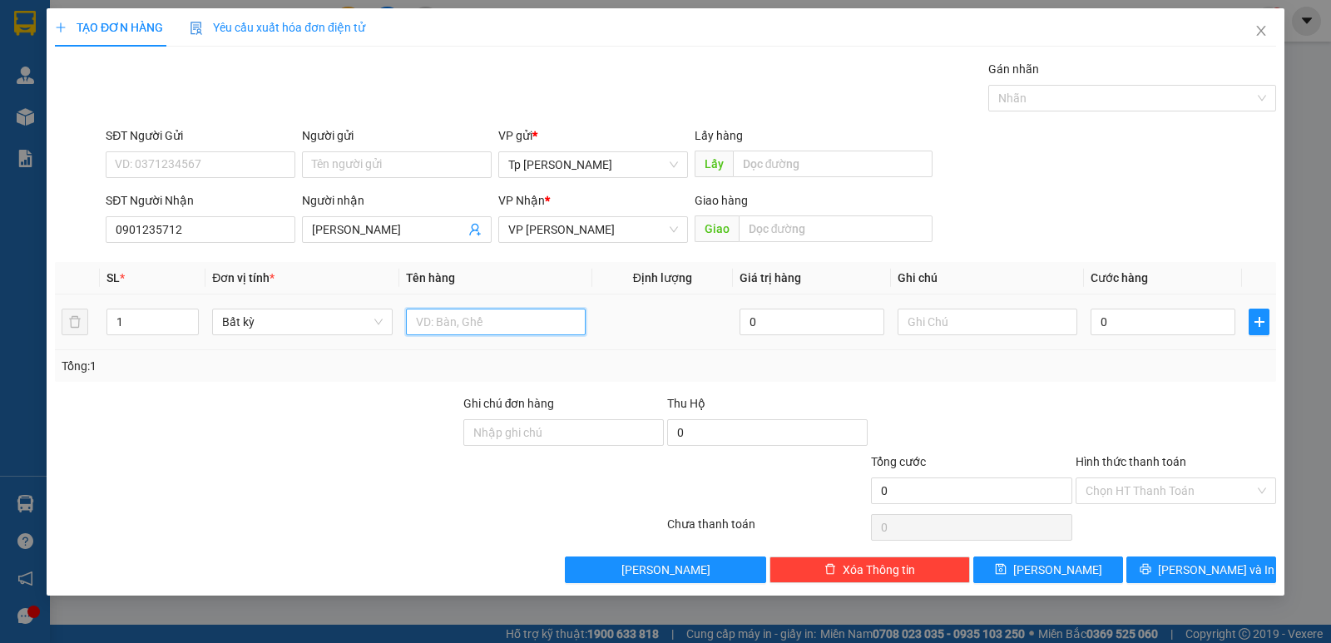
click at [527, 319] on input "text" at bounding box center [496, 322] width 180 height 27
click at [1176, 329] on input "0" at bounding box center [1162, 322] width 145 height 27
click at [1148, 357] on div "Tổng: 1" at bounding box center [666, 366] width 1208 height 18
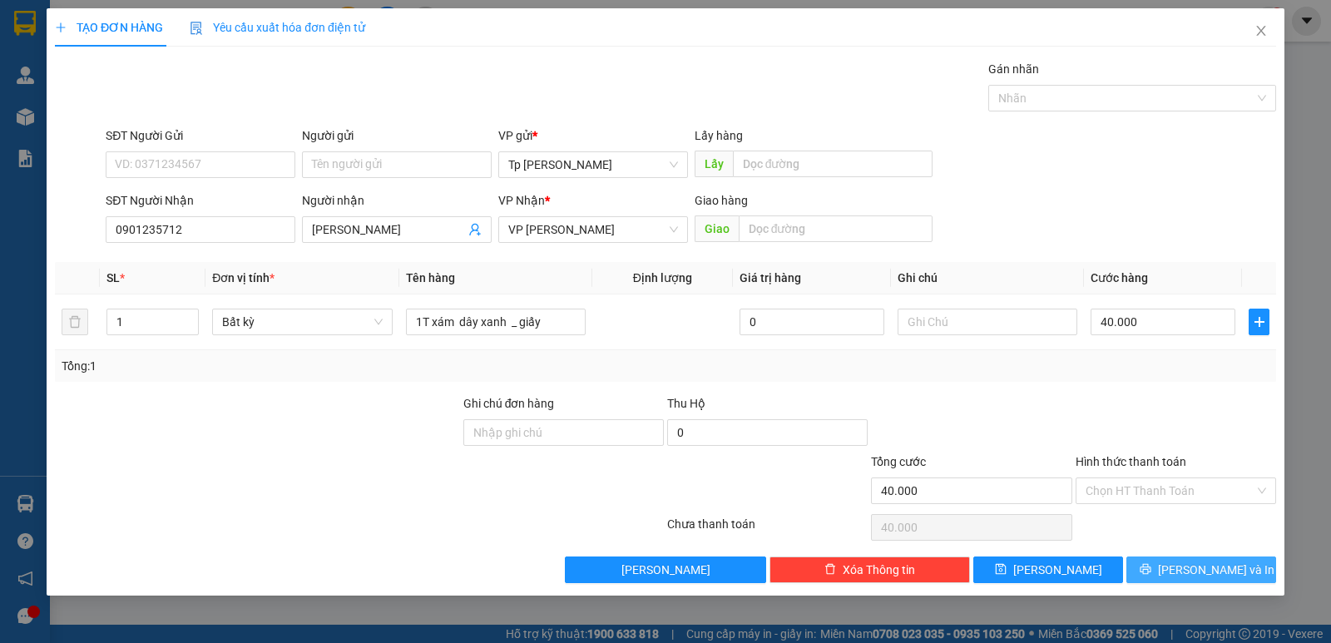
click at [1191, 556] on button "[PERSON_NAME] và In" at bounding box center [1201, 569] width 150 height 27
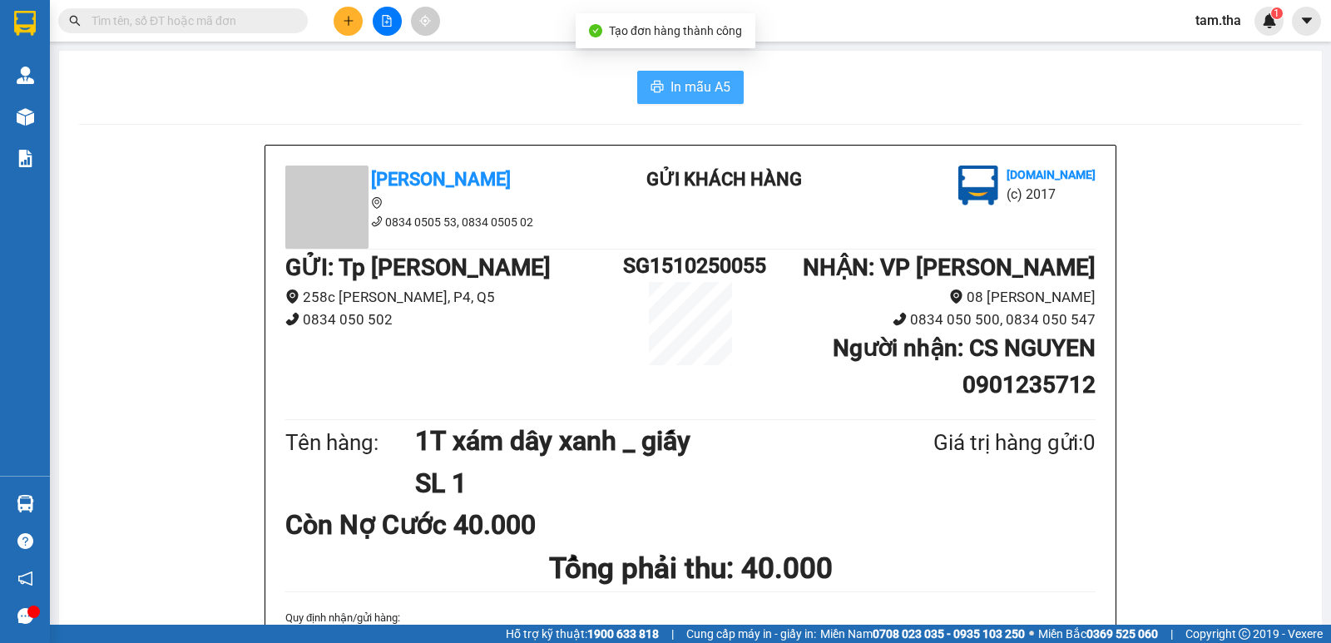
click at [689, 88] on span "In mẫu A5" at bounding box center [700, 87] width 60 height 21
click at [352, 18] on icon "plus" at bounding box center [349, 21] width 12 height 12
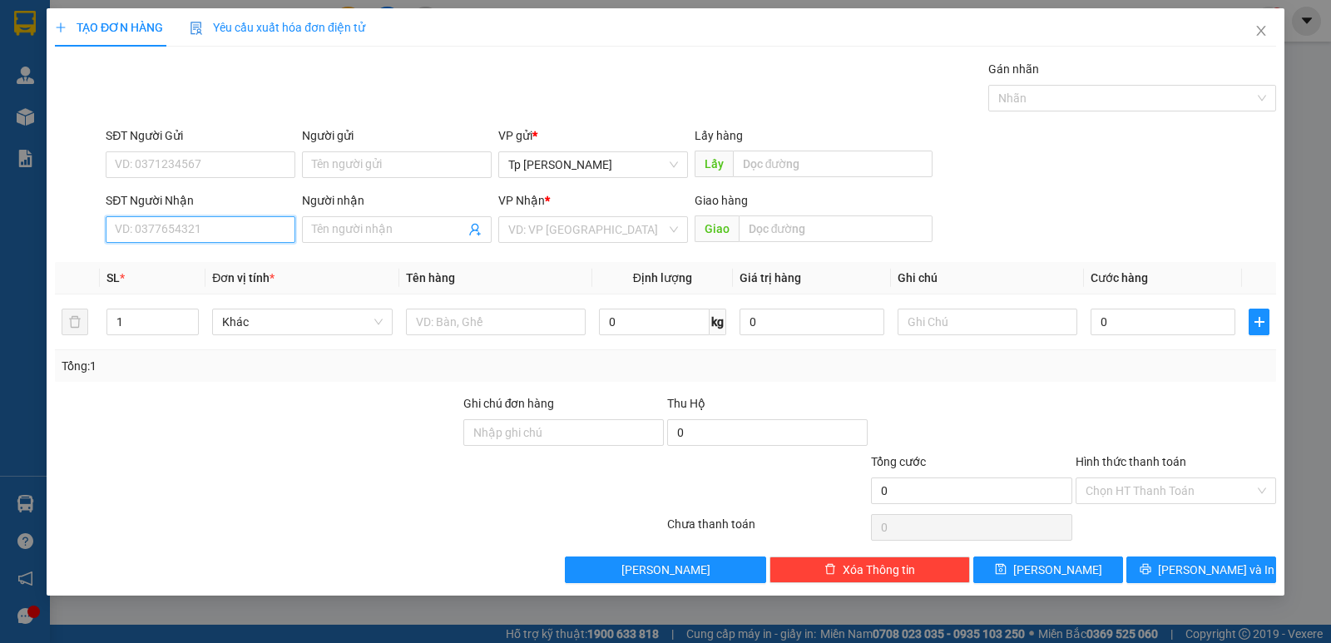
click at [228, 220] on input "SĐT Người Nhận" at bounding box center [201, 229] width 190 height 27
drag, startPoint x: 217, startPoint y: 258, endPoint x: 193, endPoint y: 293, distance: 42.4
click at [215, 258] on div "0388077188 - [PERSON_NAME]" at bounding box center [201, 263] width 170 height 18
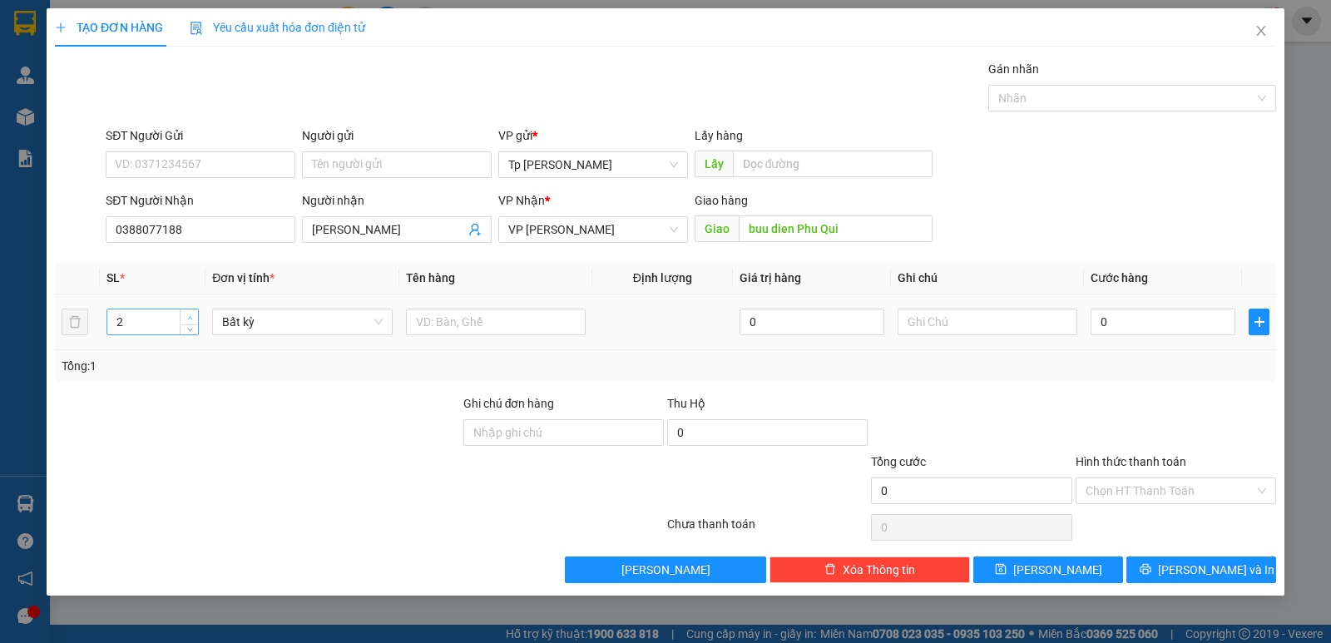
click at [190, 314] on span "up" at bounding box center [190, 318] width 10 height 10
click at [461, 318] on input "text" at bounding box center [496, 322] width 180 height 27
click at [1208, 320] on input "0" at bounding box center [1162, 322] width 145 height 27
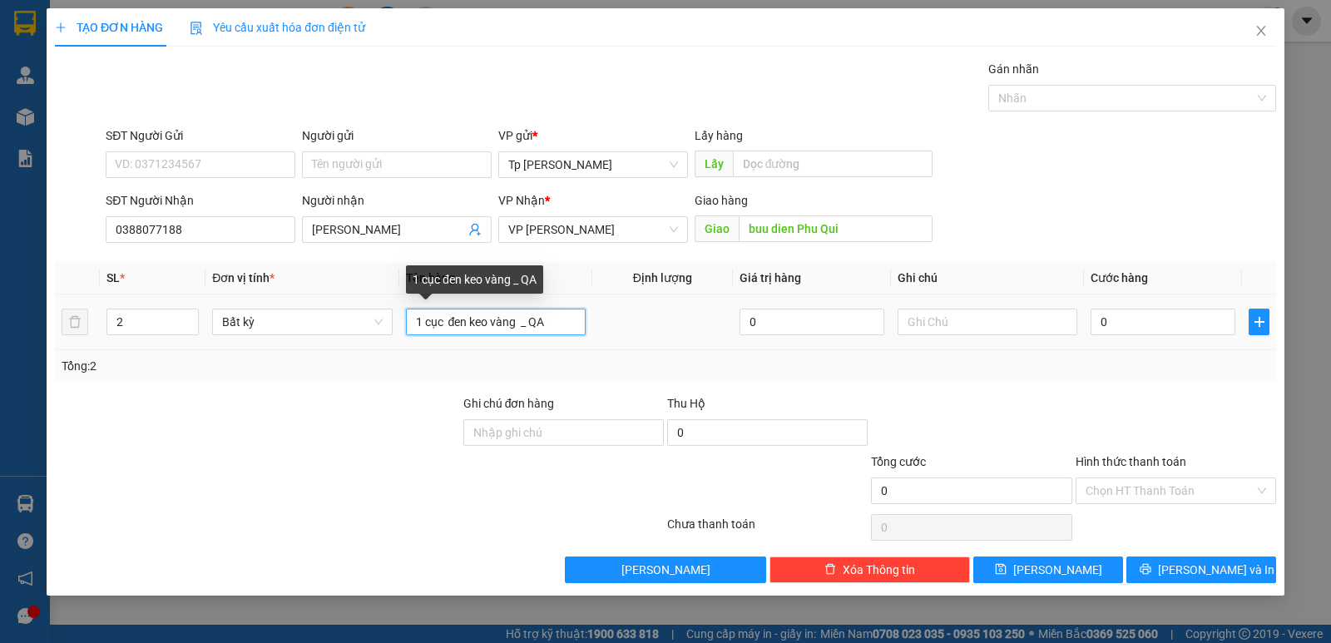
click at [521, 321] on input "1 cục đen keo vàng _ QA" at bounding box center [496, 322] width 180 height 27
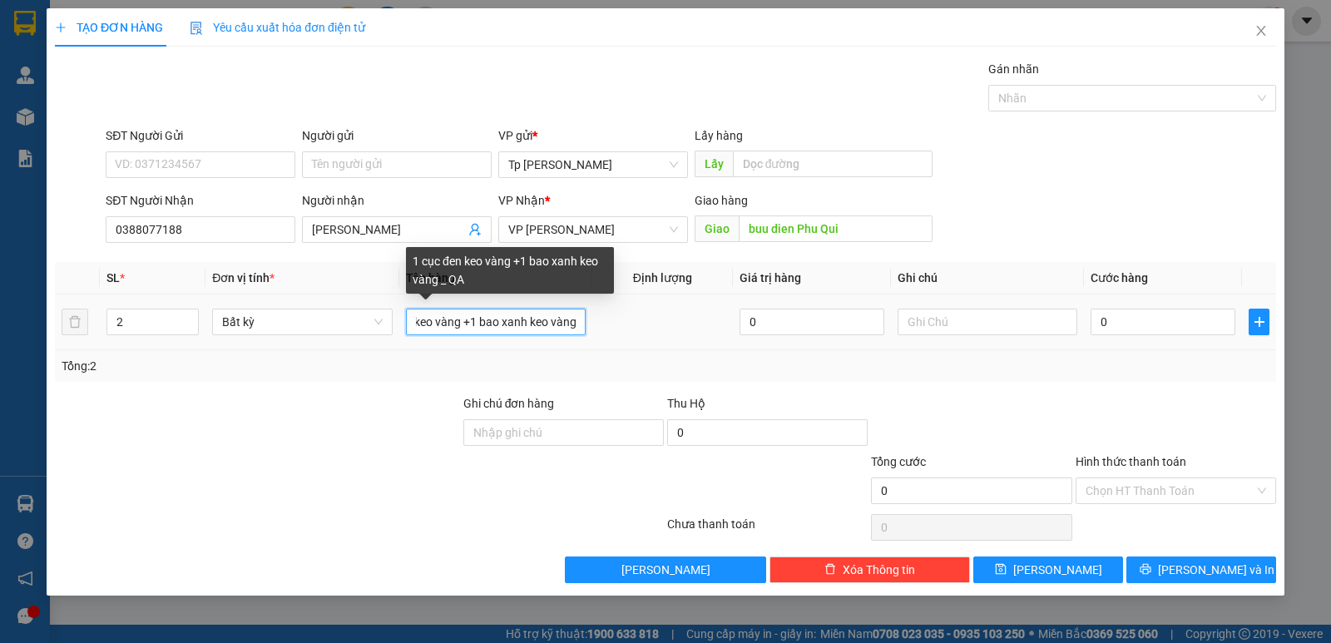
scroll to position [0, 67]
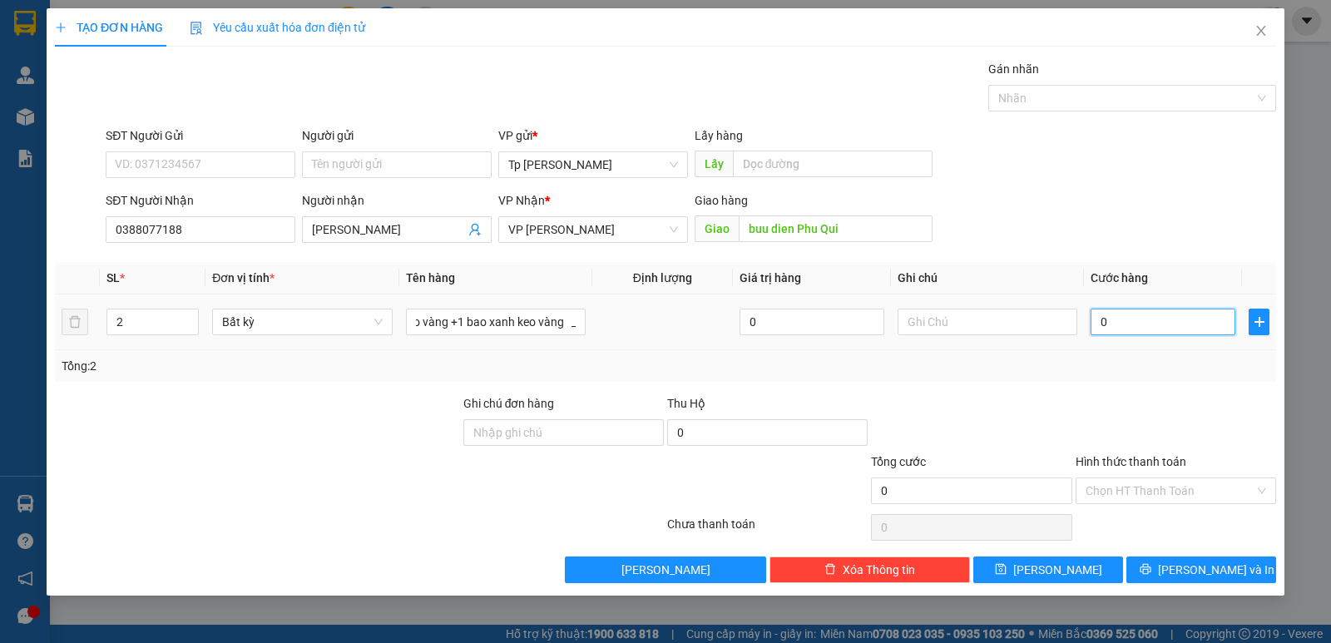
click at [1175, 321] on input "0" at bounding box center [1162, 322] width 145 height 27
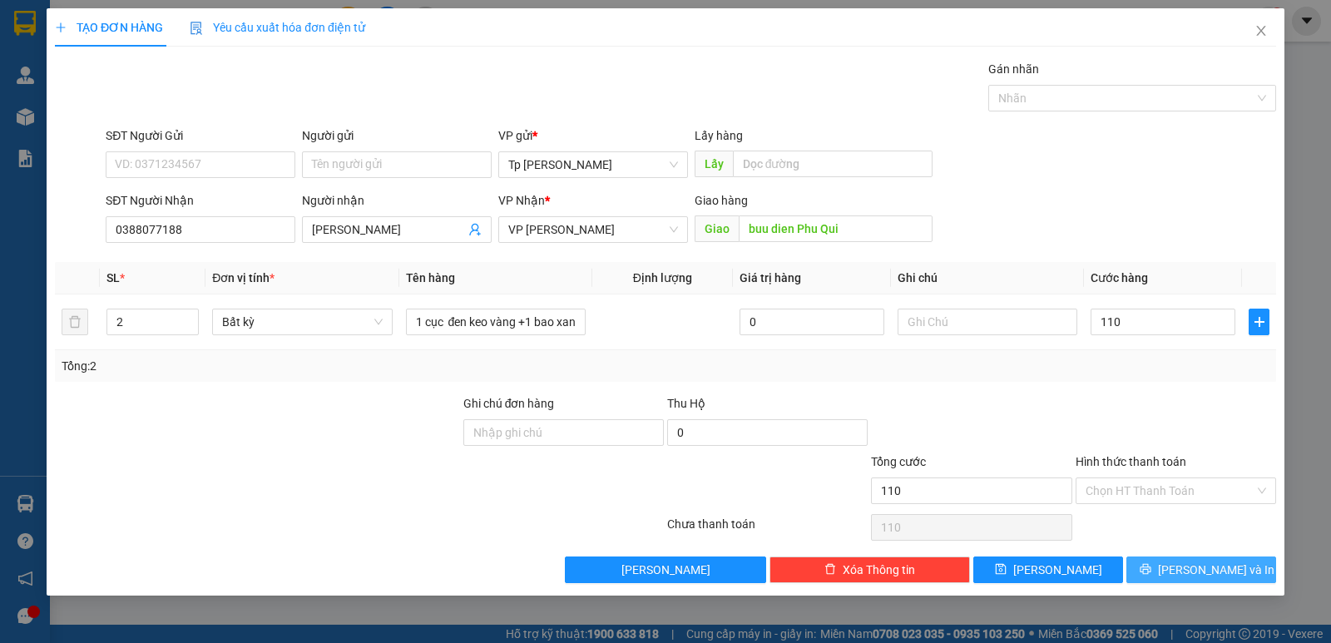
click at [1195, 563] on span "[PERSON_NAME] và In" at bounding box center [1216, 570] width 116 height 18
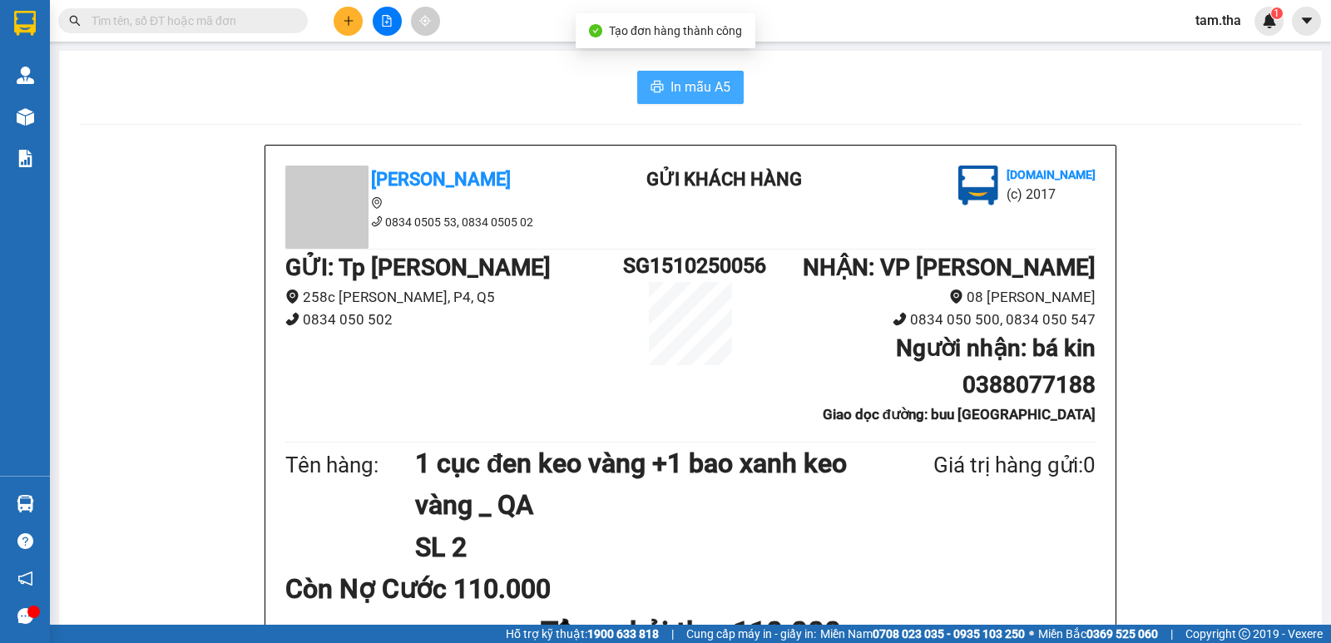
click at [677, 87] on span "In mẫu A5" at bounding box center [700, 87] width 60 height 21
click at [719, 87] on span "In mẫu A5" at bounding box center [700, 87] width 60 height 21
click at [338, 17] on button at bounding box center [348, 21] width 29 height 29
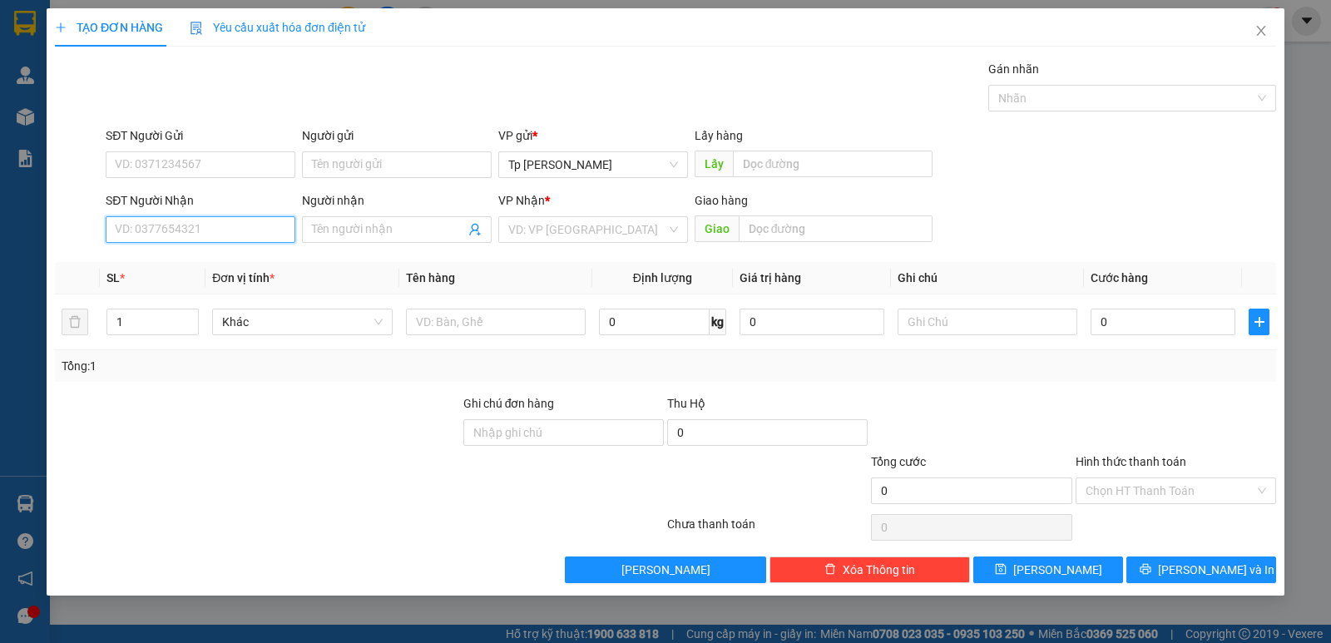
click at [202, 220] on input "SĐT Người Nhận" at bounding box center [201, 229] width 190 height 27
drag, startPoint x: 204, startPoint y: 257, endPoint x: 342, endPoint y: 173, distance: 161.6
click at [205, 257] on div "0908870505 - đất việt" at bounding box center [201, 263] width 170 height 18
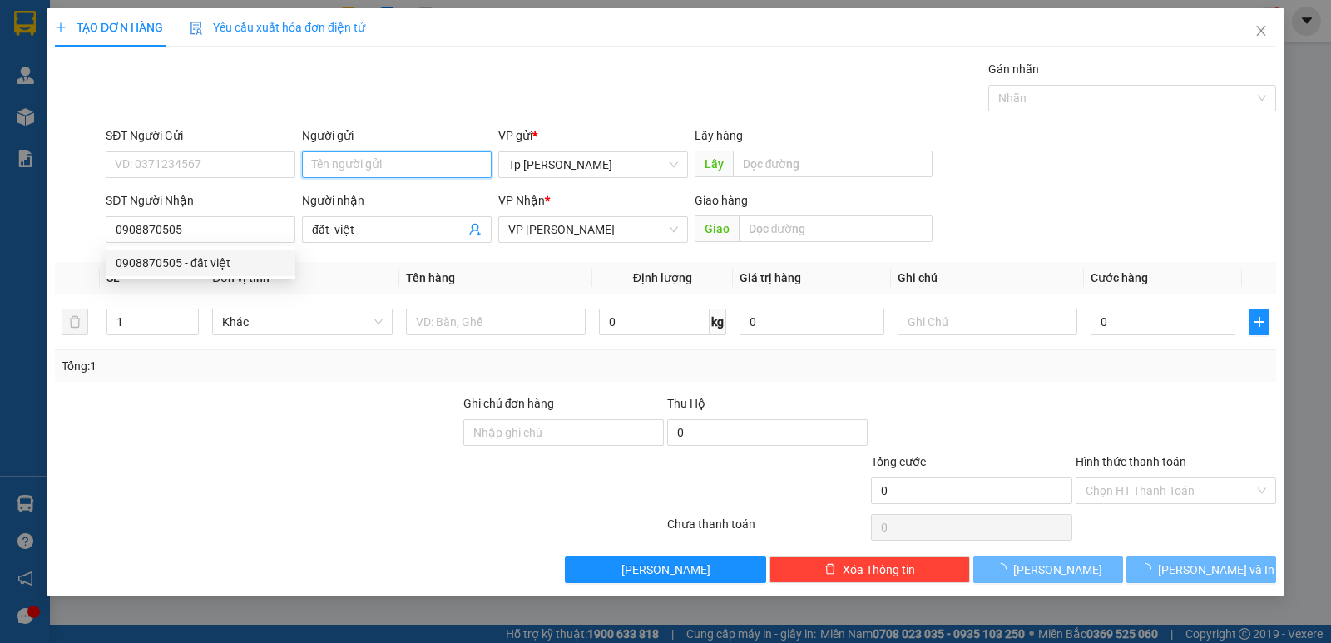
click at [342, 173] on input "Người gửi" at bounding box center [397, 164] width 190 height 27
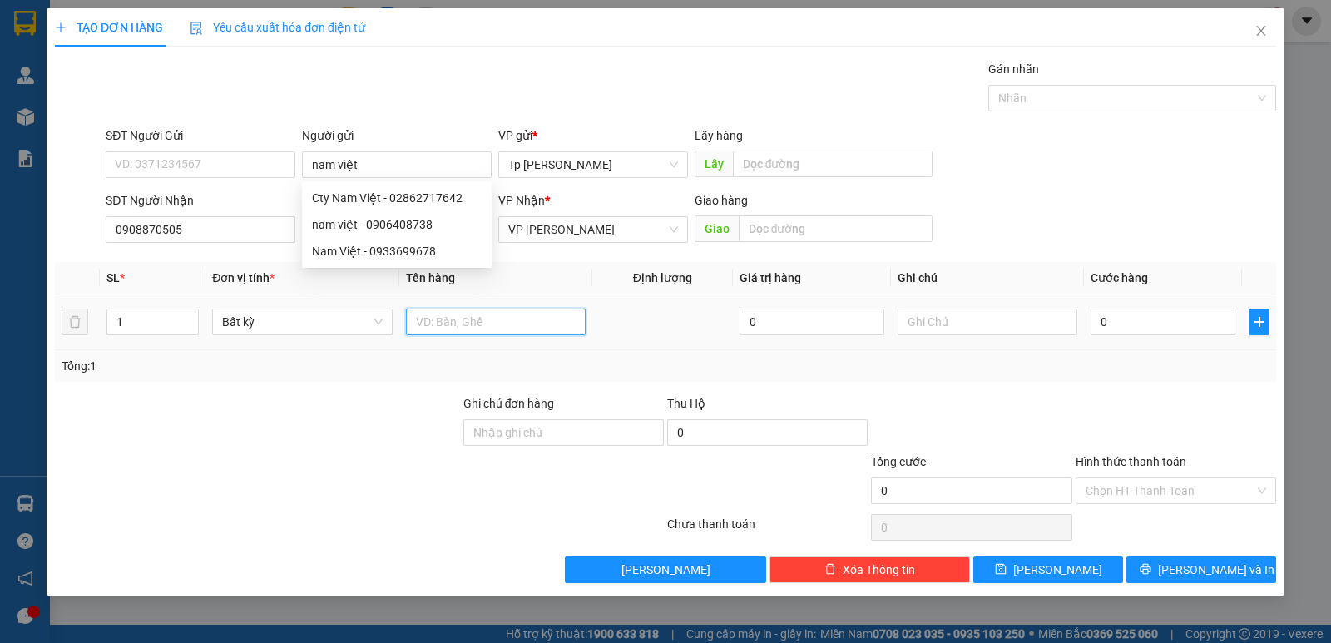
click at [531, 320] on input "text" at bounding box center [496, 322] width 180 height 27
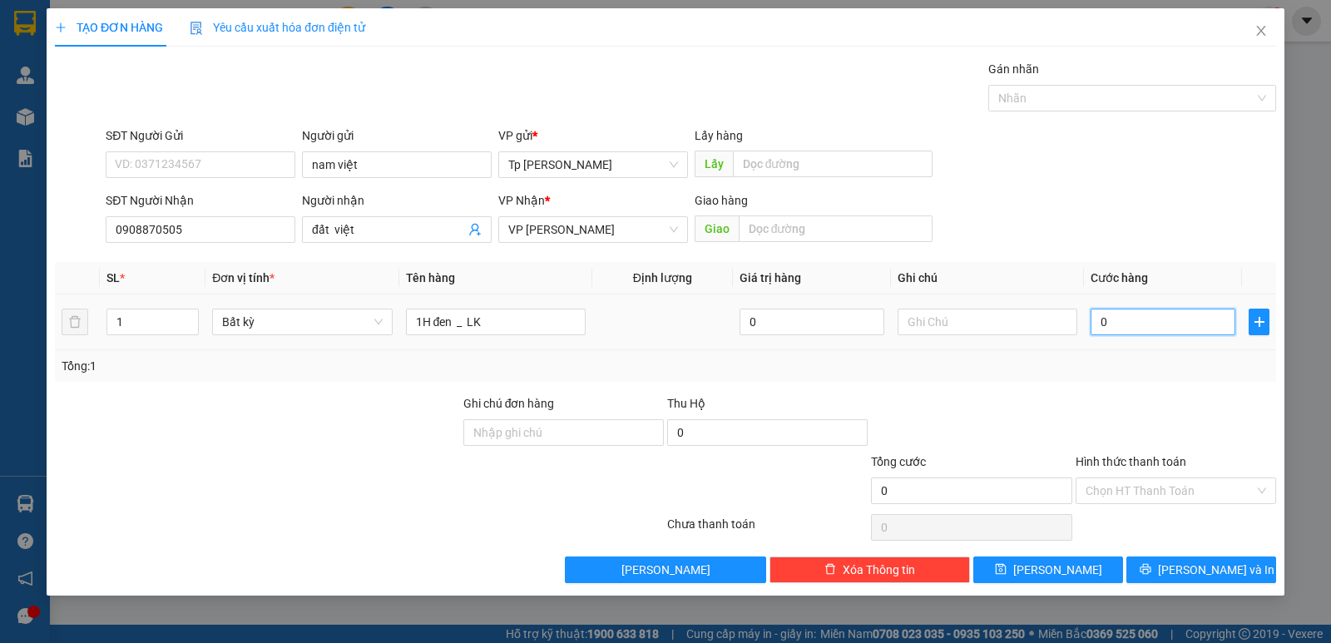
click at [1117, 324] on input "0" at bounding box center [1162, 322] width 145 height 27
drag, startPoint x: 1202, startPoint y: 566, endPoint x: 930, endPoint y: 427, distance: 305.8
click at [1202, 567] on span "[PERSON_NAME] và In" at bounding box center [1216, 570] width 116 height 18
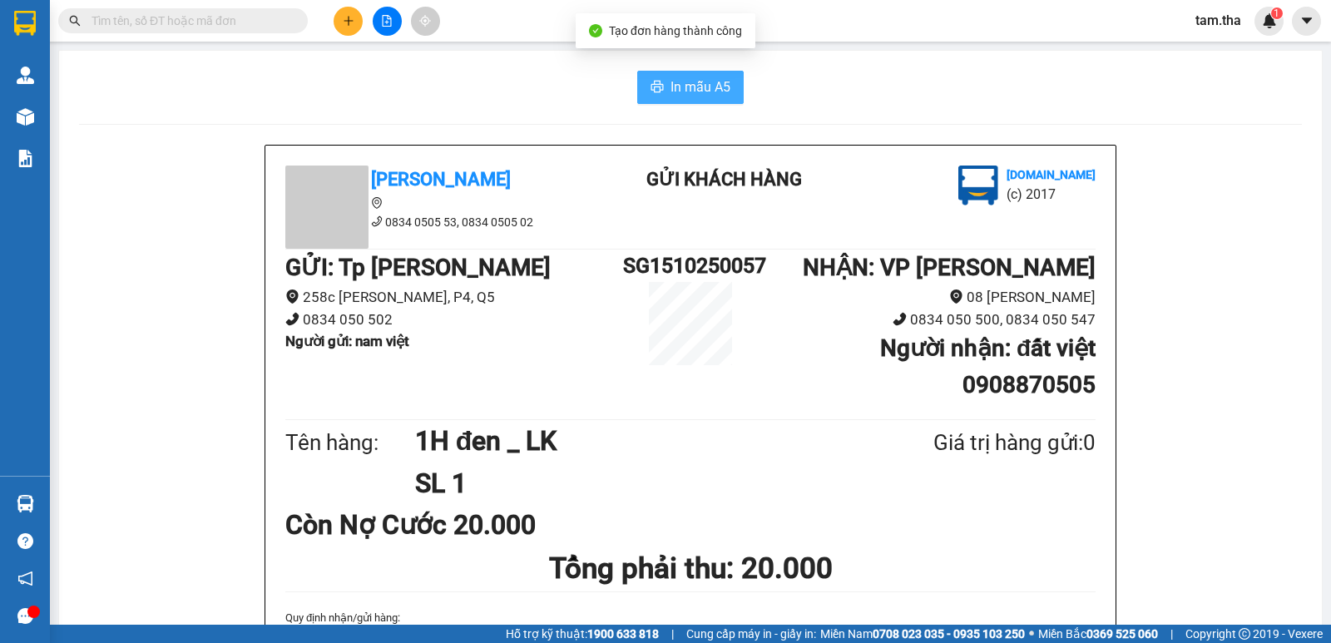
click at [660, 83] on button "In mẫu A5" at bounding box center [690, 87] width 106 height 33
click at [344, 14] on button at bounding box center [348, 21] width 29 height 29
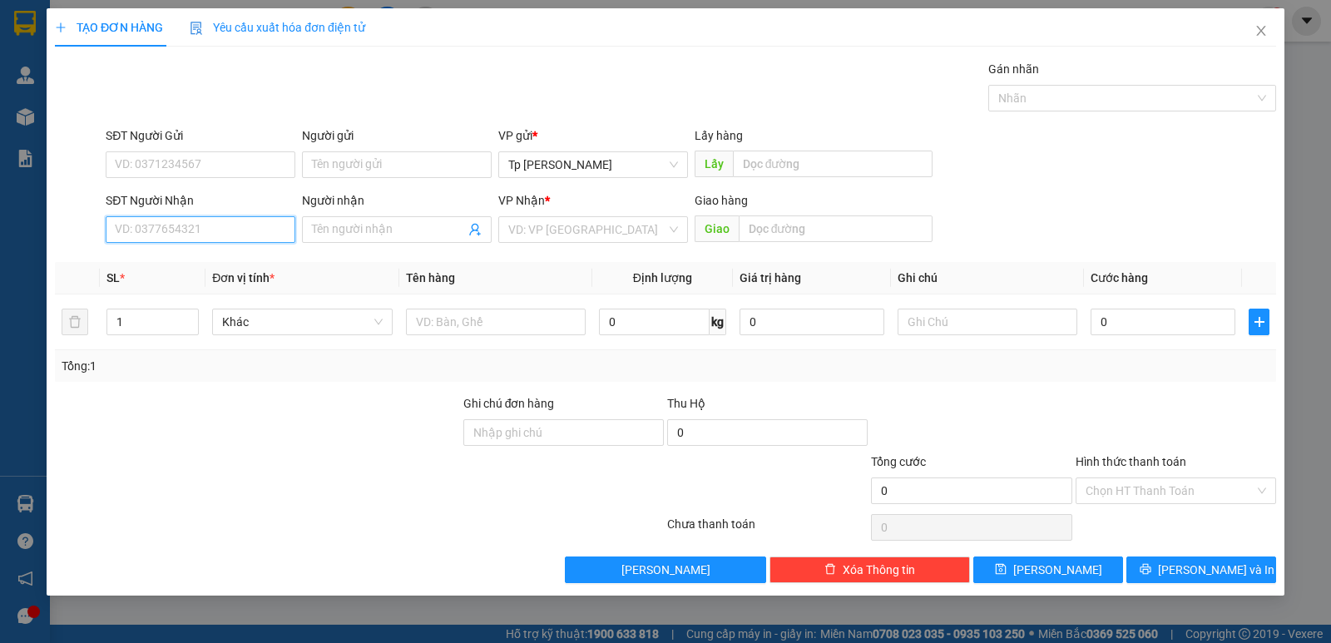
click at [264, 224] on input "SĐT Người Nhận" at bounding box center [201, 229] width 190 height 27
drag, startPoint x: 206, startPoint y: 271, endPoint x: 281, endPoint y: 136, distance: 154.9
click at [224, 259] on div "0832676408 - Dũng" at bounding box center [201, 263] width 170 height 18
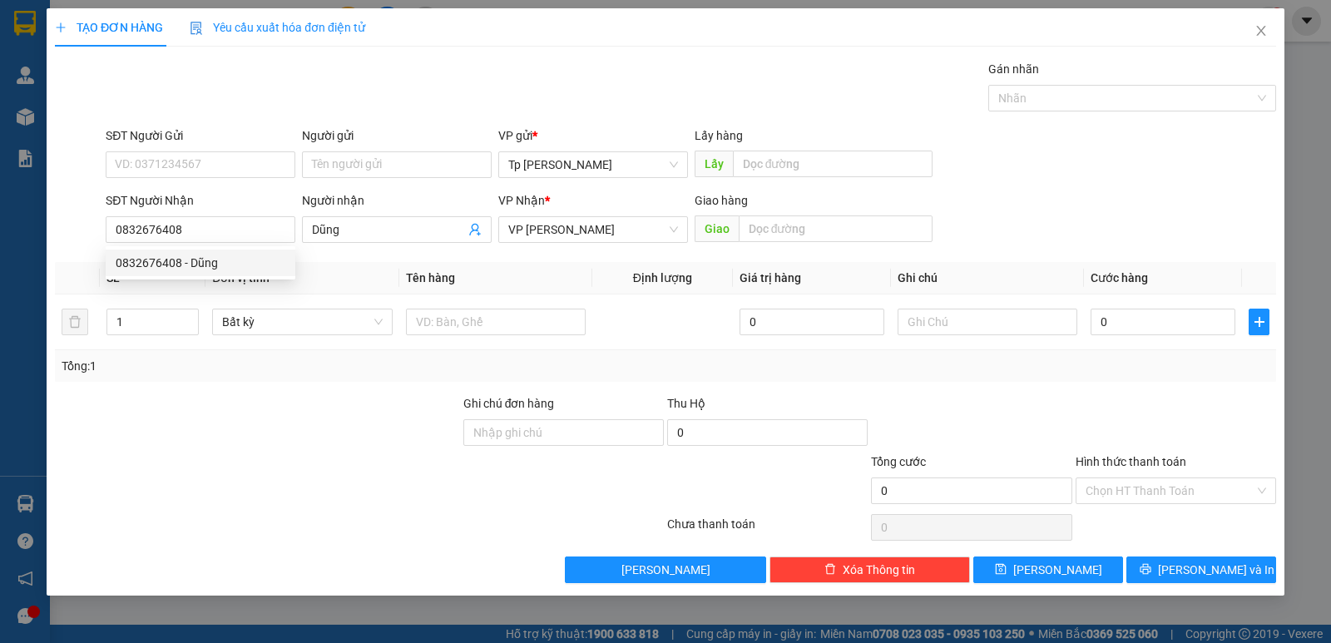
drag, startPoint x: 281, startPoint y: 136, endPoint x: 258, endPoint y: 150, distance: 27.2
click at [270, 141] on div "SĐT Người Gửi" at bounding box center [201, 135] width 190 height 18
click at [270, 151] on input "SĐT Người Gửi" at bounding box center [201, 164] width 190 height 27
click at [240, 156] on input "SĐT Người Gửi" at bounding box center [201, 164] width 190 height 27
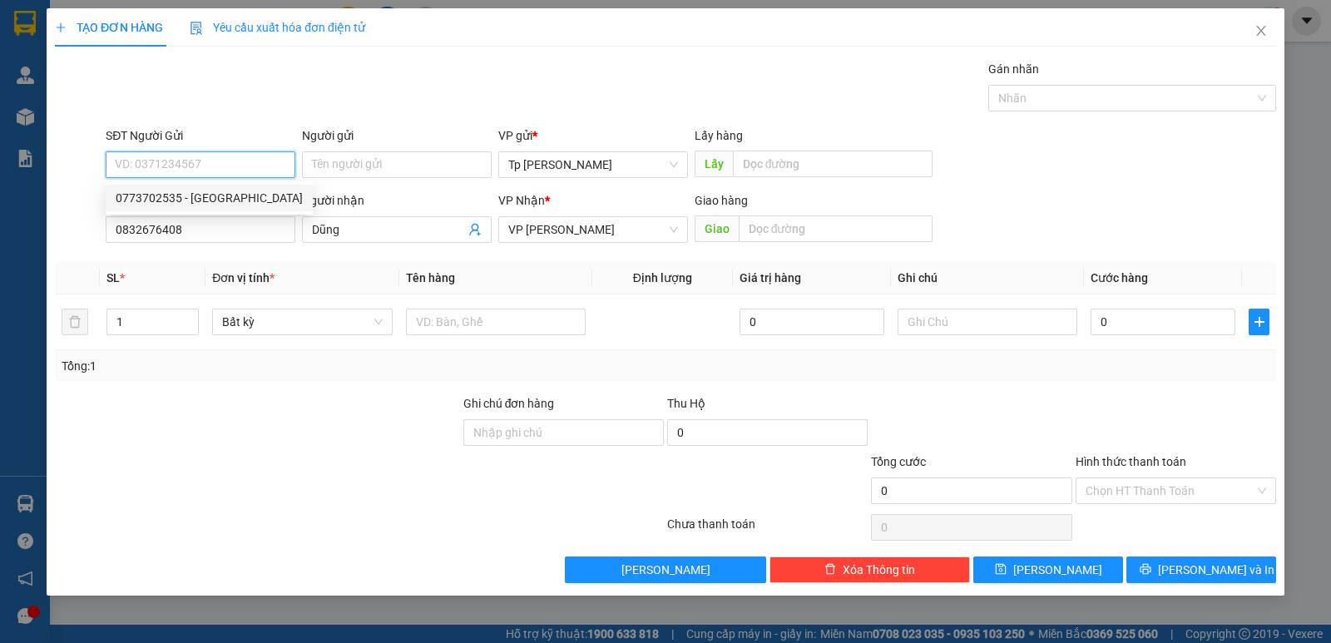
click at [226, 194] on div "0773702535 - Nga" at bounding box center [209, 198] width 187 height 18
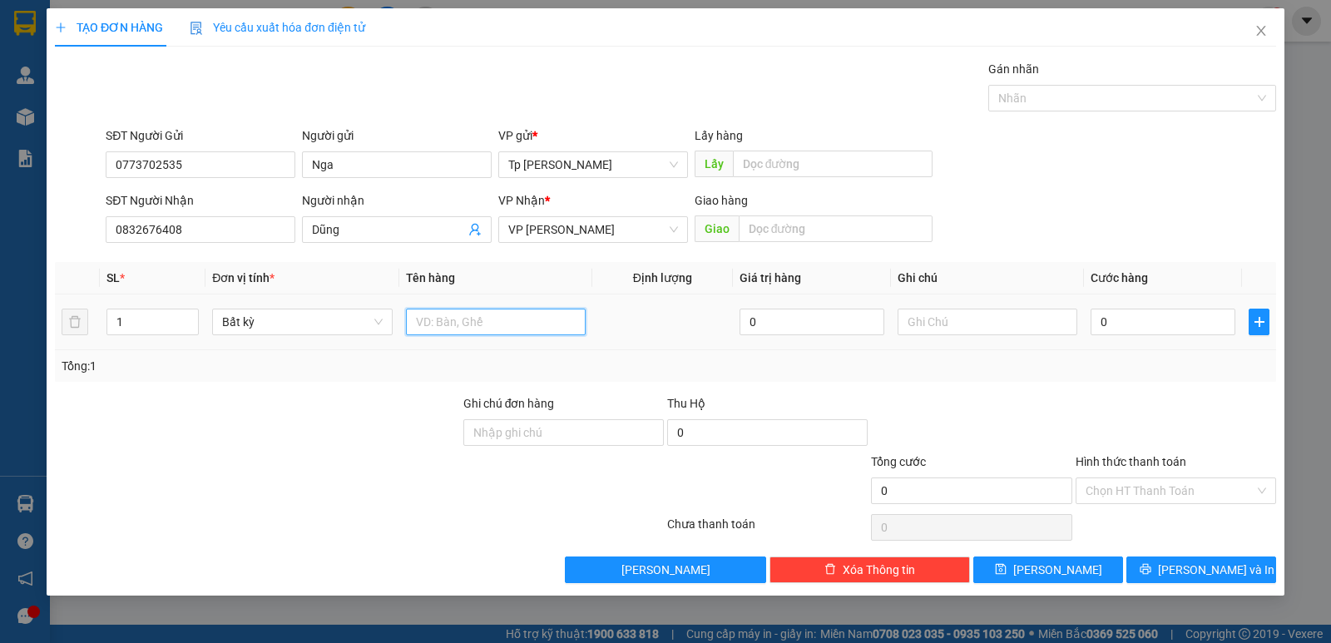
click at [480, 312] on input "text" at bounding box center [496, 322] width 180 height 27
click at [997, 305] on div at bounding box center [987, 321] width 180 height 33
drag, startPoint x: 1148, startPoint y: 316, endPoint x: 1028, endPoint y: 335, distance: 121.3
click at [1028, 335] on tr "1 Bất kỳ 1T xám - thuốc tây 0 CK VCB 540" at bounding box center [665, 322] width 1221 height 56
click at [1169, 499] on input "Hình thức thanh toán" at bounding box center [1169, 490] width 169 height 25
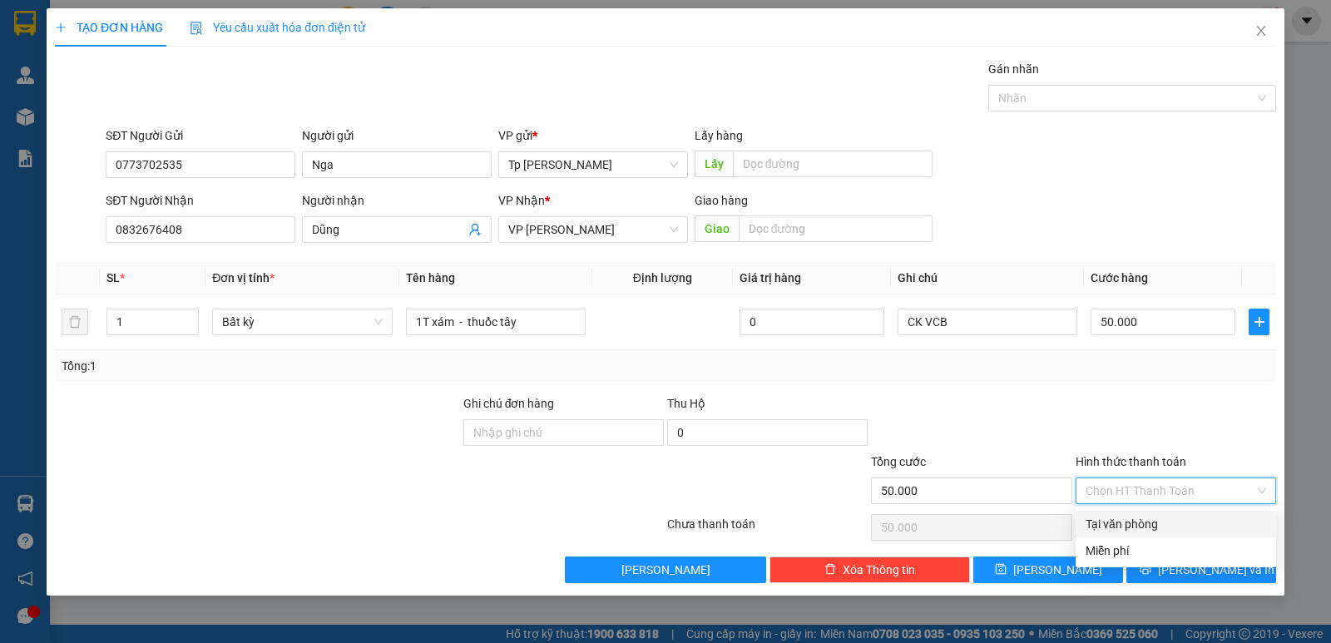
drag, startPoint x: 1163, startPoint y: 515, endPoint x: 1182, endPoint y: 564, distance: 52.7
click at [1163, 516] on div "Tại văn phòng" at bounding box center [1175, 524] width 180 height 18
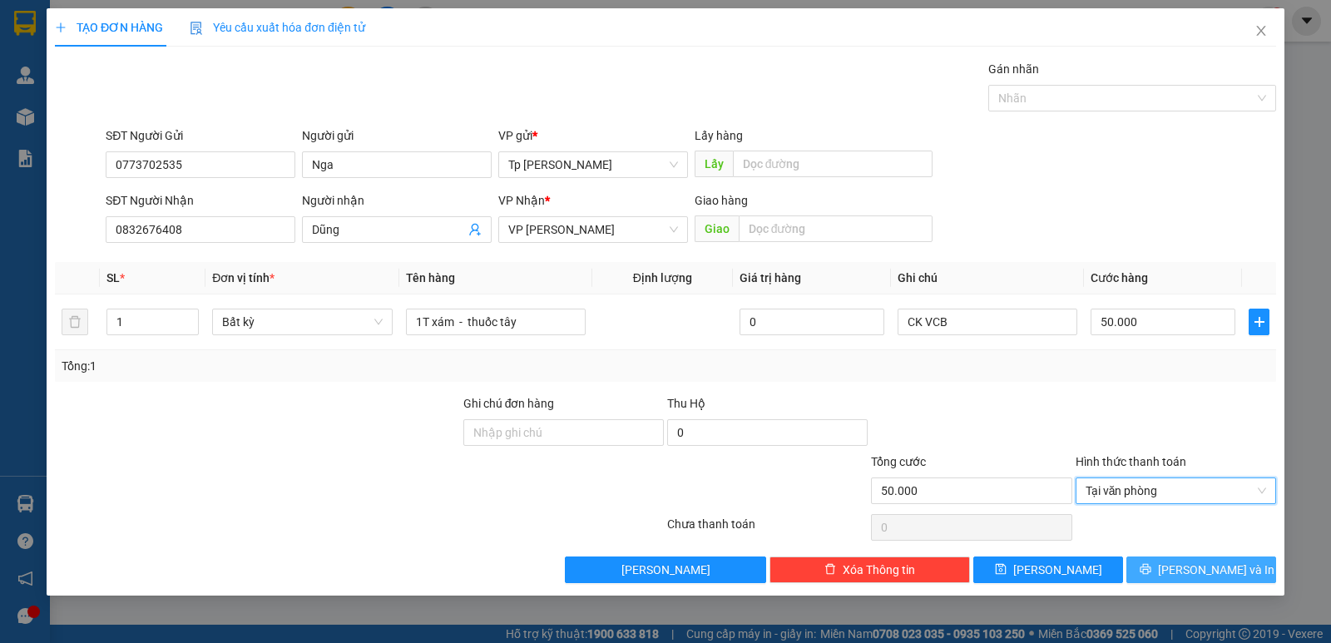
click at [1183, 566] on button "[PERSON_NAME] và In" at bounding box center [1201, 569] width 150 height 27
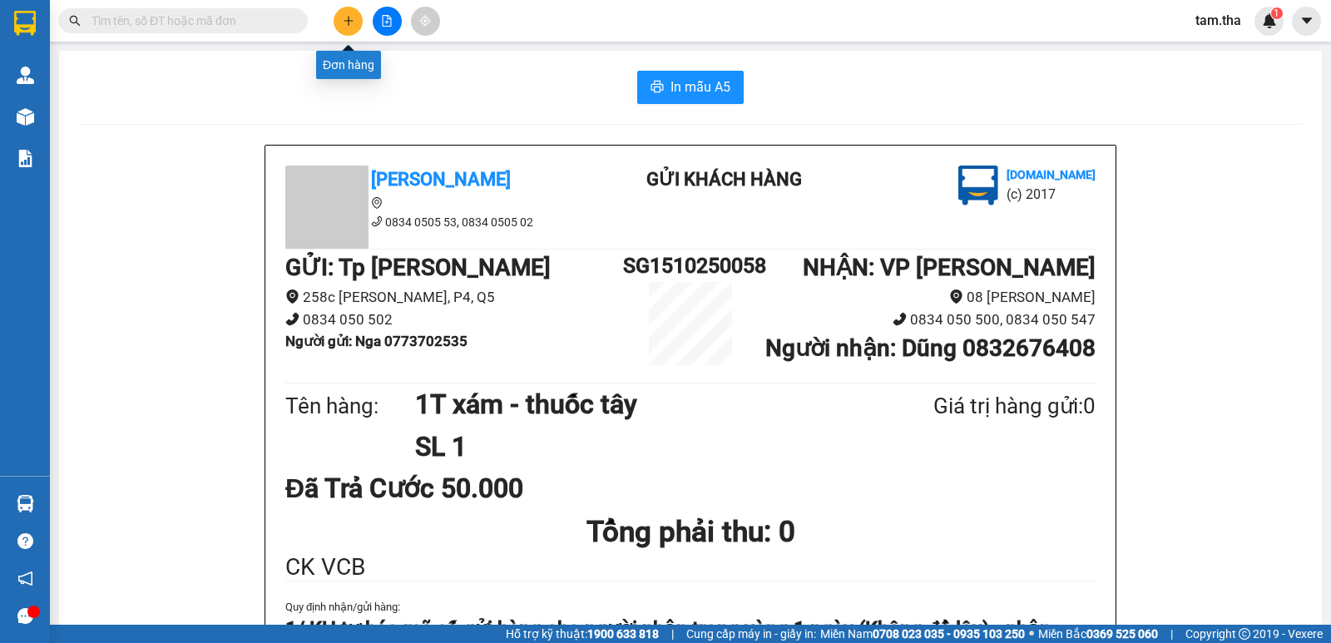
click at [358, 16] on button at bounding box center [348, 21] width 29 height 29
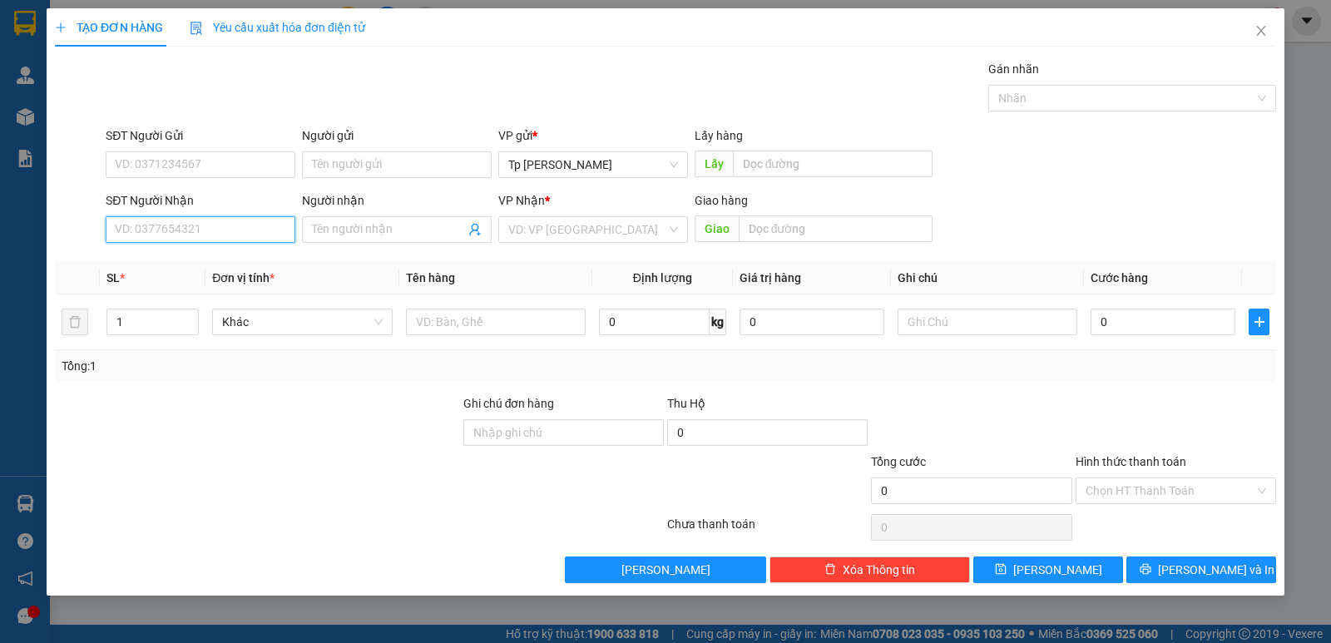
click at [239, 221] on input "SĐT Người Nhận" at bounding box center [201, 229] width 190 height 27
drag, startPoint x: 226, startPoint y: 257, endPoint x: 489, endPoint y: 299, distance: 266.2
click at [232, 255] on div "0914852856 - Nghệ Thương" at bounding box center [209, 263] width 187 height 18
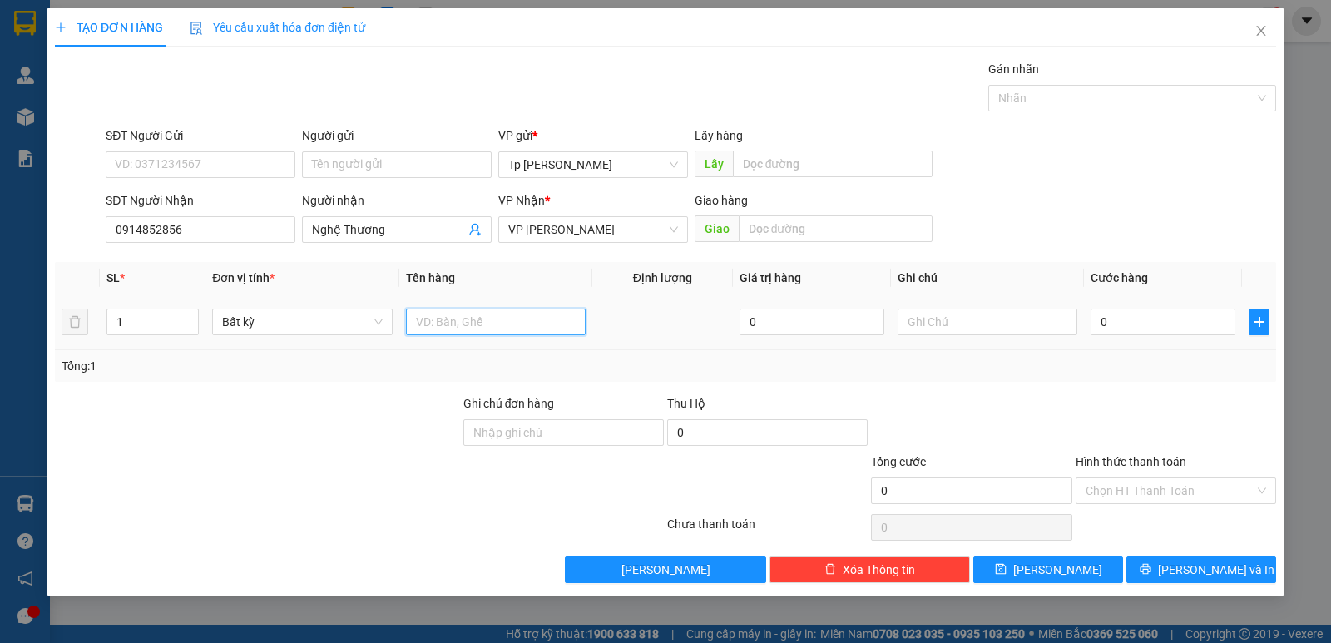
drag, startPoint x: 492, startPoint y: 317, endPoint x: 474, endPoint y: 303, distance: 23.1
click at [481, 309] on input "text" at bounding box center [496, 322] width 180 height 27
click at [1109, 325] on input "0" at bounding box center [1162, 322] width 145 height 27
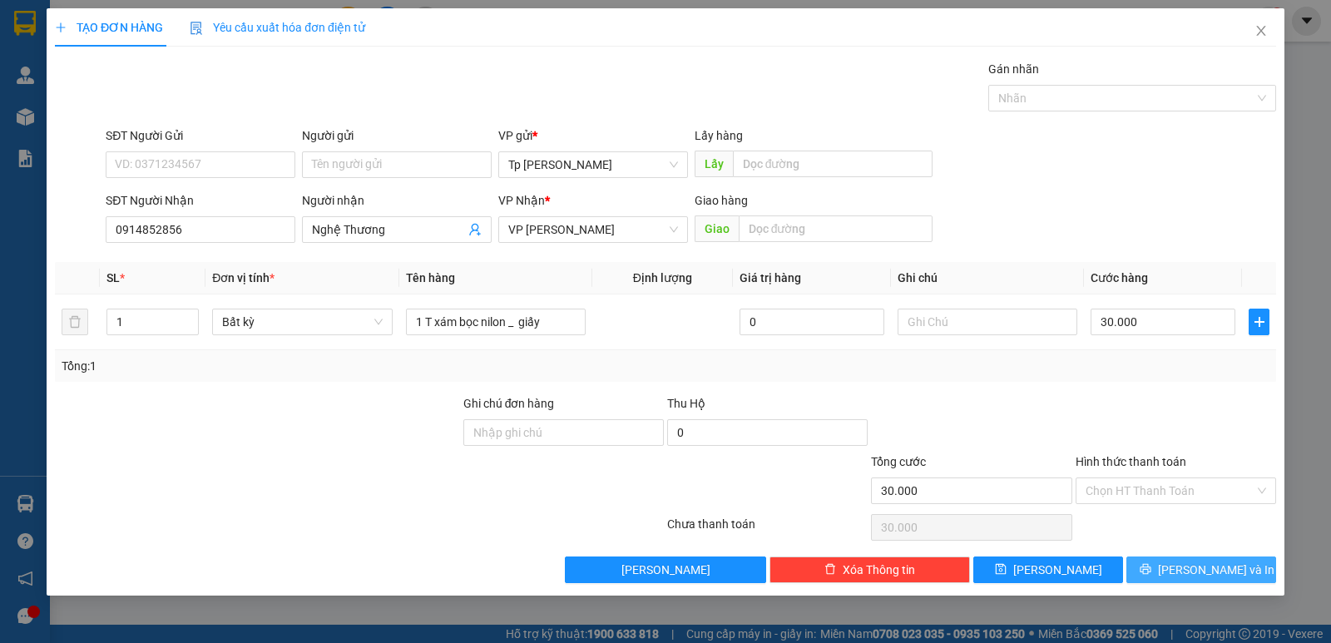
click at [1230, 566] on span "[PERSON_NAME] và In" at bounding box center [1216, 570] width 116 height 18
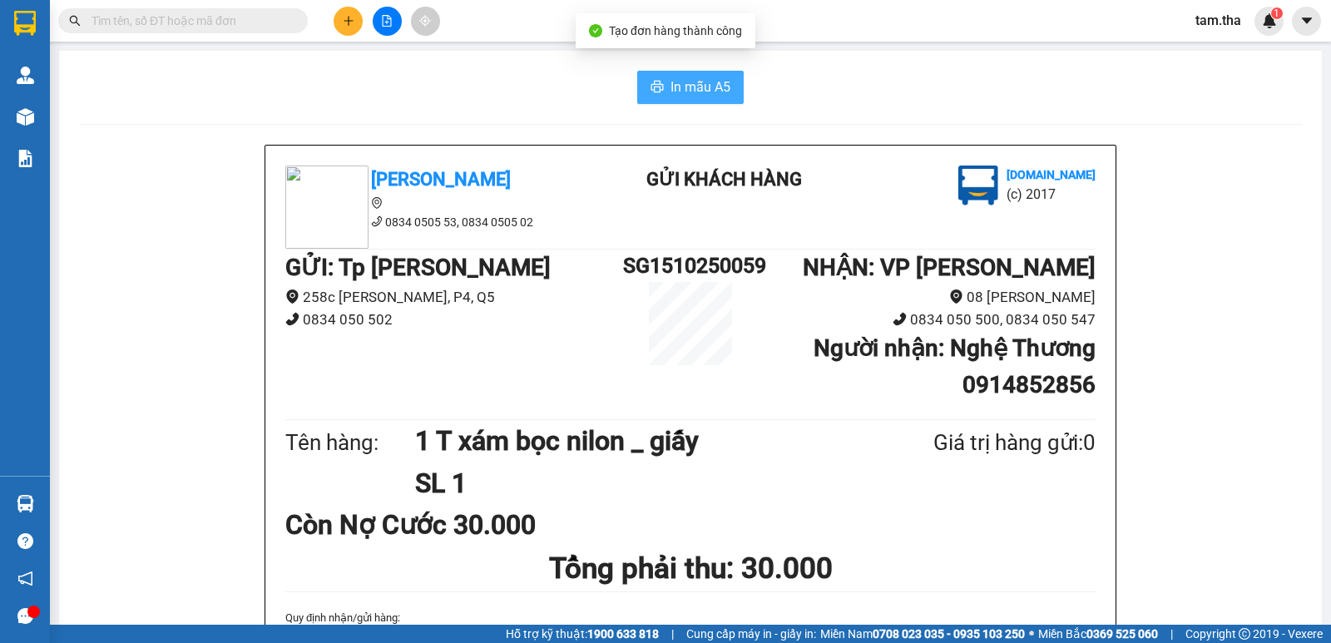
click at [696, 91] on span "In mẫu A5" at bounding box center [700, 87] width 60 height 21
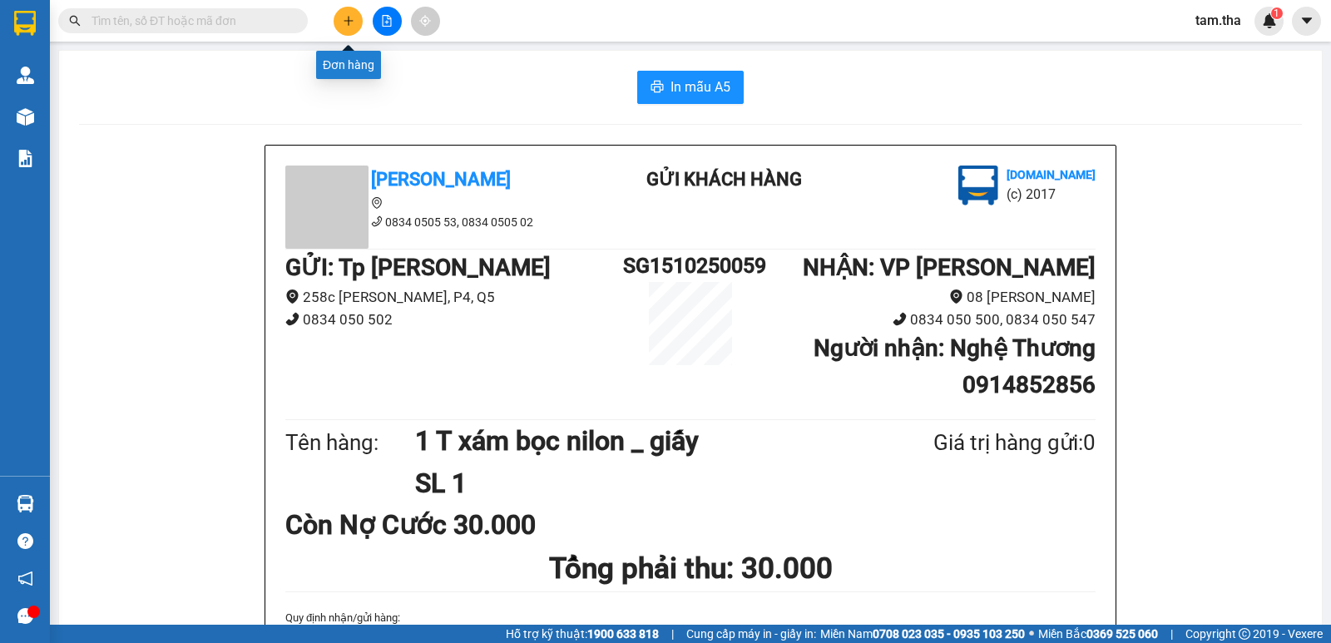
click at [345, 17] on icon "plus" at bounding box center [349, 21] width 12 height 12
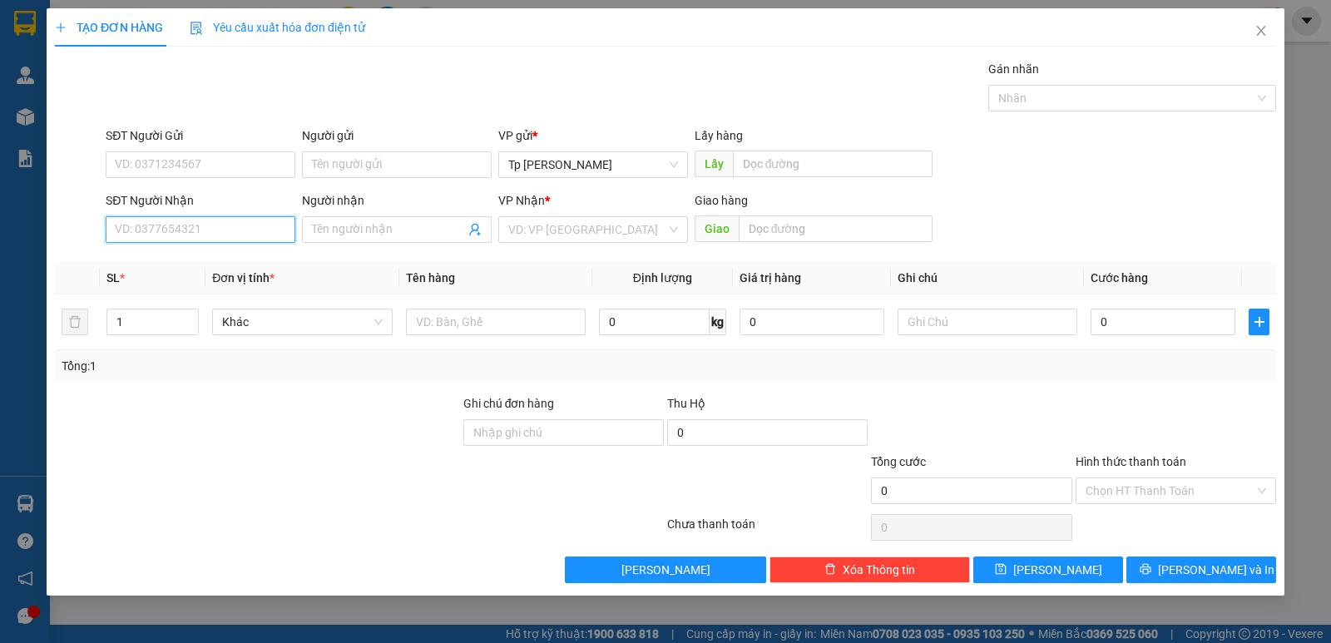
drag, startPoint x: 185, startPoint y: 225, endPoint x: 175, endPoint y: 220, distance: 10.4
click at [175, 220] on input "SĐT Người Nhận" at bounding box center [201, 229] width 190 height 27
drag, startPoint x: 195, startPoint y: 259, endPoint x: 208, endPoint y: 217, distance: 43.7
click at [199, 252] on div "0913899051 - [PERSON_NAME]" at bounding box center [201, 263] width 190 height 27
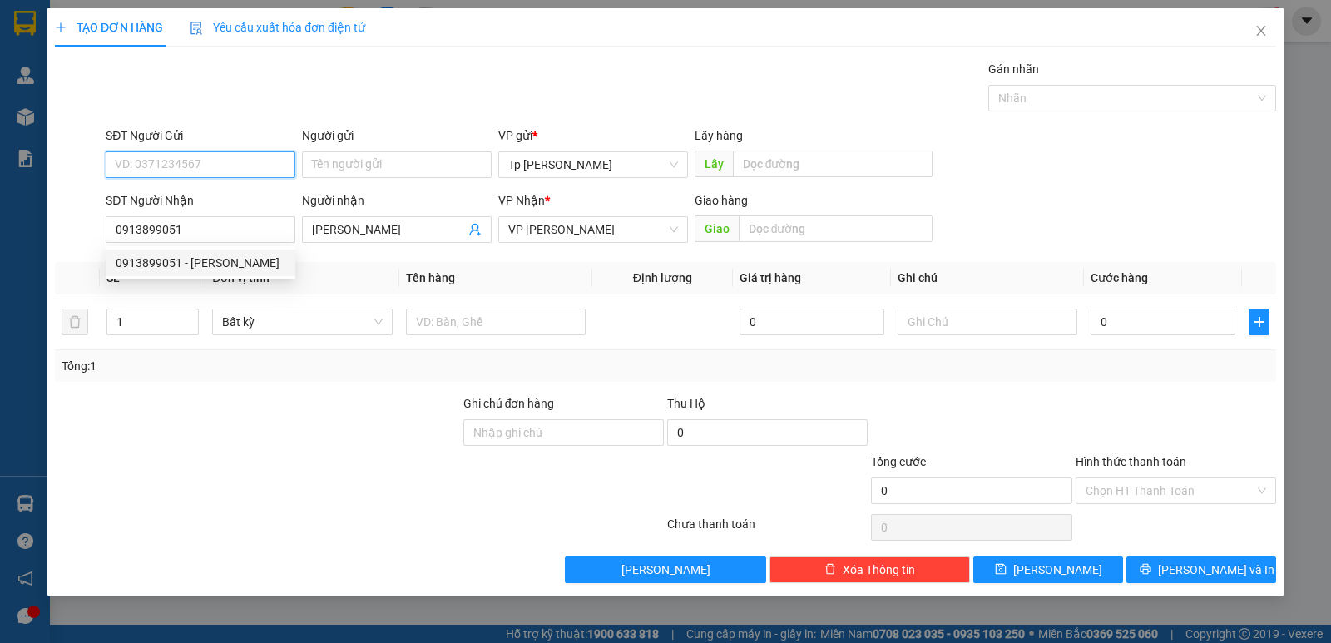
click at [212, 166] on input "SĐT Người Gửi" at bounding box center [201, 164] width 190 height 27
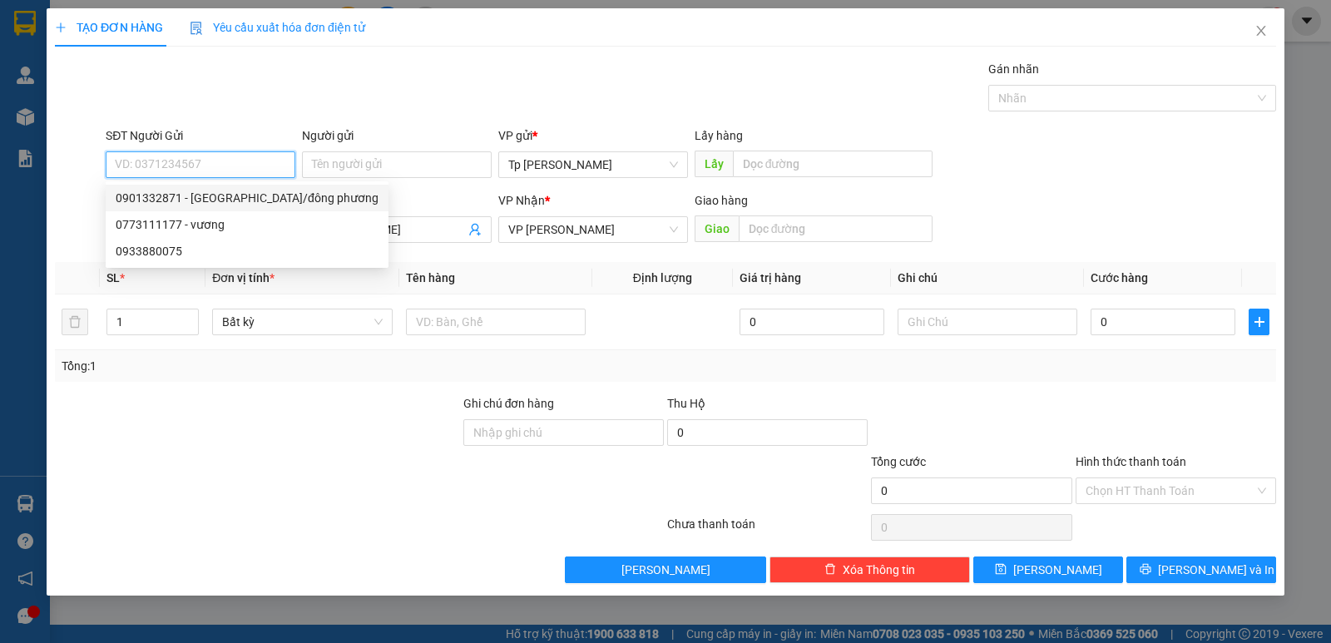
drag, startPoint x: 225, startPoint y: 190, endPoint x: 426, endPoint y: 258, distance: 212.5
click at [235, 195] on div "0901332871 - HỮU PHƯỚC/đông phương" at bounding box center [247, 198] width 263 height 18
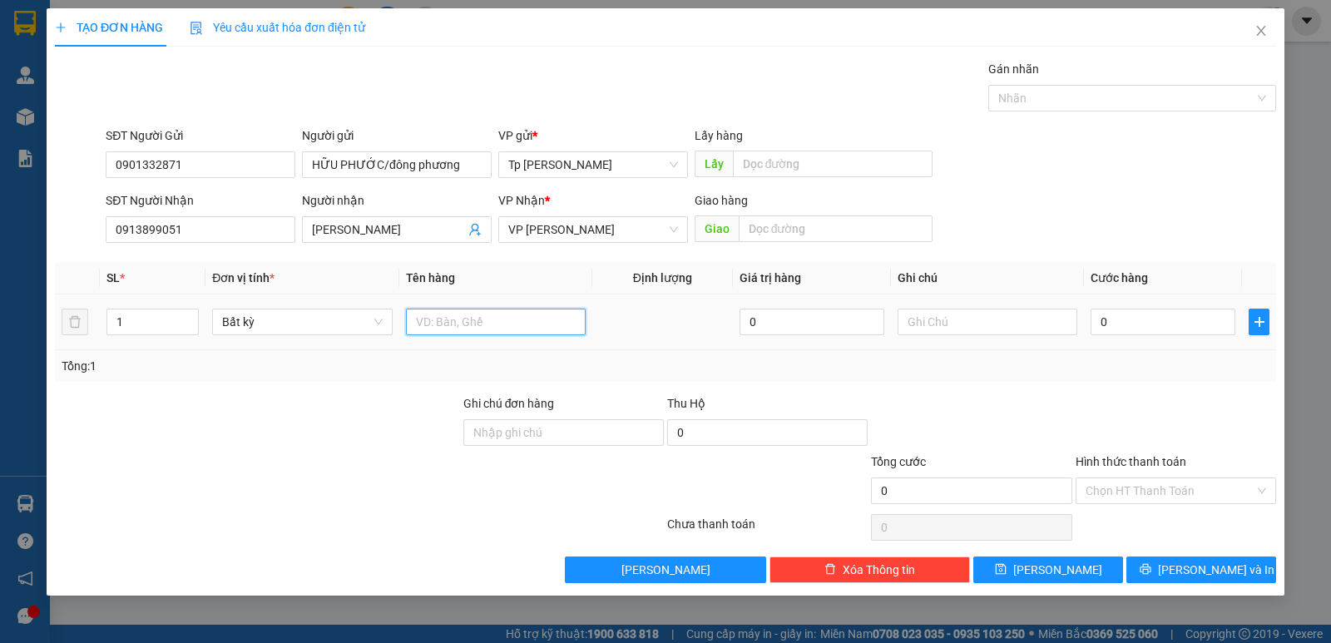
drag, startPoint x: 534, startPoint y: 320, endPoint x: 537, endPoint y: 305, distance: 15.3
click at [535, 311] on input "text" at bounding box center [496, 322] width 180 height 27
click at [1109, 325] on input "0" at bounding box center [1162, 322] width 145 height 27
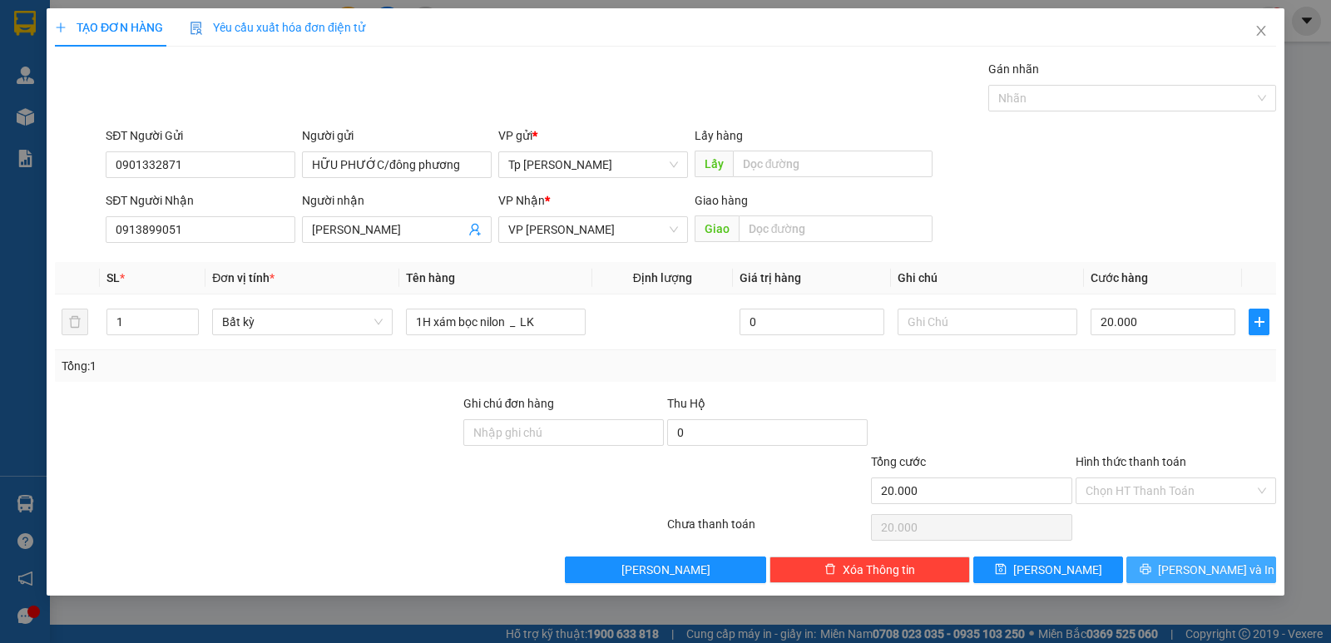
drag, startPoint x: 1214, startPoint y: 546, endPoint x: 1204, endPoint y: 568, distance: 23.8
click at [1208, 558] on div "Transit Pickup Surcharge Ids Transit Deliver Surcharge Ids Transit Deliver Surc…" at bounding box center [665, 321] width 1221 height 523
click at [1204, 571] on span "[PERSON_NAME] và In" at bounding box center [1216, 570] width 116 height 18
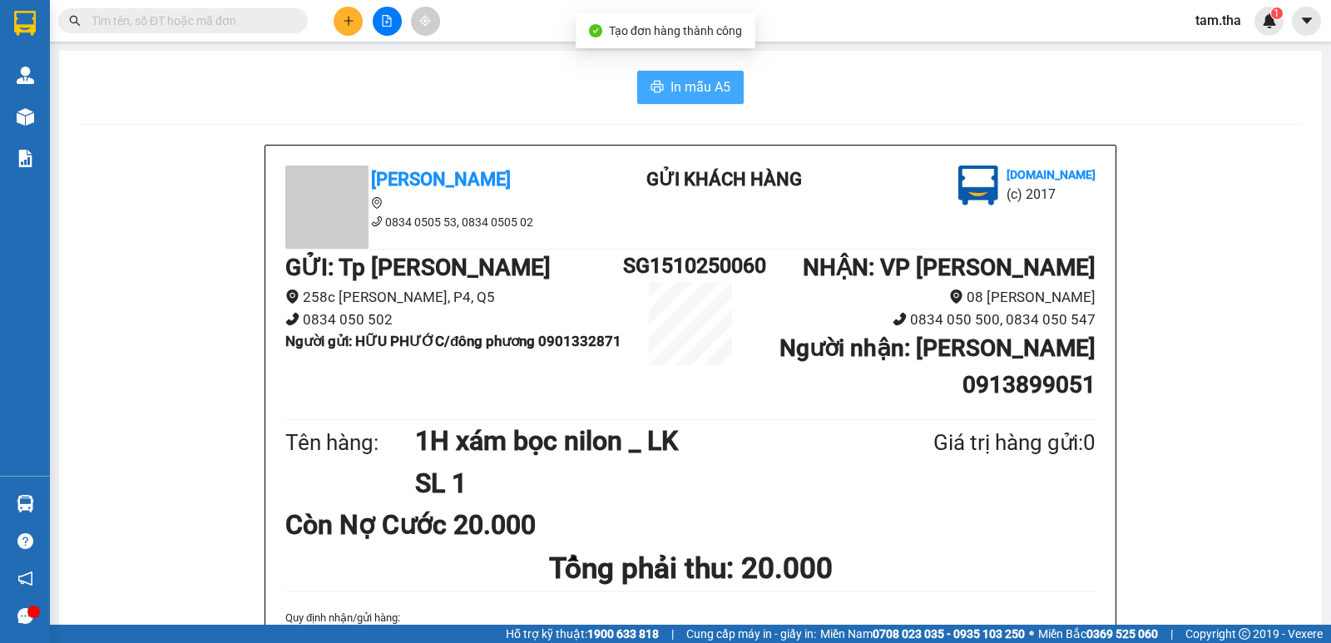
click at [704, 90] on span "In mẫu A5" at bounding box center [700, 87] width 60 height 21
click at [349, 22] on icon "plus" at bounding box center [349, 21] width 12 height 12
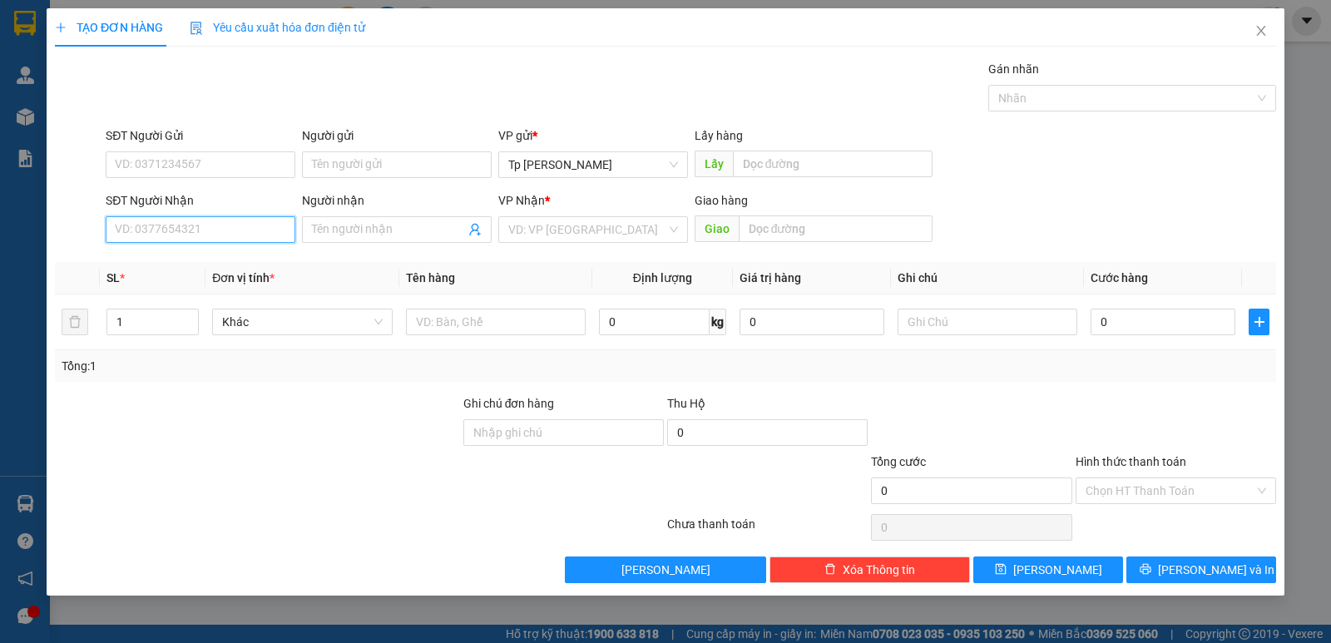
drag, startPoint x: 170, startPoint y: 229, endPoint x: 669, endPoint y: 16, distance: 542.5
click at [170, 223] on input "SĐT Người Nhận" at bounding box center [201, 229] width 190 height 27
click at [277, 260] on div "0909445499 - Tân Tiến" at bounding box center [209, 263] width 187 height 18
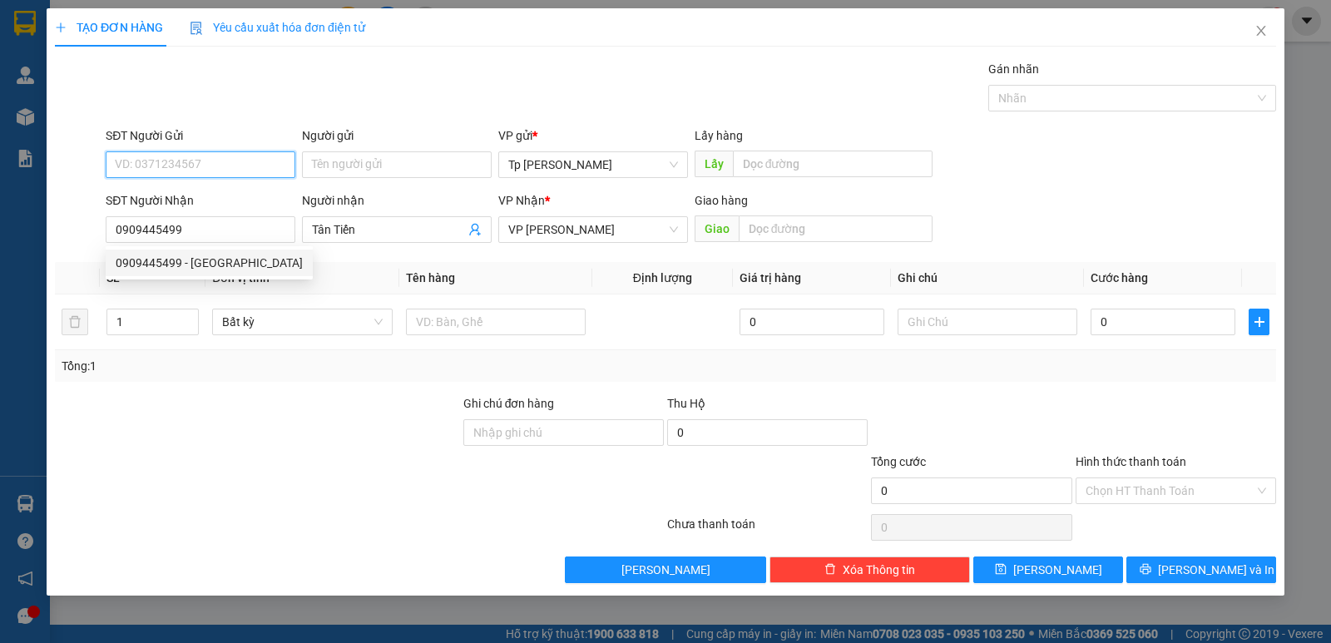
click at [278, 170] on input "SĐT Người Gửi" at bounding box center [201, 164] width 190 height 27
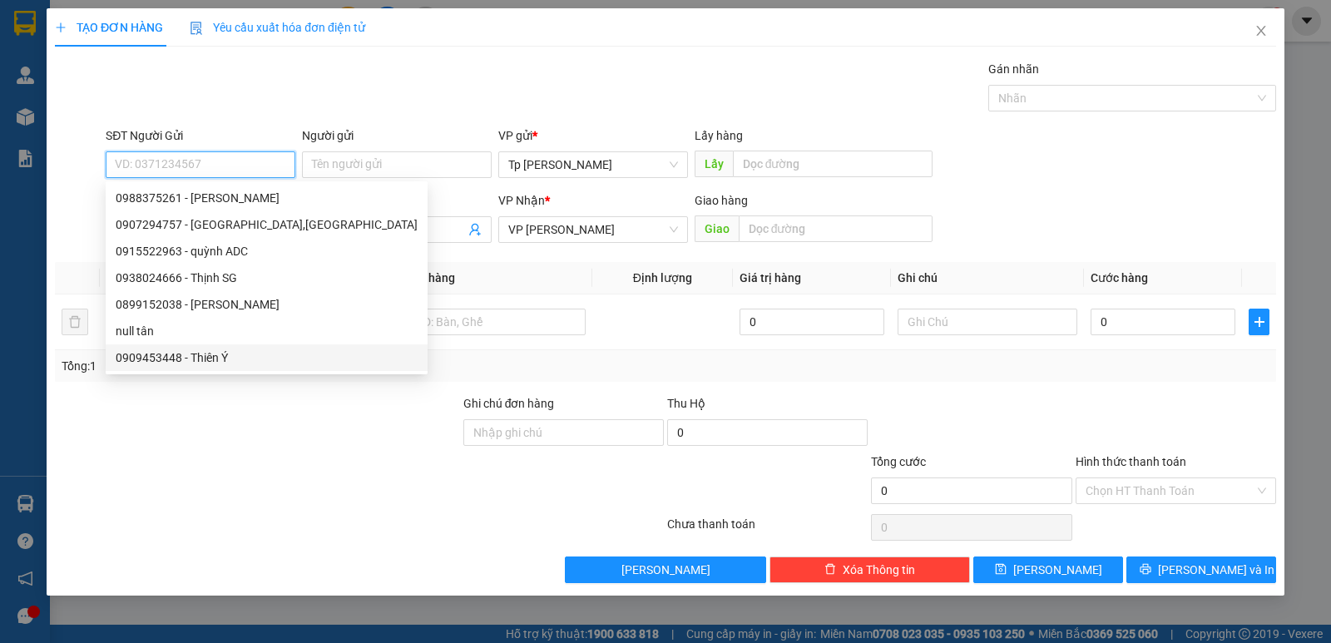
click at [190, 345] on div "0909453448 - Thiên Ý" at bounding box center [267, 357] width 322 height 27
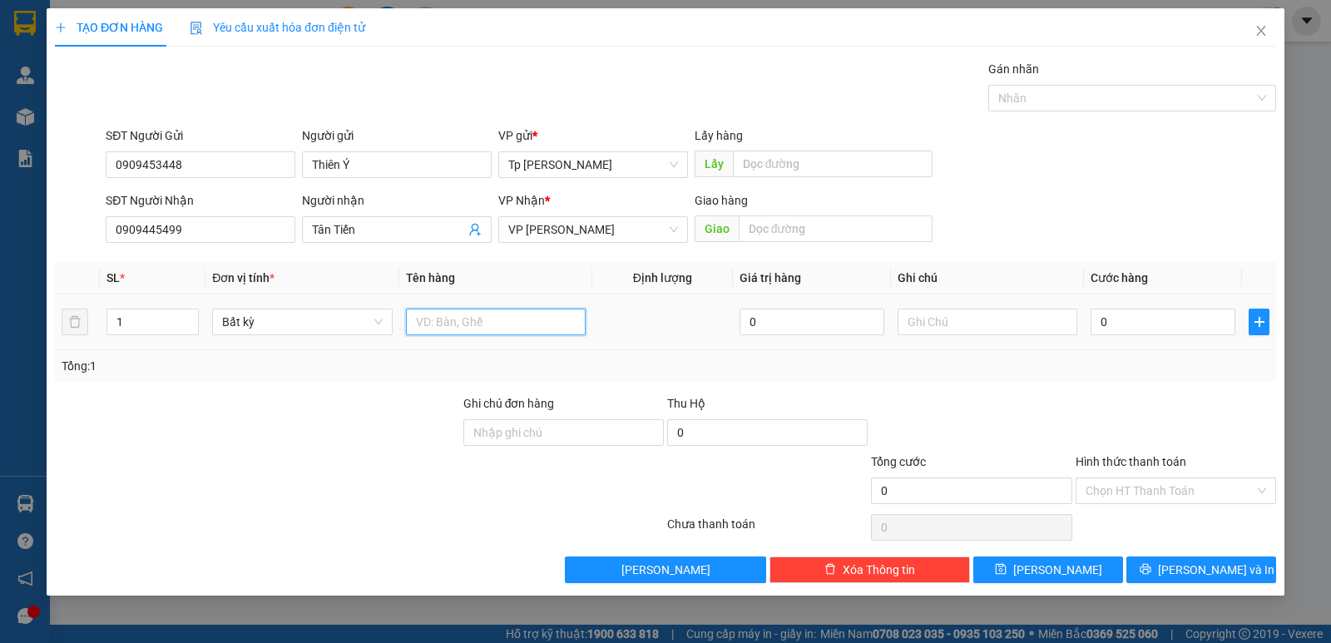
click at [541, 315] on input "text" at bounding box center [496, 322] width 180 height 27
click at [1109, 319] on input "0" at bounding box center [1162, 322] width 145 height 27
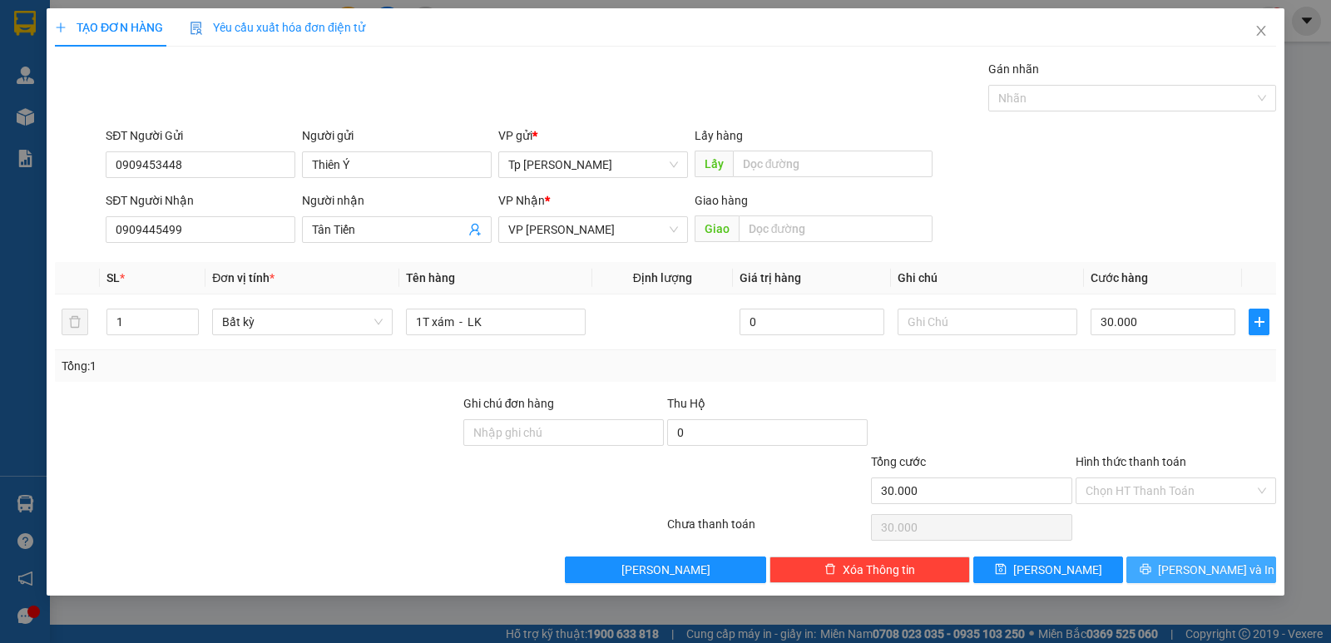
click at [1150, 561] on button "[PERSON_NAME] và In" at bounding box center [1201, 569] width 150 height 27
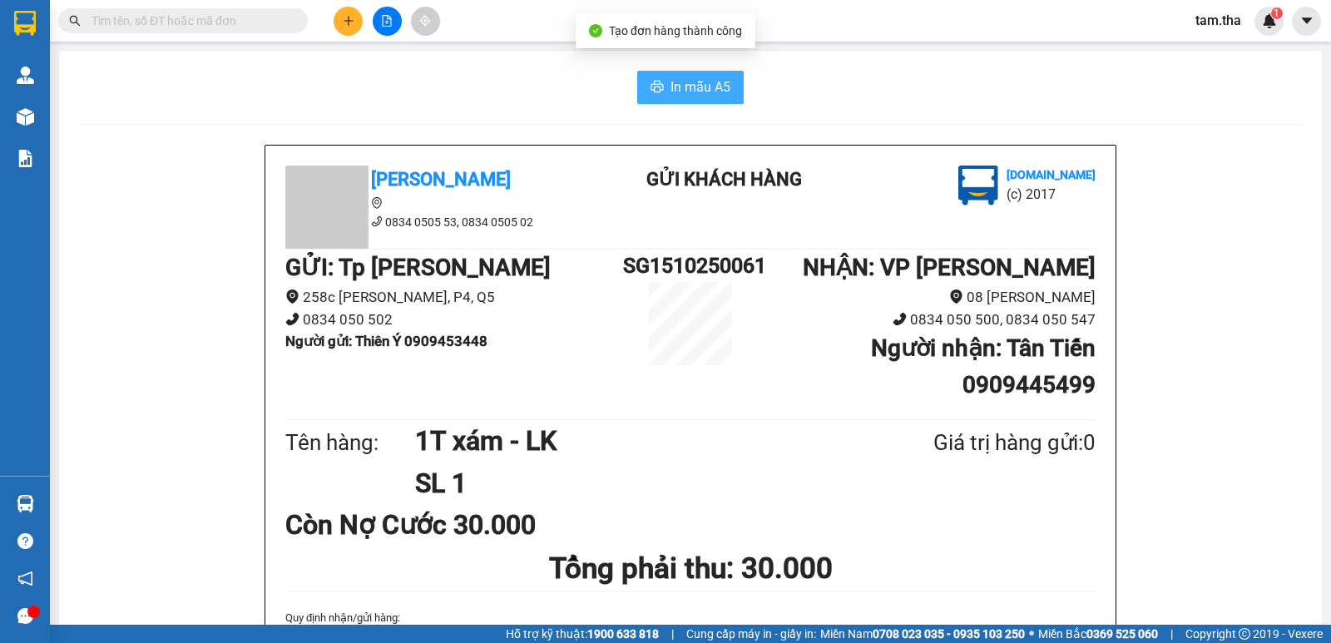
click at [715, 98] on button "In mẫu A5" at bounding box center [690, 87] width 106 height 33
click at [347, 22] on icon "plus" at bounding box center [349, 21] width 12 height 12
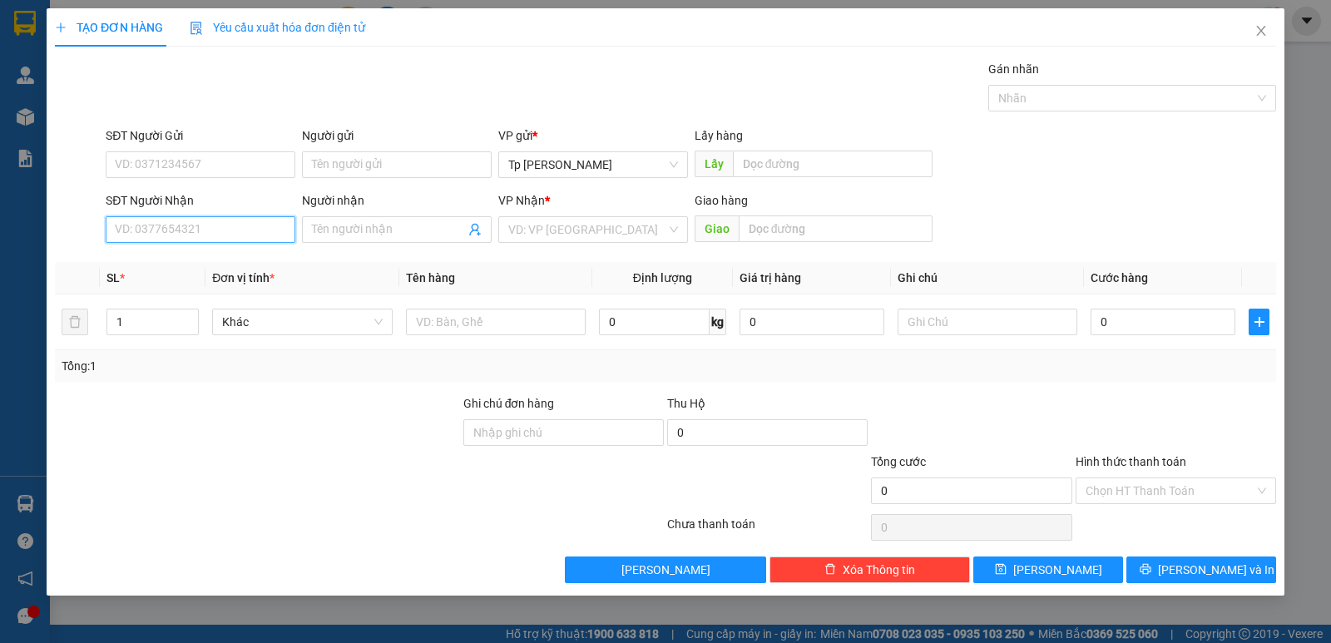
drag, startPoint x: 200, startPoint y: 230, endPoint x: 327, endPoint y: 111, distance: 174.7
click at [200, 228] on input "SĐT Người Nhận" at bounding box center [201, 229] width 190 height 27
click at [230, 254] on div "0792991525 - Vĩnh An" at bounding box center [201, 263] width 170 height 18
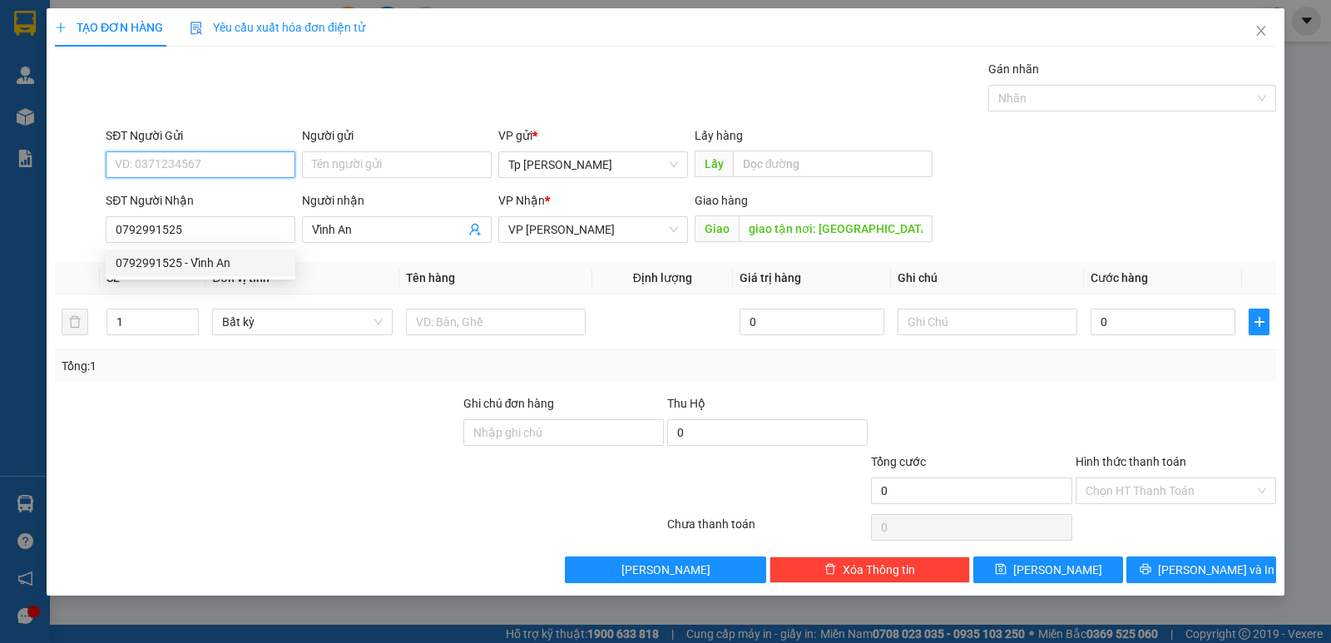
click at [248, 170] on input "SĐT Người Gửi" at bounding box center [201, 164] width 190 height 27
click at [252, 194] on div "0909094619 - tân" at bounding box center [201, 198] width 170 height 18
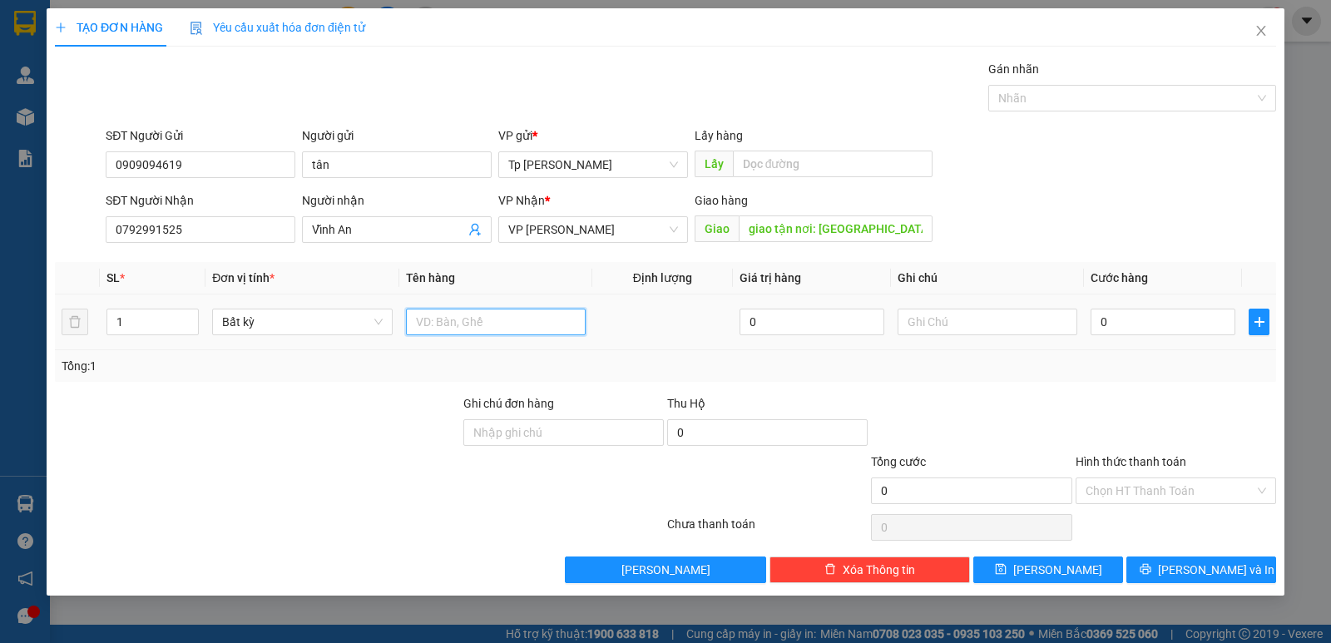
click at [418, 314] on input "text" at bounding box center [496, 322] width 180 height 27
click at [1093, 326] on input "0" at bounding box center [1162, 322] width 145 height 27
click at [1183, 497] on input "Hình thức thanh toán" at bounding box center [1169, 490] width 169 height 25
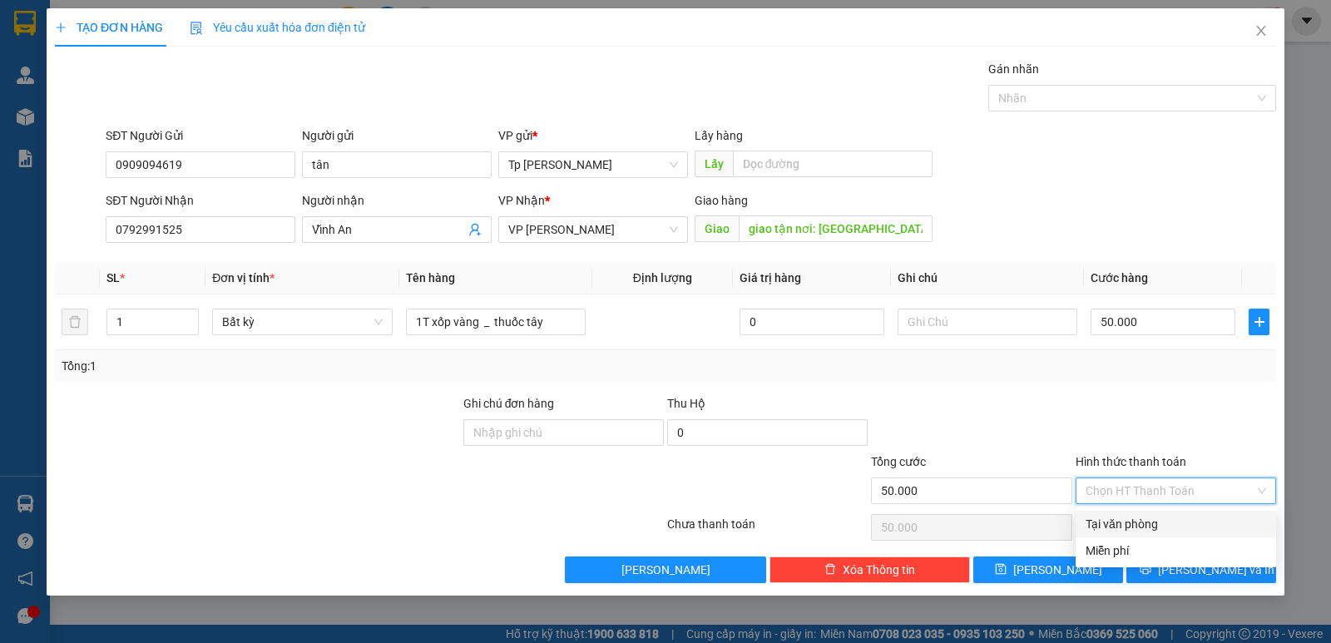
click at [1156, 526] on div "Tại văn phòng" at bounding box center [1175, 524] width 180 height 18
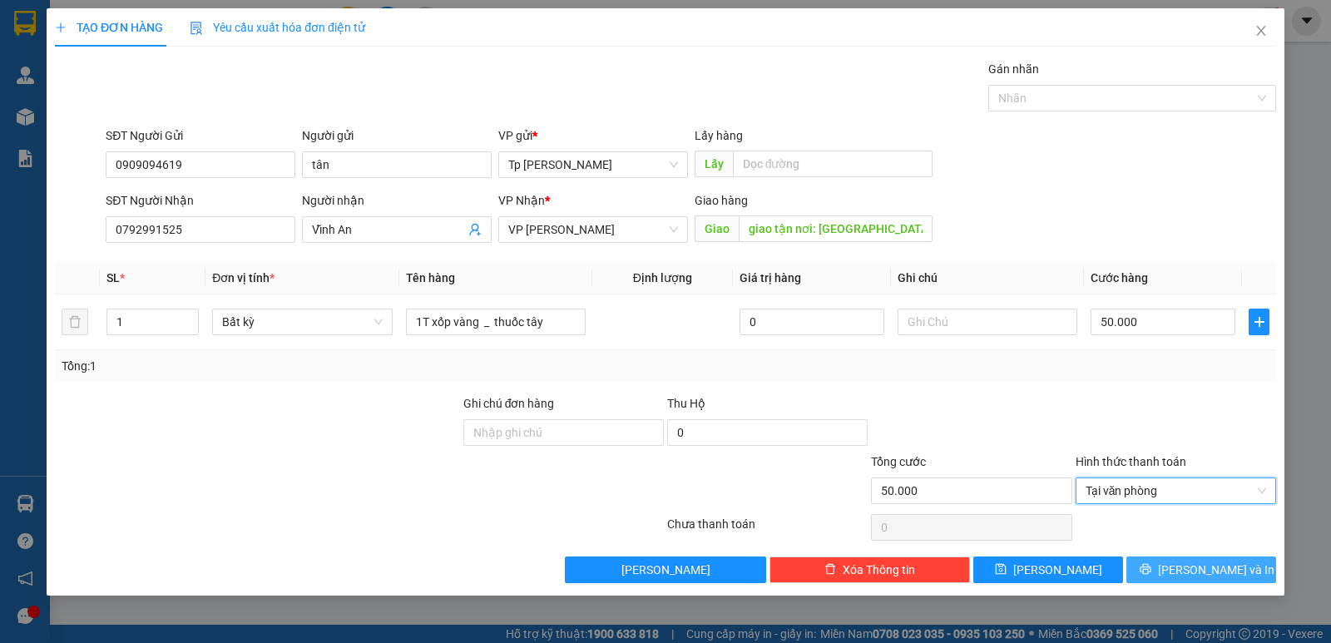
click at [1181, 569] on button "[PERSON_NAME] và In" at bounding box center [1201, 569] width 150 height 27
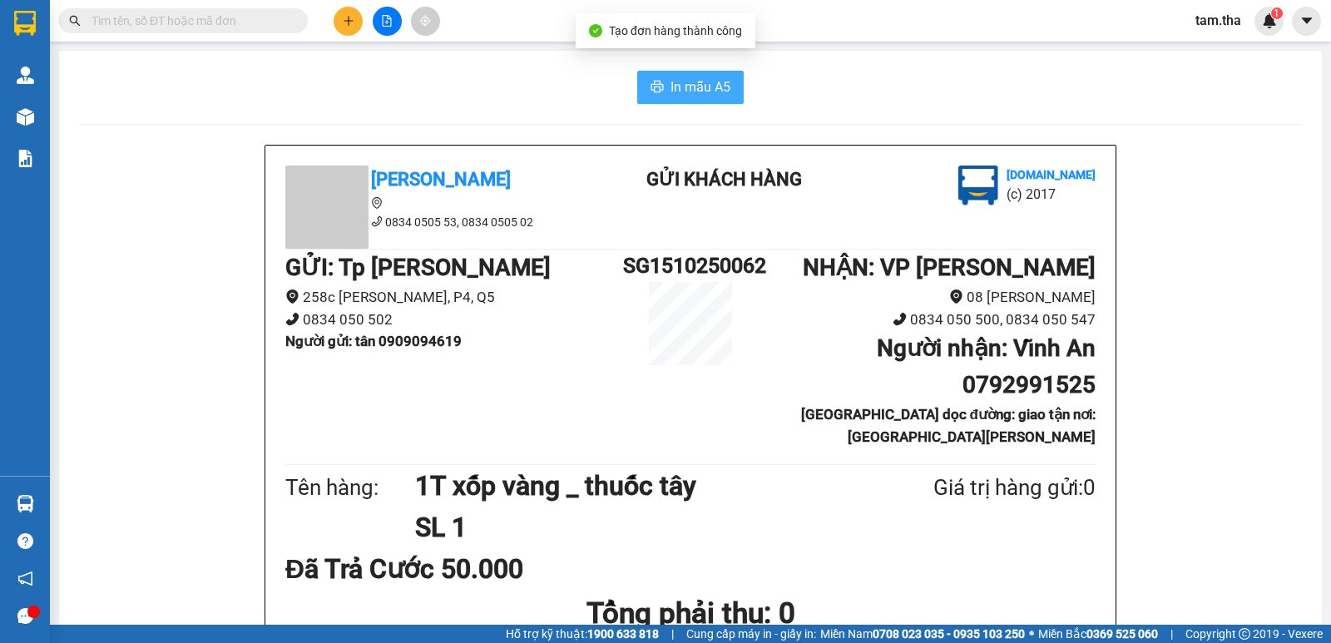
click at [695, 99] on button "In mẫu A5" at bounding box center [690, 87] width 106 height 33
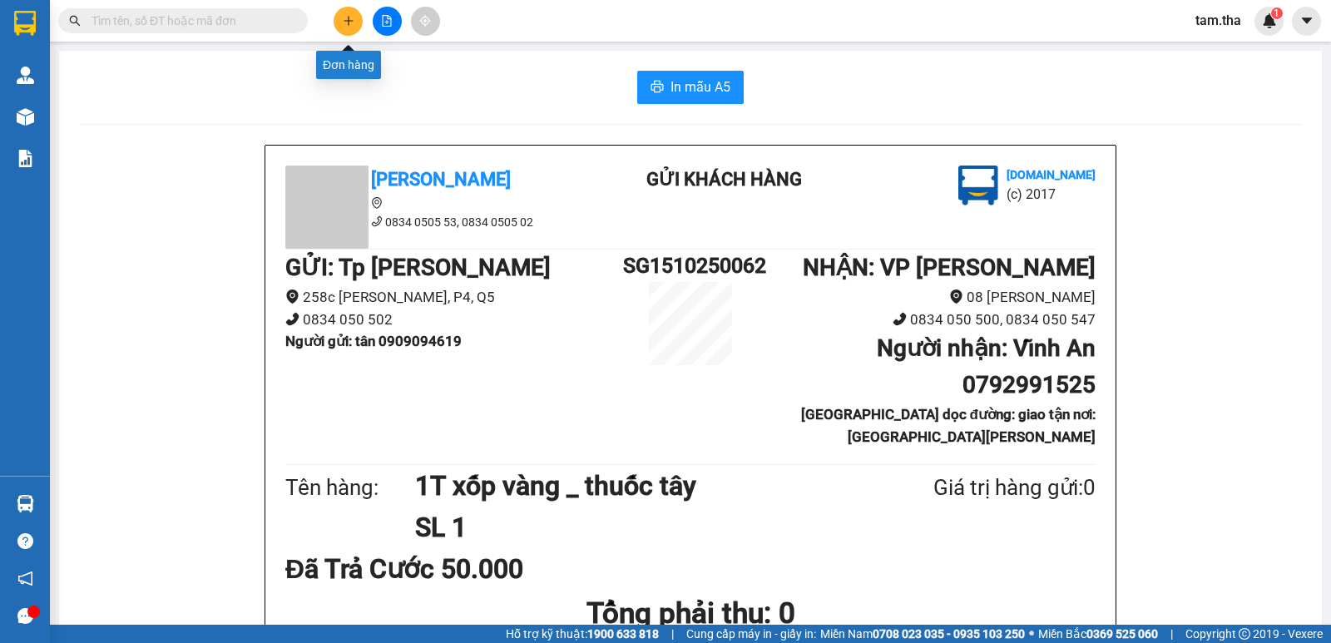
click at [335, 22] on button at bounding box center [348, 21] width 29 height 29
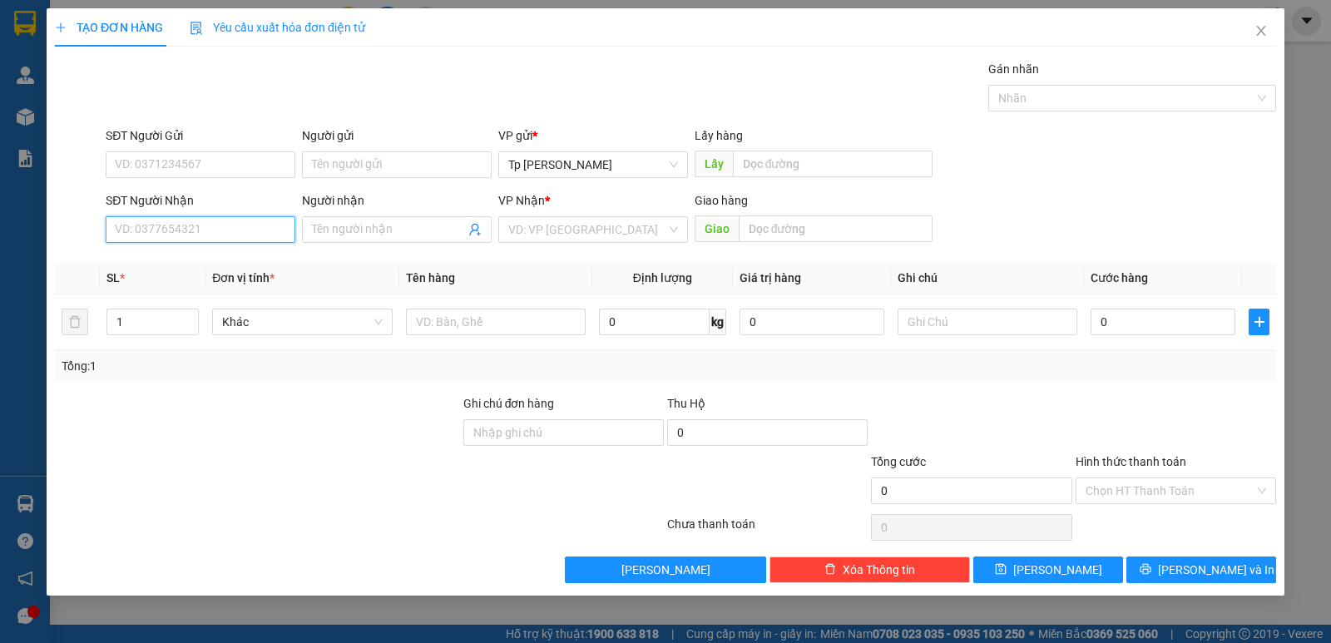
click at [215, 221] on input "SĐT Người Nhận" at bounding box center [201, 229] width 190 height 27
drag, startPoint x: 205, startPoint y: 266, endPoint x: 228, endPoint y: 156, distance: 112.2
click at [207, 260] on div "0342136050 - NINa-TH VPU" at bounding box center [201, 263] width 170 height 18
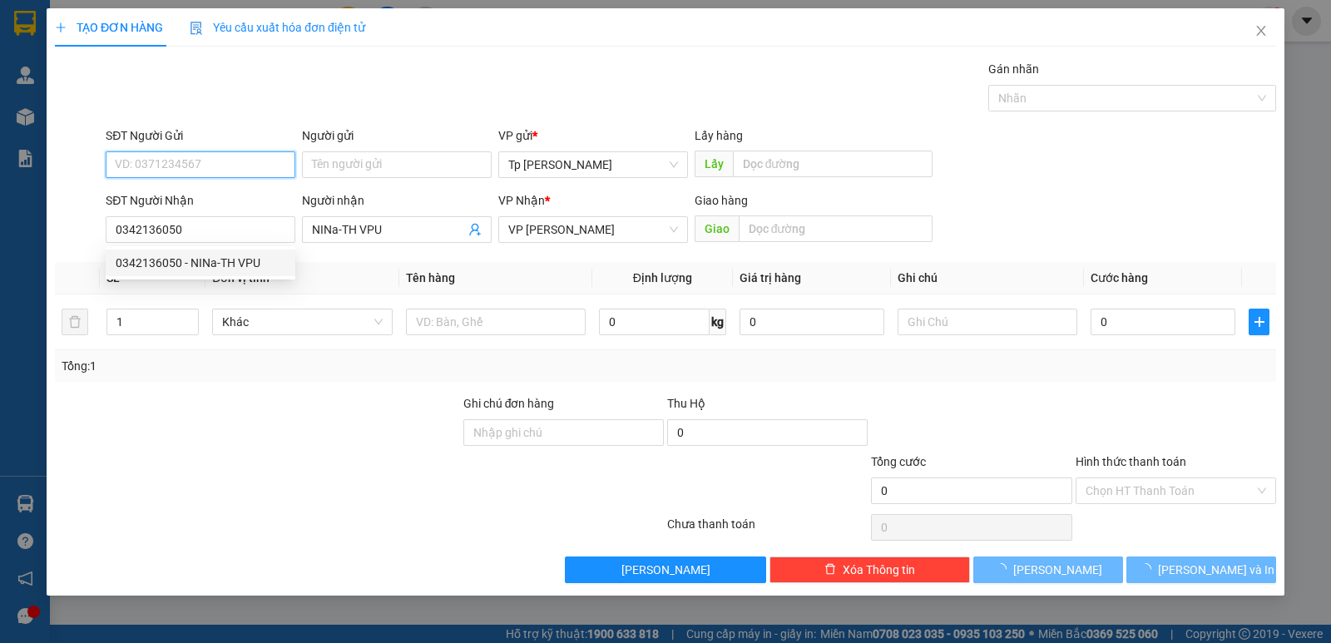
click at [228, 155] on input "SĐT Người Gửi" at bounding box center [201, 164] width 190 height 27
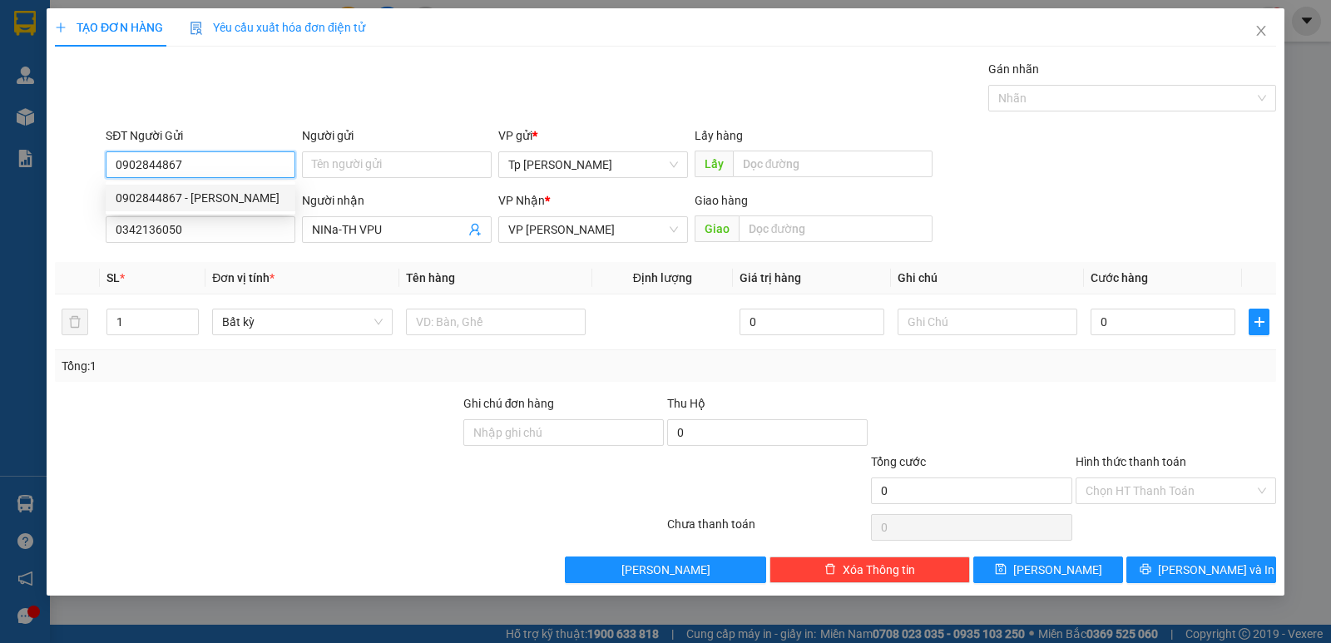
click at [227, 195] on div "0902844867 - QUỐC TƯỜNG" at bounding box center [201, 198] width 170 height 18
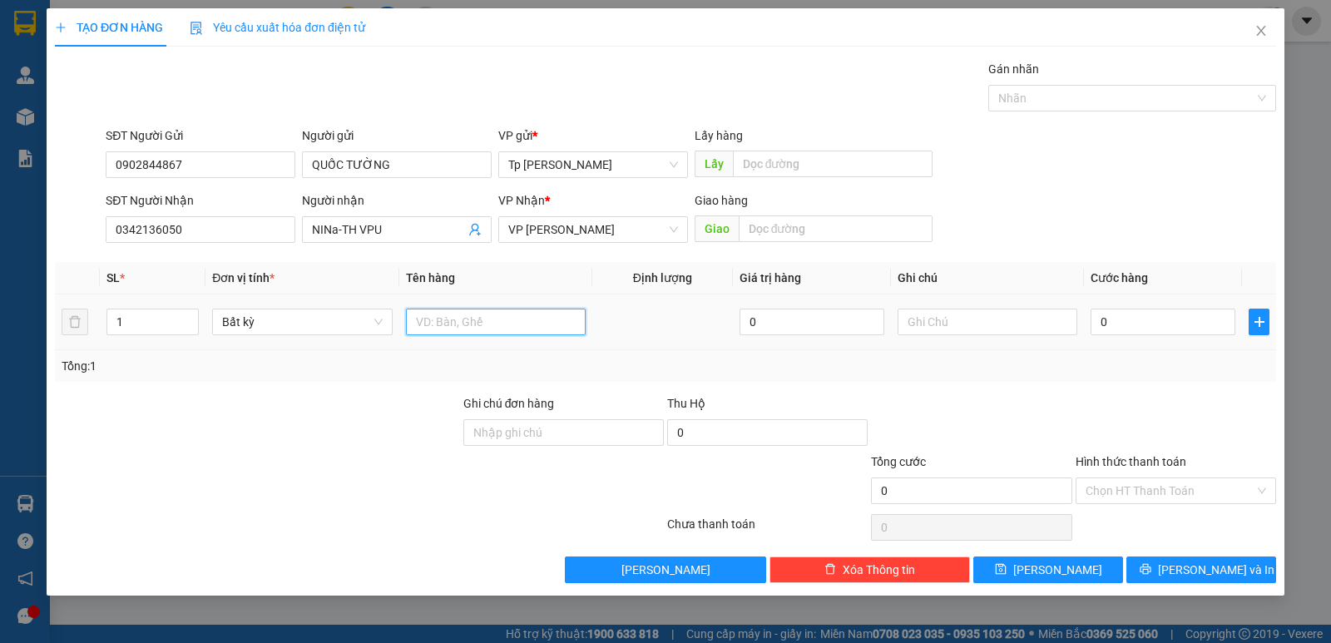
click at [434, 309] on input "text" at bounding box center [496, 322] width 180 height 27
click at [1189, 318] on input "0" at bounding box center [1162, 322] width 145 height 27
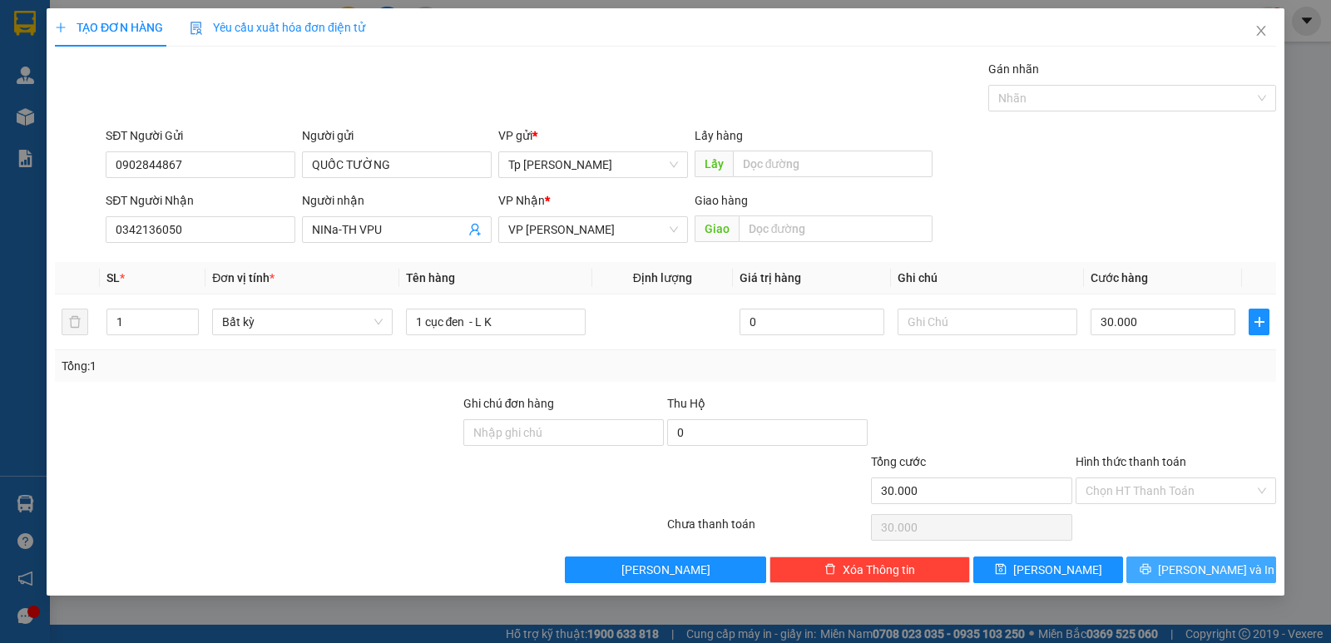
click at [1188, 562] on span "[PERSON_NAME] và In" at bounding box center [1216, 570] width 116 height 18
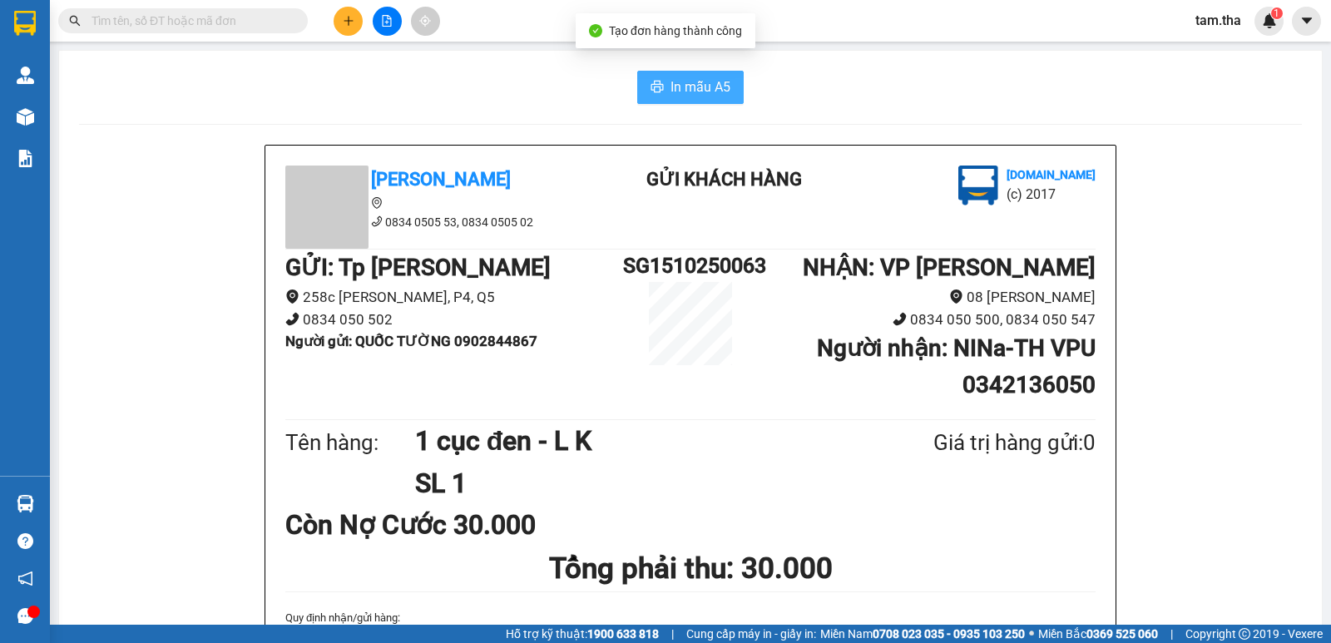
click at [686, 77] on span "In mẫu A5" at bounding box center [700, 87] width 60 height 21
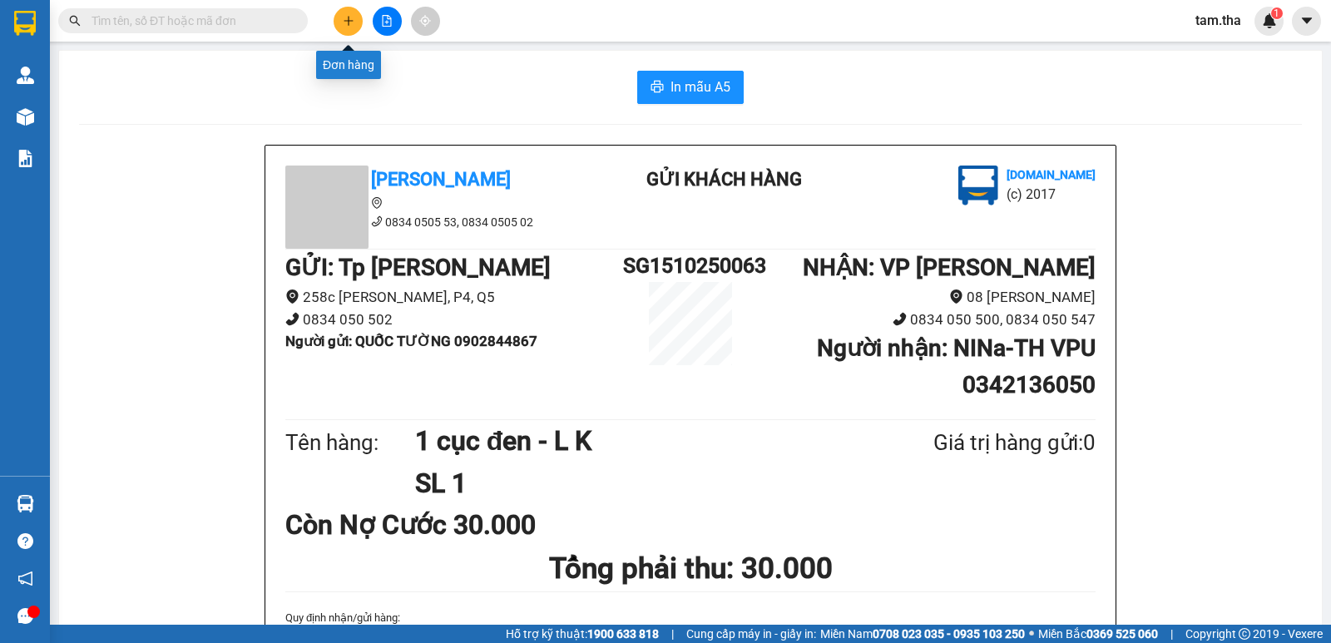
click at [346, 23] on icon "plus" at bounding box center [349, 21] width 12 height 12
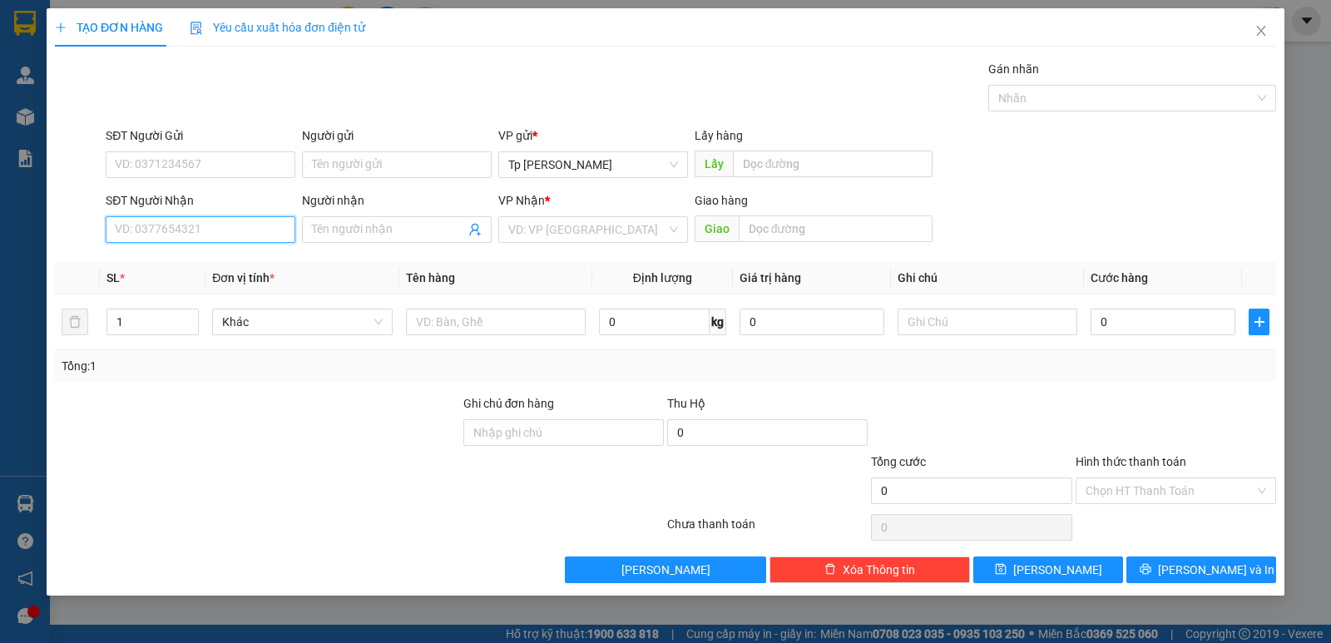
drag, startPoint x: 176, startPoint y: 226, endPoint x: 329, endPoint y: 147, distance: 171.5
click at [181, 219] on input "SĐT Người Nhận" at bounding box center [201, 229] width 190 height 27
drag, startPoint x: 180, startPoint y: 264, endPoint x: 482, endPoint y: 285, distance: 301.8
click at [181, 263] on div "0382855968 - minh chung" at bounding box center [201, 263] width 170 height 18
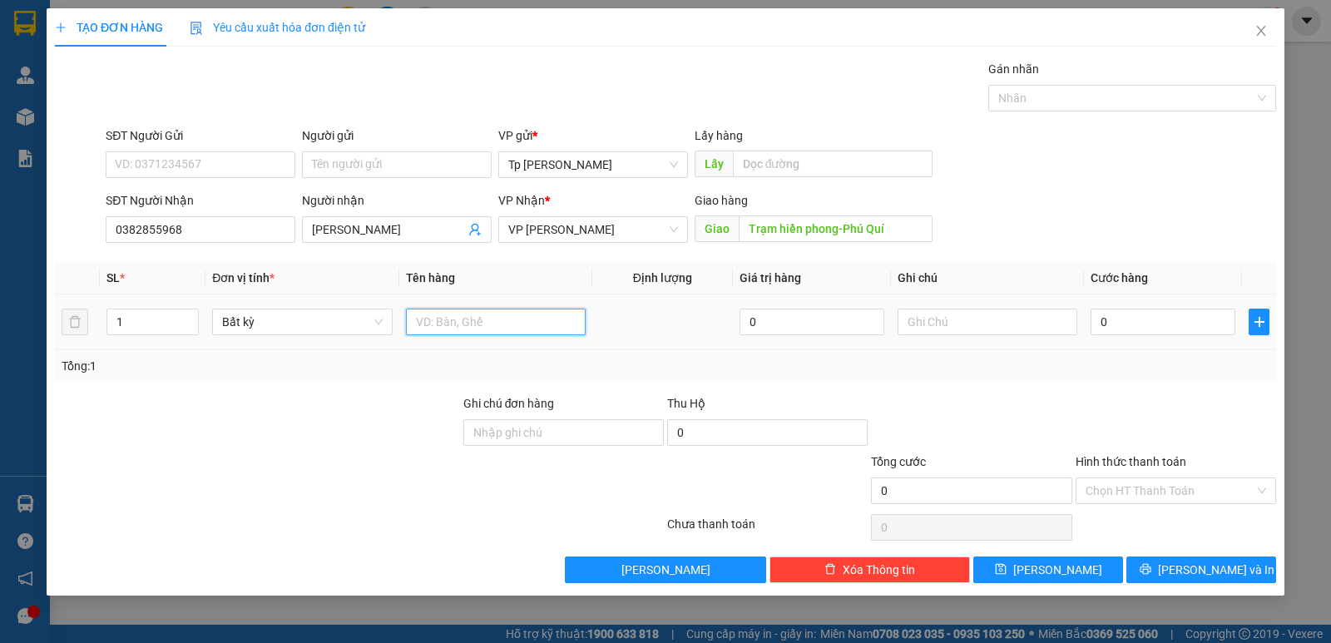
click at [494, 316] on input "text" at bounding box center [496, 322] width 180 height 27
click at [1207, 329] on input "0" at bounding box center [1162, 322] width 145 height 27
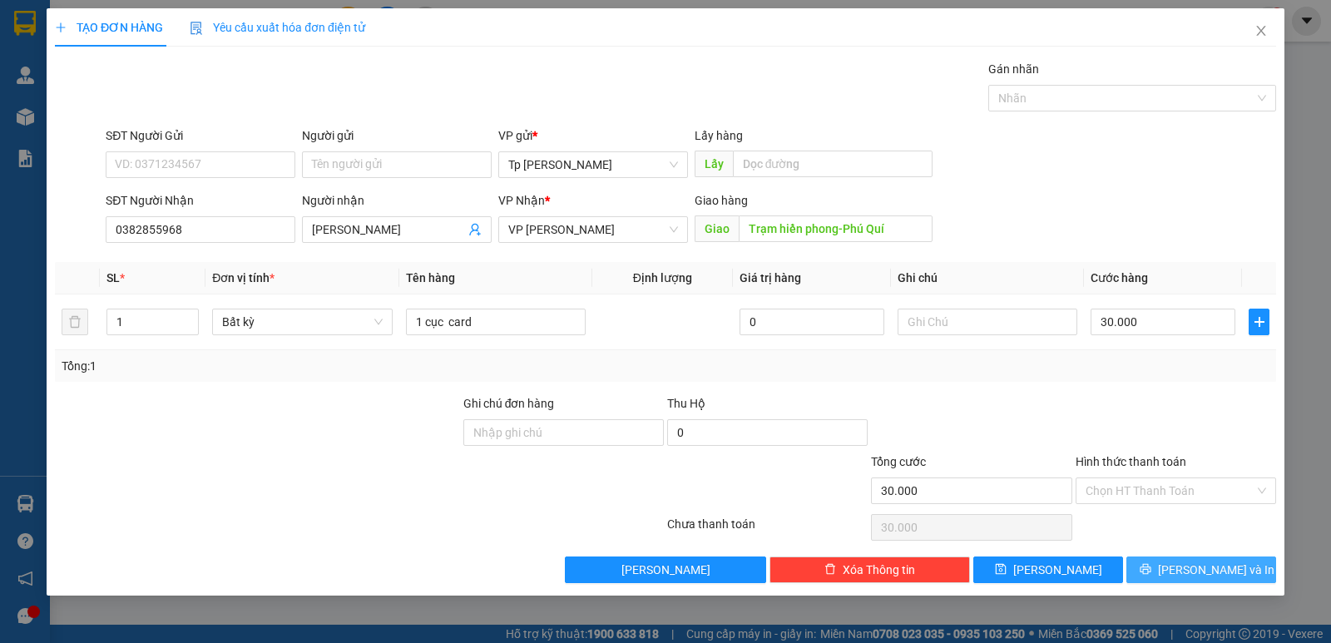
click at [1217, 563] on span "[PERSON_NAME] và In" at bounding box center [1216, 570] width 116 height 18
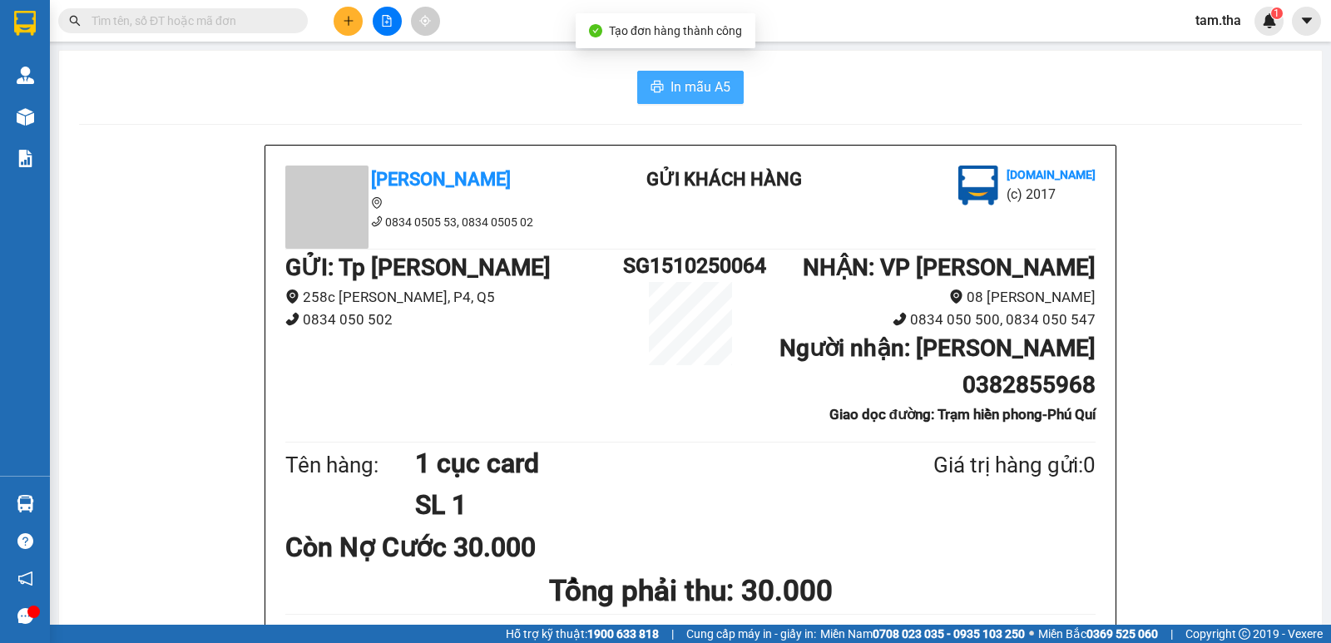
click at [679, 101] on button "In mẫu A5" at bounding box center [690, 87] width 106 height 33
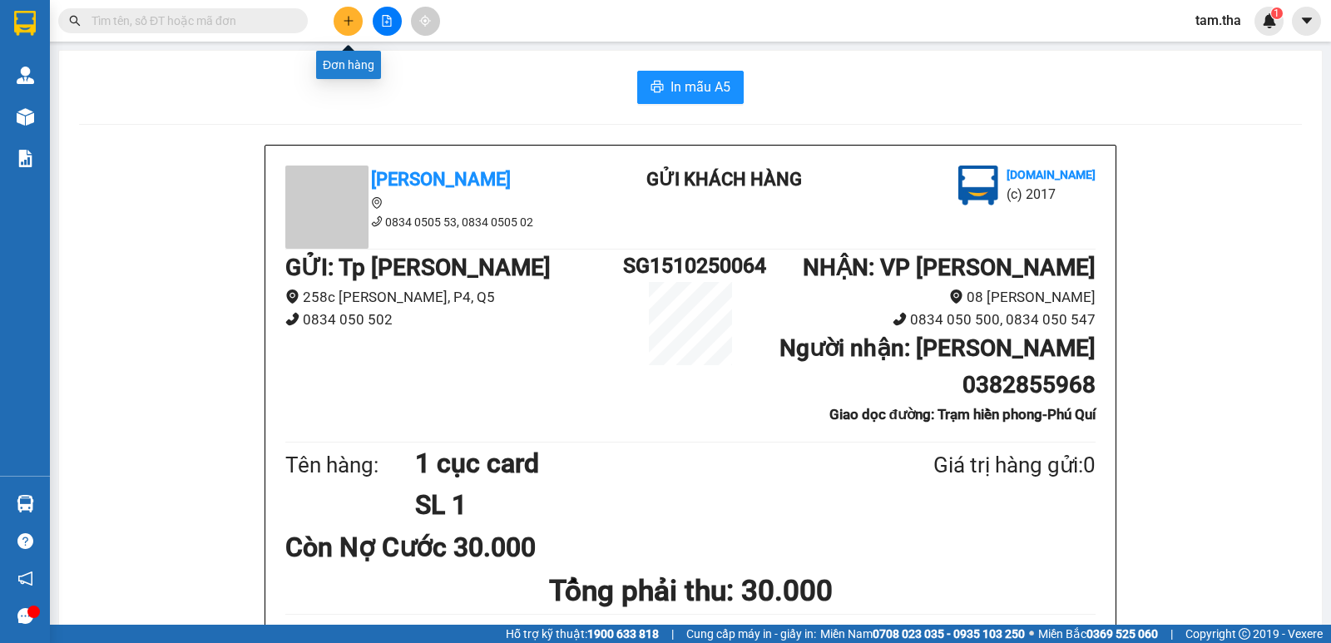
click at [357, 29] on button at bounding box center [348, 21] width 29 height 29
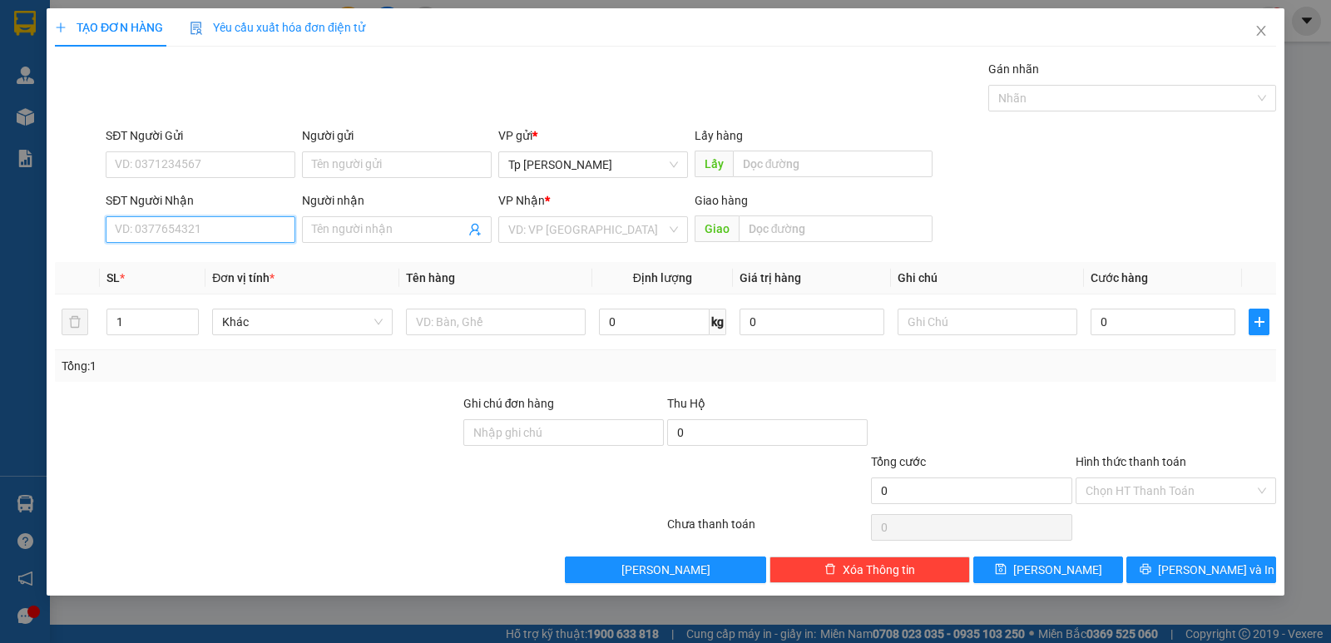
drag, startPoint x: 231, startPoint y: 224, endPoint x: 260, endPoint y: 210, distance: 32.4
click at [236, 220] on input "SĐT Người Nhận" at bounding box center [201, 229] width 190 height 27
drag, startPoint x: 195, startPoint y: 254, endPoint x: 467, endPoint y: 308, distance: 277.1
click at [210, 254] on div "0834050299 - Xuan nhàn" at bounding box center [201, 263] width 170 height 18
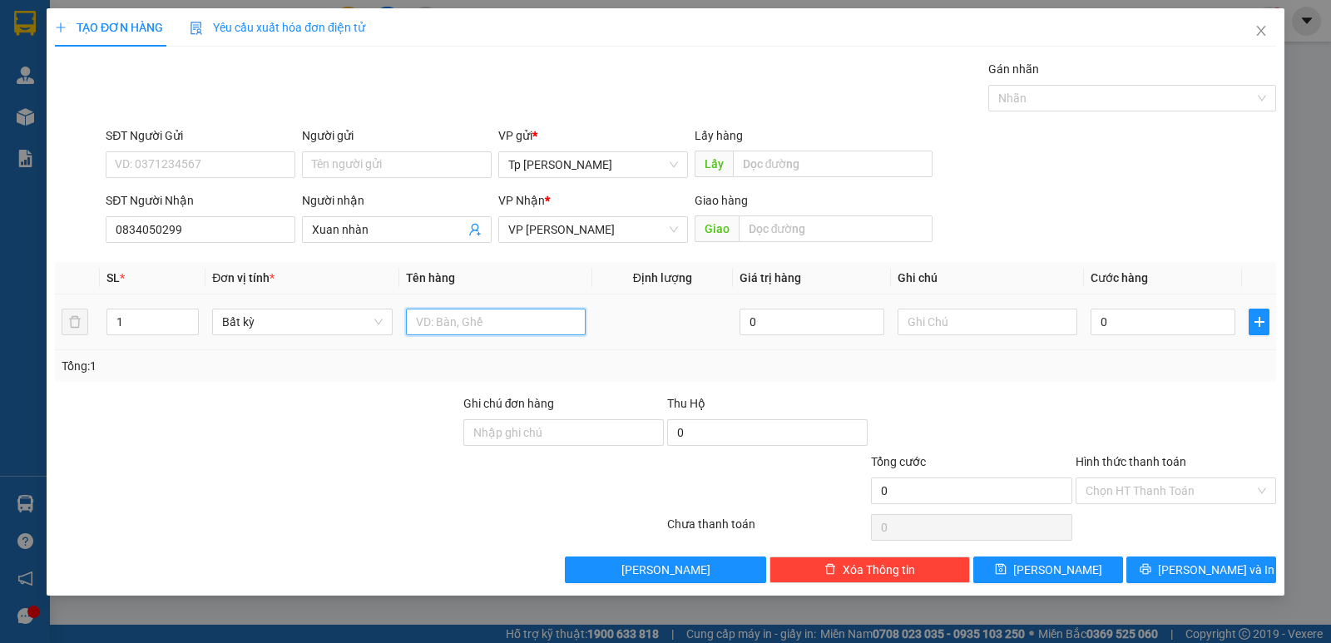
drag, startPoint x: 472, startPoint y: 316, endPoint x: 462, endPoint y: 305, distance: 15.3
click at [463, 307] on div at bounding box center [496, 321] width 180 height 33
click at [1130, 322] on input "0" at bounding box center [1162, 322] width 145 height 27
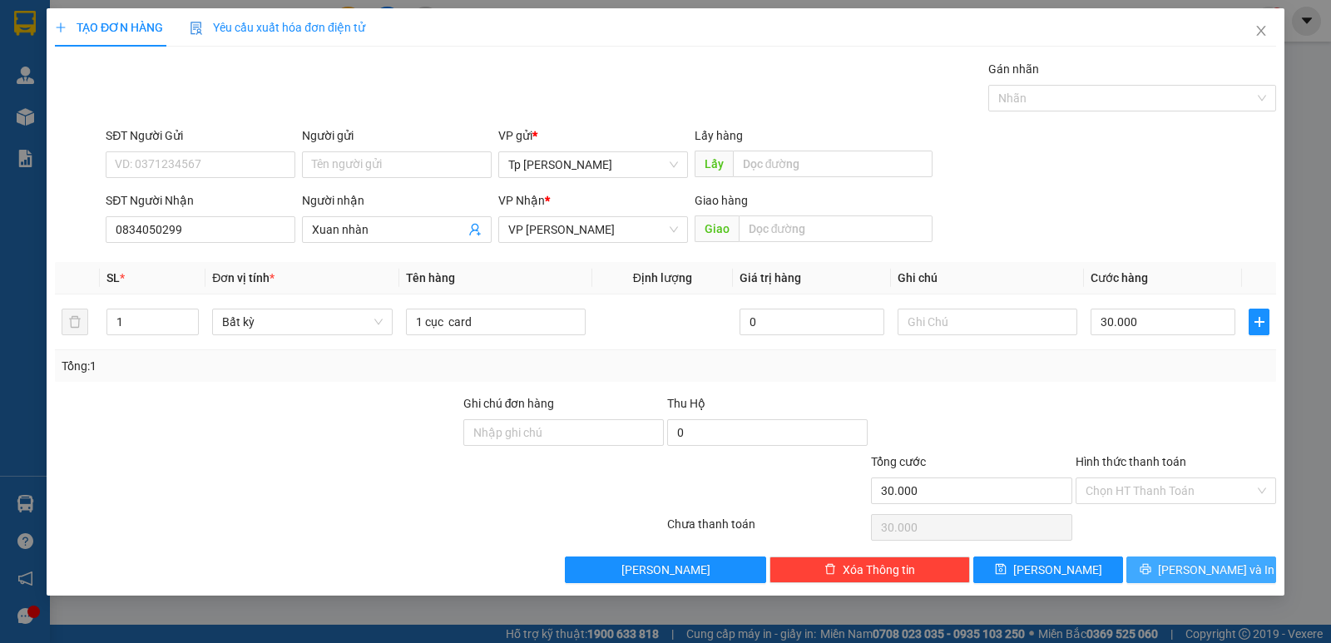
click at [1239, 567] on button "[PERSON_NAME] và In" at bounding box center [1201, 569] width 150 height 27
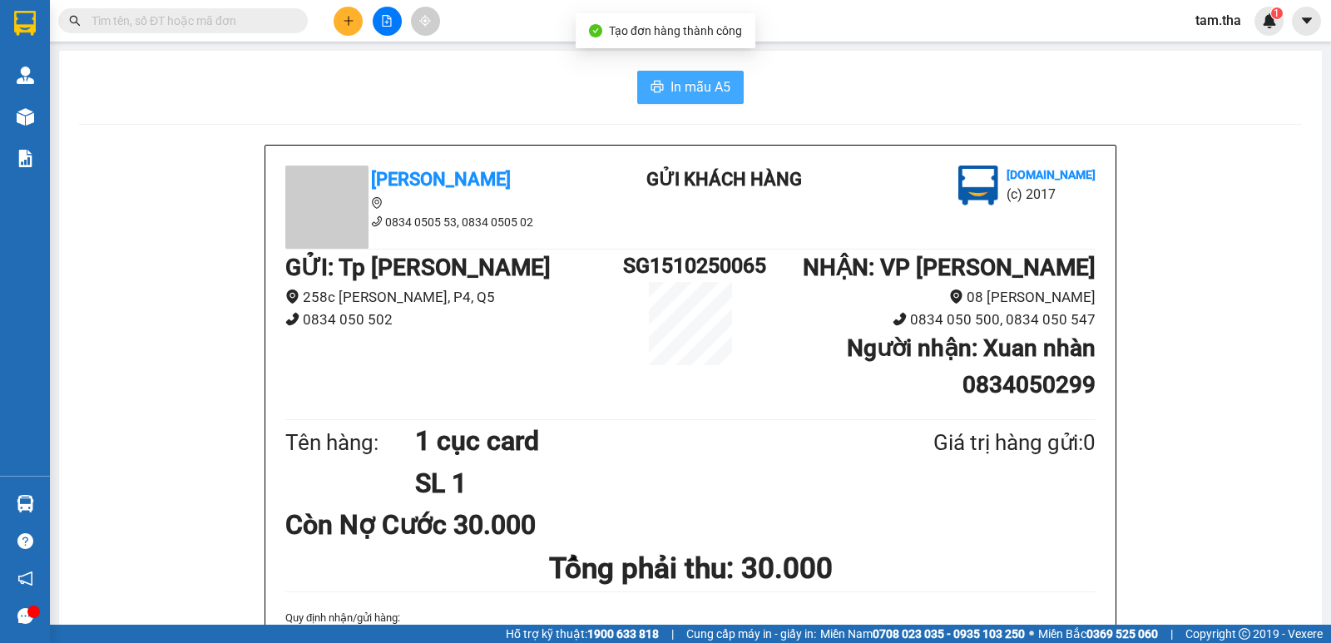
click at [679, 95] on span "In mẫu A5" at bounding box center [700, 87] width 60 height 21
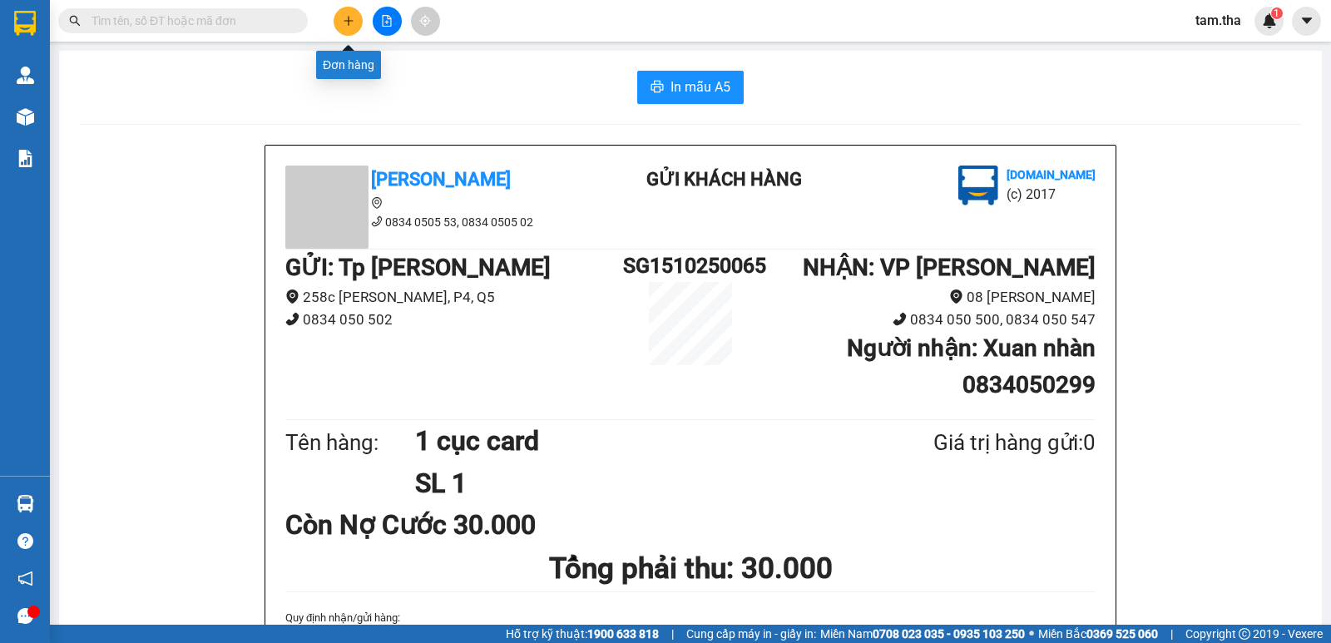
click at [350, 19] on icon "plus" at bounding box center [349, 21] width 12 height 12
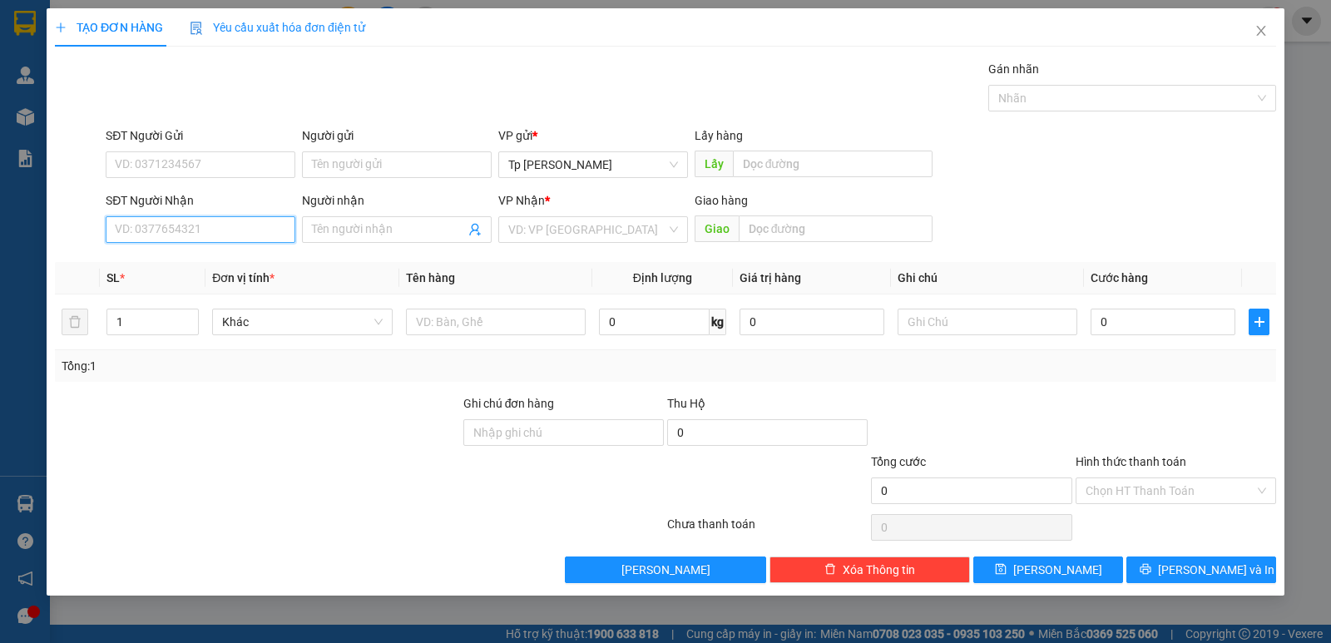
click at [252, 220] on input "SĐT Người Nhận" at bounding box center [201, 229] width 190 height 27
click at [204, 230] on input "SĐT Người Nhận" at bounding box center [201, 229] width 190 height 27
drag, startPoint x: 256, startPoint y: 259, endPoint x: 259, endPoint y: 148, distance: 111.5
click at [257, 259] on div "0903848431 - Khánh Phương" at bounding box center [201, 263] width 170 height 18
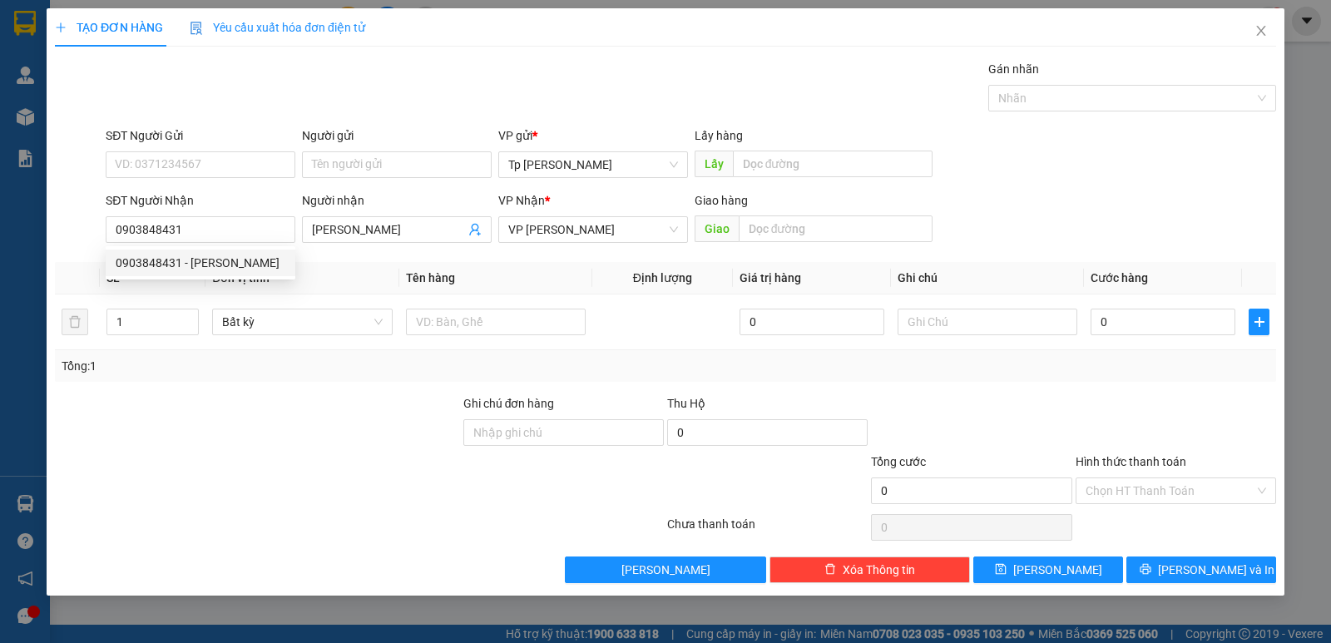
click at [259, 148] on div "SĐT Người Gửi" at bounding box center [201, 138] width 190 height 25
click at [221, 166] on input "SĐT Người Gửi" at bounding box center [201, 164] width 190 height 27
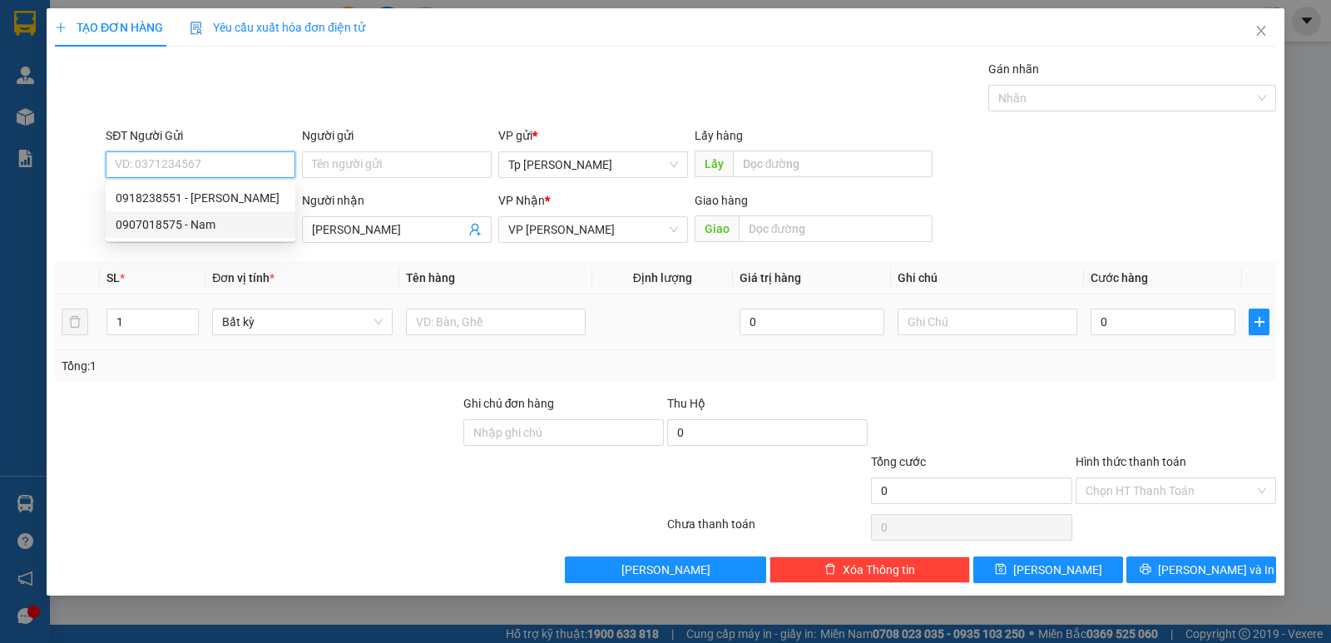
drag, startPoint x: 210, startPoint y: 225, endPoint x: 432, endPoint y: 302, distance: 234.1
click at [222, 225] on div "0907018575 - Nam" at bounding box center [201, 224] width 170 height 18
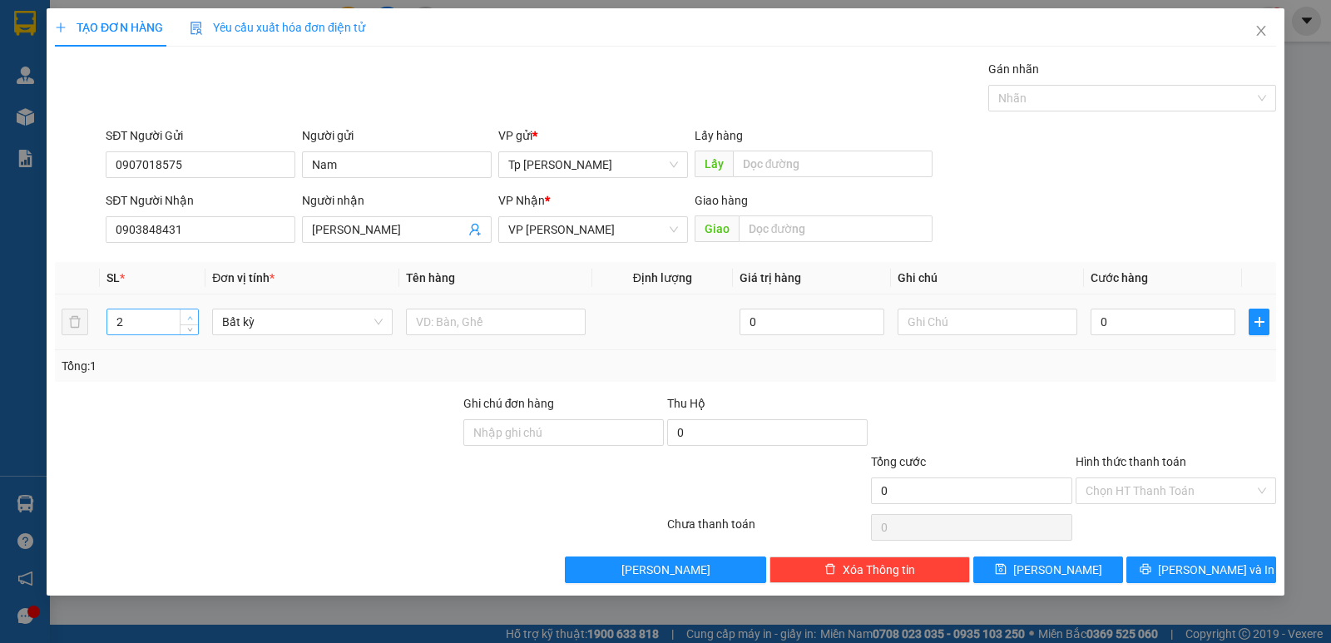
click at [185, 319] on span "up" at bounding box center [190, 318] width 10 height 10
drag, startPoint x: 446, startPoint y: 324, endPoint x: 447, endPoint y: 315, distance: 8.4
click at [447, 319] on input "text" at bounding box center [496, 322] width 180 height 27
click at [1149, 323] on input "0" at bounding box center [1162, 322] width 145 height 27
drag, startPoint x: 1159, startPoint y: 334, endPoint x: 1169, endPoint y: 383, distance: 50.2
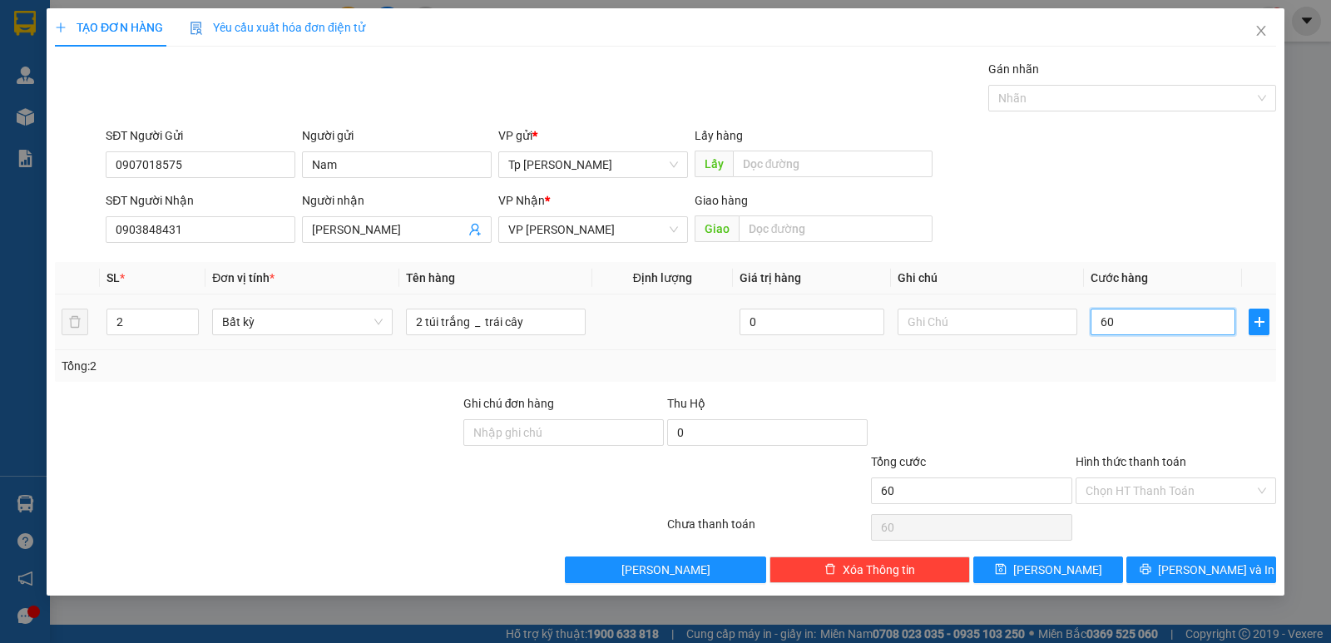
click at [1159, 336] on div "60" at bounding box center [1162, 321] width 145 height 33
drag, startPoint x: 1169, startPoint y: 383, endPoint x: 1159, endPoint y: 467, distance: 85.4
click at [1170, 387] on div "Transit Pickup Surcharge Ids Transit Deliver Surcharge Ids Transit Deliver Surc…" at bounding box center [665, 321] width 1221 height 523
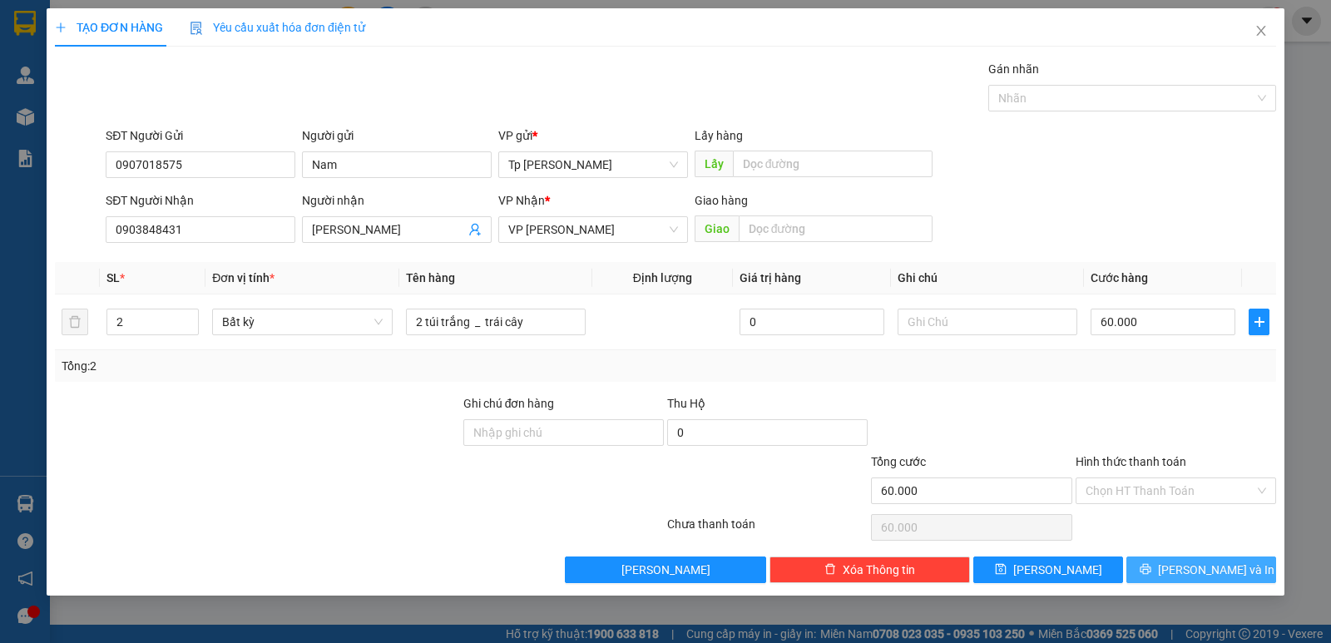
click at [1220, 576] on span "[PERSON_NAME] và In" at bounding box center [1216, 570] width 116 height 18
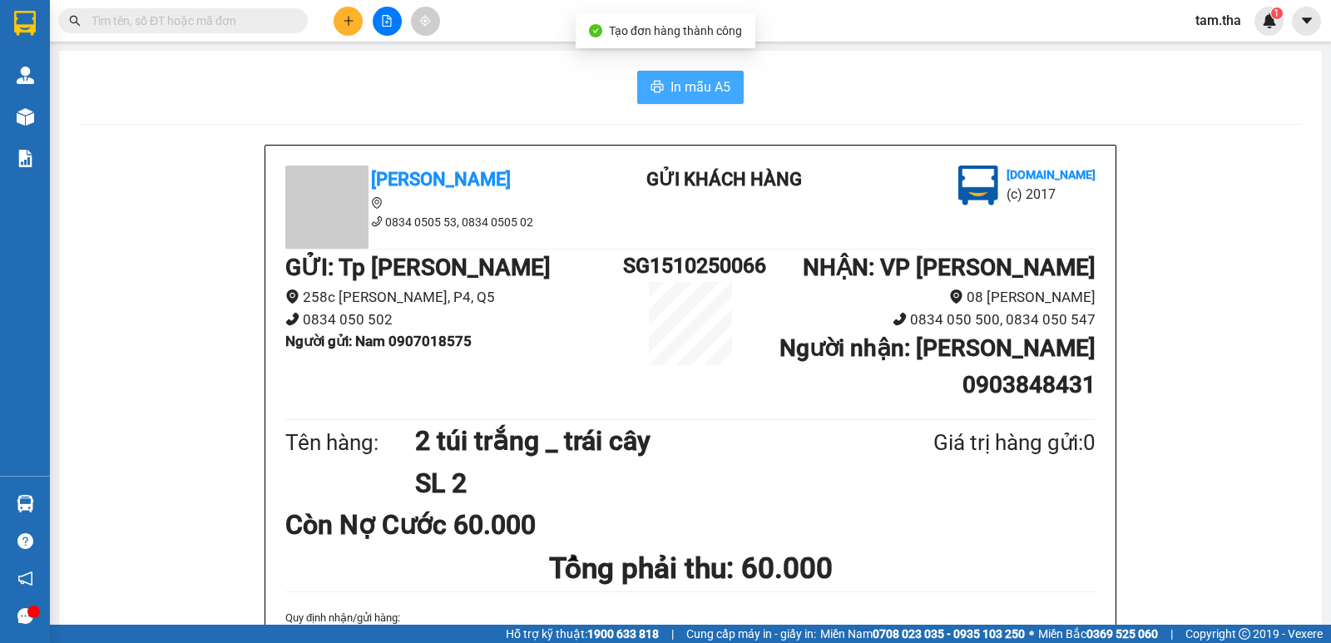
click at [674, 87] on span "In mẫu A5" at bounding box center [700, 87] width 60 height 21
click at [718, 82] on span "In mẫu A5" at bounding box center [700, 87] width 60 height 21
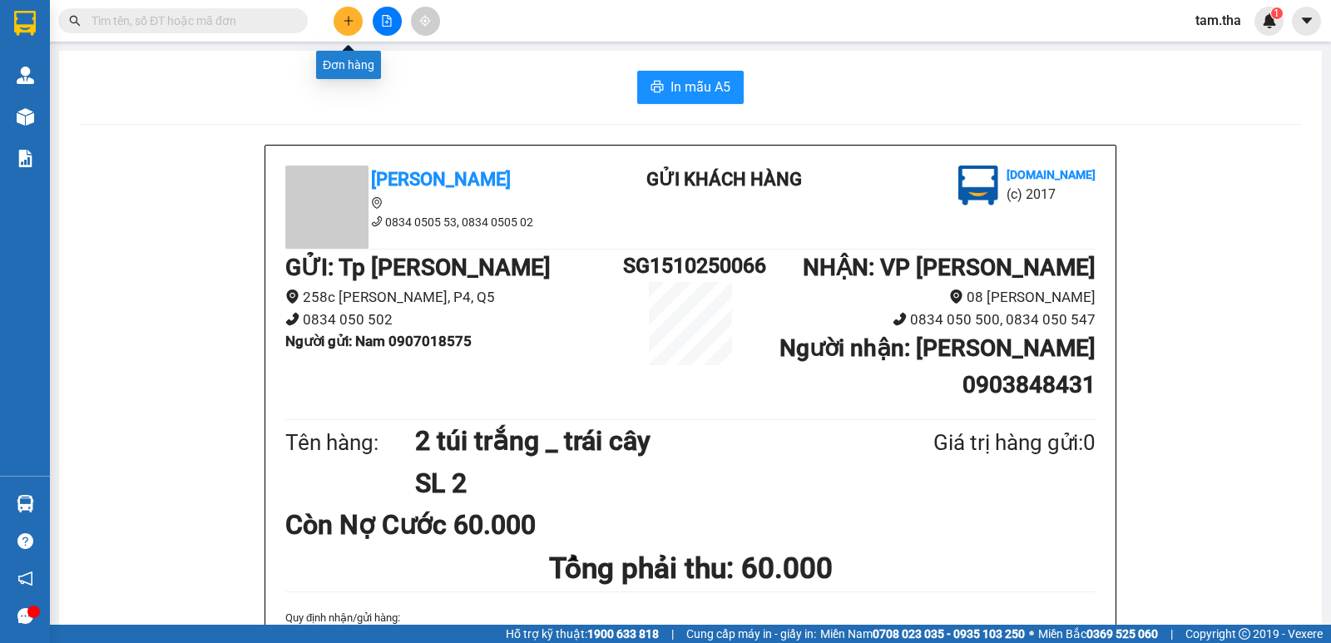
click at [350, 11] on button at bounding box center [348, 21] width 29 height 29
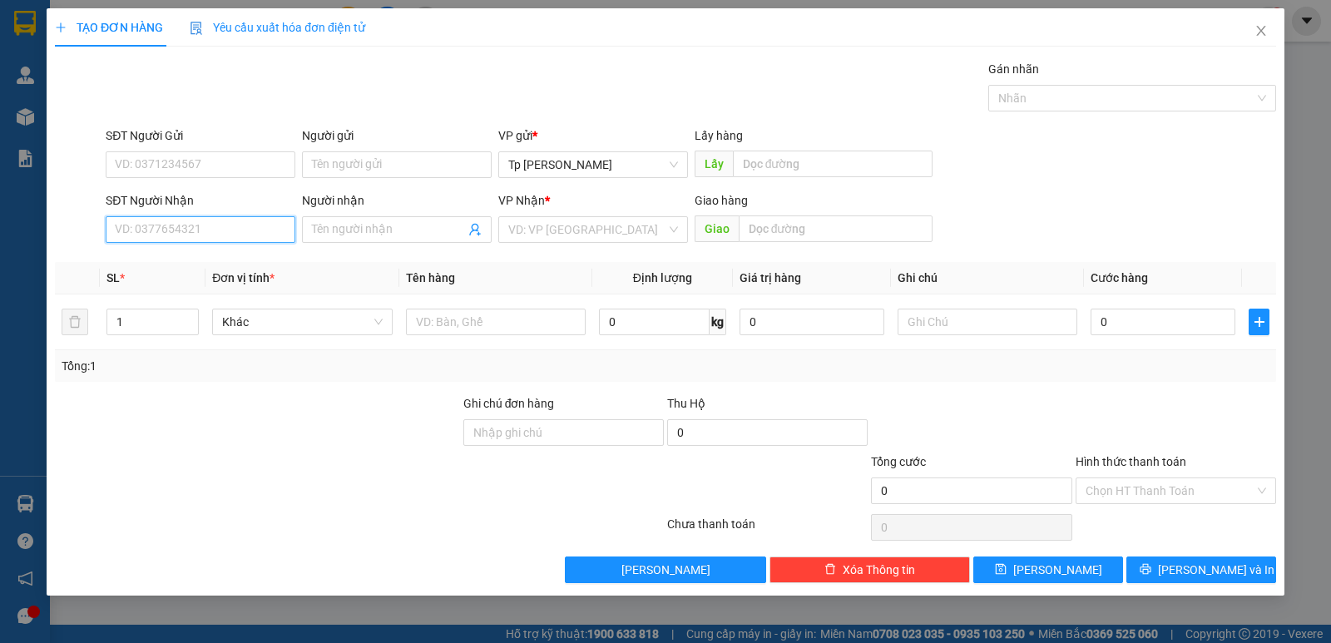
click at [219, 236] on input "SĐT Người Nhận" at bounding box center [201, 229] width 190 height 27
drag, startPoint x: 207, startPoint y: 272, endPoint x: 310, endPoint y: 288, distance: 104.3
click at [210, 272] on div "02593823226 - MK.ThiênQuang" at bounding box center [201, 263] width 190 height 27
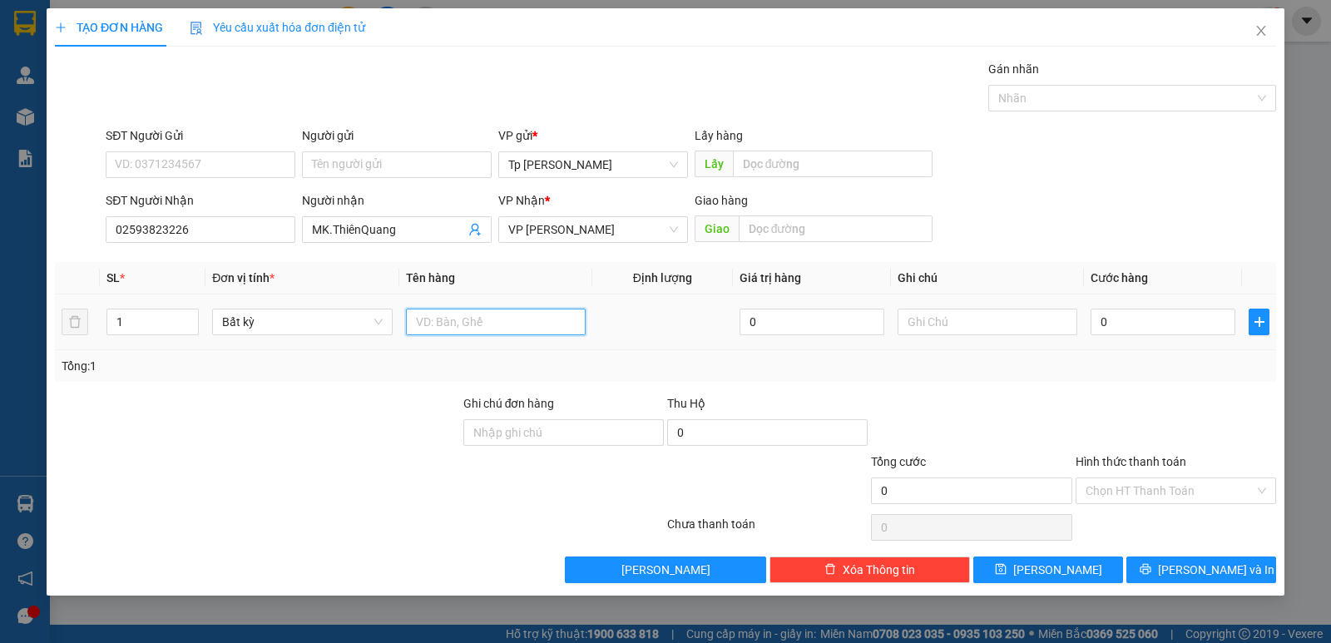
drag, startPoint x: 447, startPoint y: 319, endPoint x: 445, endPoint y: 299, distance: 20.1
click at [445, 300] on td at bounding box center [495, 322] width 193 height 56
drag, startPoint x: 1158, startPoint y: 368, endPoint x: 1162, endPoint y: 437, distance: 69.2
click at [1159, 373] on div "Tổng: 1" at bounding box center [666, 366] width 1208 height 18
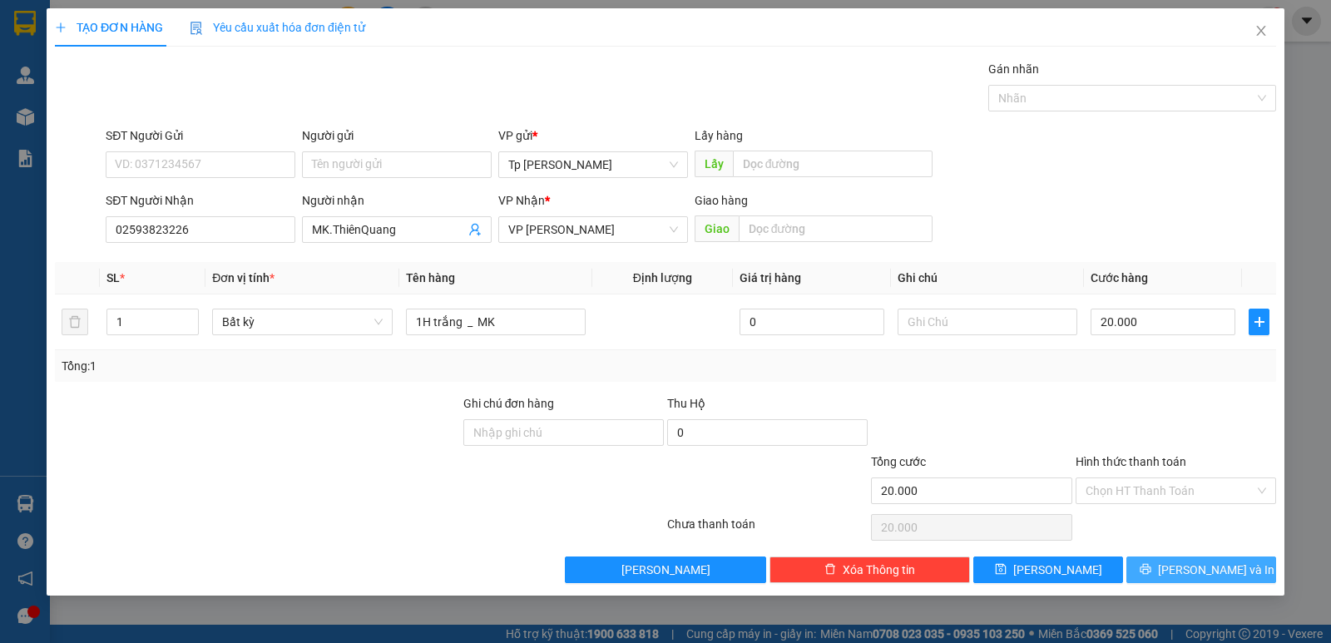
click at [1193, 565] on span "[PERSON_NAME] và In" at bounding box center [1216, 570] width 116 height 18
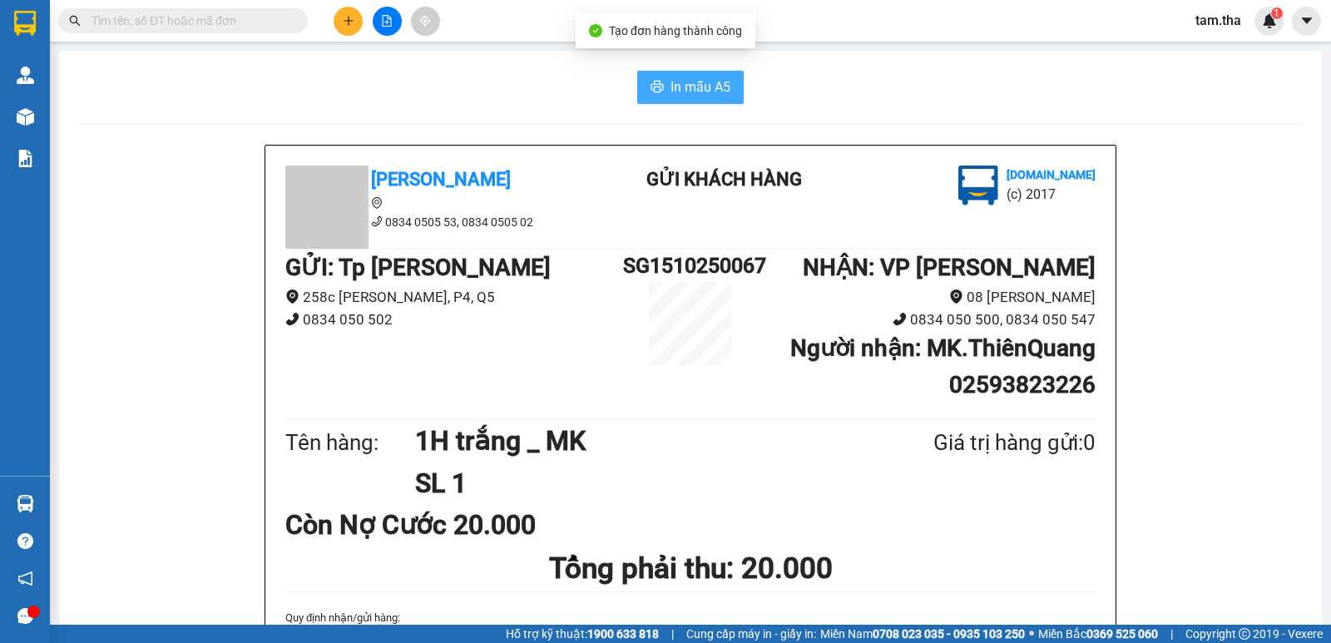
click at [663, 81] on button "In mẫu A5" at bounding box center [690, 87] width 106 height 33
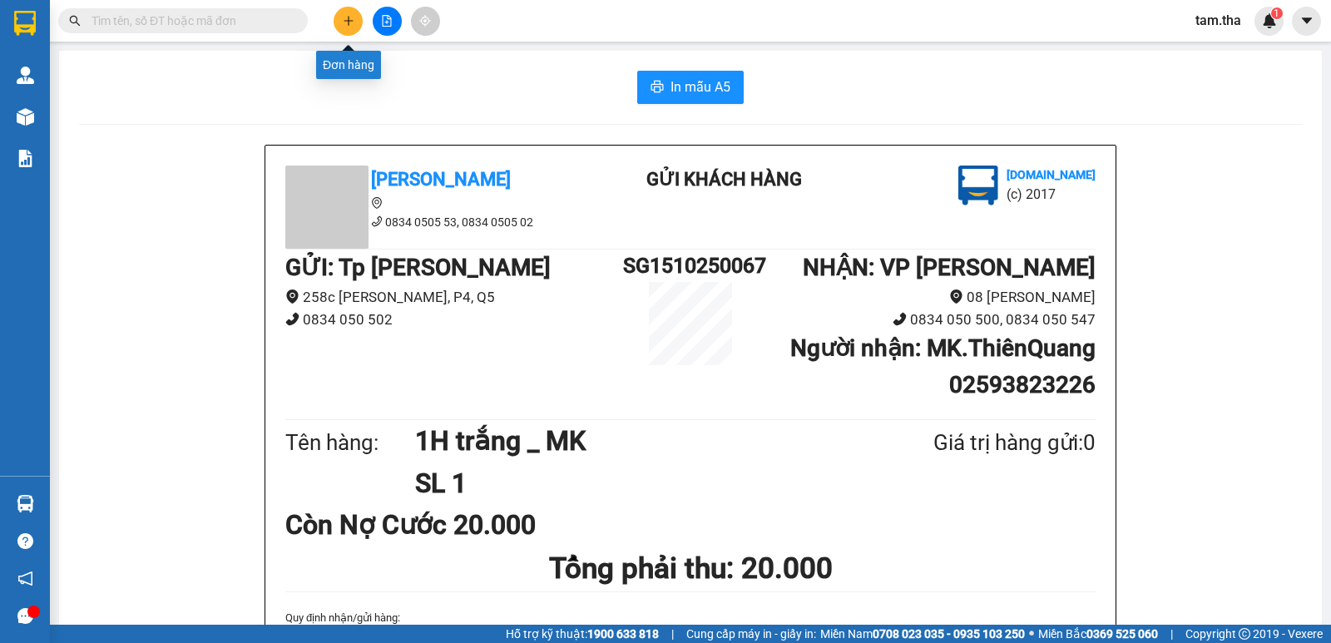
click at [348, 21] on icon "plus" at bounding box center [347, 20] width 9 height 1
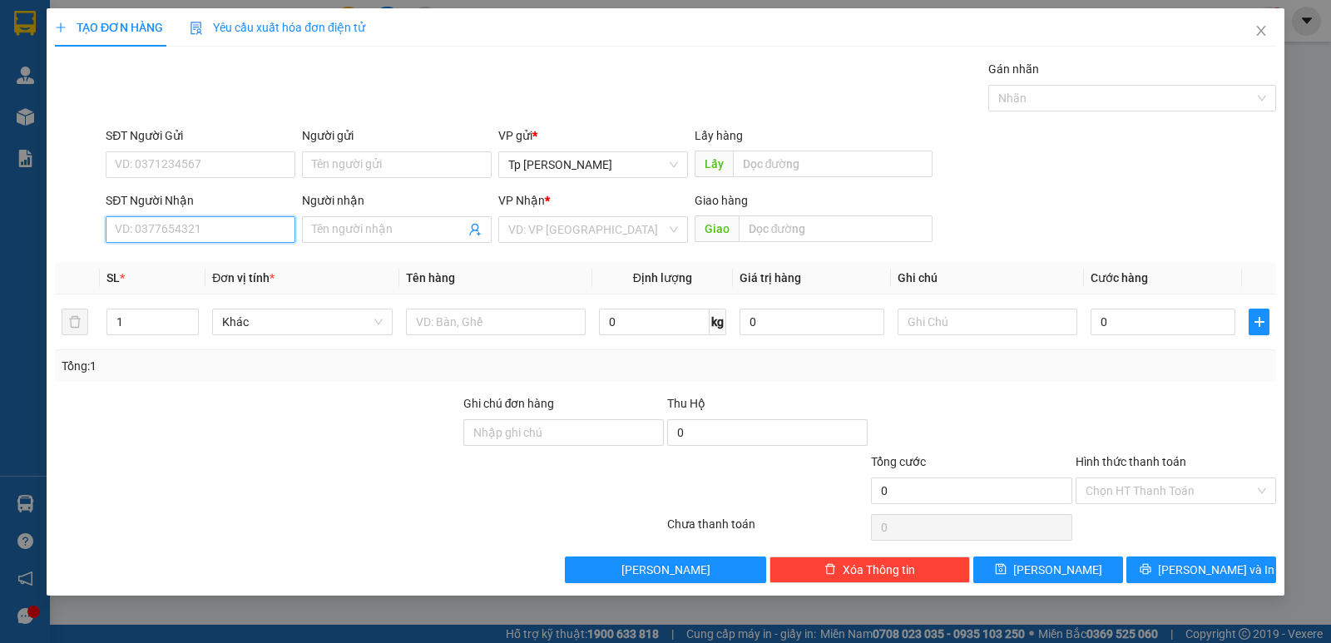
click at [220, 239] on input "SĐT Người Nhận" at bounding box center [201, 229] width 190 height 27
drag, startPoint x: 233, startPoint y: 262, endPoint x: 260, endPoint y: 271, distance: 28.9
click at [233, 262] on div "0908982277 - MK thiên quang" at bounding box center [209, 263] width 187 height 18
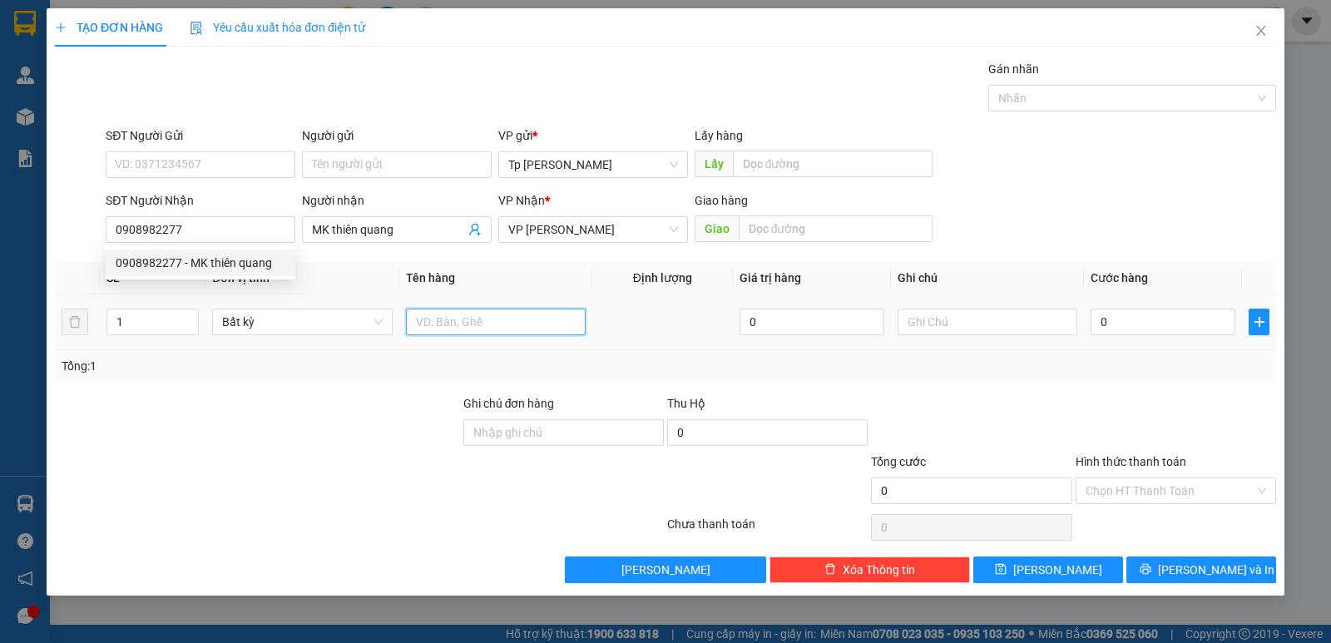
drag, startPoint x: 451, startPoint y: 329, endPoint x: 432, endPoint y: 301, distance: 34.1
click at [432, 301] on td at bounding box center [495, 322] width 193 height 56
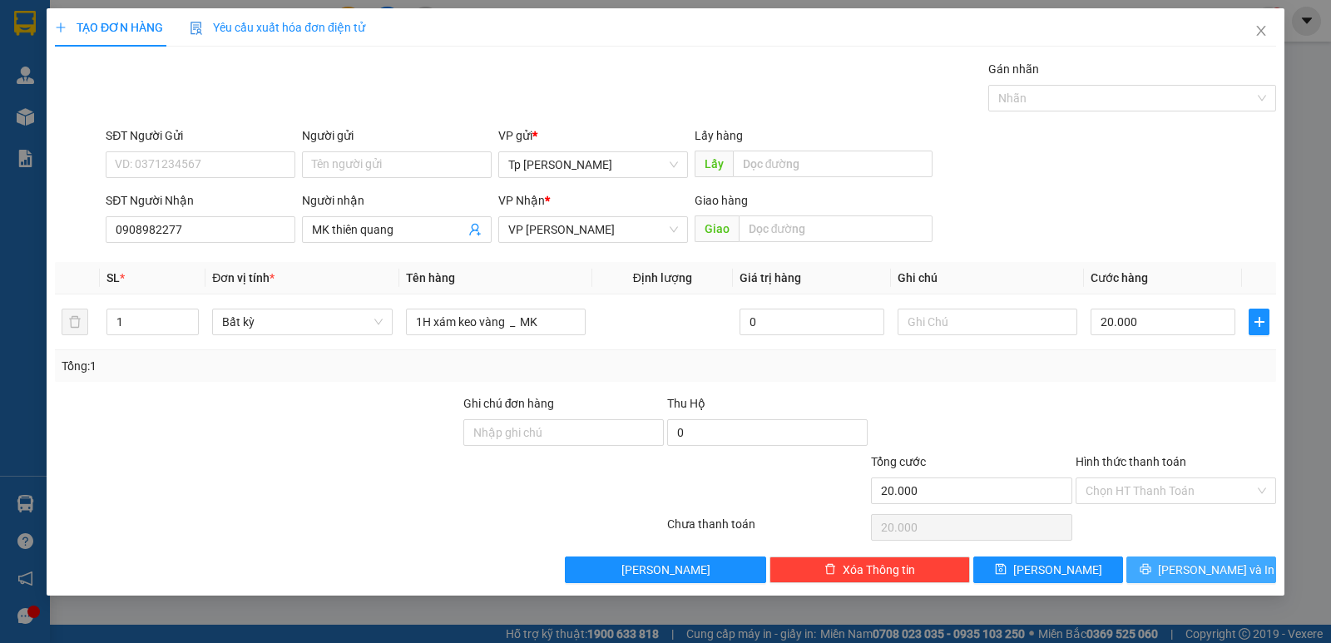
click at [1206, 565] on span "[PERSON_NAME] và In" at bounding box center [1216, 570] width 116 height 18
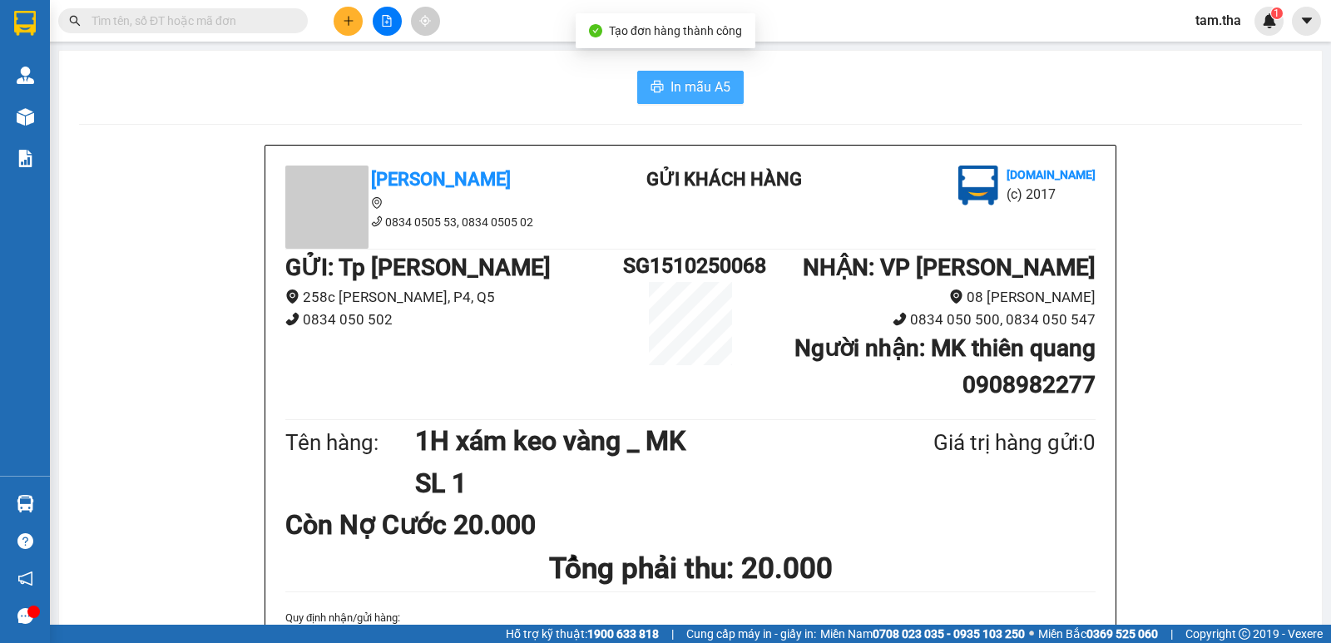
click at [653, 90] on icon "printer" at bounding box center [656, 86] width 13 height 13
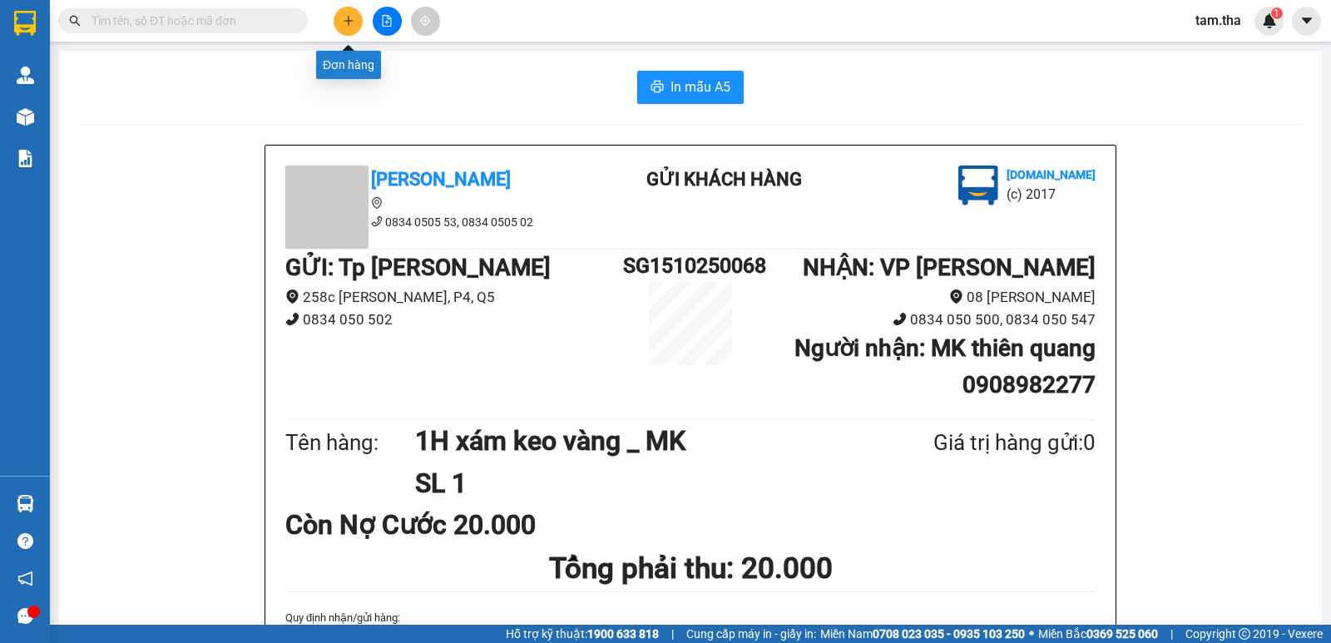
click at [337, 21] on button at bounding box center [348, 21] width 29 height 29
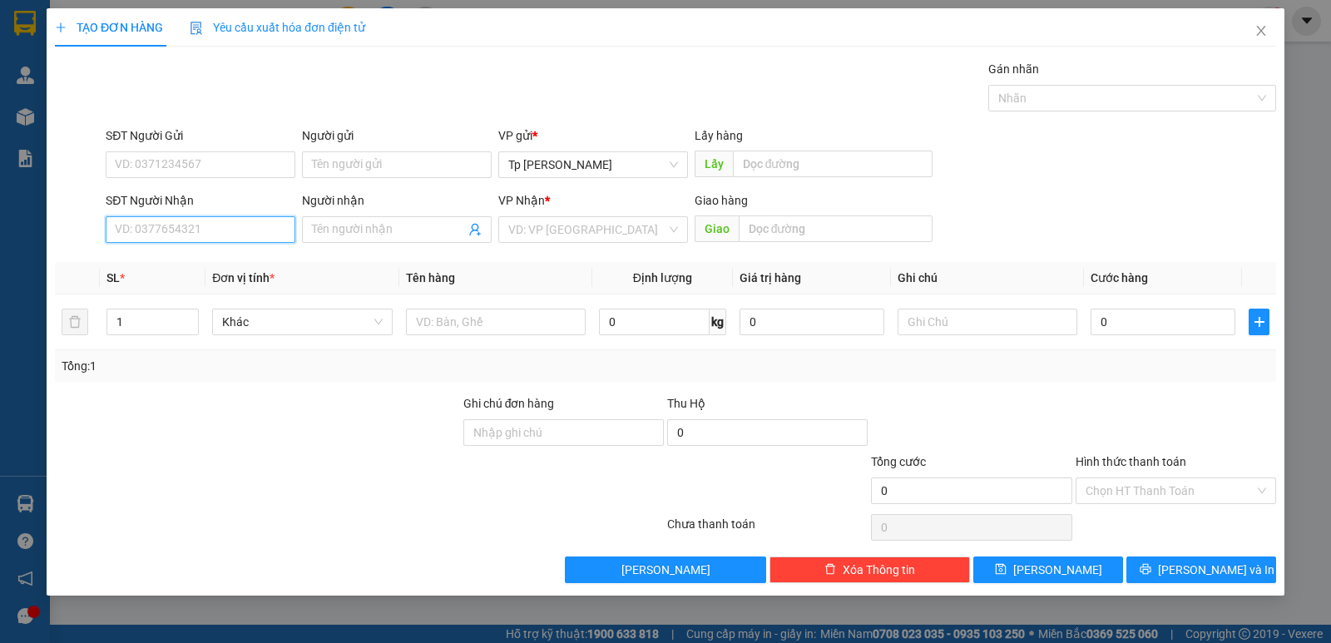
click at [232, 230] on input "SĐT Người Nhận" at bounding box center [201, 229] width 190 height 27
drag, startPoint x: 379, startPoint y: 239, endPoint x: 389, endPoint y: 235, distance: 10.5
click at [388, 236] on span at bounding box center [397, 229] width 190 height 27
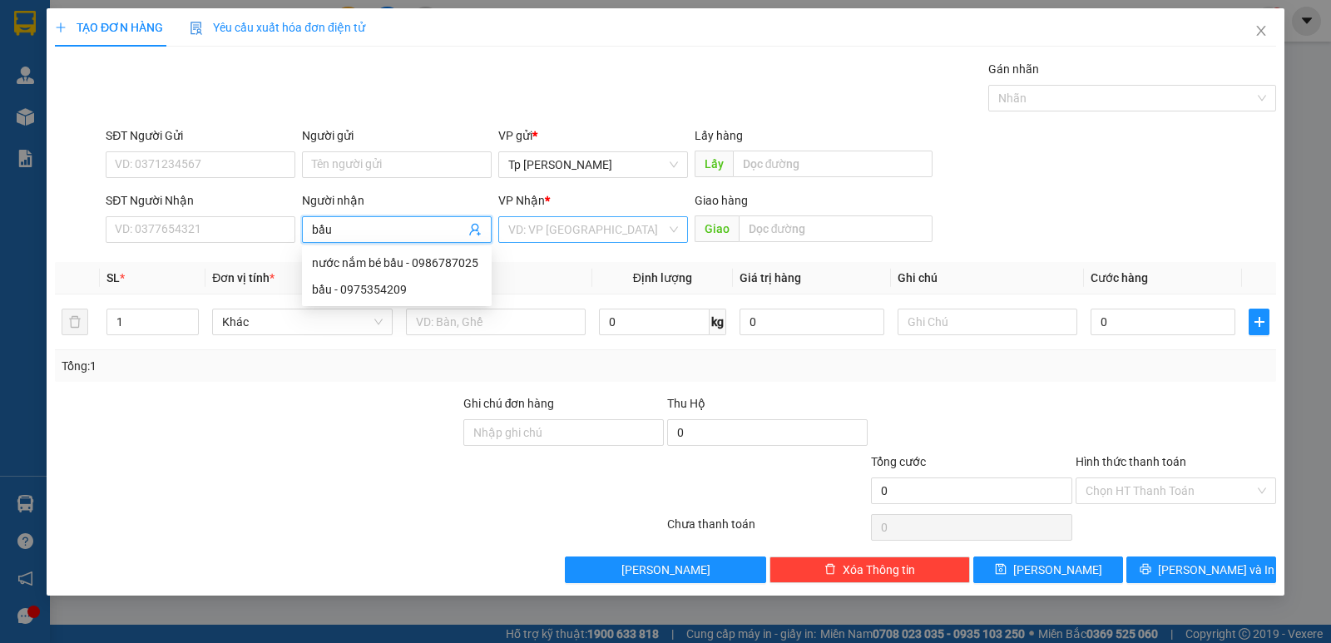
type input "bầu"
drag, startPoint x: 547, startPoint y: 229, endPoint x: 557, endPoint y: 245, distance: 18.7
click at [550, 229] on input "search" at bounding box center [587, 229] width 158 height 25
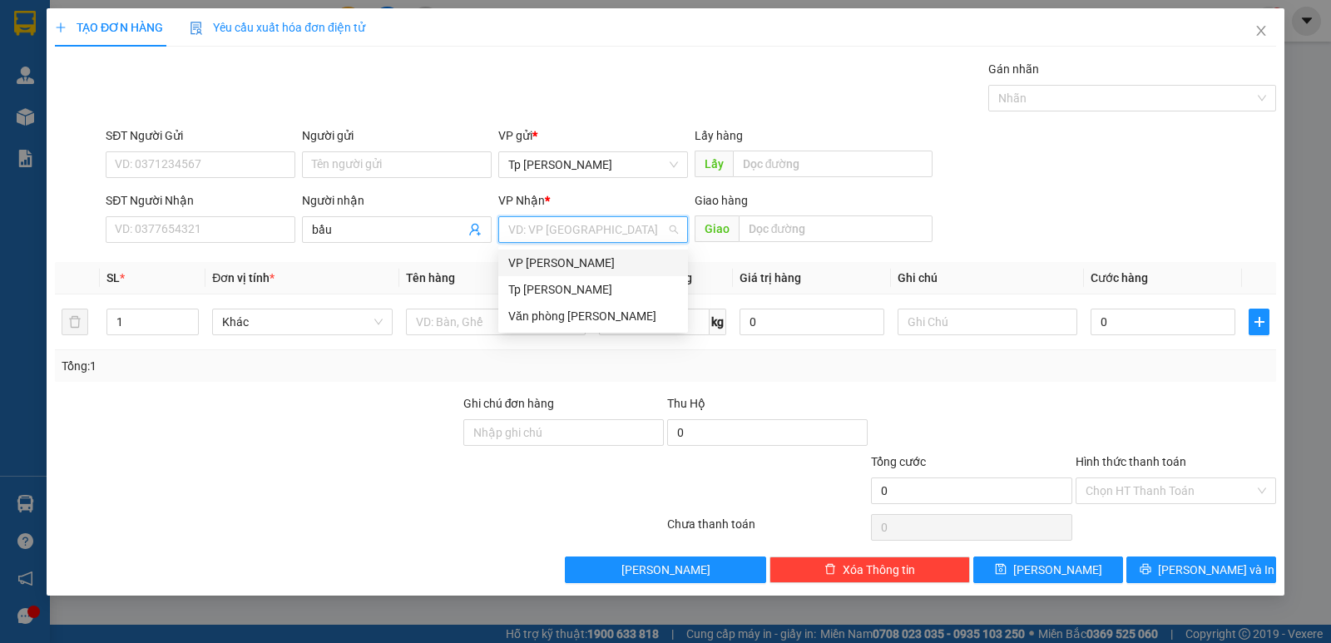
click at [566, 271] on div "VP [PERSON_NAME]" at bounding box center [593, 263] width 170 height 18
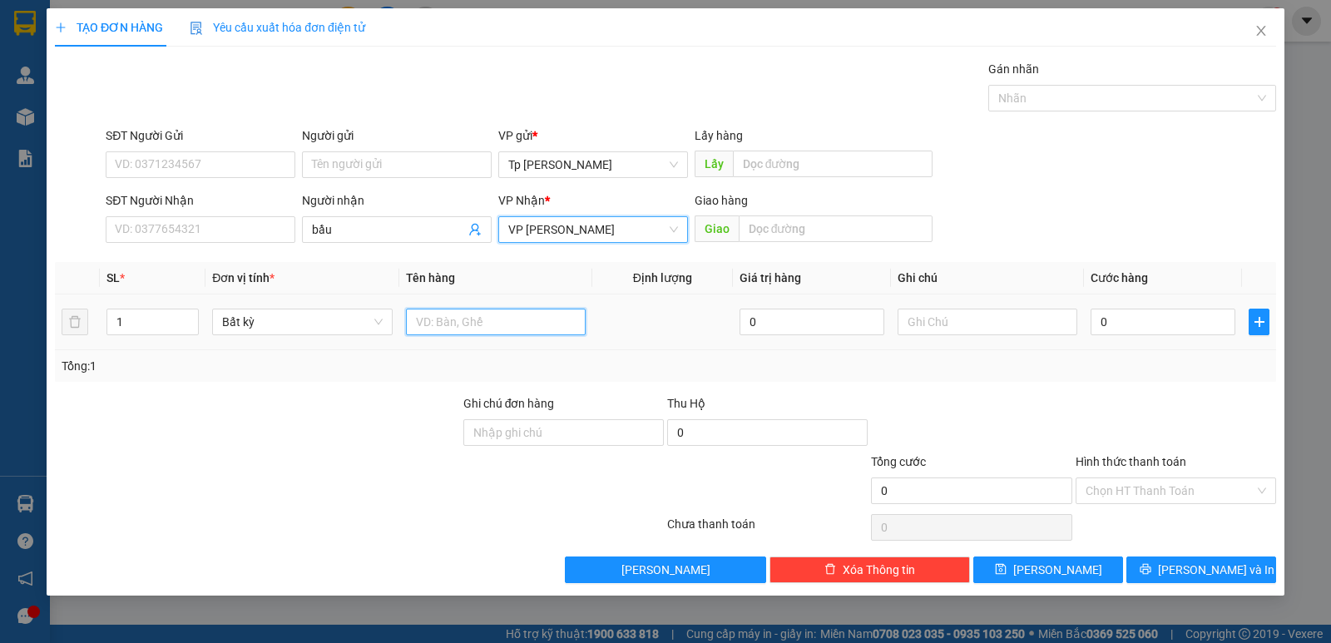
click at [415, 312] on input "text" at bounding box center [496, 322] width 180 height 27
type input "1 cây xám"
type input "4"
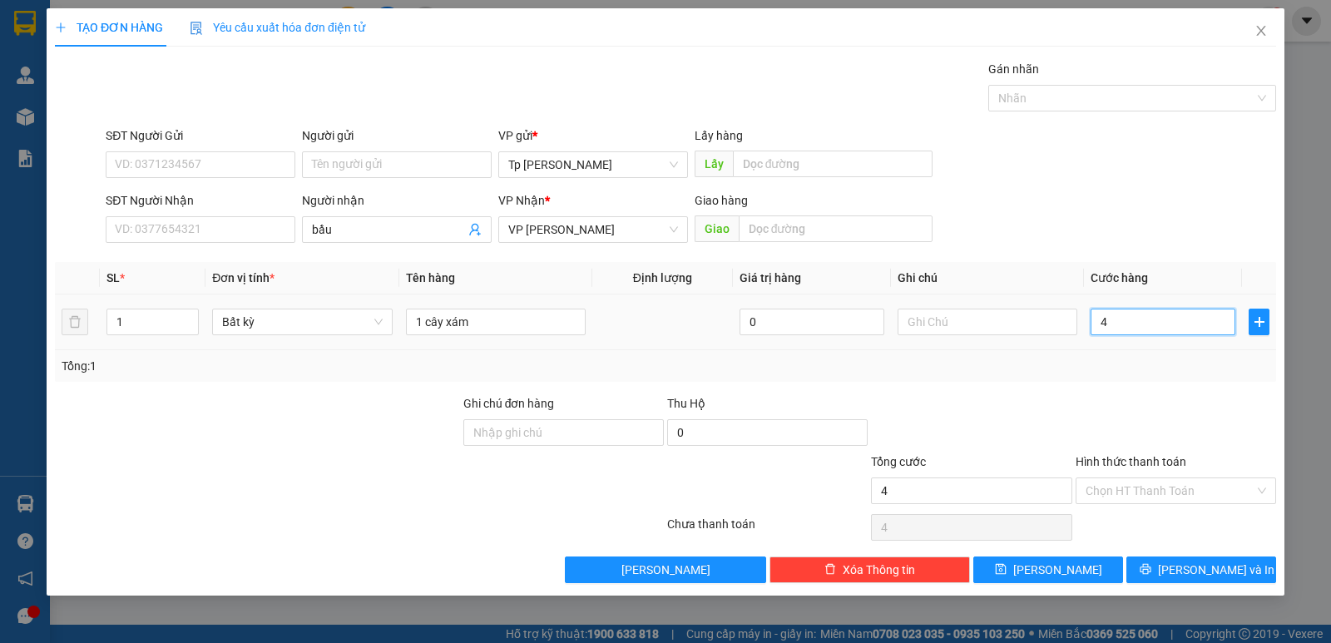
type input "40"
type input "40.000"
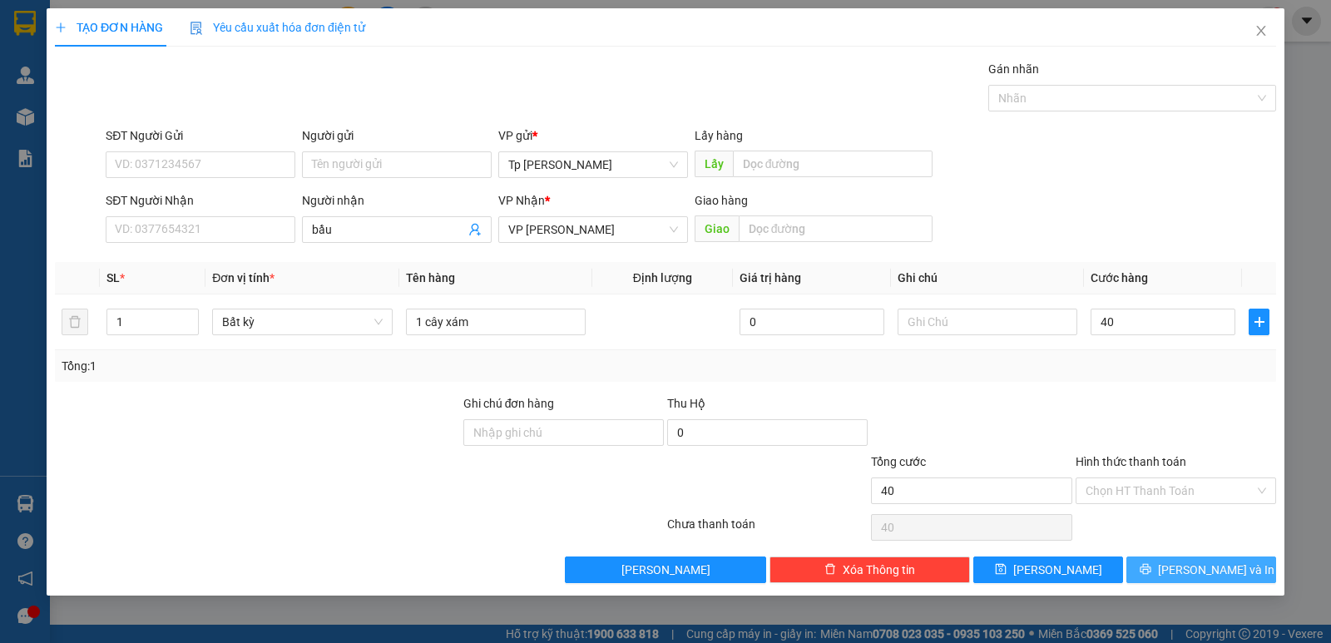
type input "40.000"
click at [1197, 563] on span "[PERSON_NAME] và In" at bounding box center [1216, 570] width 116 height 18
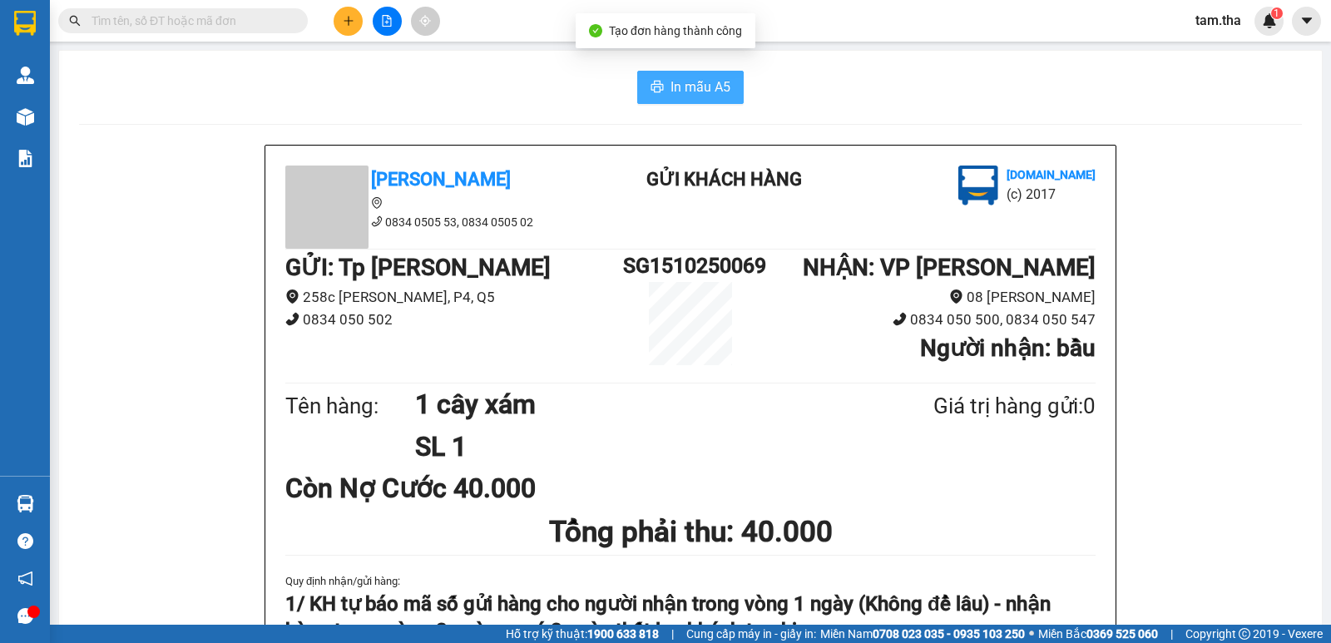
click at [664, 73] on button "In mẫu A5" at bounding box center [690, 87] width 106 height 33
click at [342, 38] on div "Kết quả tìm kiếm ( 0 ) Bộ lọc No Data tam.tha 1" at bounding box center [665, 21] width 1331 height 42
click at [346, 18] on icon "plus" at bounding box center [349, 21] width 12 height 12
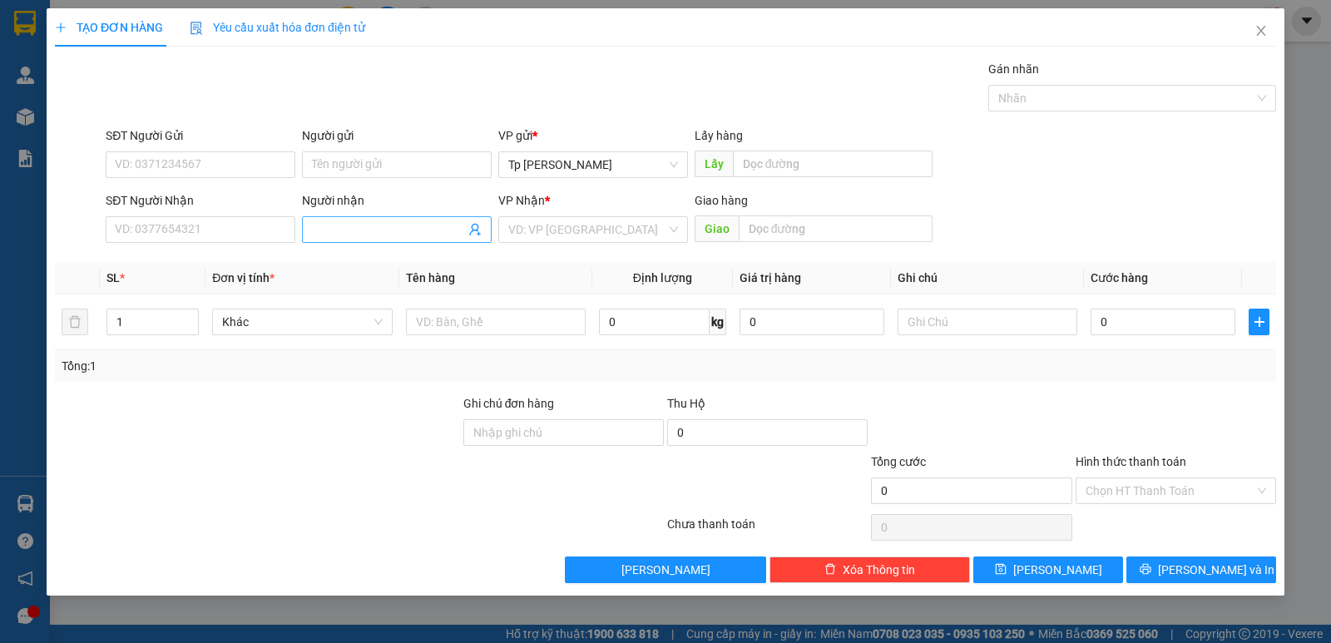
click at [416, 226] on input "Người nhận" at bounding box center [388, 229] width 153 height 18
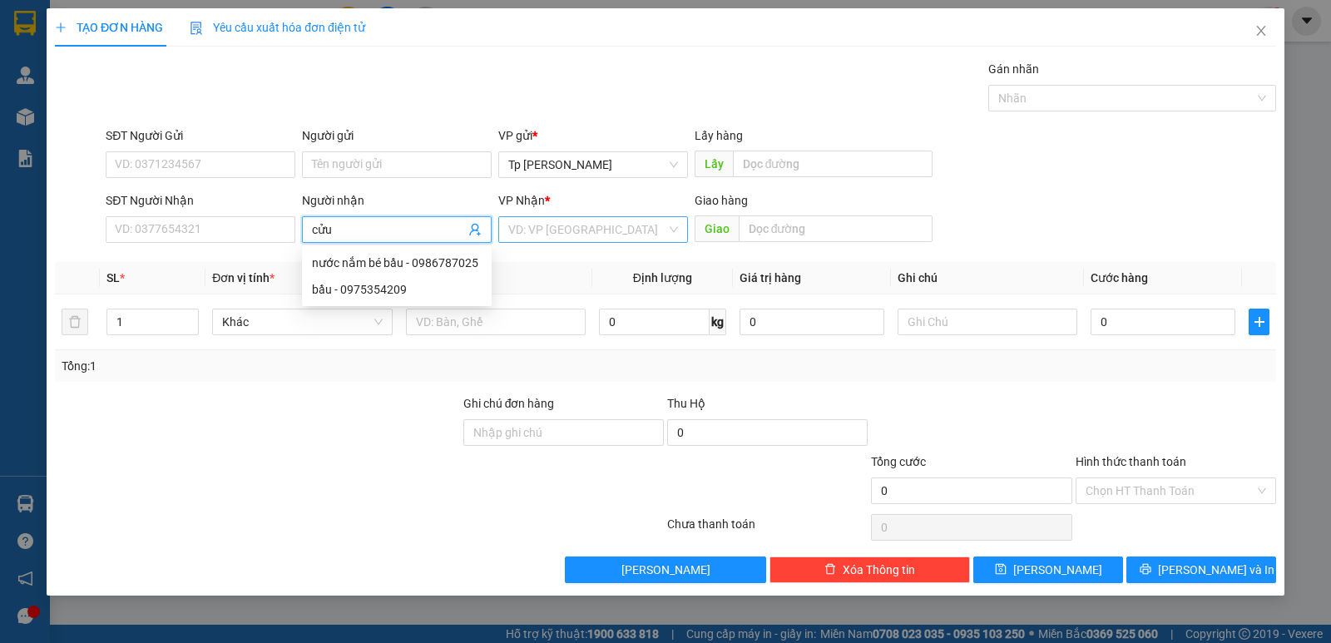
type input "cửu"
click at [575, 221] on input "search" at bounding box center [587, 229] width 158 height 25
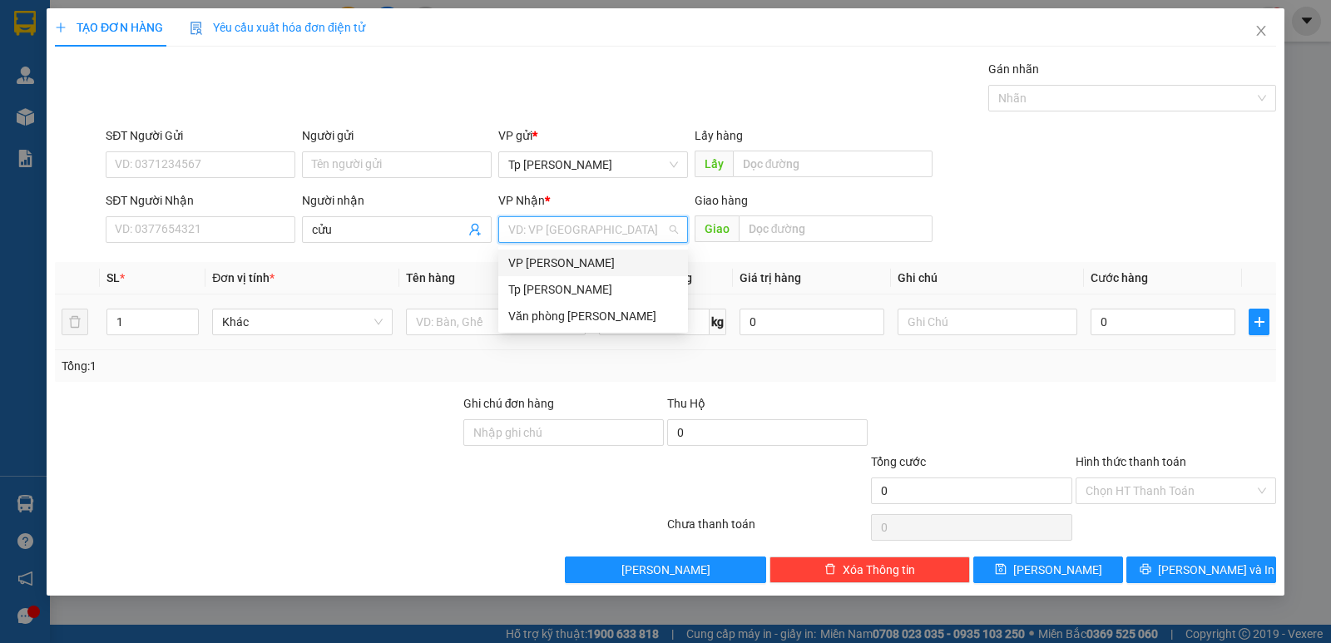
drag, startPoint x: 581, startPoint y: 264, endPoint x: 454, endPoint y: 306, distance: 133.9
click at [578, 264] on div "VP [PERSON_NAME]" at bounding box center [593, 263] width 170 height 18
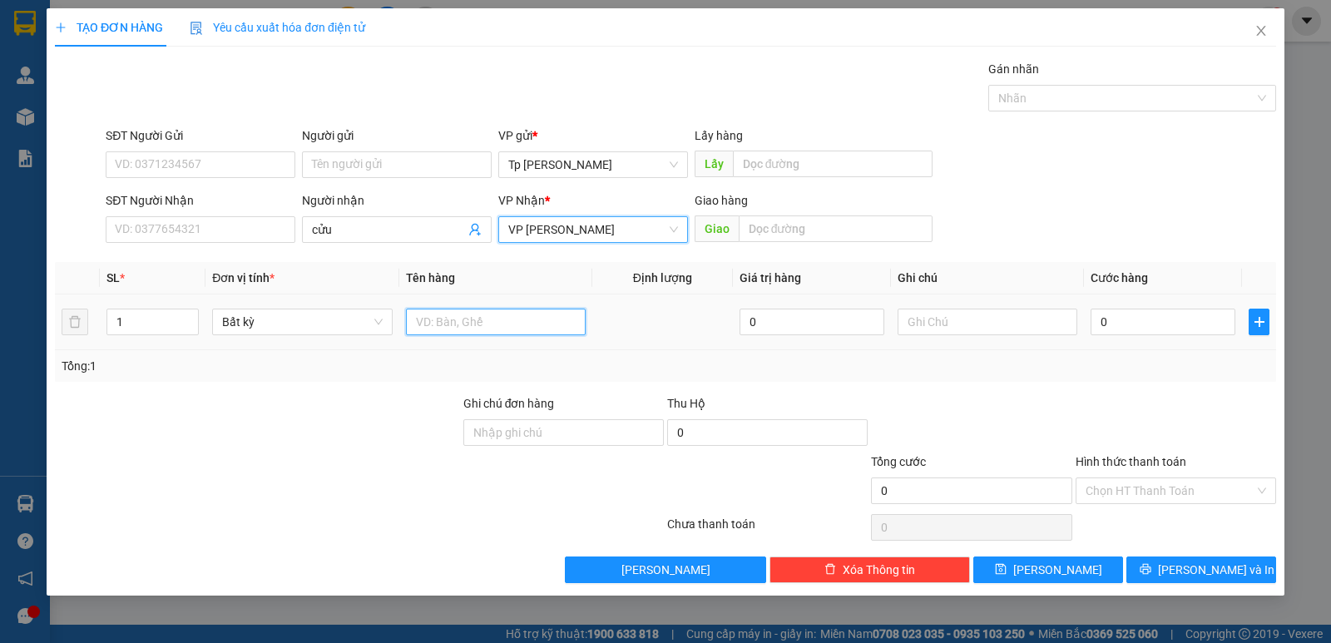
drag, startPoint x: 444, startPoint y: 316, endPoint x: 432, endPoint y: 297, distance: 22.4
click at [436, 304] on td at bounding box center [495, 322] width 193 height 56
type input "1 cây xám"
click at [1198, 328] on input "0" at bounding box center [1162, 322] width 145 height 27
type input "3"
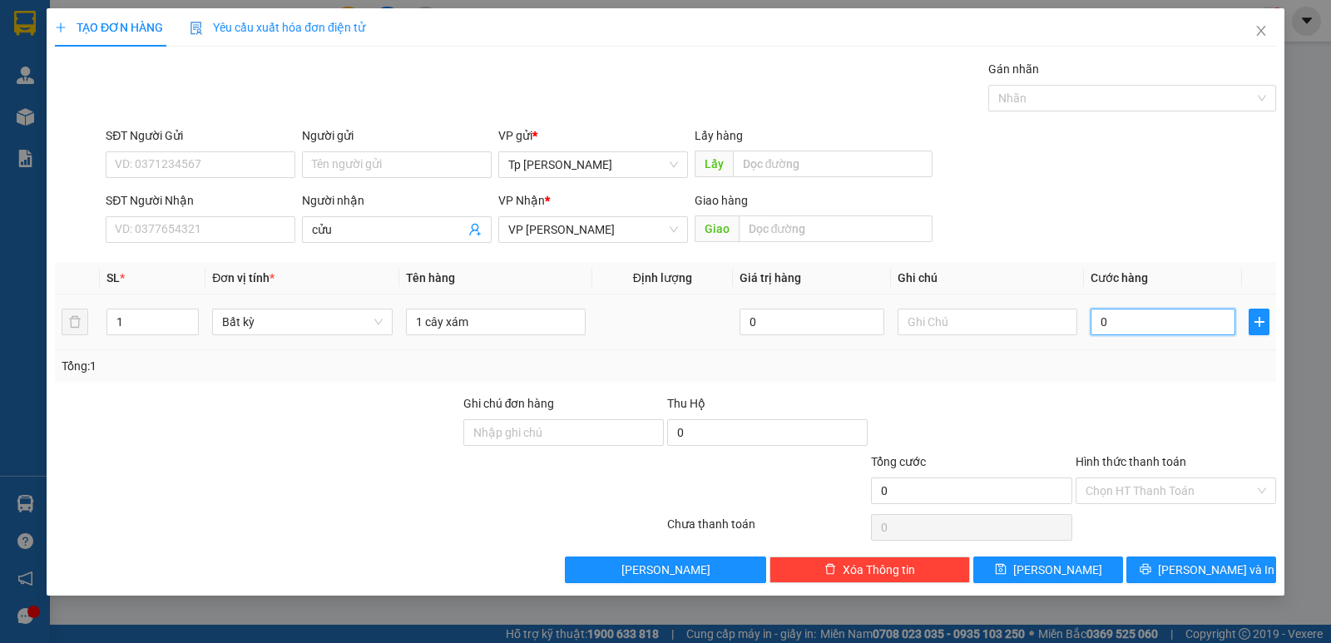
type input "3"
type input "30"
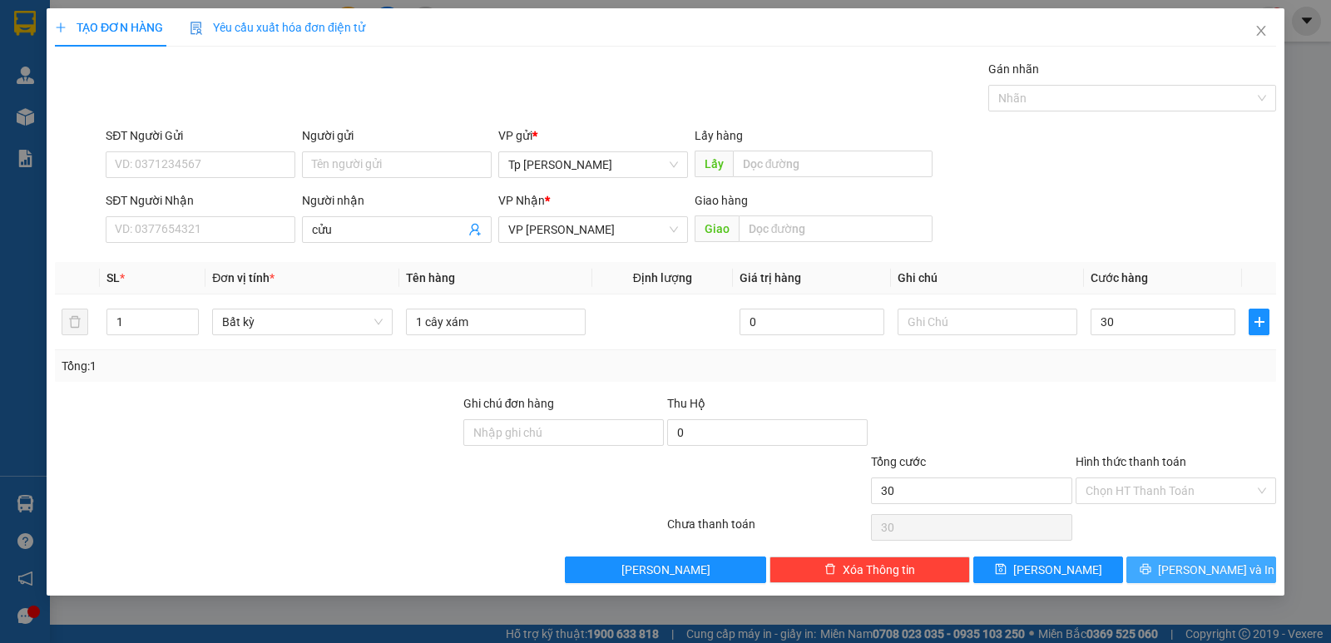
type input "30.000"
click at [1183, 570] on button "[PERSON_NAME] và In" at bounding box center [1201, 569] width 150 height 27
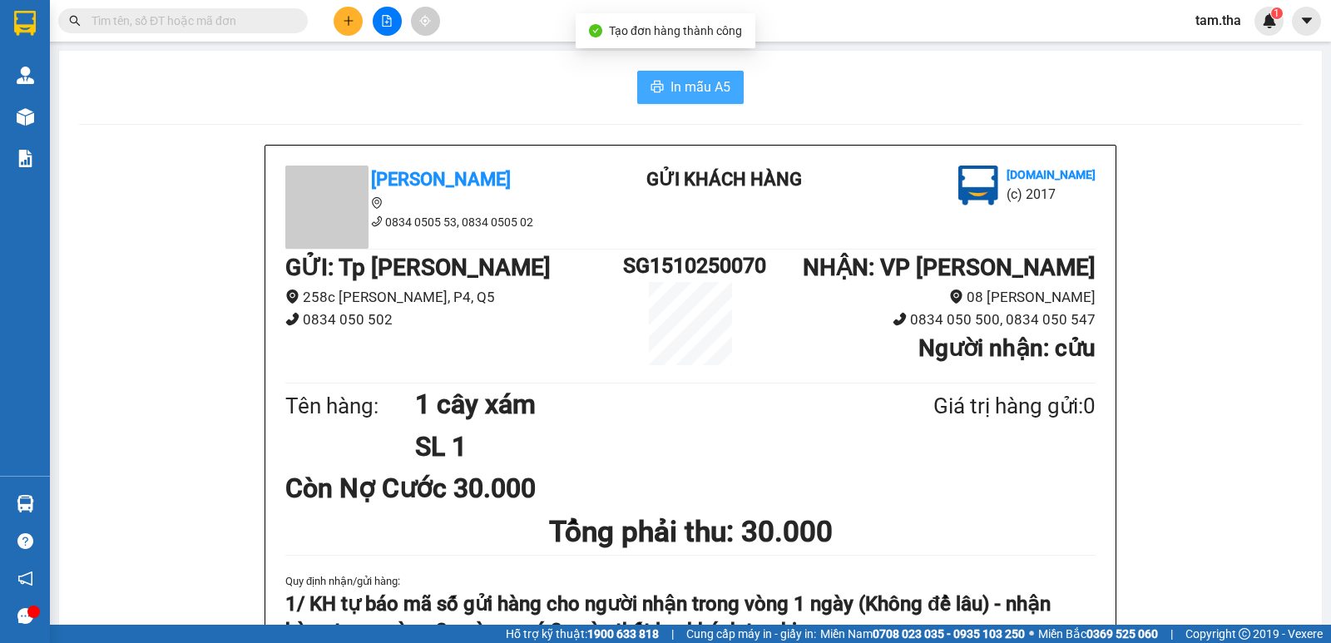
click at [693, 93] on span "In mẫu A5" at bounding box center [700, 87] width 60 height 21
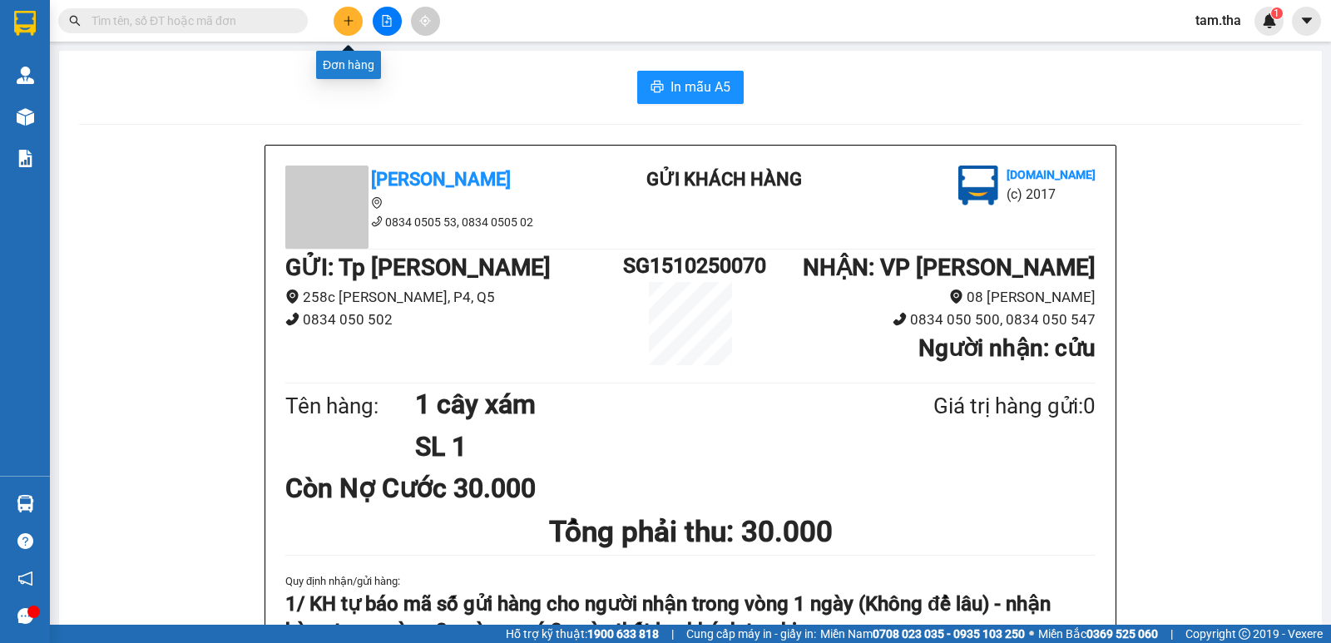
click at [352, 28] on button at bounding box center [348, 21] width 29 height 29
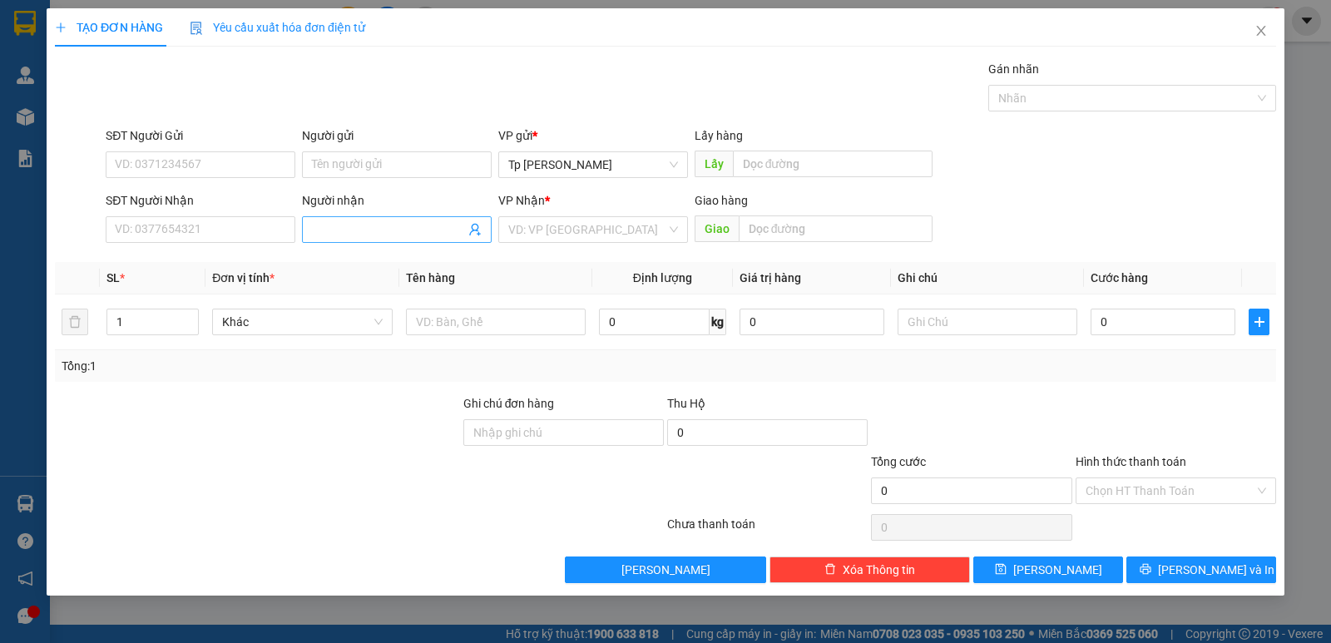
click at [363, 236] on input "Người nhận" at bounding box center [388, 229] width 153 height 18
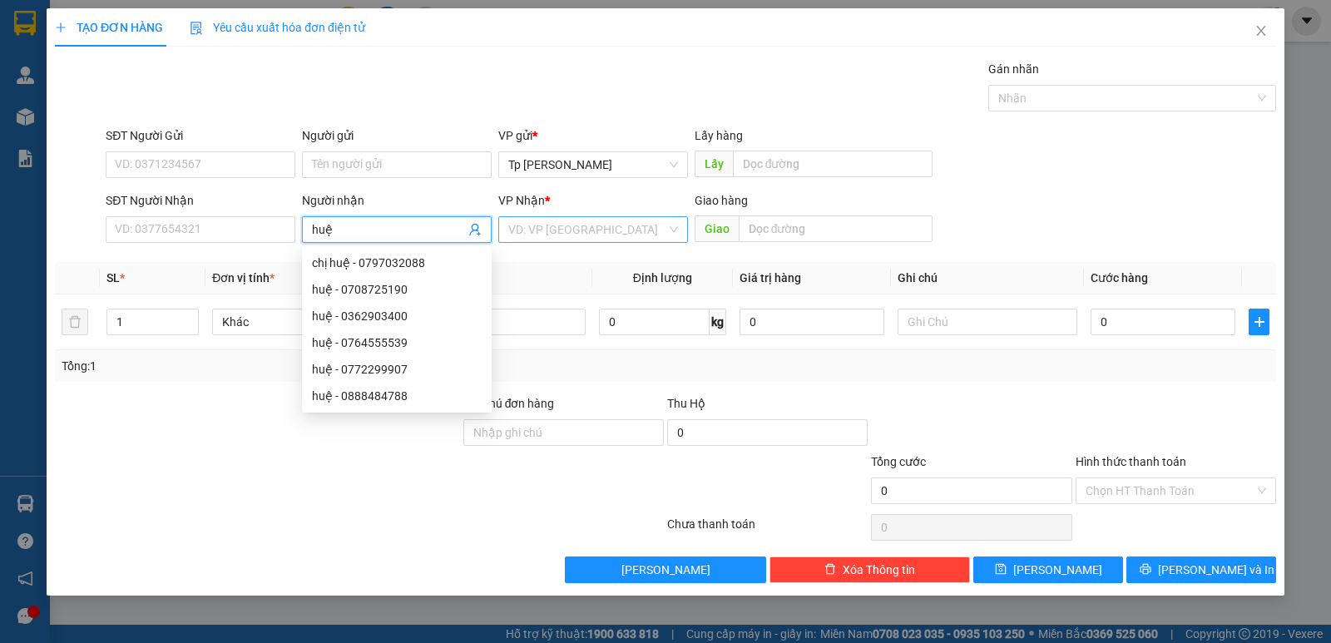
type input "huệ"
click at [538, 225] on input "search" at bounding box center [587, 229] width 158 height 25
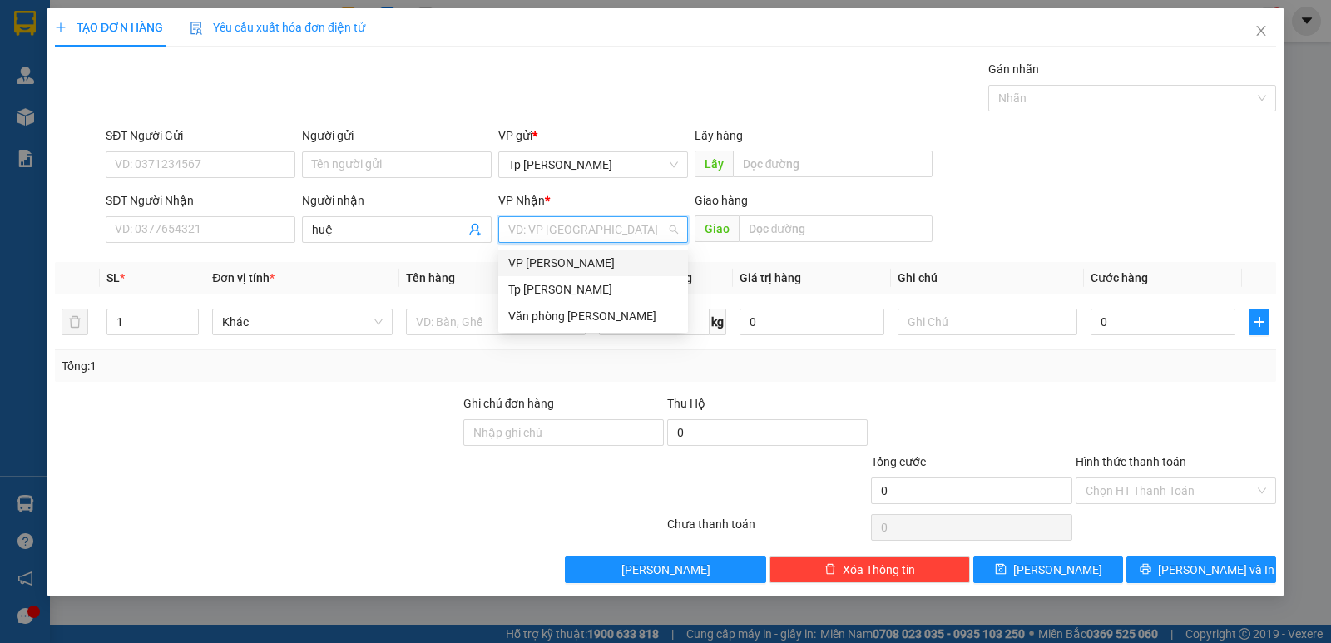
click at [561, 262] on div "VP [PERSON_NAME]" at bounding box center [593, 263] width 170 height 18
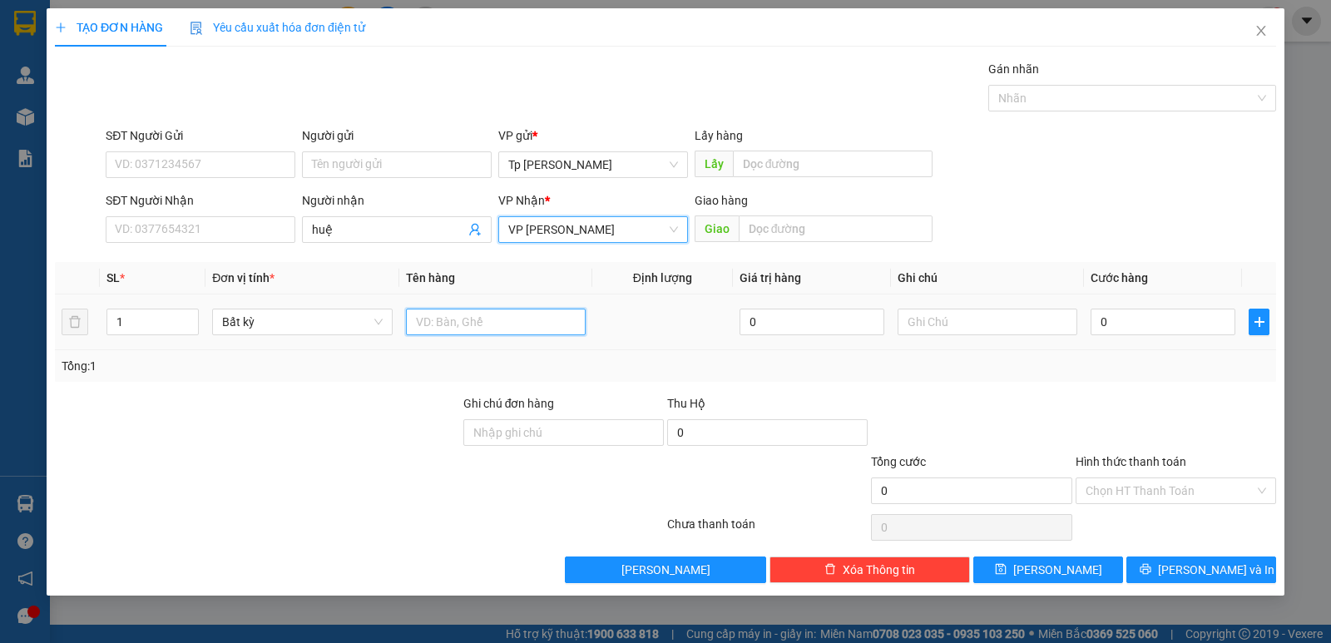
click at [453, 318] on input "text" at bounding box center [496, 322] width 180 height 27
type input "1 cục đá khói"
click at [1131, 324] on input "0" at bounding box center [1162, 322] width 145 height 27
type input "3"
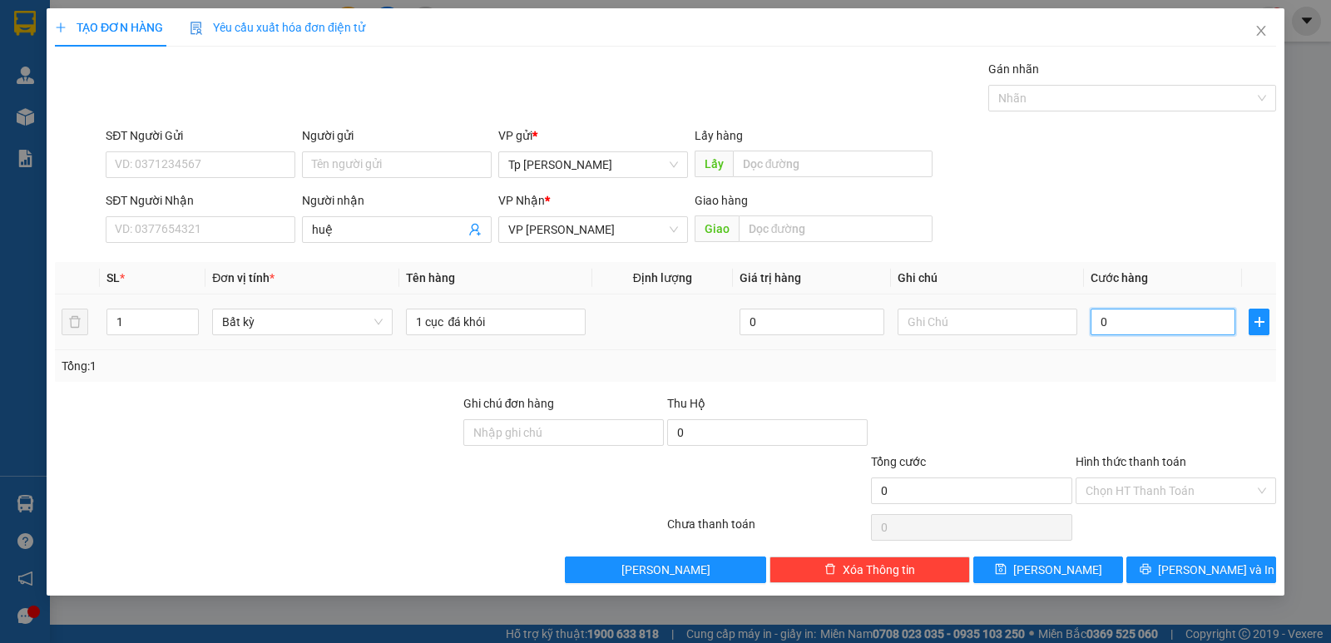
type input "3"
type input "30"
click at [1143, 328] on input "30" at bounding box center [1162, 322] width 145 height 27
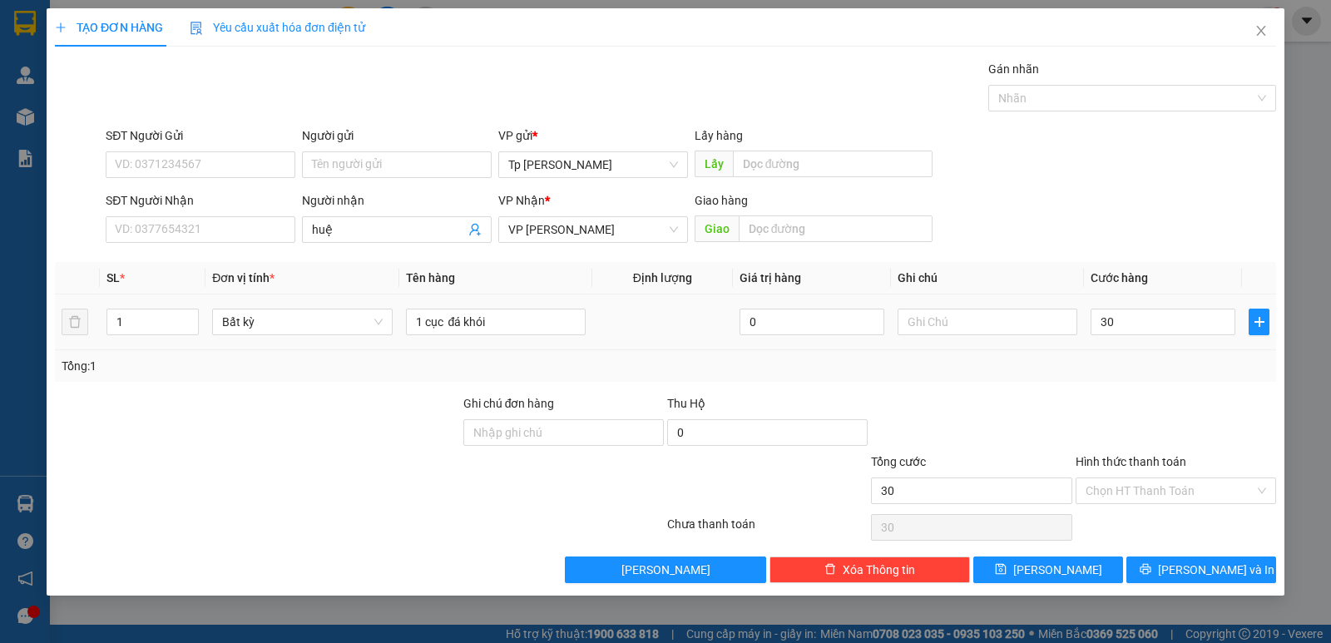
type input "30.000"
drag, startPoint x: 1156, startPoint y: 365, endPoint x: 1189, endPoint y: 525, distance: 163.1
click at [1156, 367] on div "Tổng: 1" at bounding box center [666, 366] width 1208 height 18
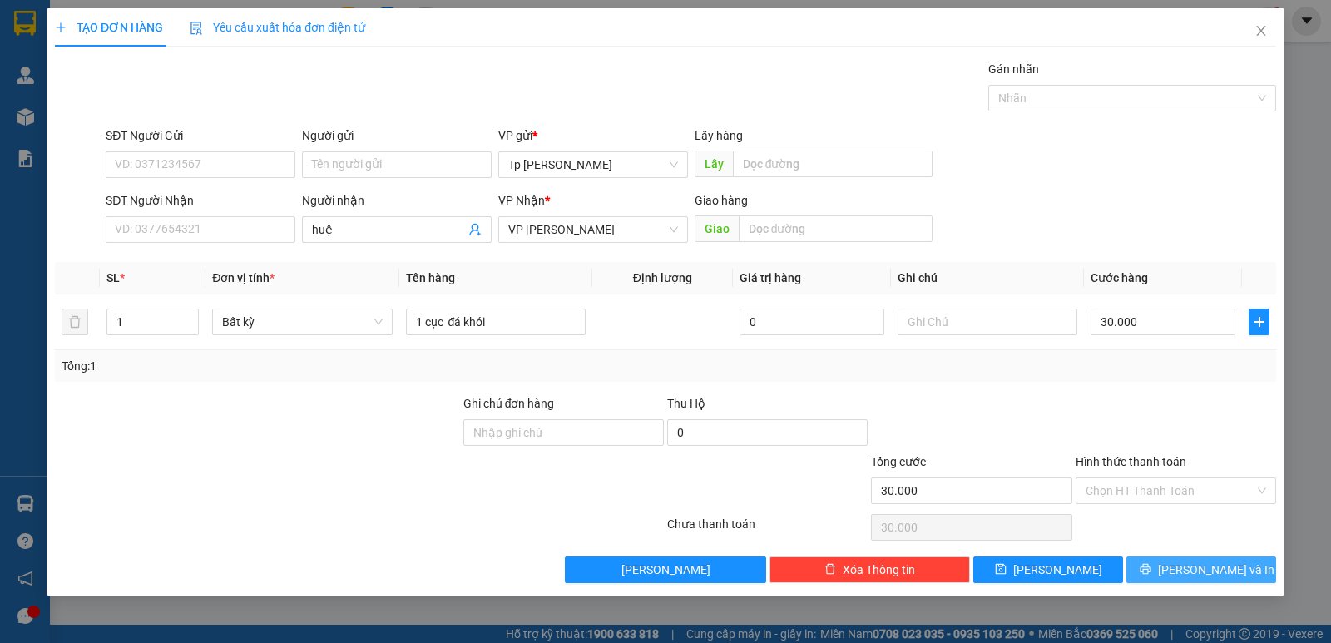
click at [1194, 574] on span "[PERSON_NAME] và In" at bounding box center [1216, 570] width 116 height 18
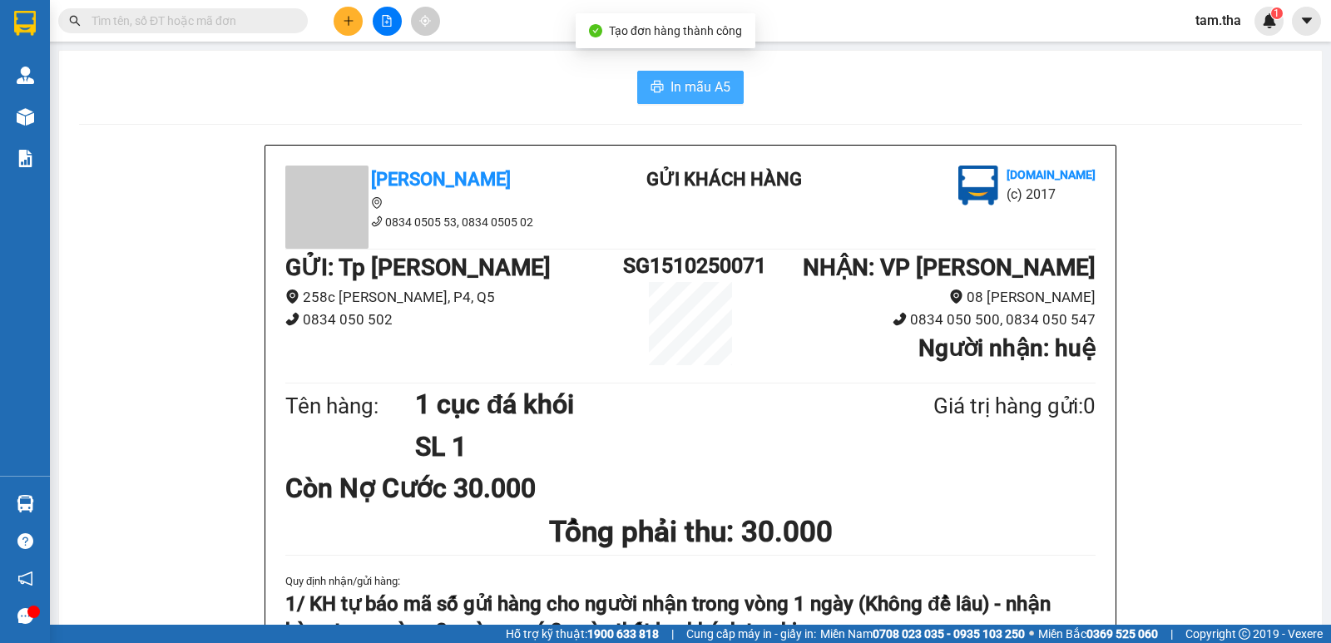
click at [709, 95] on span "In mẫu A5" at bounding box center [700, 87] width 60 height 21
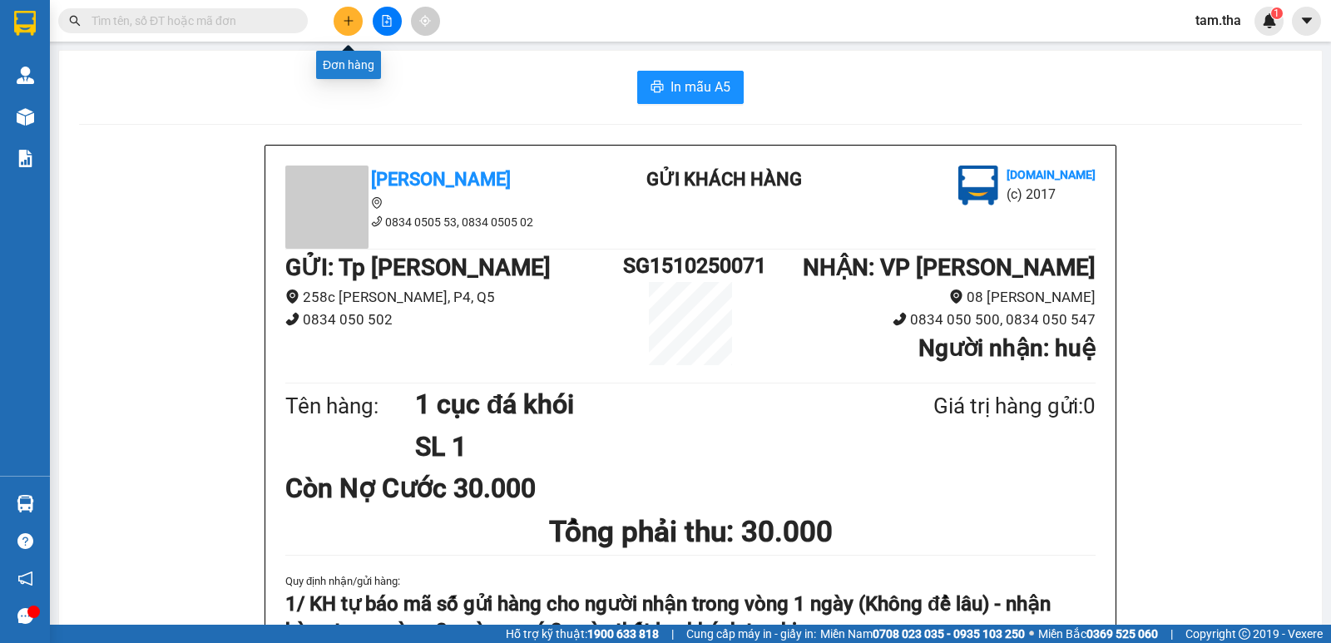
click at [353, 28] on button at bounding box center [348, 21] width 29 height 29
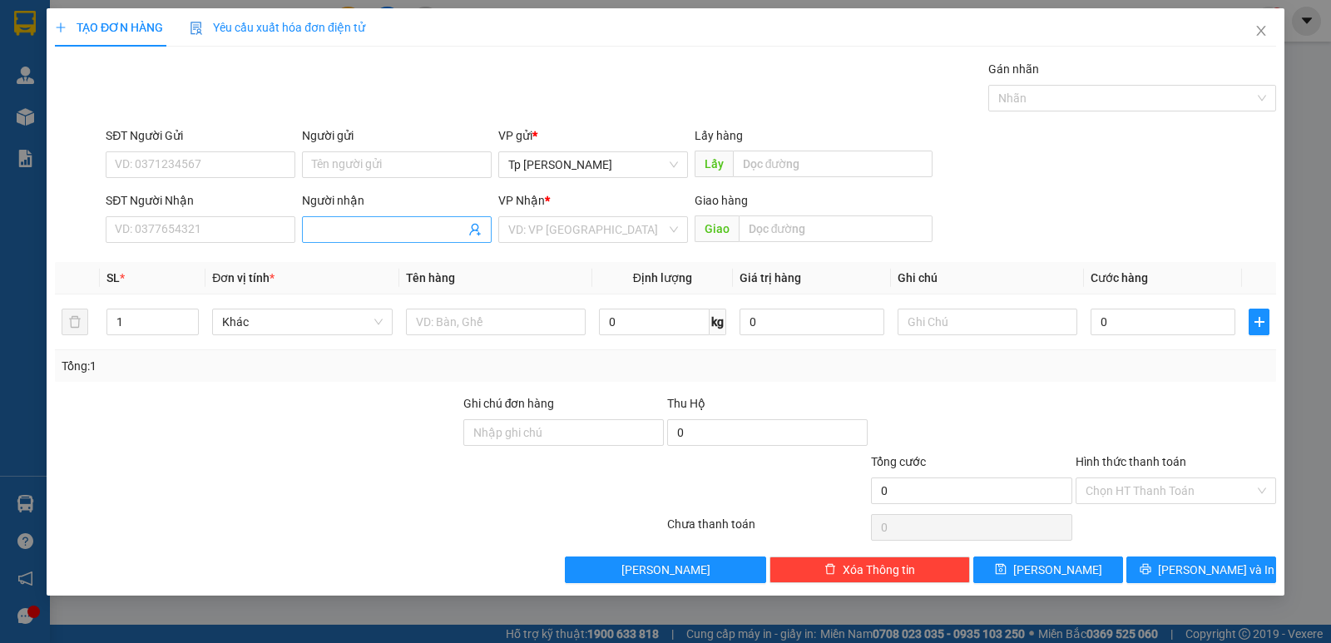
click at [321, 239] on span at bounding box center [397, 229] width 190 height 27
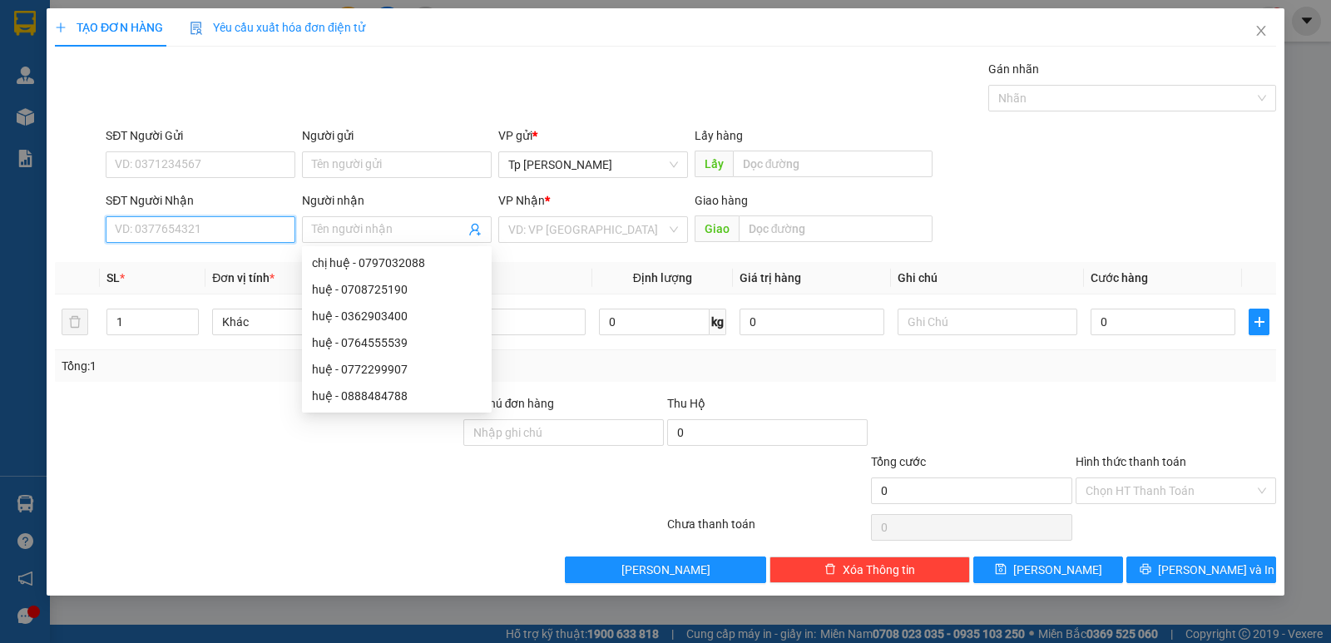
click at [264, 234] on input "SĐT Người Nhận" at bounding box center [201, 229] width 190 height 27
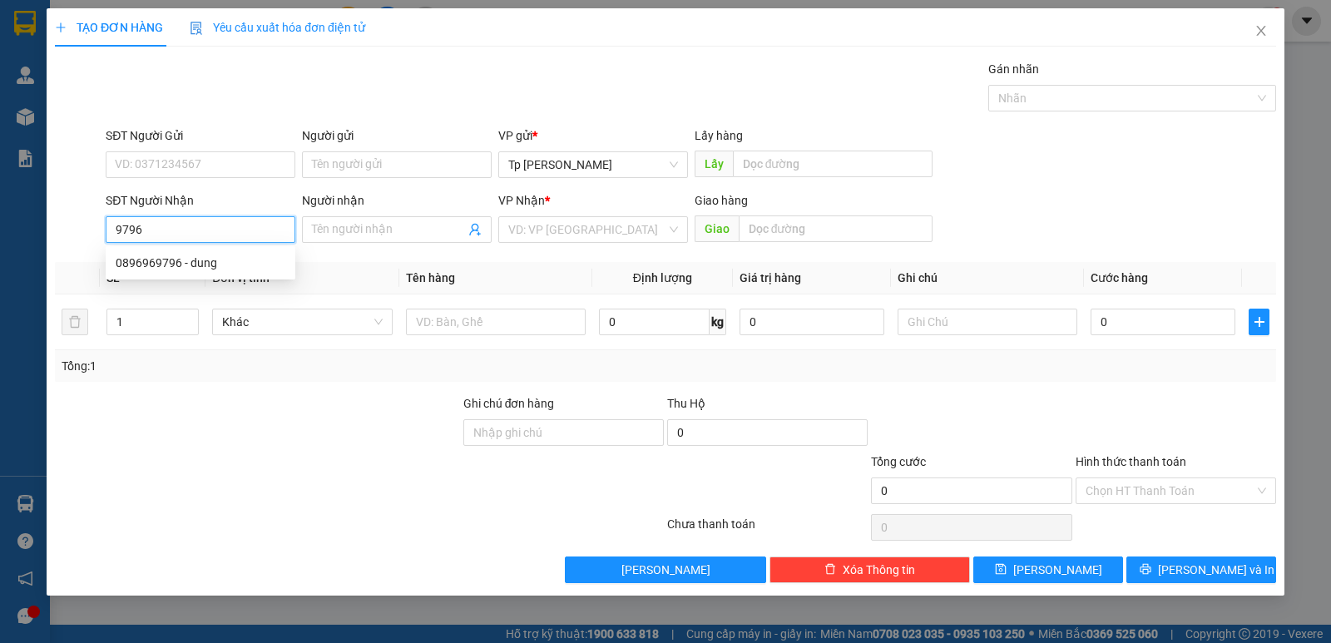
drag, startPoint x: 195, startPoint y: 260, endPoint x: 215, endPoint y: 178, distance: 84.7
click at [199, 254] on div "0896969796 - dung" at bounding box center [201, 263] width 170 height 18
type input "0896969796"
type input "dung"
type input "0896969796"
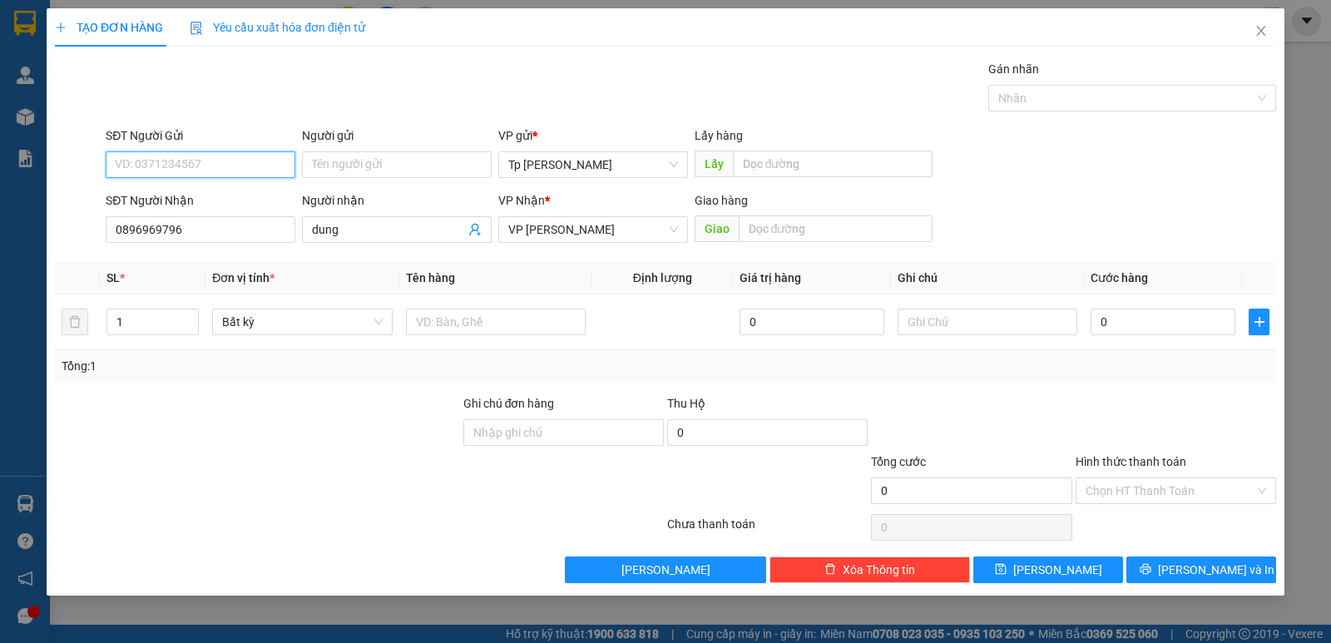
click at [215, 171] on input "SĐT Người Gửi" at bounding box center [201, 164] width 190 height 27
click at [220, 226] on div "0907354186 - dung" at bounding box center [201, 224] width 170 height 18
type input "0907354186"
type input "dung"
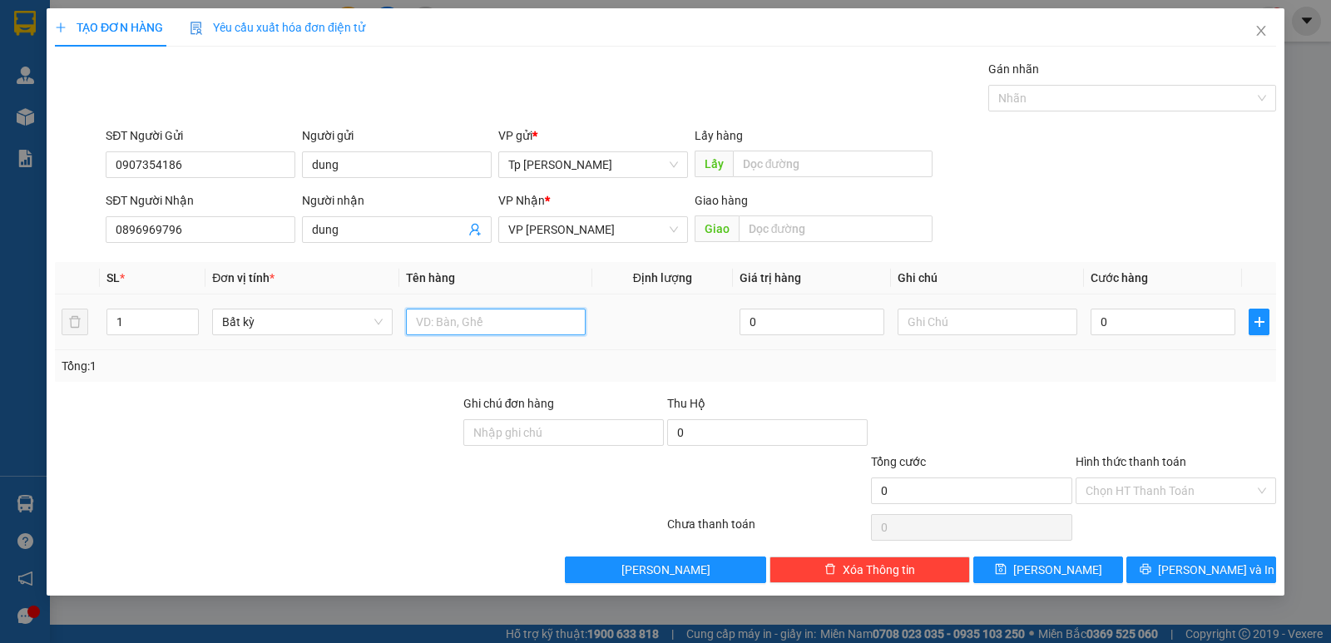
click at [548, 319] on input "text" at bounding box center [496, 322] width 180 height 27
type input "1 T xám _ bánh kem"
click at [1118, 322] on input "0" at bounding box center [1162, 322] width 145 height 27
type input "5"
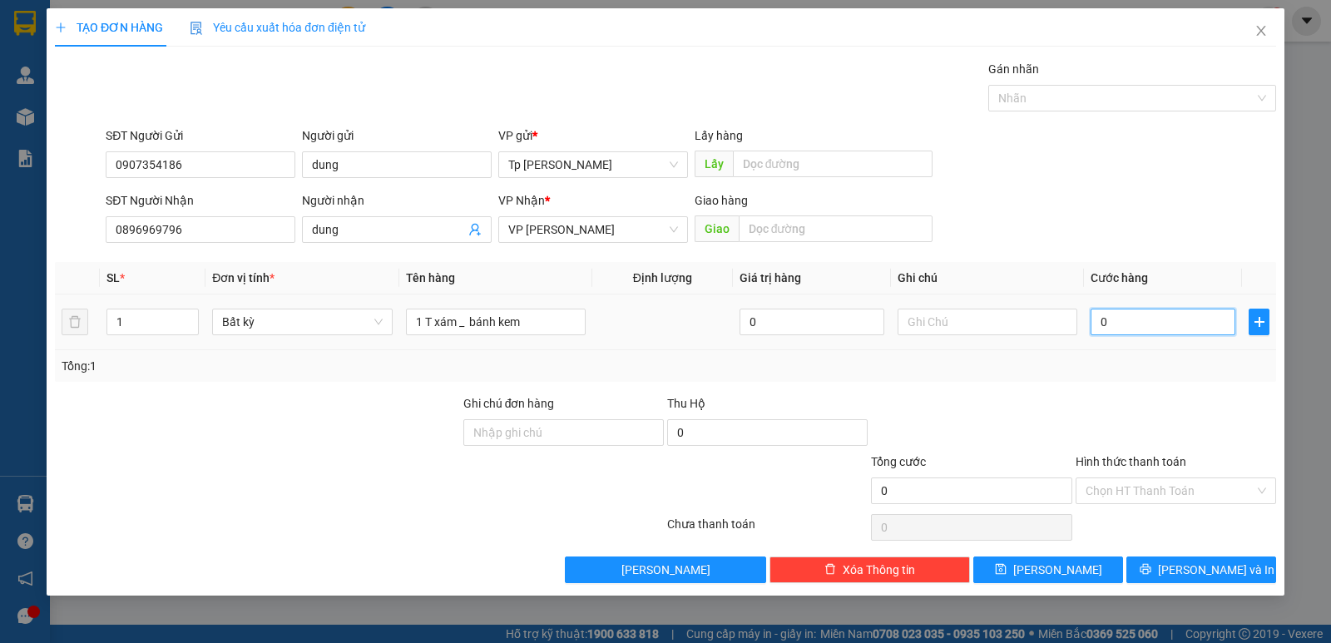
type input "5"
type input "50"
type input "50.000"
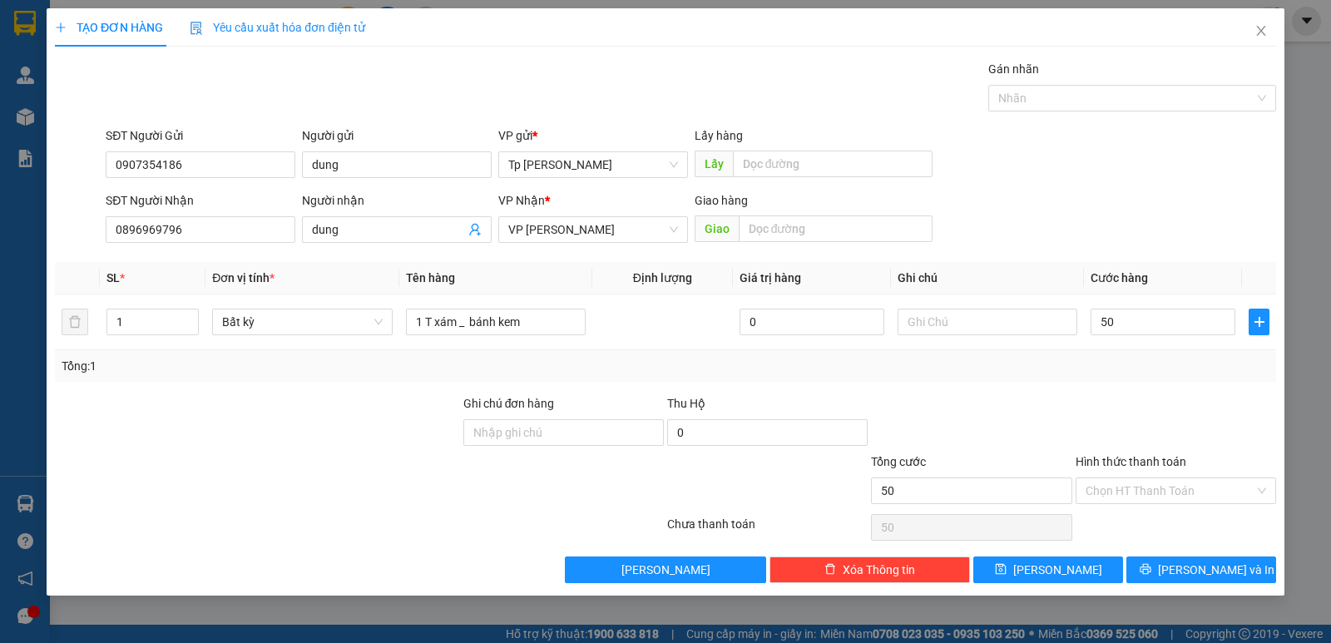
type input "50.000"
click at [1162, 384] on div "Transit Pickup Surcharge Ids Transit Deliver Surcharge Ids Transit Deliver Surc…" at bounding box center [665, 321] width 1221 height 523
click at [1234, 566] on button "[PERSON_NAME] và In" at bounding box center [1201, 569] width 150 height 27
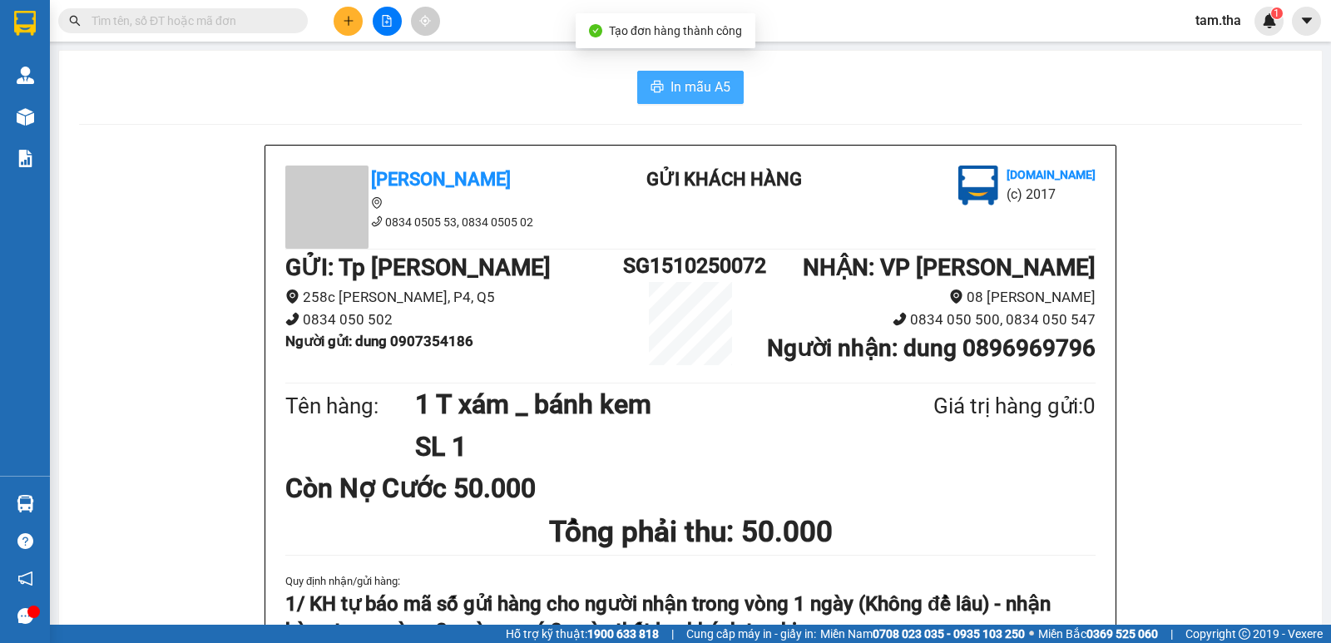
click at [670, 96] on span "In mẫu A5" at bounding box center [700, 87] width 60 height 21
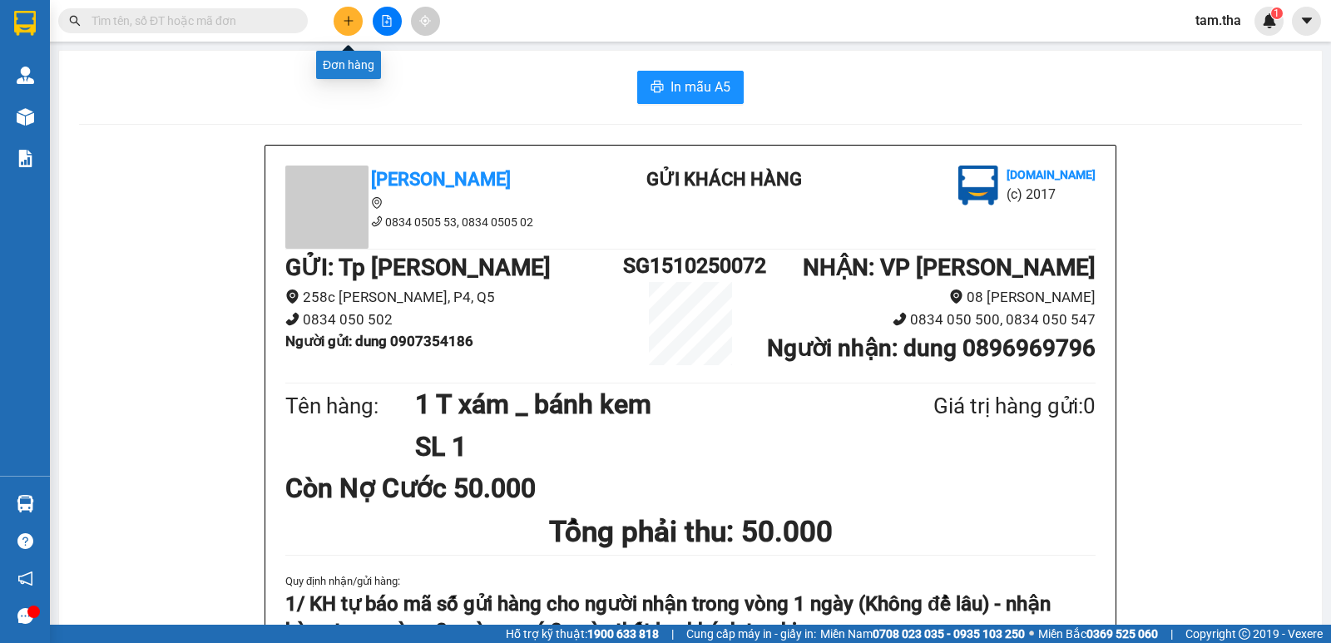
click at [353, 26] on button at bounding box center [348, 21] width 29 height 29
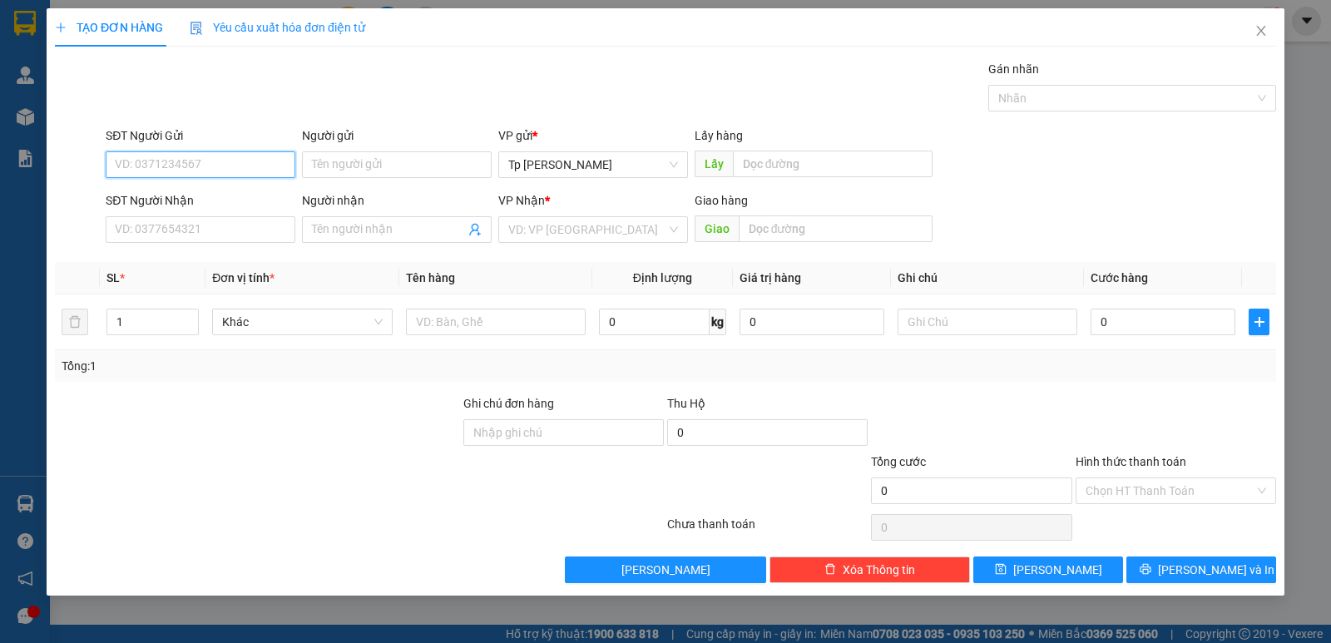
click at [229, 164] on input "SĐT Người Gửi" at bounding box center [201, 164] width 190 height 27
type input "0907711228"
click at [193, 201] on div "0907711228 - HIỀN" at bounding box center [201, 198] width 170 height 18
type input "HIỀN"
type input "0562796279"
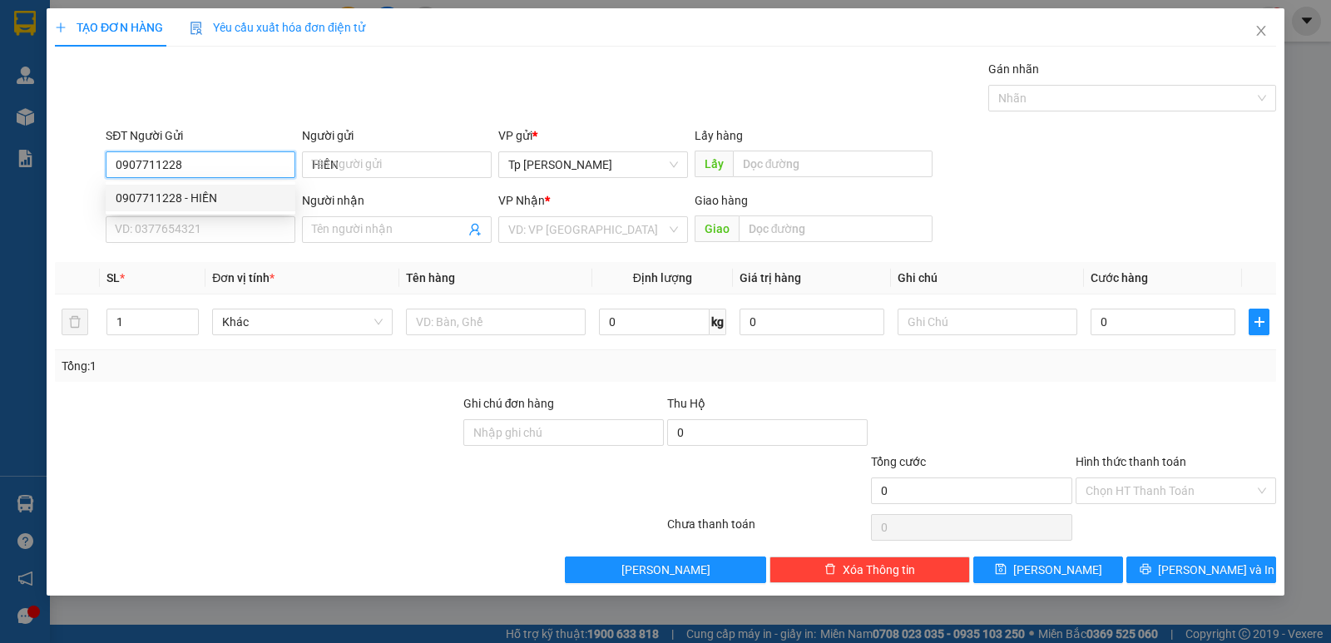
type input "Công Tiền"
type input "0907711228"
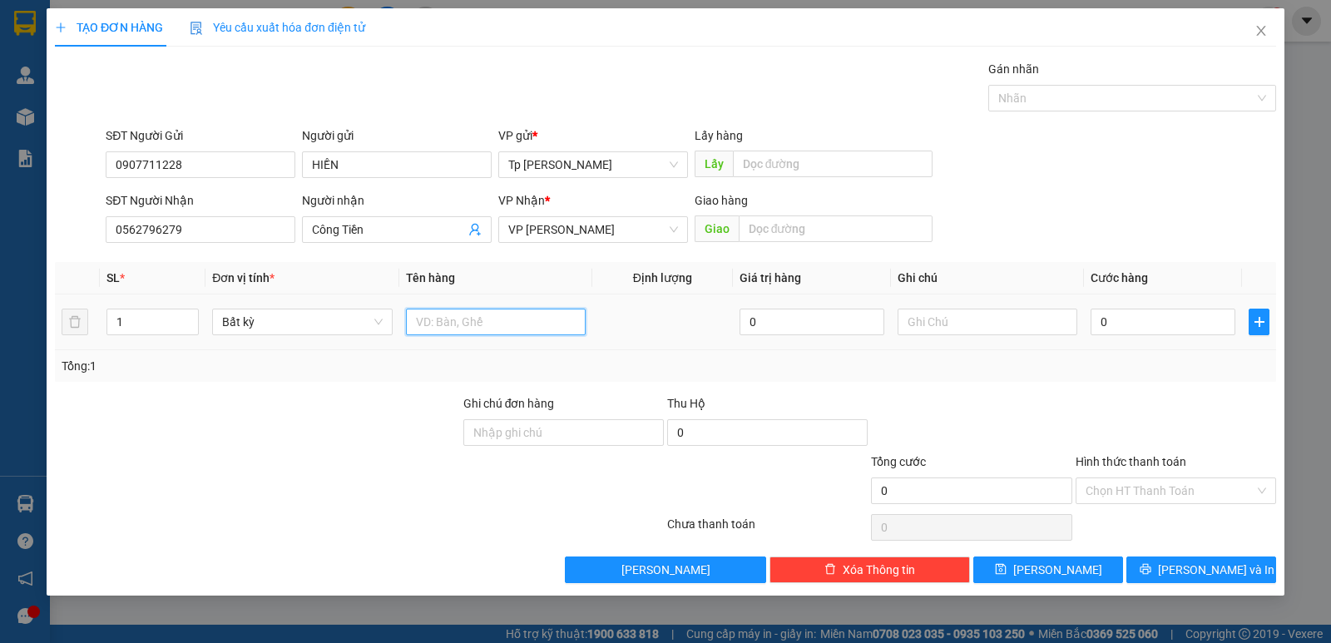
click at [532, 326] on input "text" at bounding box center [496, 322] width 180 height 27
type input "1 goi mau den= Phu tung"
click at [1125, 324] on input "0" at bounding box center [1162, 322] width 145 height 27
type input "3"
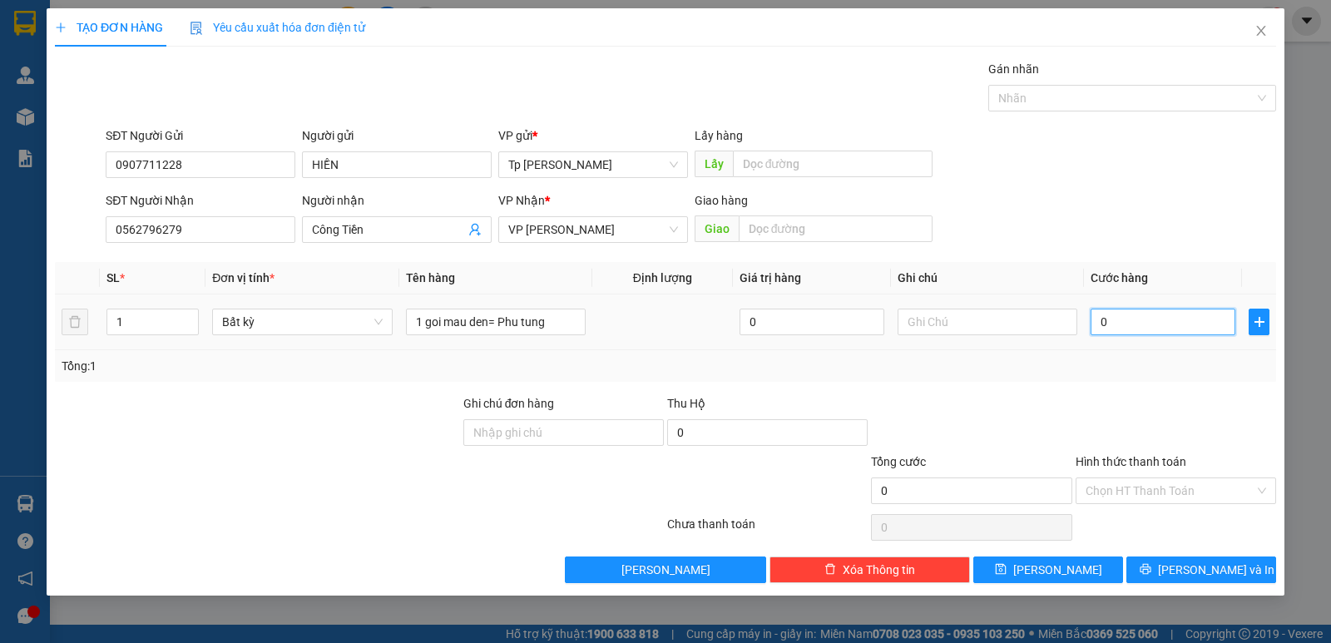
type input "3"
type input "30"
type input "30.000"
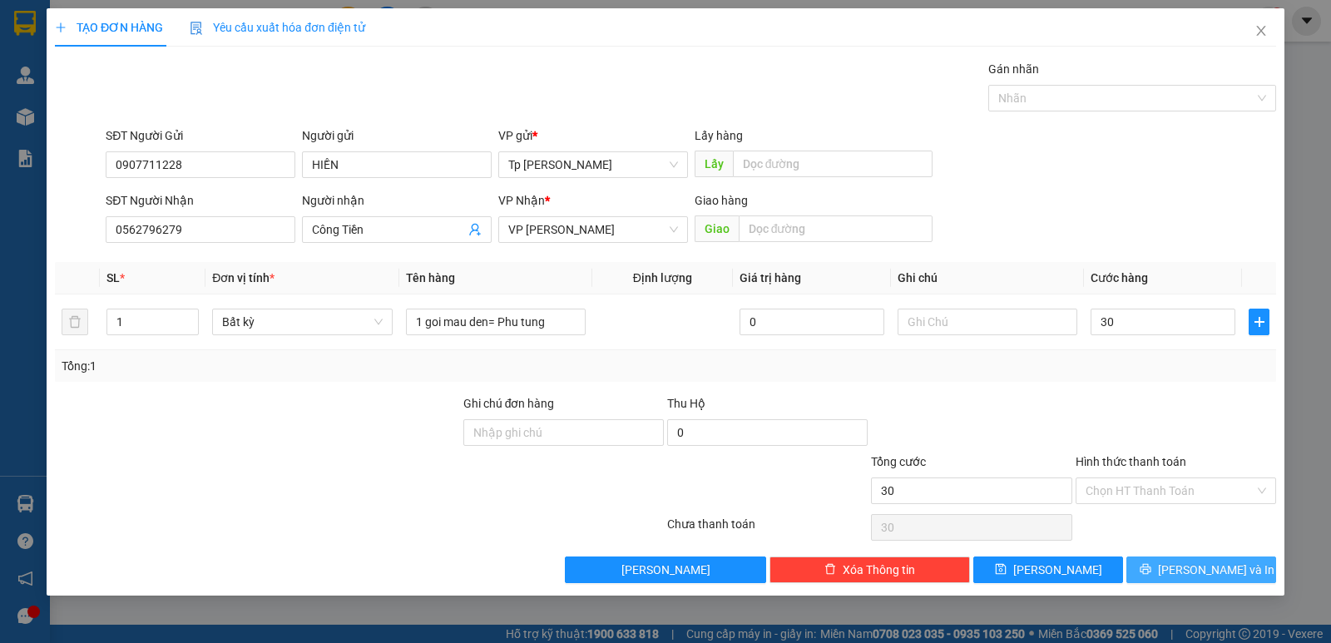
type input "30.000"
click at [1213, 570] on span "[PERSON_NAME] và In" at bounding box center [1216, 570] width 116 height 18
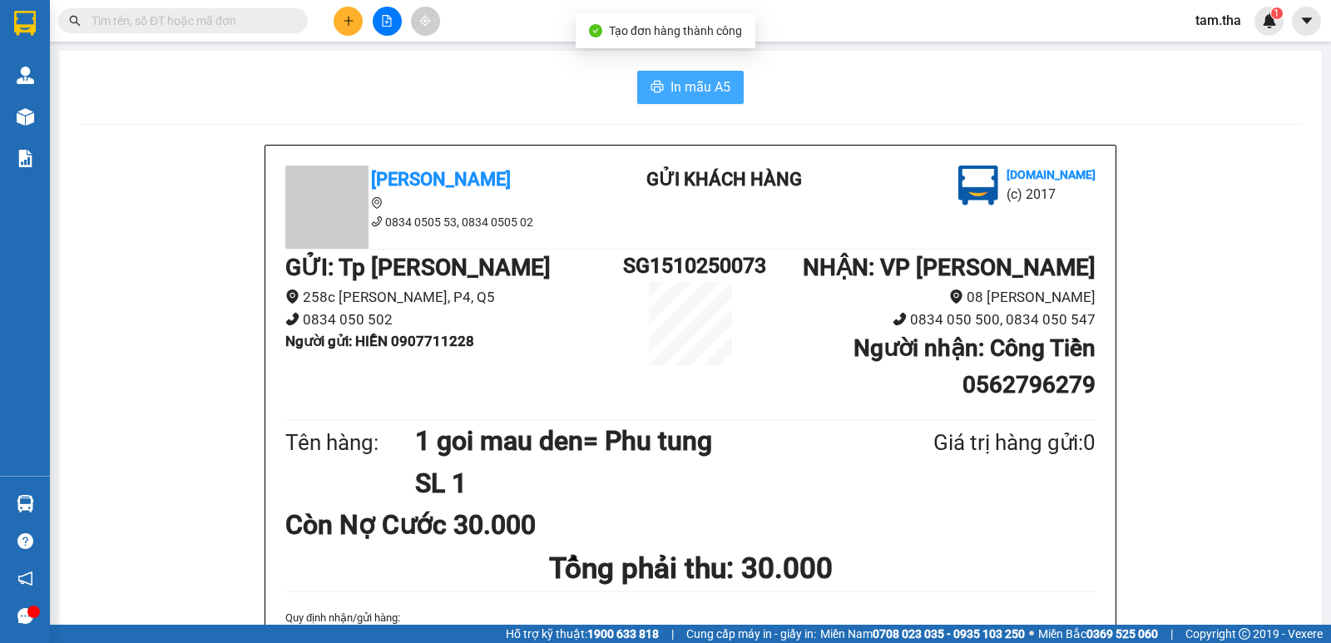
click at [684, 84] on span "In mẫu A5" at bounding box center [700, 87] width 60 height 21
click at [422, 101] on div "In mẫu A5" at bounding box center [690, 87] width 1223 height 33
click at [558, 88] on div "In mẫu A5" at bounding box center [690, 87] width 1223 height 33
click at [344, 24] on icon "plus" at bounding box center [349, 21] width 12 height 12
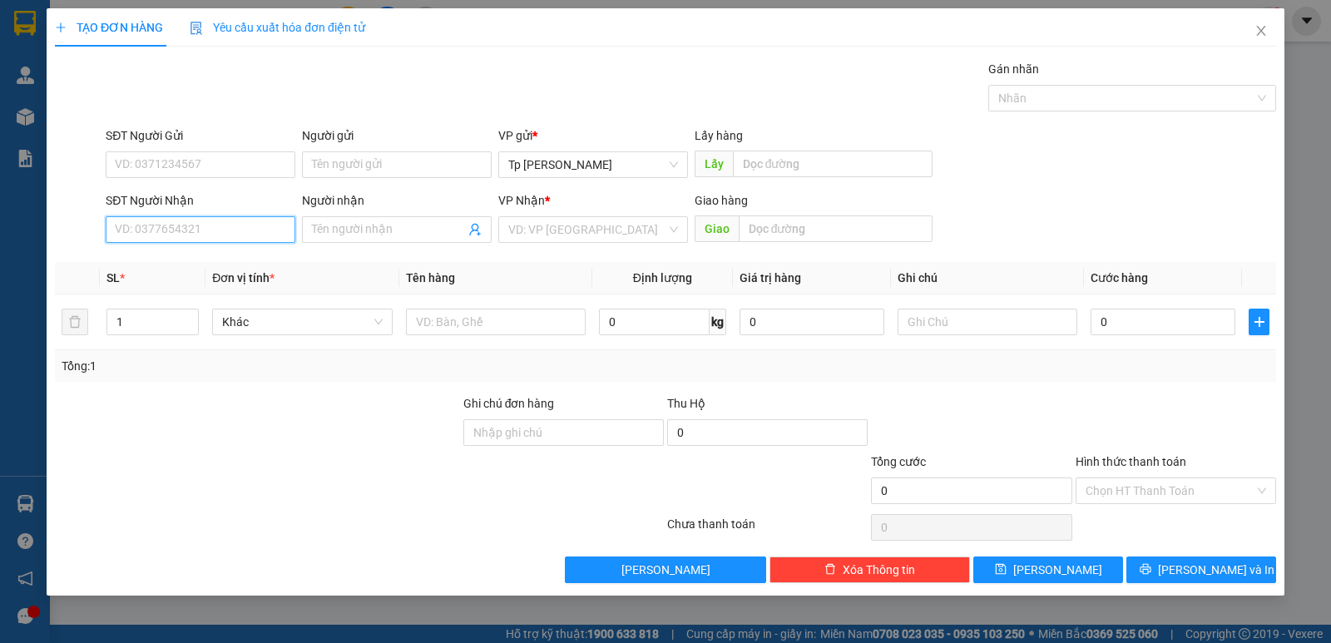
click at [161, 236] on input "SĐT Người Nhận" at bounding box center [201, 229] width 190 height 27
click at [188, 249] on div "0937647365 0937647365 - hương" at bounding box center [201, 262] width 190 height 33
drag, startPoint x: 189, startPoint y: 231, endPoint x: 203, endPoint y: 240, distance: 16.8
click at [189, 230] on input "0937647" at bounding box center [201, 229] width 190 height 27
click at [210, 265] on div "0937647365 - hương" at bounding box center [201, 263] width 170 height 18
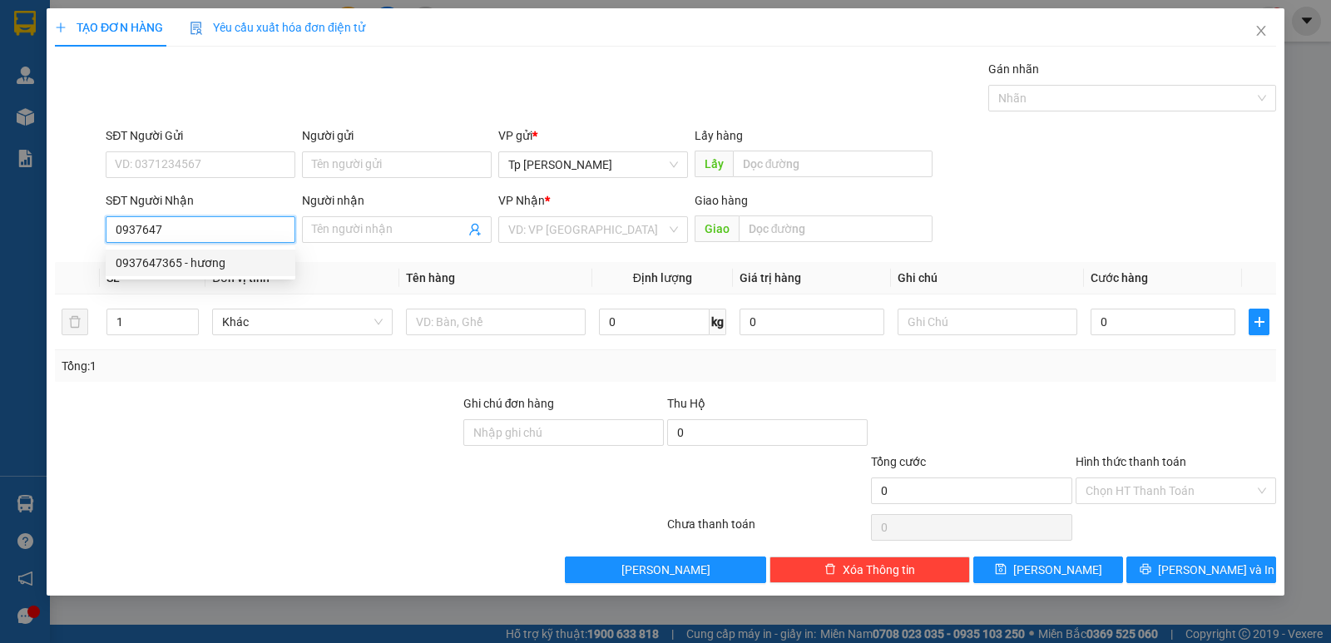
type input "0937647365"
type input "hương"
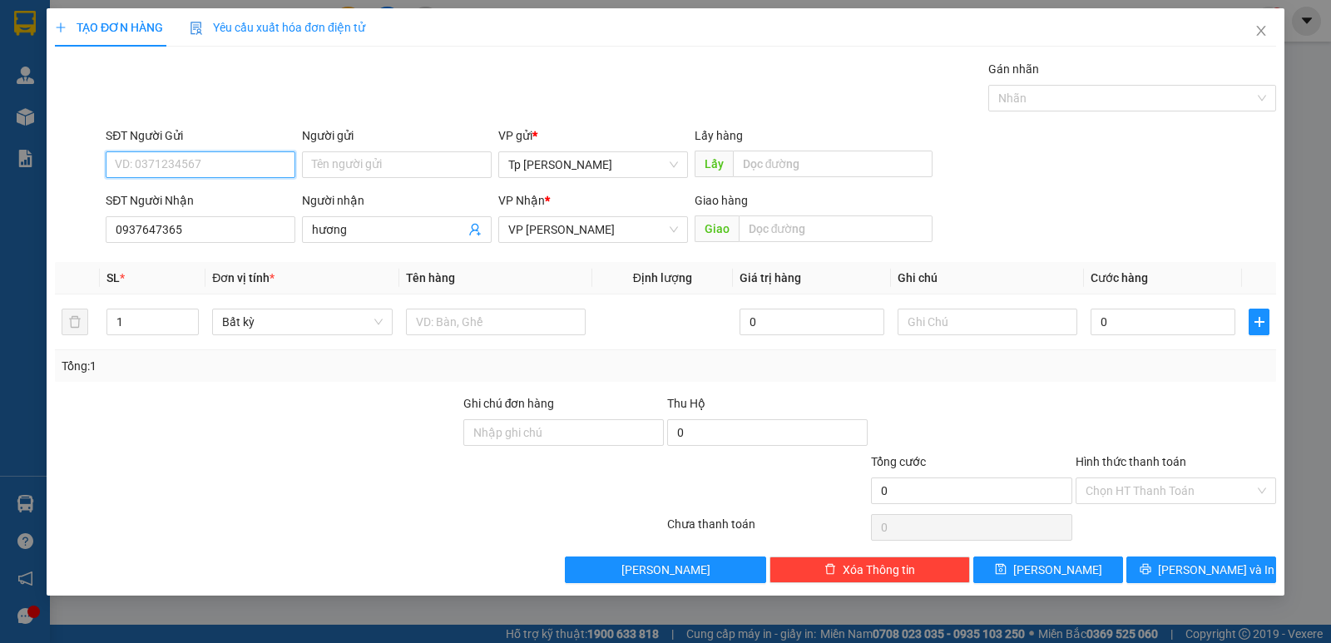
click at [208, 173] on input "SĐT Người Gửi" at bounding box center [201, 164] width 190 height 27
click at [210, 202] on div "0903165215 - hoa" at bounding box center [201, 198] width 170 height 18
type input "0903165215"
type input "hoa"
click at [192, 309] on span "Increase Value" at bounding box center [189, 315] width 18 height 12
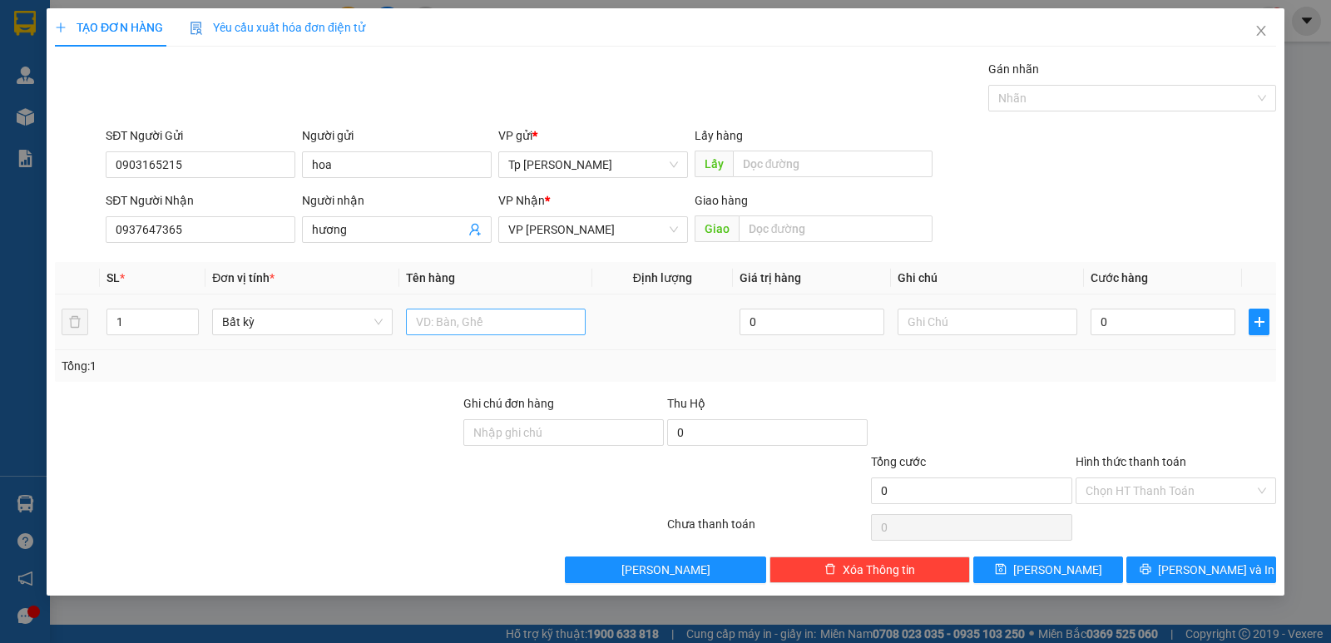
type input "2"
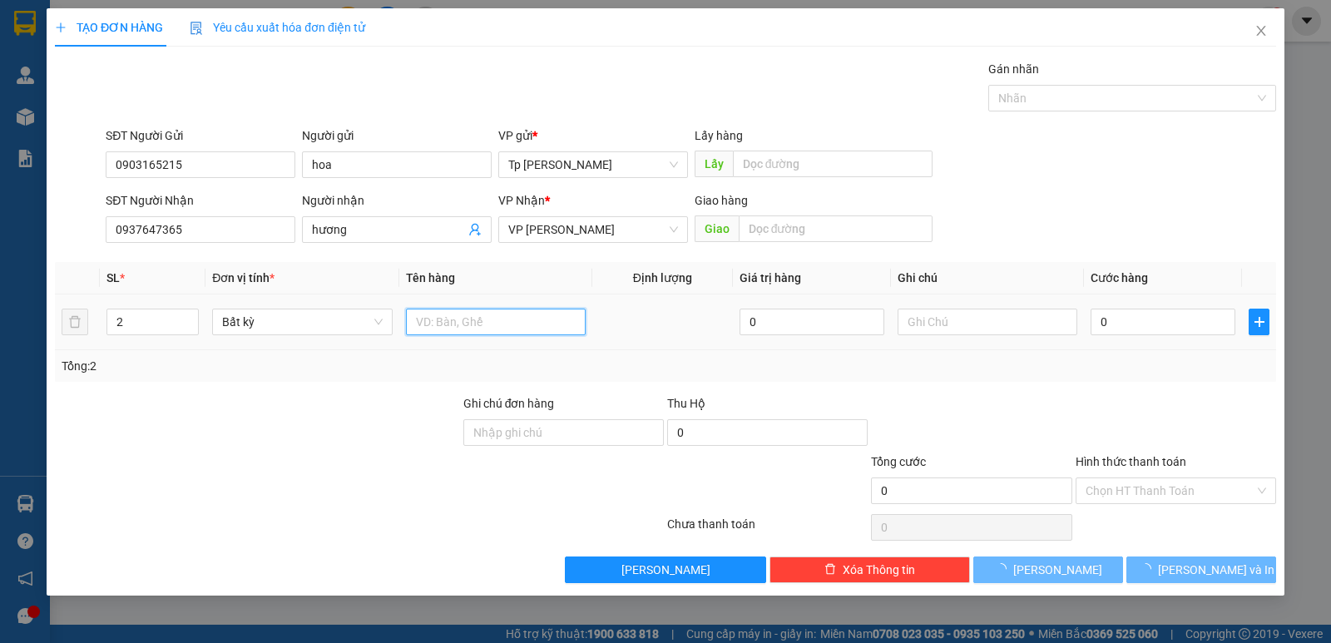
click at [457, 324] on input "text" at bounding box center [496, 322] width 180 height 27
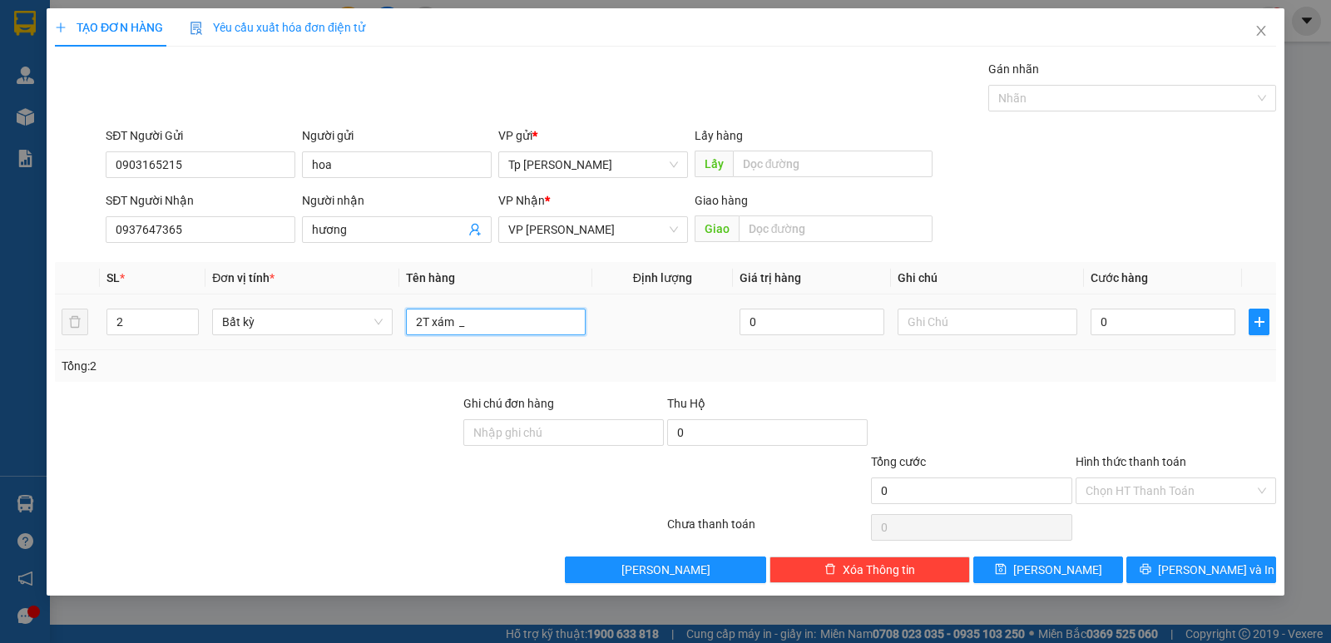
type input "2T xám _"
drag, startPoint x: 478, startPoint y: 325, endPoint x: 394, endPoint y: 324, distance: 84.0
click at [394, 324] on tr "2 Bất kỳ 2T xám _ 0 0" at bounding box center [665, 322] width 1221 height 56
type input "1T xám"
type input "1"
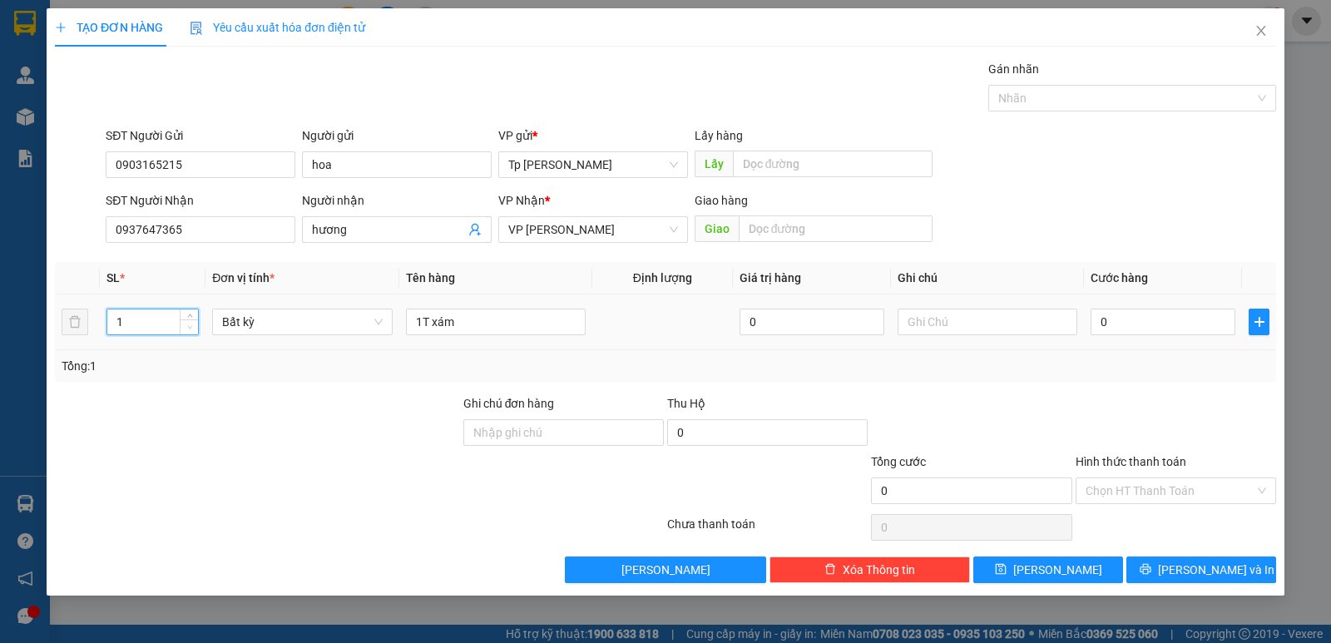
click at [188, 330] on span "down" at bounding box center [190, 328] width 10 height 10
click at [512, 328] on input "1T xám" at bounding box center [496, 322] width 180 height 27
type input "1T xám _ đồ ăn + QA"
click at [1109, 328] on input "0" at bounding box center [1162, 322] width 145 height 27
type input "3"
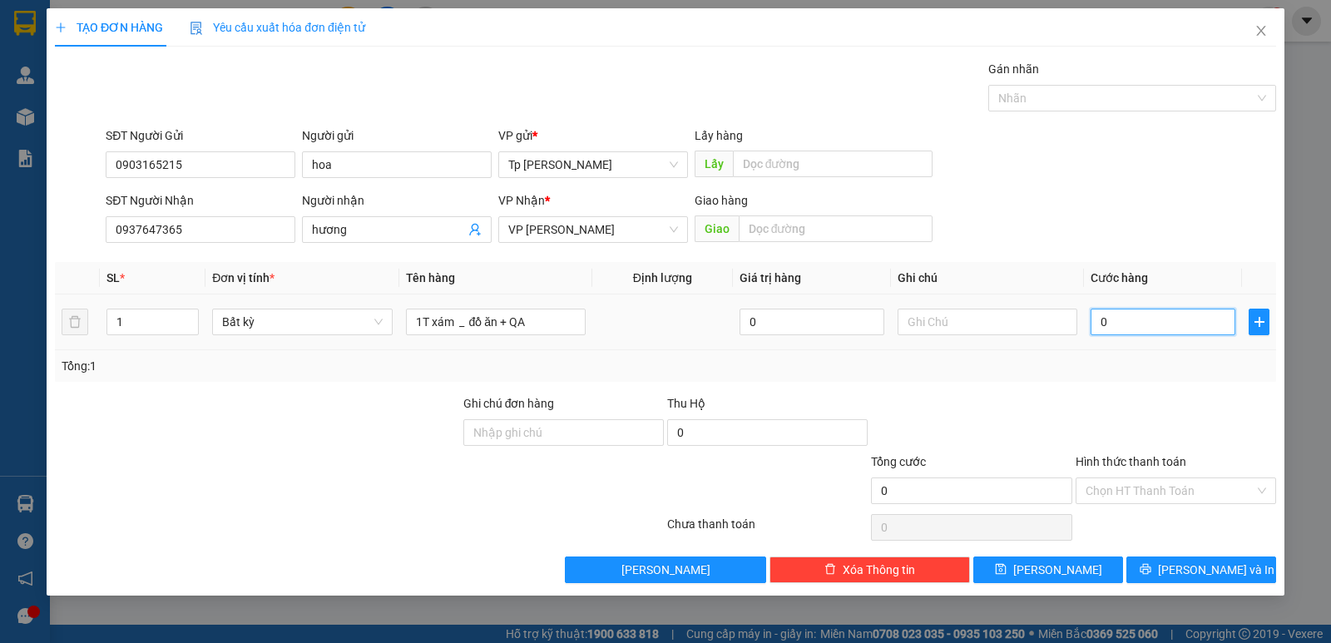
type input "3"
type input "30"
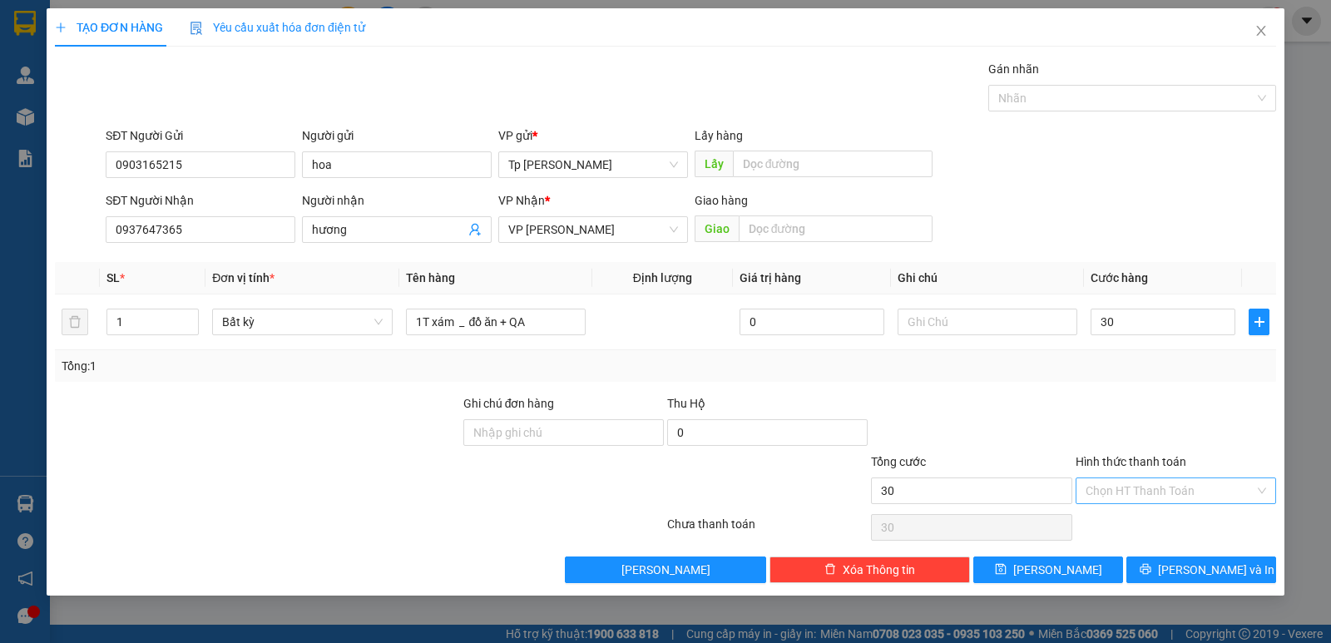
type input "30.000"
click at [1190, 479] on input "Hình thức thanh toán" at bounding box center [1169, 490] width 169 height 25
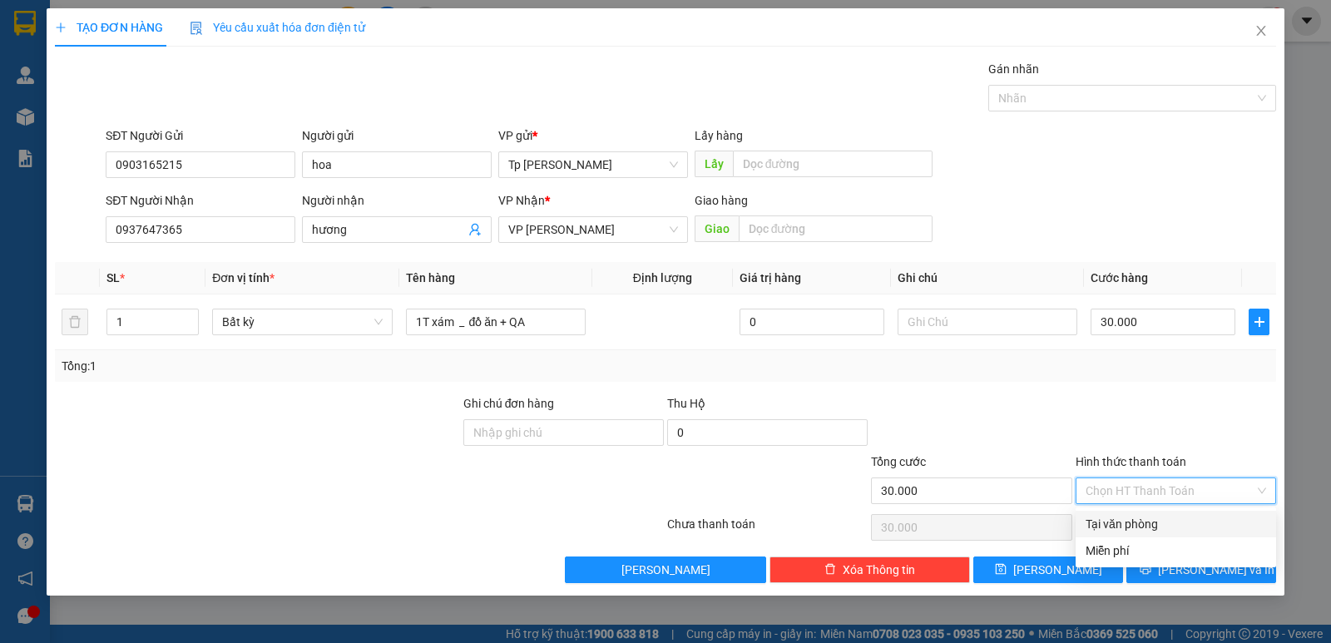
click at [1172, 516] on div "Tại văn phòng" at bounding box center [1175, 524] width 180 height 18
type input "0"
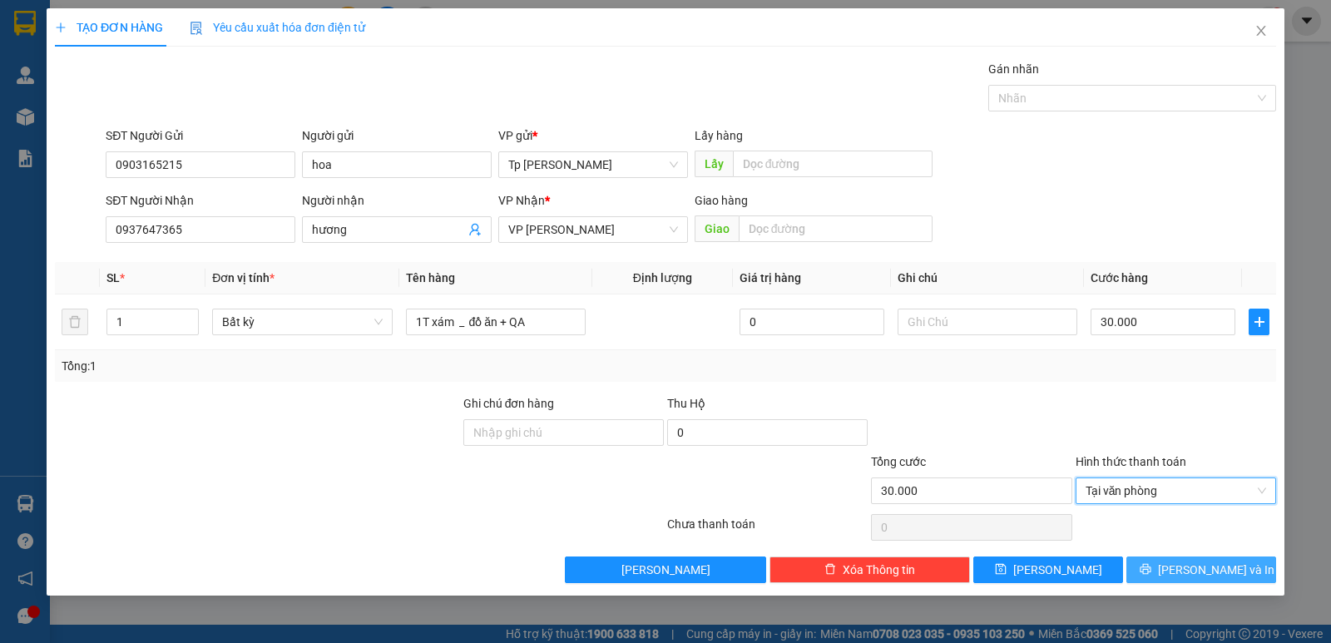
click at [1182, 576] on button "[PERSON_NAME] và In" at bounding box center [1201, 569] width 150 height 27
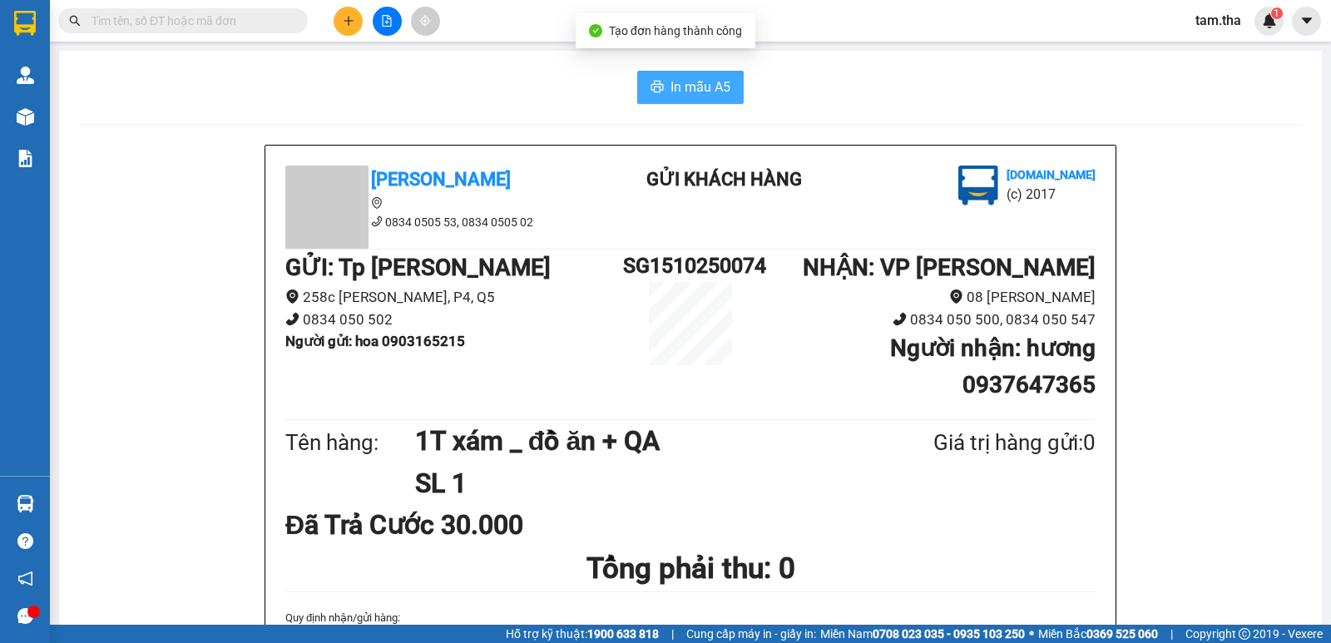
click at [651, 84] on icon "printer" at bounding box center [657, 87] width 12 height 12
click at [350, 27] on button at bounding box center [348, 21] width 29 height 29
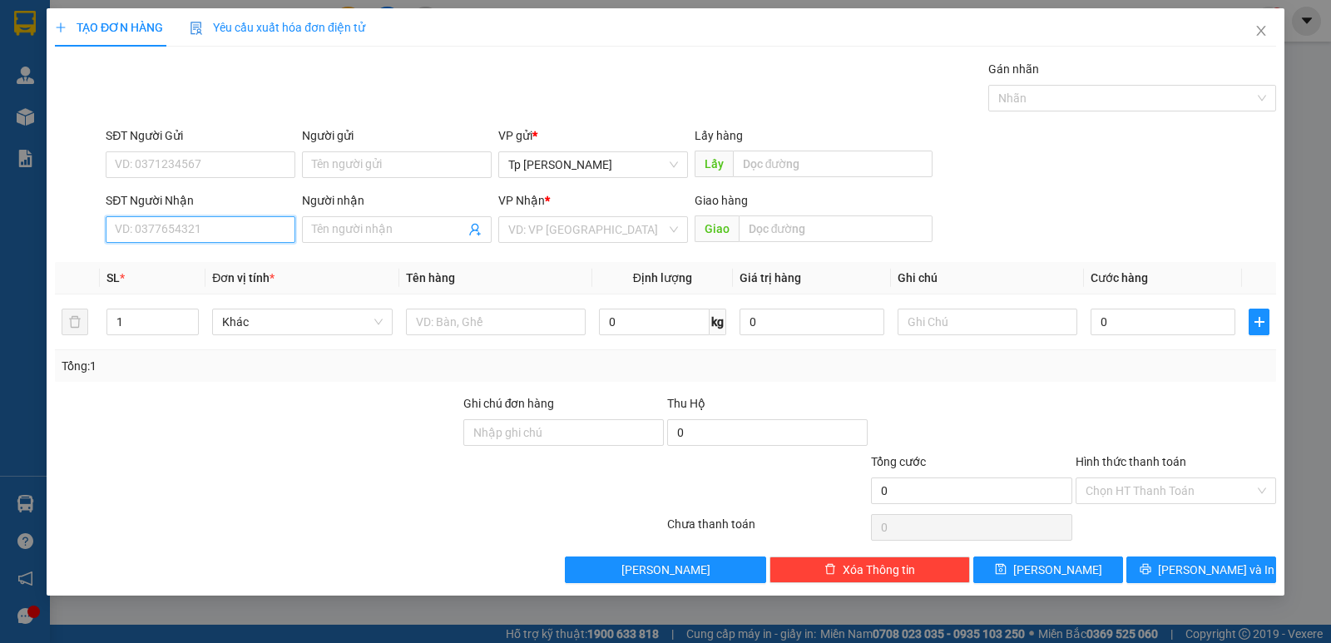
click at [228, 232] on input "SĐT Người Nhận" at bounding box center [201, 229] width 190 height 27
click at [220, 249] on div "0338863272 0338863272 - [PERSON_NAME]" at bounding box center [201, 262] width 190 height 33
click at [220, 235] on input "03388632" at bounding box center [201, 229] width 190 height 27
click at [227, 259] on div "0338863272 - Cô hồng" at bounding box center [201, 263] width 170 height 18
type input "0338863272"
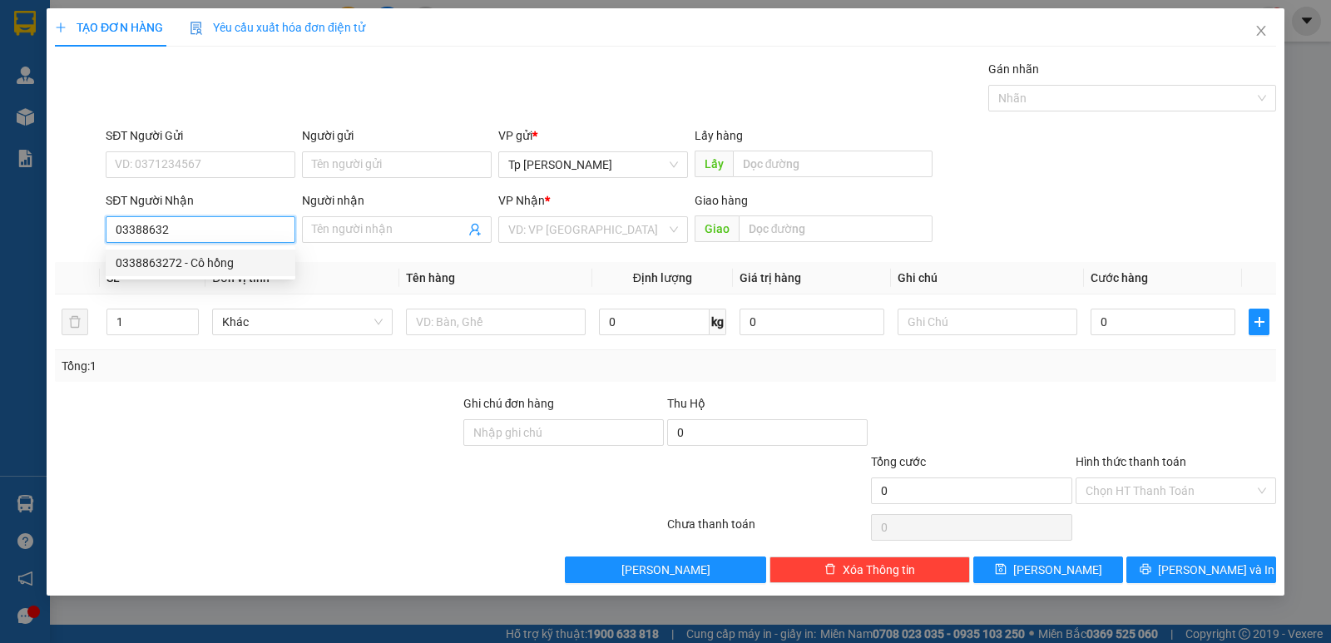
type input "Cô hồng"
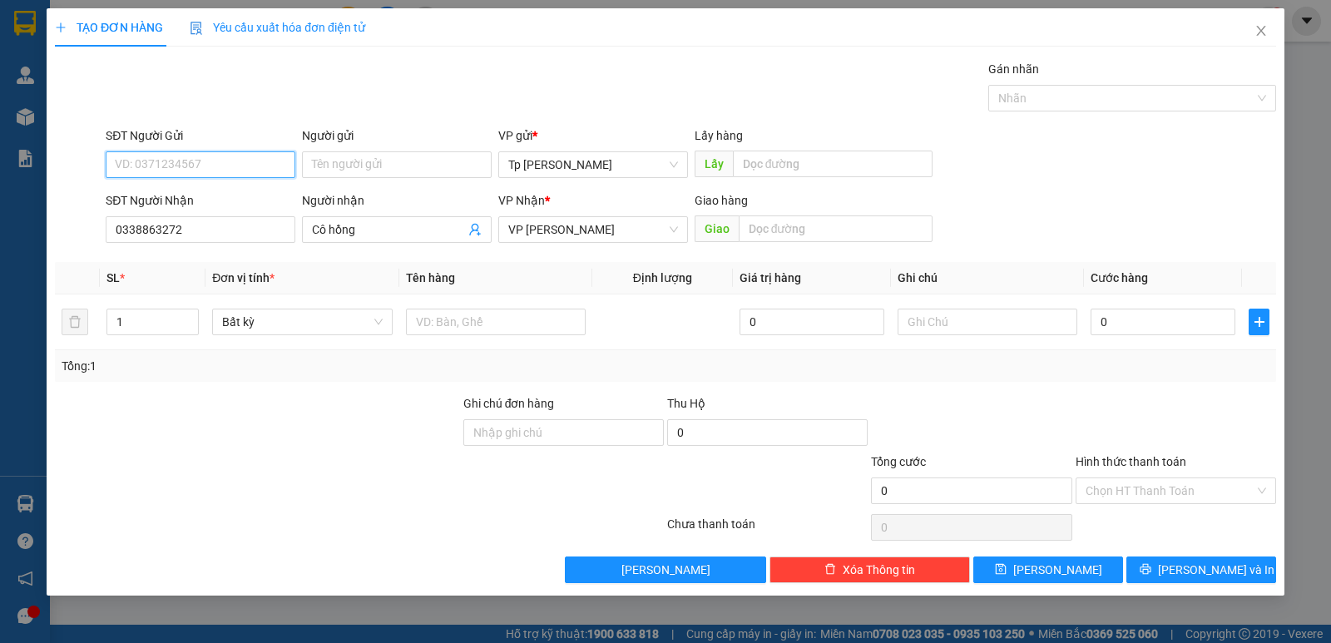
click at [231, 172] on input "SĐT Người Gửi" at bounding box center [201, 164] width 190 height 27
click at [231, 187] on div "0903165215 - hoa" at bounding box center [201, 198] width 190 height 27
type input "0903165215"
type input "hoa"
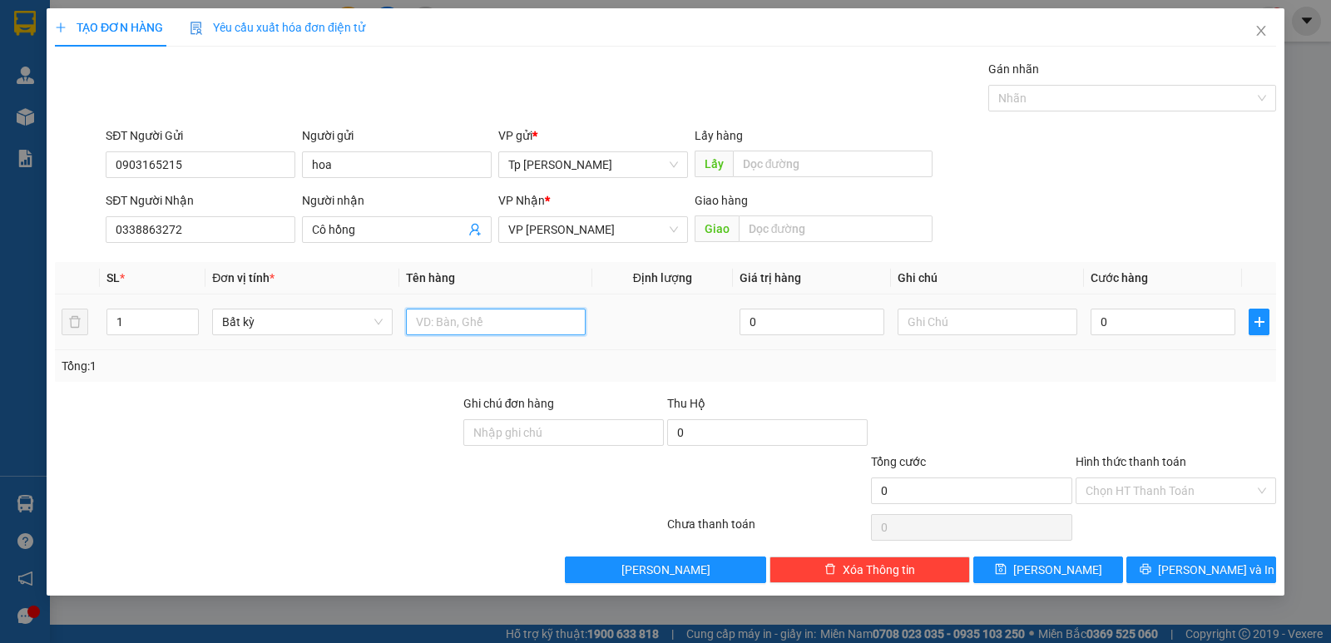
click at [490, 319] on input "text" at bounding box center [496, 322] width 180 height 27
type input "1T xám - đồ ăn + QA"
type input "3"
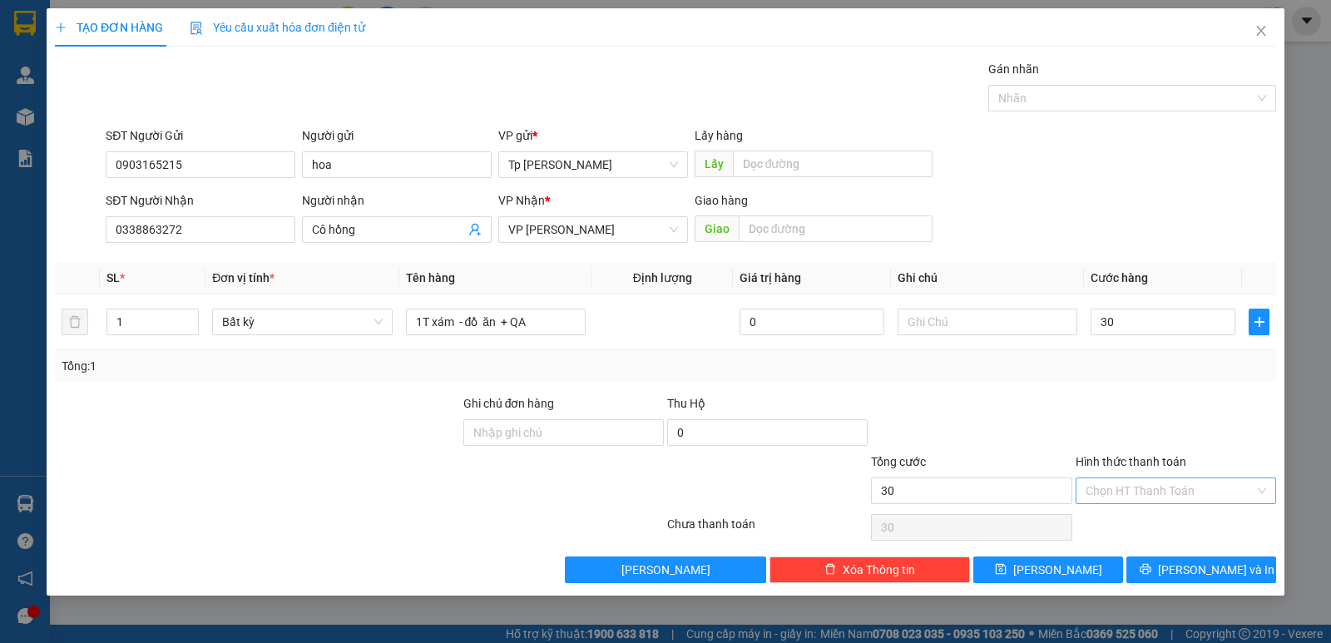
click at [1162, 483] on input "Hình thức thanh toán" at bounding box center [1169, 490] width 169 height 25
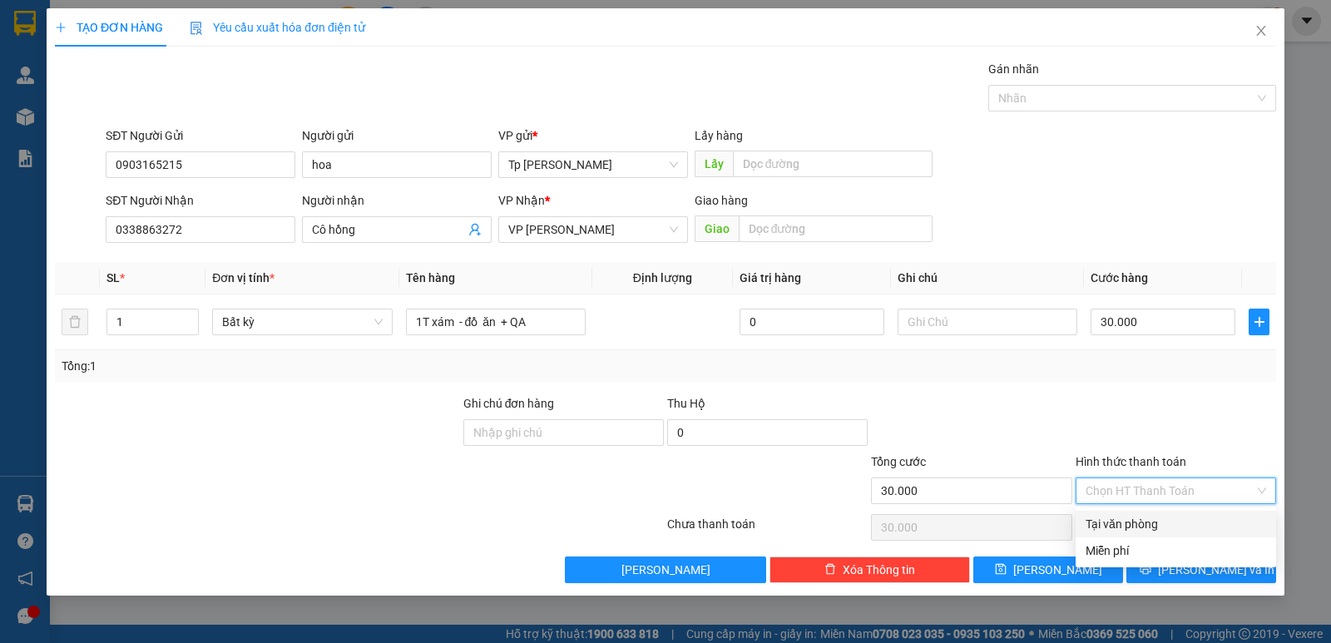
click at [1176, 533] on div "Tại văn phòng" at bounding box center [1175, 524] width 200 height 27
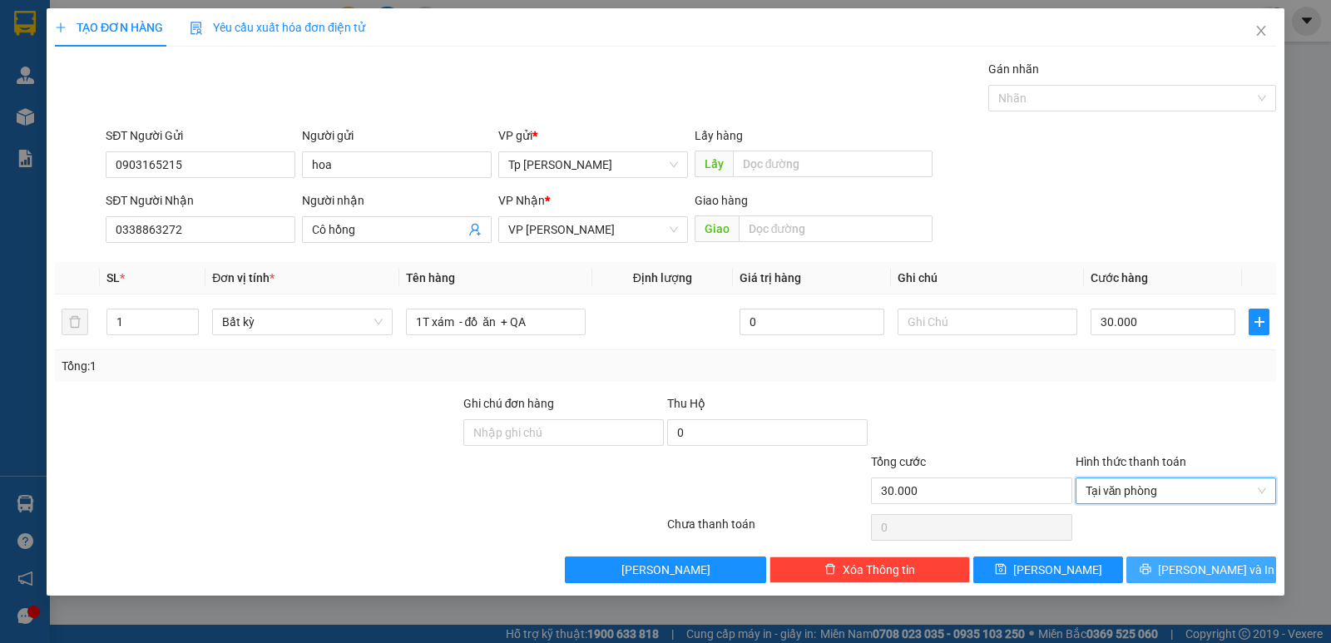
click at [1199, 556] on button "[PERSON_NAME] và In" at bounding box center [1201, 569] width 150 height 27
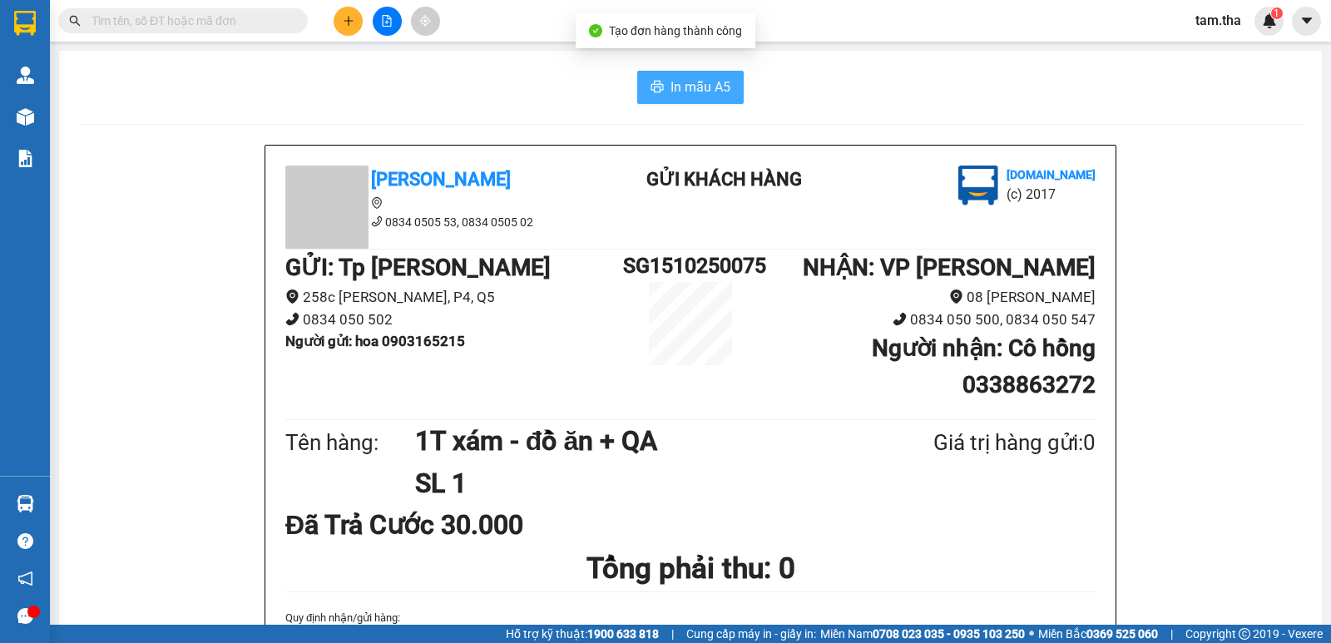
click at [689, 82] on span "In mẫu A5" at bounding box center [700, 87] width 60 height 21
click at [363, 18] on div at bounding box center [386, 21] width 125 height 29
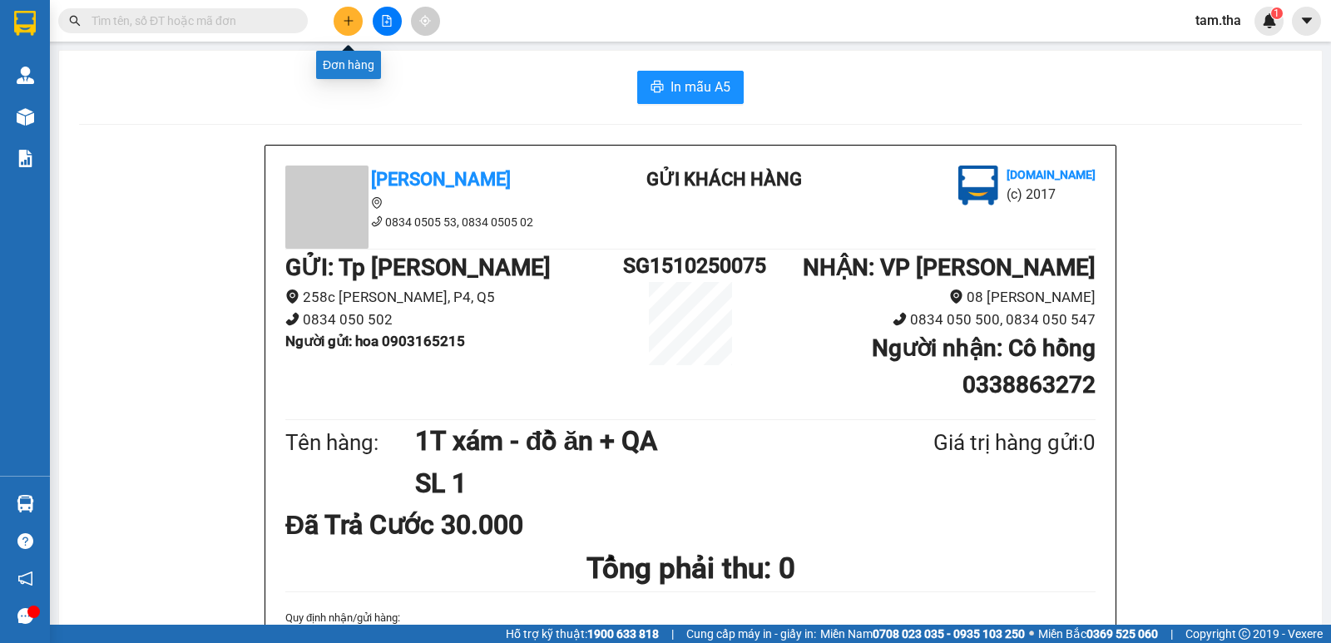
click at [355, 18] on button at bounding box center [348, 21] width 29 height 29
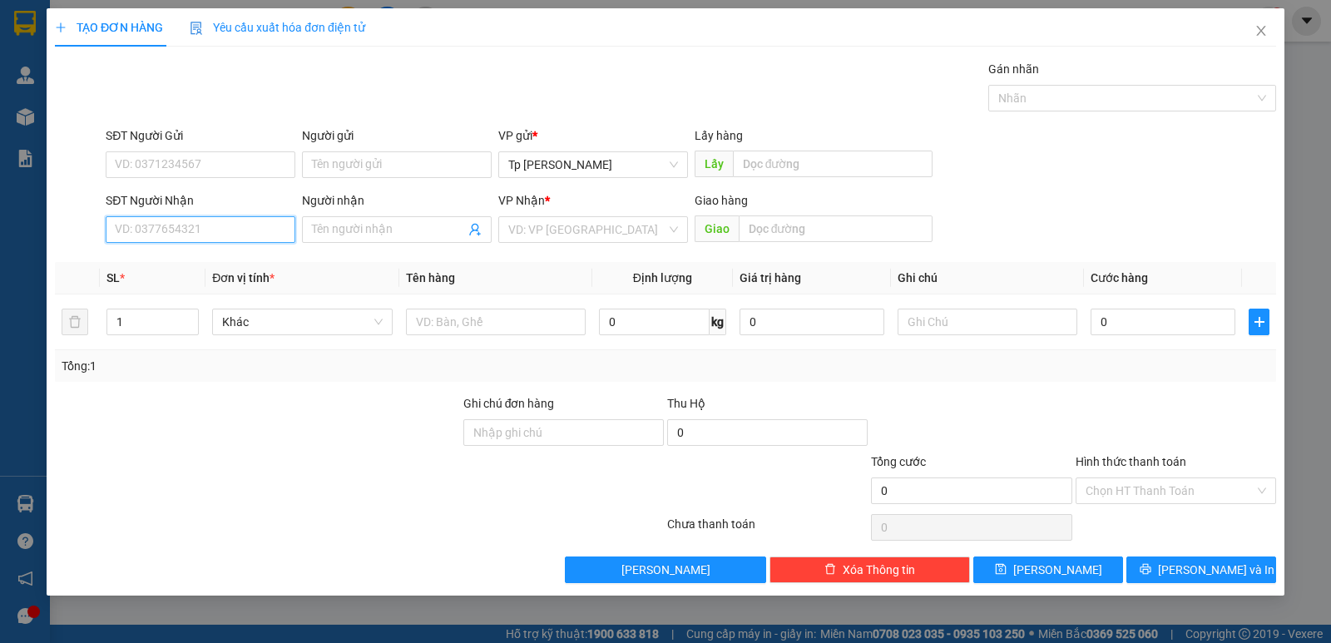
click at [254, 236] on input "SĐT Người Nhận" at bounding box center [201, 229] width 190 height 27
drag, startPoint x: 220, startPoint y: 262, endPoint x: 337, endPoint y: 264, distance: 117.3
click at [225, 262] on div "0978749070 - KimKiềuHưng" at bounding box center [201, 263] width 170 height 18
type input "0978749070"
type input "KimKiềuHưng"
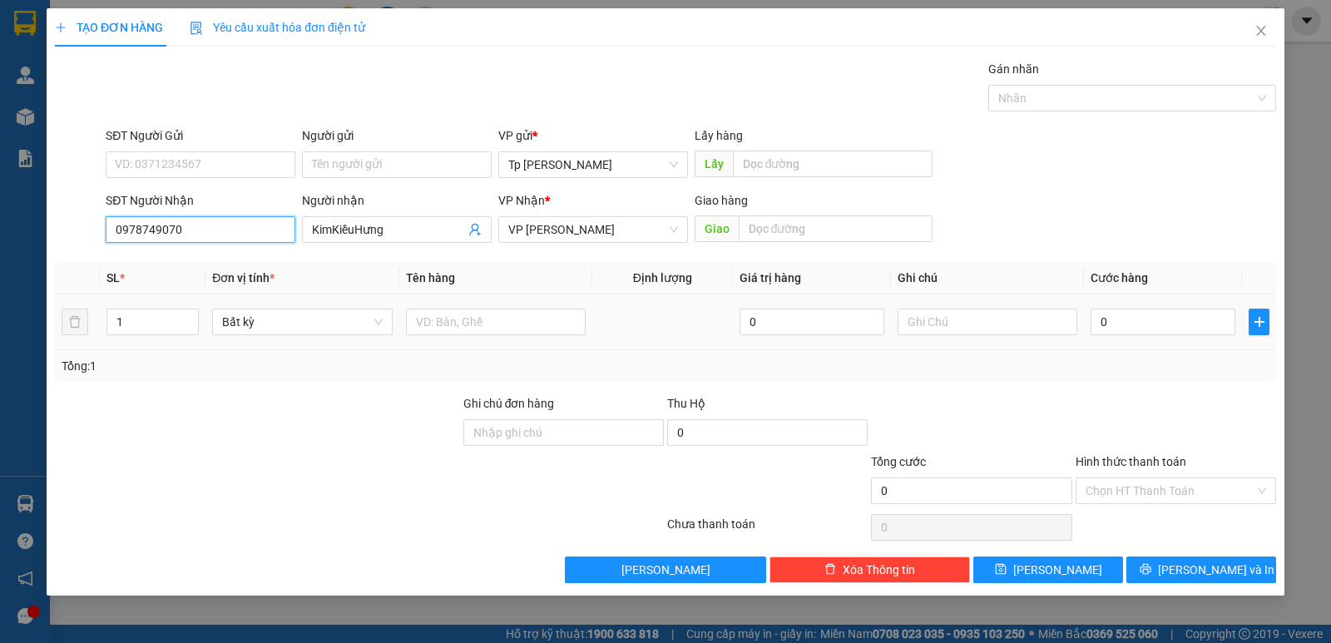
type input "0978749070"
click at [432, 308] on div at bounding box center [496, 321] width 180 height 33
click at [432, 314] on input "text" at bounding box center [496, 322] width 180 height 27
type input "1 cục vàng keo vàng _ QA"
click at [1099, 319] on input "0" at bounding box center [1162, 322] width 145 height 27
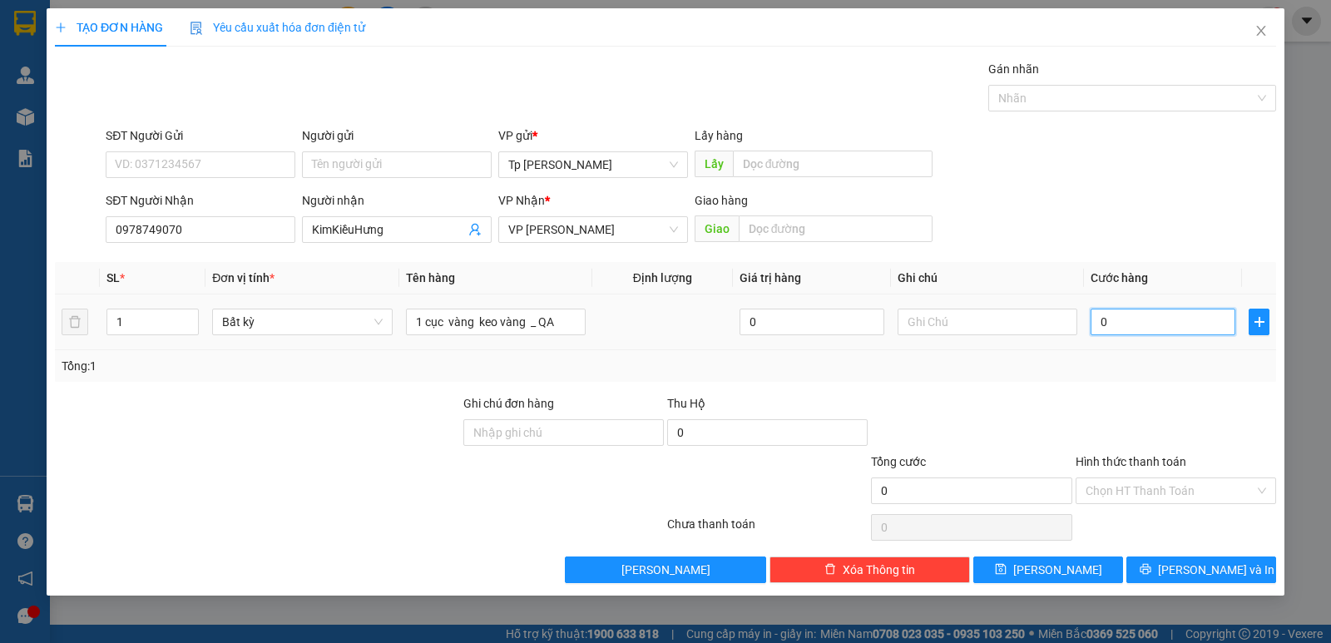
type input "3"
type input "30"
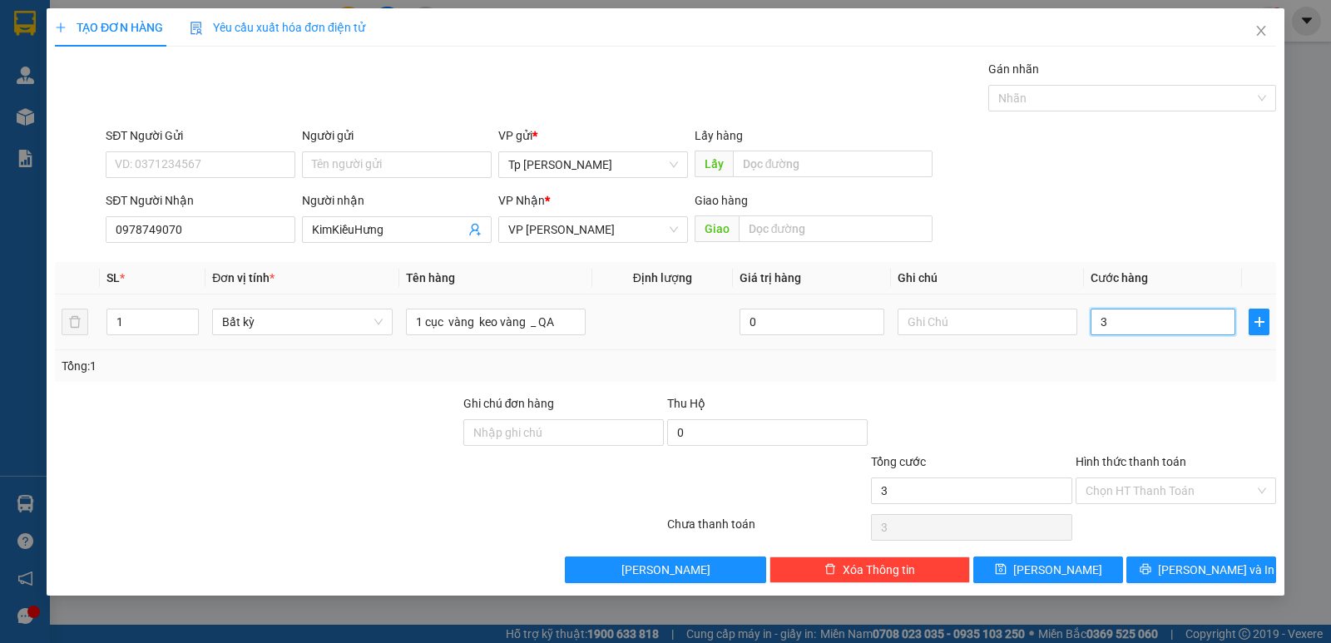
type input "30"
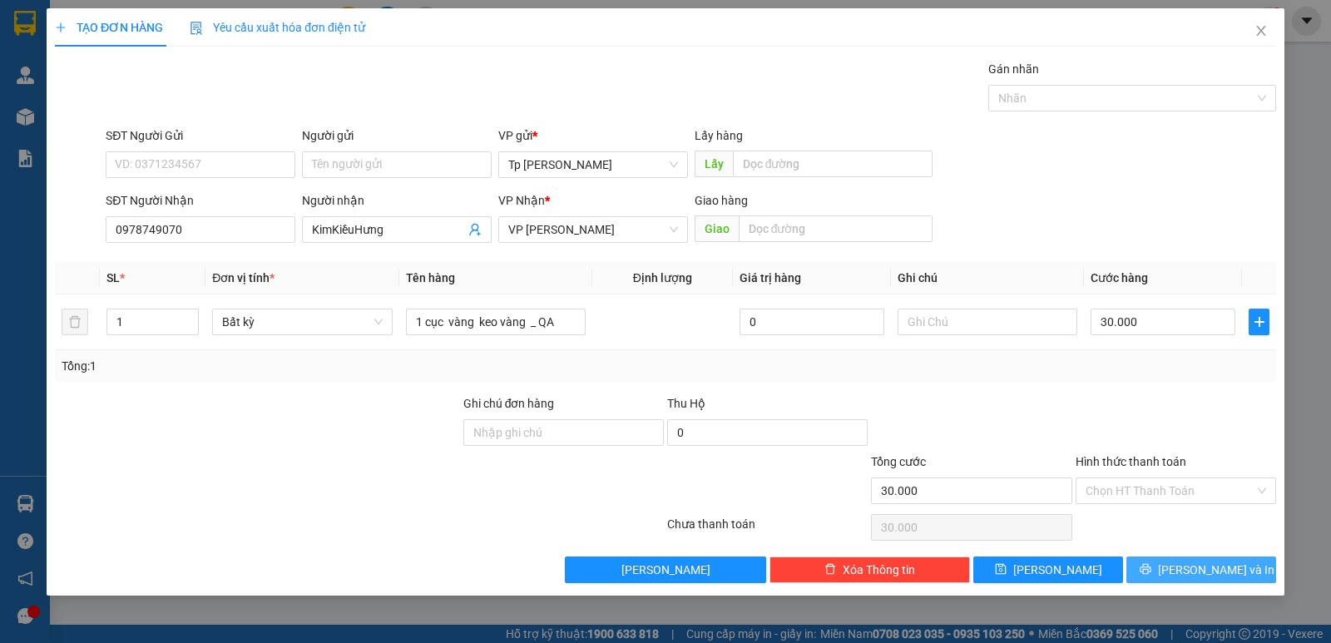
click at [1193, 578] on span "[PERSON_NAME] và In" at bounding box center [1216, 570] width 116 height 18
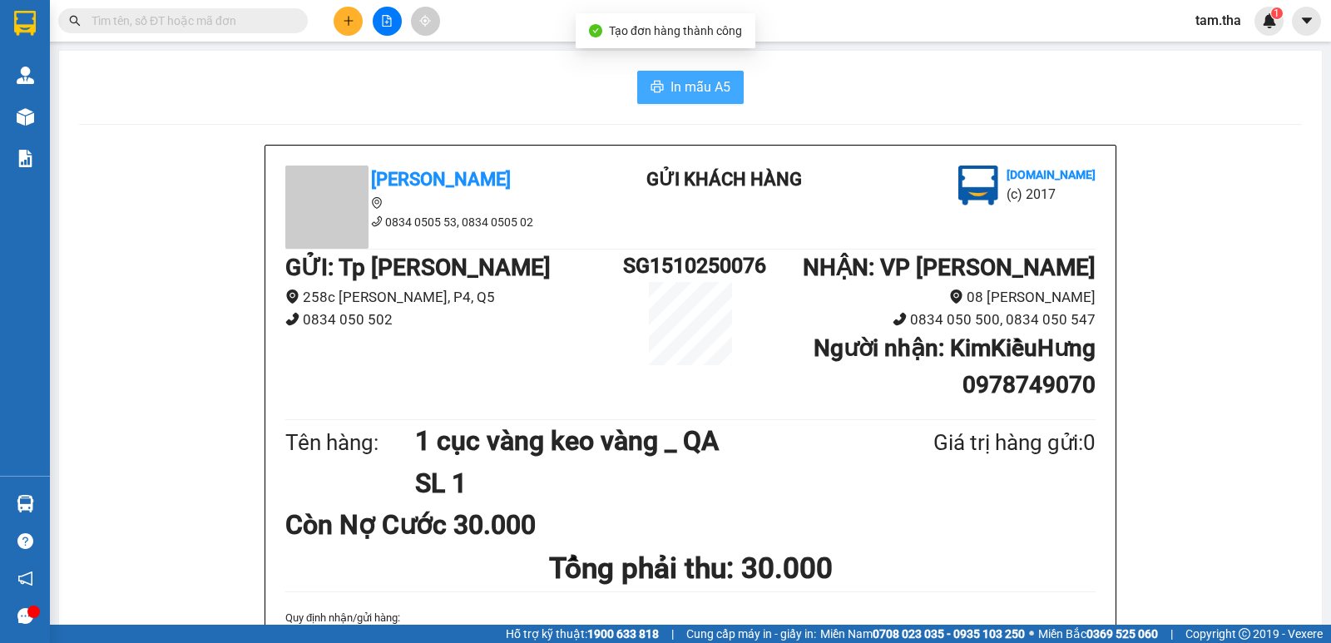
click at [640, 96] on button "In mẫu A5" at bounding box center [690, 87] width 106 height 33
click at [336, 22] on button at bounding box center [348, 21] width 29 height 29
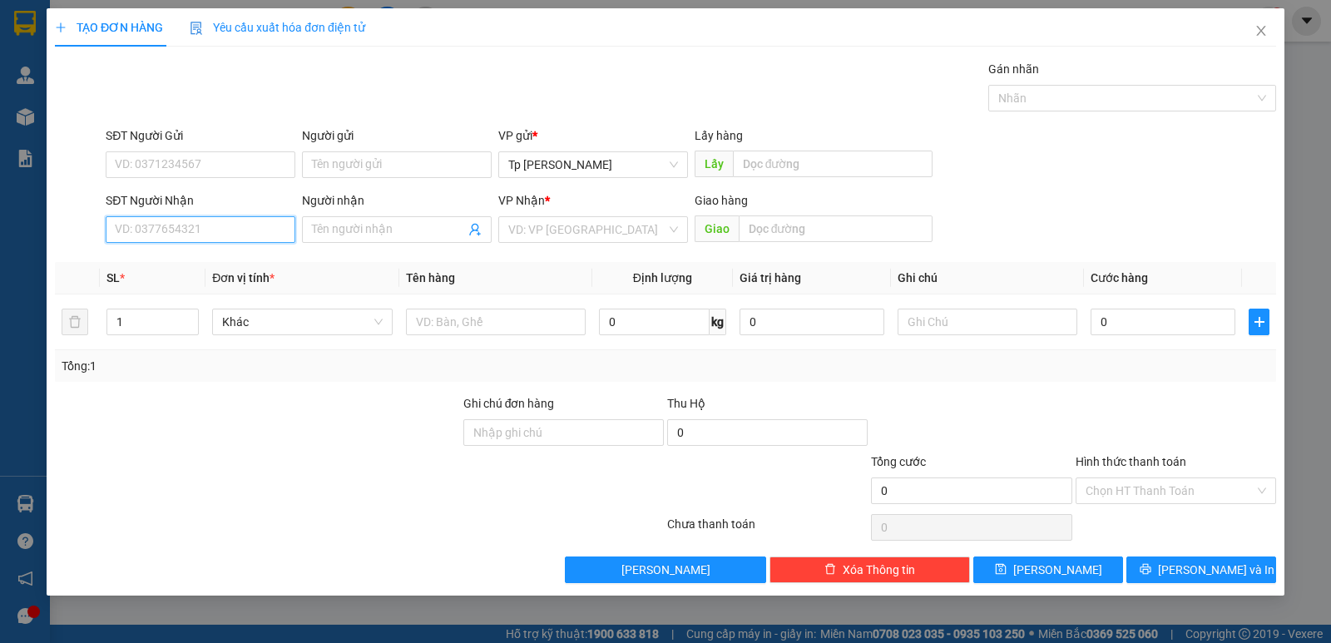
click at [250, 235] on input "SĐT Người Nhận" at bounding box center [201, 229] width 190 height 27
type input "0913821419"
click at [210, 253] on div "0913821419 - hòa" at bounding box center [201, 263] width 190 height 27
type input "hòa"
type input "0913821419"
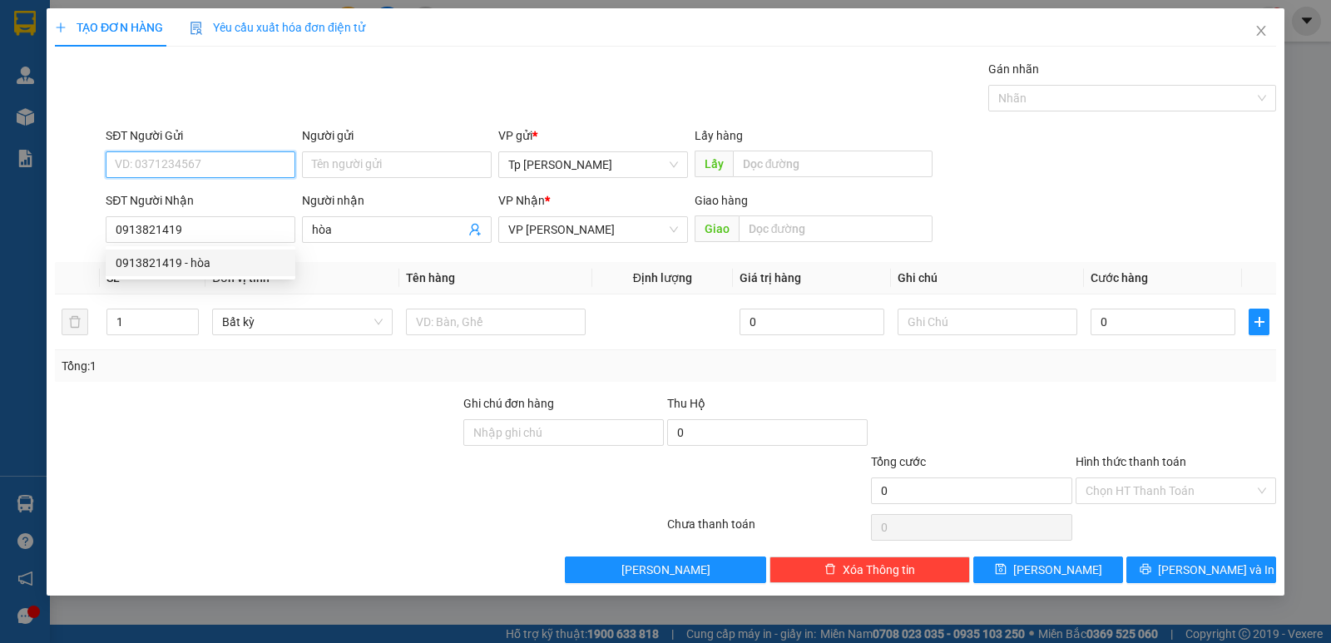
click at [248, 173] on input "SĐT Người Gửi" at bounding box center [201, 164] width 190 height 27
type input "0931639803"
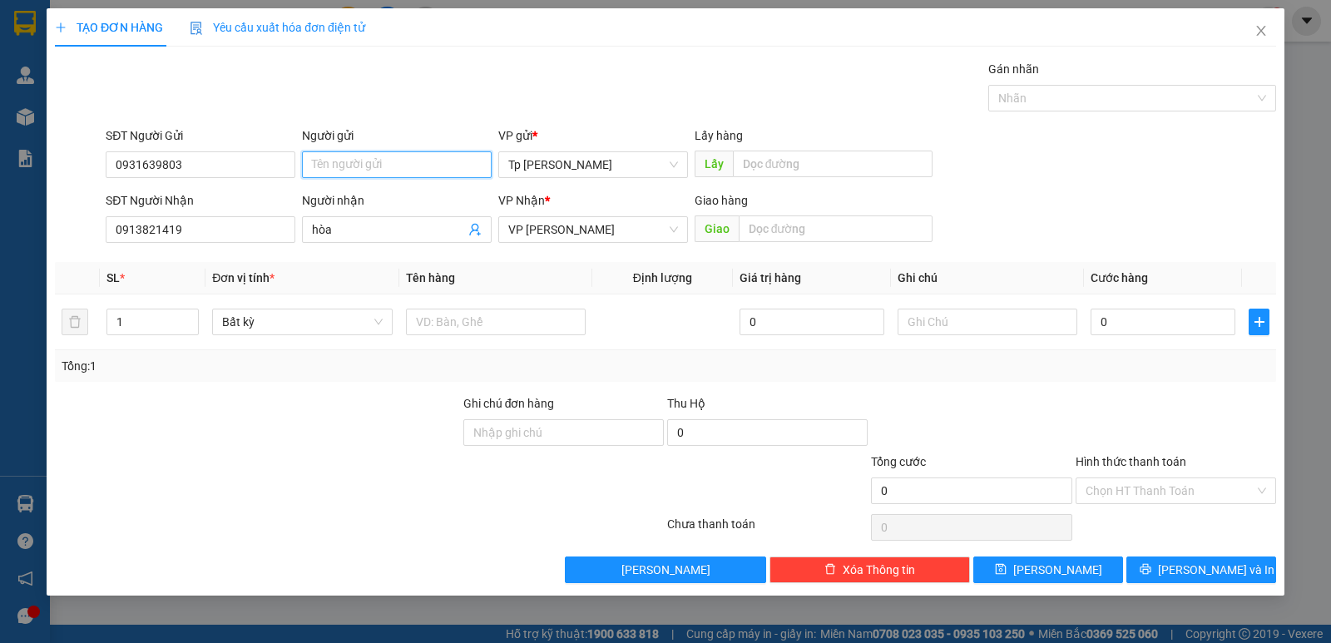
drag, startPoint x: 345, startPoint y: 169, endPoint x: 431, endPoint y: 115, distance: 101.3
click at [349, 168] on input "Người gửi" at bounding box center [397, 164] width 190 height 27
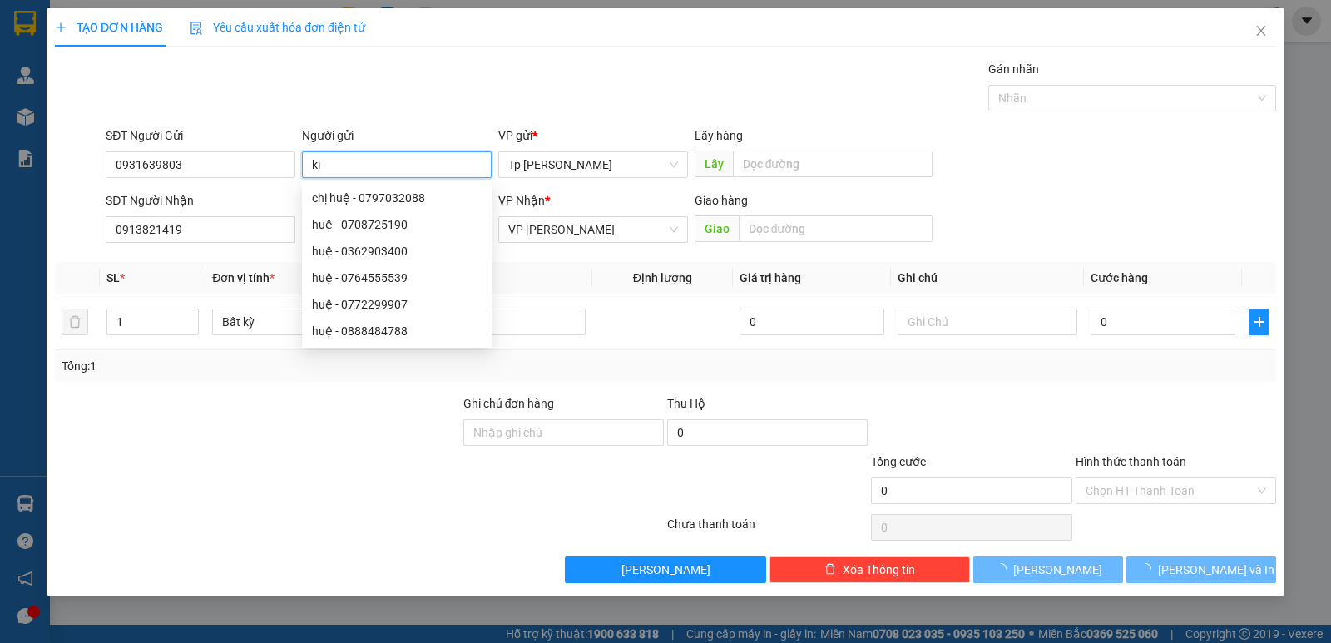
type input "k"
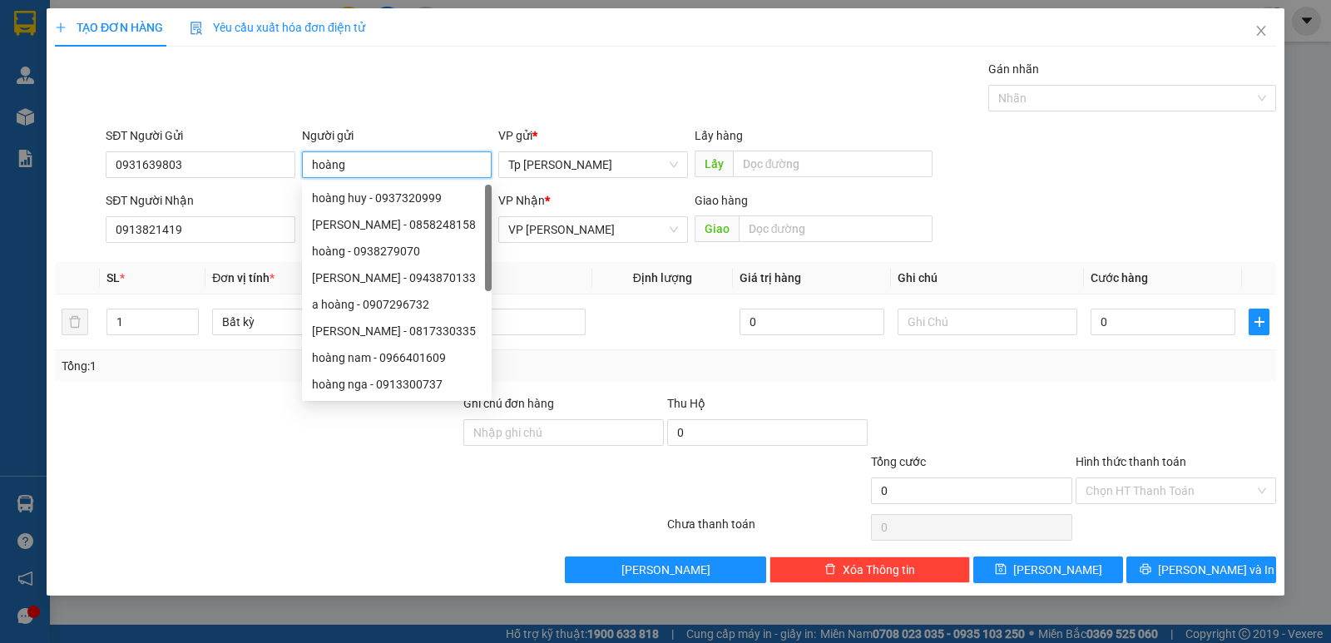
type input "hoàng"
click at [480, 67] on div "Gói vận chuyển * Tiêu chuẩn Gán nhãn Nhãn" at bounding box center [690, 89] width 1177 height 58
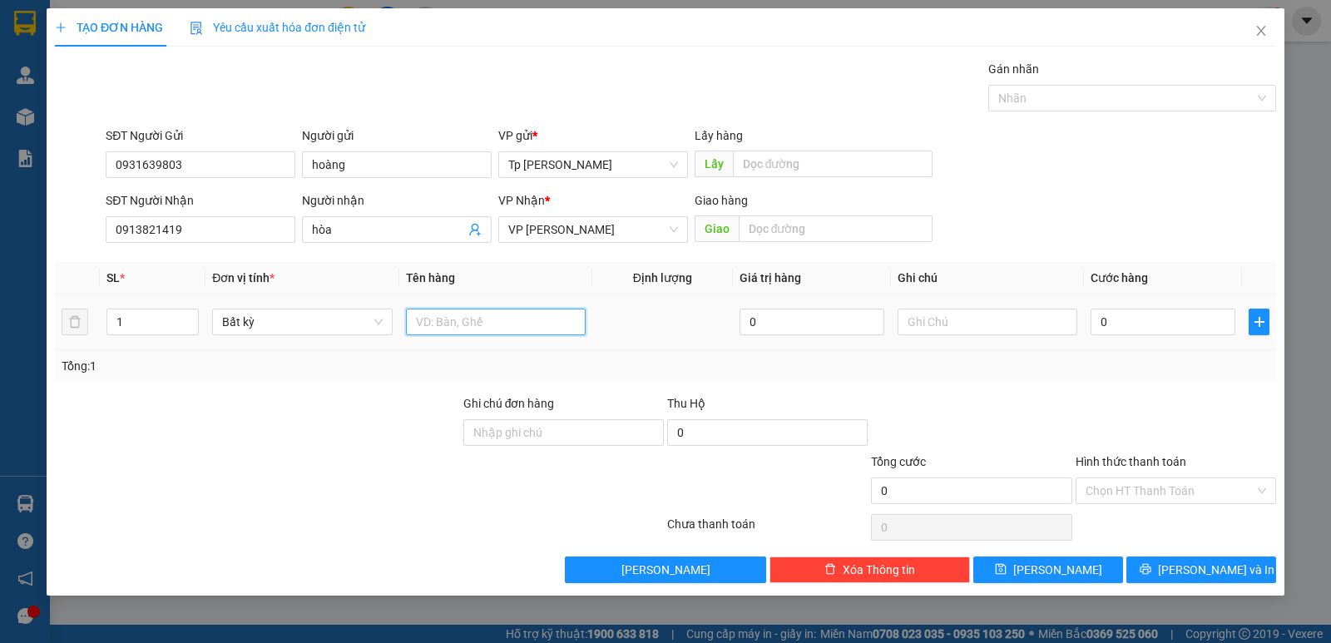
drag, startPoint x: 551, startPoint y: 320, endPoint x: 550, endPoint y: 293, distance: 27.5
click at [550, 296] on td at bounding box center [495, 322] width 193 height 56
type input "1 kiến trắng dán chung _ đồ chơi trẻ con"
click at [1135, 327] on input "0" at bounding box center [1162, 322] width 145 height 27
type input "05"
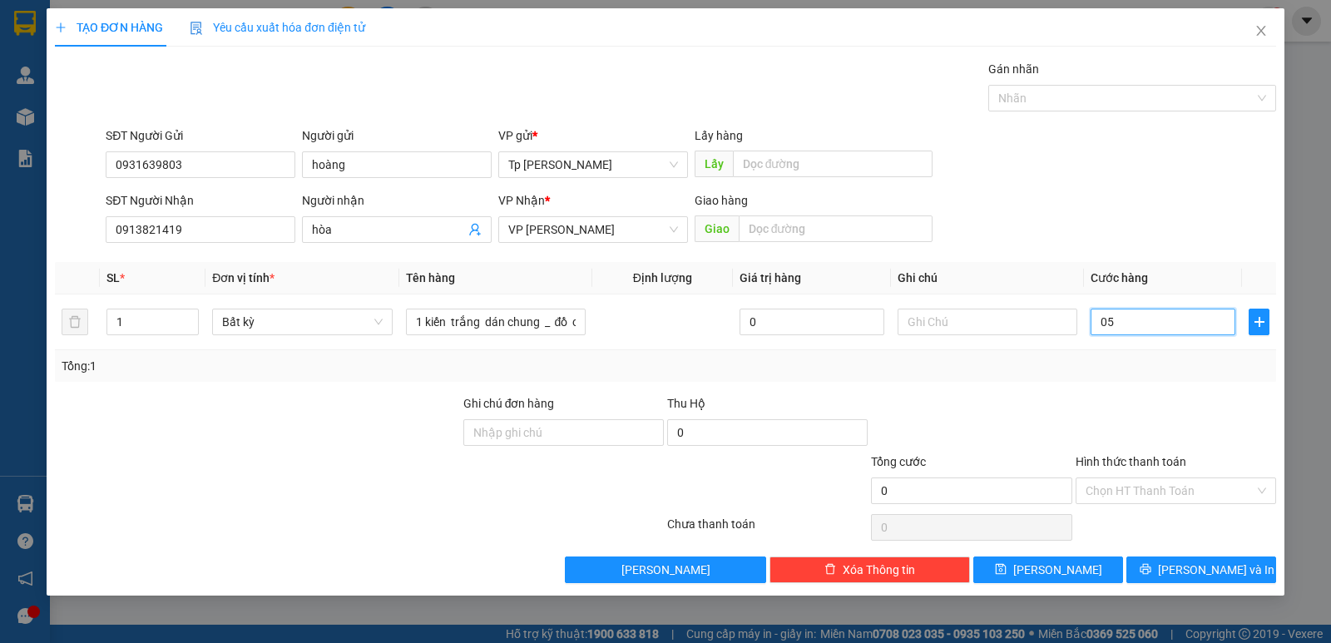
type input "5"
type input "050"
type input "50"
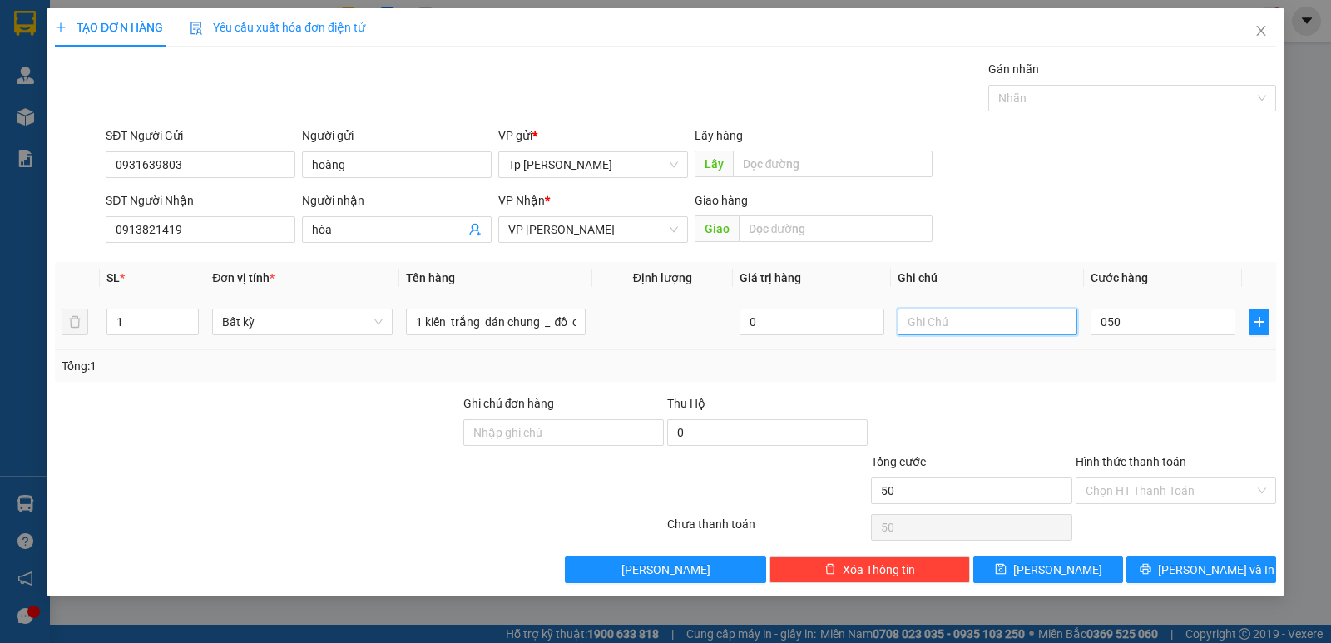
drag, startPoint x: 996, startPoint y: 329, endPoint x: 1046, endPoint y: 294, distance: 61.1
click at [1000, 324] on input "text" at bounding box center [987, 322] width 180 height 27
type input "50.000"
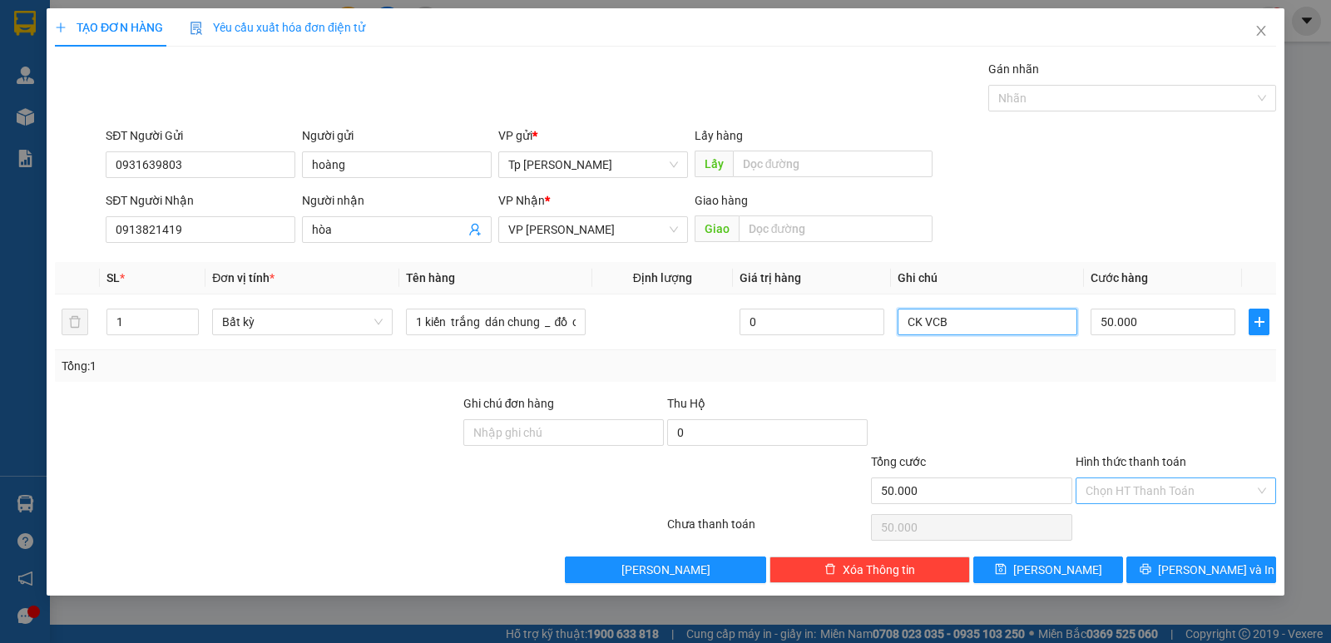
type input "CK VCB"
click at [1123, 500] on input "Hình thức thanh toán" at bounding box center [1169, 490] width 169 height 25
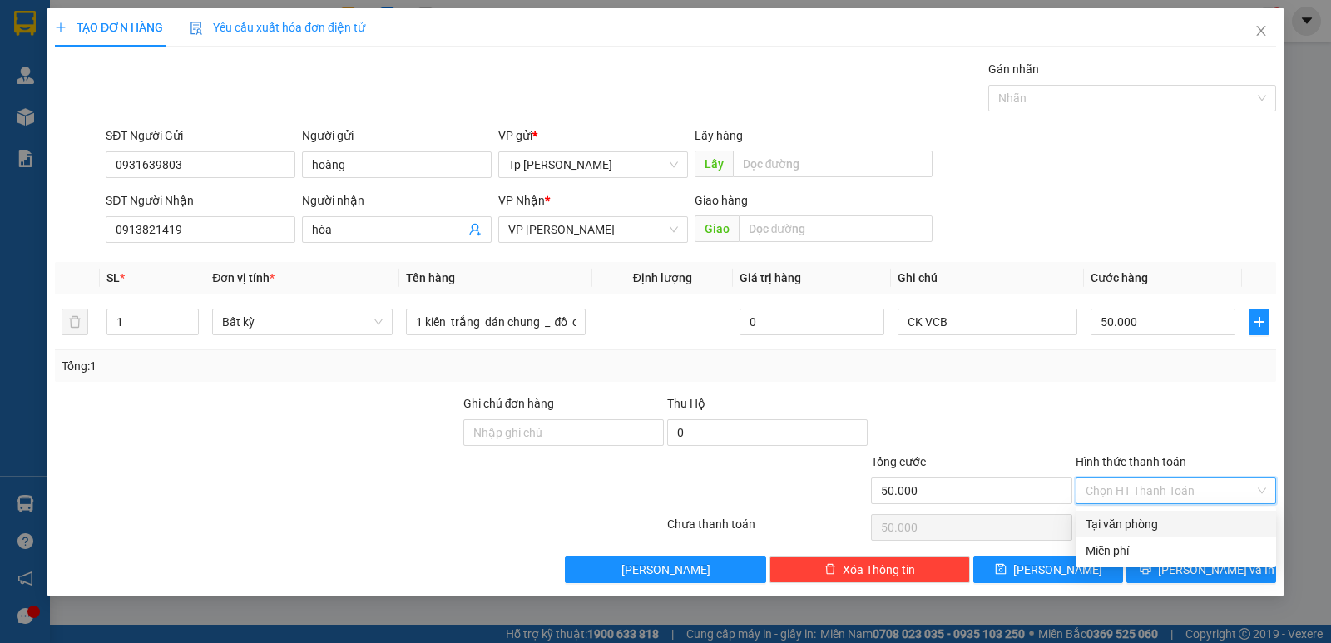
click at [1134, 520] on div "Tại văn phòng" at bounding box center [1175, 524] width 180 height 18
type input "0"
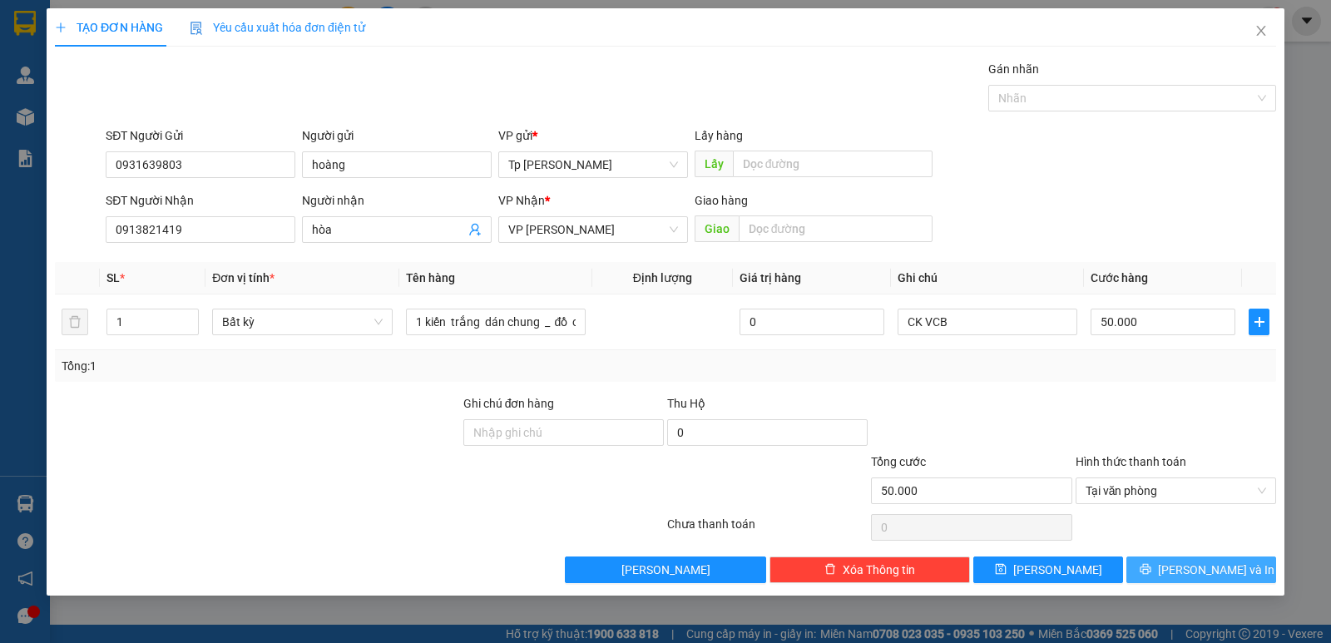
click at [1158, 566] on button "[PERSON_NAME] và In" at bounding box center [1201, 569] width 150 height 27
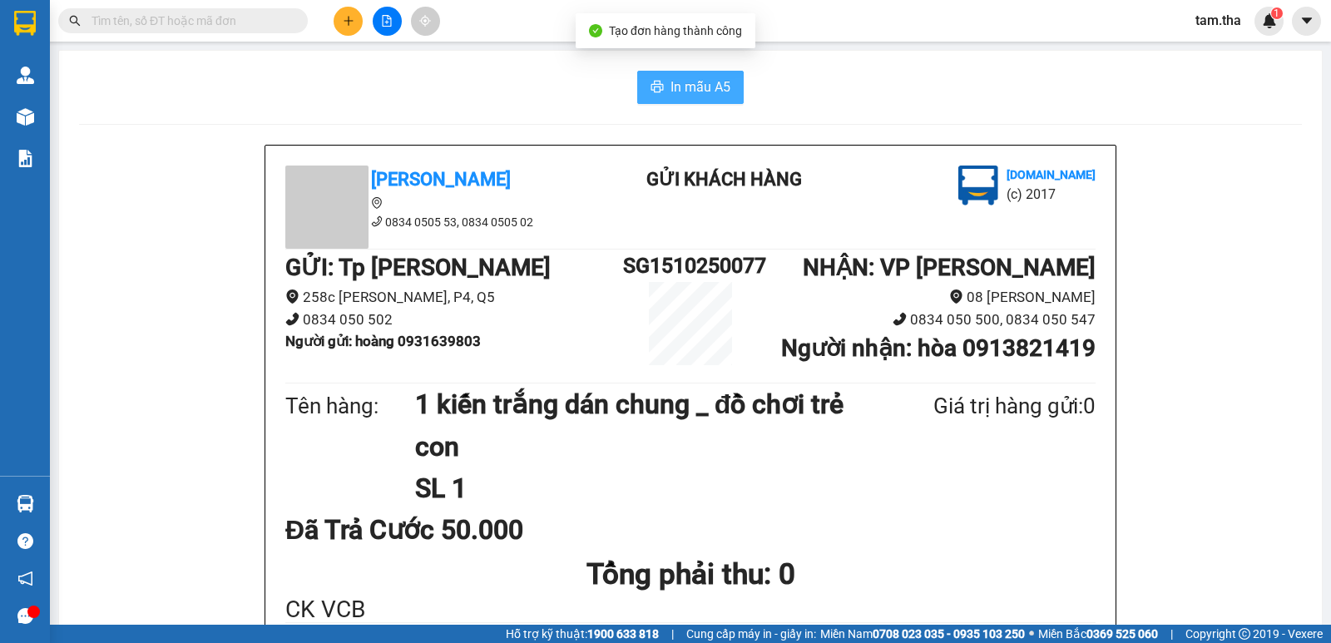
click at [670, 85] on span "In mẫu A5" at bounding box center [700, 87] width 60 height 21
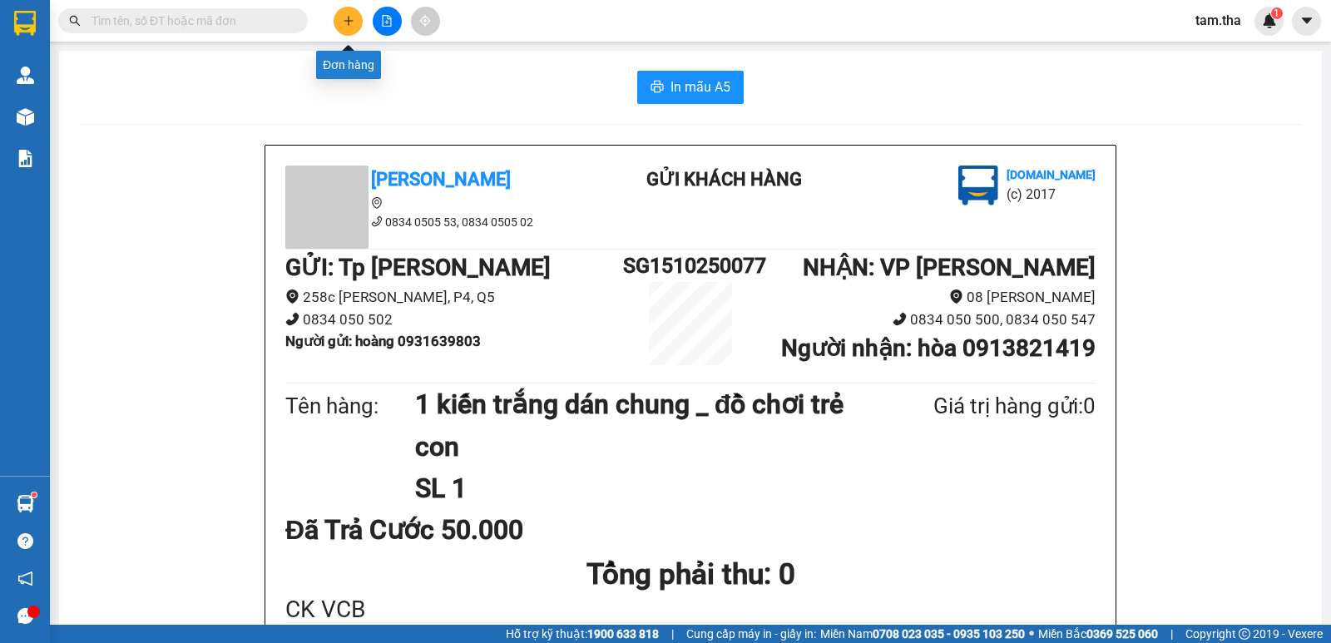
click at [347, 24] on icon "plus" at bounding box center [349, 21] width 12 height 12
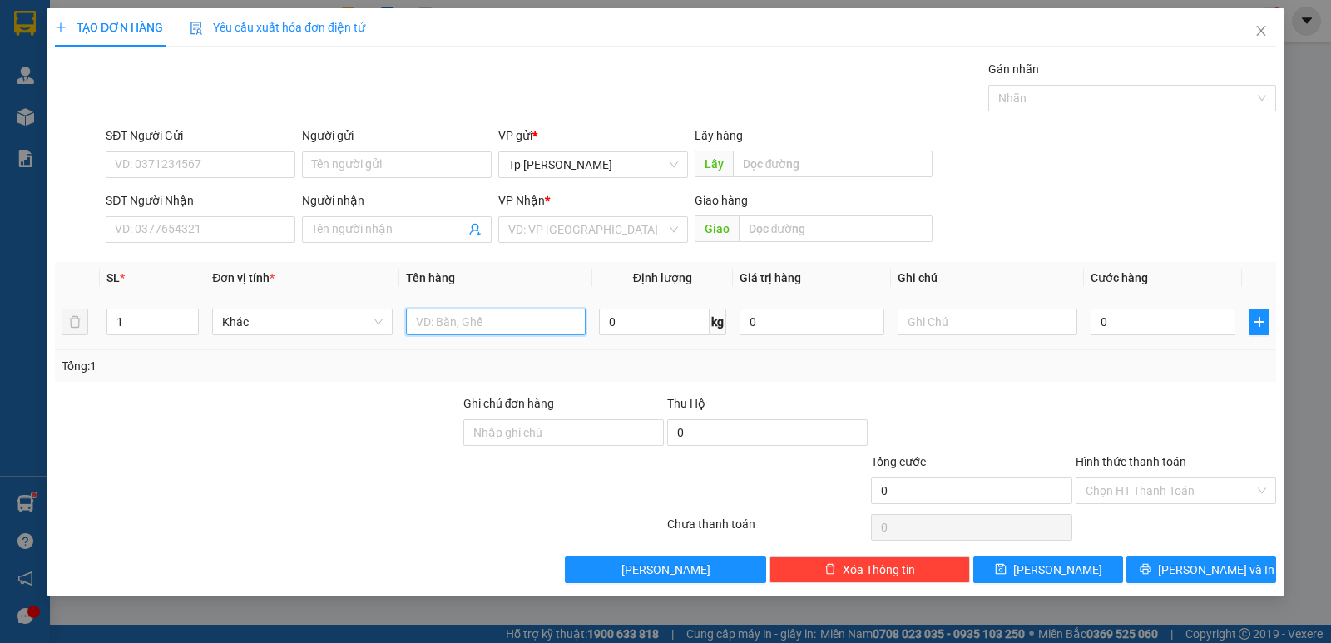
click at [471, 322] on input "text" at bounding box center [496, 322] width 180 height 27
type input "1 bao xanh _ QA"
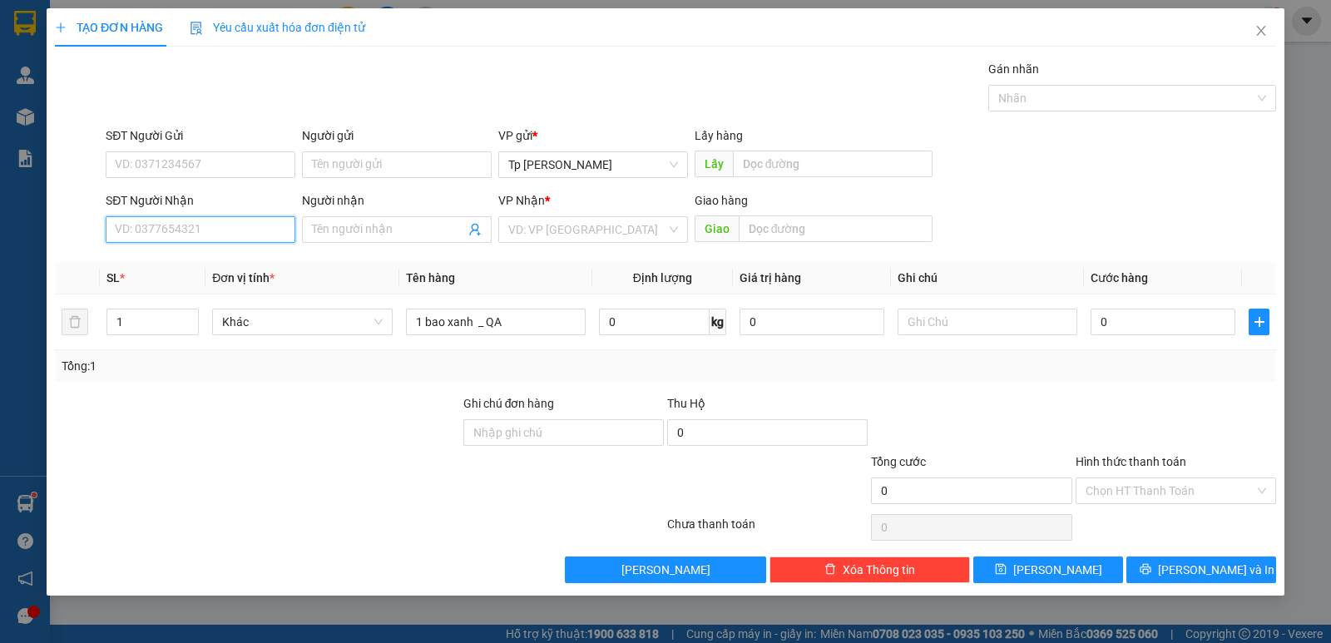
click at [186, 221] on input "SĐT Người Nhận" at bounding box center [201, 229] width 190 height 27
type input "0869674861"
drag, startPoint x: 215, startPoint y: 274, endPoint x: 233, endPoint y: 223, distance: 54.7
click at [215, 269] on div "0869674861 - Hiền" at bounding box center [201, 263] width 190 height 27
type input "Hiền"
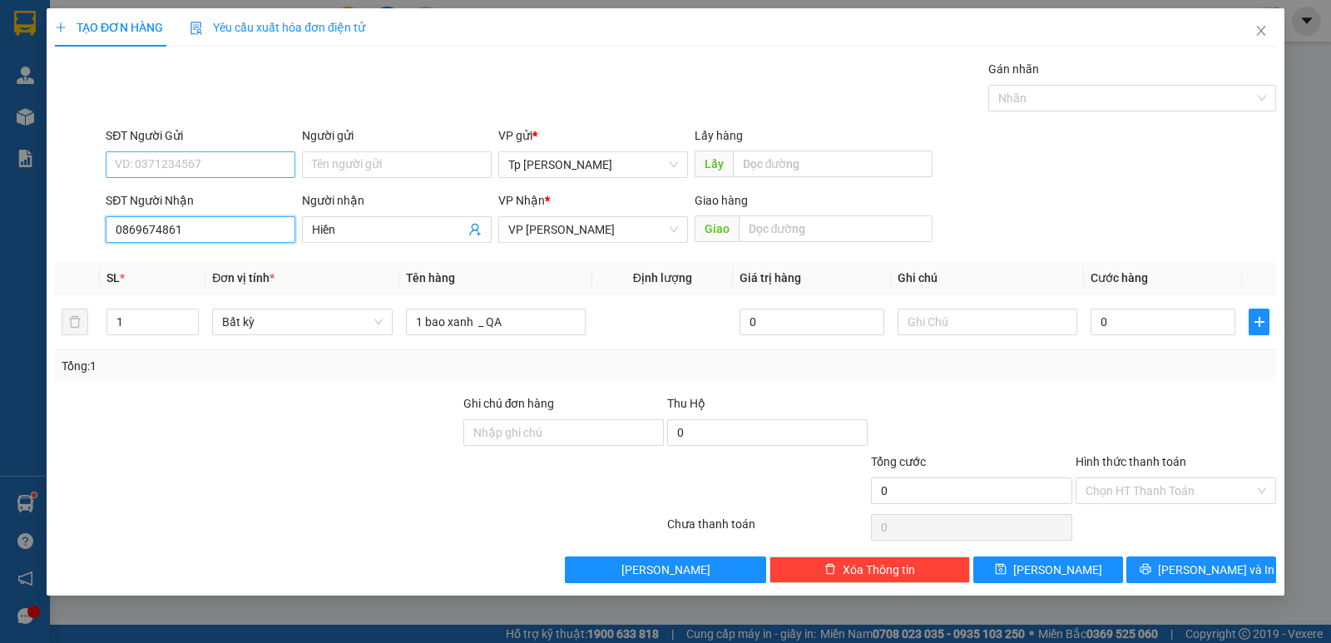
type input "0869674861"
drag, startPoint x: 212, startPoint y: 166, endPoint x: 253, endPoint y: 134, distance: 51.6
click at [212, 165] on input "SĐT Người Gửi" at bounding box center [201, 164] width 190 height 27
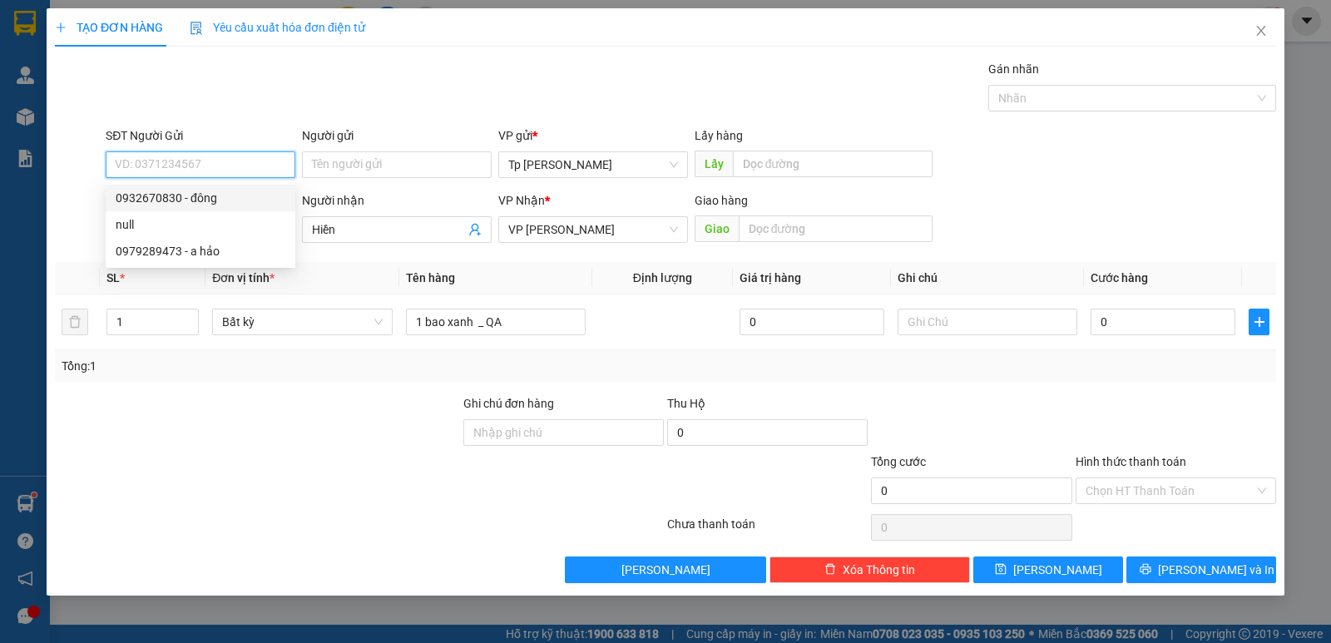
drag, startPoint x: 219, startPoint y: 195, endPoint x: 232, endPoint y: 206, distance: 17.1
click at [225, 197] on div "0932670830 - đông" at bounding box center [201, 198] width 170 height 18
type input "0932670830"
type input "đông"
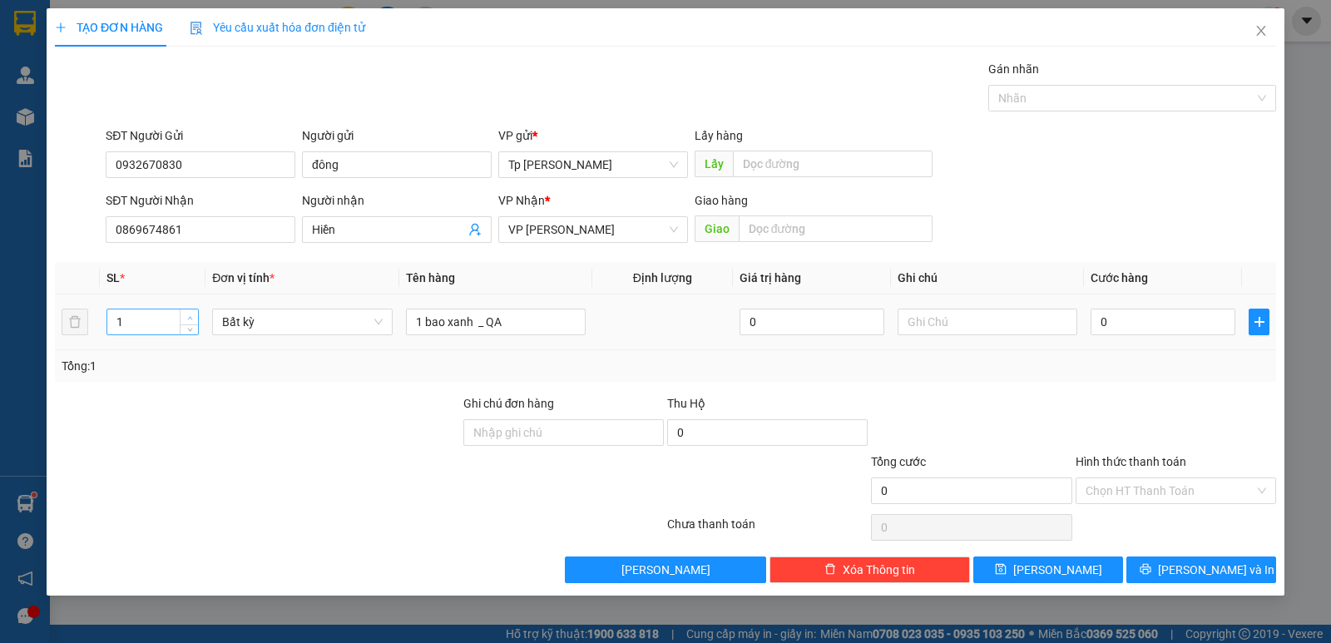
type input "2"
click at [187, 318] on icon "up" at bounding box center [190, 318] width 6 height 6
click at [578, 323] on input "1 bao xanh _ QA" at bounding box center [496, 322] width 180 height 27
click at [471, 321] on input "1 bao xanh _ QA" at bounding box center [496, 322] width 180 height 27
type input "1 bao xanh +1 cục đen _ keo vàng QA"
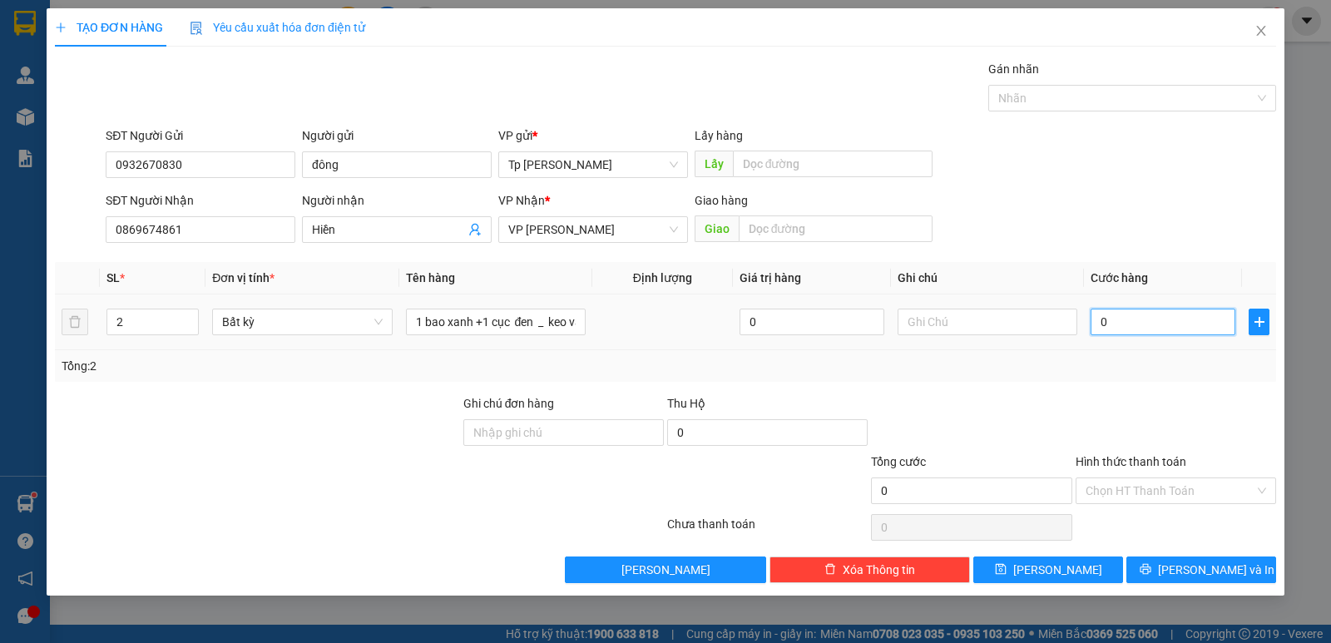
click at [1103, 329] on input "0" at bounding box center [1162, 322] width 145 height 27
type input "1"
type input "14"
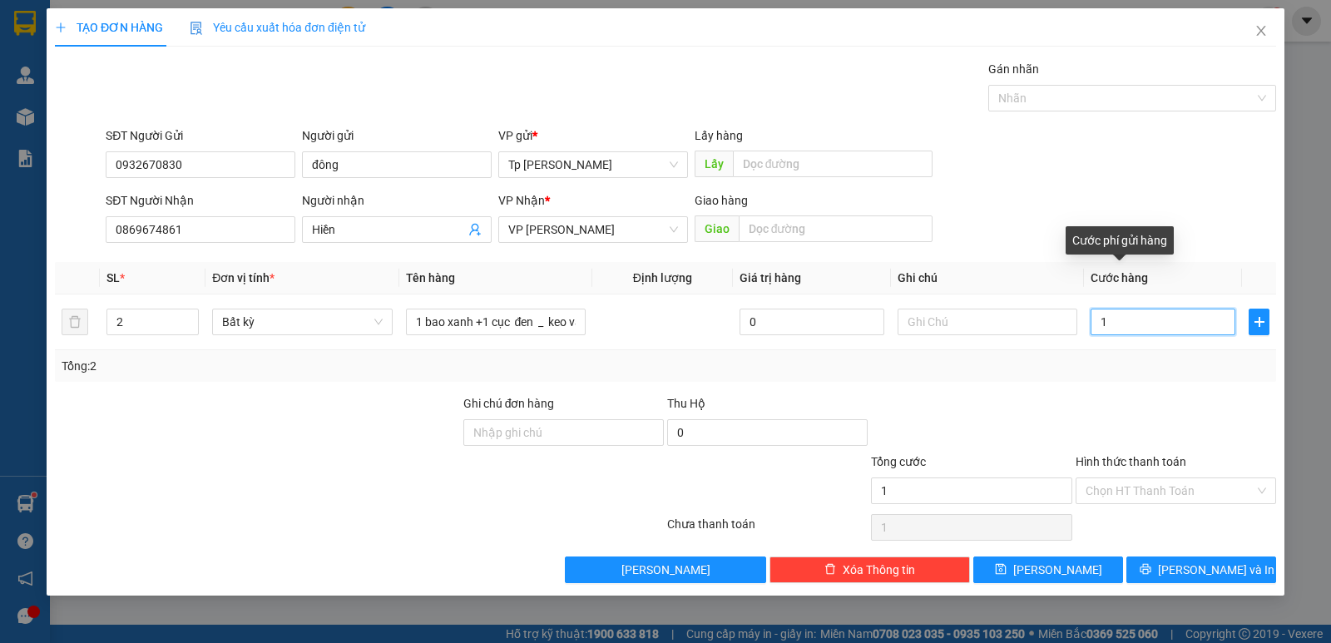
type input "14"
type input "141"
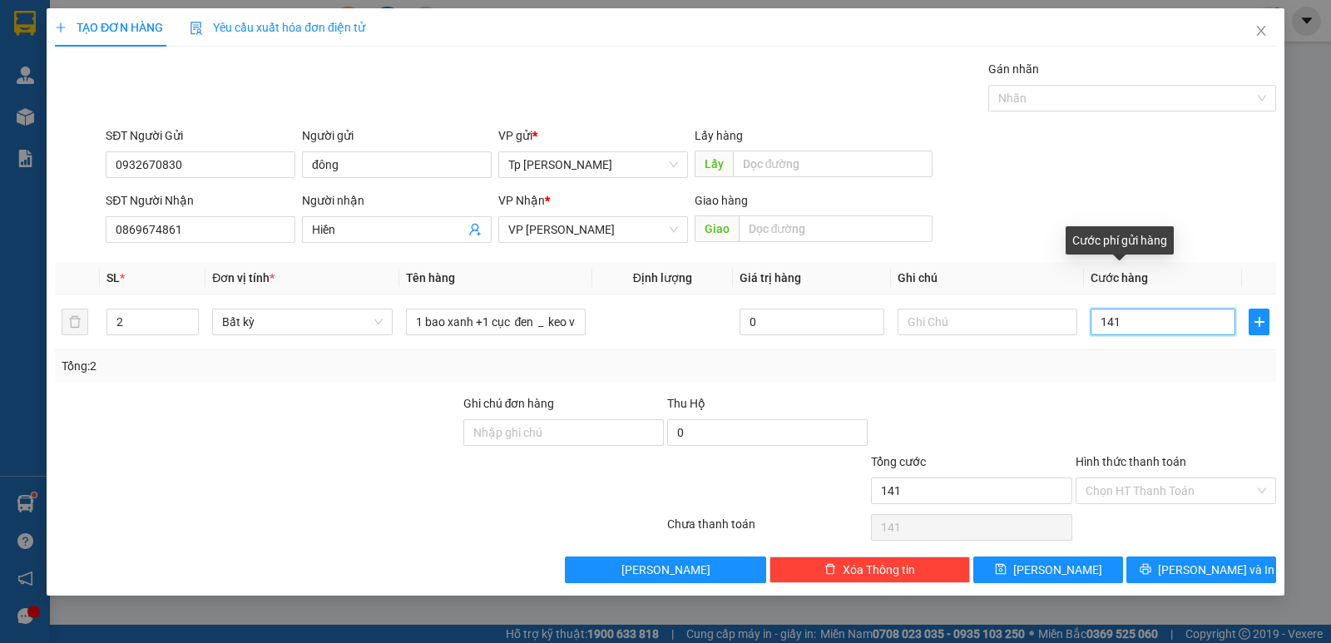
type input "14"
type input "140"
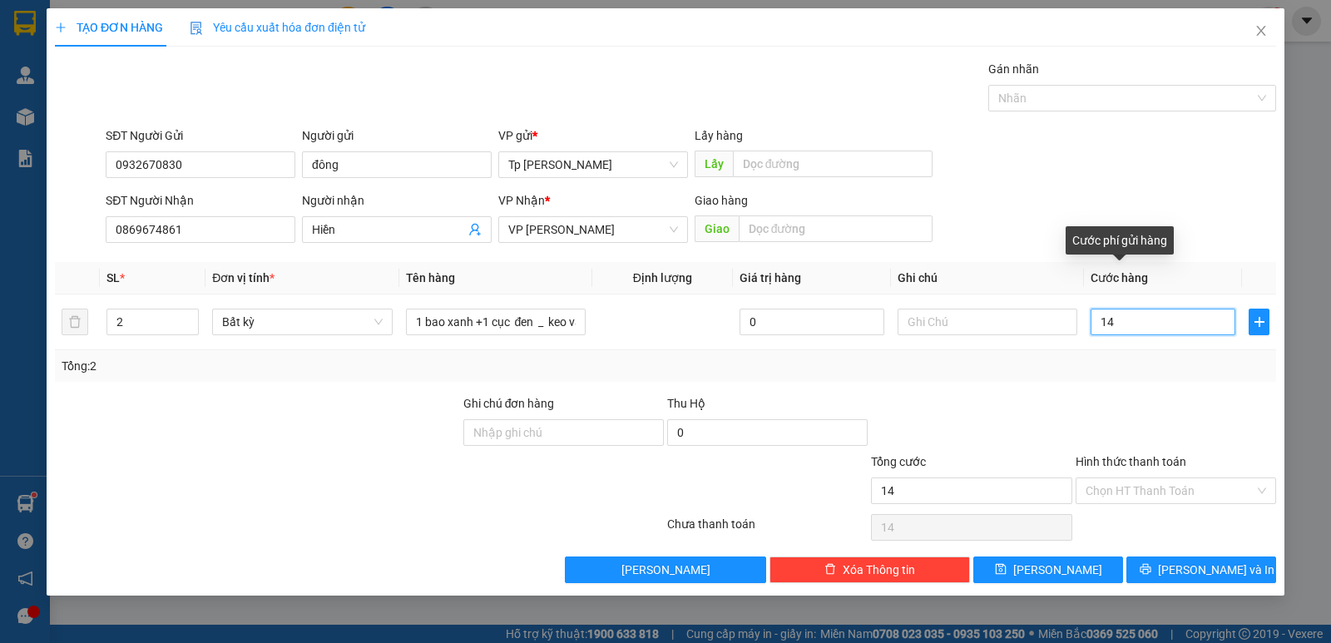
type input "140"
type input "140.000"
drag, startPoint x: 1164, startPoint y: 405, endPoint x: 1156, endPoint y: 510, distance: 105.1
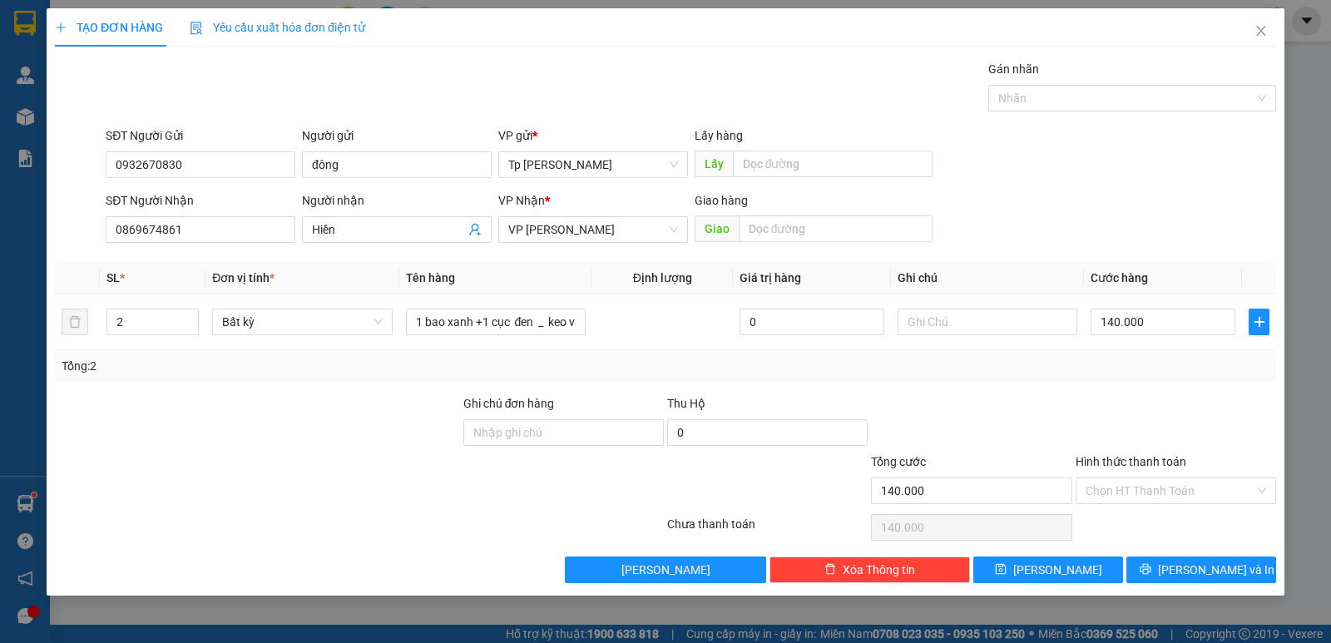
click at [1160, 414] on div at bounding box center [1176, 423] width 204 height 58
click at [1172, 561] on button "[PERSON_NAME] và In" at bounding box center [1201, 569] width 150 height 27
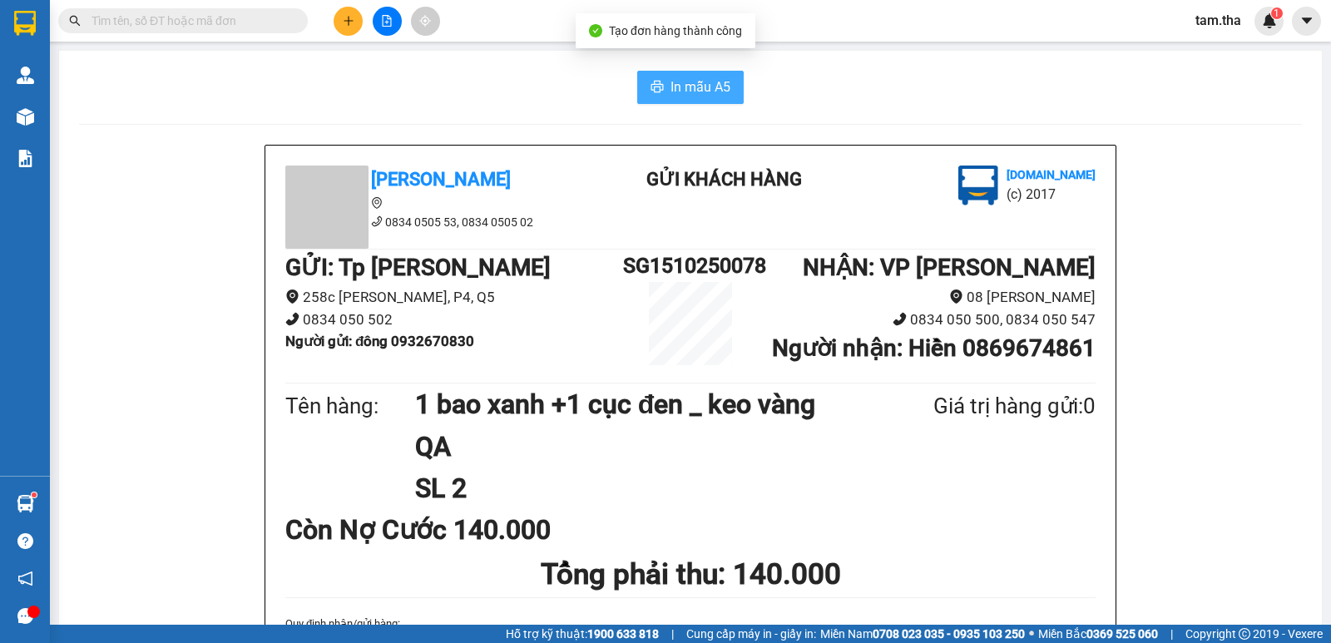
click at [676, 97] on span "In mẫu A5" at bounding box center [700, 87] width 60 height 21
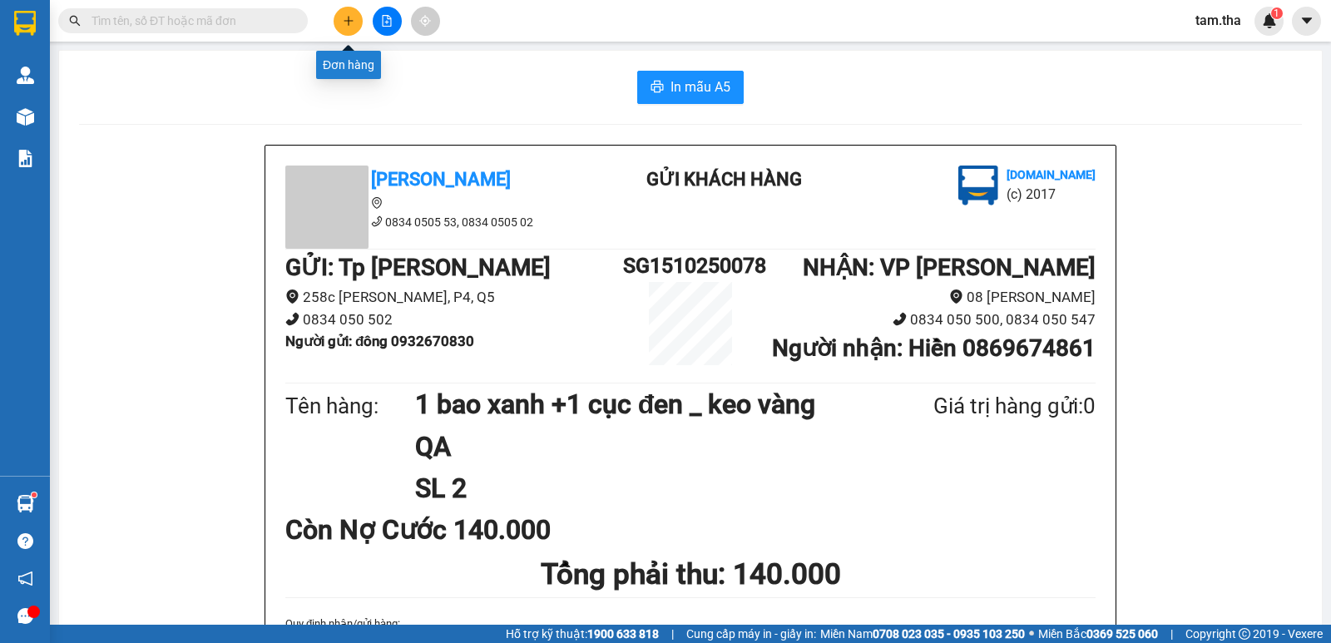
click at [353, 30] on button at bounding box center [348, 21] width 29 height 29
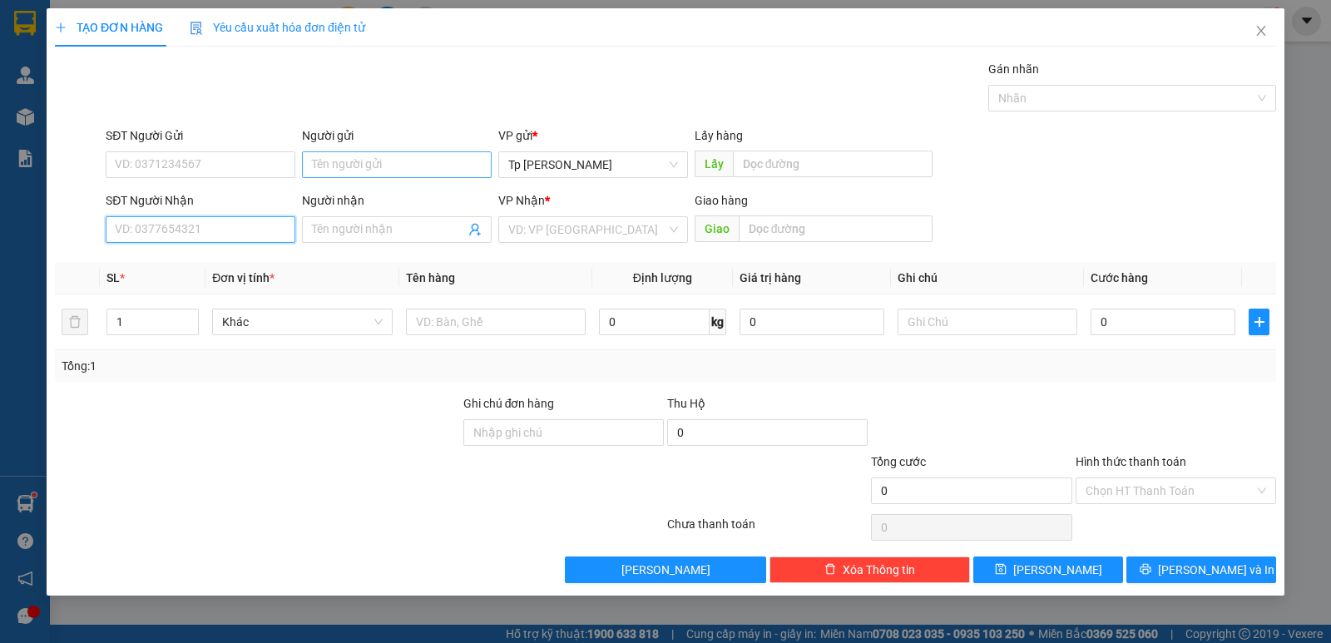
drag, startPoint x: 210, startPoint y: 226, endPoint x: 326, endPoint y: 170, distance: 128.3
click at [210, 225] on input "SĐT Người Nhận" at bounding box center [201, 229] width 190 height 27
drag, startPoint x: 220, startPoint y: 271, endPoint x: 249, endPoint y: 275, distance: 29.4
click at [228, 271] on div "0942171464 - [PERSON_NAME]" at bounding box center [201, 263] width 170 height 18
type input "0942171464"
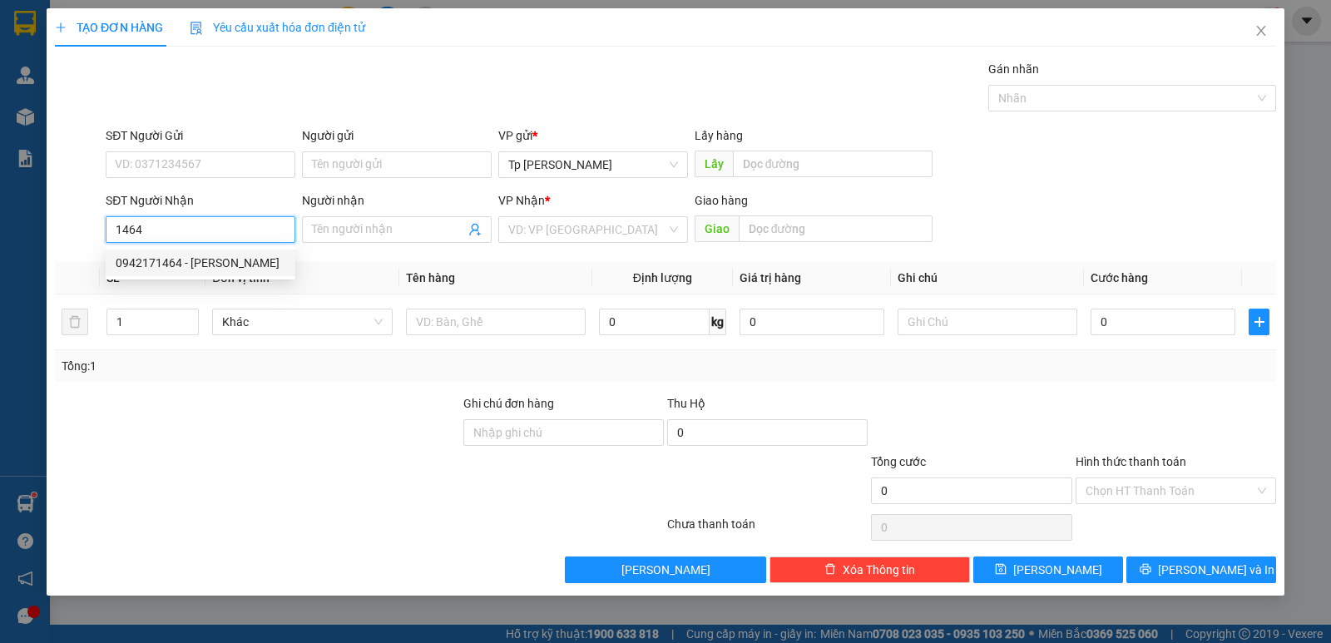
type input "[PERSON_NAME]"
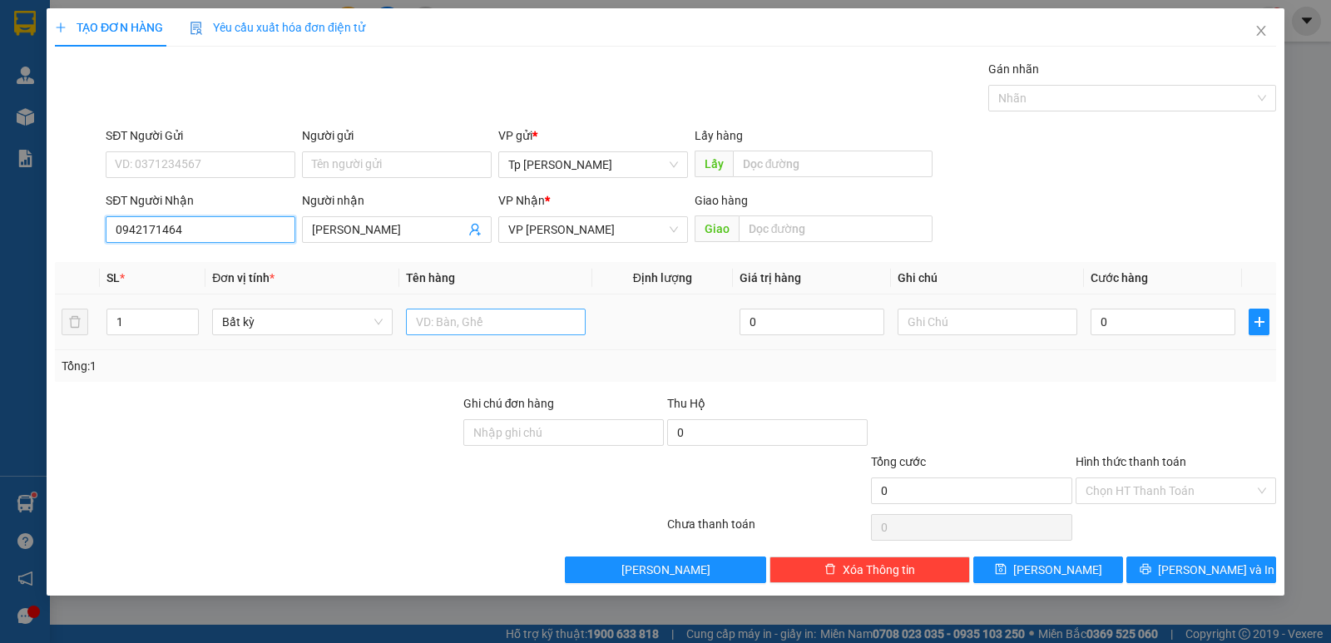
type input "0942171464"
click at [446, 318] on input "text" at bounding box center [496, 322] width 180 height 27
type input "1 cục đen keo vàng _ QA"
click at [1218, 323] on input "0" at bounding box center [1162, 322] width 145 height 27
type input "3"
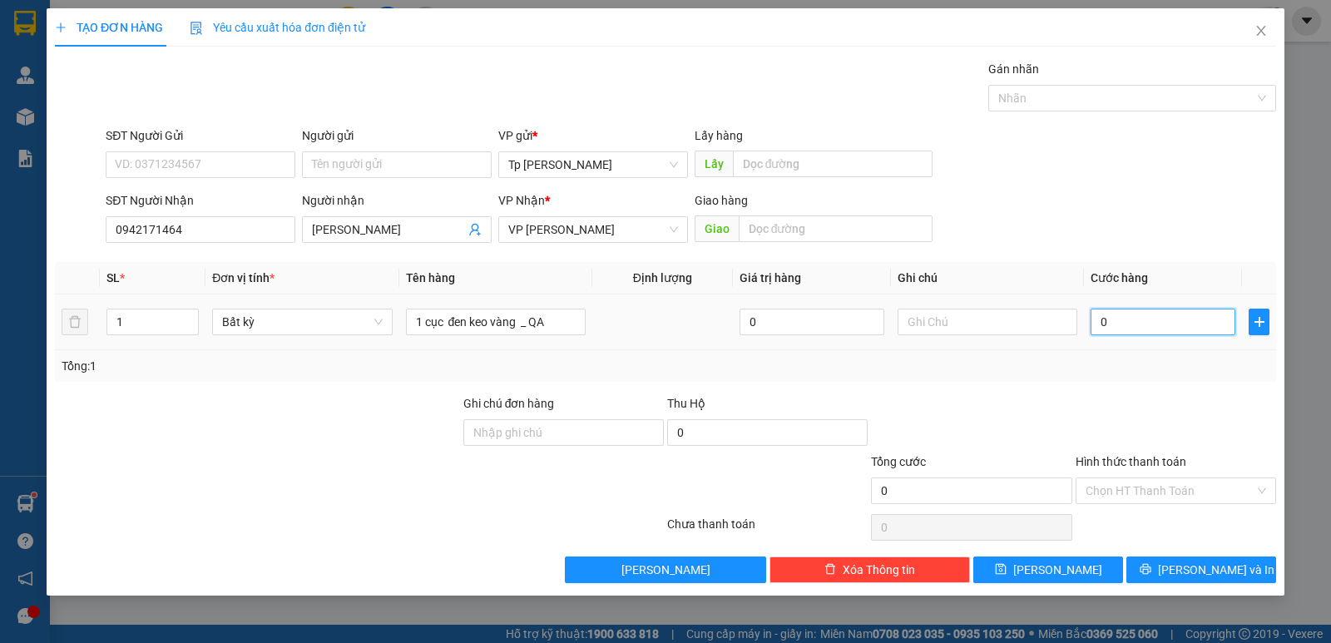
type input "3"
type input "30"
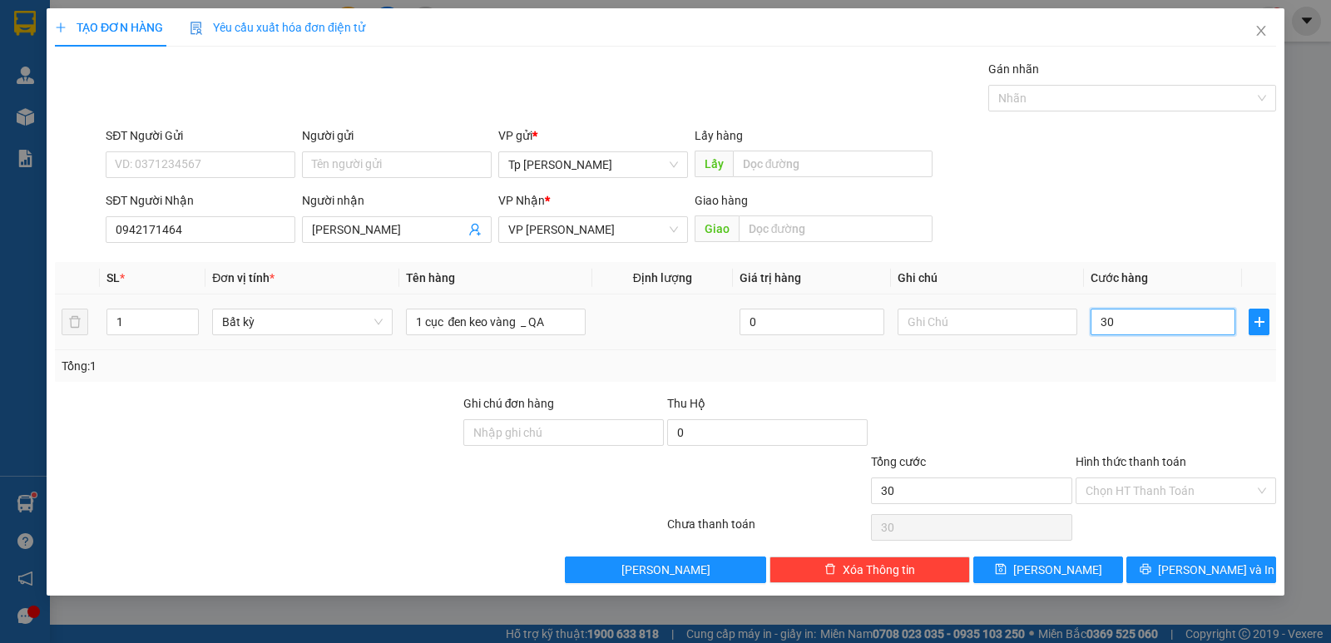
drag, startPoint x: 1218, startPoint y: 323, endPoint x: 1104, endPoint y: 339, distance: 115.1
click at [980, 331] on tr "1 Bất kỳ 1 cục đen keo vàng _ QA 0 30" at bounding box center [665, 322] width 1221 height 56
type input "4"
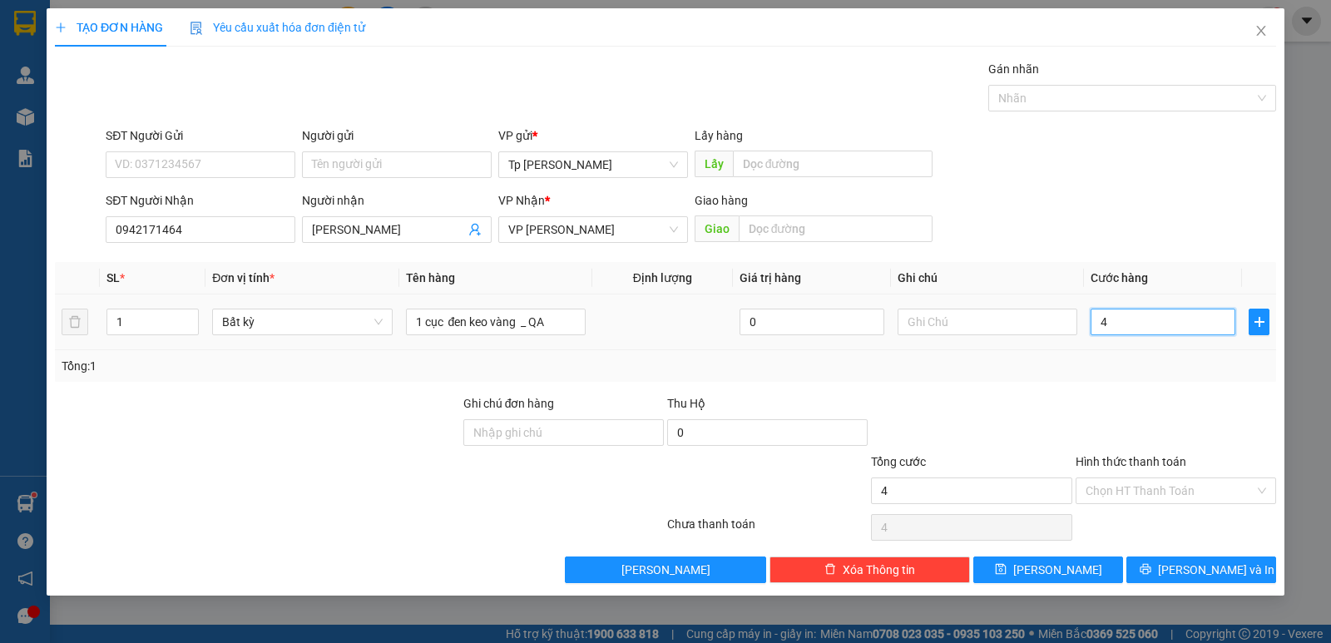
type input "40"
type input "40.000"
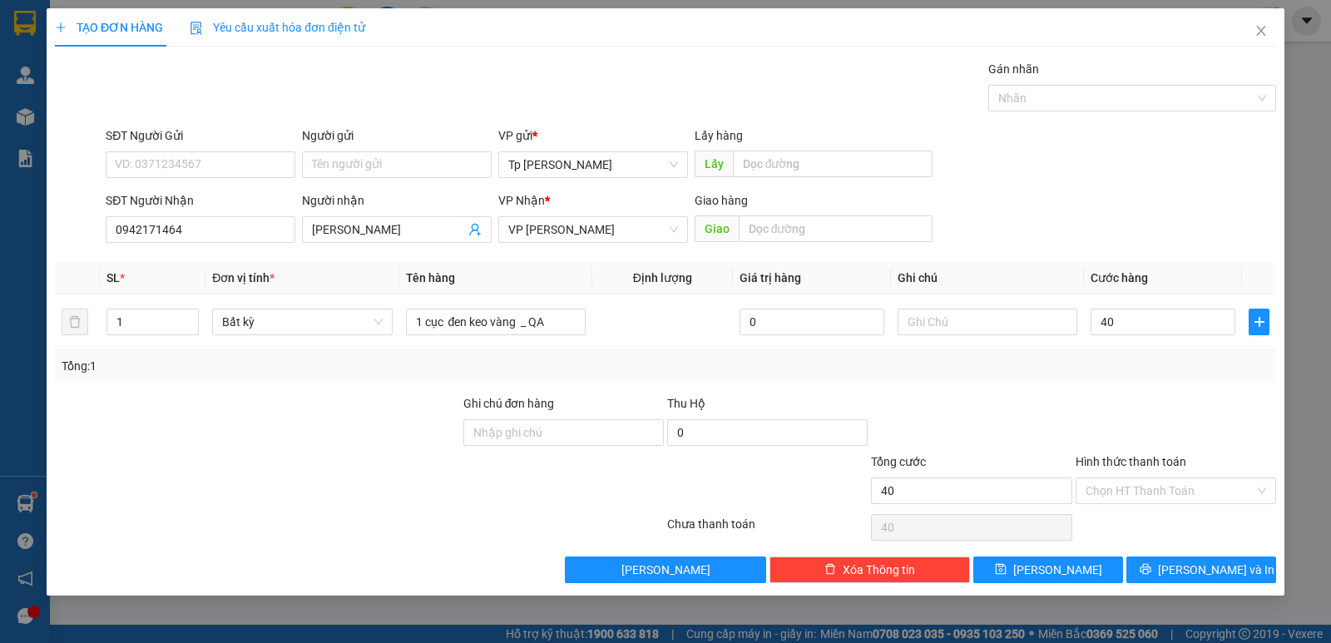
type input "40.000"
drag, startPoint x: 1169, startPoint y: 418, endPoint x: 1165, endPoint y: 517, distance: 99.0
click at [1170, 427] on div at bounding box center [1176, 423] width 204 height 58
click at [1140, 326] on input "40.000" at bounding box center [1162, 322] width 145 height 27
click at [1218, 571] on span "[PERSON_NAME] và In" at bounding box center [1216, 570] width 116 height 18
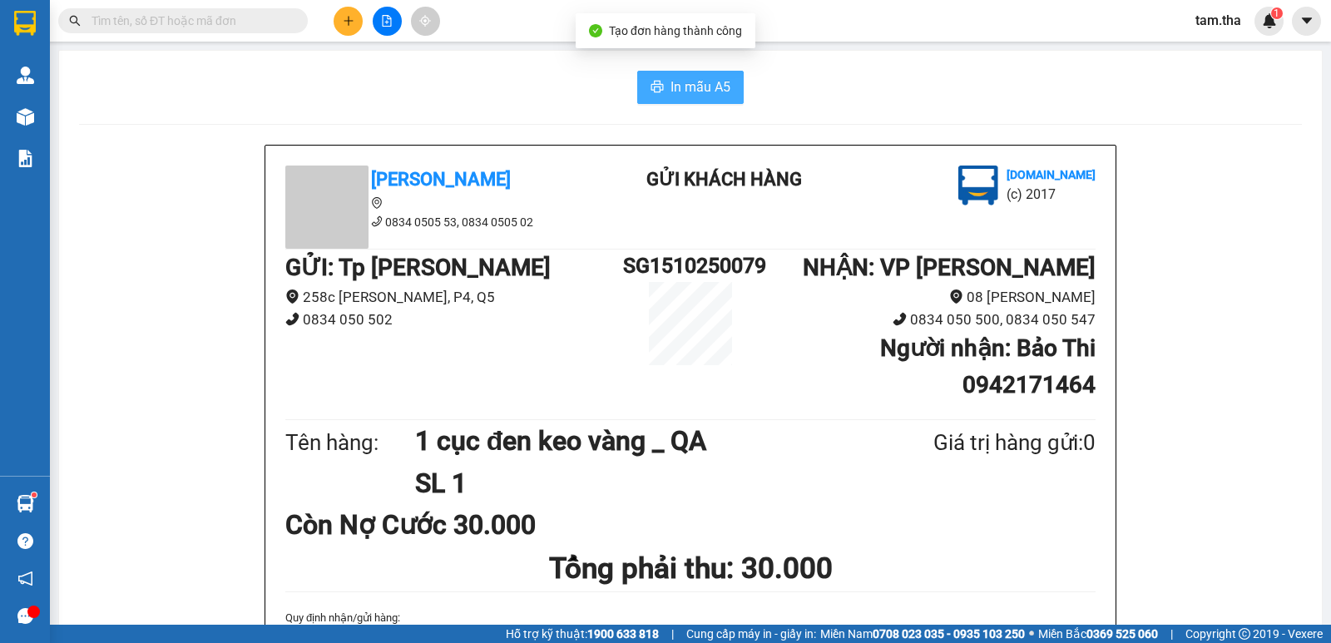
click at [700, 97] on button "In mẫu A5" at bounding box center [690, 87] width 106 height 33
click at [350, 21] on icon "plus" at bounding box center [347, 20] width 9 height 1
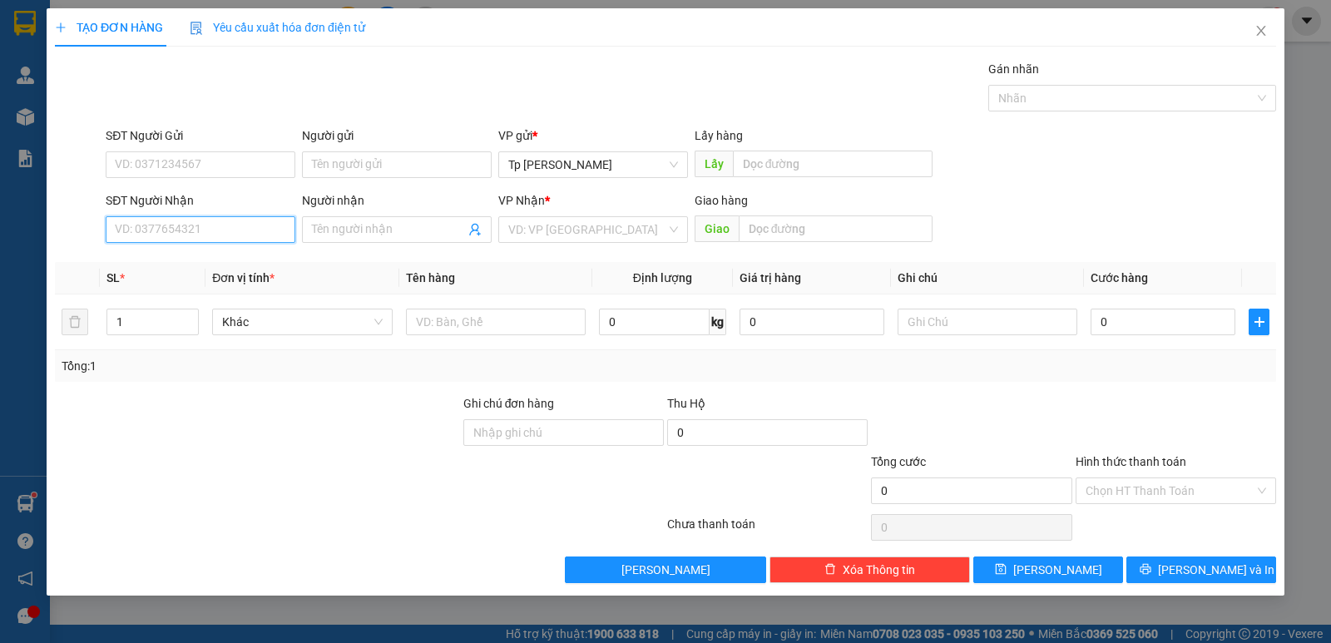
click at [218, 232] on input "SĐT Người Nhận" at bounding box center [201, 229] width 190 height 27
drag, startPoint x: 200, startPoint y: 253, endPoint x: 391, endPoint y: 297, distance: 196.3
click at [203, 254] on div "0792678699 - su hàng" at bounding box center [201, 263] width 190 height 27
type input "0792678699"
type input "su hàng"
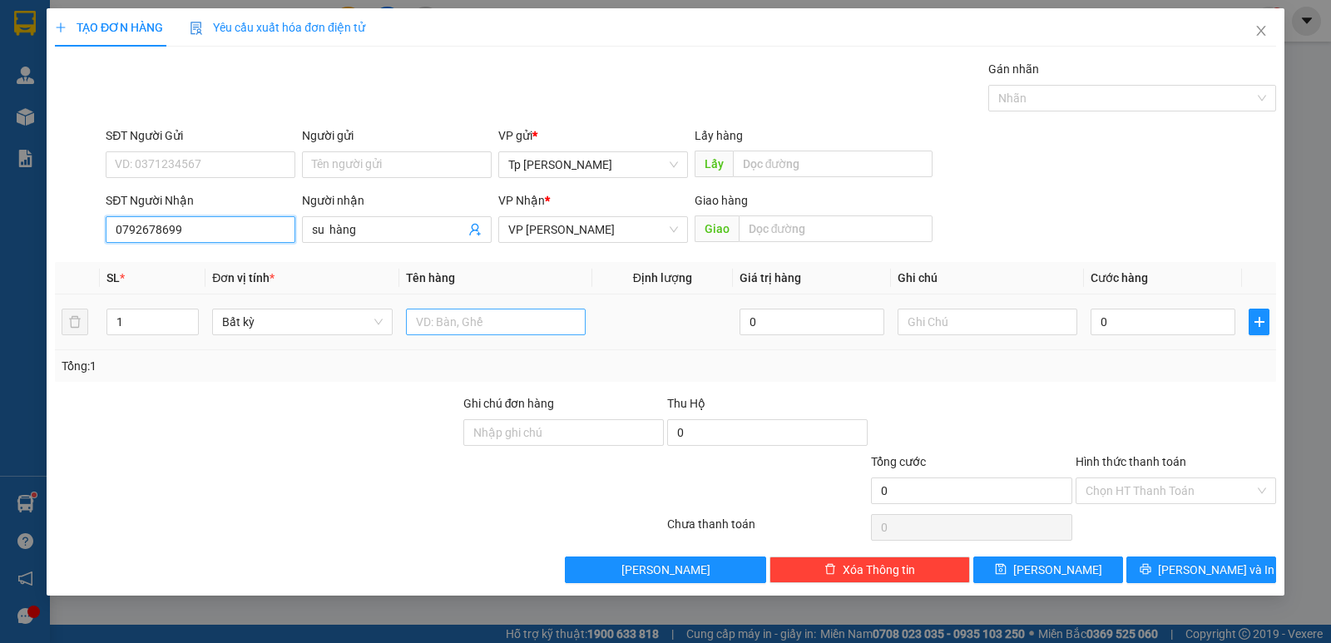
type input "0792678699"
click at [420, 314] on input "text" at bounding box center [496, 322] width 180 height 27
type input "1H xa"
click at [1118, 319] on input "0" at bounding box center [1162, 322] width 145 height 27
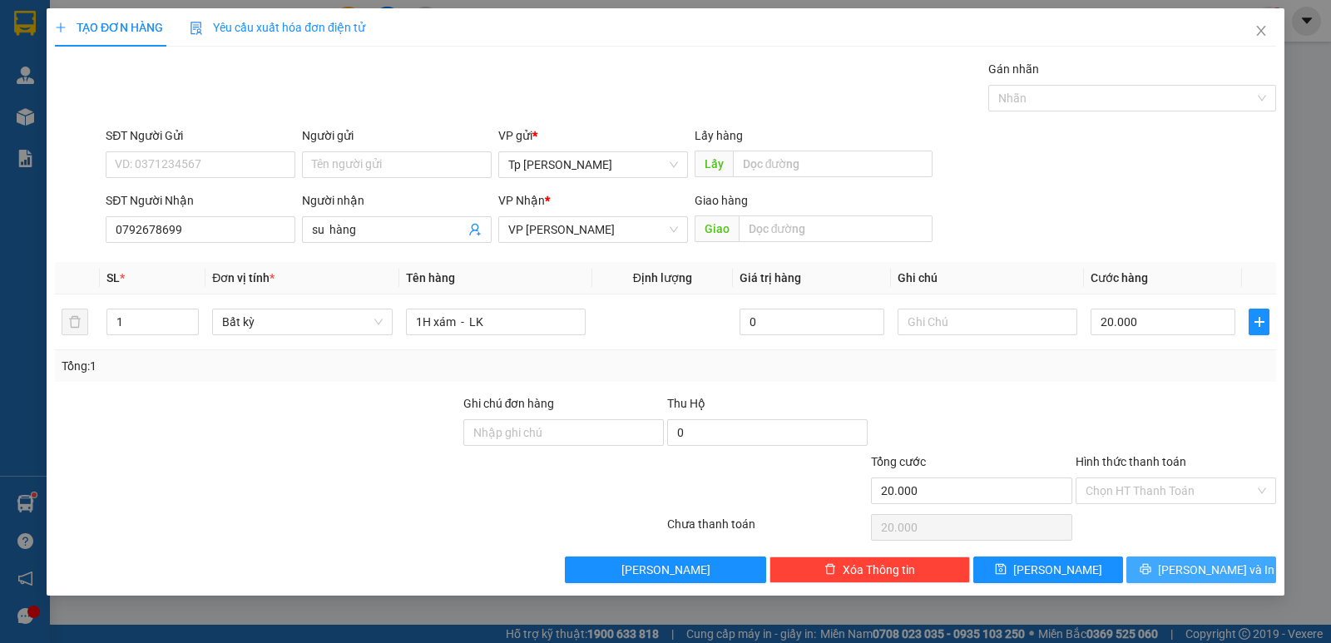
click at [1166, 578] on button "[PERSON_NAME] và In" at bounding box center [1201, 569] width 150 height 27
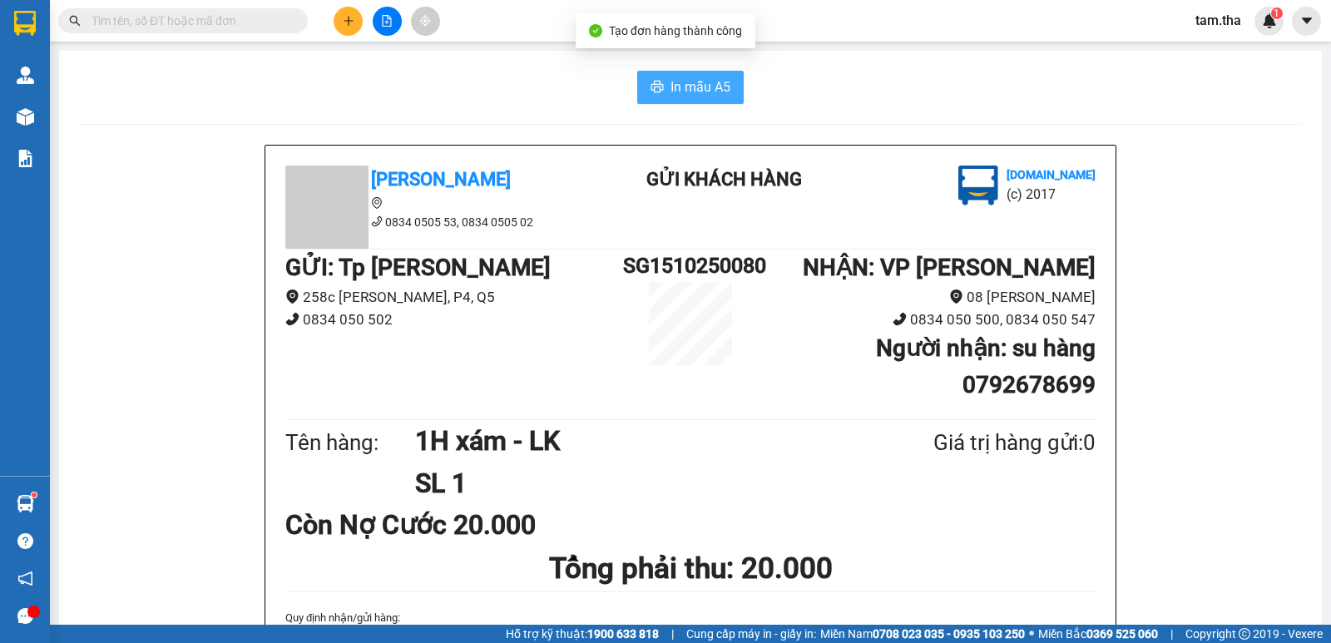
click at [689, 94] on span "In mẫu A5" at bounding box center [700, 87] width 60 height 21
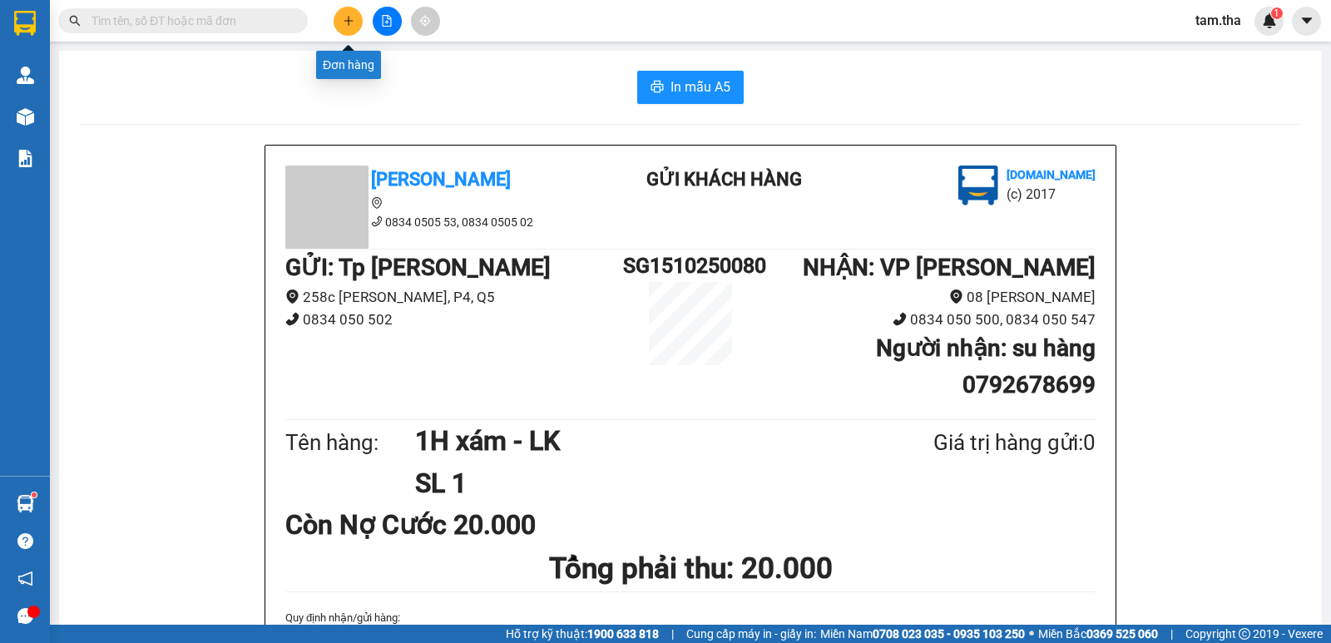
click at [340, 31] on button at bounding box center [348, 21] width 29 height 29
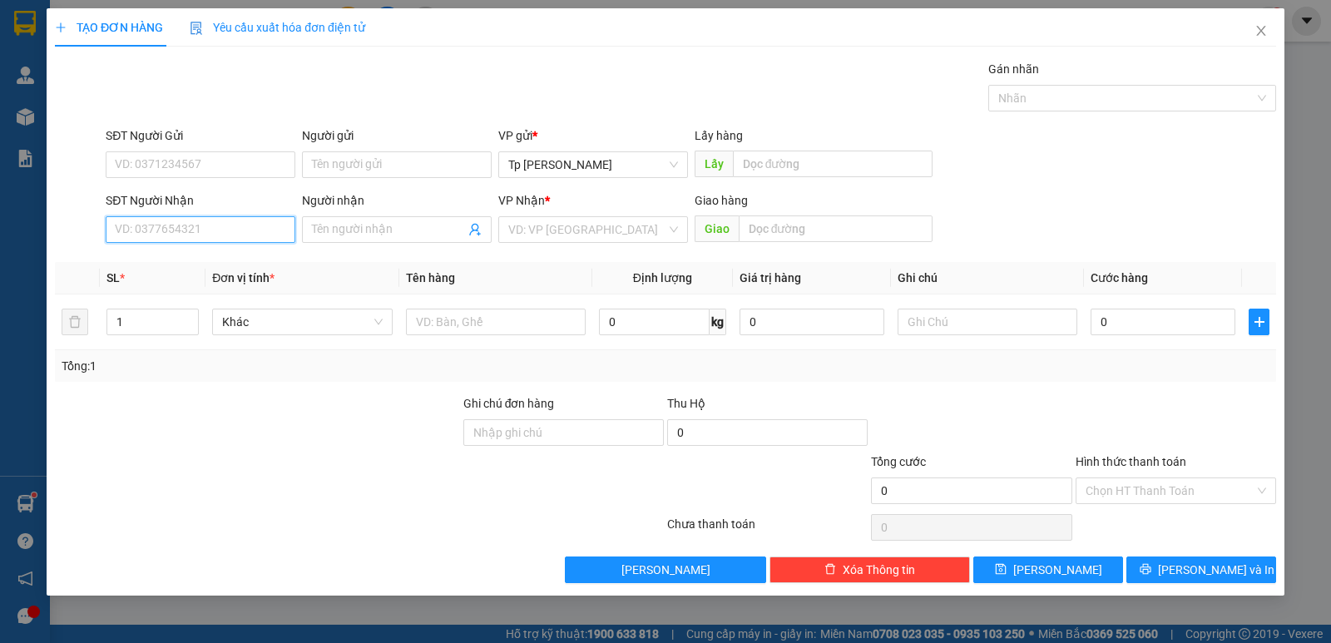
click at [194, 220] on input "SĐT Người Nhận" at bounding box center [201, 229] width 190 height 27
click at [203, 271] on div "0908270117 - chị bình - đất việt" at bounding box center [201, 263] width 170 height 18
type input "0908270117"
type input "chị bình - đất việt"
type input "0908270117"
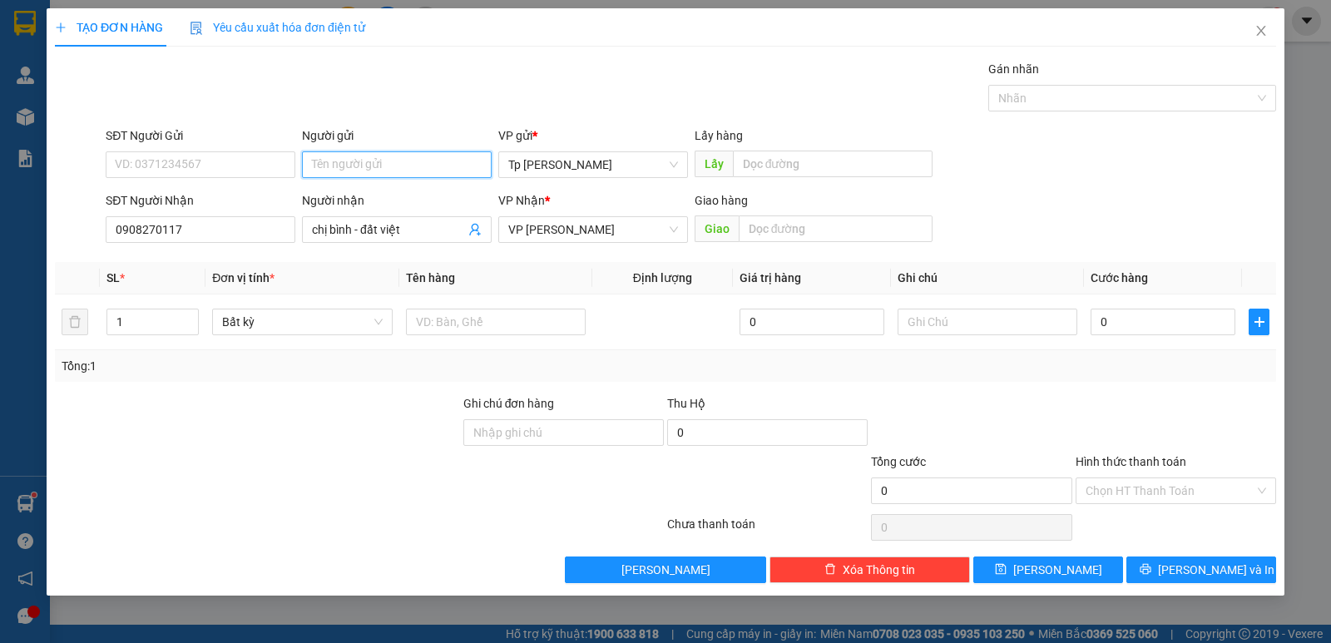
click at [310, 175] on input "Người gửi" at bounding box center [397, 164] width 190 height 27
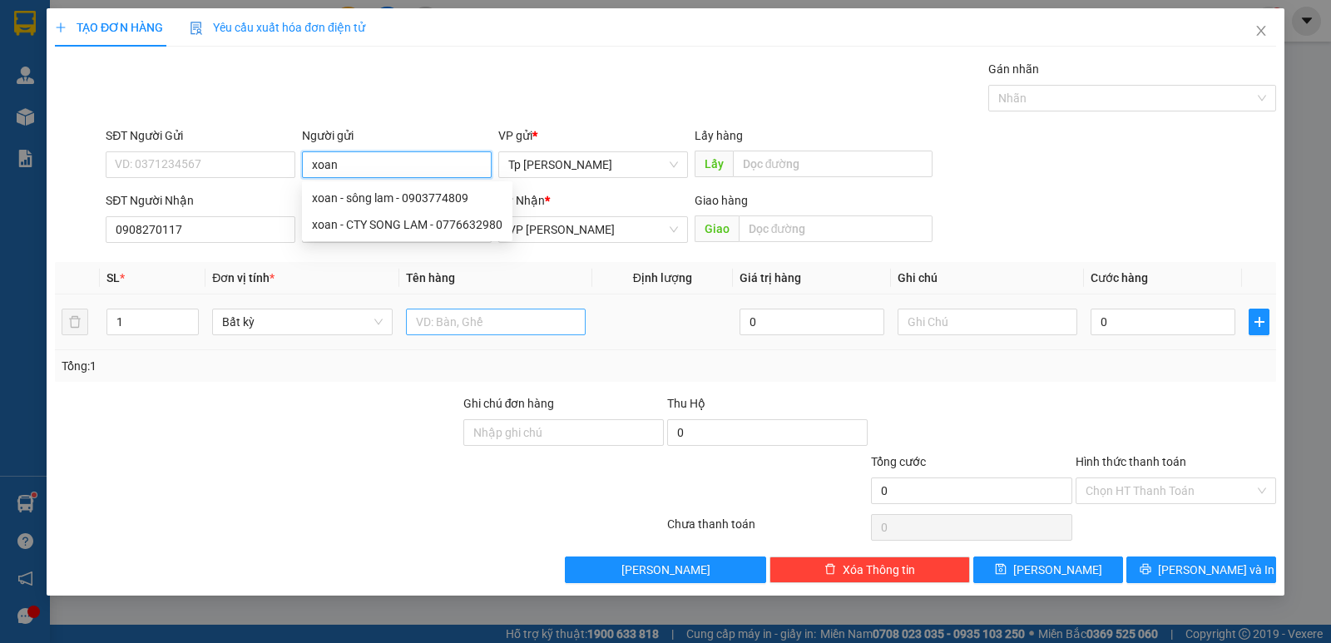
type input "xoan"
click at [574, 311] on input "text" at bounding box center [496, 322] width 180 height 27
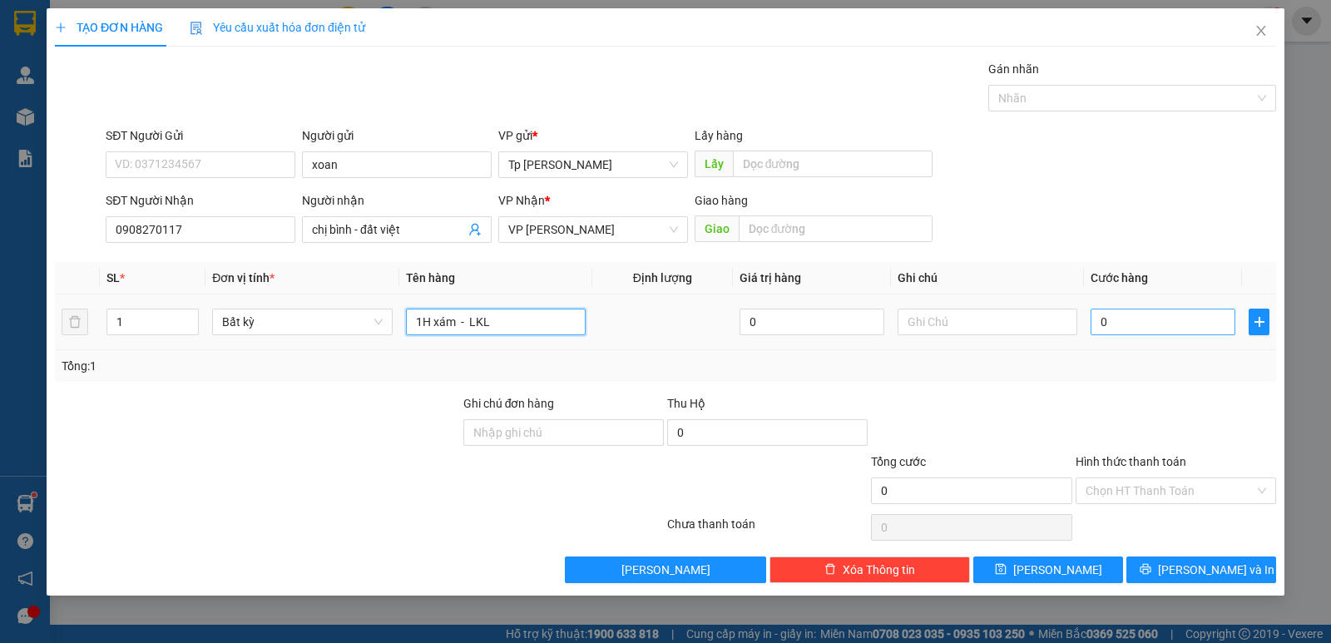
type input "1H xám - LKL"
click at [1111, 327] on input "0" at bounding box center [1162, 322] width 145 height 27
type input "3"
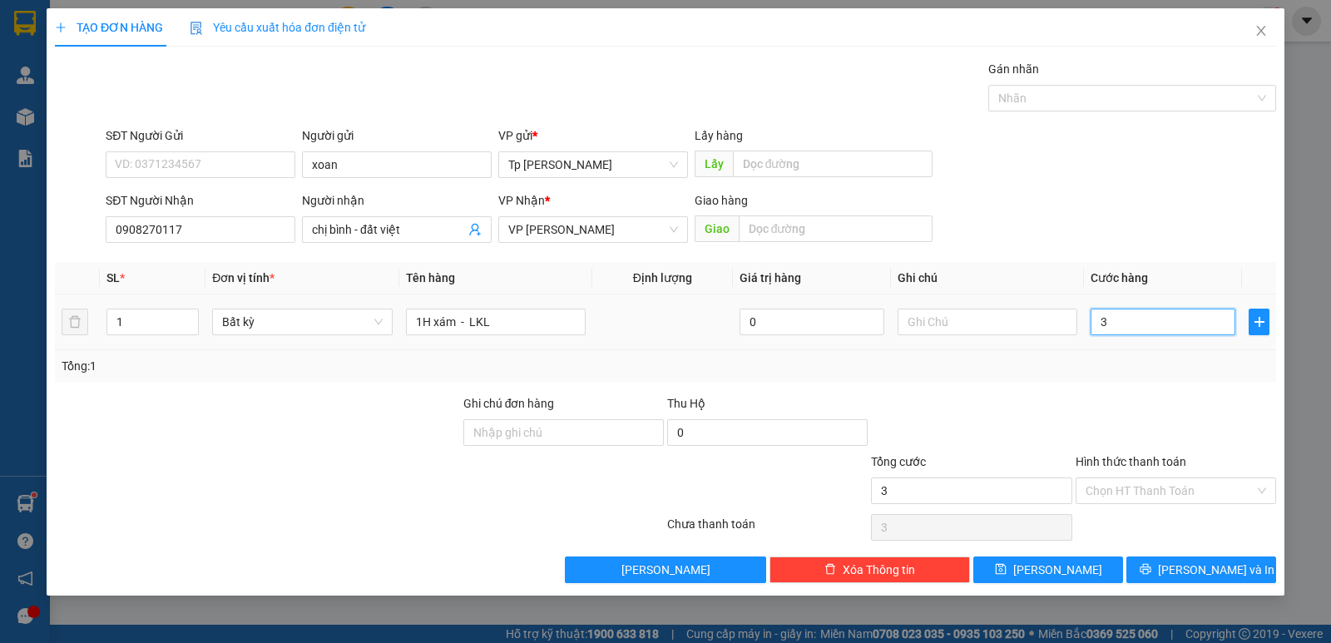
type input "30"
click at [1202, 586] on div "TẠO ĐƠN HÀNG Yêu cầu xuất hóa đơn điện tử Transit Pickup Surcharge Ids Transit …" at bounding box center [666, 301] width 1238 height 587
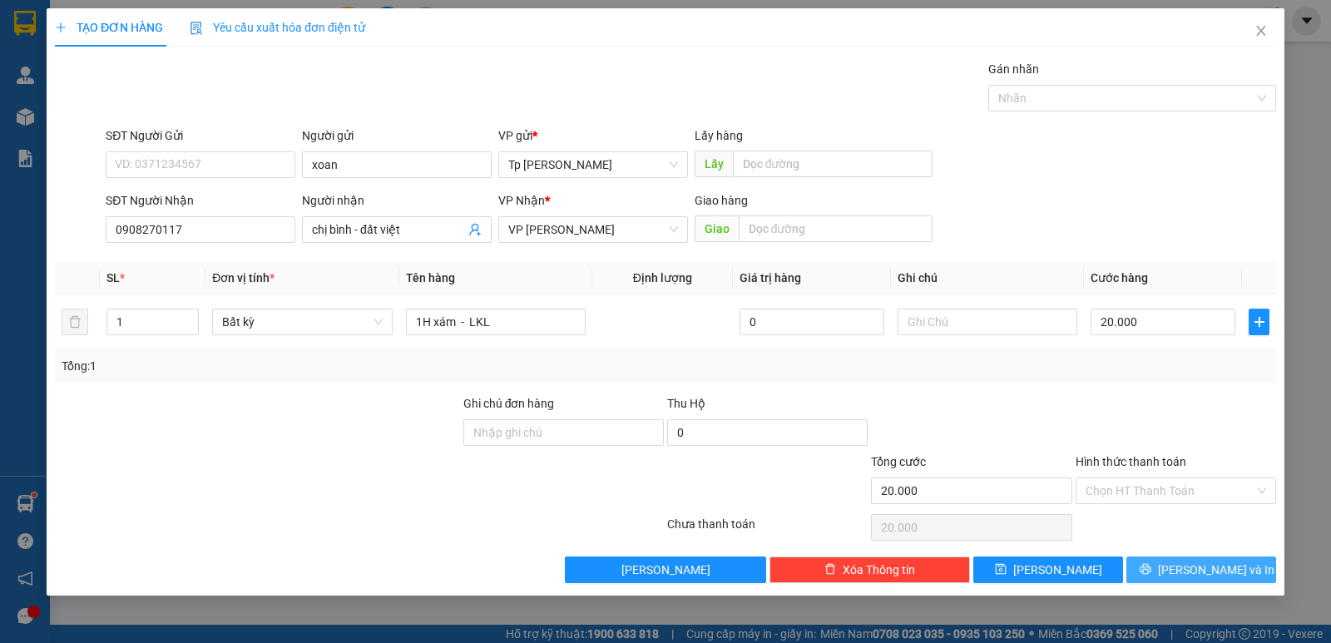
click at [1202, 582] on button "[PERSON_NAME] và In" at bounding box center [1201, 569] width 150 height 27
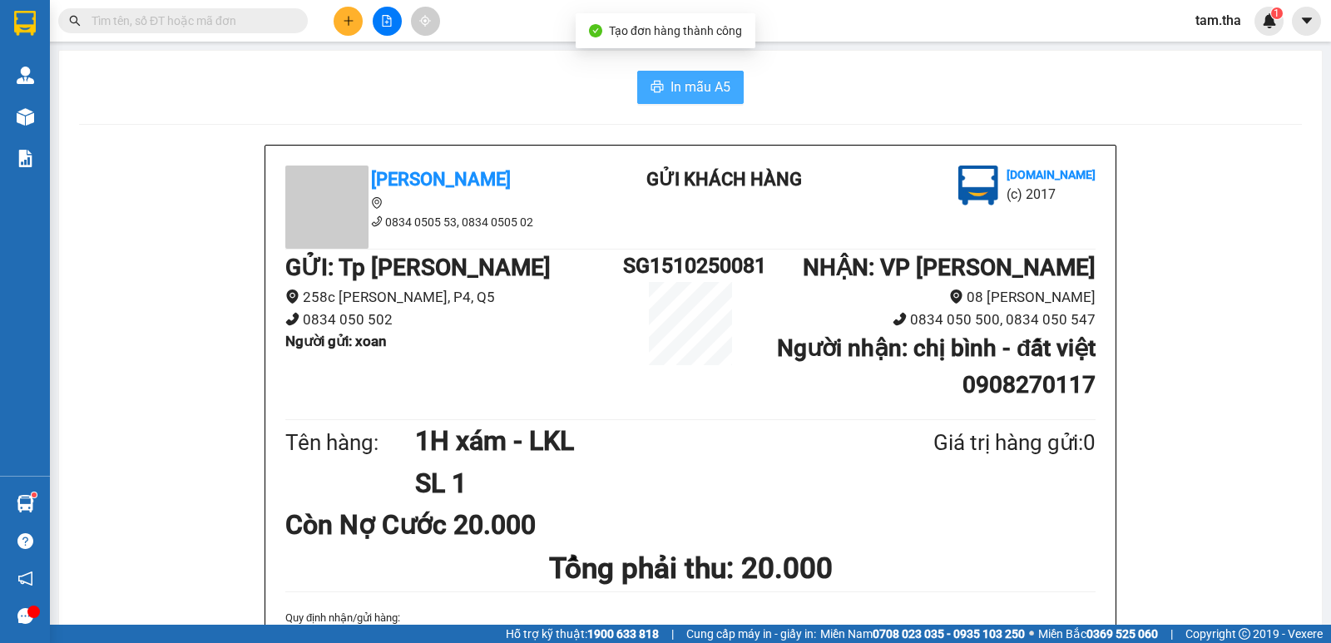
click at [676, 75] on button "In mẫu A5" at bounding box center [690, 87] width 106 height 33
click at [353, 22] on icon "plus" at bounding box center [349, 21] width 12 height 12
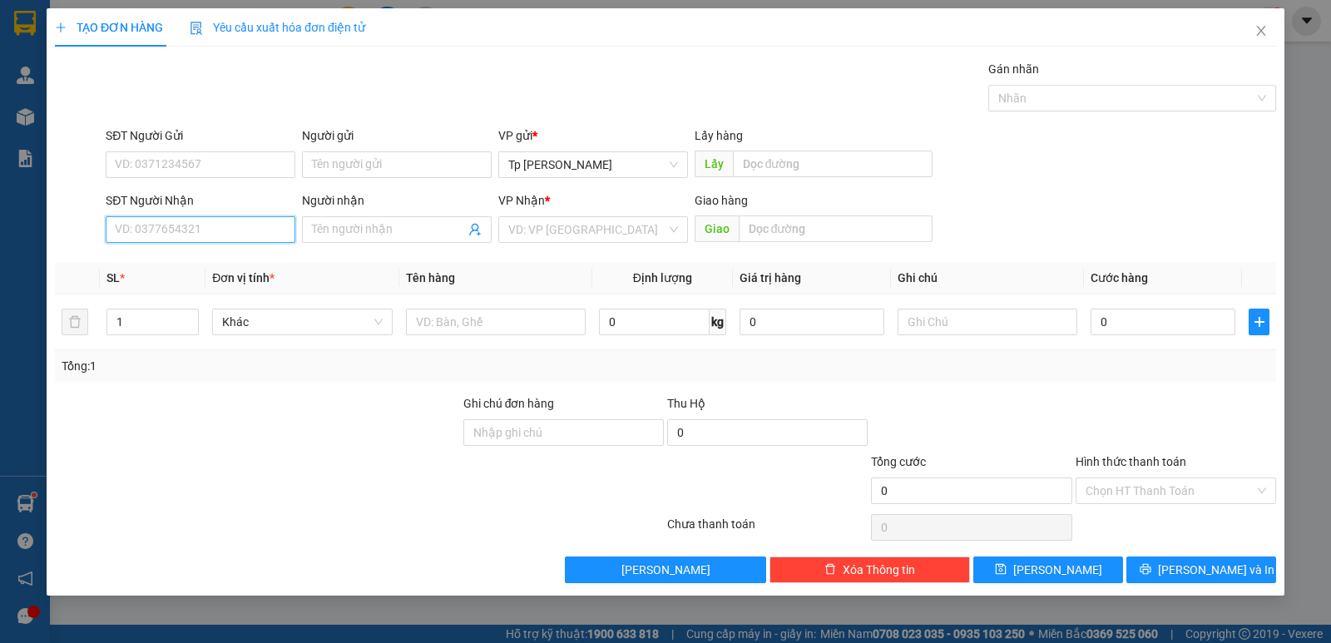
click at [219, 222] on input "SĐT Người Nhận" at bounding box center [201, 229] width 190 height 27
click at [221, 253] on div "0967440000 - Cường" at bounding box center [201, 263] width 190 height 27
type input "0967440000"
type input "Cường"
type input "0967440000"
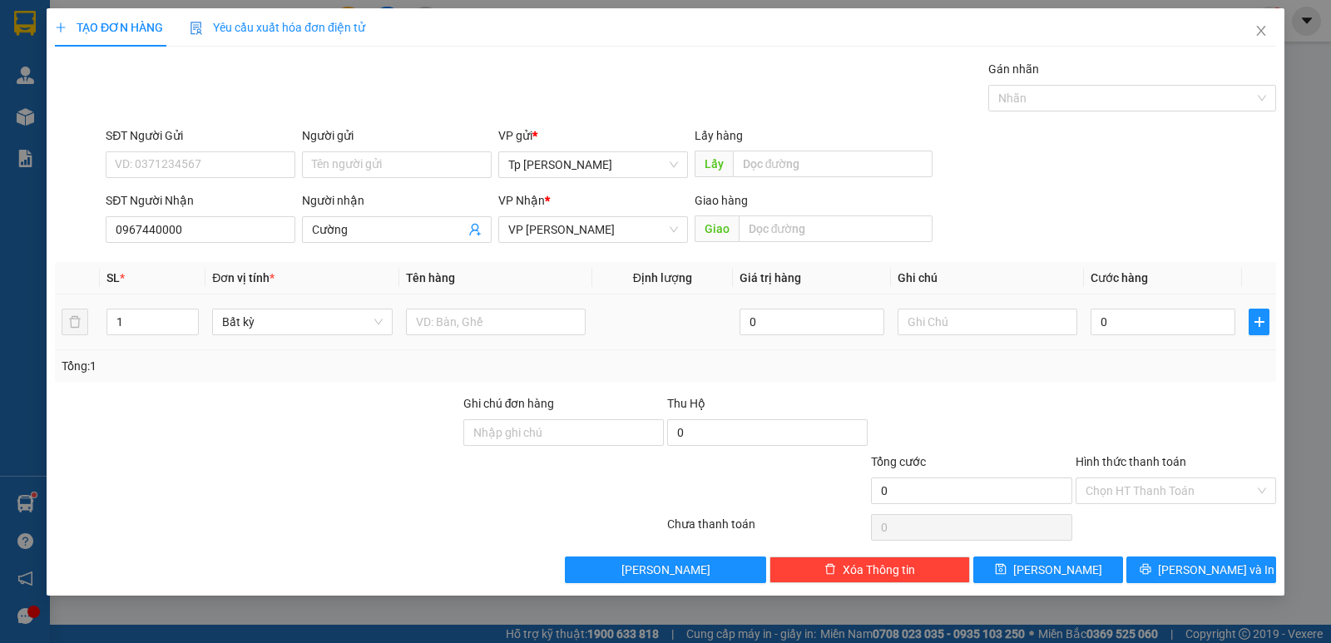
click at [533, 308] on div at bounding box center [496, 321] width 180 height 33
drag, startPoint x: 531, startPoint y: 308, endPoint x: 522, endPoint y: 311, distance: 9.0
click at [530, 309] on div at bounding box center [496, 321] width 180 height 33
click at [511, 312] on input "text" at bounding box center [496, 322] width 180 height 27
type input "1 bị trắng _ hồ sơ"
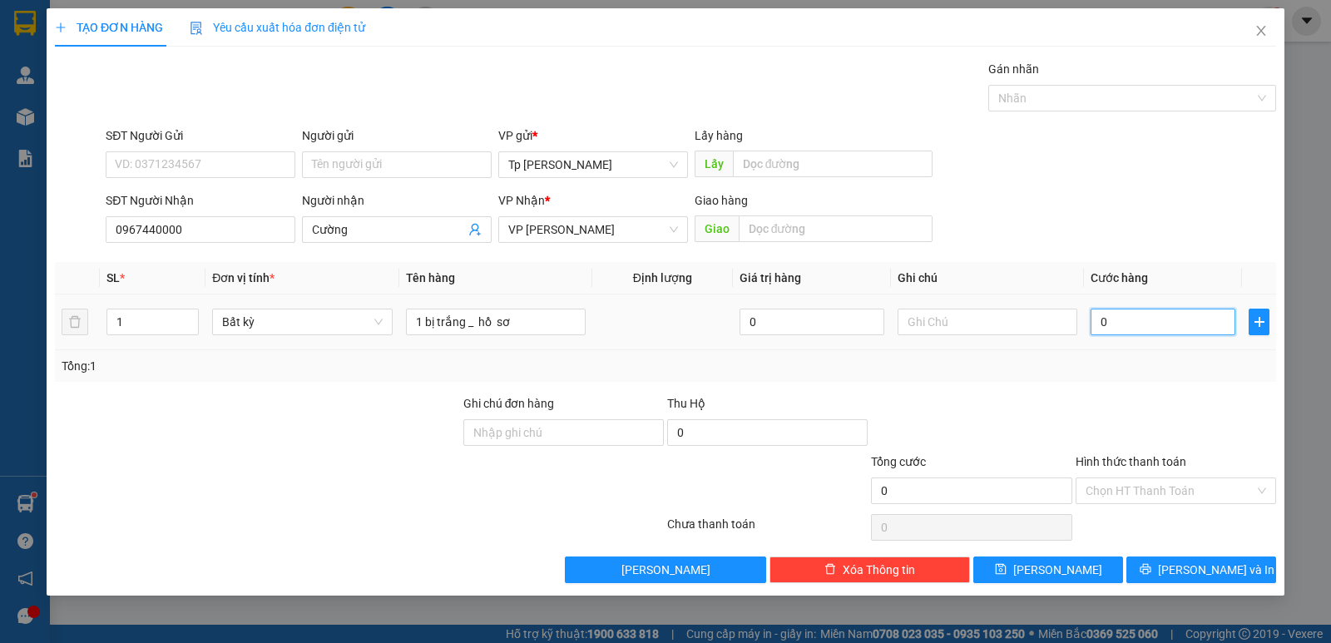
click at [1170, 334] on input "0" at bounding box center [1162, 322] width 145 height 27
type input "2"
type input "20"
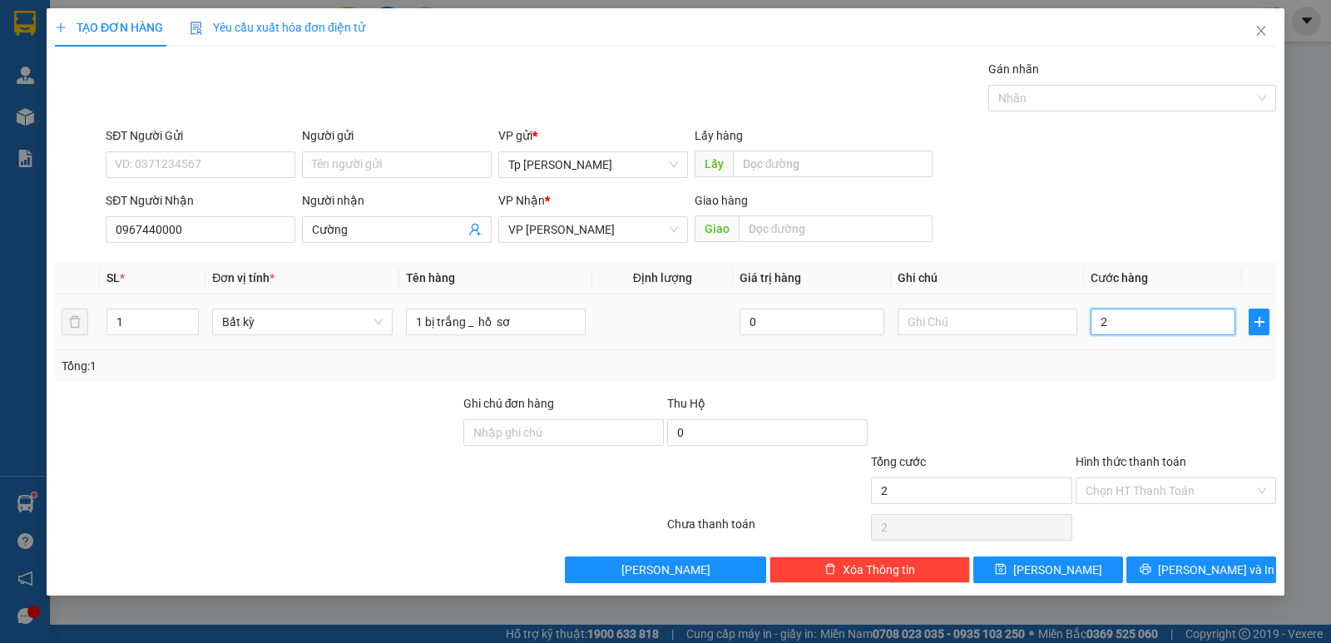
type input "20"
type input "20.000"
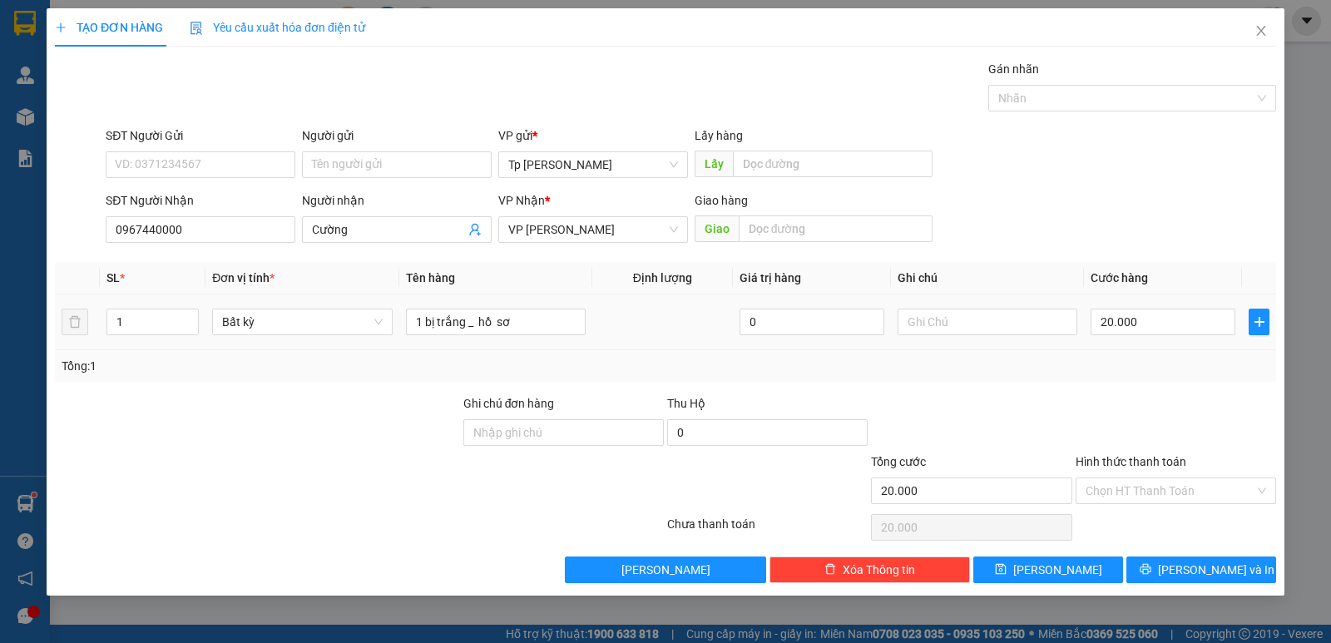
click at [1179, 343] on td "20.000" at bounding box center [1163, 322] width 158 height 56
click at [1172, 315] on input "20.000" at bounding box center [1162, 322] width 145 height 27
type input "3"
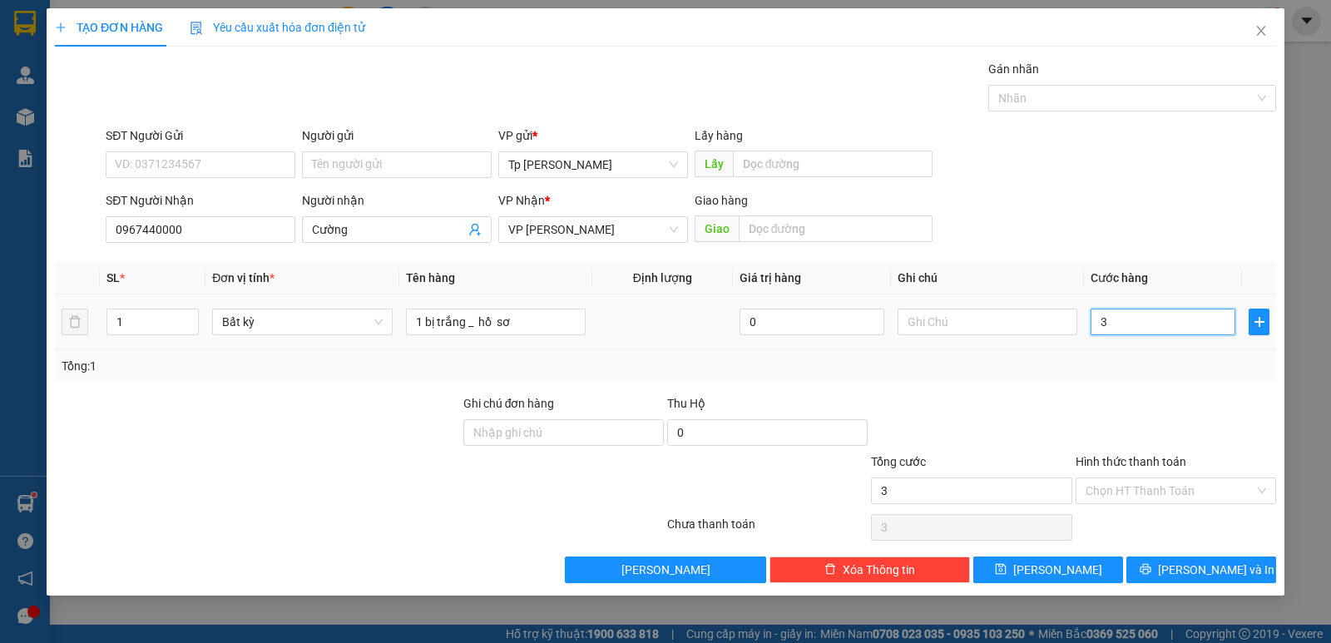
type input "30"
click at [1133, 481] on input "Hình thức thanh toán" at bounding box center [1169, 490] width 169 height 25
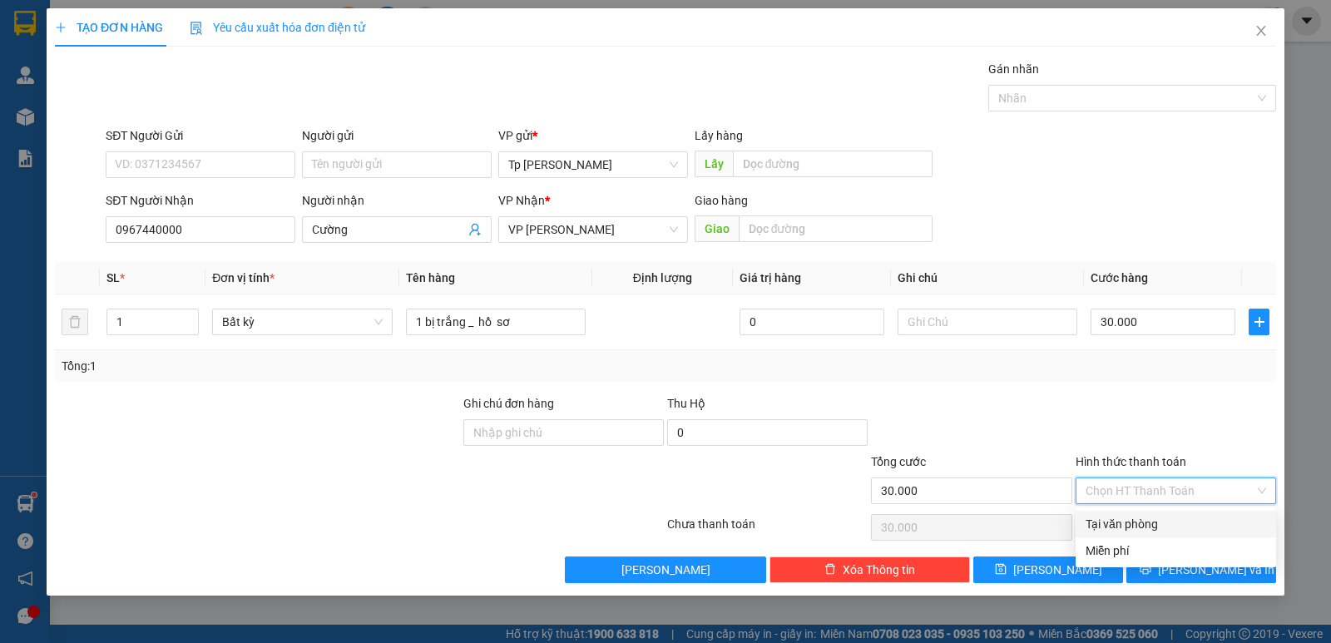
click at [1145, 521] on div "Tại văn phòng" at bounding box center [1175, 524] width 180 height 18
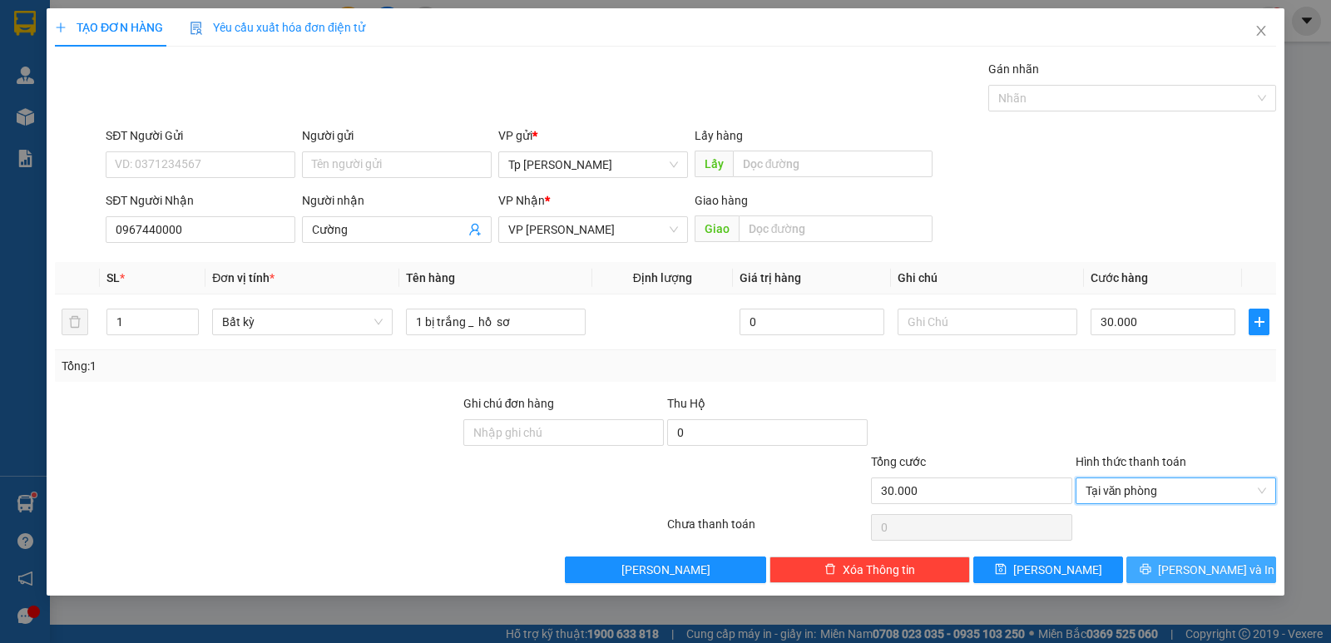
click at [1186, 560] on button "[PERSON_NAME] và In" at bounding box center [1201, 569] width 150 height 27
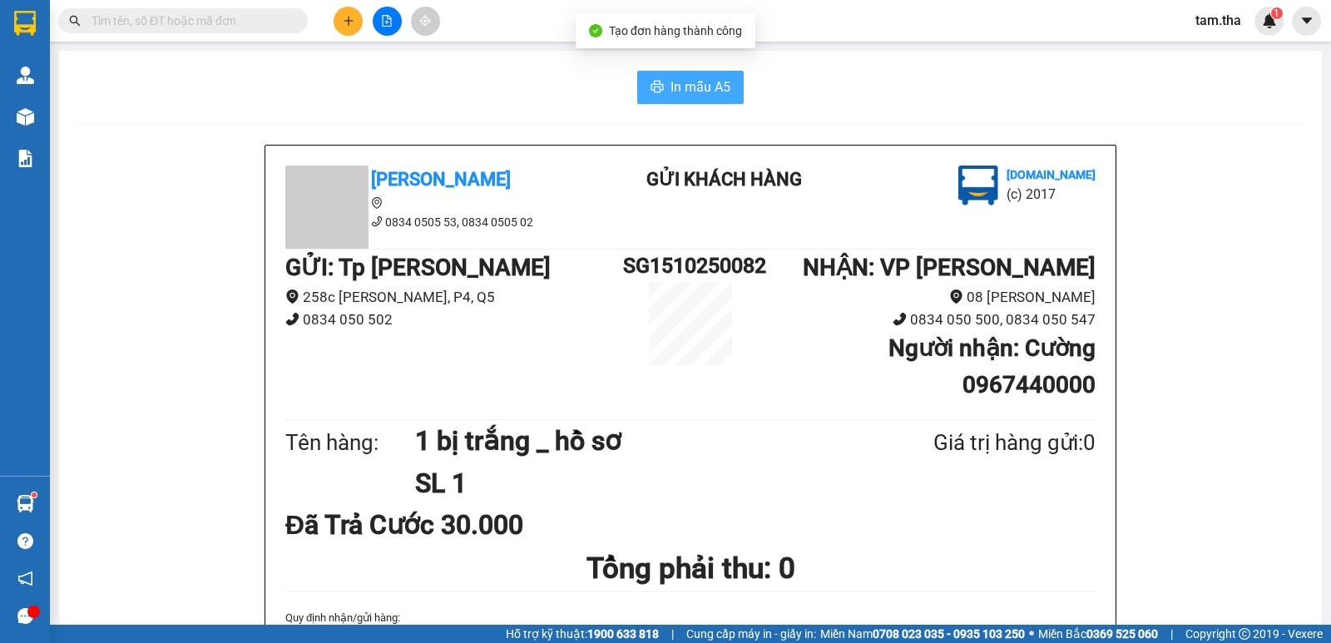
click at [681, 91] on span "In mẫu A5" at bounding box center [700, 87] width 60 height 21
click at [346, 21] on icon "plus" at bounding box center [347, 20] width 9 height 1
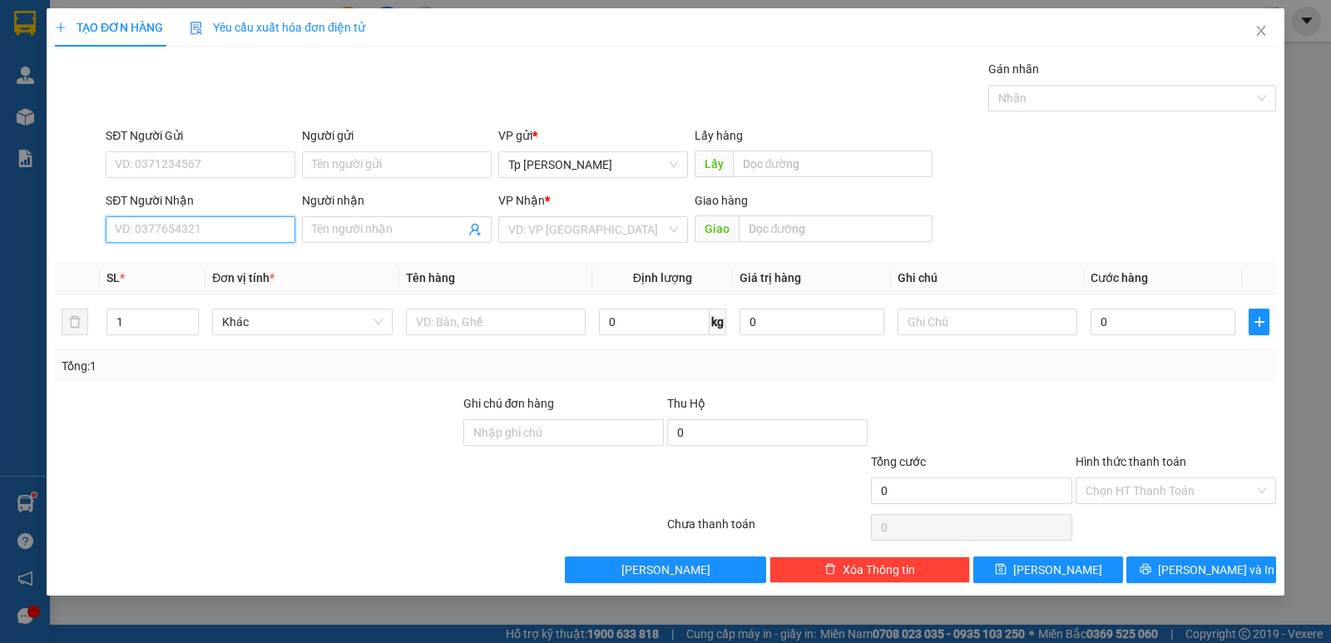
click at [211, 225] on input "SĐT Người Nhận" at bounding box center [201, 229] width 190 height 27
click at [236, 234] on input "SĐT Người Nhận" at bounding box center [201, 229] width 190 height 27
drag, startPoint x: 164, startPoint y: 263, endPoint x: 284, endPoint y: 283, distance: 122.2
click at [170, 263] on div "0388077188 - [PERSON_NAME]" at bounding box center [201, 263] width 170 height 18
type input "0388077188"
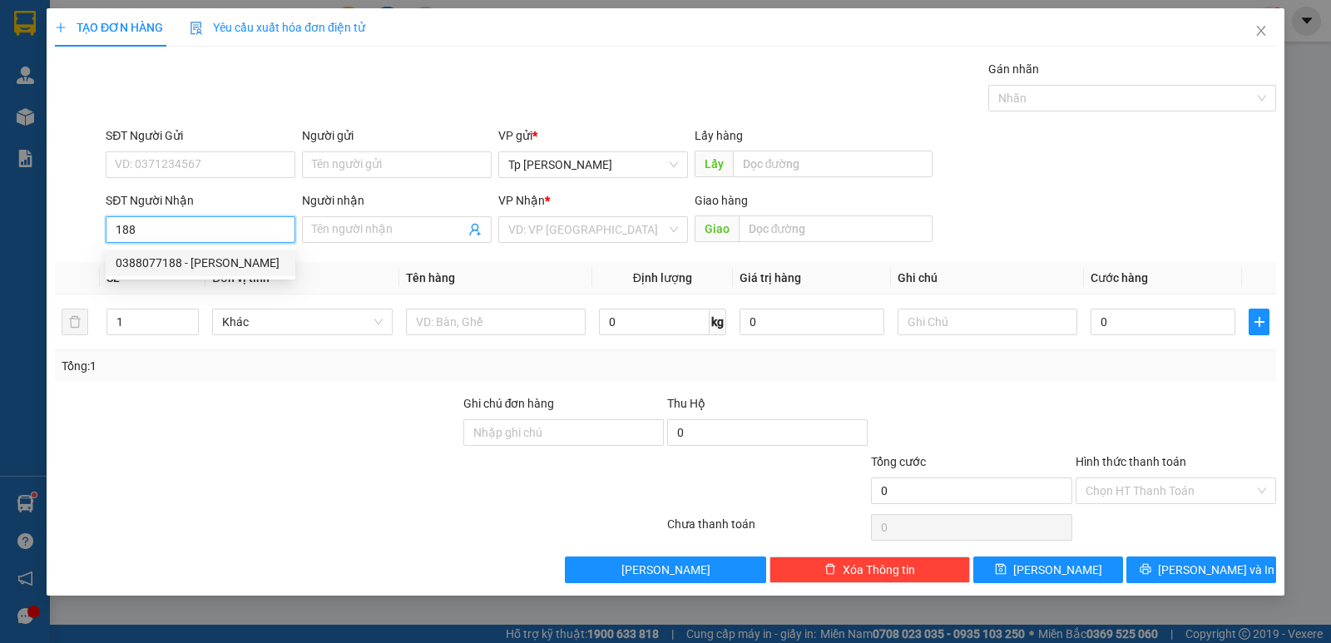
type input "[PERSON_NAME]"
type input "buu dien Phu Qui"
type input "0388077188"
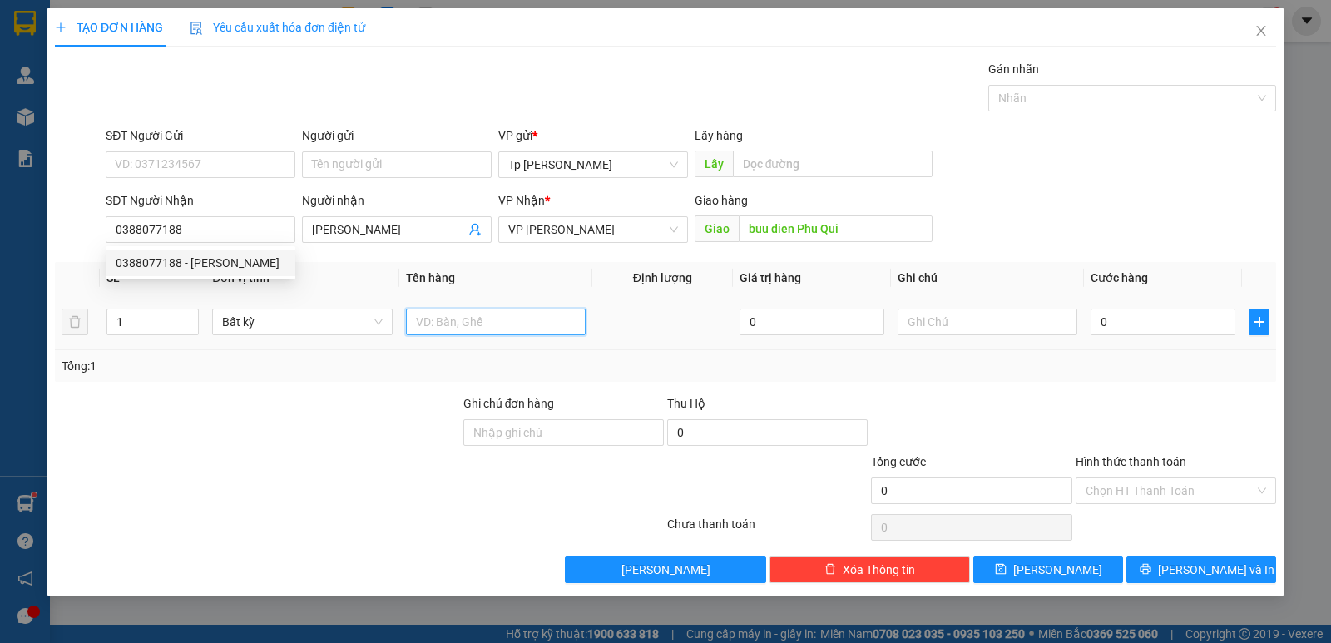
click at [442, 331] on input "text" at bounding box center [496, 322] width 180 height 27
click at [1150, 315] on input "0" at bounding box center [1162, 322] width 145 height 27
click at [1193, 343] on td "50.000" at bounding box center [1163, 322] width 158 height 56
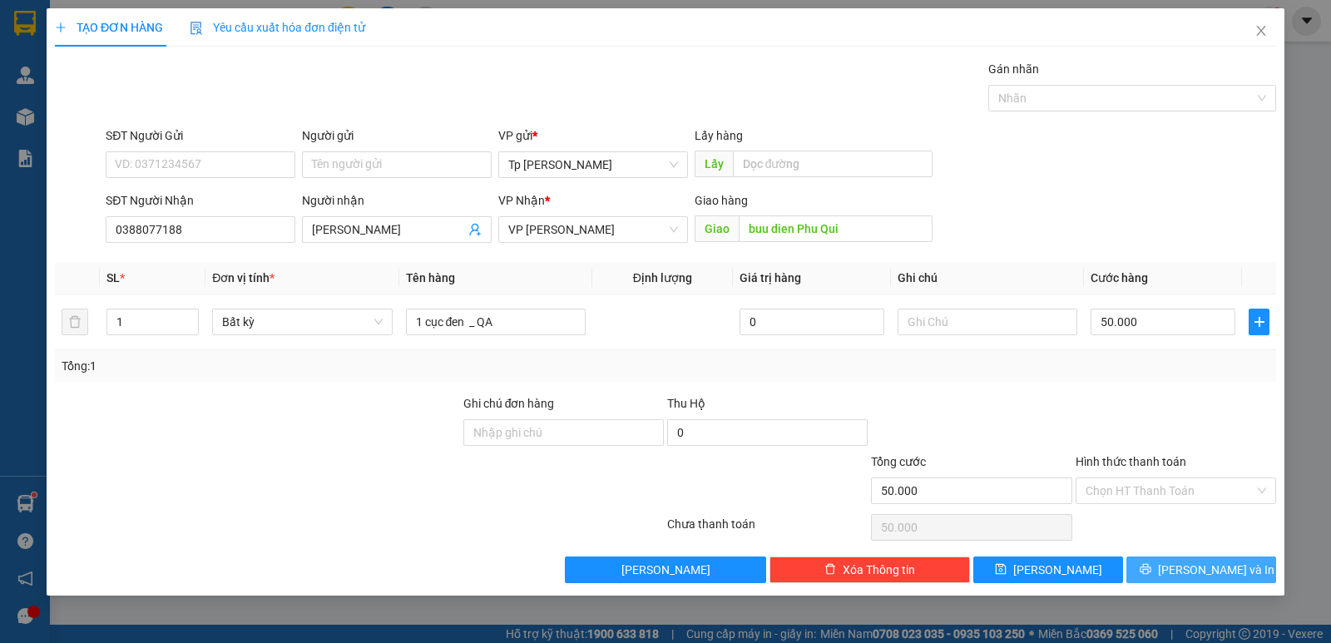
click at [1245, 568] on button "[PERSON_NAME] và In" at bounding box center [1201, 569] width 150 height 27
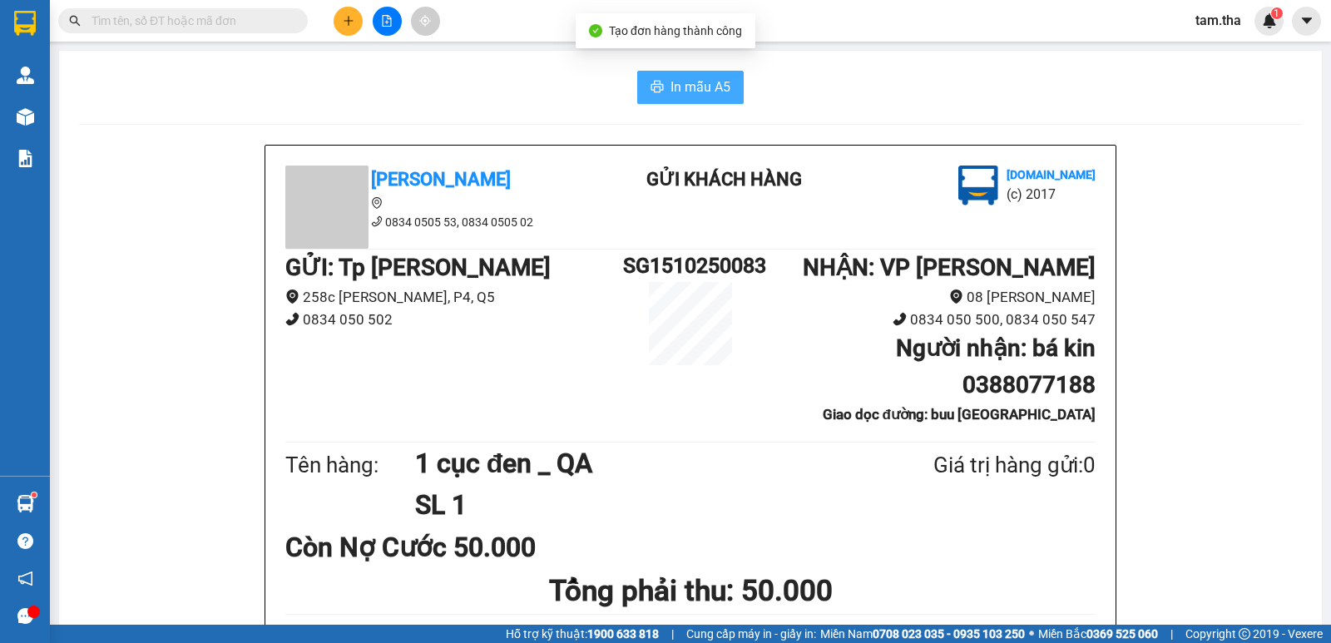
click at [689, 91] on span "In mẫu A5" at bounding box center [700, 87] width 60 height 21
